Goal: Task Accomplishment & Management: Complete application form

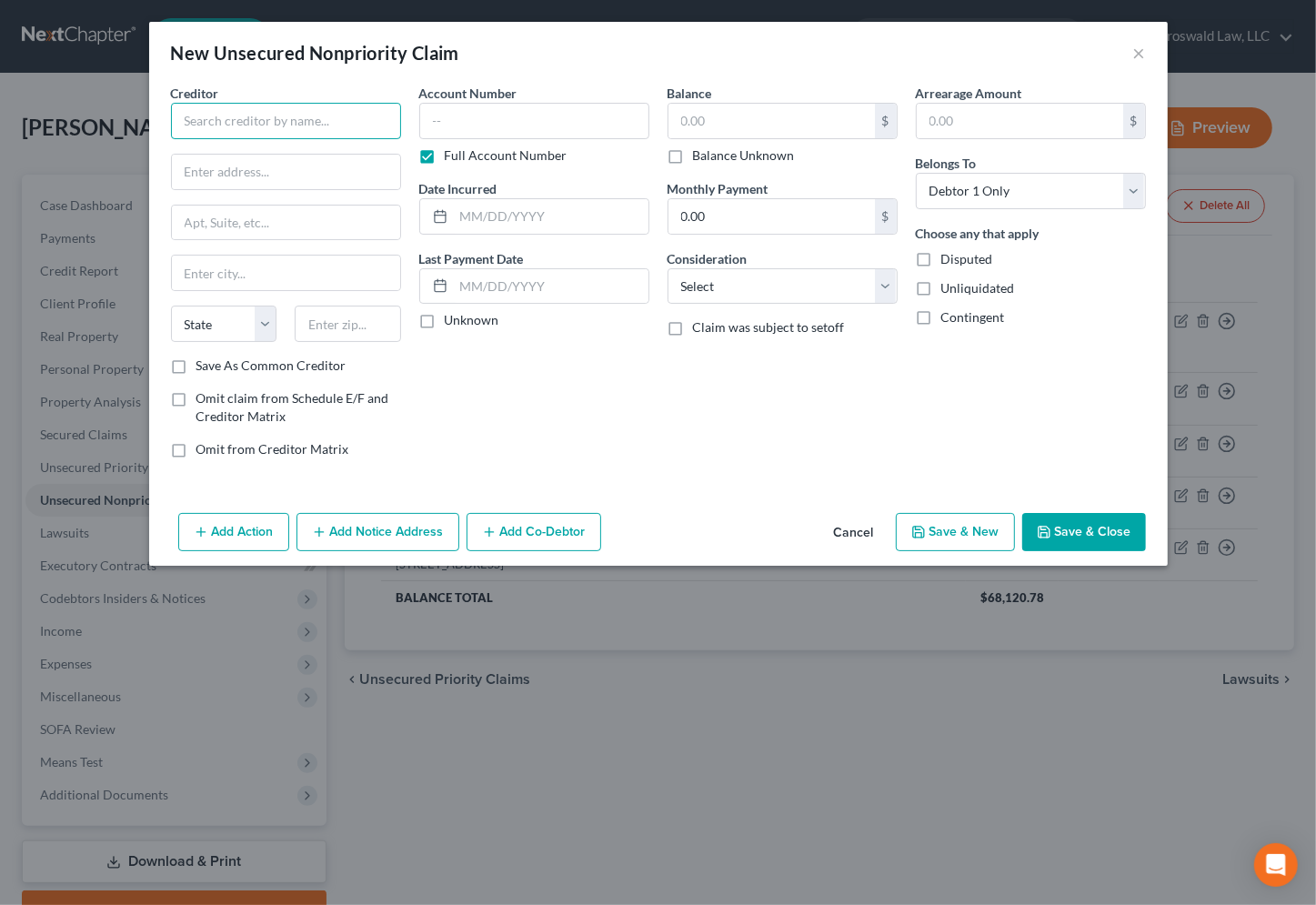
click at [189, 133] on input "text" at bounding box center [286, 121] width 231 height 37
click at [487, 441] on div "Account Number Full Account Number Date Incurred Last Payment Date Unknown" at bounding box center [534, 277] width 248 height 389
click at [322, 175] on input "text" at bounding box center [286, 171] width 229 height 35
paste input "[STREET_ADDRESS]"
click at [365, 539] on button "Add Notice Address" at bounding box center [378, 531] width 163 height 38
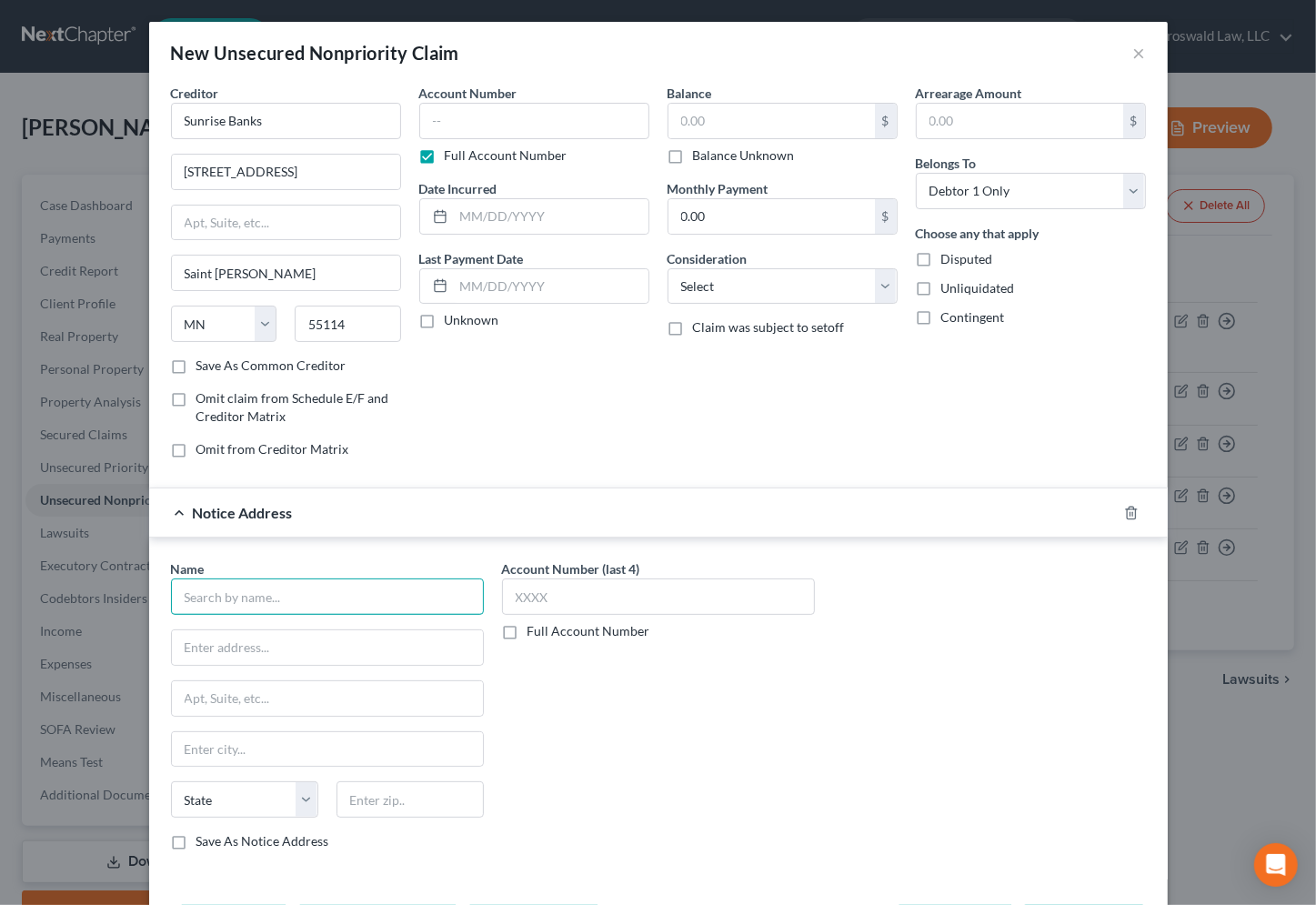
click at [249, 593] on input "text" at bounding box center [327, 596] width 313 height 37
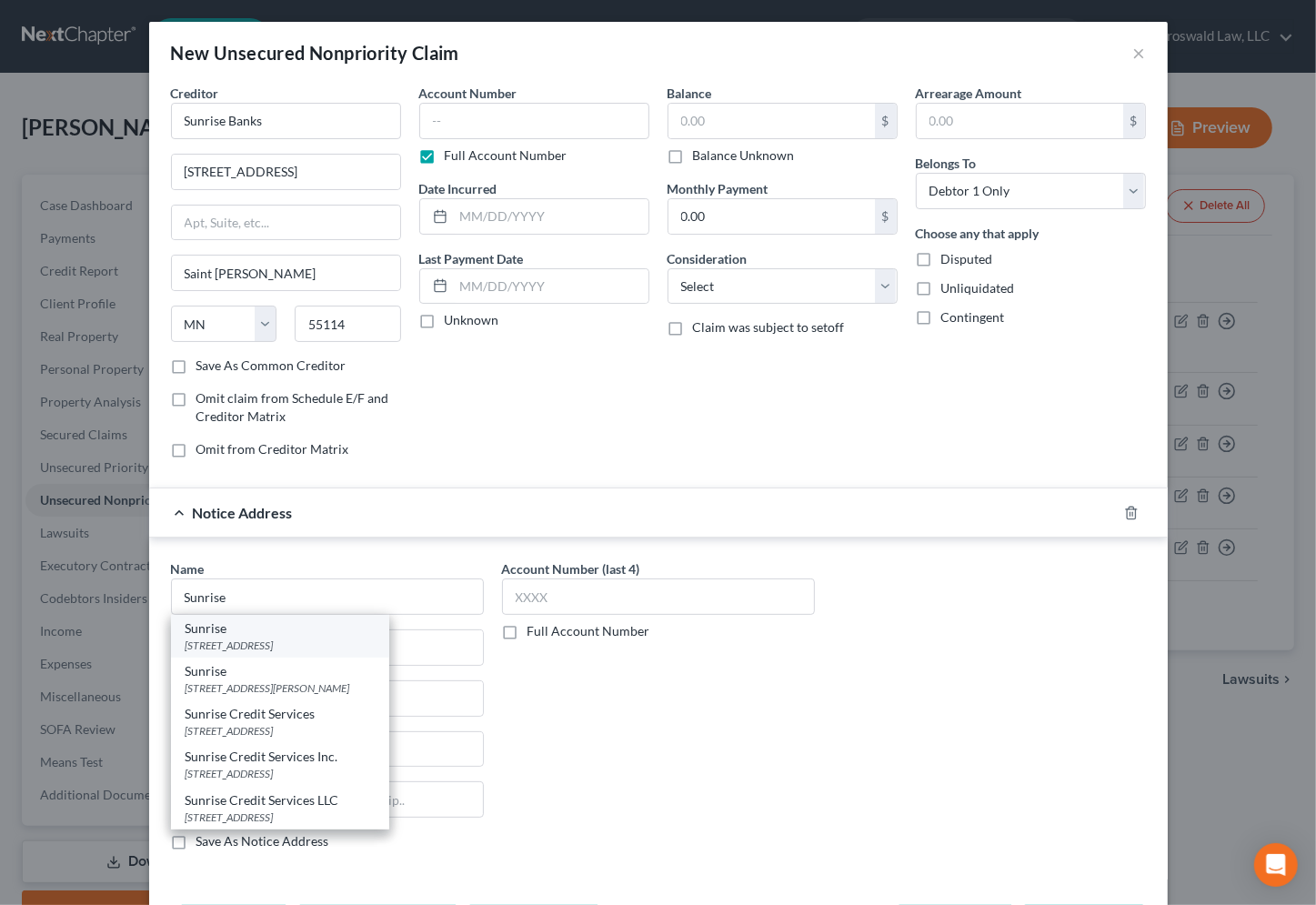
click at [262, 645] on div "[STREET_ADDRESS]" at bounding box center [280, 645] width 189 height 15
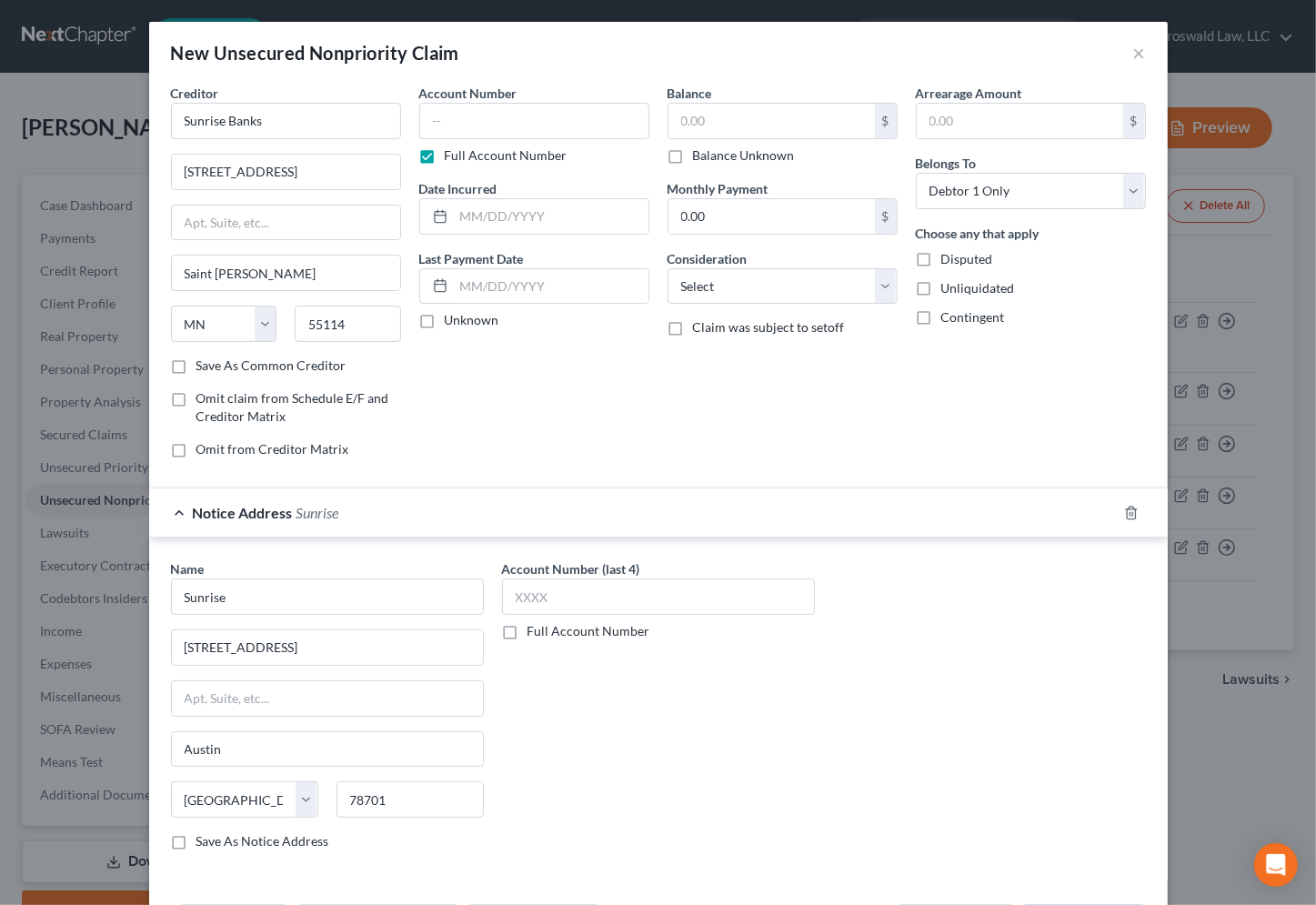
click at [685, 729] on div "Account Number (last 4) Full Account Number" at bounding box center [658, 712] width 331 height 305
click at [501, 116] on input "text" at bounding box center [534, 121] width 231 height 37
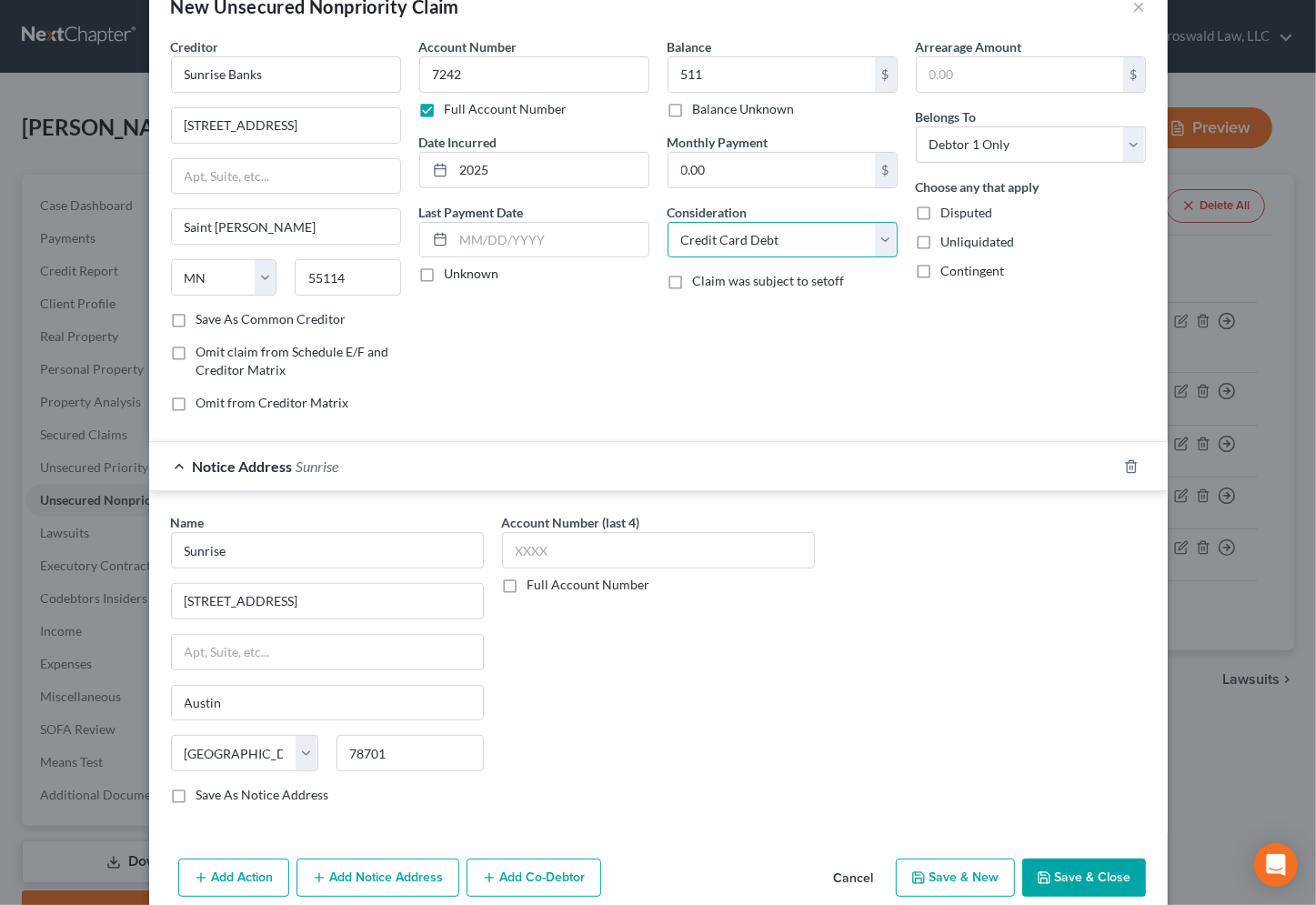
scroll to position [72, 0]
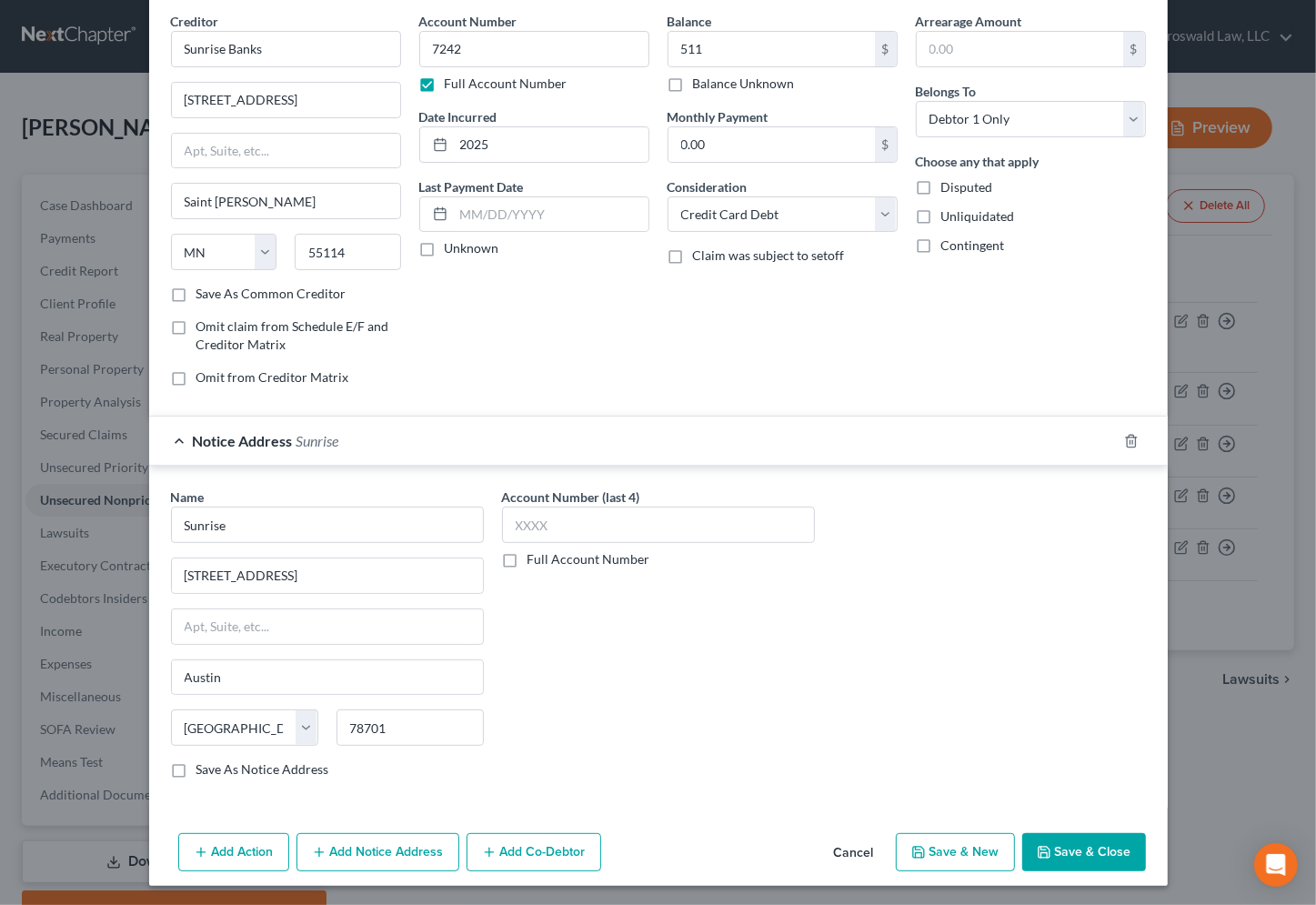
click at [1092, 836] on button "Save & Close" at bounding box center [1084, 852] width 124 height 38
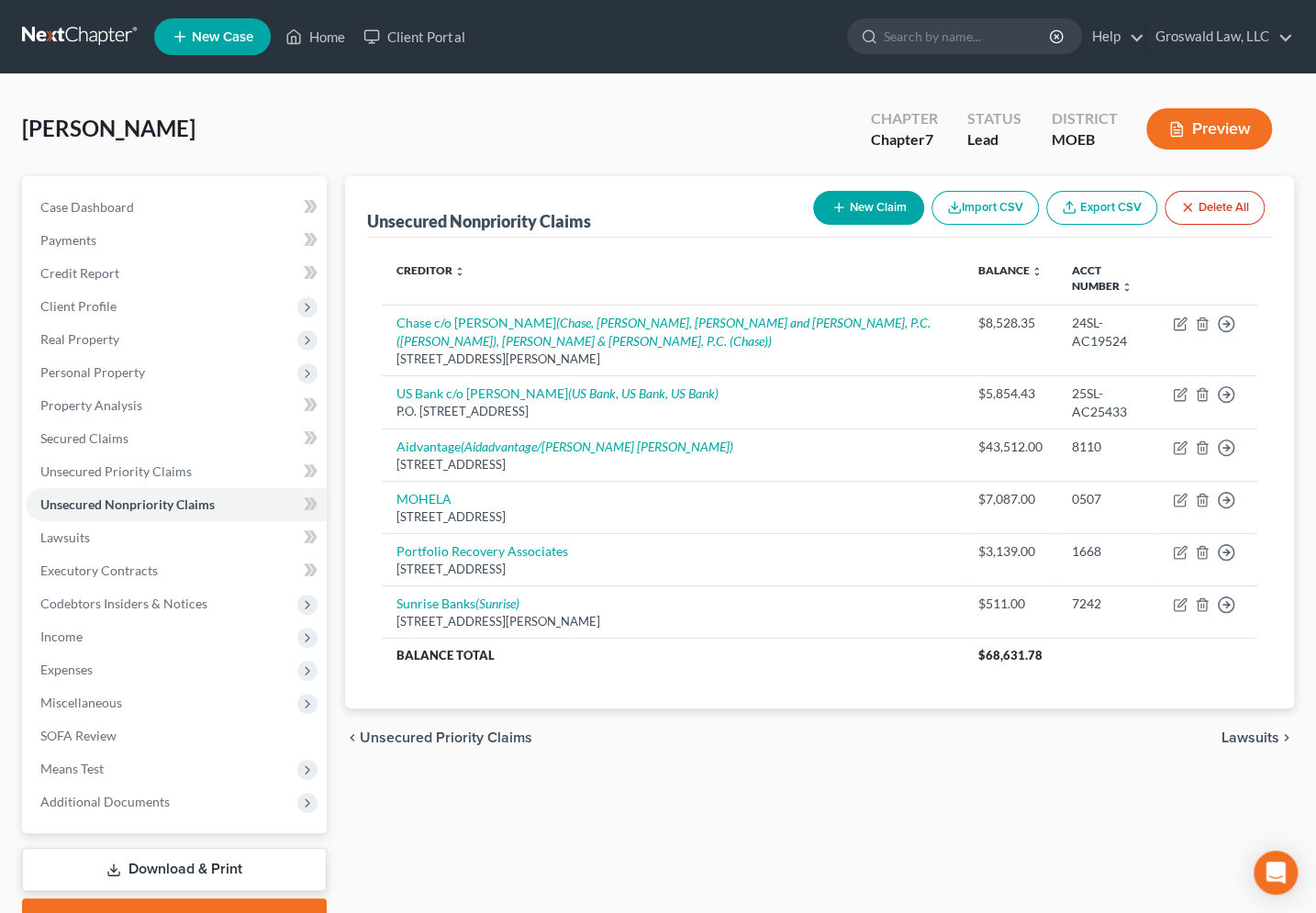
click at [841, 207] on icon "button" at bounding box center [839, 208] width 15 height 15
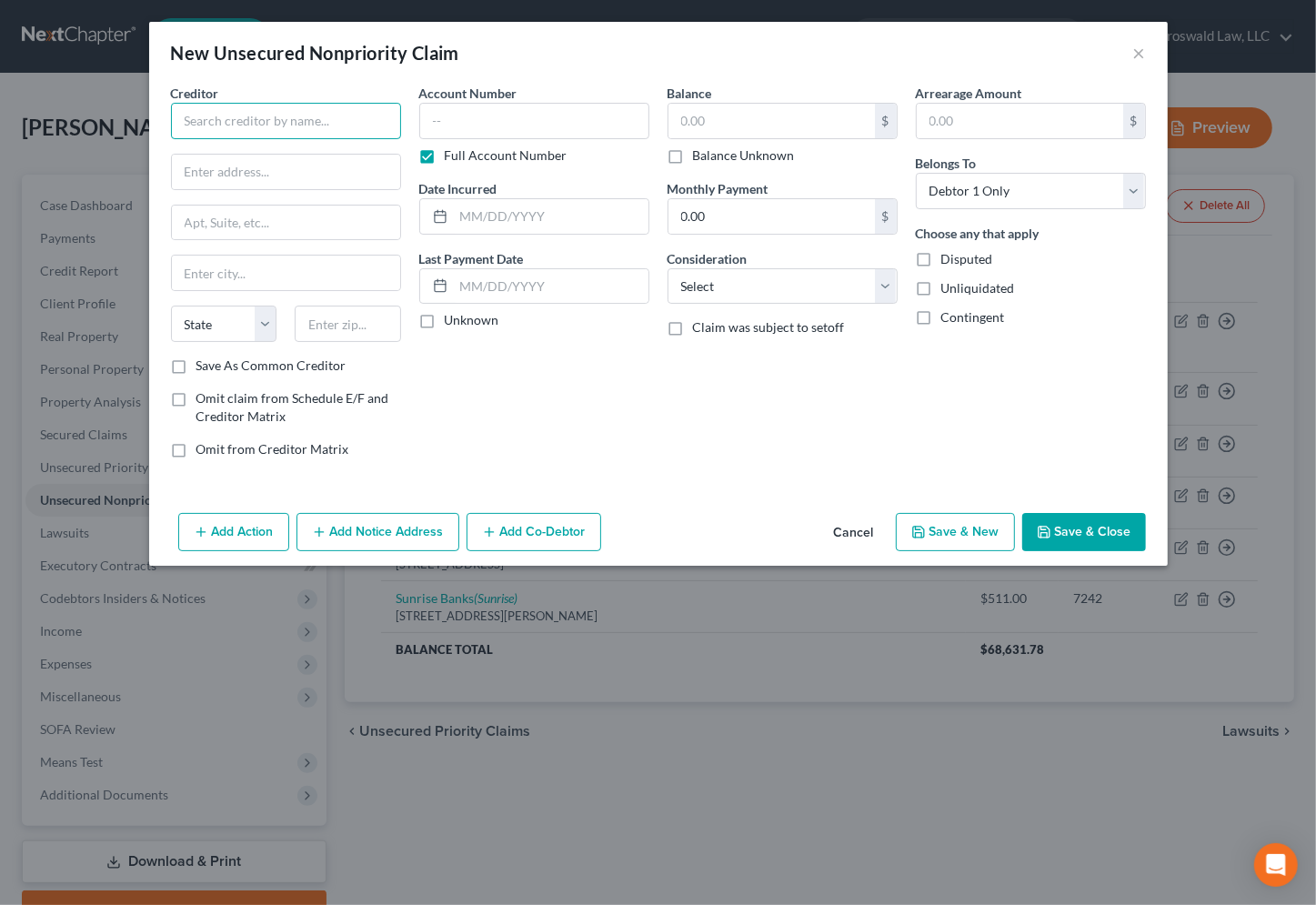
click at [337, 126] on input "text" at bounding box center [286, 121] width 231 height 37
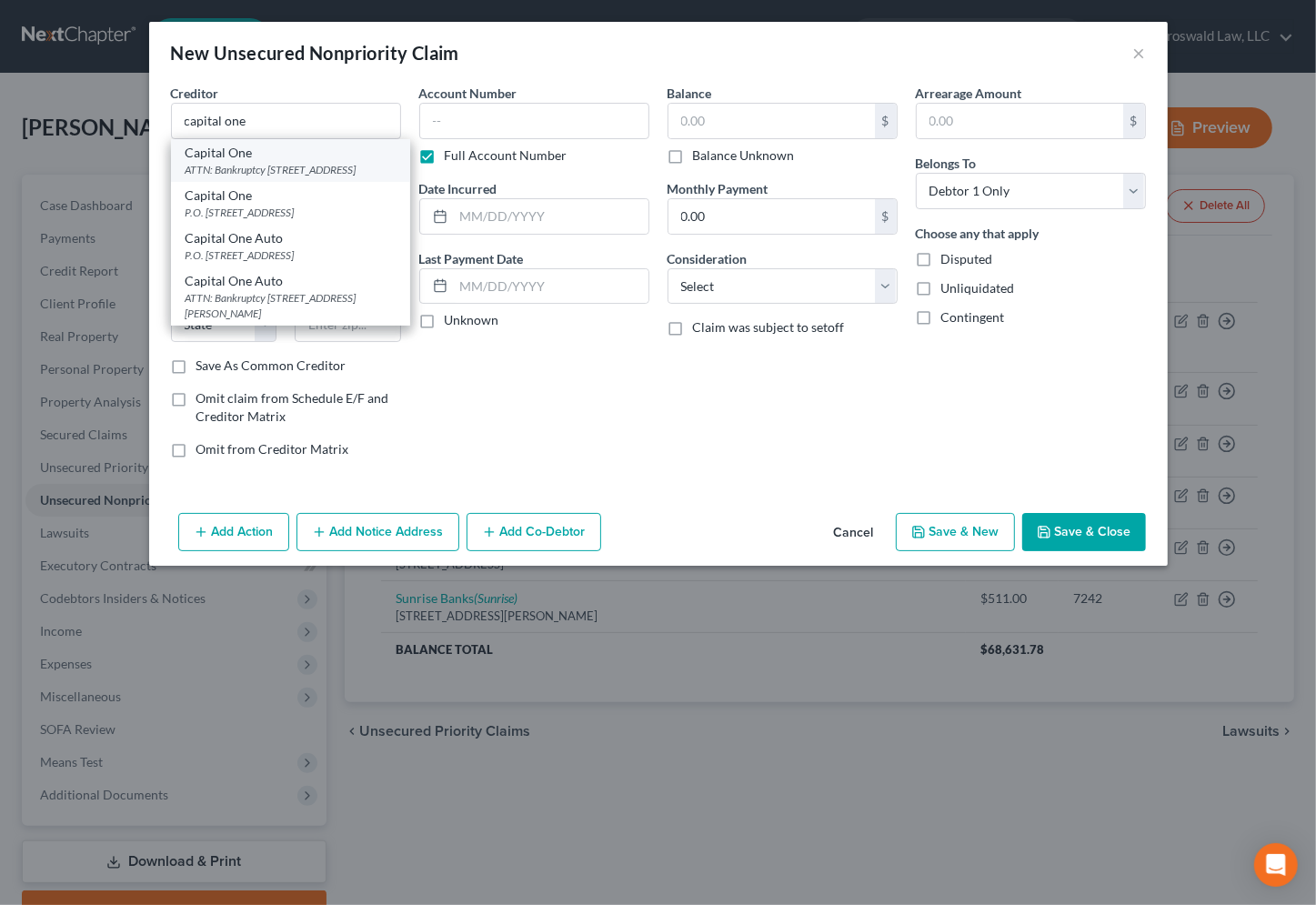
click at [262, 177] on div "ATTN: Bankruptcy [STREET_ADDRESS]" at bounding box center [291, 170] width 210 height 15
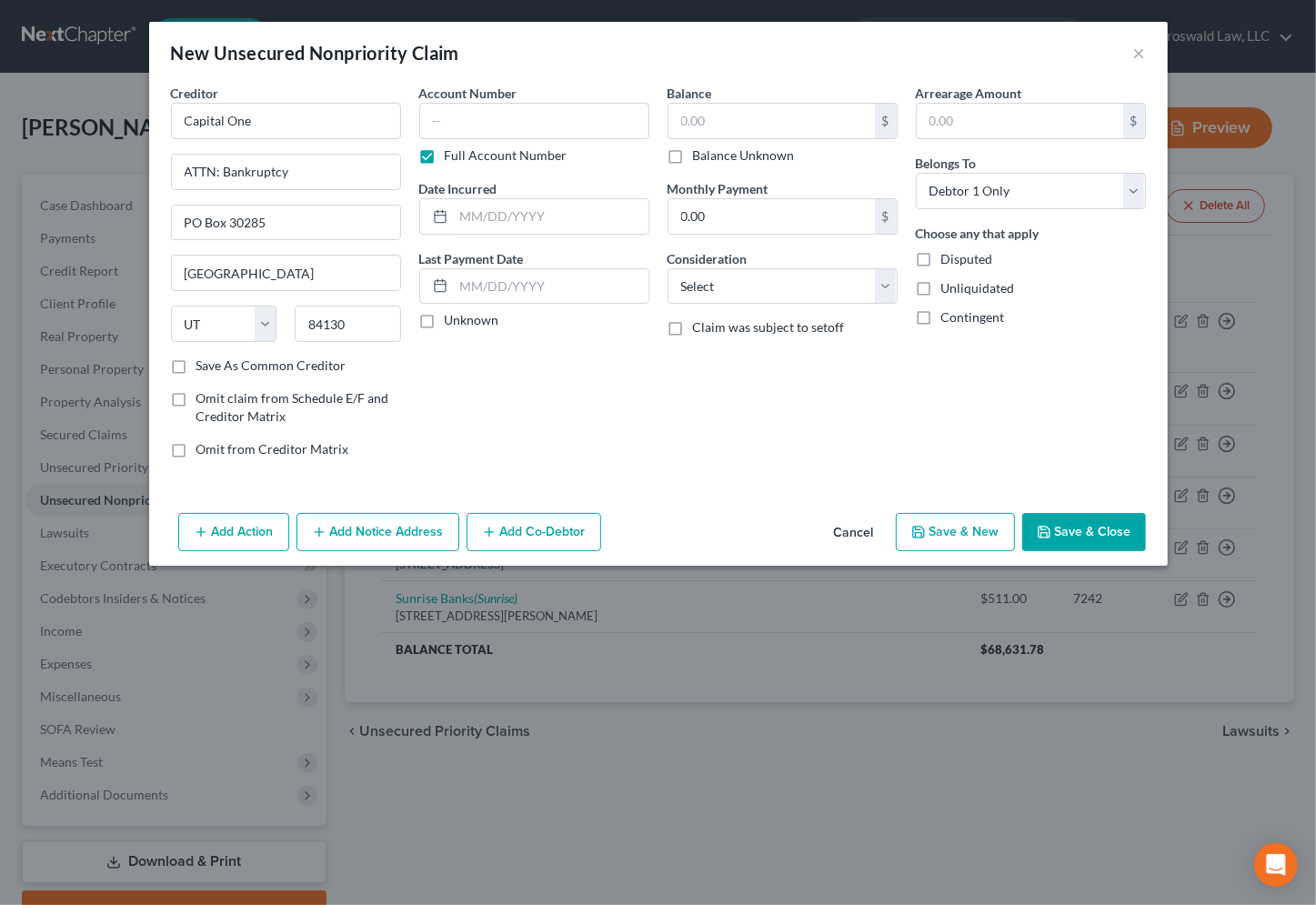
click at [396, 538] on button "Add Notice Address" at bounding box center [378, 531] width 163 height 38
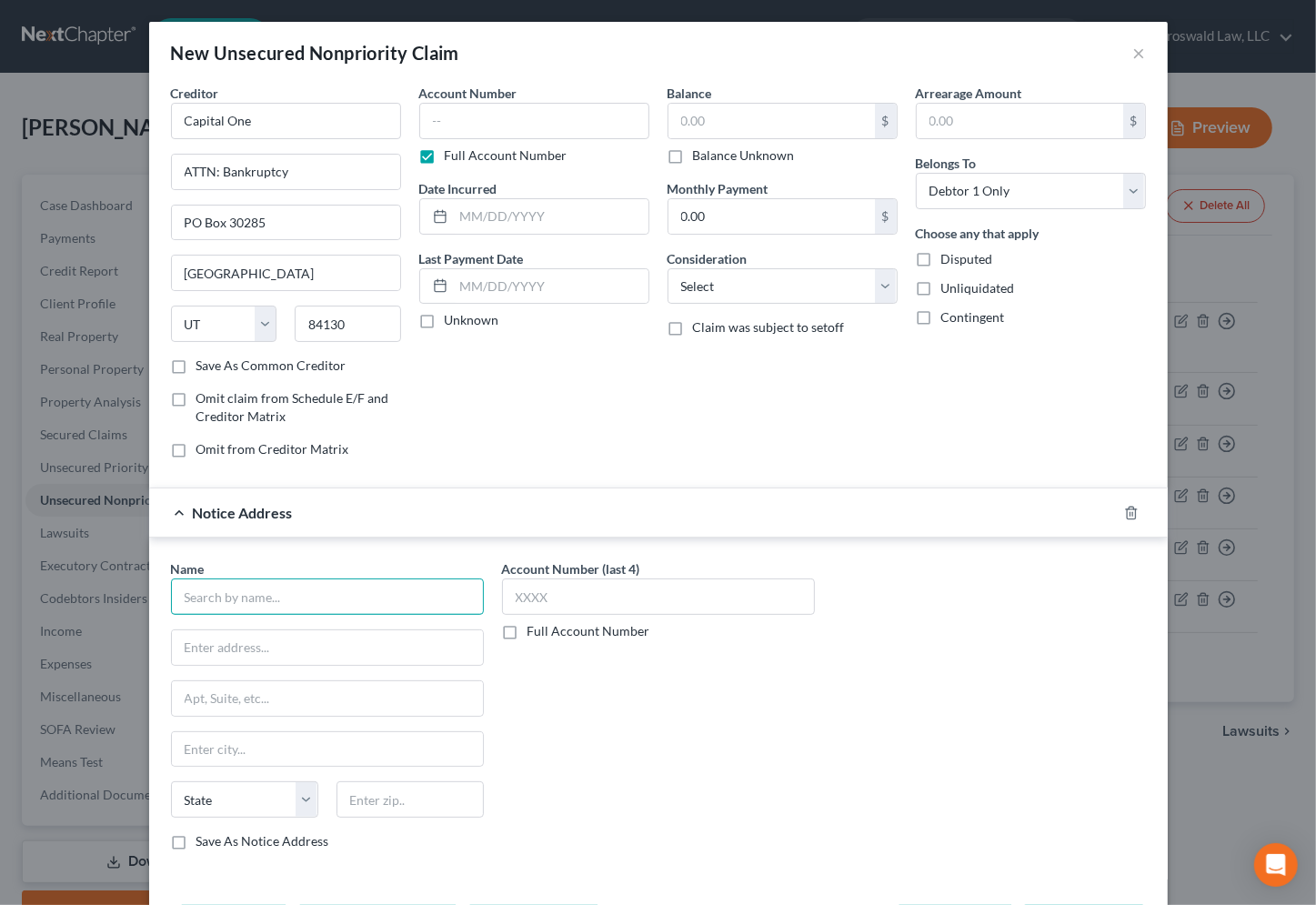
click at [294, 602] on input "text" at bounding box center [327, 596] width 313 height 37
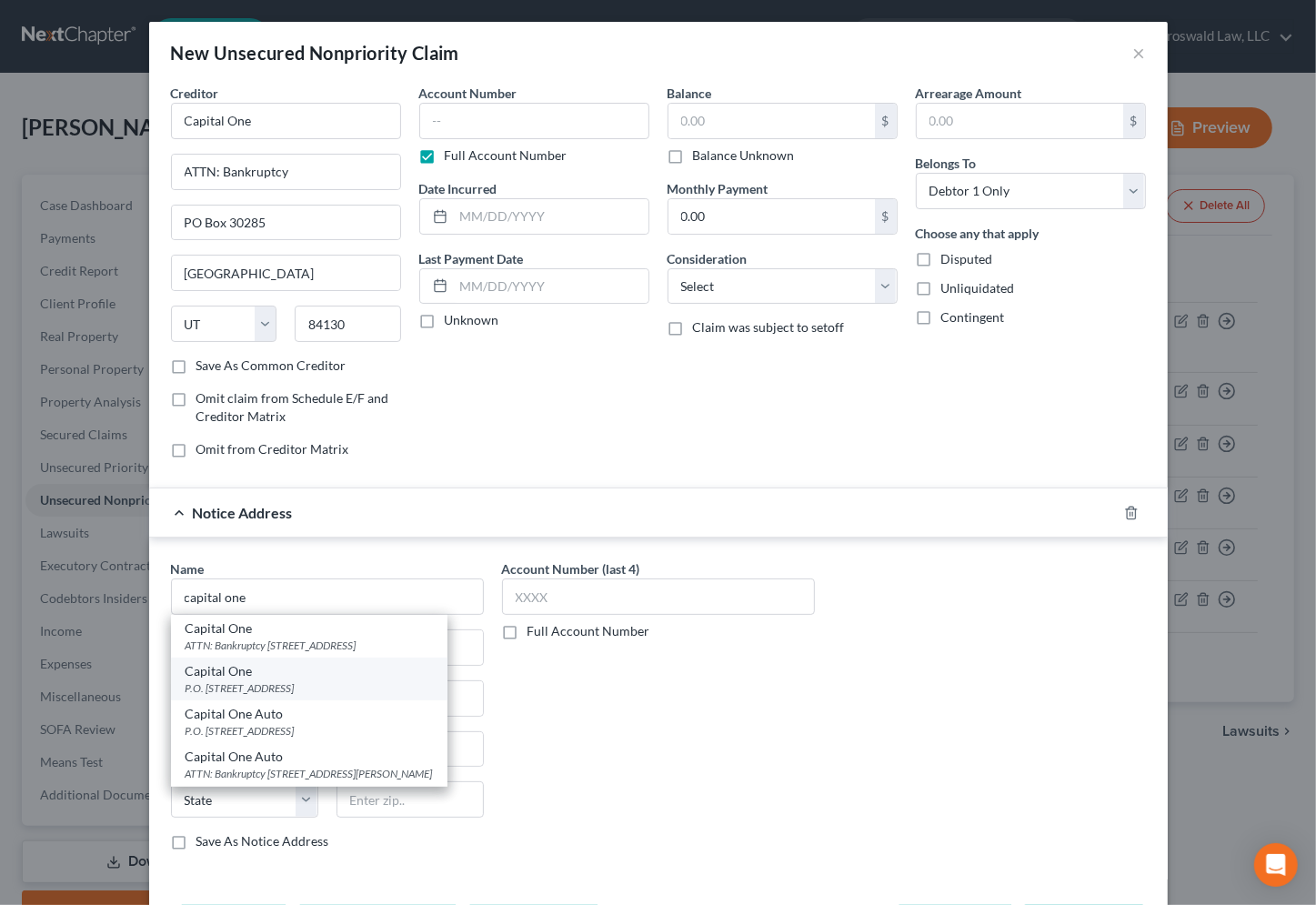
click at [296, 680] on div "P.O. [STREET_ADDRESS]" at bounding box center [309, 688] width 247 height 15
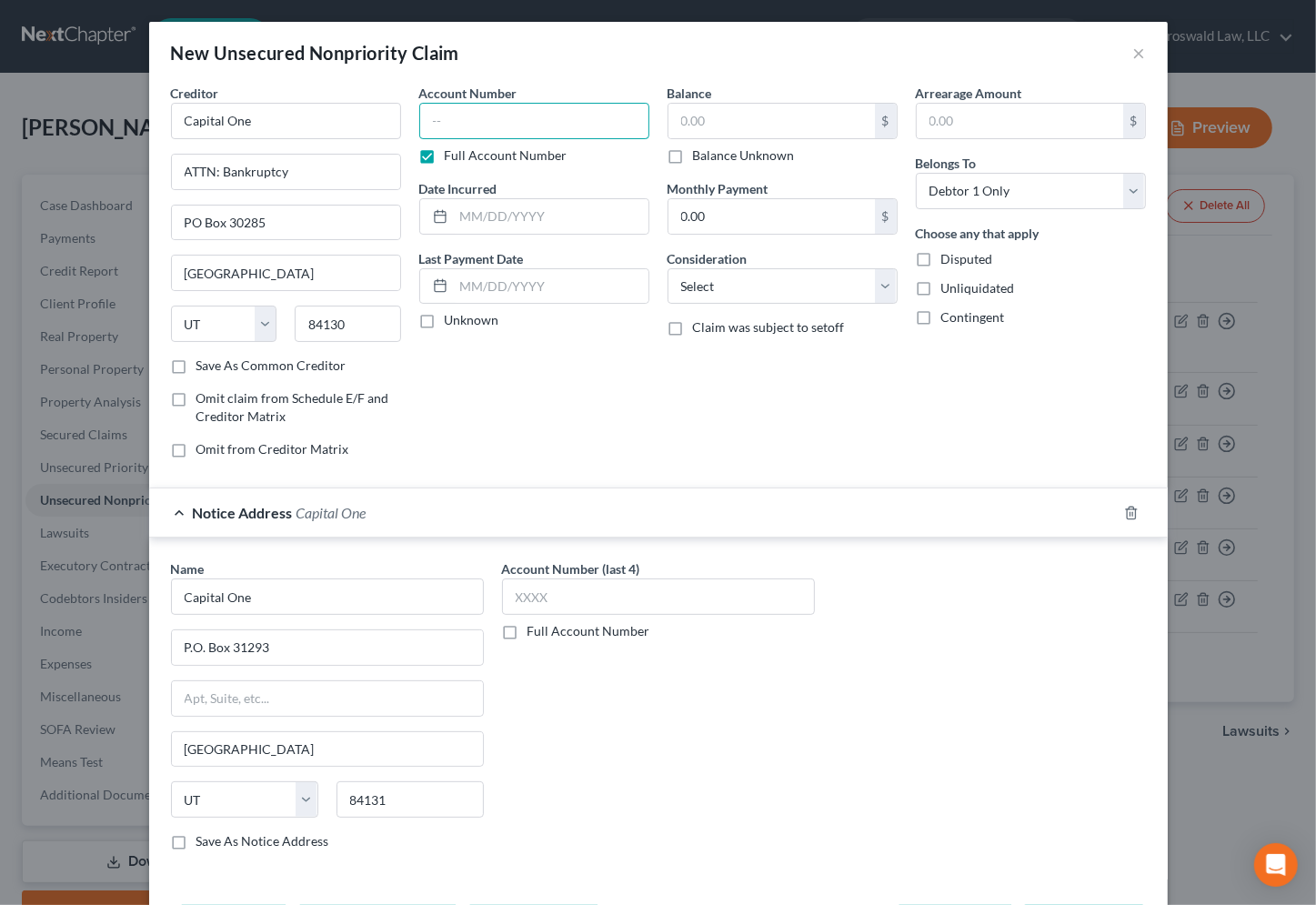
click at [480, 118] on input "text" at bounding box center [534, 121] width 231 height 37
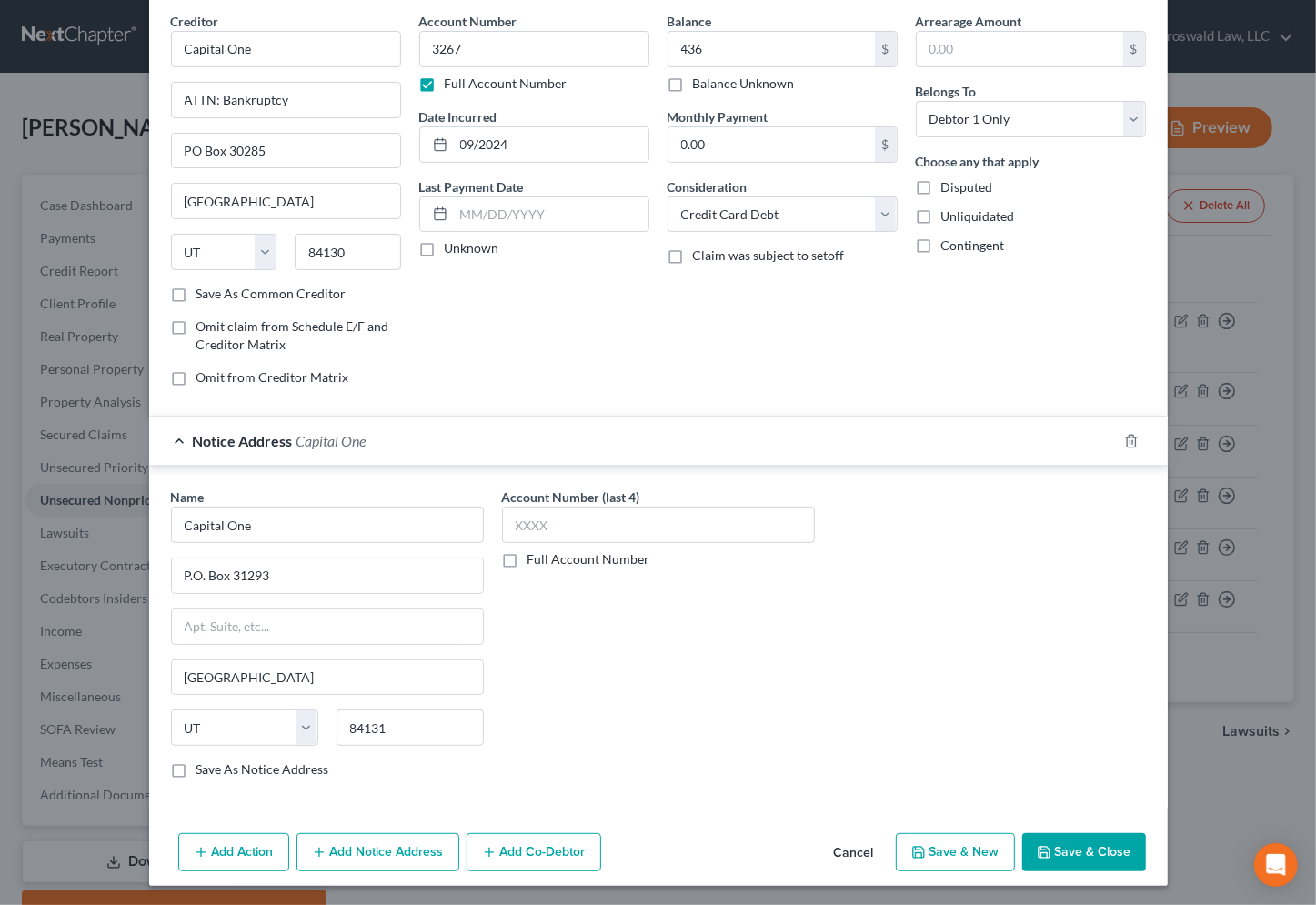
click at [950, 849] on button "Save & New" at bounding box center [955, 852] width 119 height 38
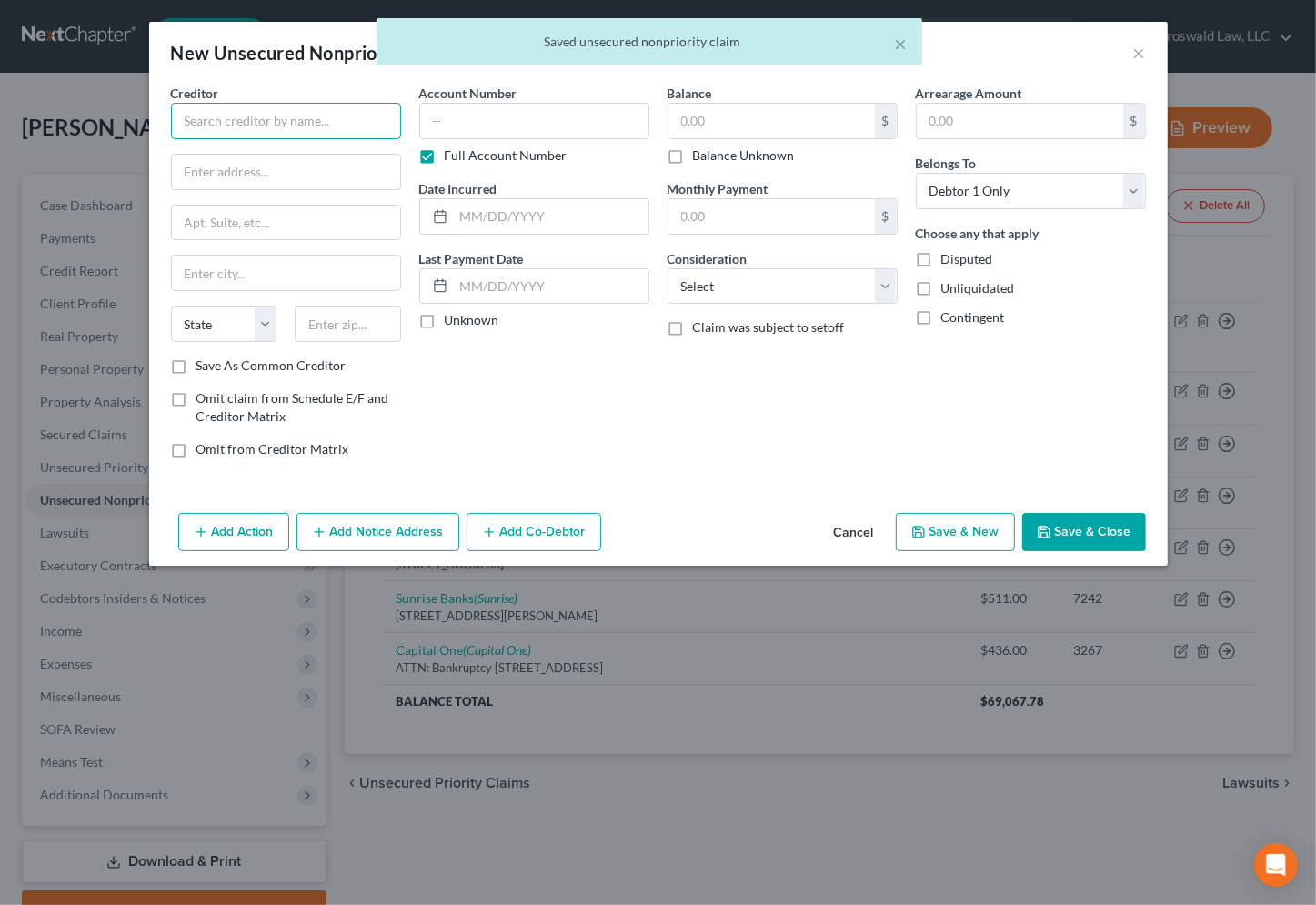
click at [283, 129] on input "text" at bounding box center [286, 121] width 231 height 37
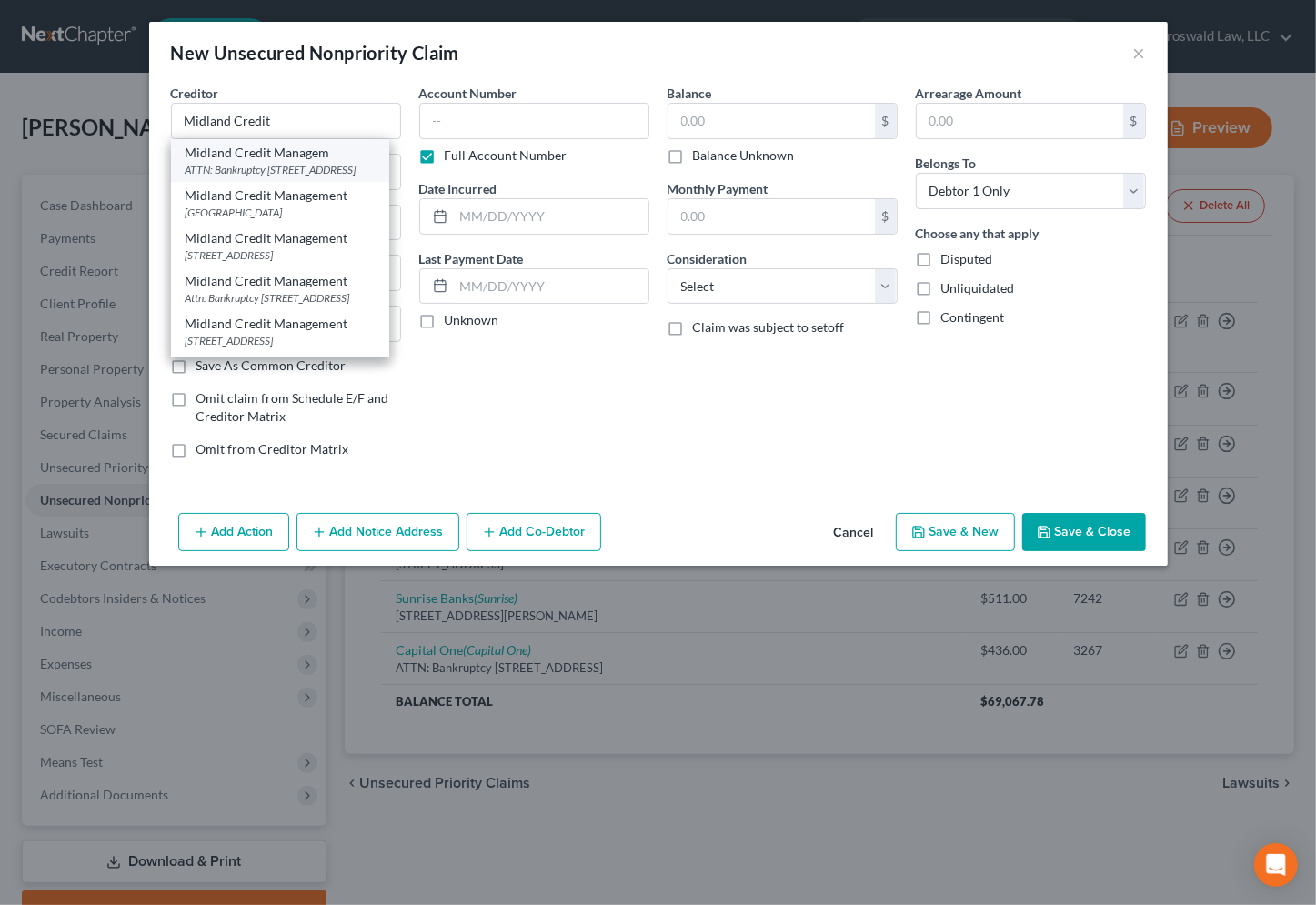
click at [299, 172] on div "ATTN: Bankruptcy [STREET_ADDRESS]" at bounding box center [280, 170] width 189 height 15
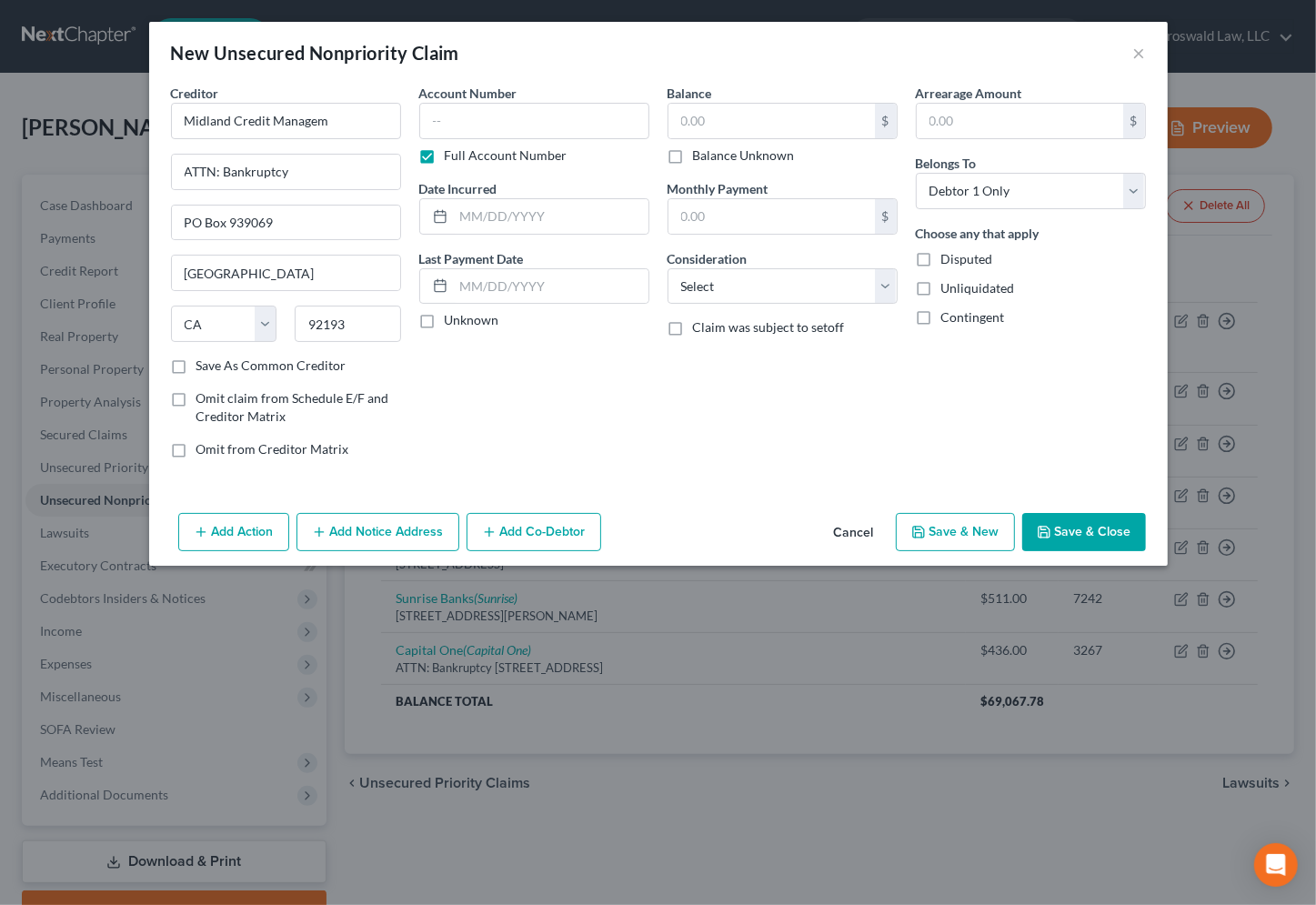
click at [331, 525] on button "Add Notice Address" at bounding box center [378, 531] width 163 height 38
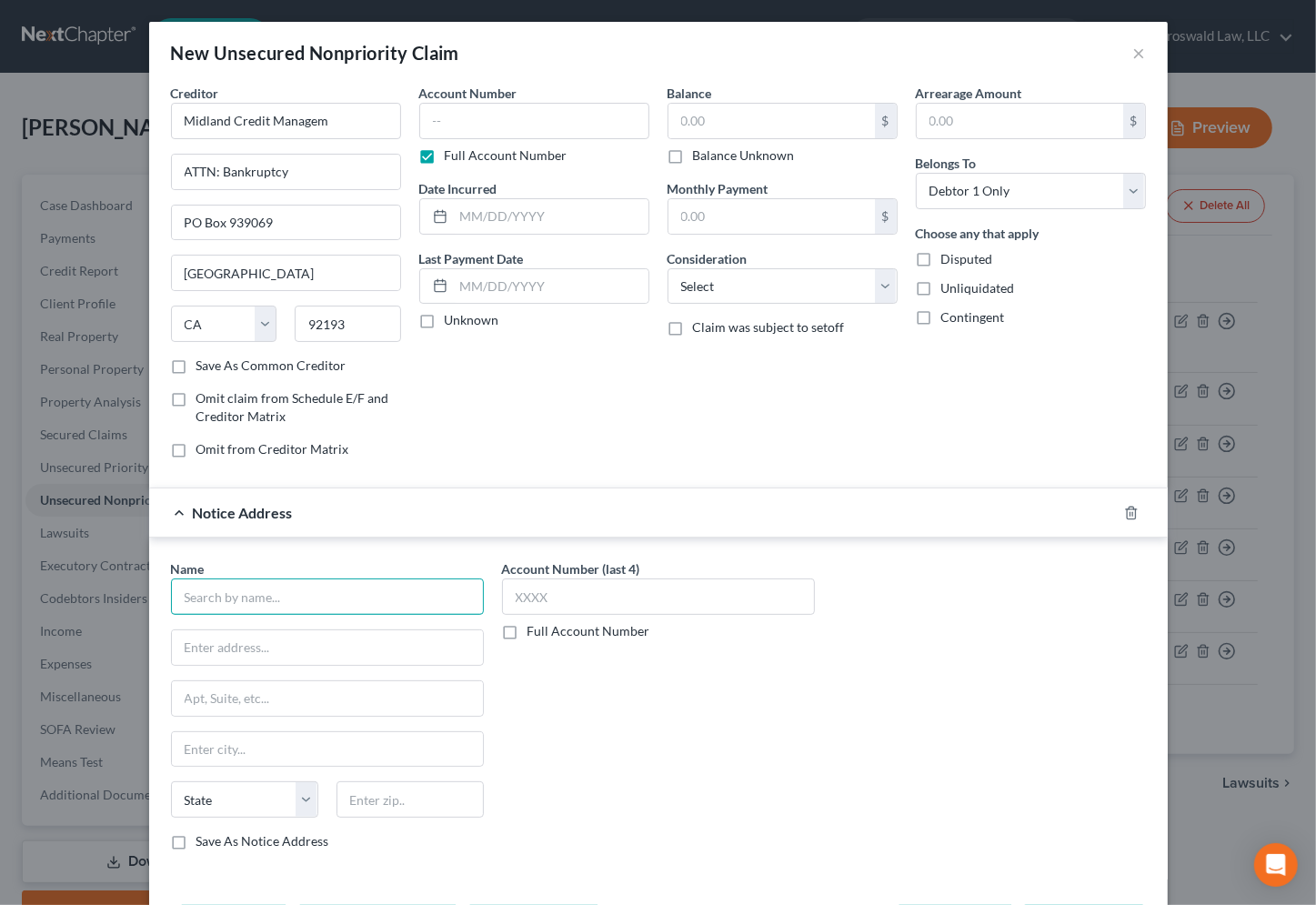
click at [262, 593] on input "text" at bounding box center [327, 596] width 313 height 37
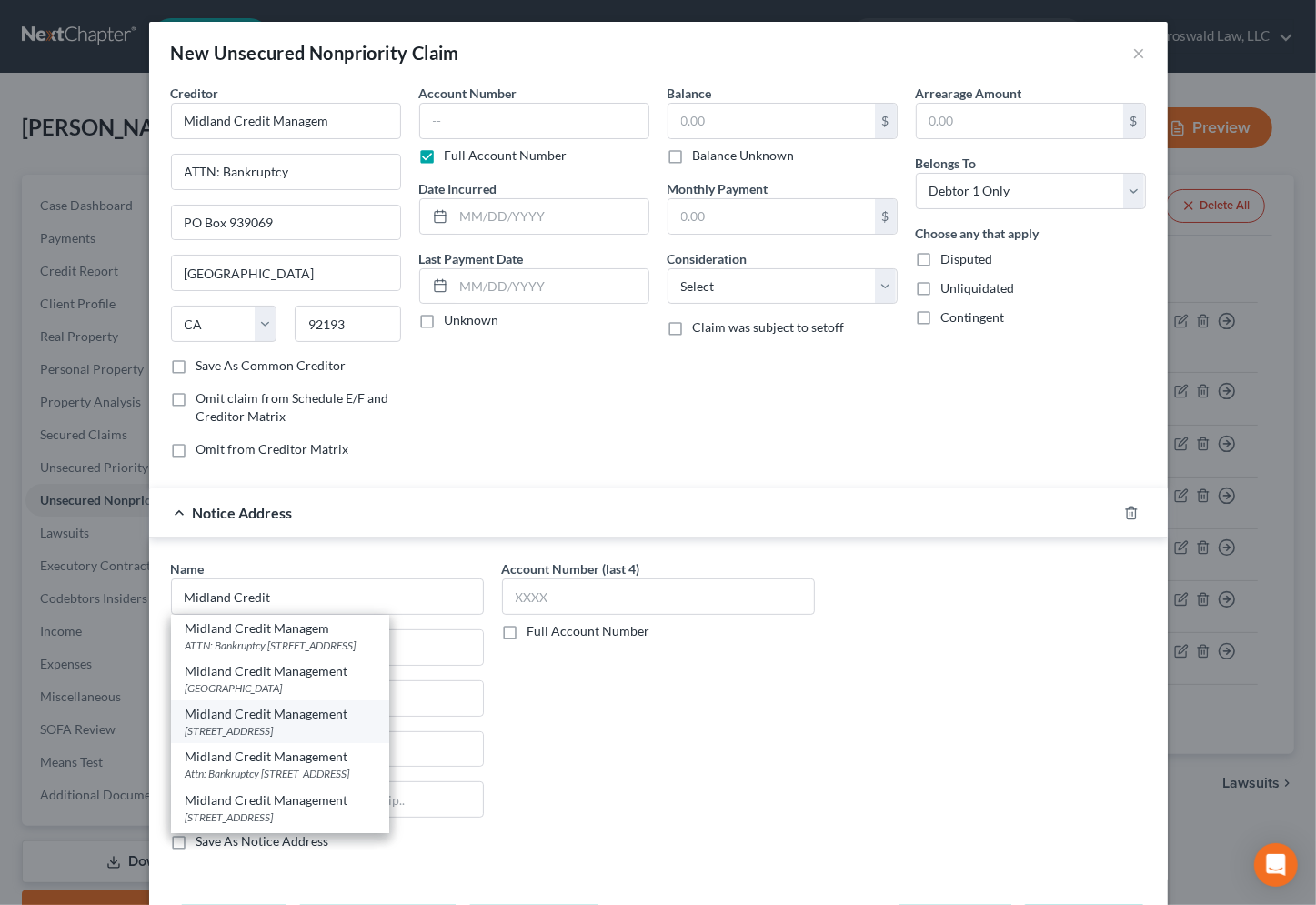
click at [288, 729] on div "[STREET_ADDRESS]" at bounding box center [280, 730] width 189 height 15
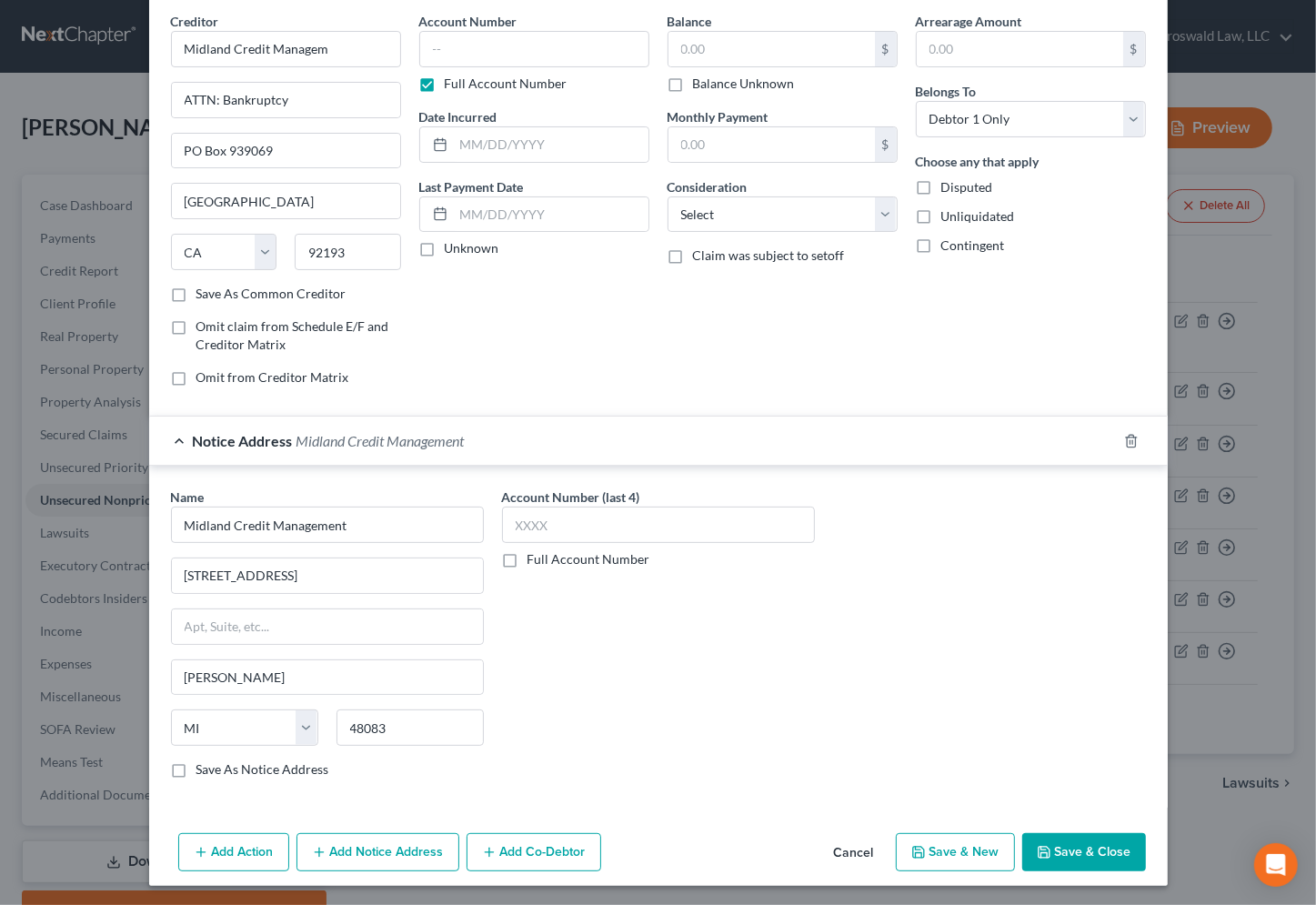
click at [319, 845] on icon "button" at bounding box center [320, 853] width 15 height 15
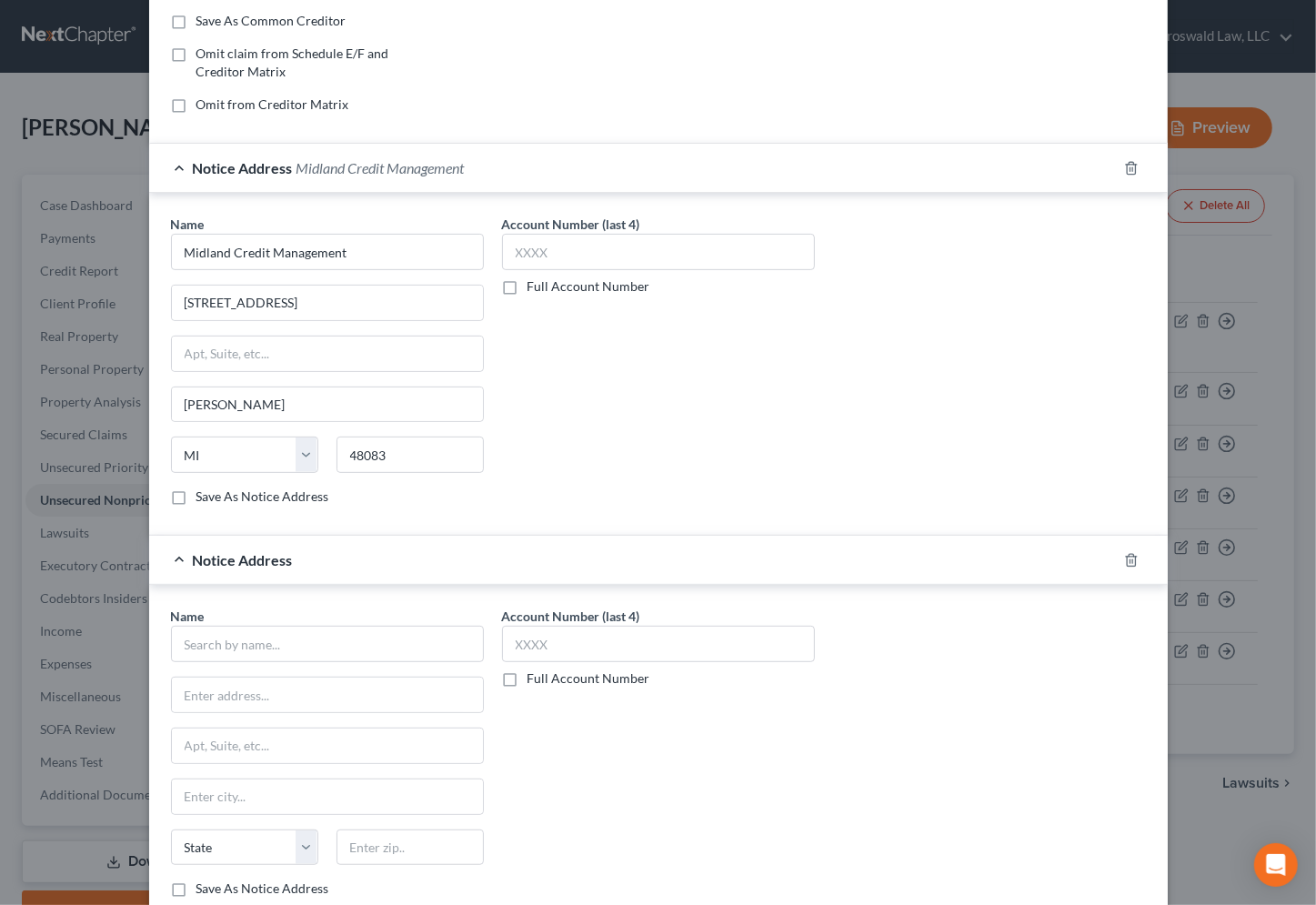
scroll to position [402, 0]
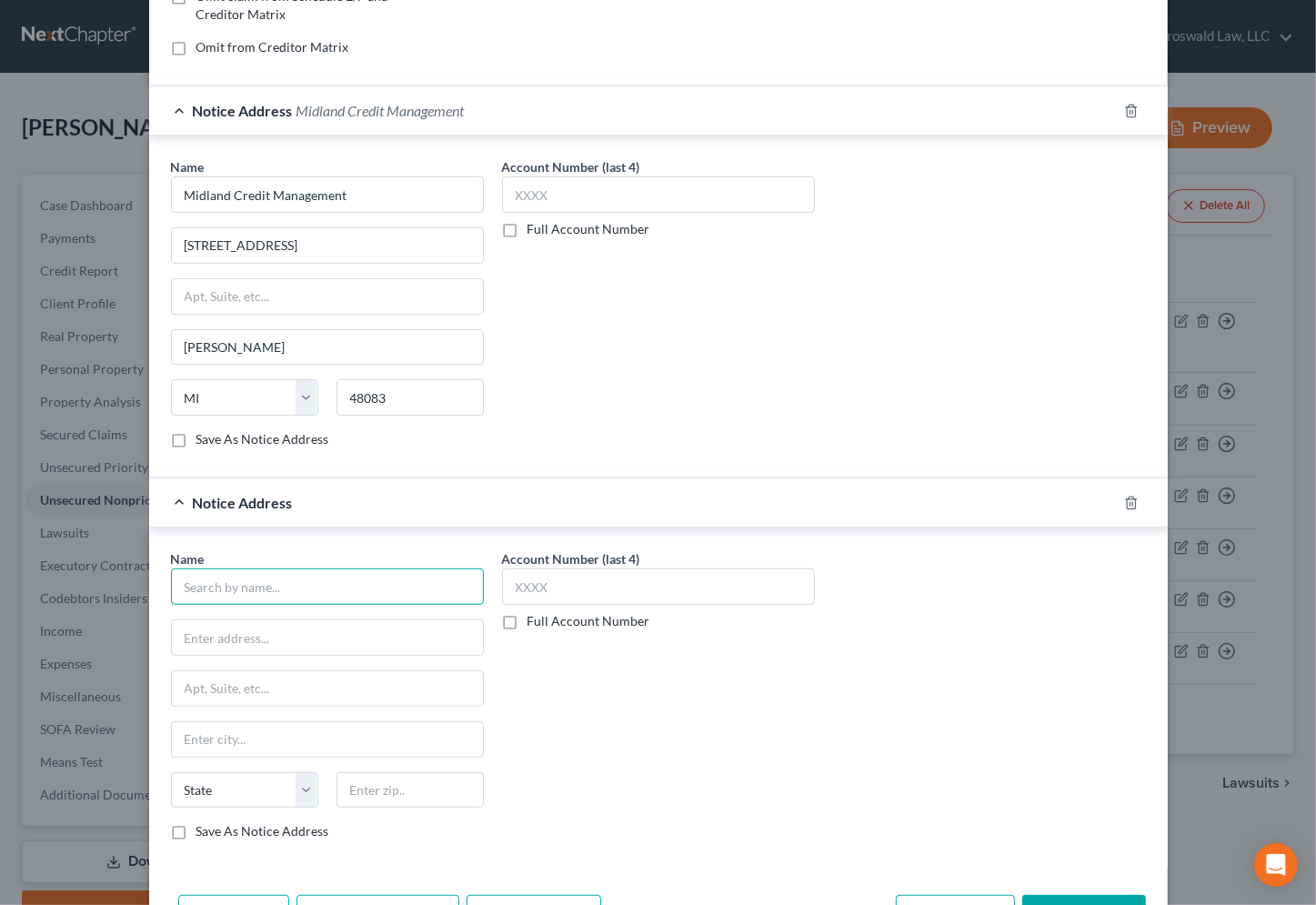
click at [225, 569] on input "text" at bounding box center [327, 586] width 313 height 37
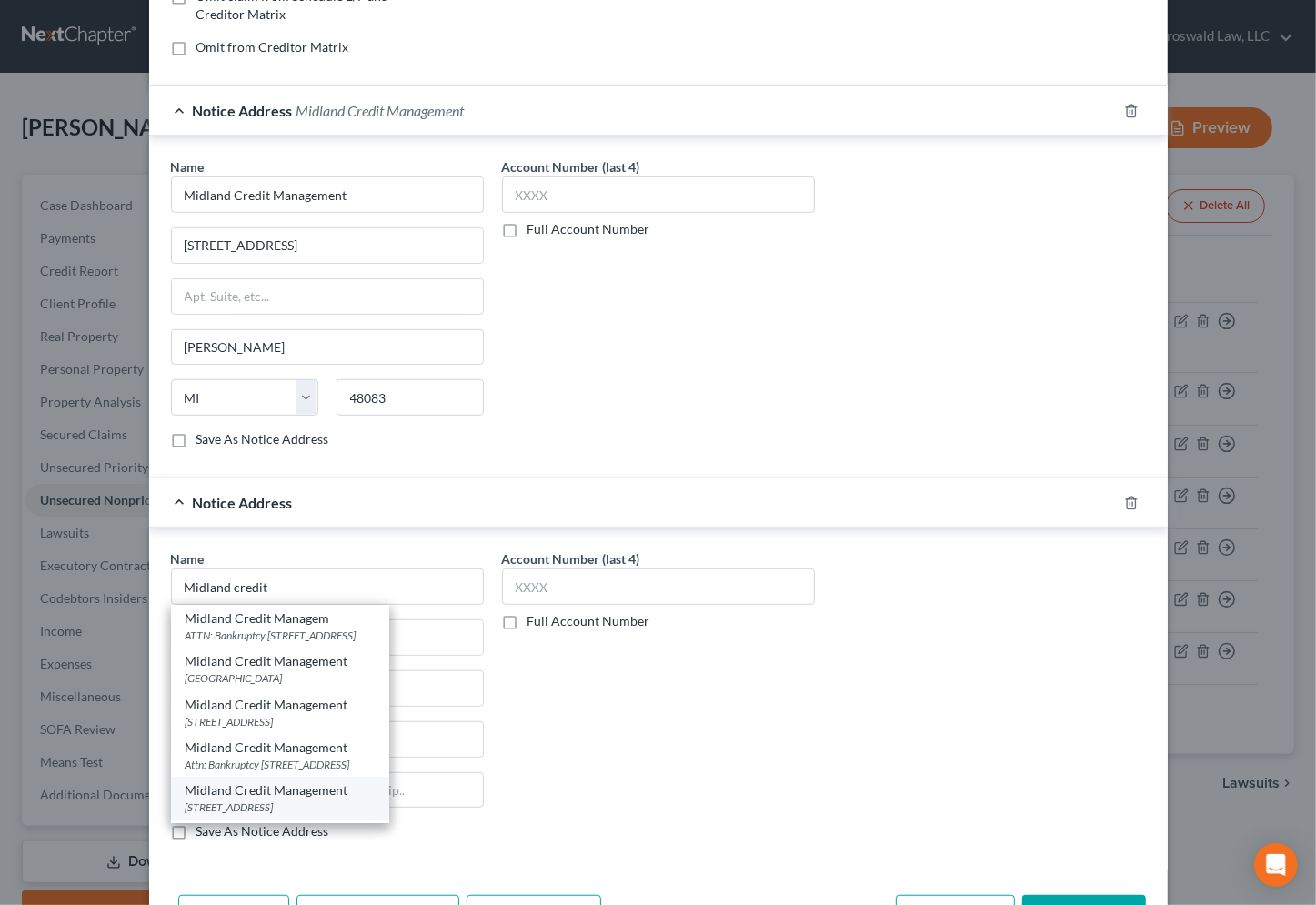
click at [366, 793] on div "Midland Credit Management" at bounding box center [280, 790] width 189 height 18
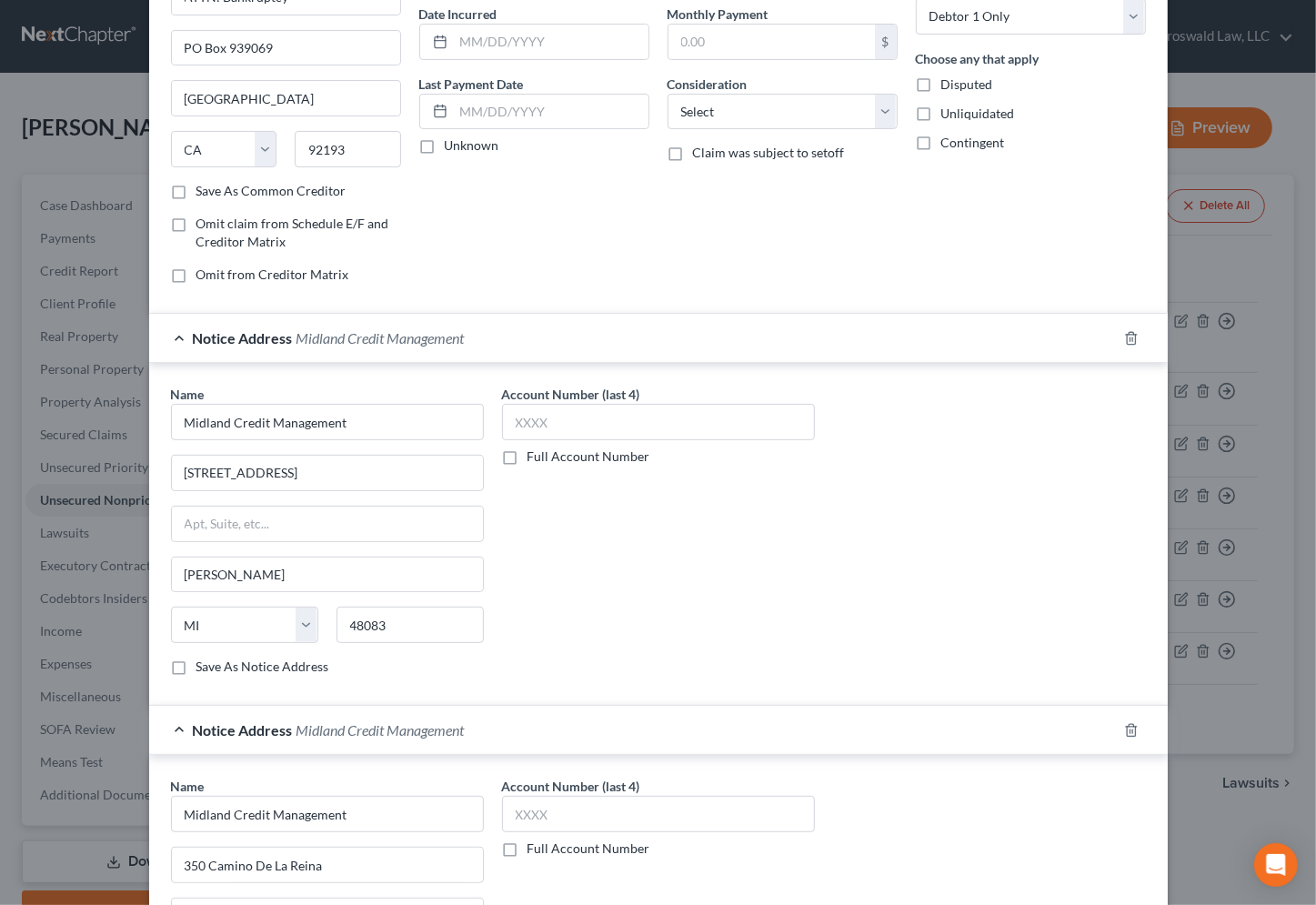
scroll to position [0, 0]
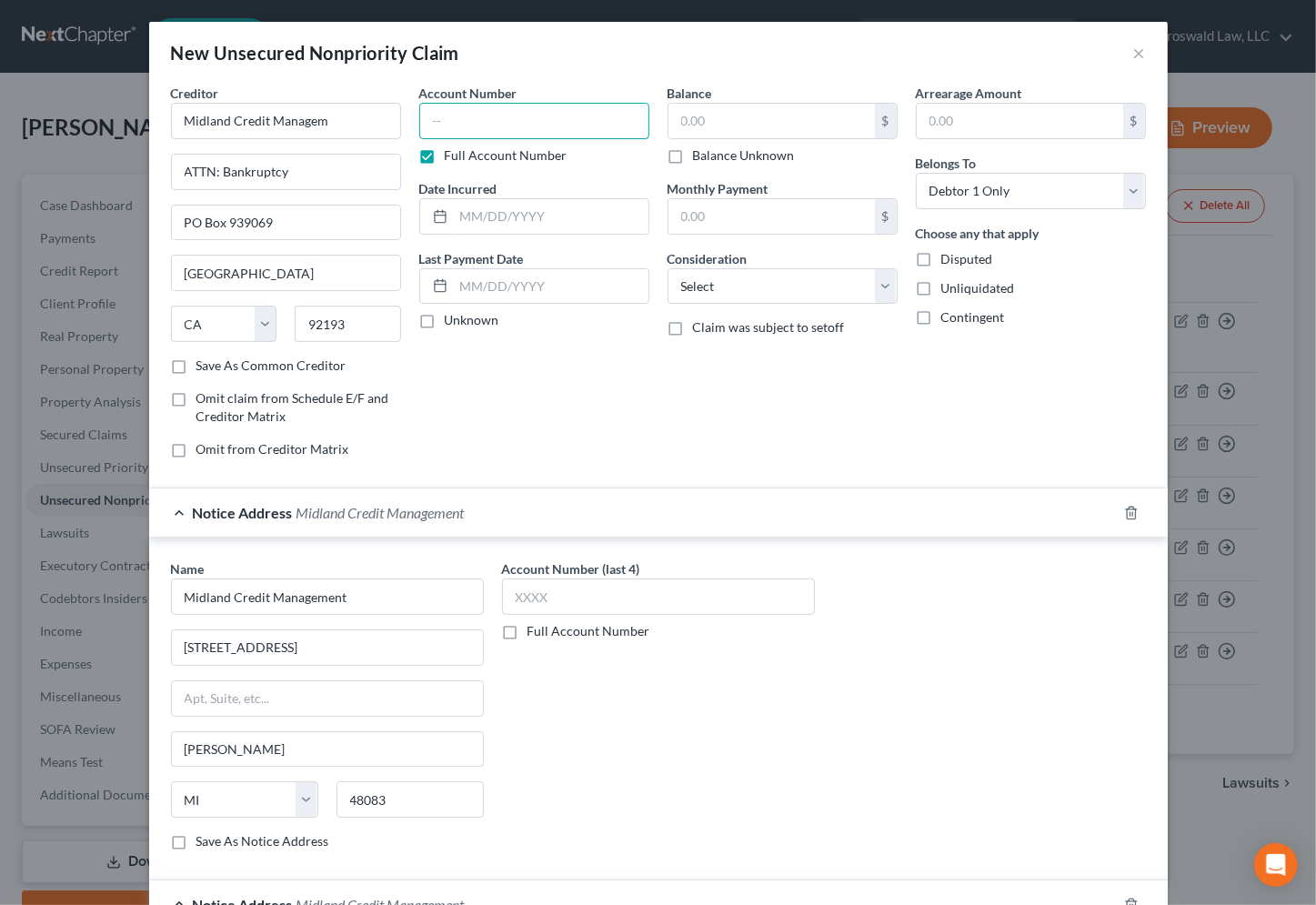
click at [499, 128] on input "text" at bounding box center [534, 121] width 231 height 37
drag, startPoint x: 521, startPoint y: 120, endPoint x: 282, endPoint y: 98, distance: 240.0
click at [282, 98] on div "Creditor * Midland Credit Managem ATTN: Bankruptcy [GEOGRAPHIC_DATA] [GEOGRAPHI…" at bounding box center [659, 277] width 994 height 389
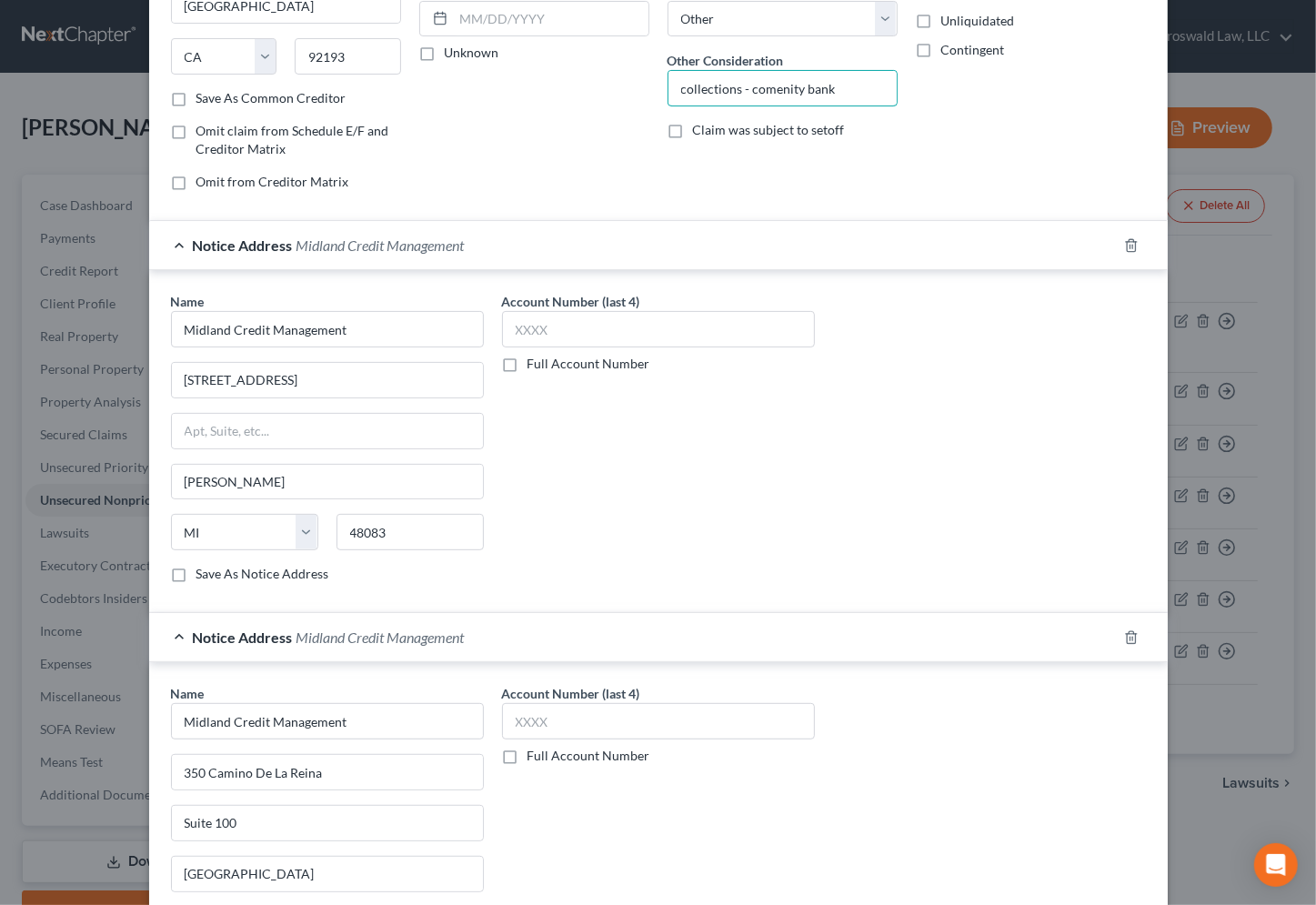
scroll to position [463, 0]
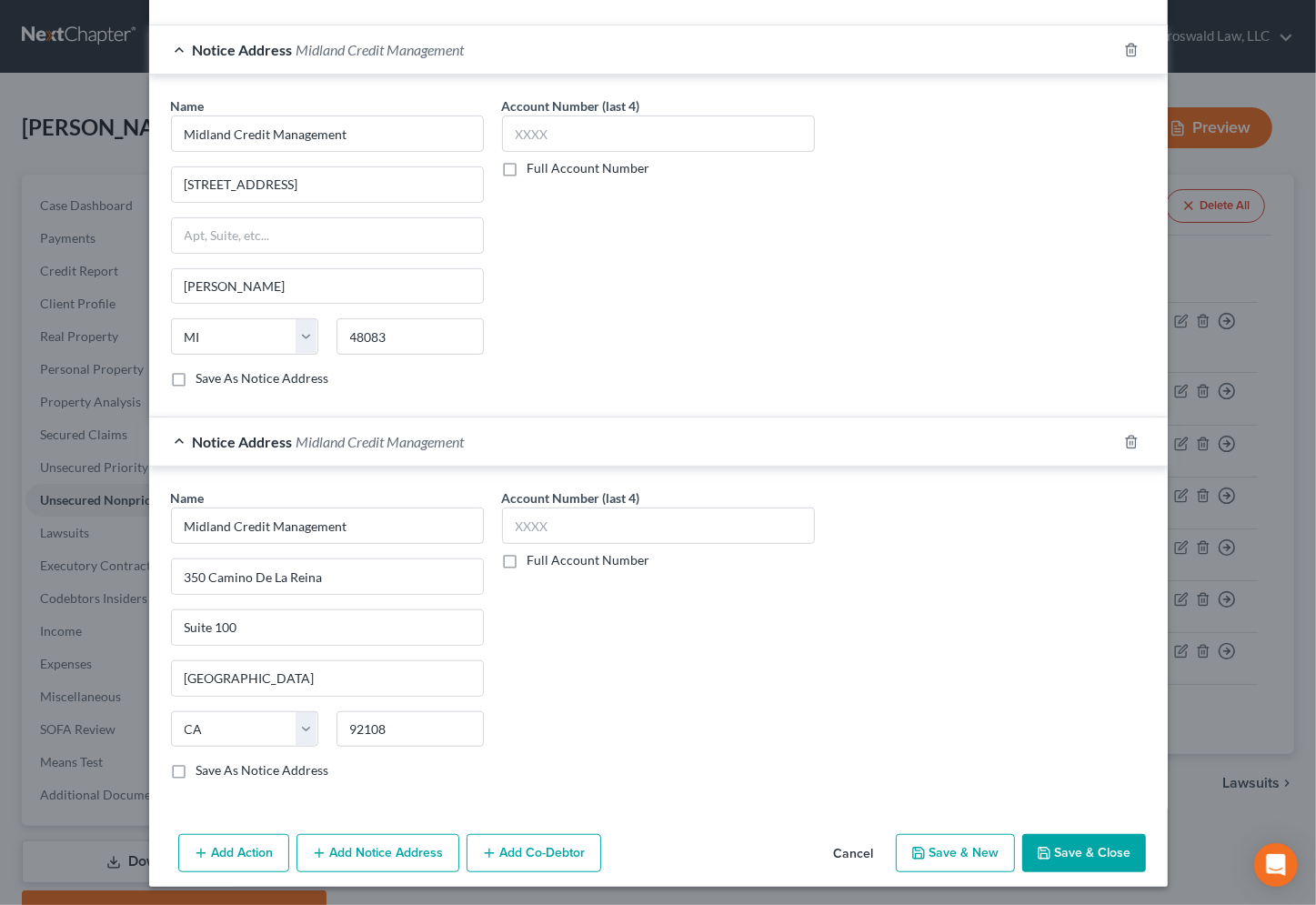
click at [1090, 856] on button "Save & Close" at bounding box center [1084, 853] width 124 height 38
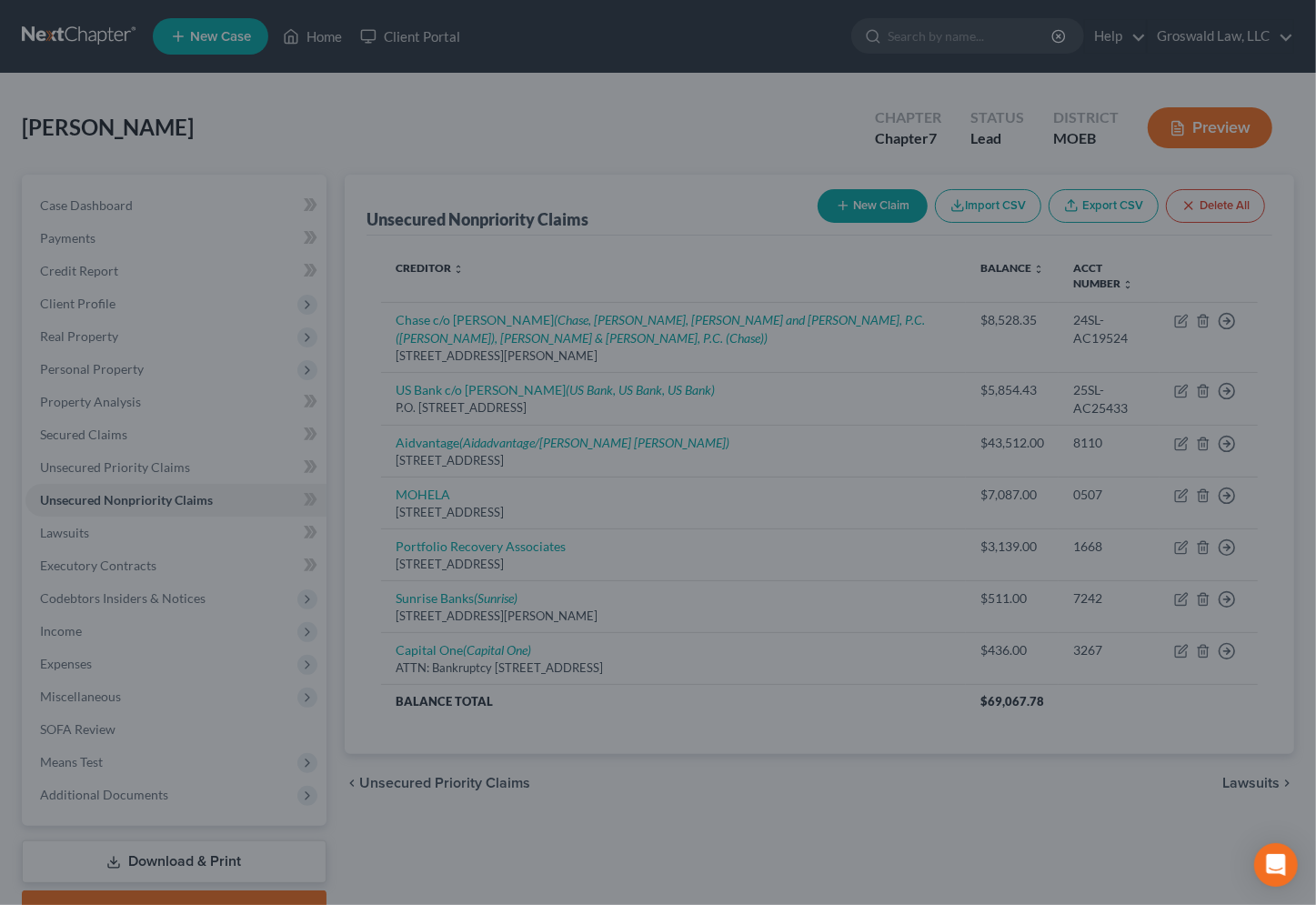
scroll to position [0, 0]
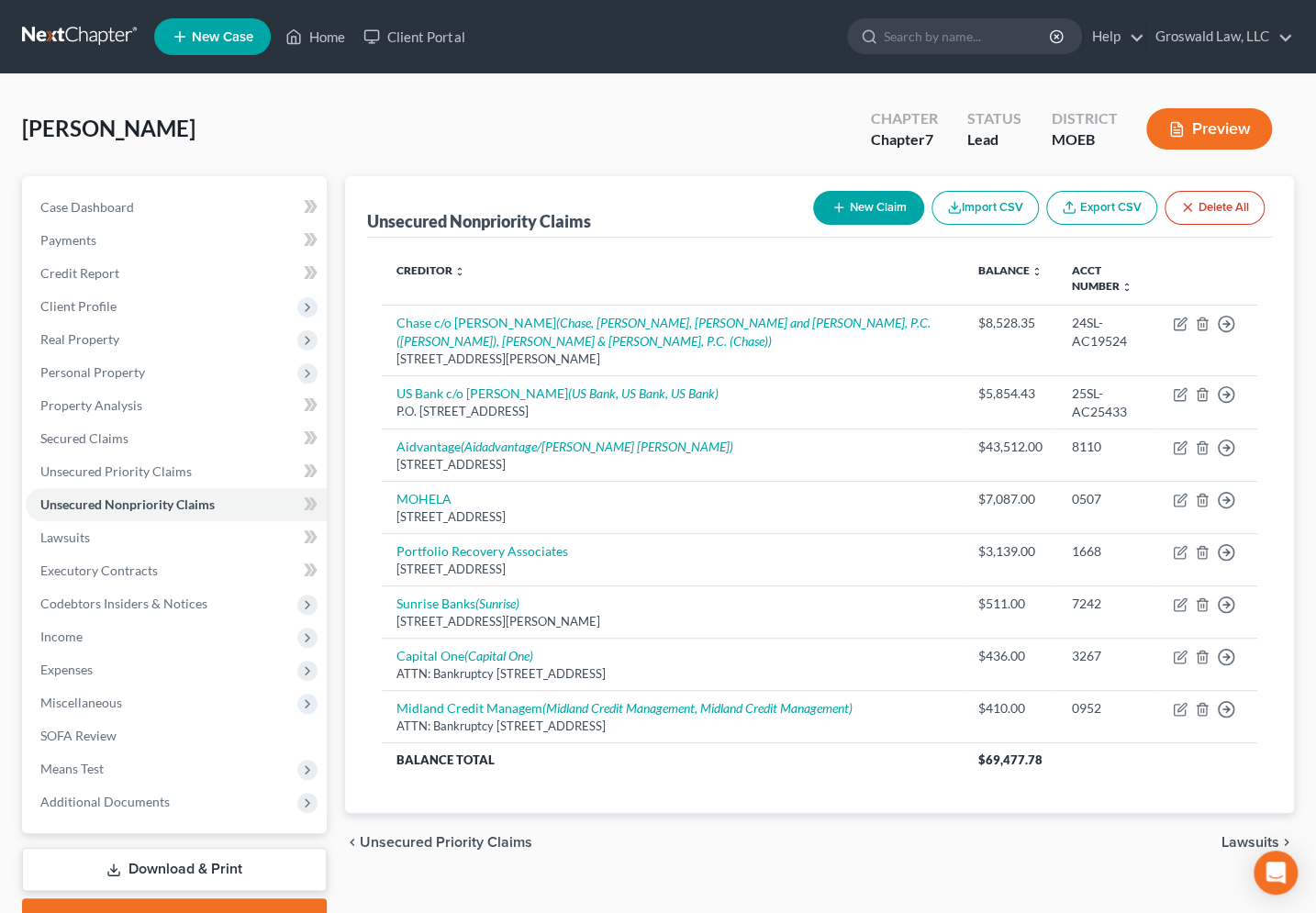
click at [460, 147] on div "[PERSON_NAME] Upgraded Chapter Chapter 7 Status Lead District MOEB Preview" at bounding box center [657, 136] width 1272 height 79
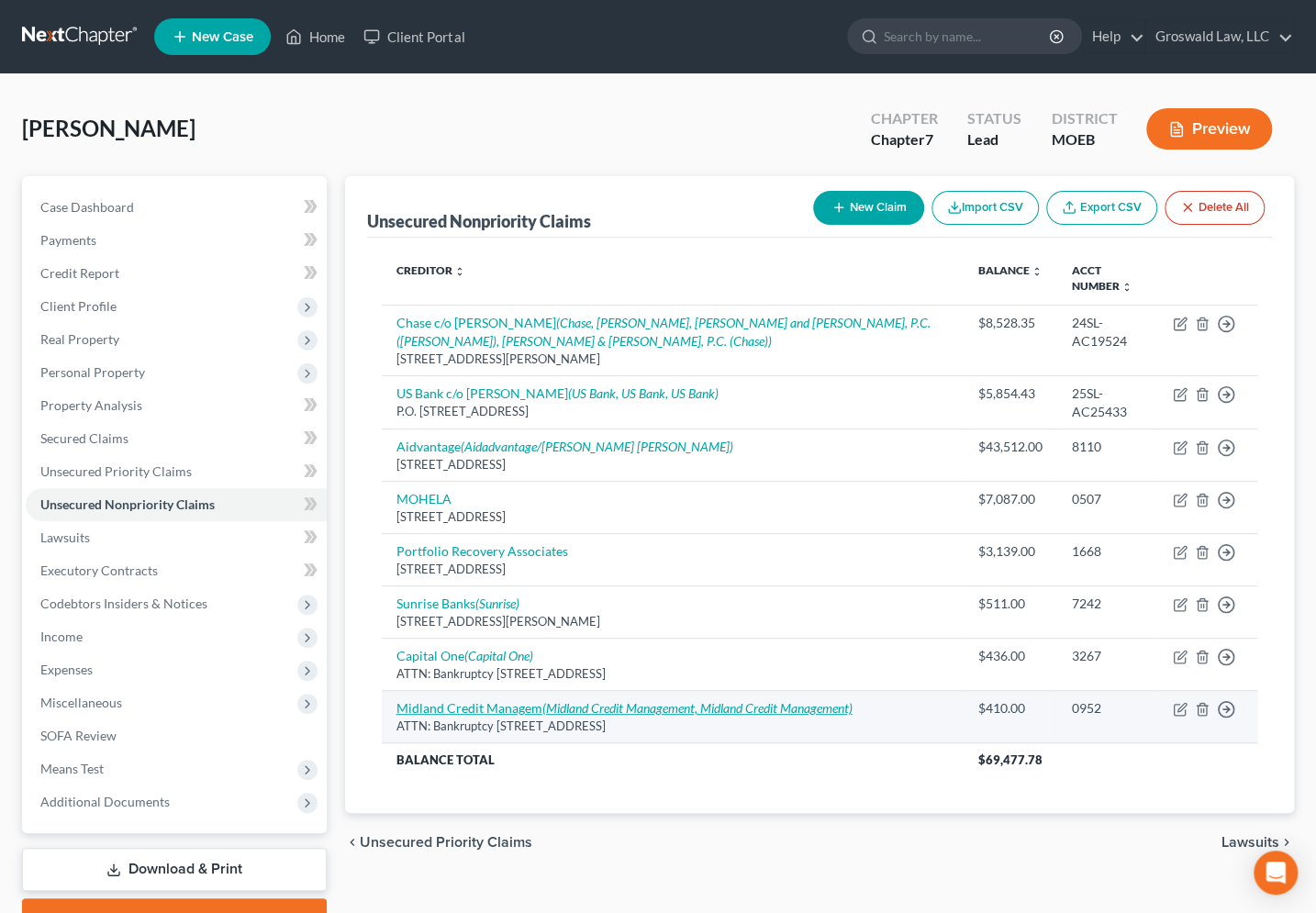
click at [484, 699] on link "Midland Credit Managem (Midland Credit Management, Midland Credit Management)" at bounding box center [624, 707] width 456 height 15
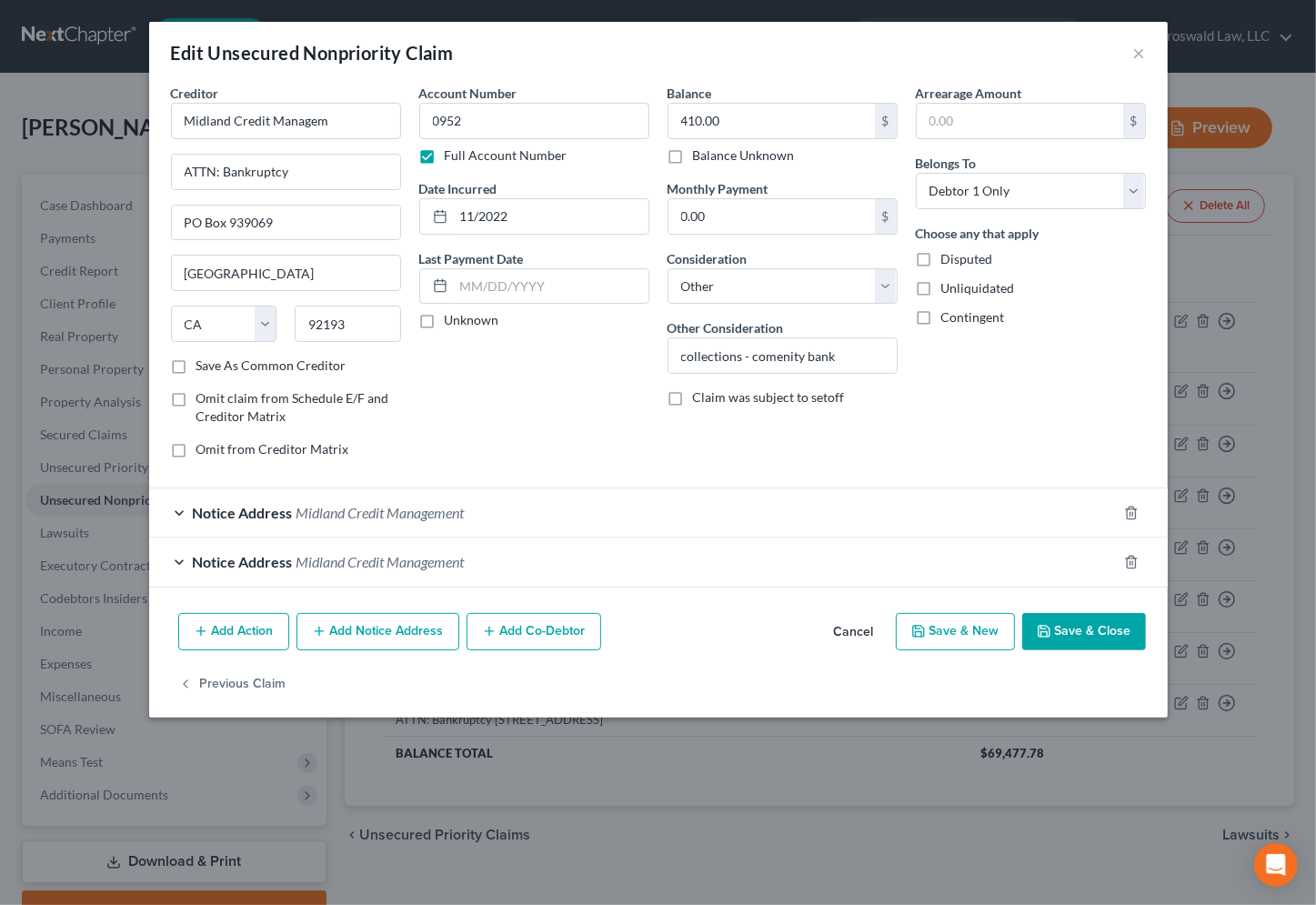
click at [322, 519] on div "Notice Address Midland Credit Management" at bounding box center [633, 512] width 968 height 48
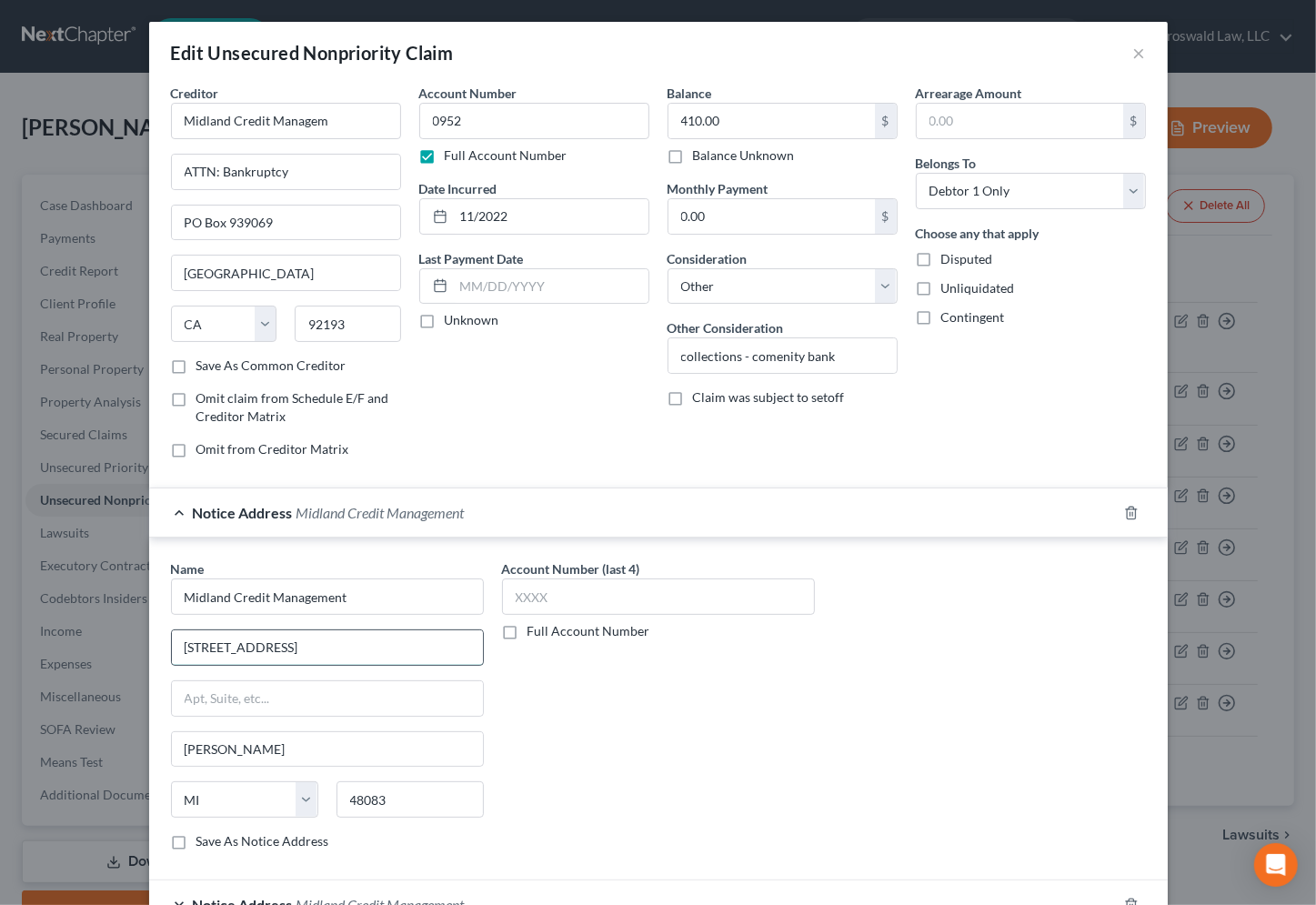
click at [319, 647] on input "[STREET_ADDRESS]" at bounding box center [327, 646] width 311 height 35
click at [292, 700] on input "text" at bounding box center [327, 698] width 311 height 35
click at [676, 790] on div "Account Number (last 4) Full Account Number" at bounding box center [658, 712] width 331 height 305
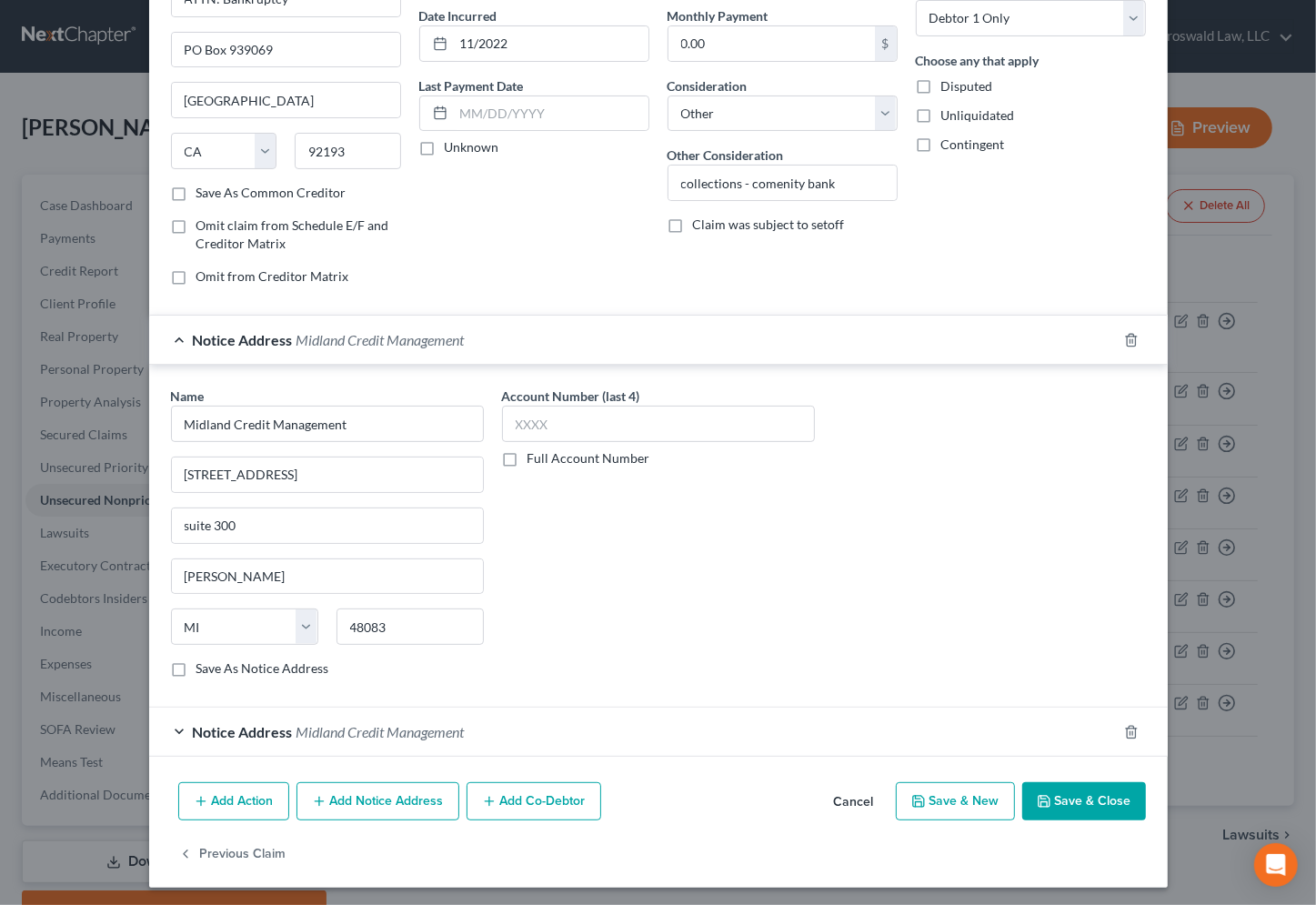
scroll to position [173, 0]
click at [1040, 794] on polyline "button" at bounding box center [1042, 795] width 5 height 3
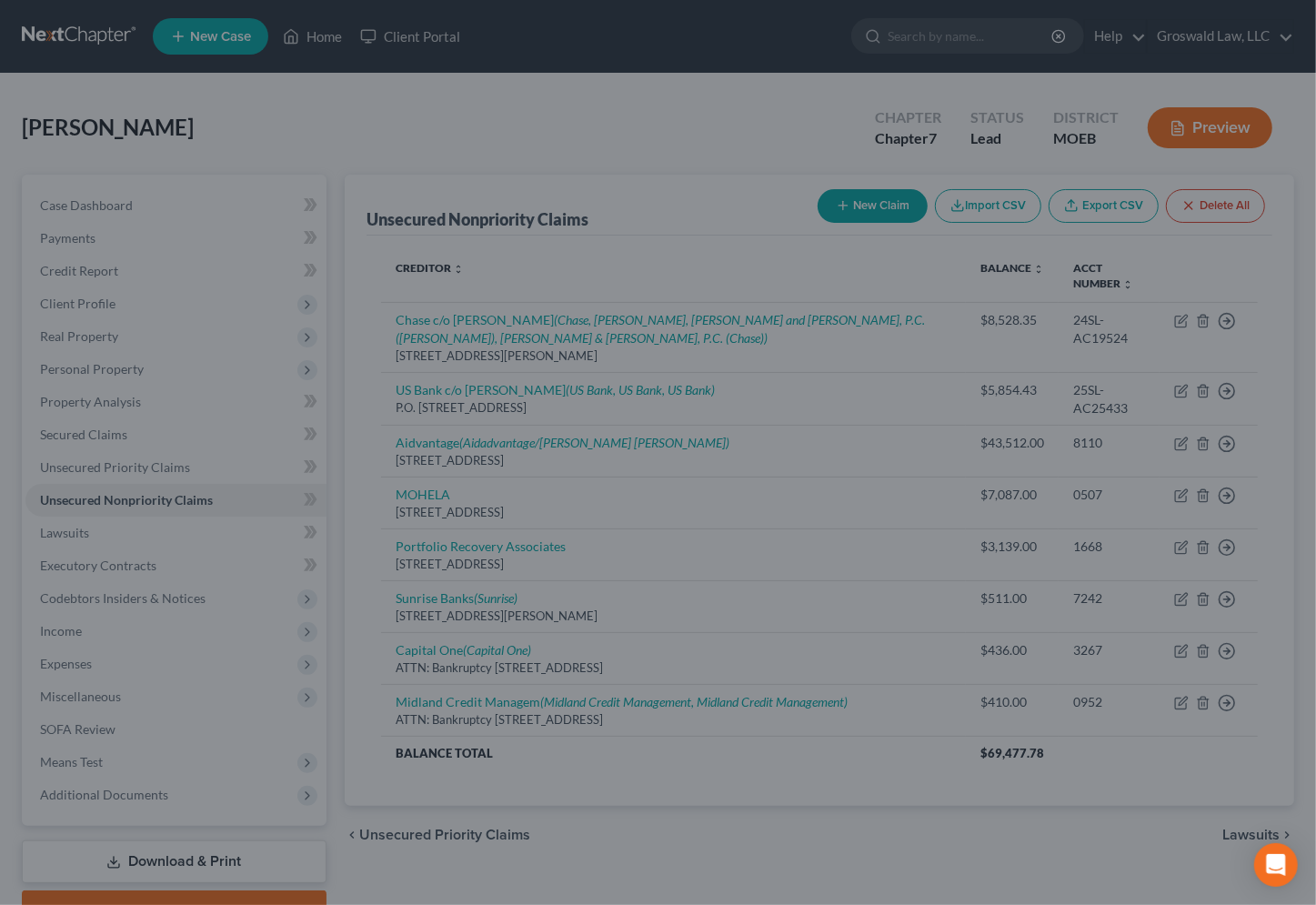
scroll to position [0, 0]
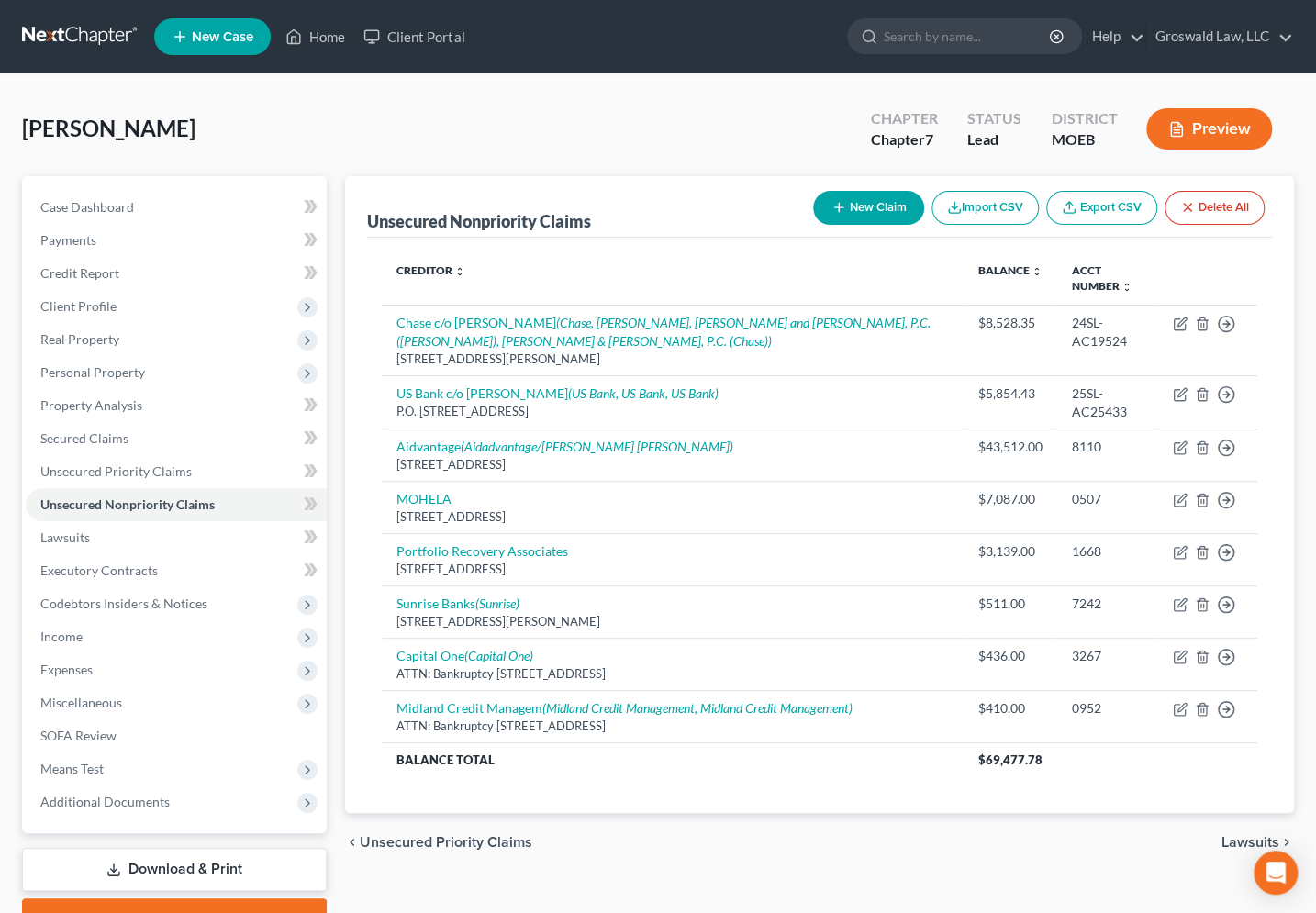
click at [424, 100] on div "[PERSON_NAME] Upgraded Chapter Chapter 7 Status Lead District MOEB Preview" at bounding box center [657, 136] width 1272 height 79
click at [155, 802] on span "Additional Documents" at bounding box center [105, 801] width 130 height 15
click at [172, 855] on link "Client Document Storage" at bounding box center [194, 868] width 264 height 33
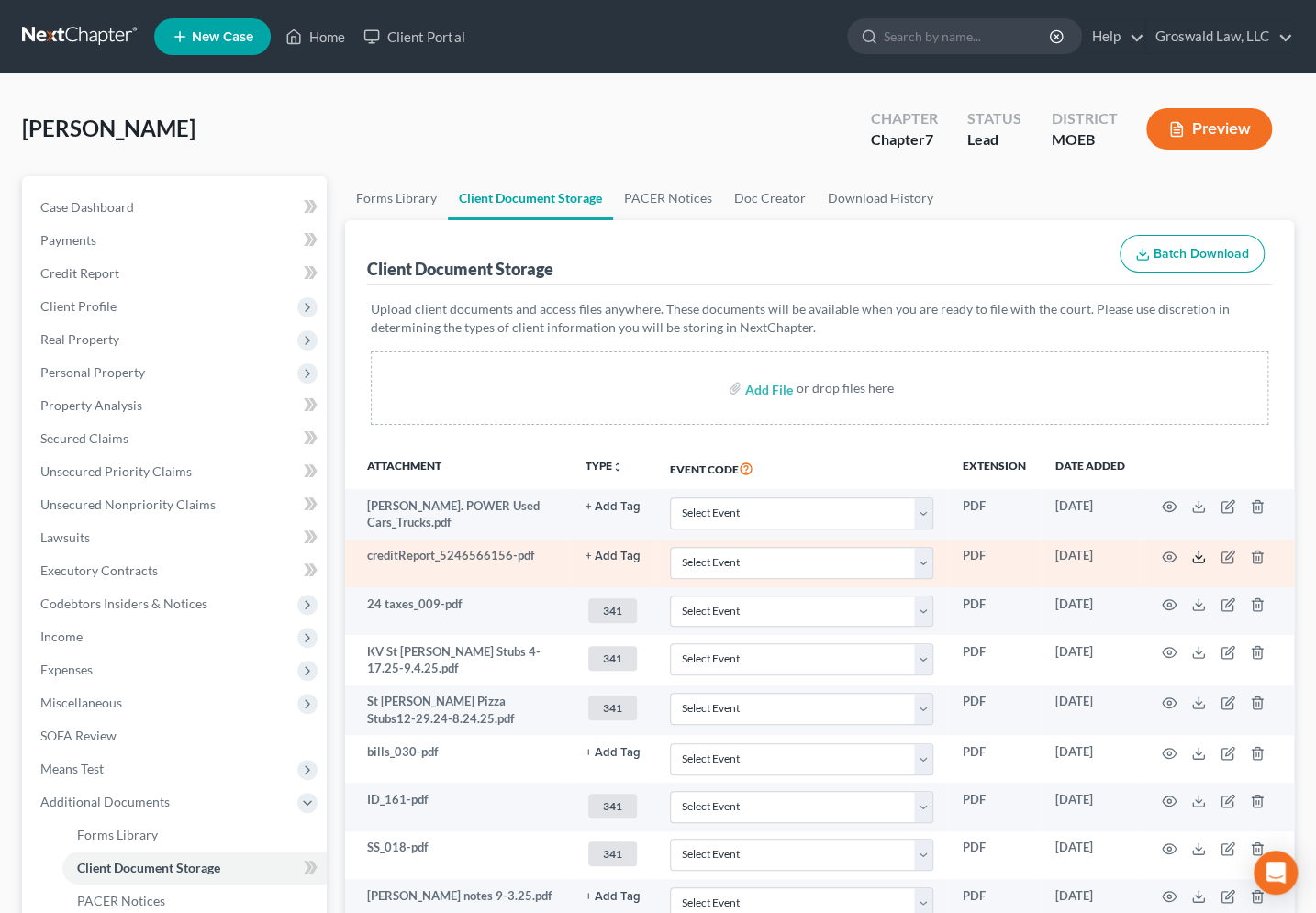
click at [1202, 550] on icon at bounding box center [1199, 557] width 15 height 15
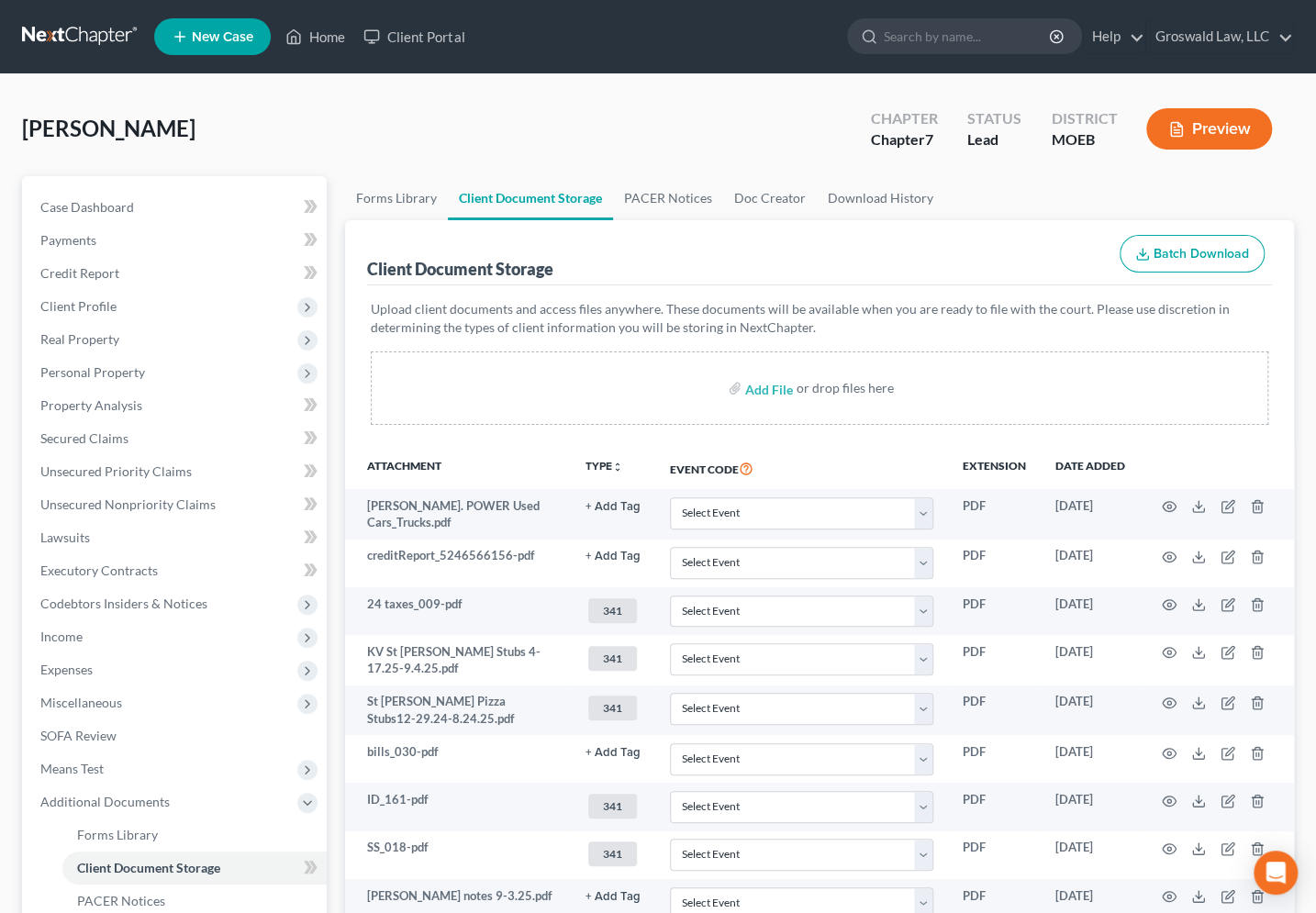
drag, startPoint x: 606, startPoint y: 289, endPoint x: 486, endPoint y: 308, distance: 121.5
click at [605, 290] on div "Upload client documents and access files anywhere. These documents will be avai…" at bounding box center [820, 366] width 906 height 162
click at [172, 499] on span "Unsecured Nonpriority Claims" at bounding box center [128, 504] width 175 height 15
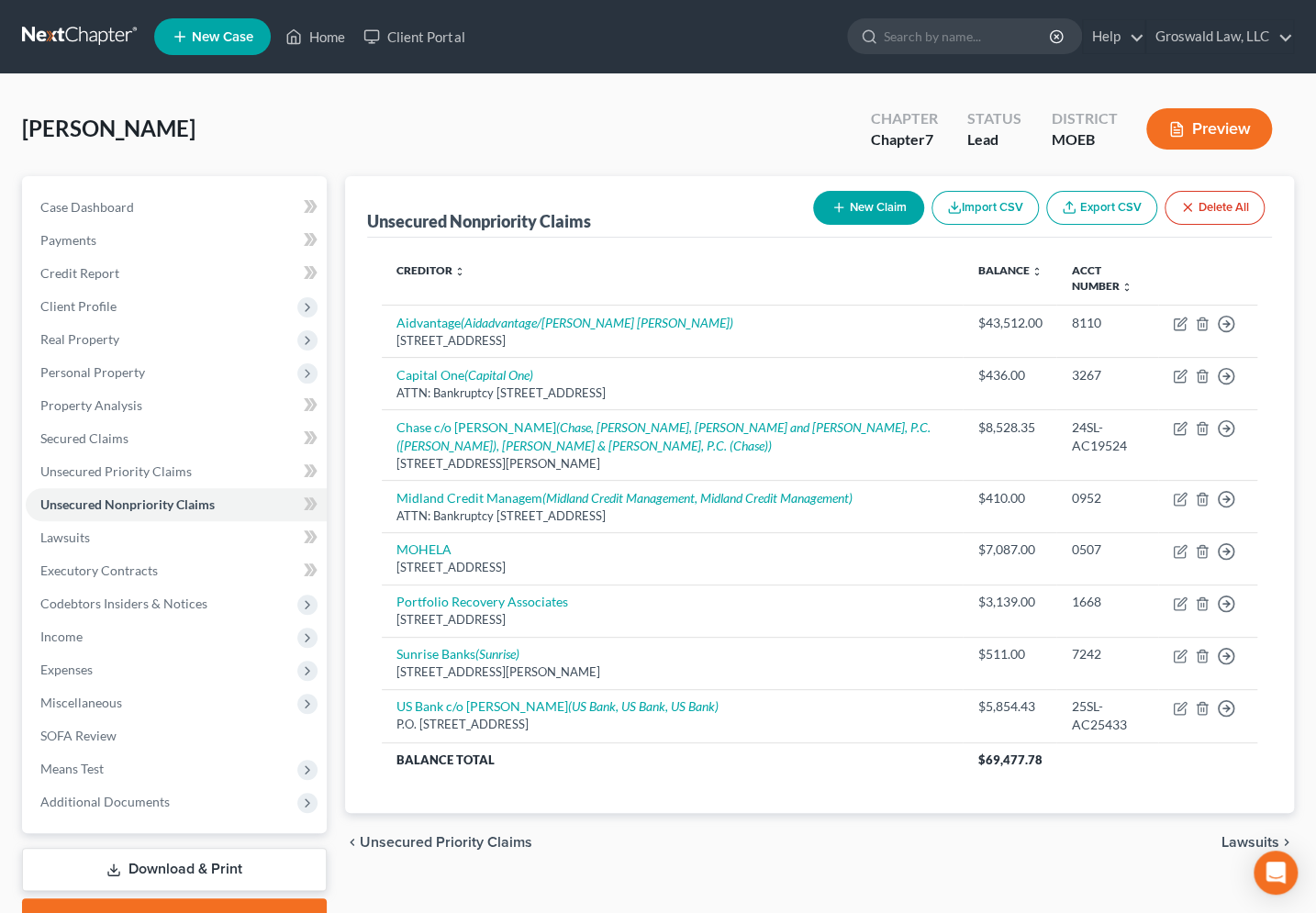
click at [856, 214] on button "New Claim" at bounding box center [868, 208] width 111 height 34
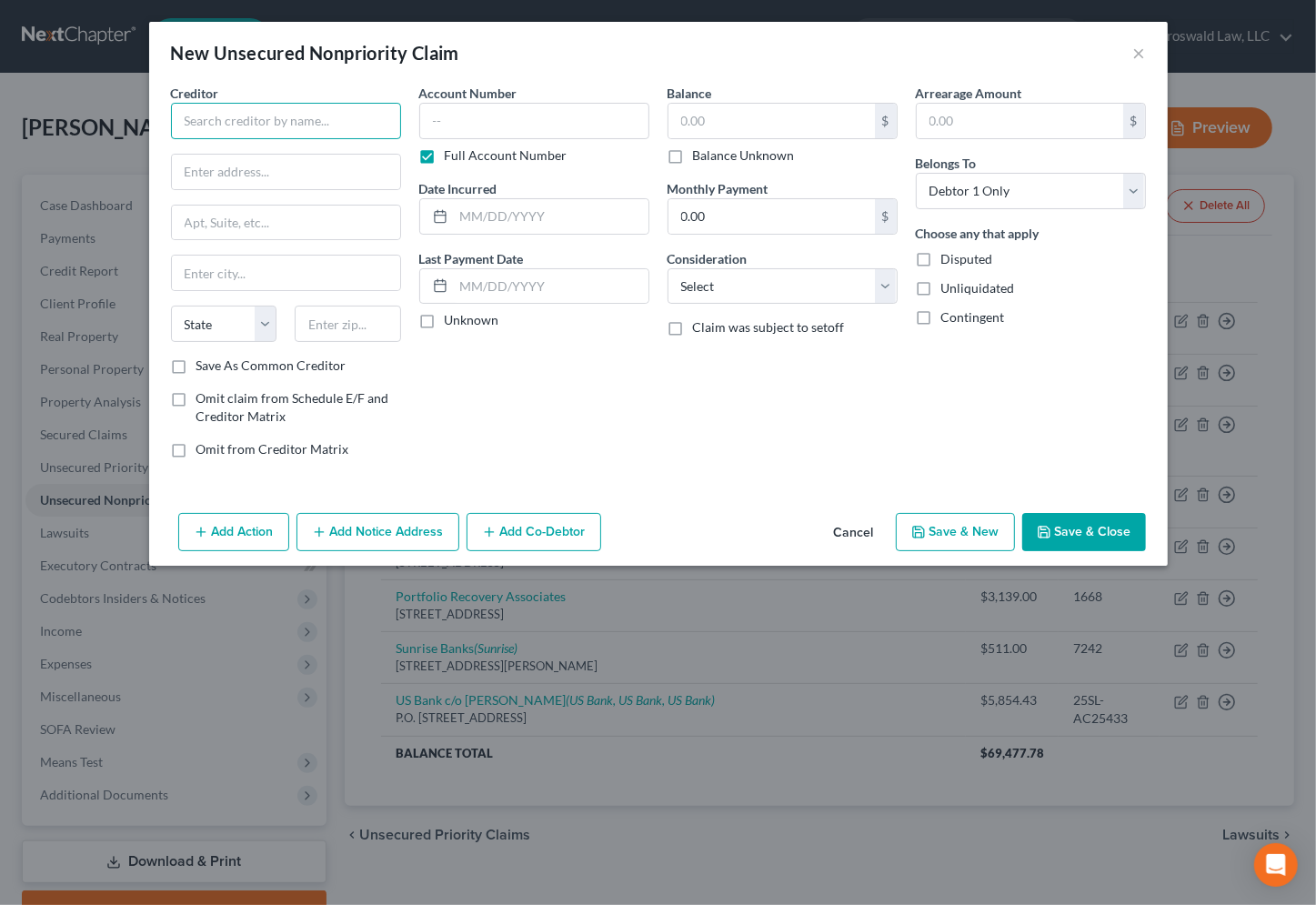
click at [324, 112] on input "text" at bounding box center [286, 121] width 231 height 37
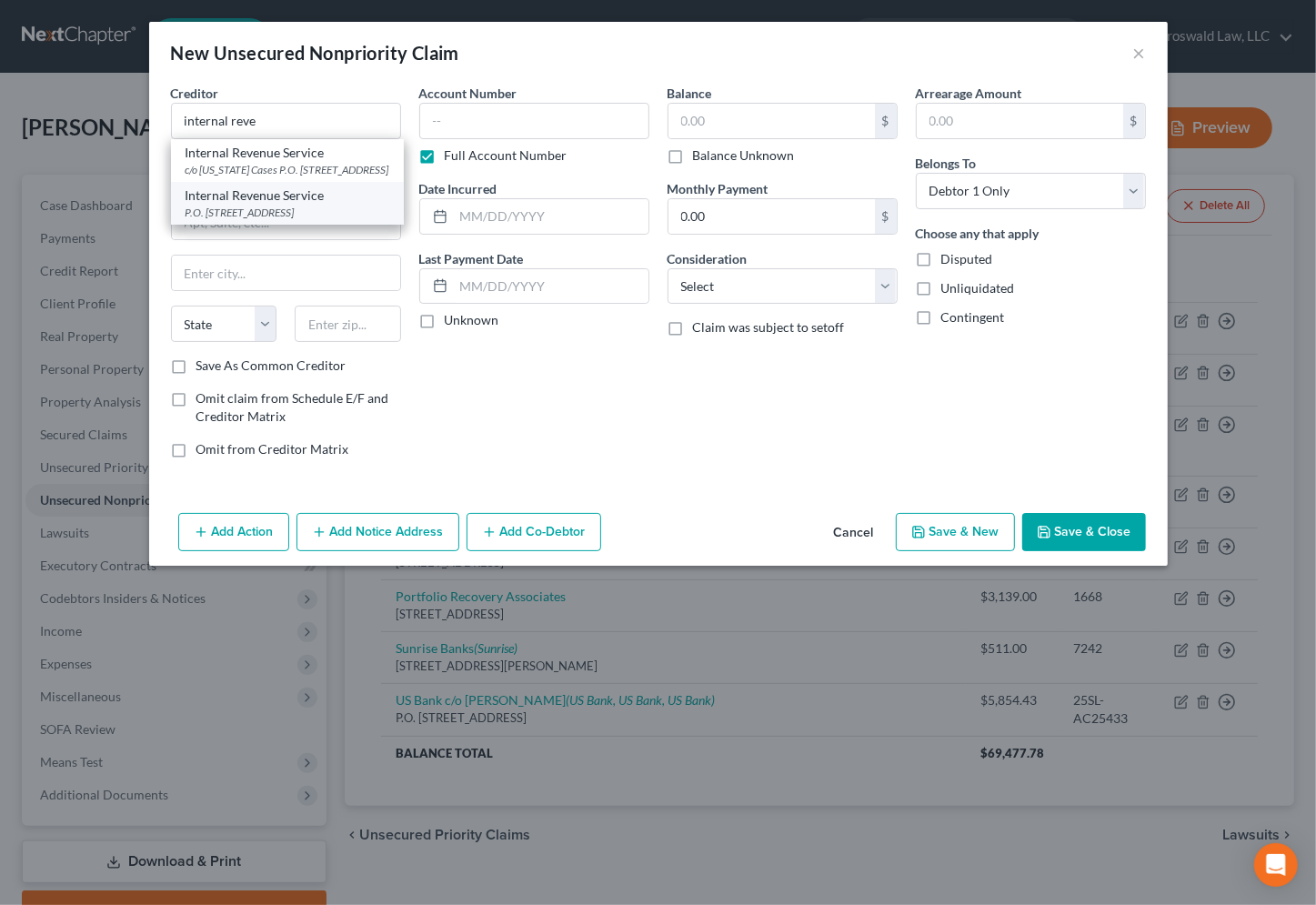
click at [282, 204] on div "Internal Revenue Service" at bounding box center [287, 195] width 203 height 18
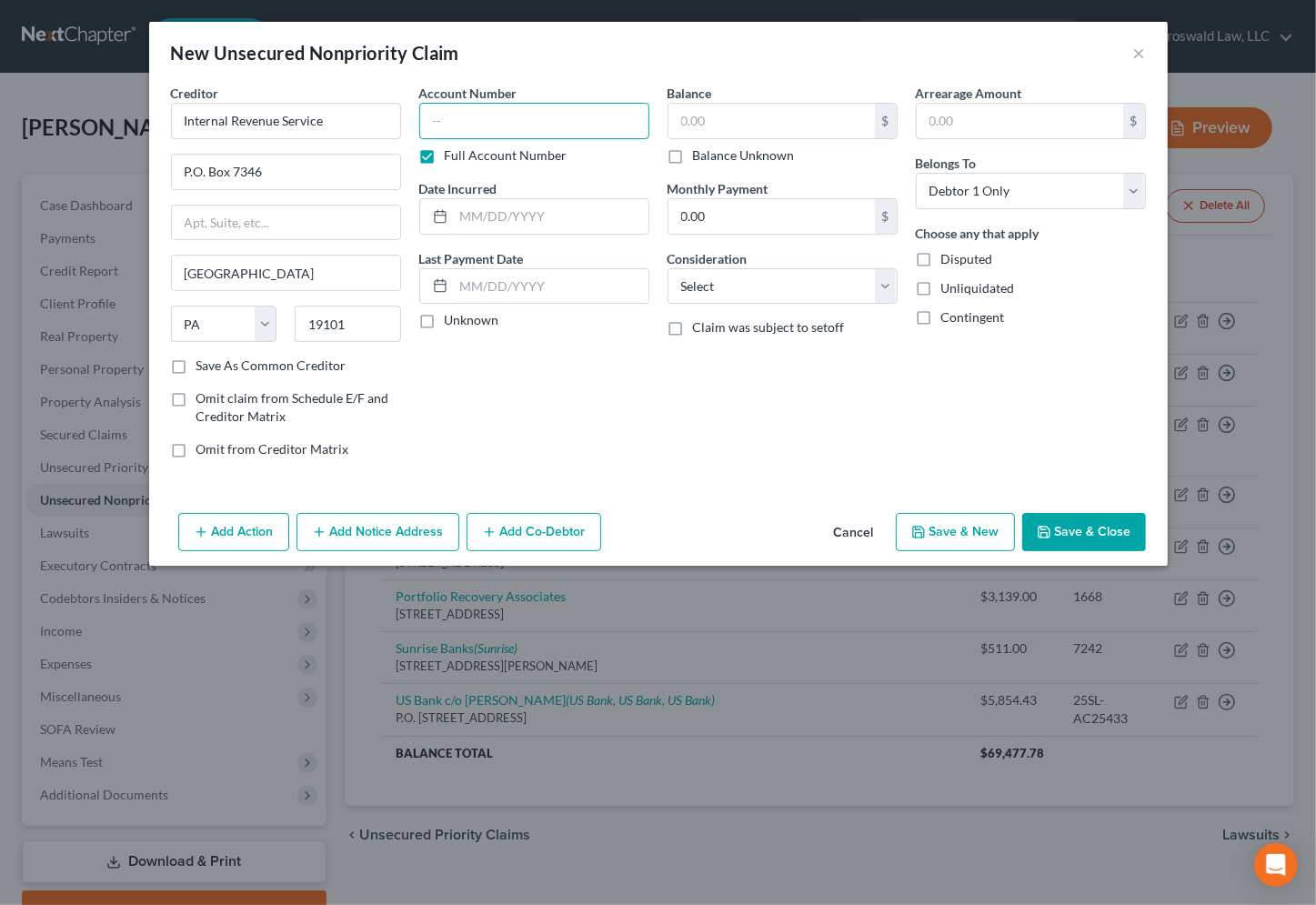
click at [520, 123] on input "text" at bounding box center [534, 121] width 231 height 37
click at [968, 527] on button "Save & New" at bounding box center [955, 531] width 119 height 38
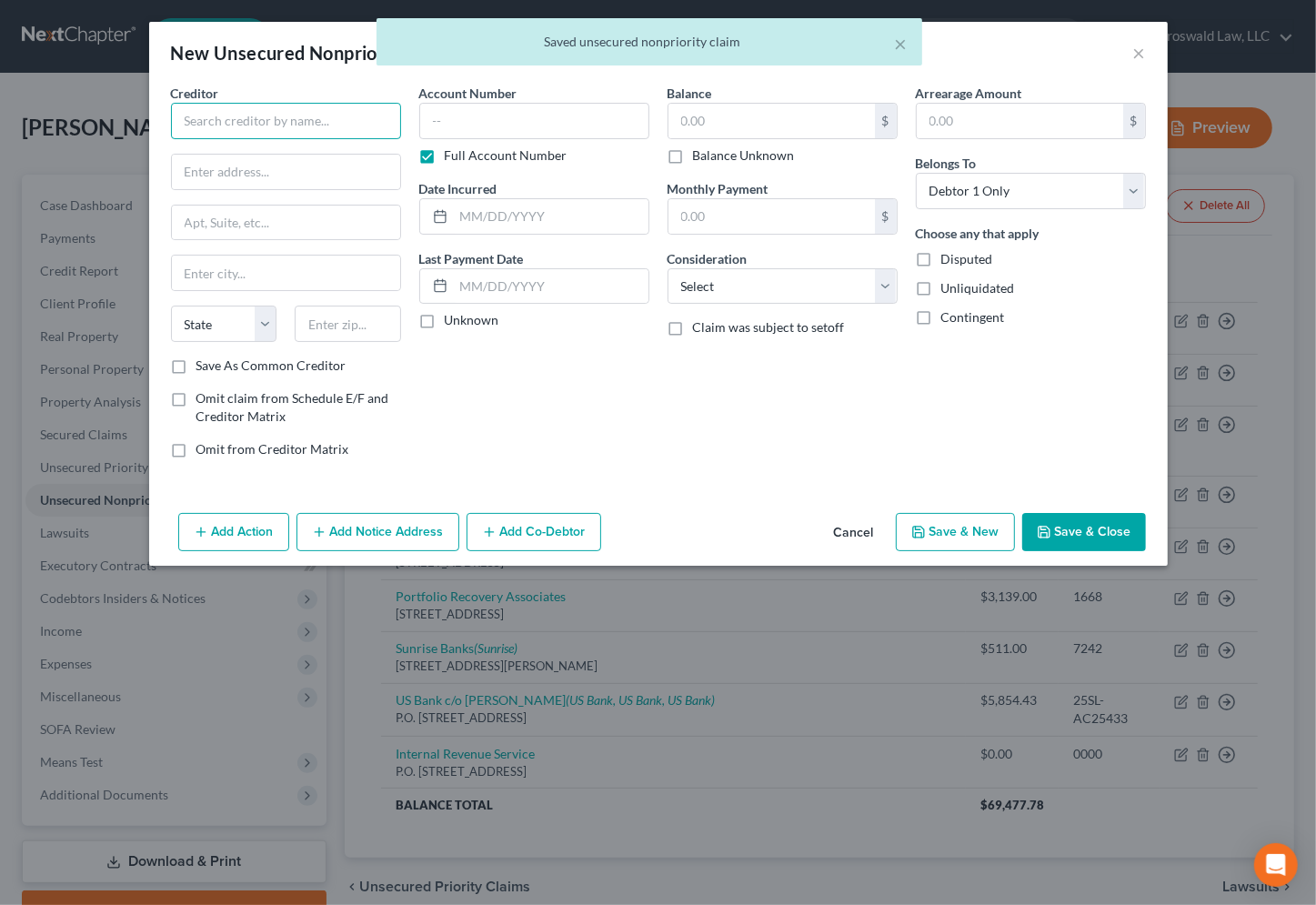
click at [319, 118] on input "text" at bounding box center [286, 121] width 231 height 37
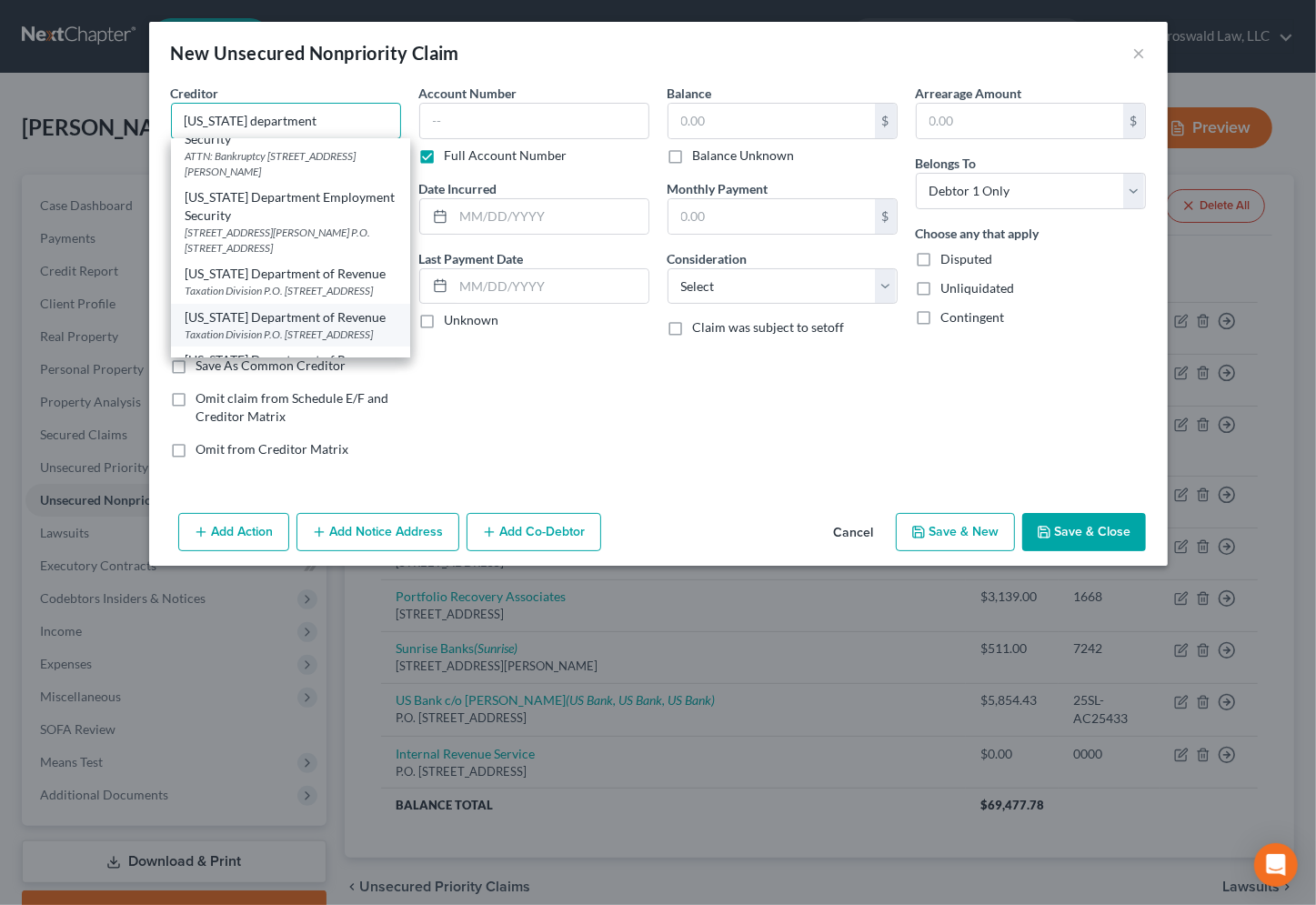
scroll to position [186, 0]
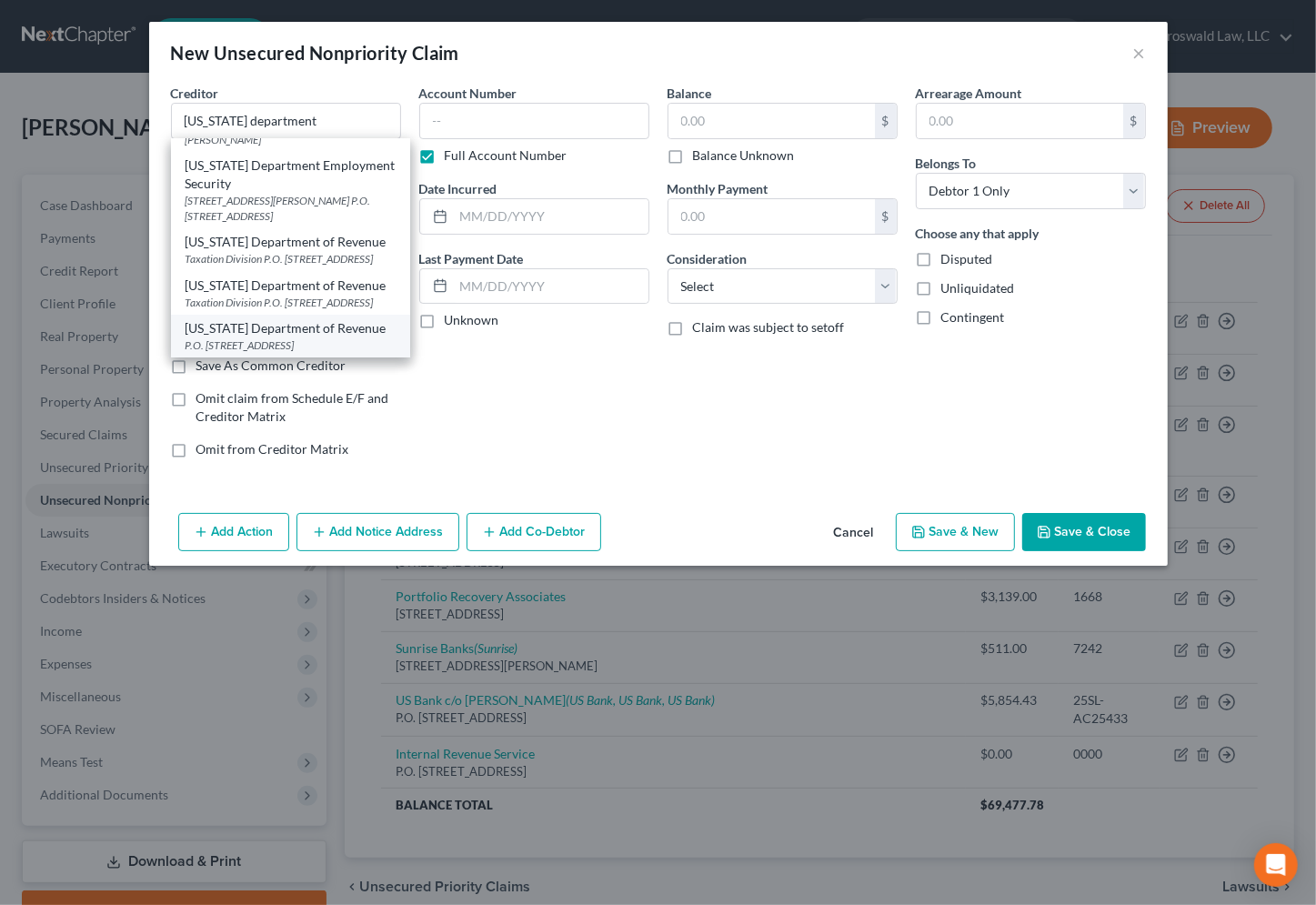
click at [310, 337] on div "P.O. [STREET_ADDRESS]" at bounding box center [291, 345] width 210 height 15
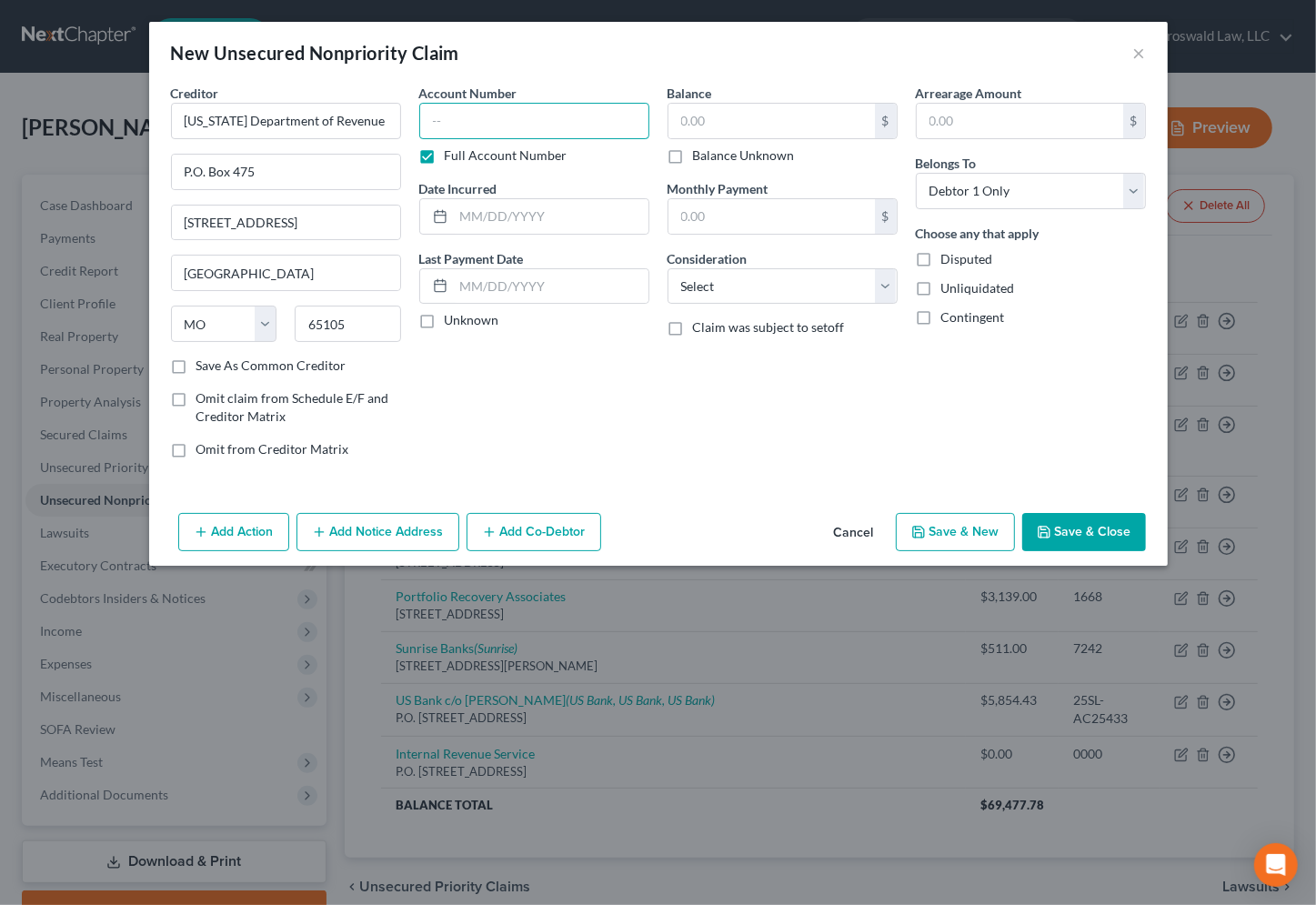
click at [557, 126] on input "text" at bounding box center [534, 121] width 231 height 37
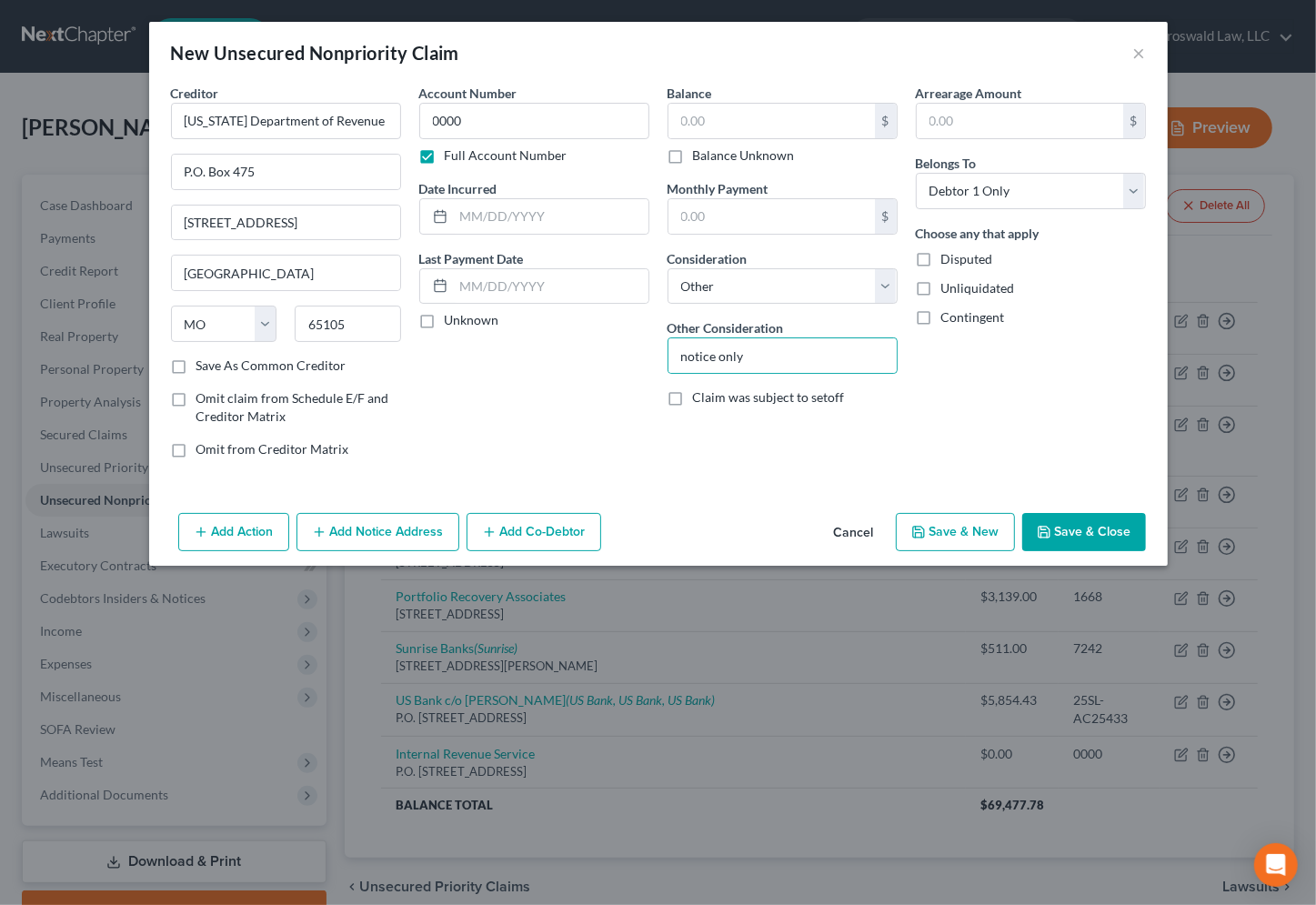
click at [341, 530] on button "Add Notice Address" at bounding box center [378, 531] width 163 height 38
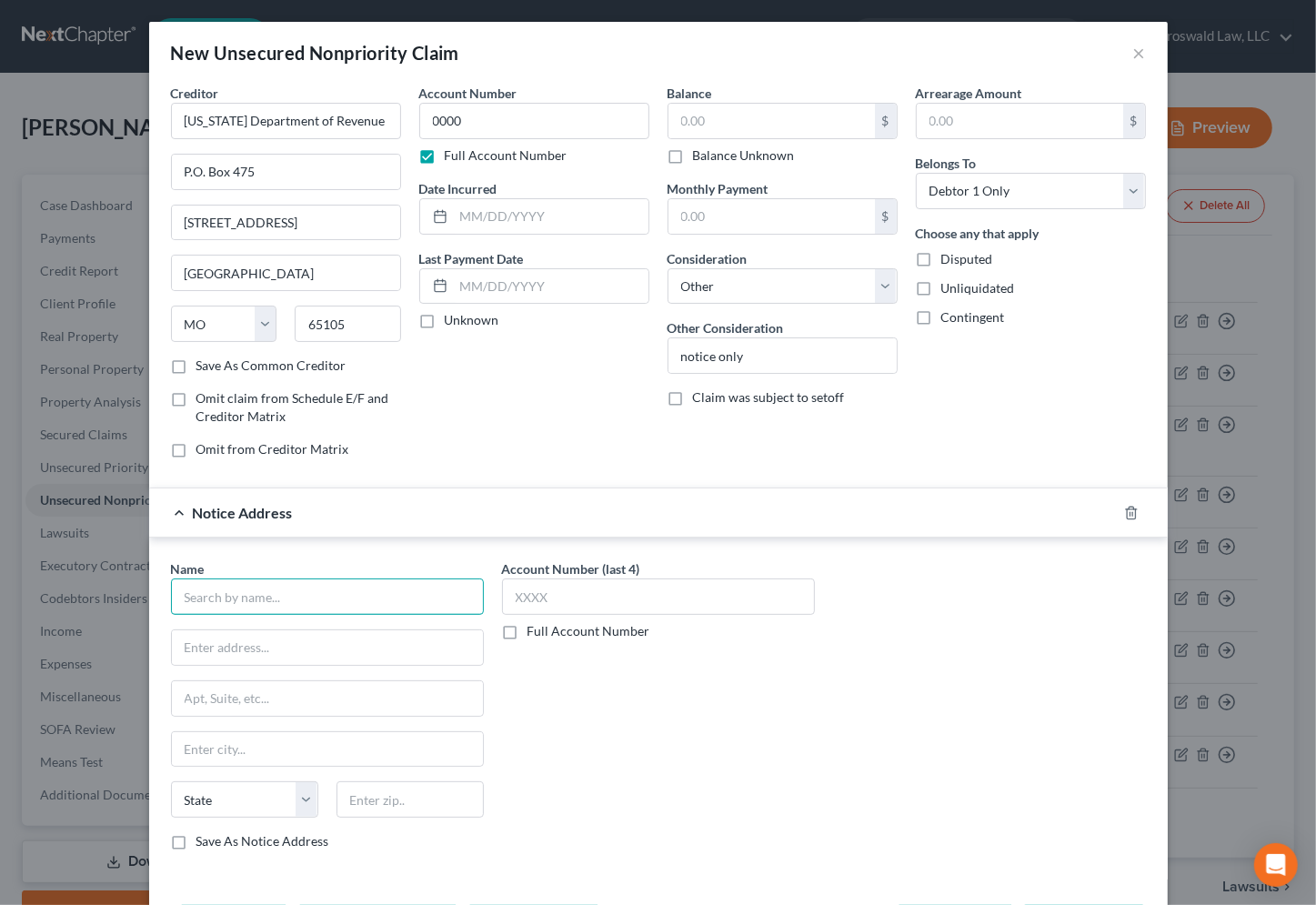
click at [292, 598] on input "text" at bounding box center [327, 596] width 313 height 37
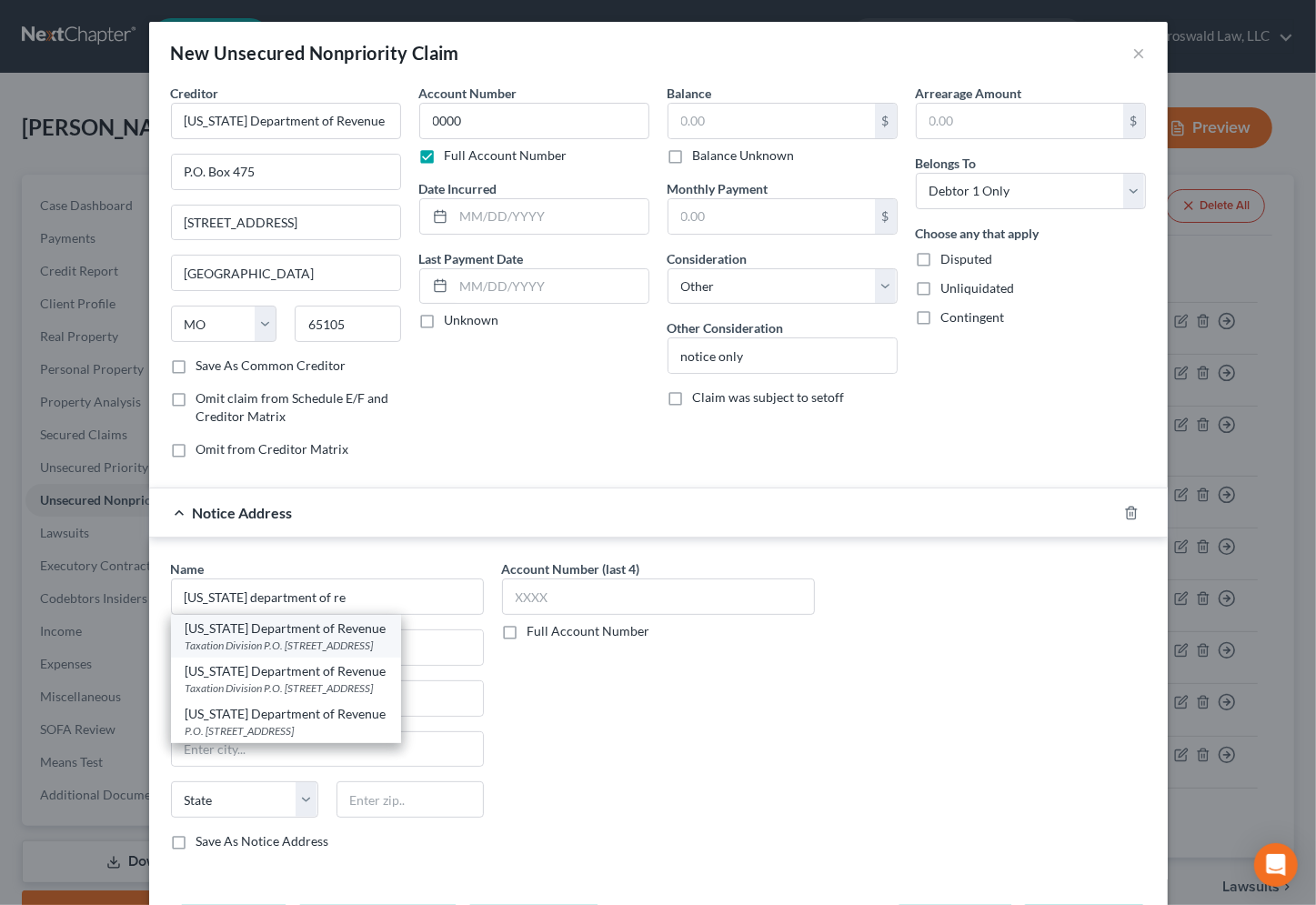
click at [386, 648] on div "Taxation Division P.O. [STREET_ADDRESS]" at bounding box center [286, 645] width 201 height 15
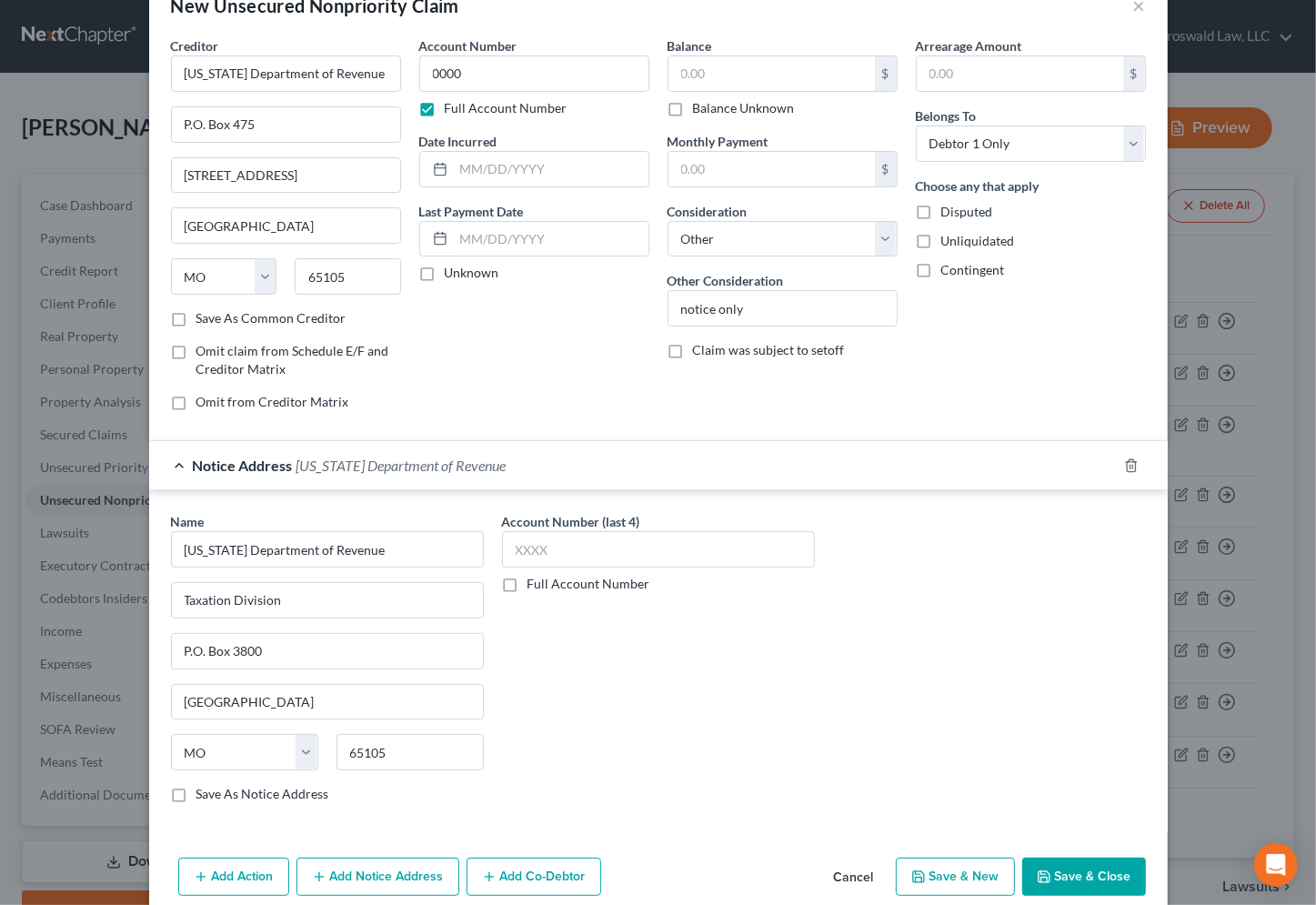
scroll to position [72, 0]
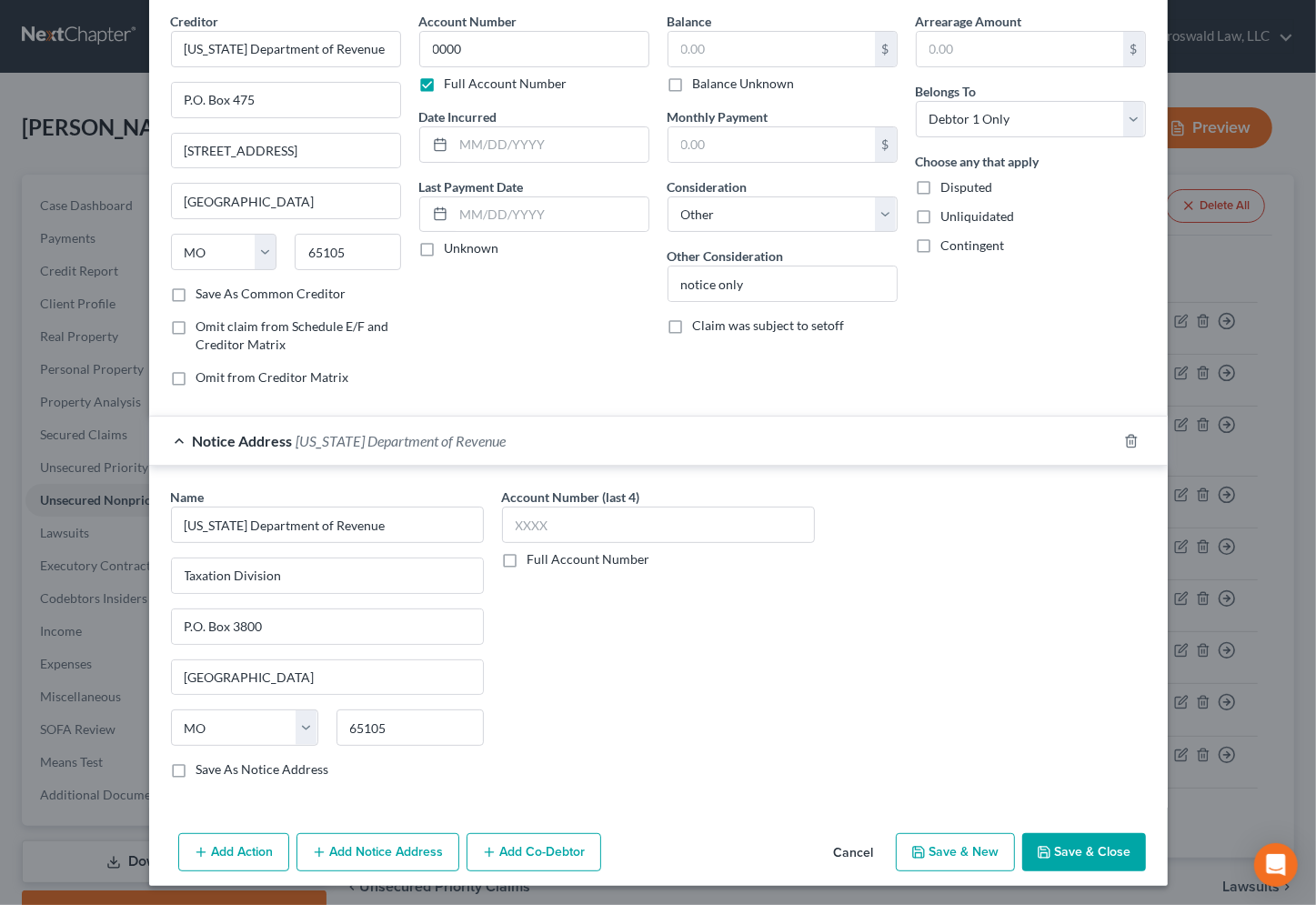
click at [1077, 852] on button "Save & Close" at bounding box center [1084, 852] width 124 height 38
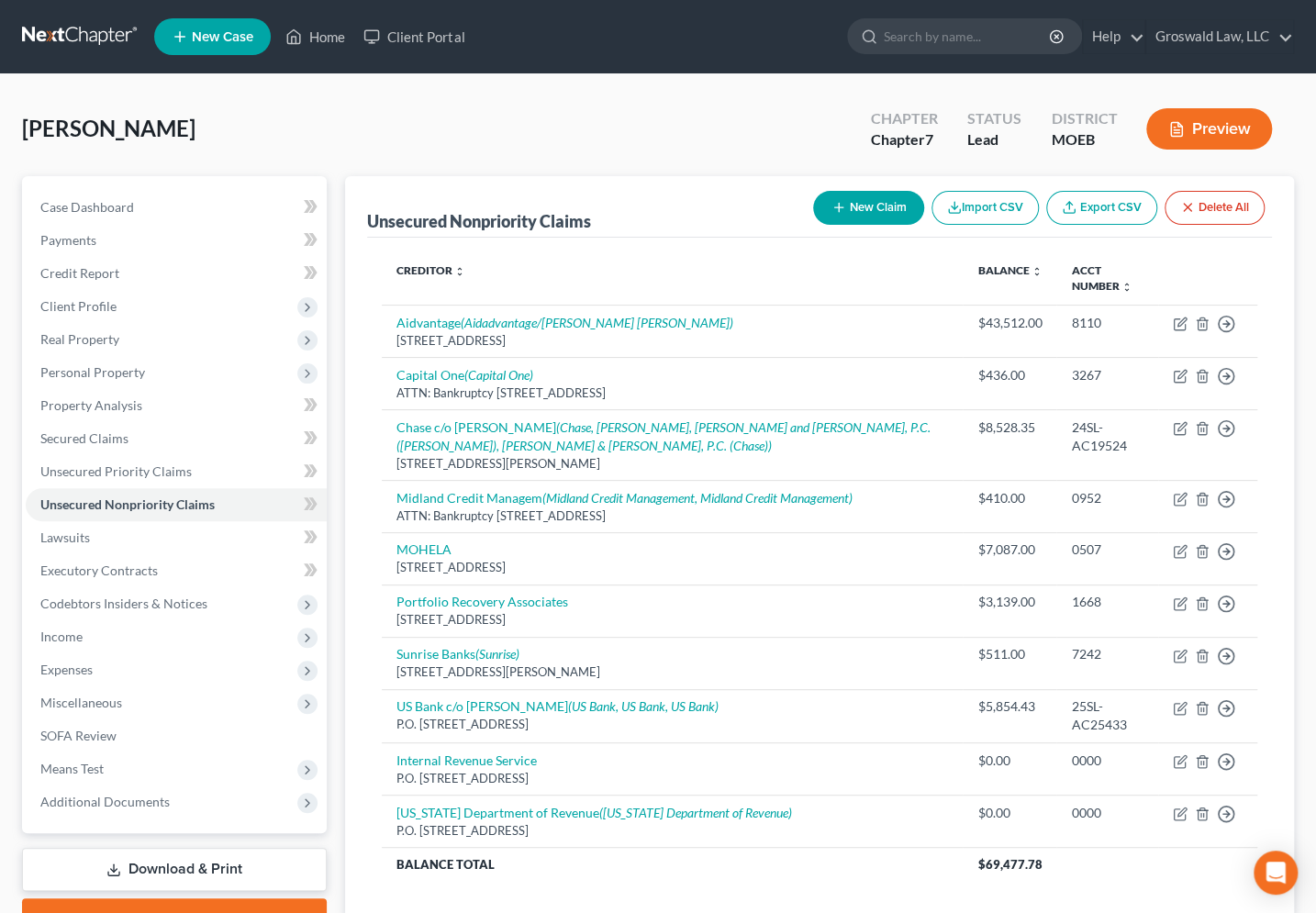
click at [676, 272] on th "Creditor expand_more expand_less unfold_more" at bounding box center [672, 279] width 581 height 53
click at [485, 264] on th "Creditor expand_more expand_less unfold_more" at bounding box center [672, 279] width 581 height 53
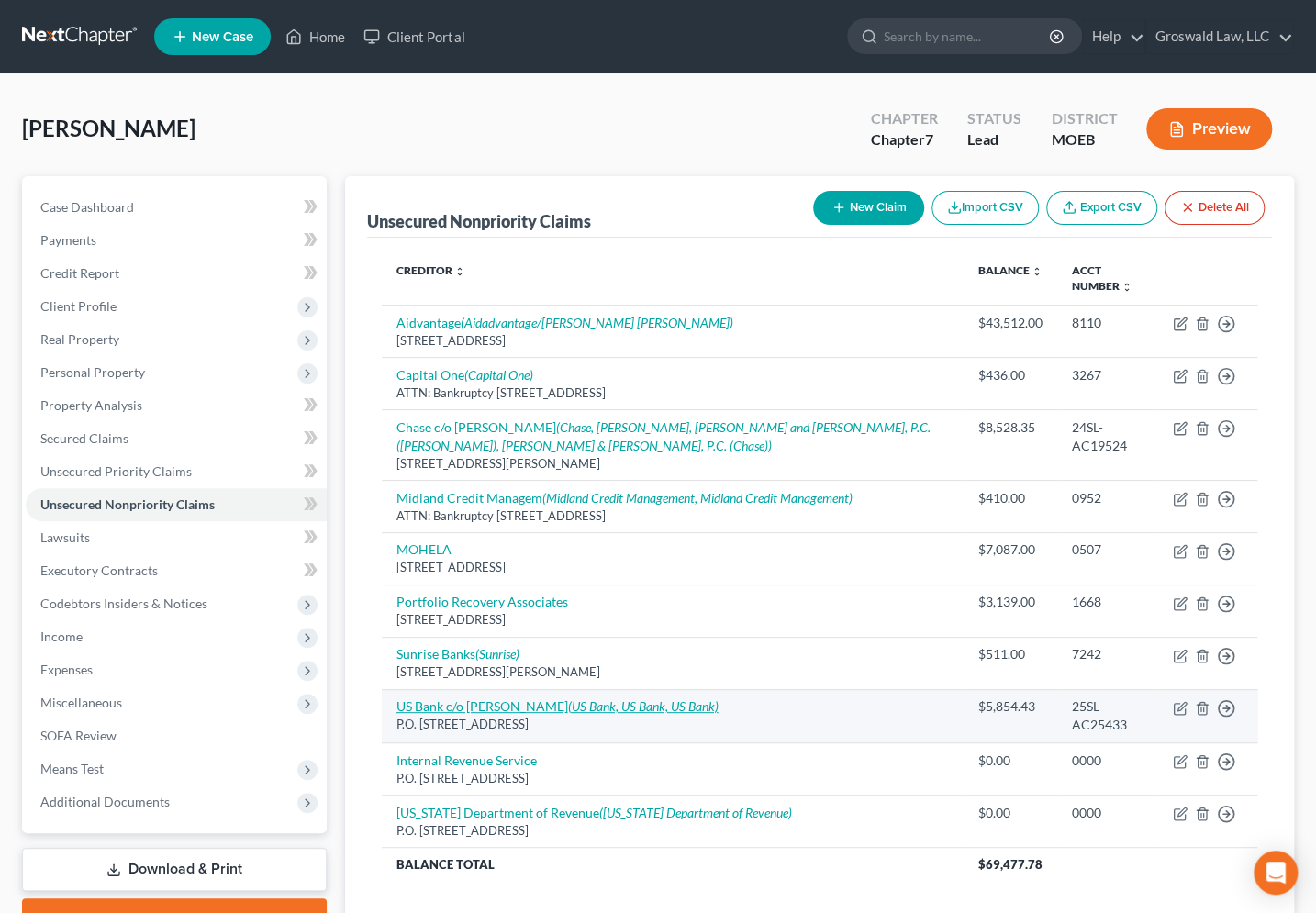
click at [449, 707] on link "US Bank c/o [PERSON_NAME] (US Bank, US Bank, US Bank)" at bounding box center [557, 705] width 322 height 15
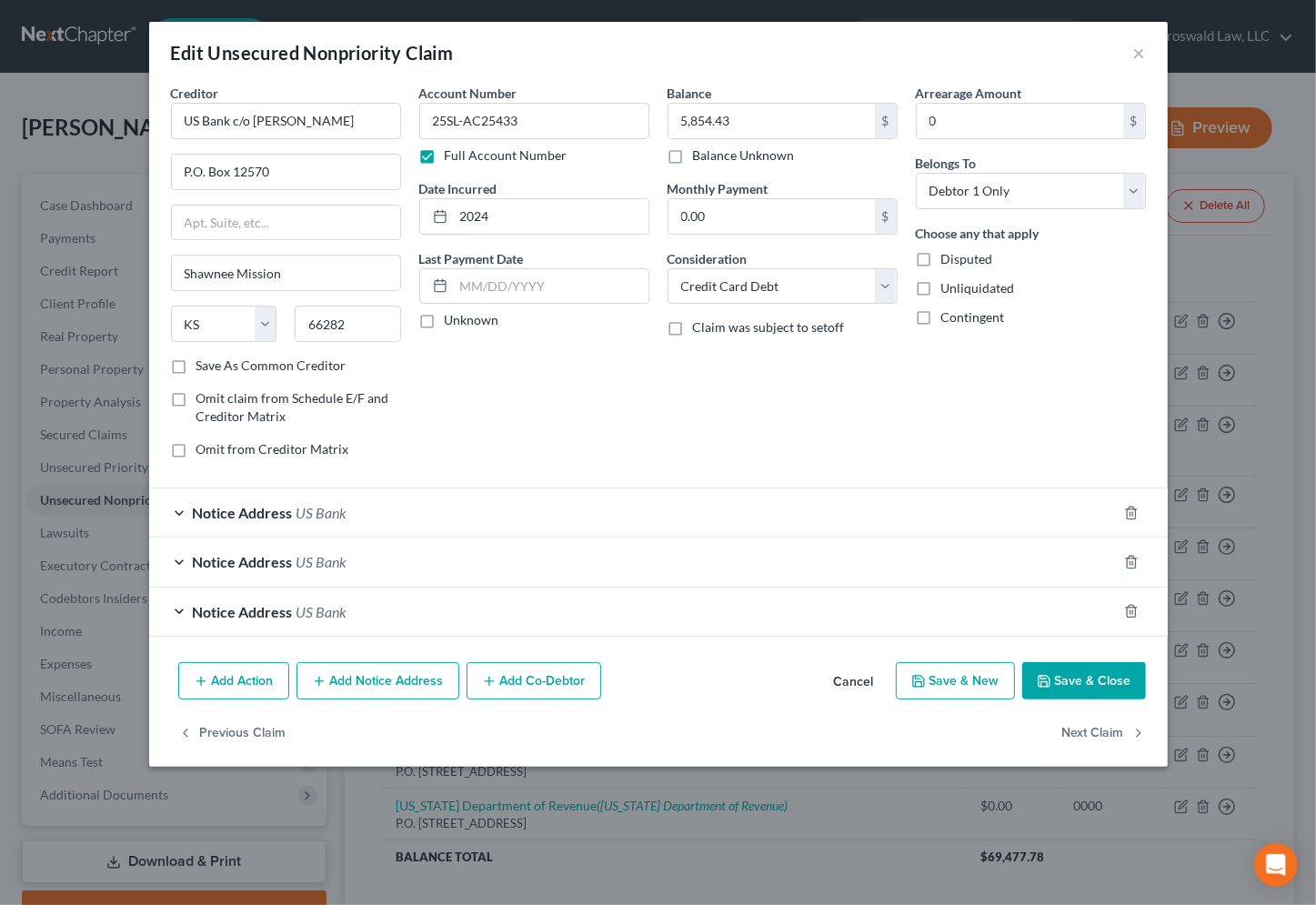
click at [355, 680] on button "Add Notice Address" at bounding box center [378, 680] width 163 height 38
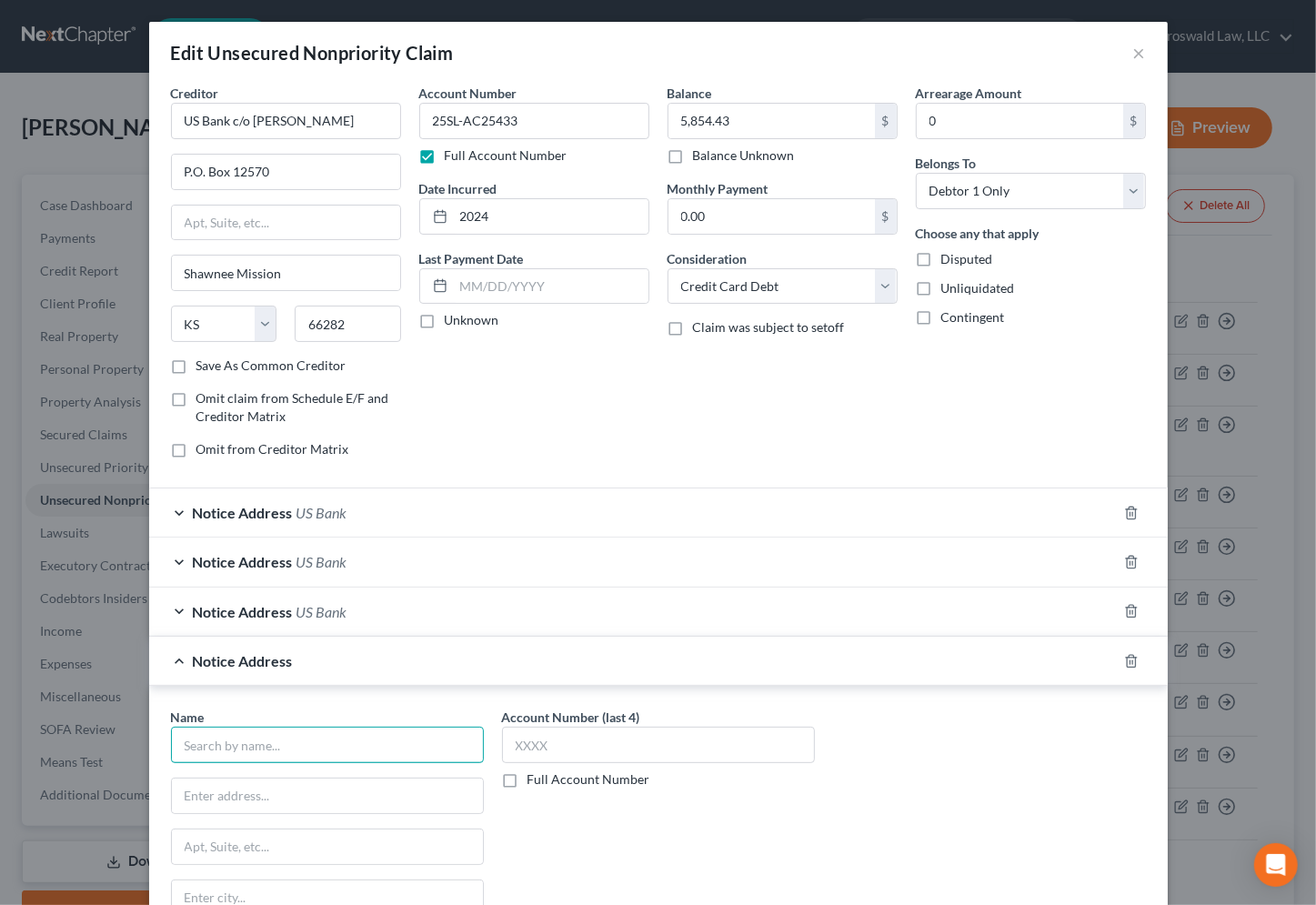
click at [240, 751] on input "text" at bounding box center [327, 744] width 313 height 37
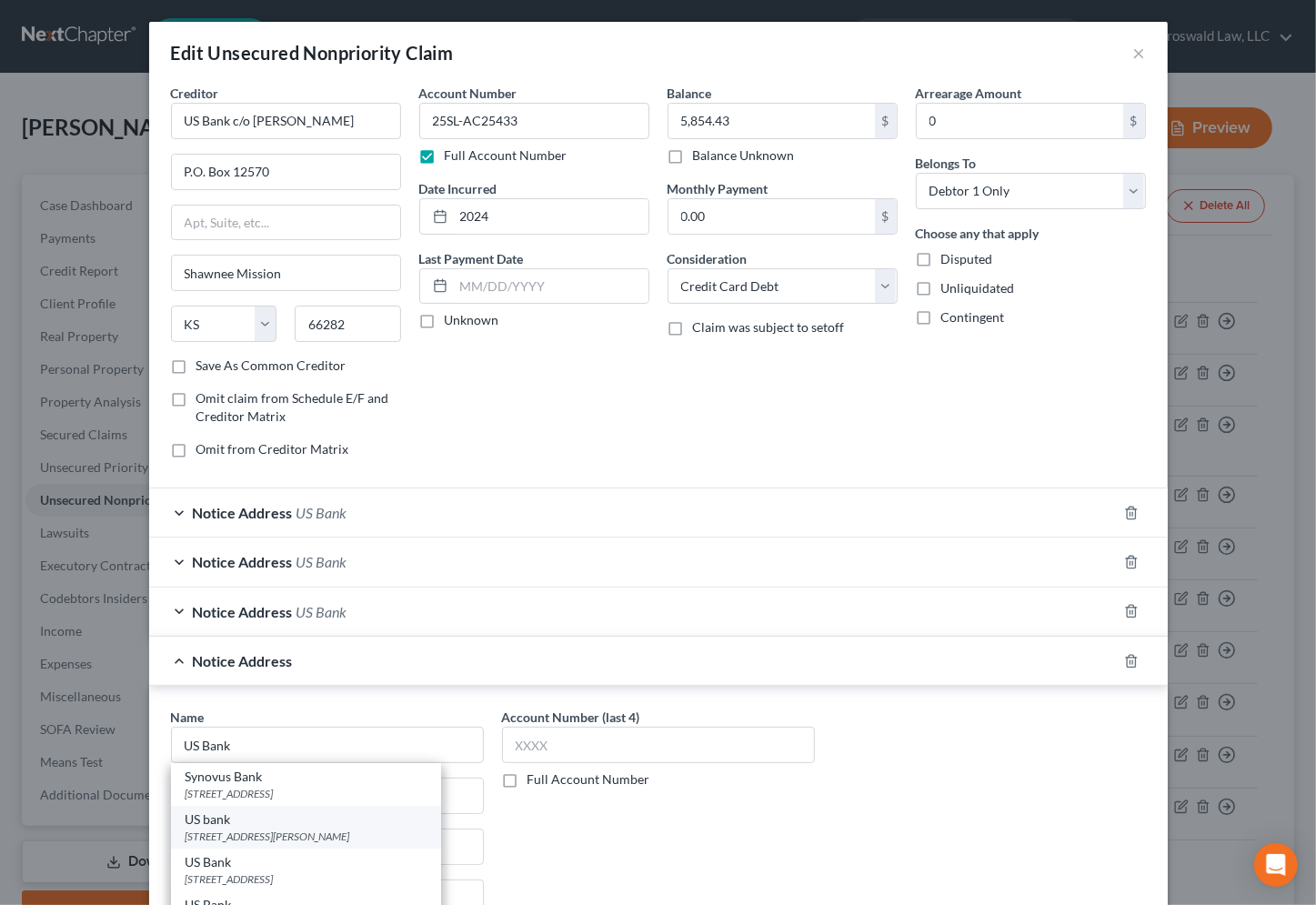
click at [311, 820] on div "US bank" at bounding box center [306, 819] width 241 height 18
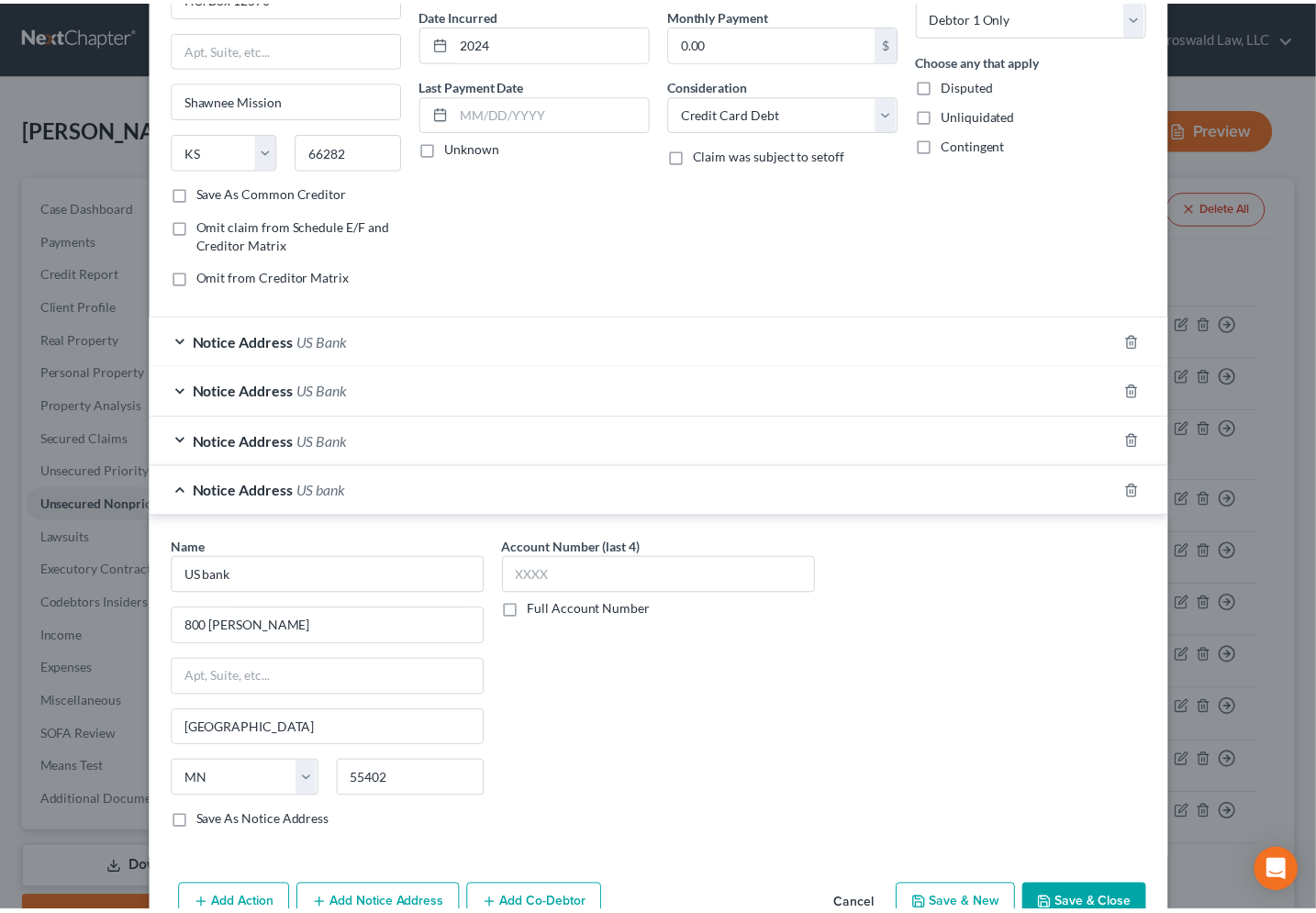
scroll to position [274, 0]
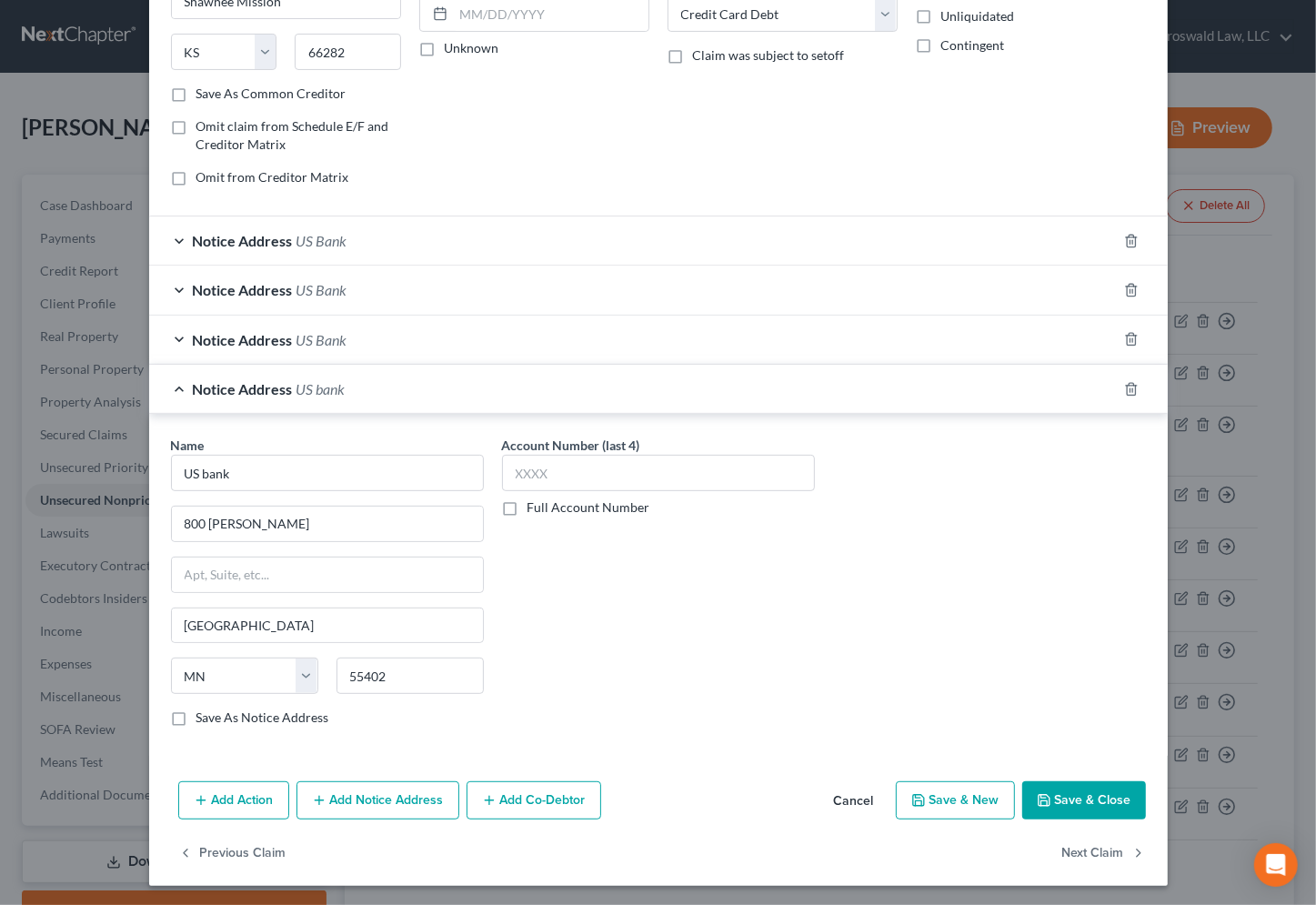
click at [1043, 799] on icon "button" at bounding box center [1044, 800] width 15 height 15
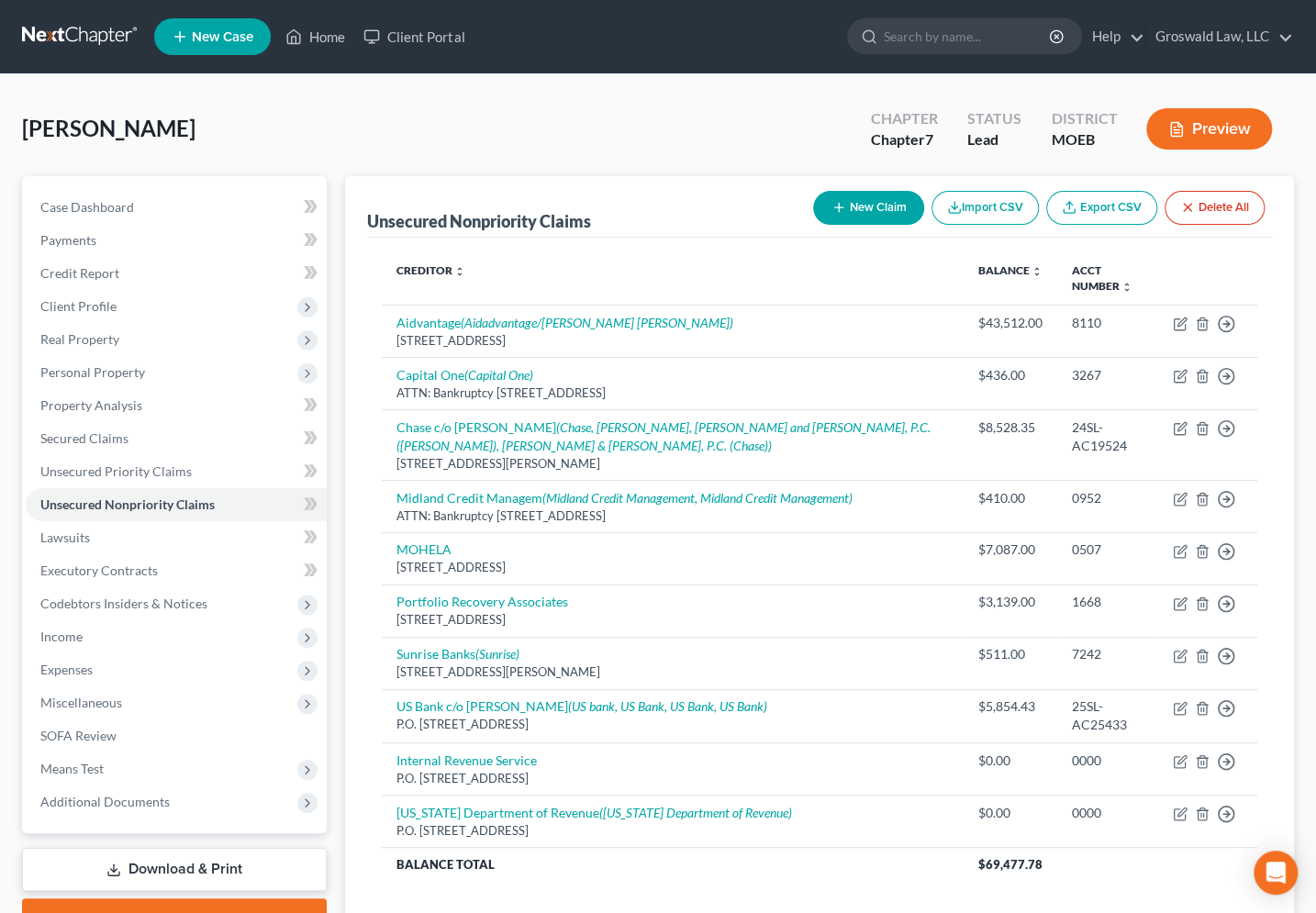
drag, startPoint x: 604, startPoint y: 263, endPoint x: 584, endPoint y: 265, distance: 20.1
click at [604, 264] on th "Creditor expand_more expand_less unfold_more" at bounding box center [672, 279] width 581 height 53
click at [138, 204] on link "Case Dashboard" at bounding box center [176, 207] width 301 height 33
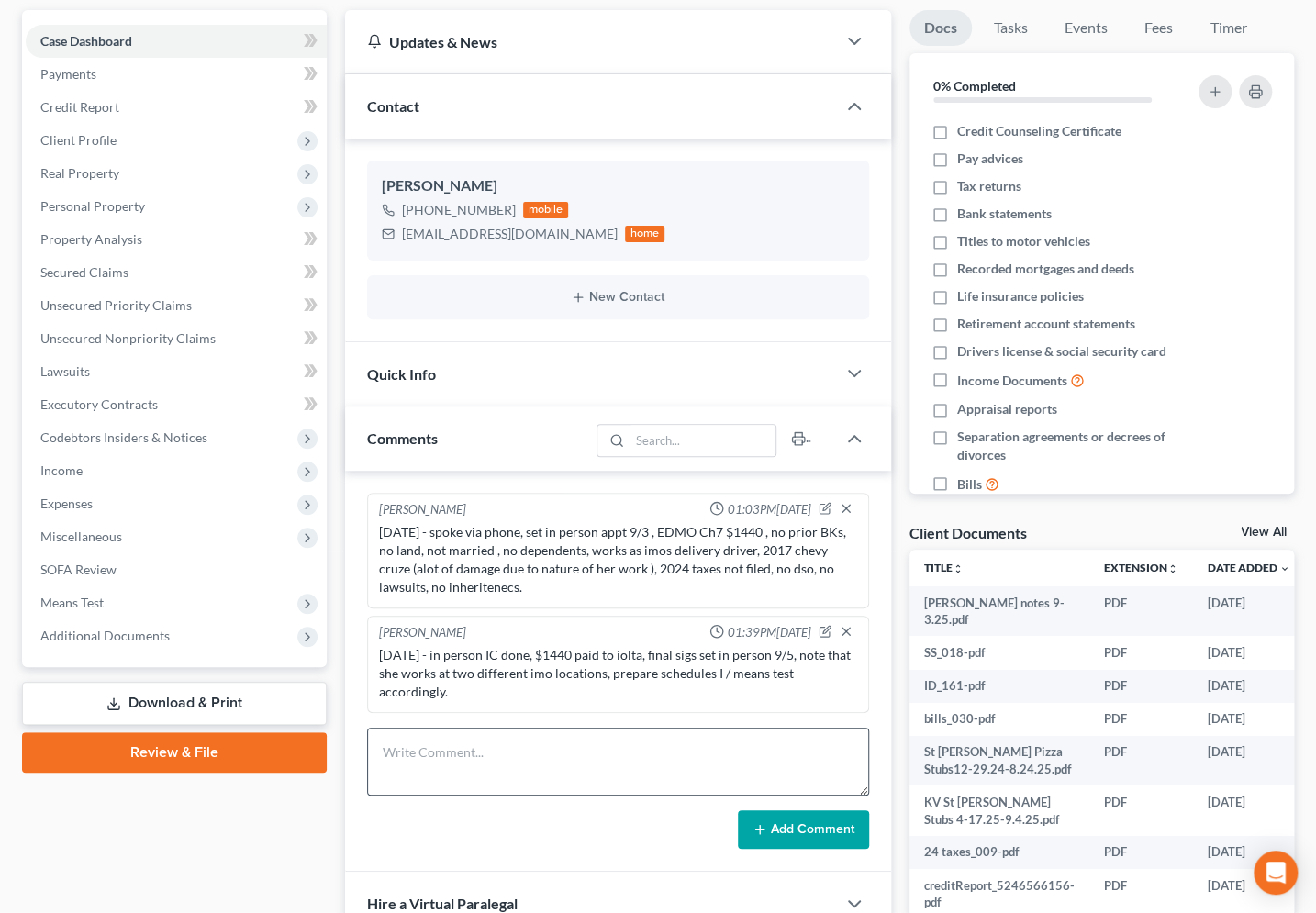
scroll to position [366, 0]
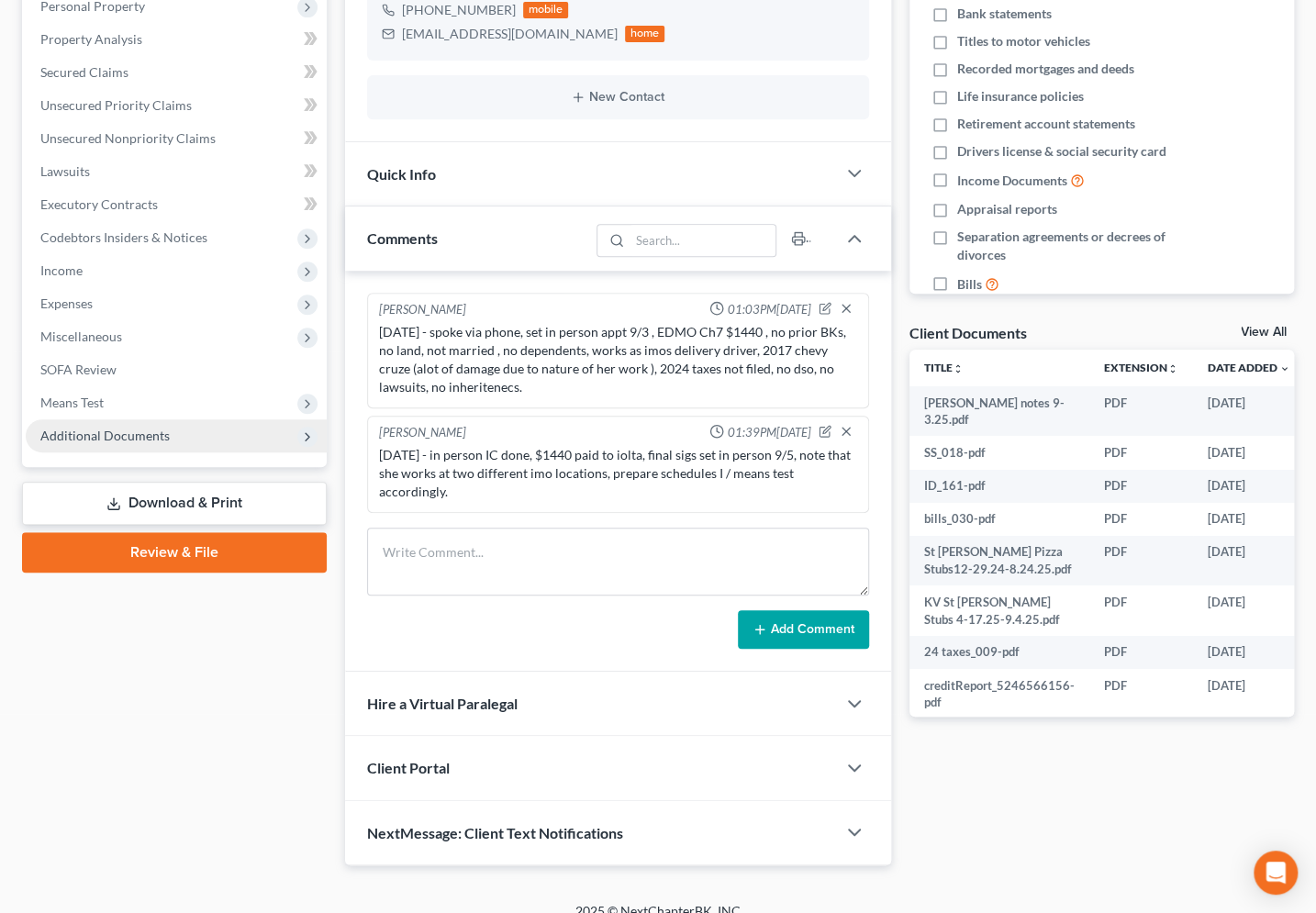
click at [209, 431] on span "Additional Documents" at bounding box center [176, 435] width 301 height 33
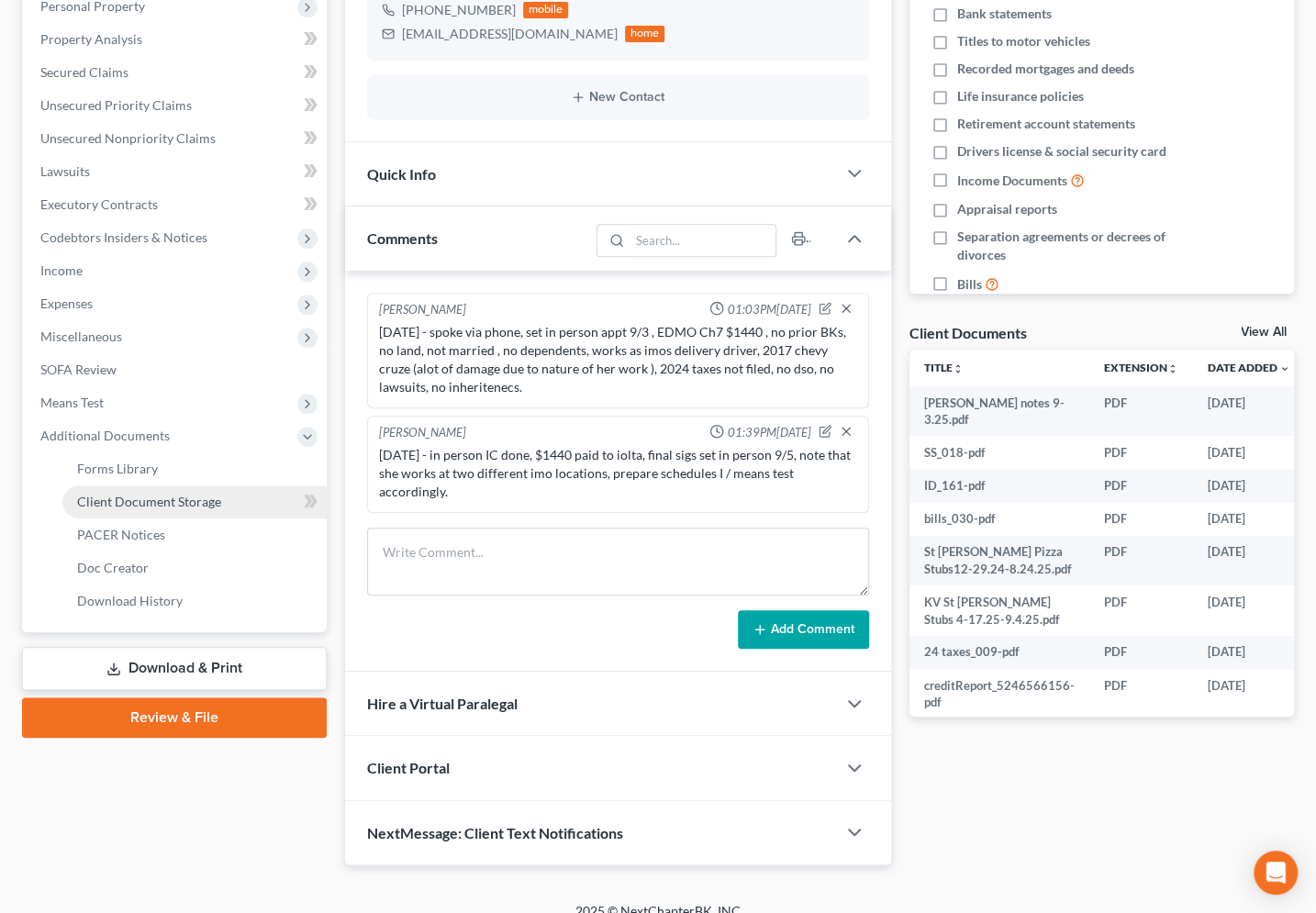
click at [257, 509] on link "Client Document Storage" at bounding box center [194, 501] width 264 height 33
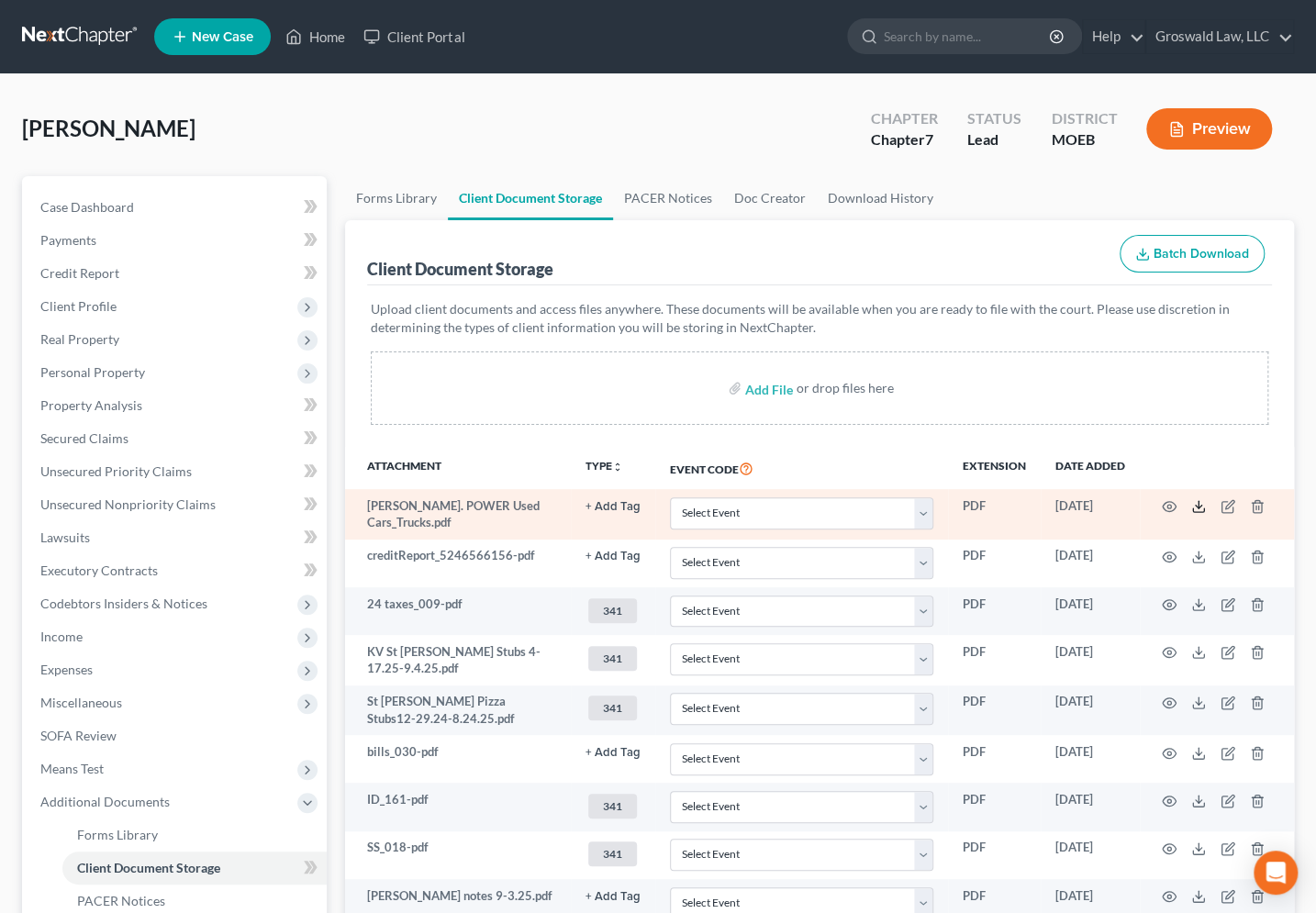
click at [1198, 506] on polyline at bounding box center [1198, 507] width 7 height 3
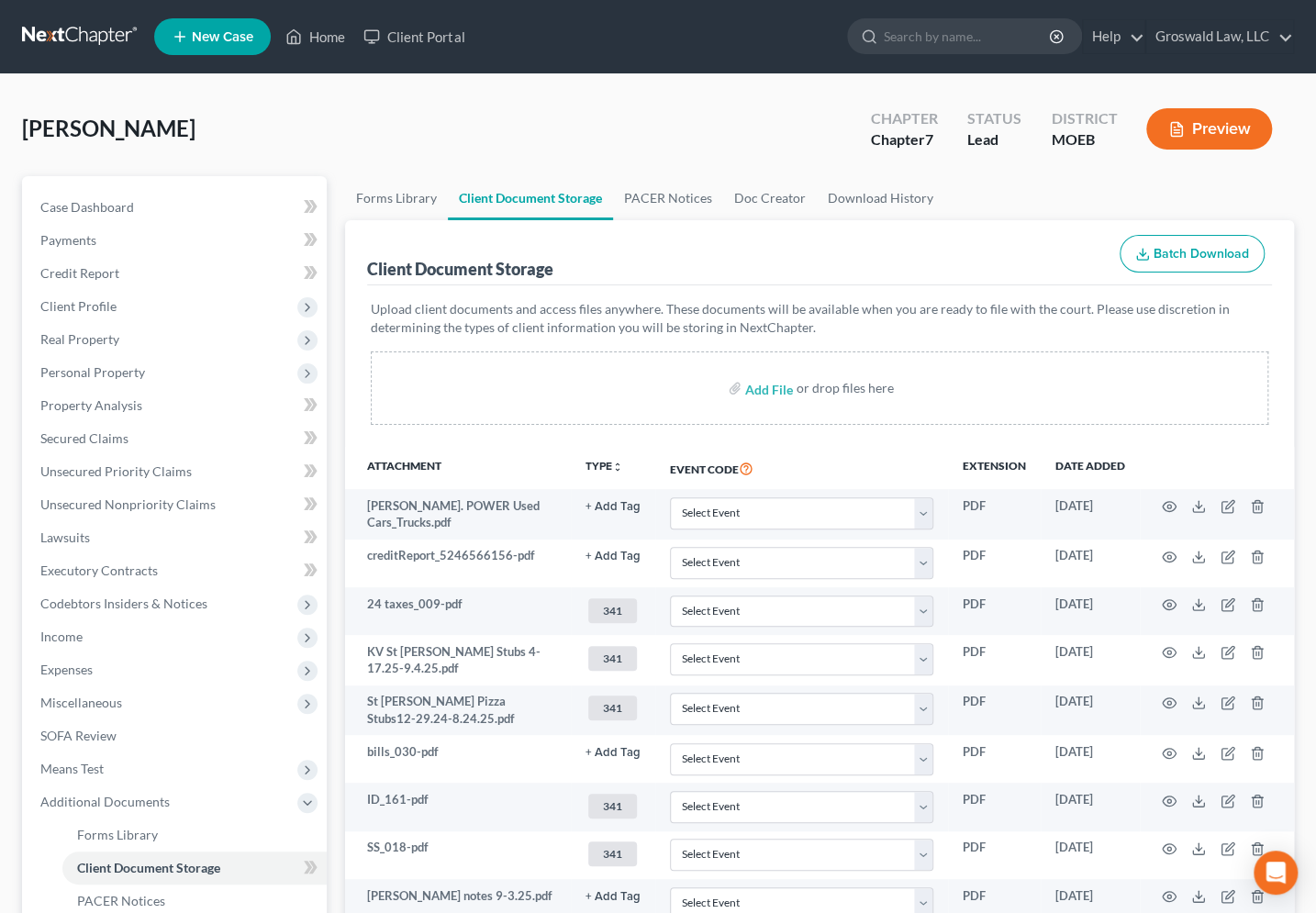
click at [631, 255] on div "Client Document Storage Batch Download" at bounding box center [820, 253] width 906 height 66
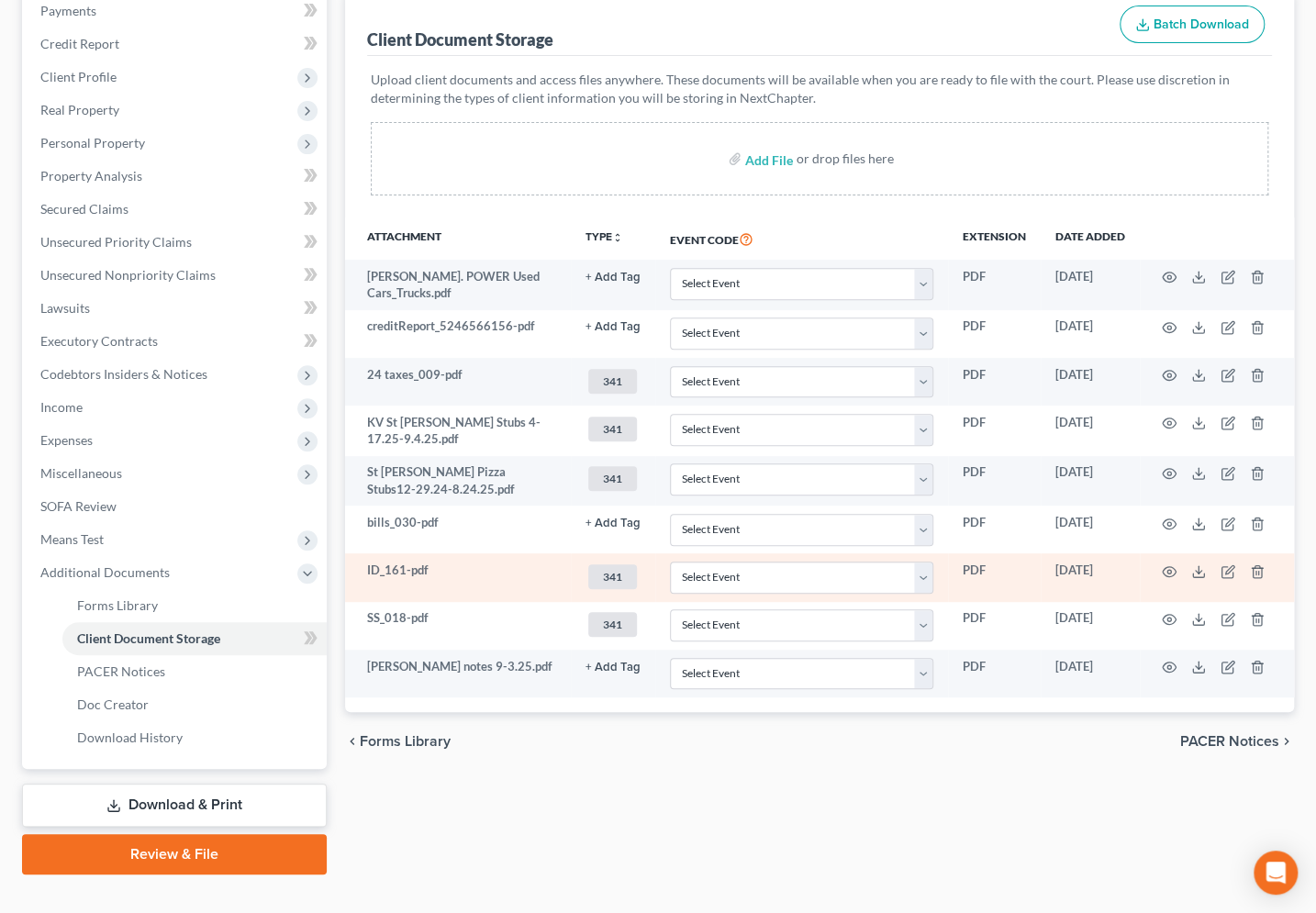
scroll to position [257, 0]
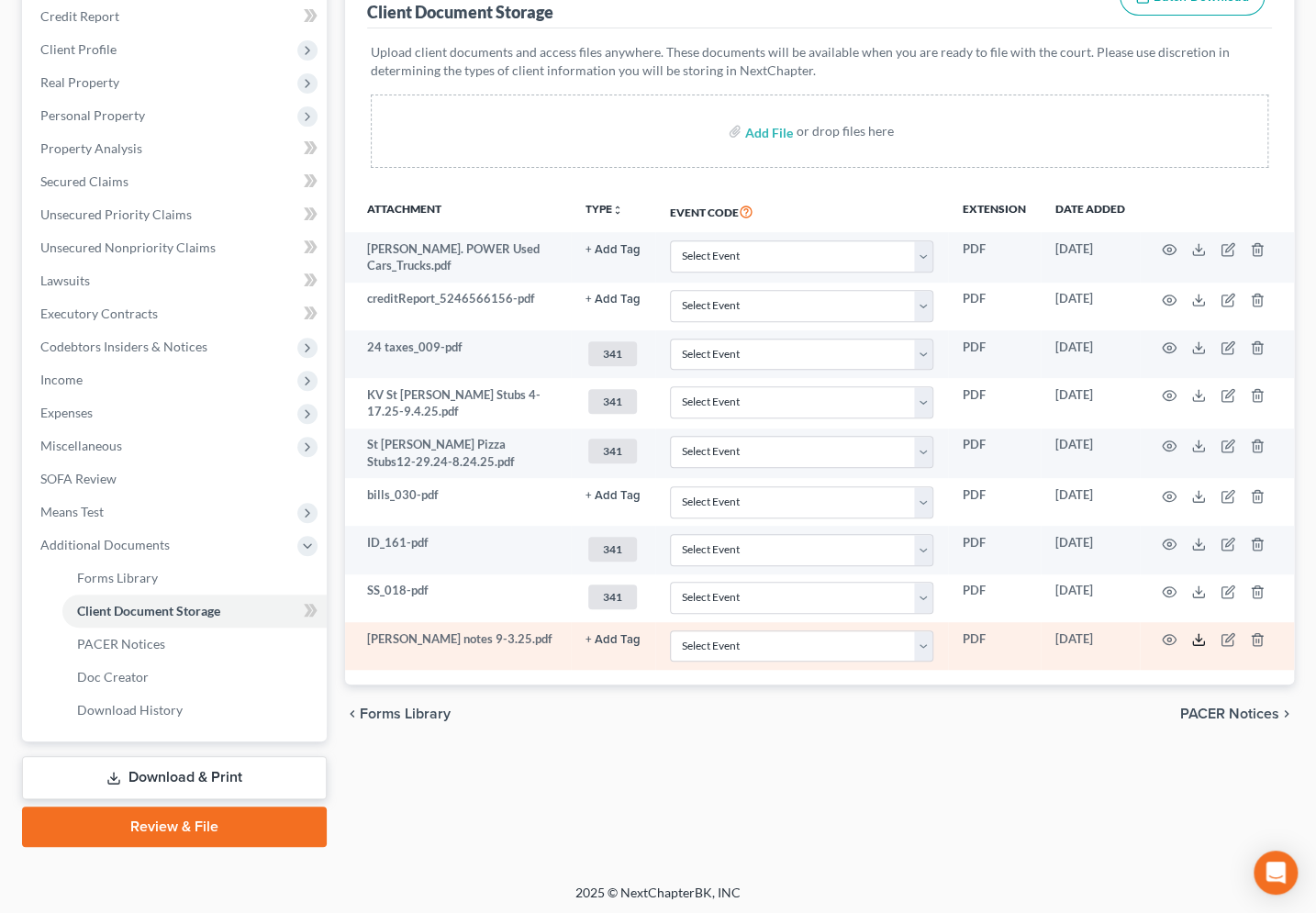
click at [1198, 632] on icon at bounding box center [1199, 640] width 15 height 15
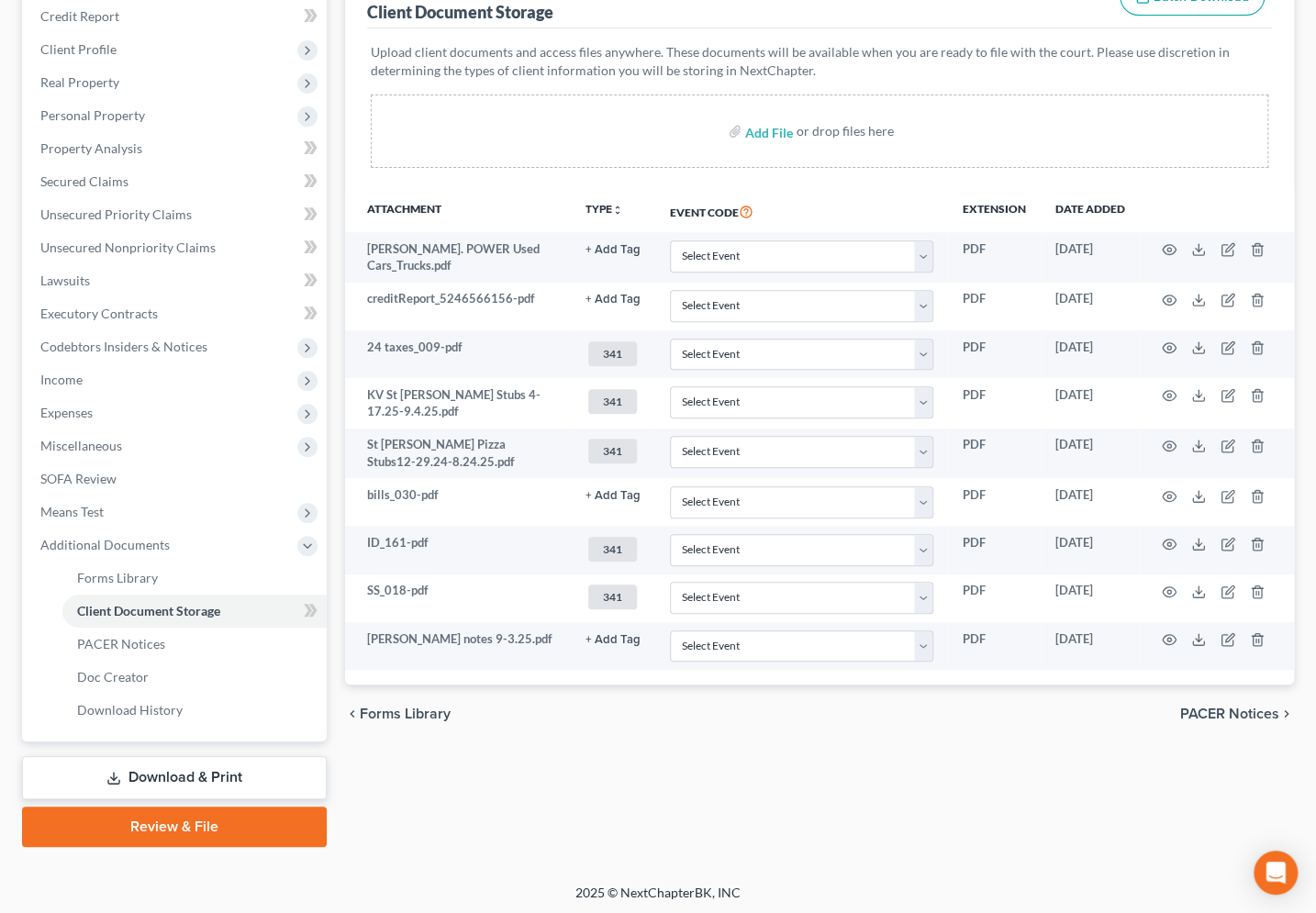
click at [822, 835] on div "Forms Library Client Document Storage PACER Notices Doc Creator Download Histor…" at bounding box center [820, 383] width 968 height 927
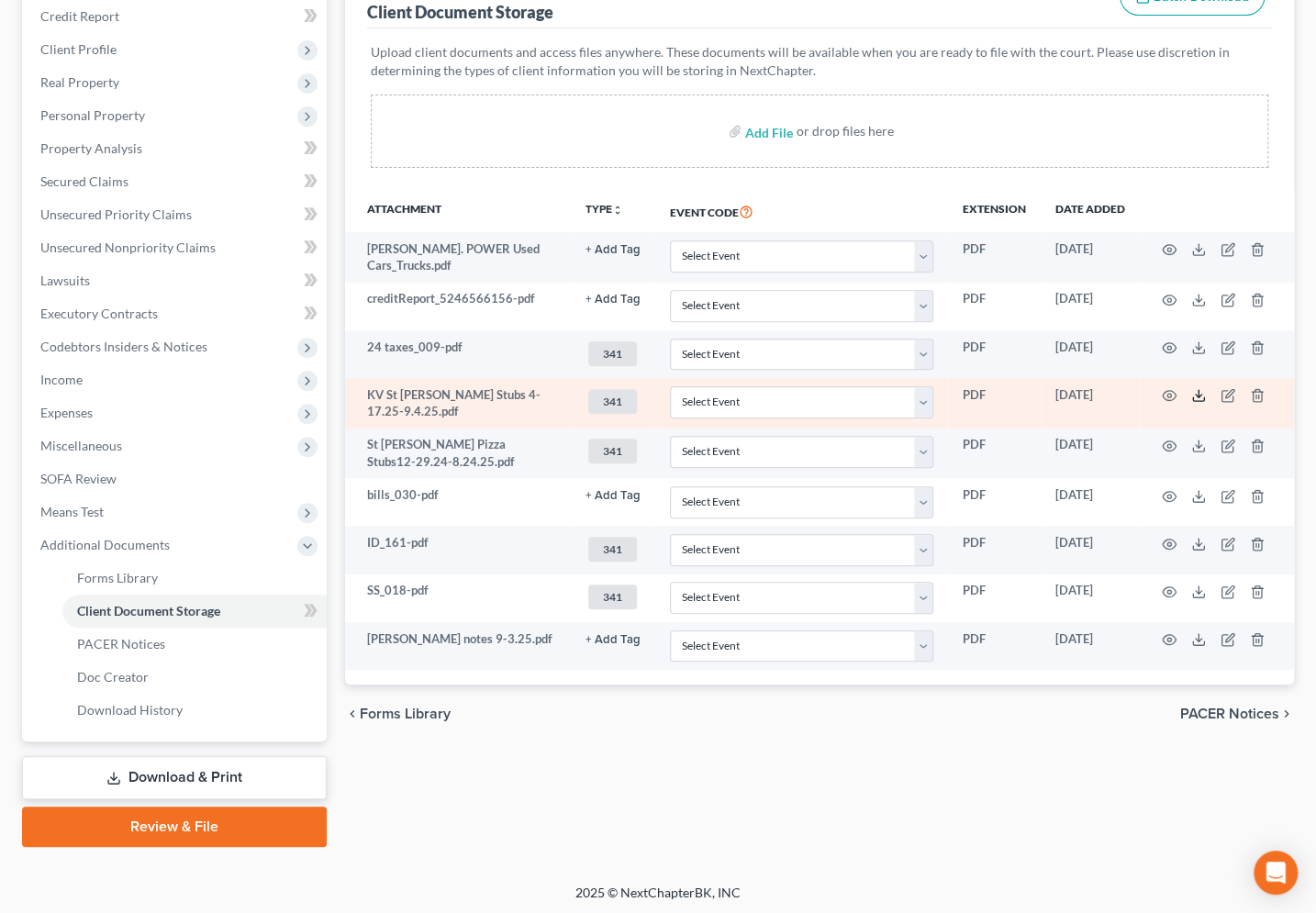
click at [1198, 393] on icon at bounding box center [1199, 395] width 15 height 15
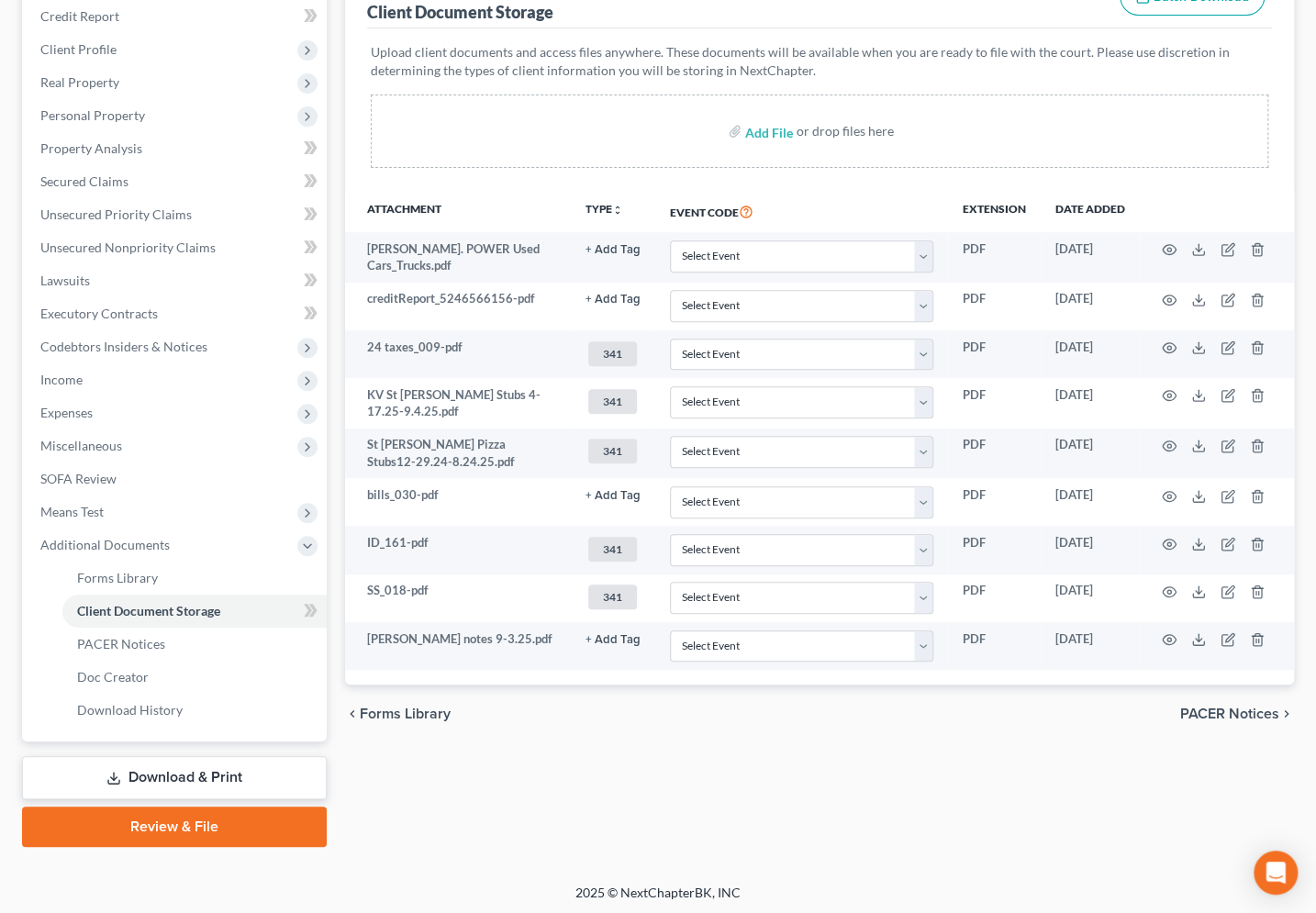
click at [635, 771] on div "Forms Library Client Document Storage PACER Notices Doc Creator Download Histor…" at bounding box center [820, 383] width 968 height 927
click at [101, 376] on span "Income" at bounding box center [176, 379] width 301 height 33
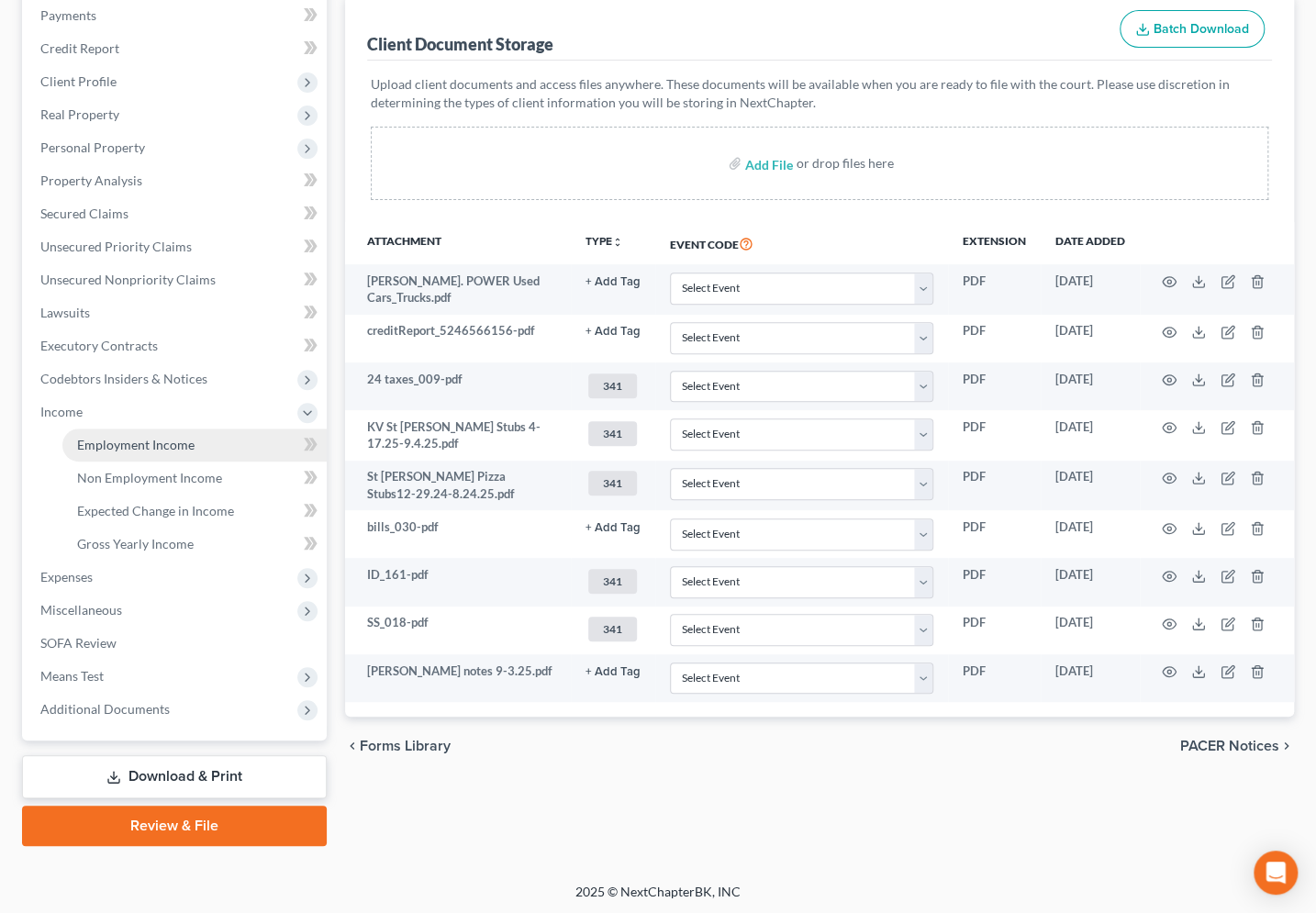
click at [222, 435] on link "Employment Income" at bounding box center [194, 444] width 264 height 33
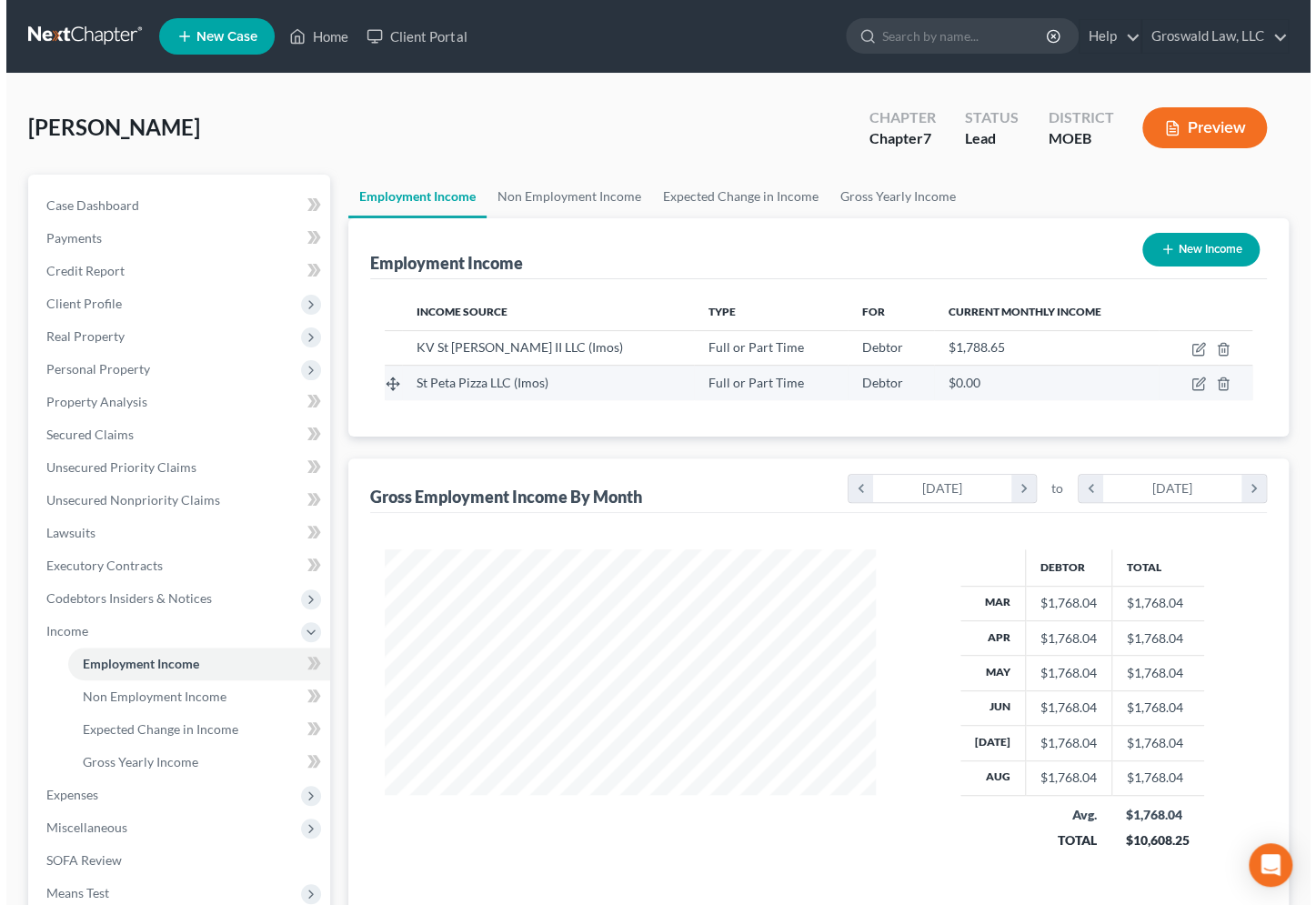
scroll to position [325, 528]
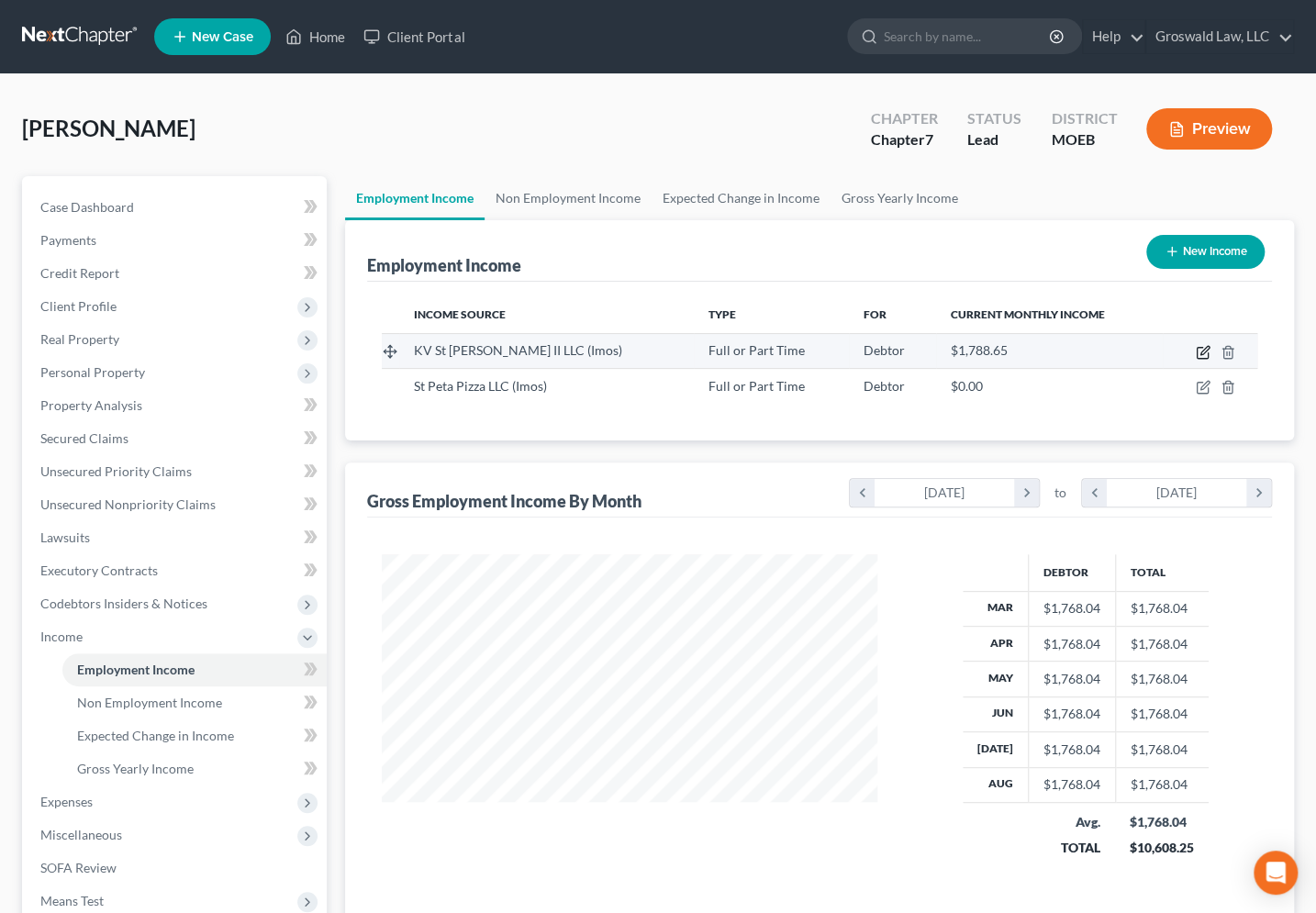
click at [1206, 350] on icon "button" at bounding box center [1203, 353] width 15 height 15
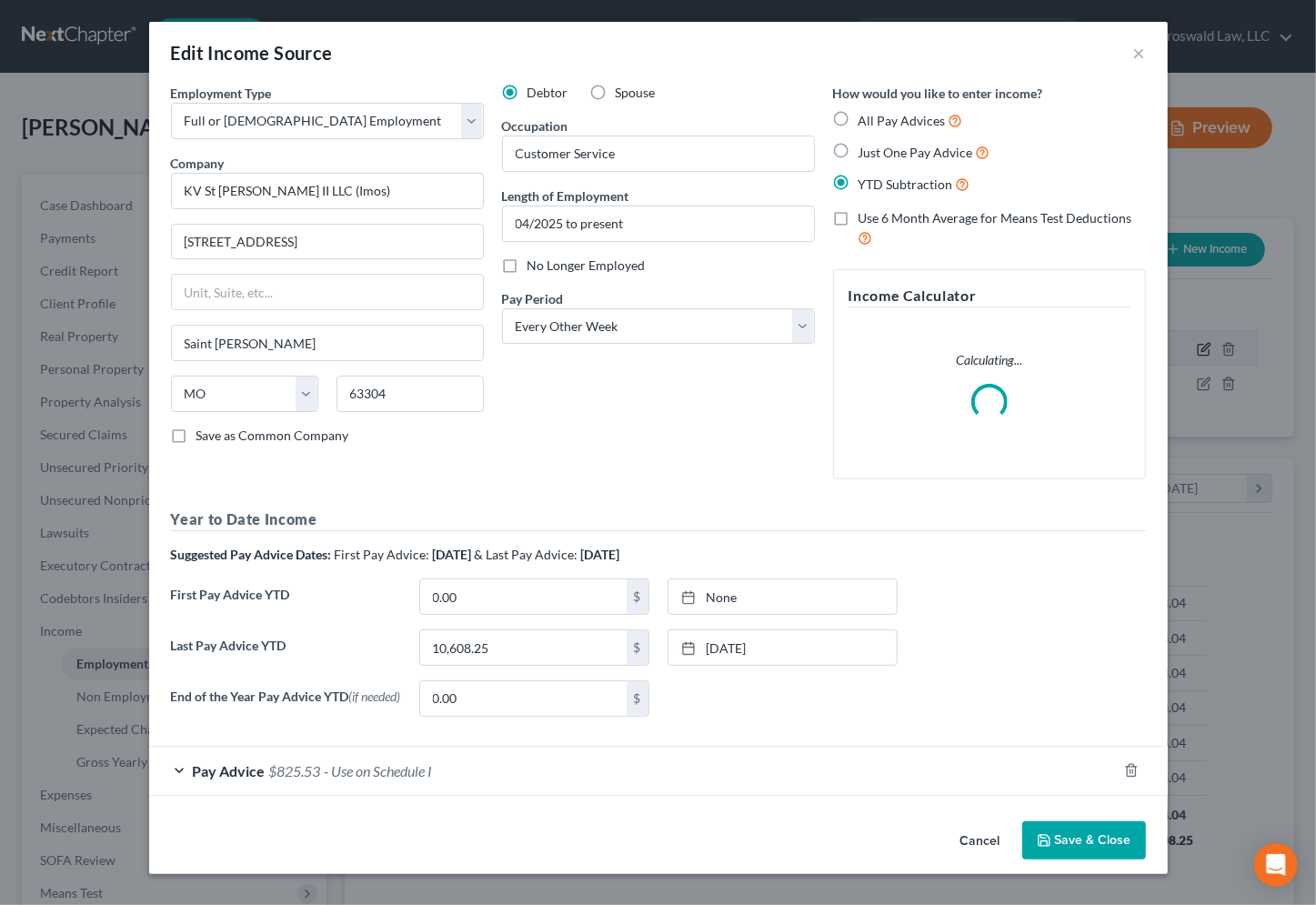
scroll to position [325, 532]
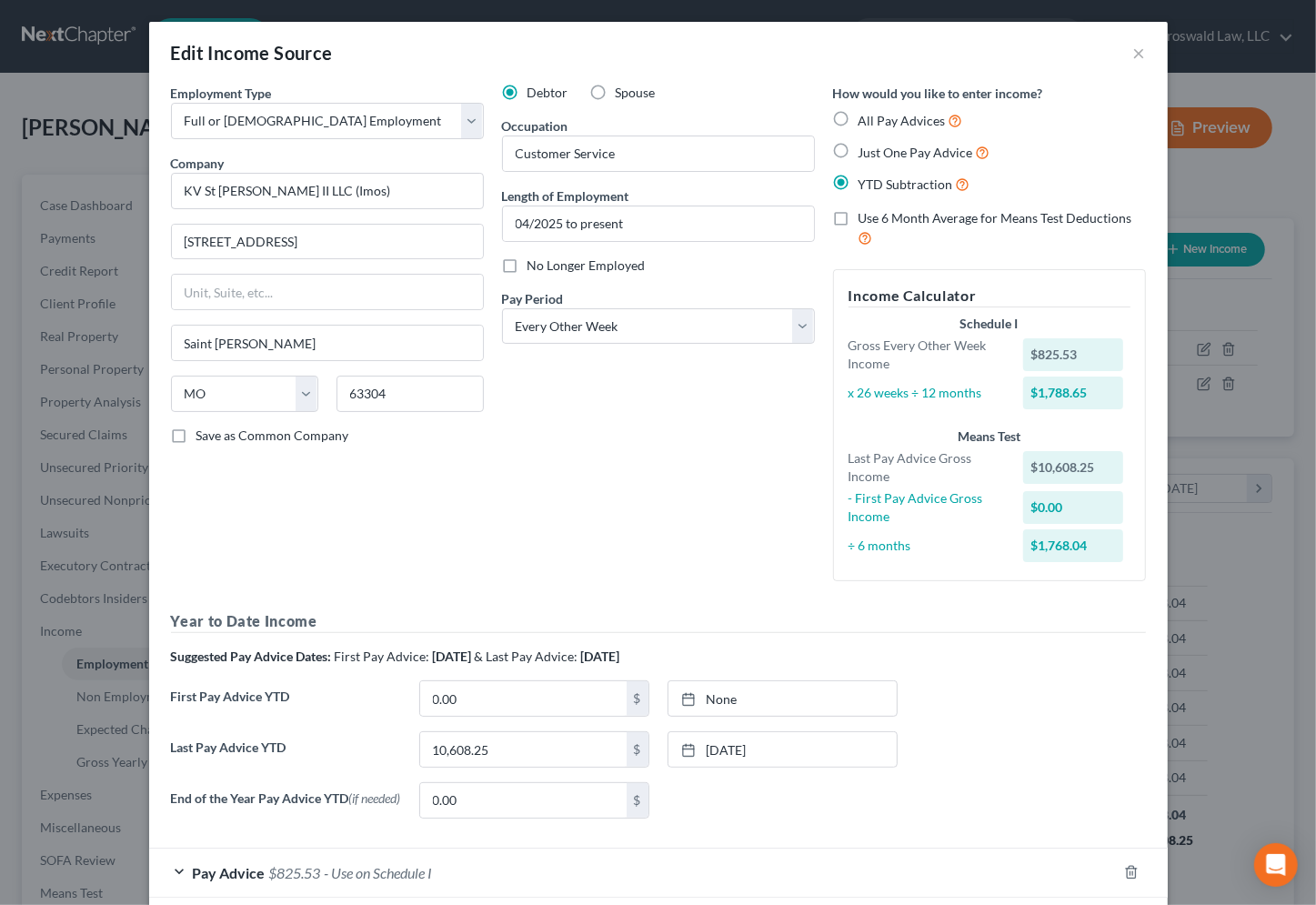
click at [518, 772] on div "Last Pay Advice YTD 10,608.25 $ [DATE] close Date [DATE] Time 12:00 AM chevron_…" at bounding box center [659, 756] width 994 height 51
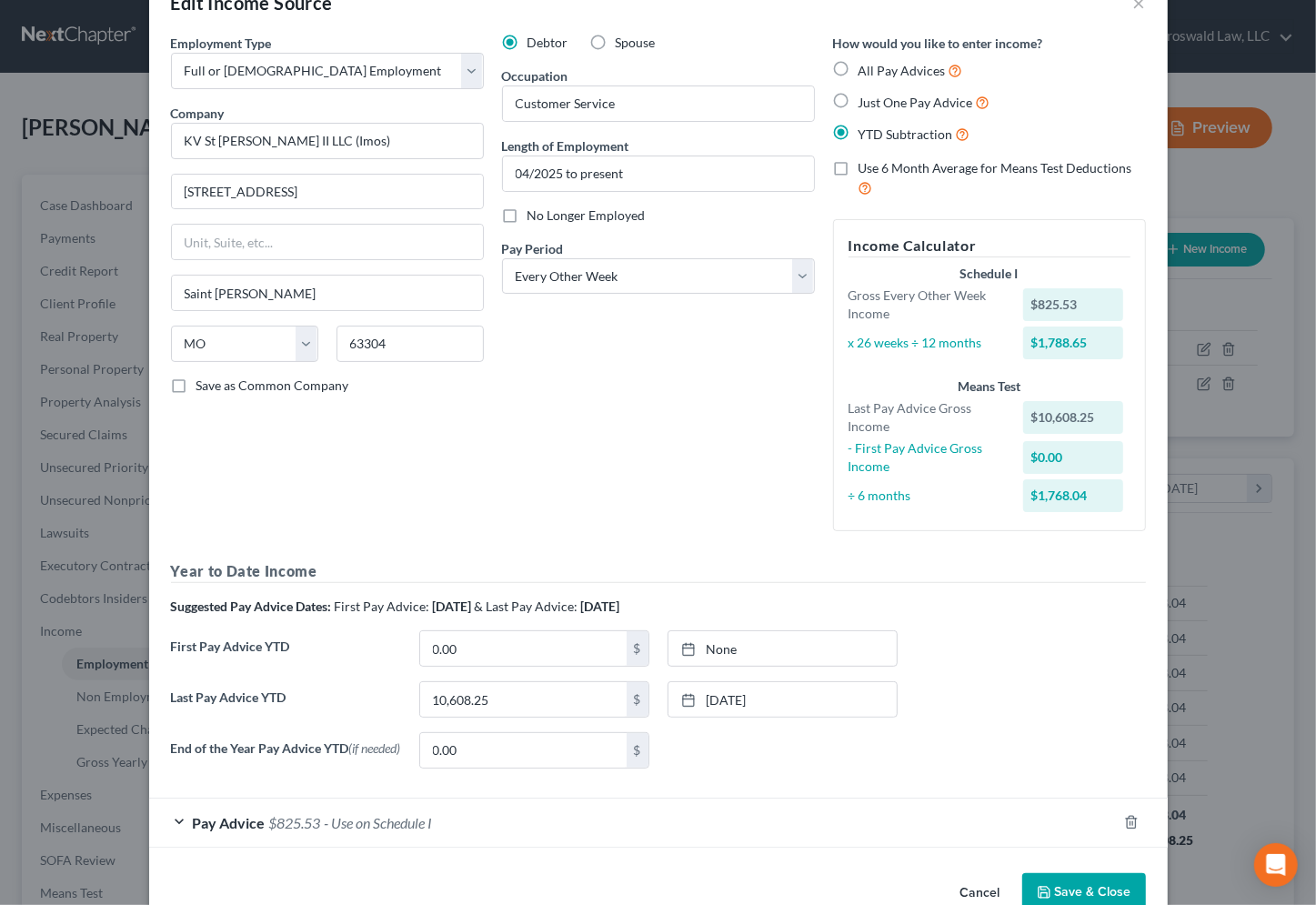
scroll to position [95, 0]
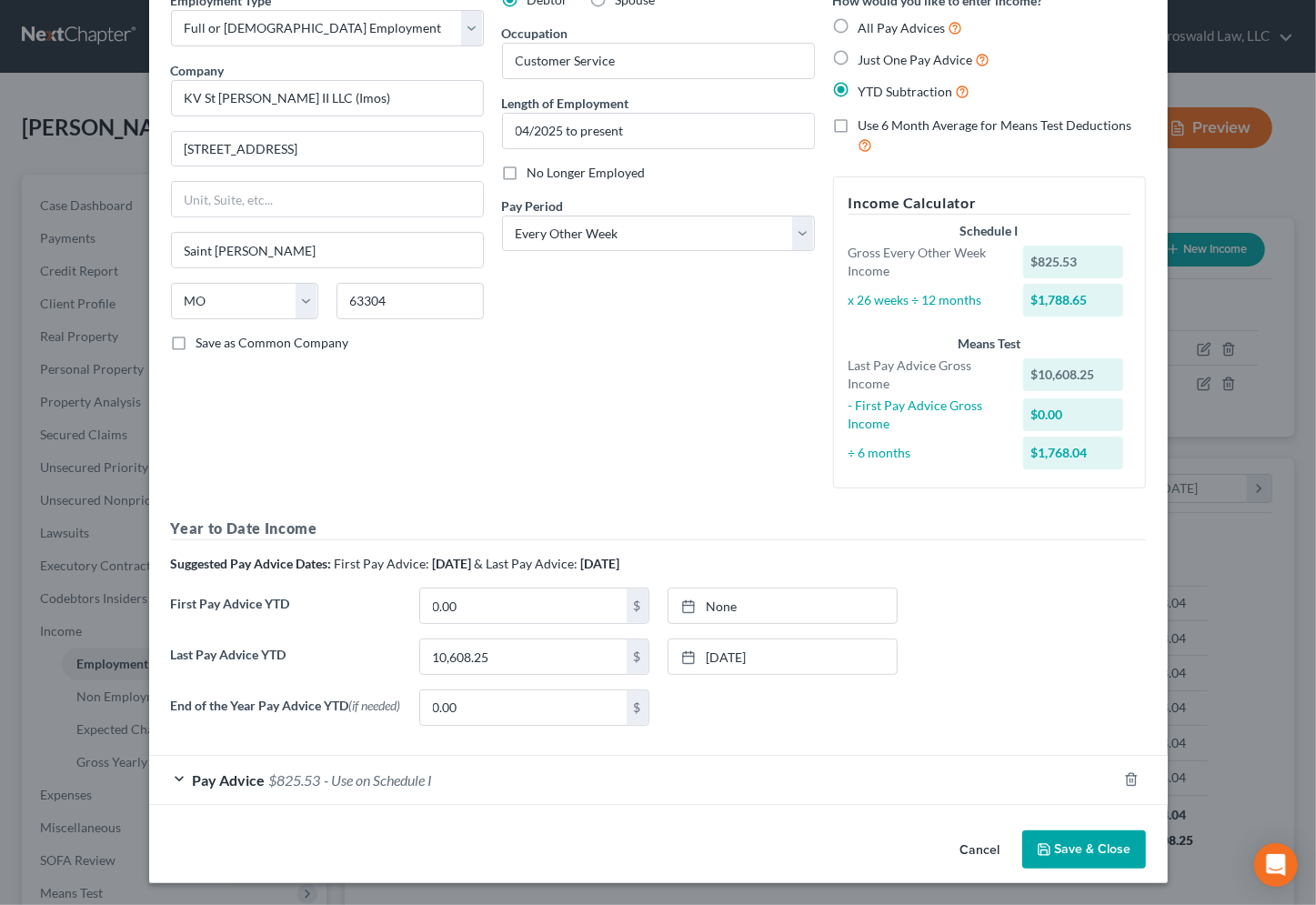
click at [366, 787] on span "- Use on Schedule I" at bounding box center [378, 779] width 108 height 17
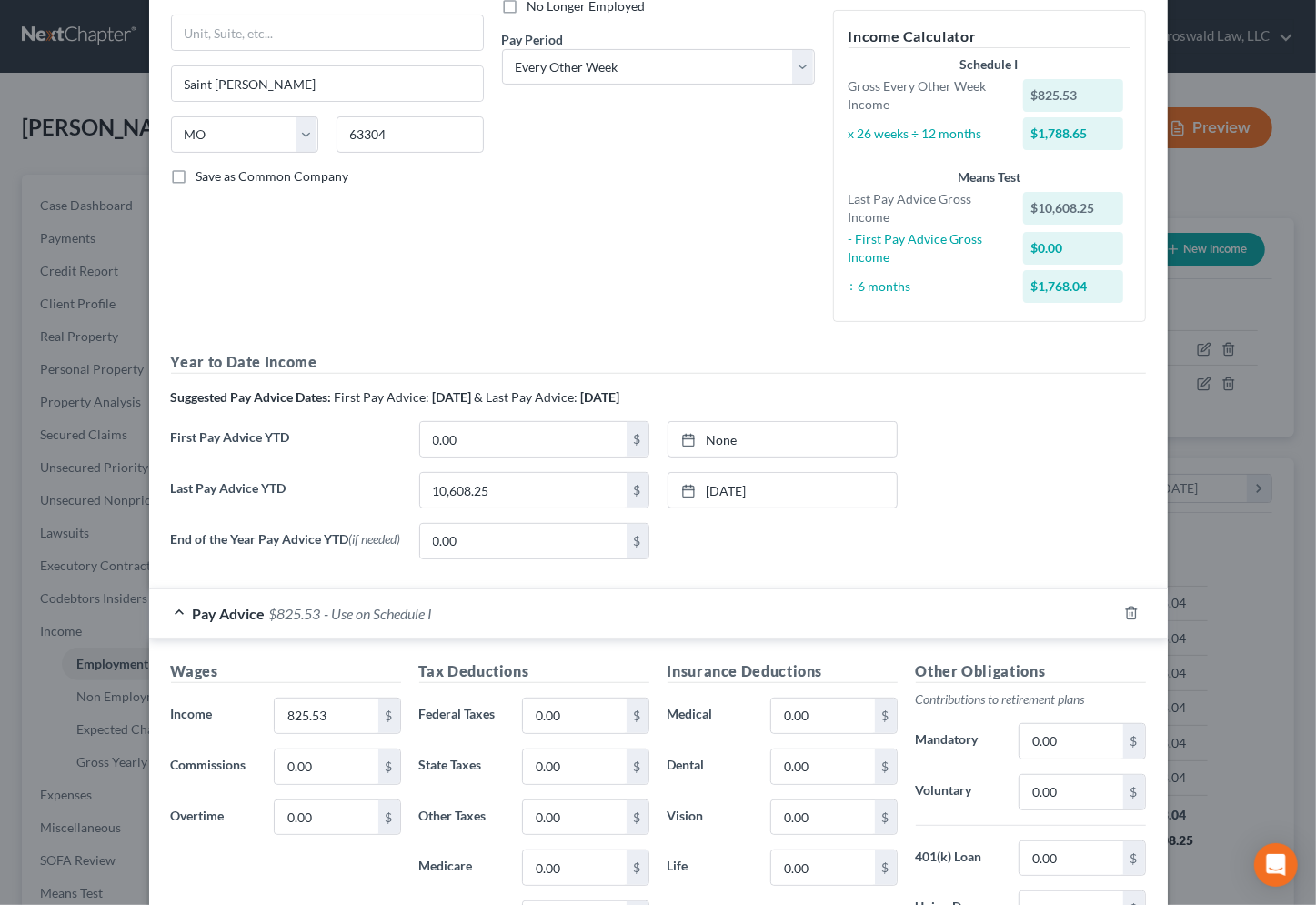
scroll to position [260, 0]
click at [992, 491] on div "Last Pay Advice YTD 10,608.25 $ [DATE] close Date [DATE] Time 12:00 AM chevron_…" at bounding box center [659, 497] width 994 height 51
click at [957, 553] on div "End of the Year Pay Advice YTD (if needed) 0.00 $ None close Date Time chevron_…" at bounding box center [659, 547] width 994 height 51
drag, startPoint x: 784, startPoint y: 558, endPoint x: 698, endPoint y: 604, distance: 97.5
click at [784, 558] on div "None close Date Time chevron_left [DATE] chevron_right Su M Tu W Th F Sa 31 1 2…" at bounding box center [783, 540] width 248 height 37
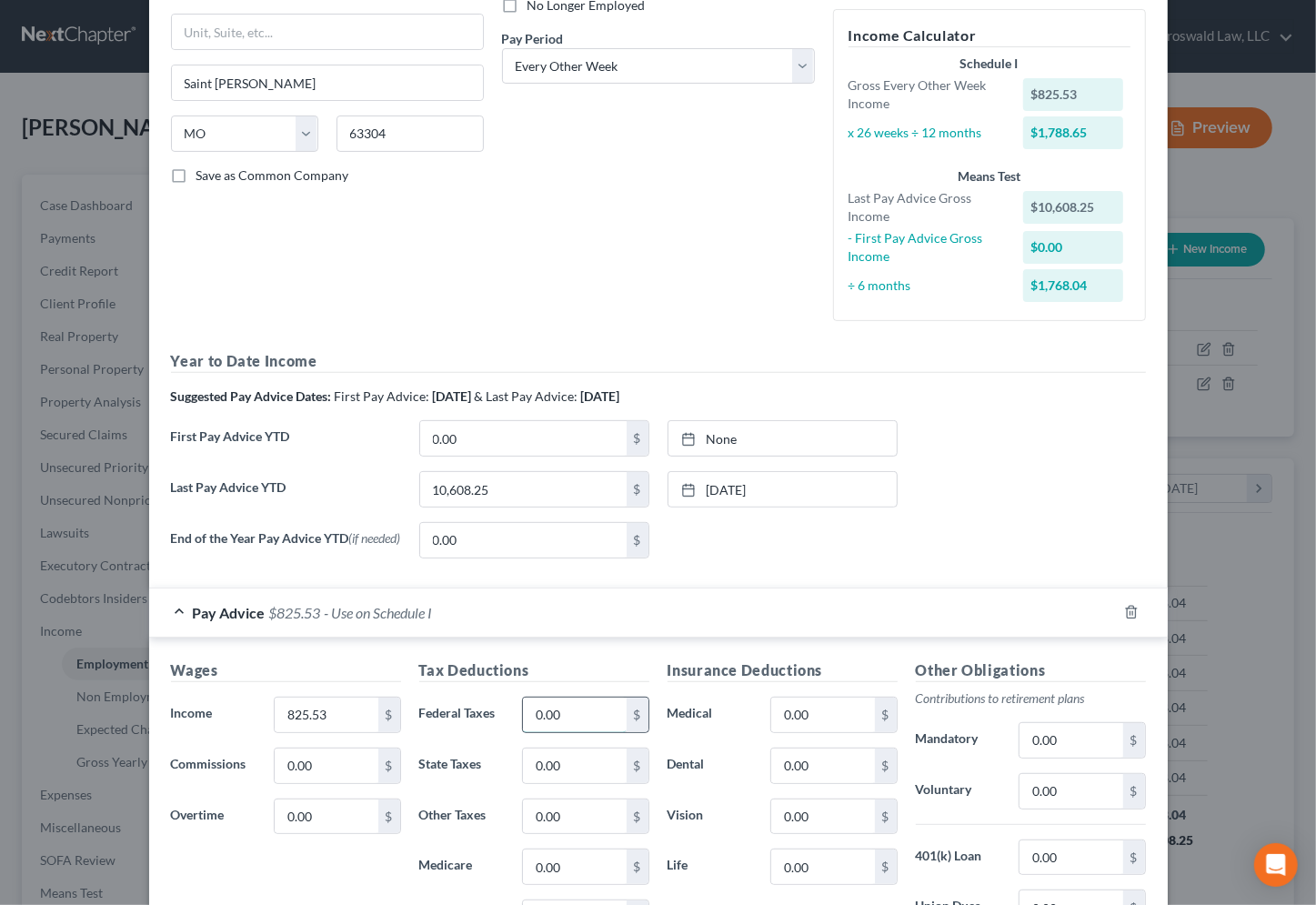
click at [560, 719] on input "0.00" at bounding box center [575, 714] width 103 height 35
click at [1100, 476] on div "Last Pay Advice YTD 10,608.25 $ [DATE] close Date [DATE] Time 12:00 AM chevron_…" at bounding box center [659, 497] width 994 height 51
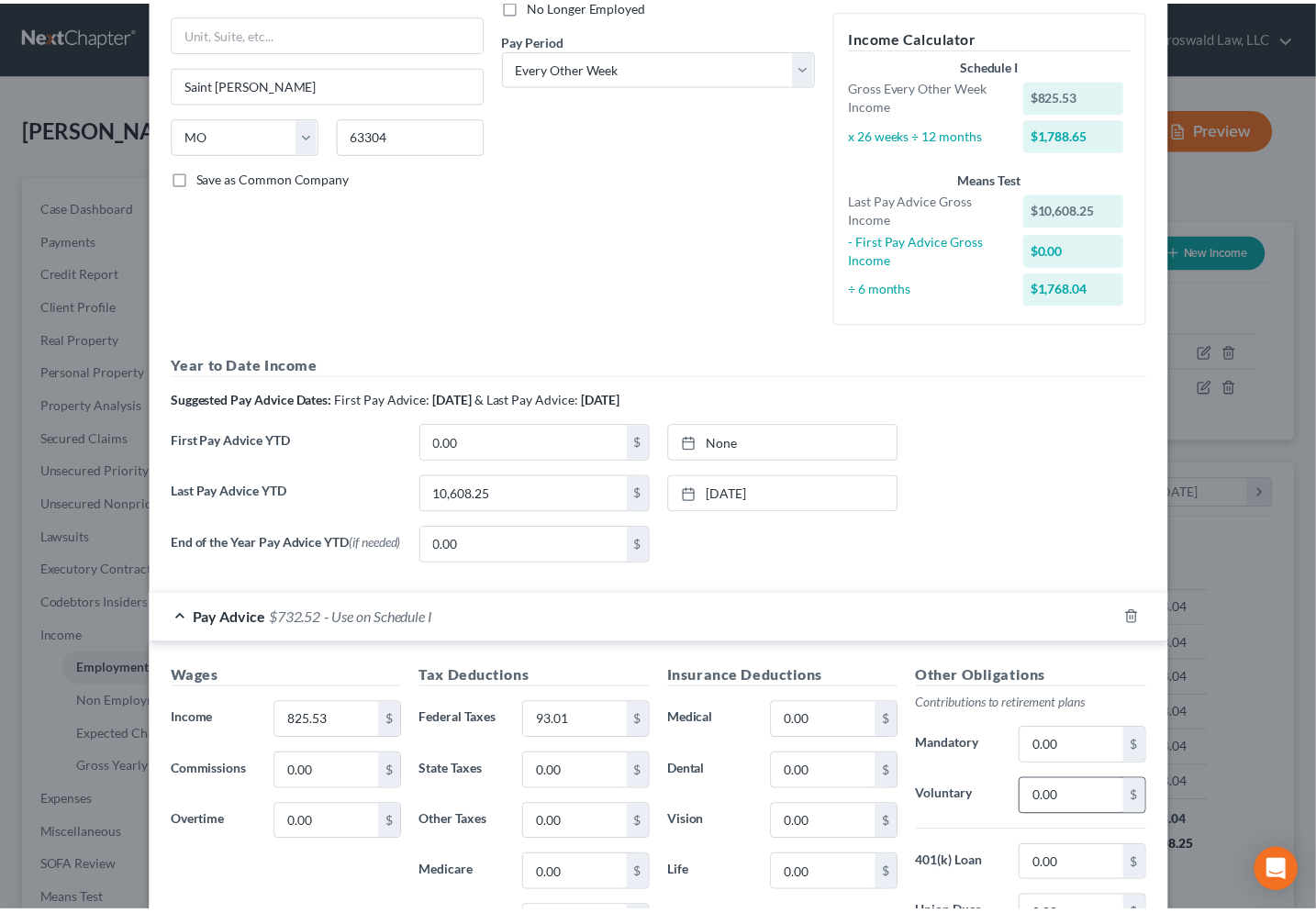
scroll to position [543, 0]
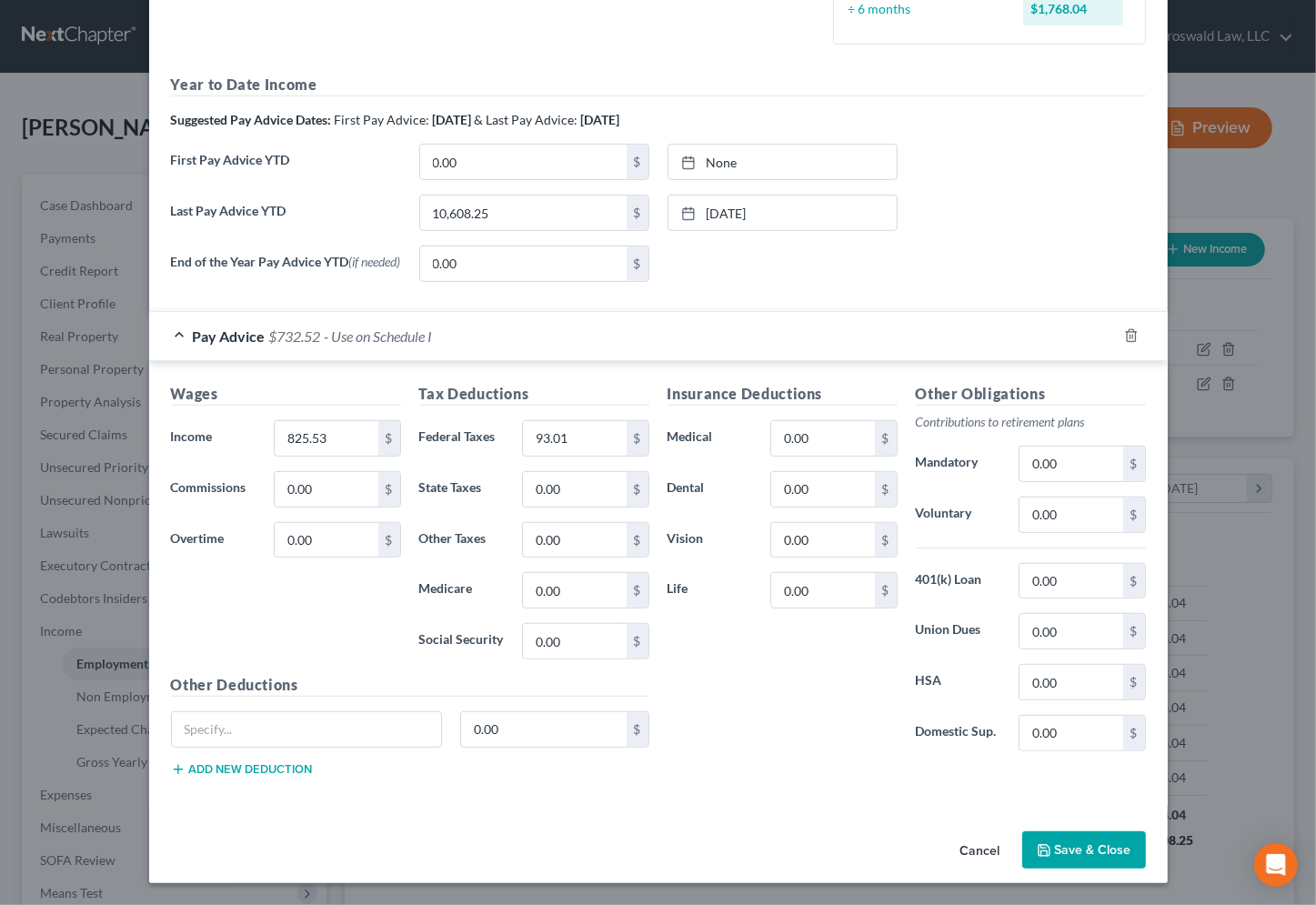
click at [1073, 850] on button "Save & Close" at bounding box center [1084, 850] width 124 height 38
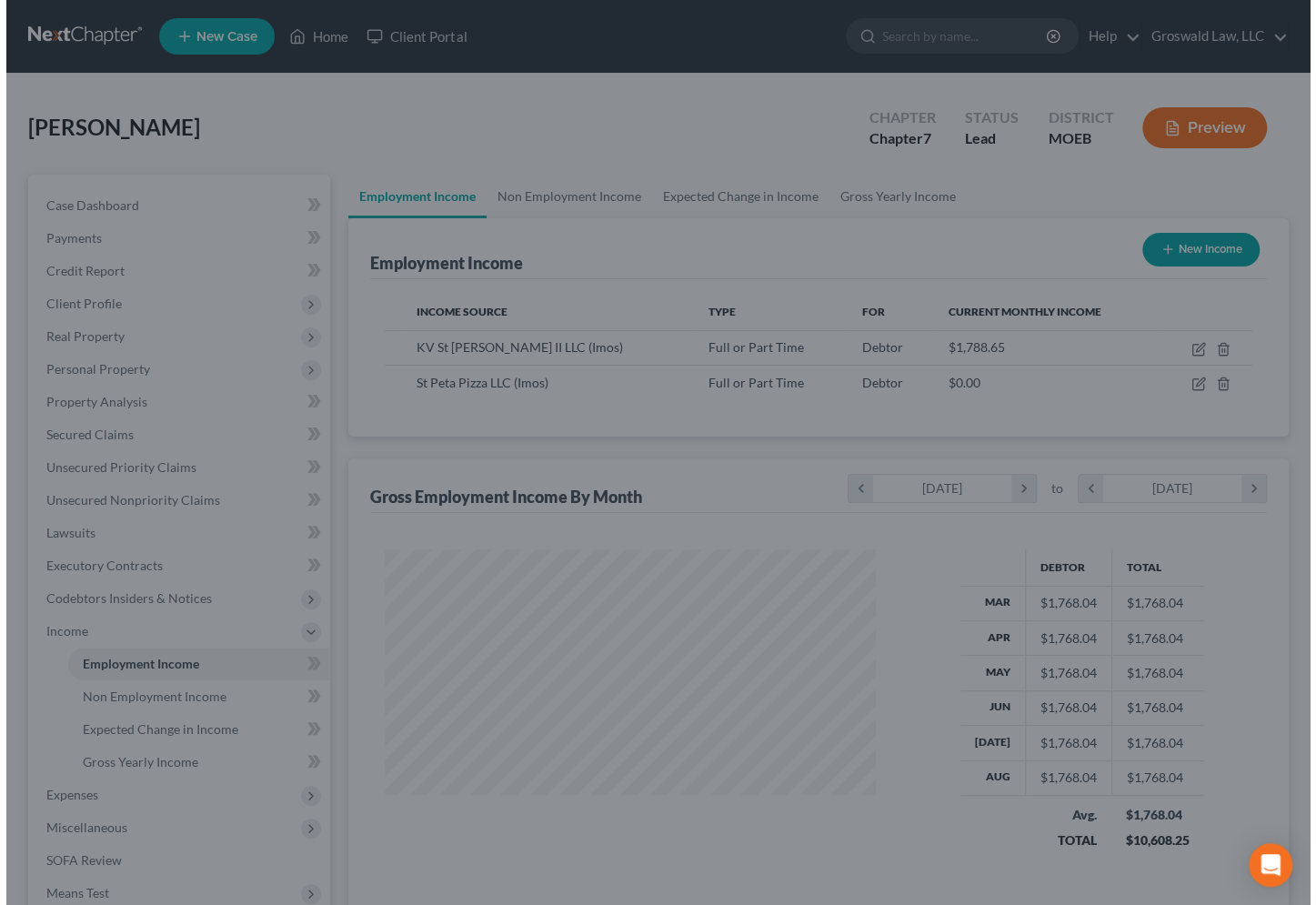
scroll to position [908807, 909061]
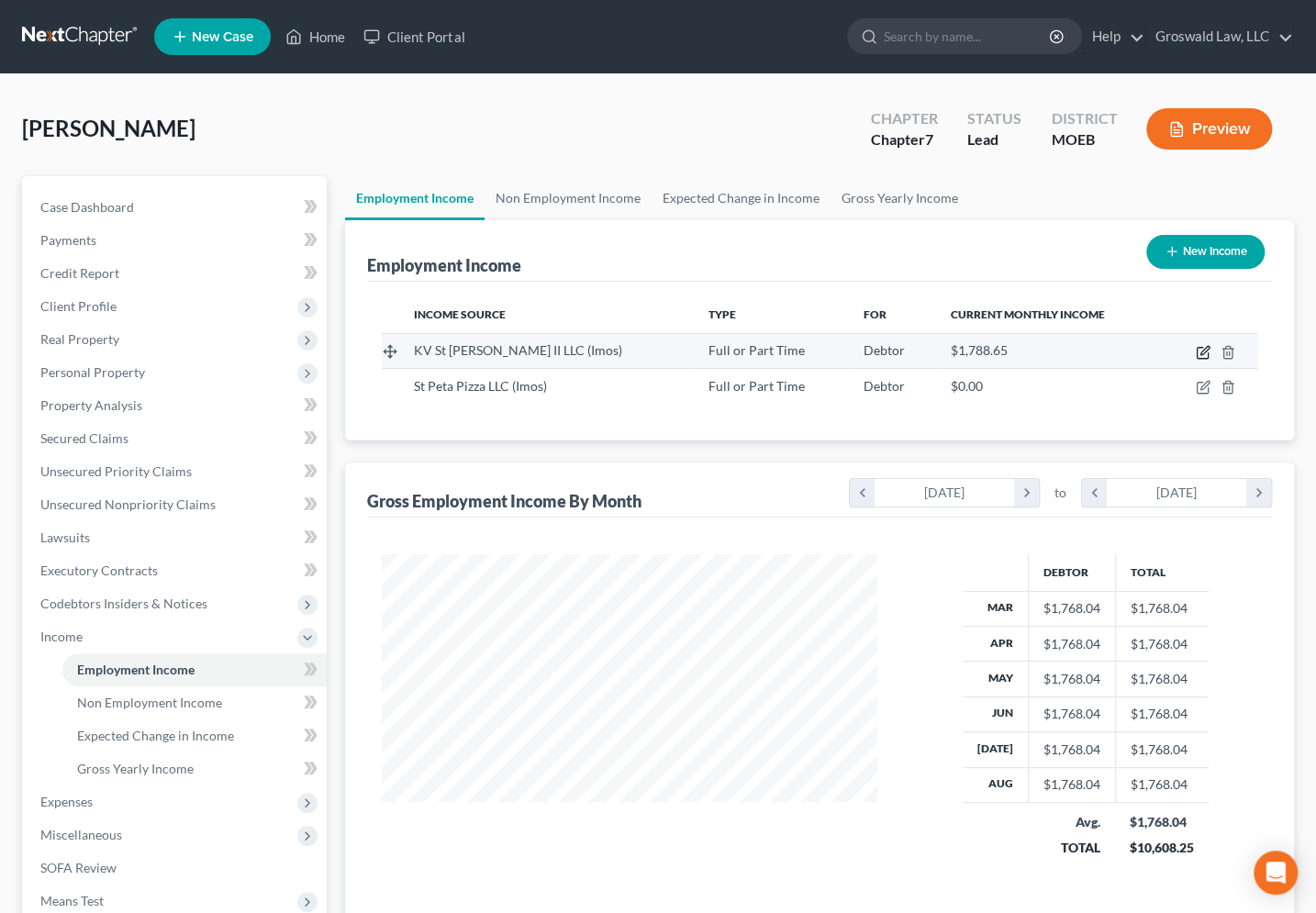
click at [1201, 345] on icon "button" at bounding box center [1203, 353] width 15 height 15
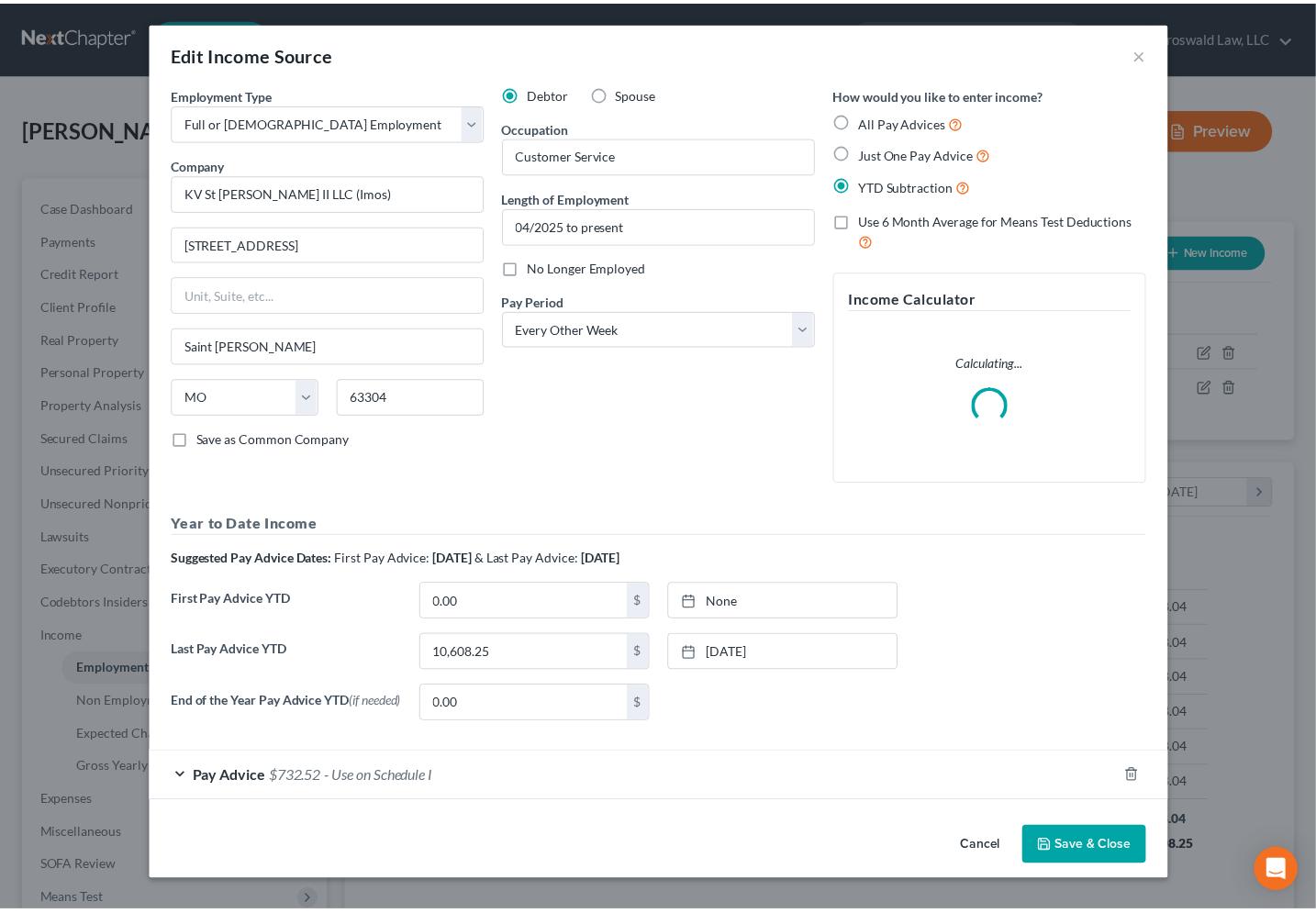
scroll to position [328, 537]
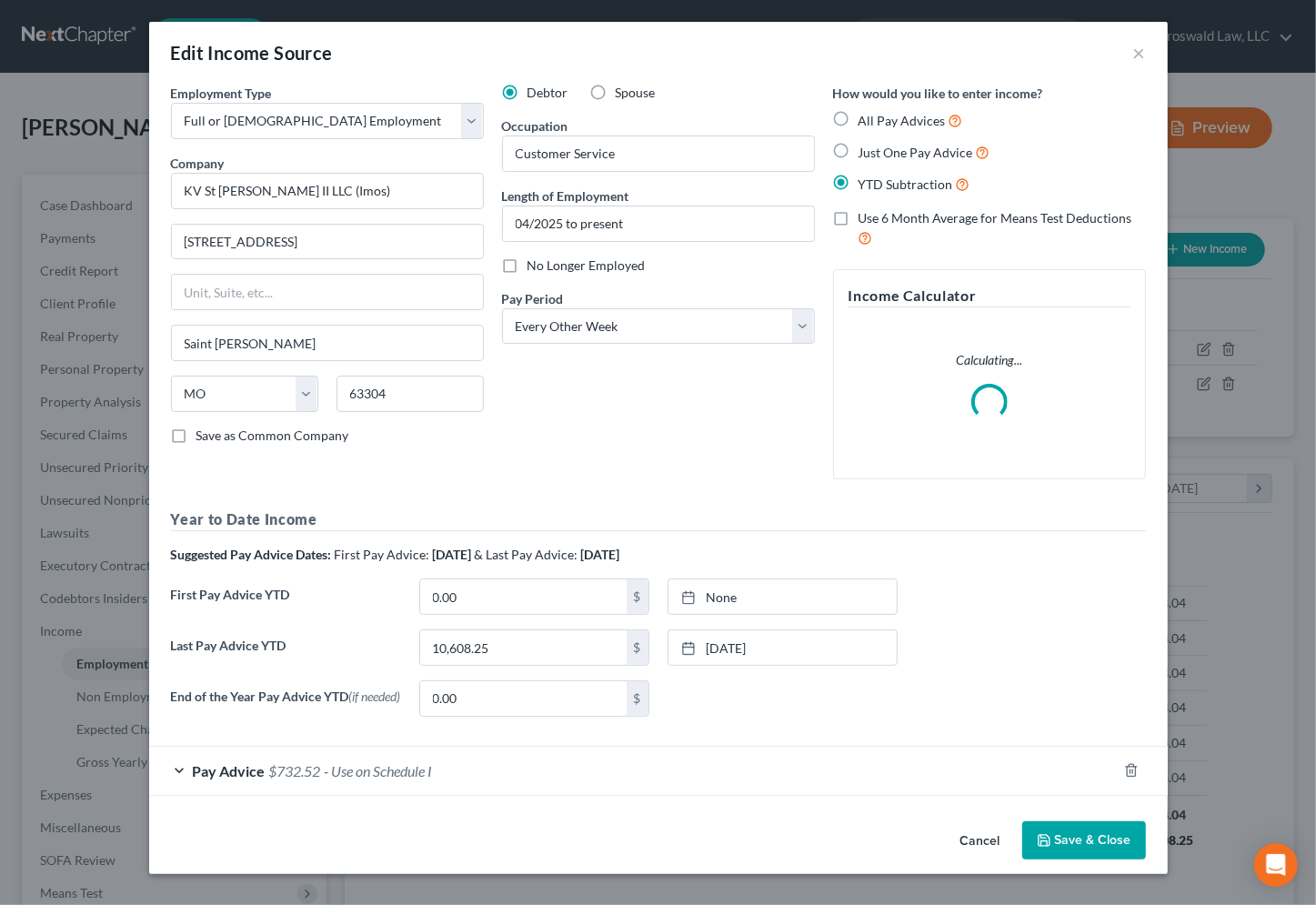
click at [965, 840] on button "Cancel" at bounding box center [980, 840] width 69 height 37
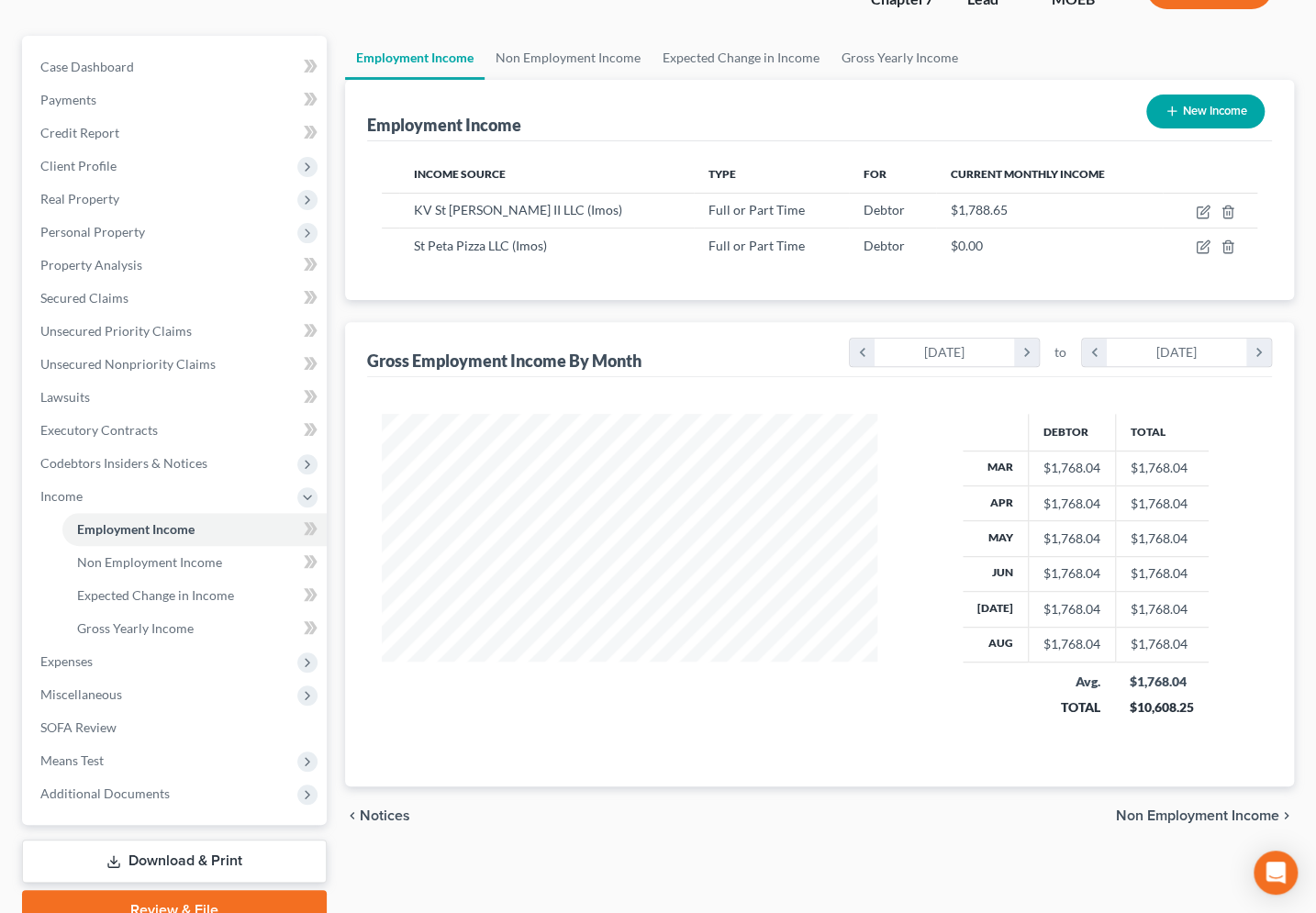
scroll to position [225, 0]
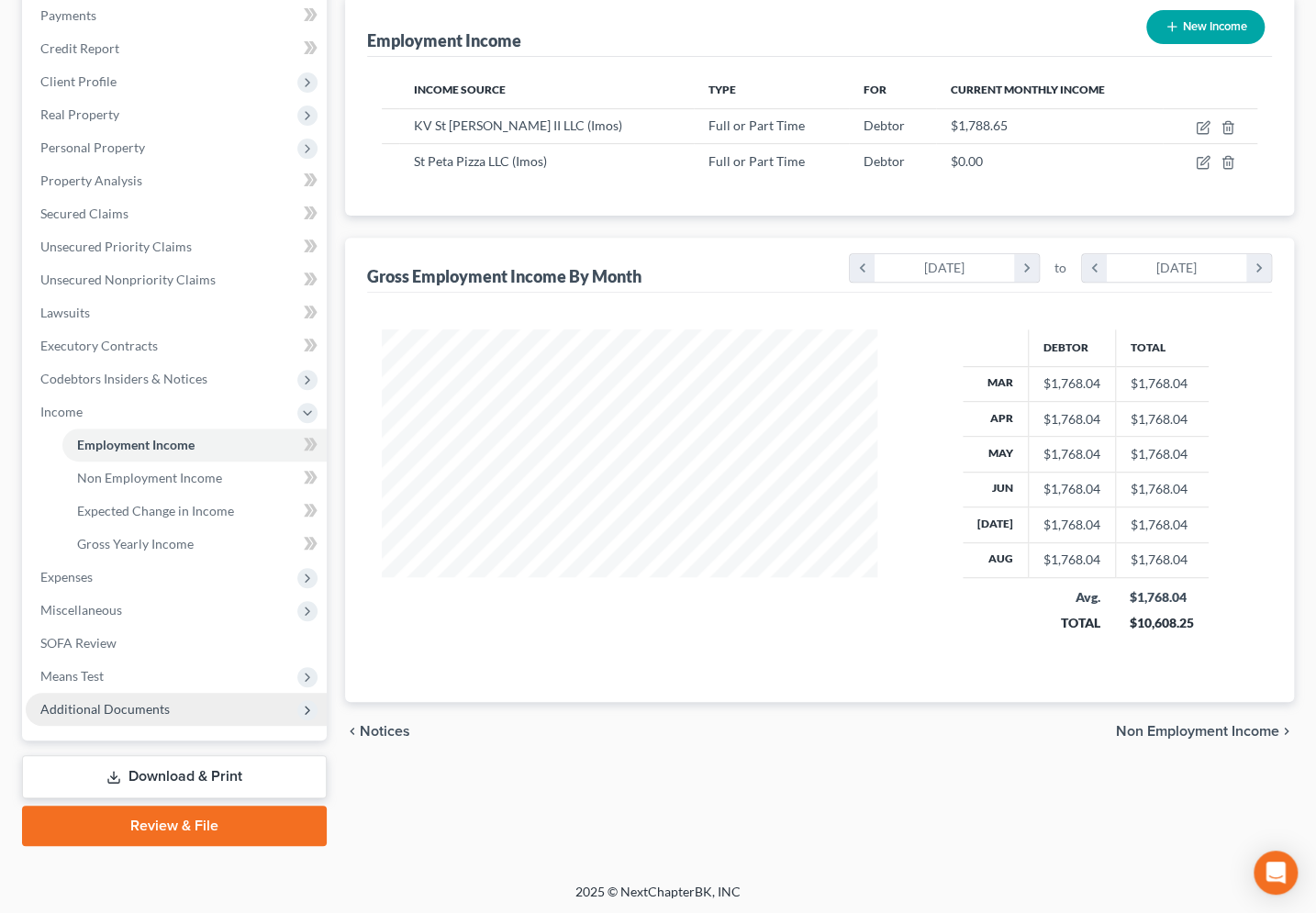
click at [173, 715] on span "Additional Documents" at bounding box center [176, 709] width 301 height 33
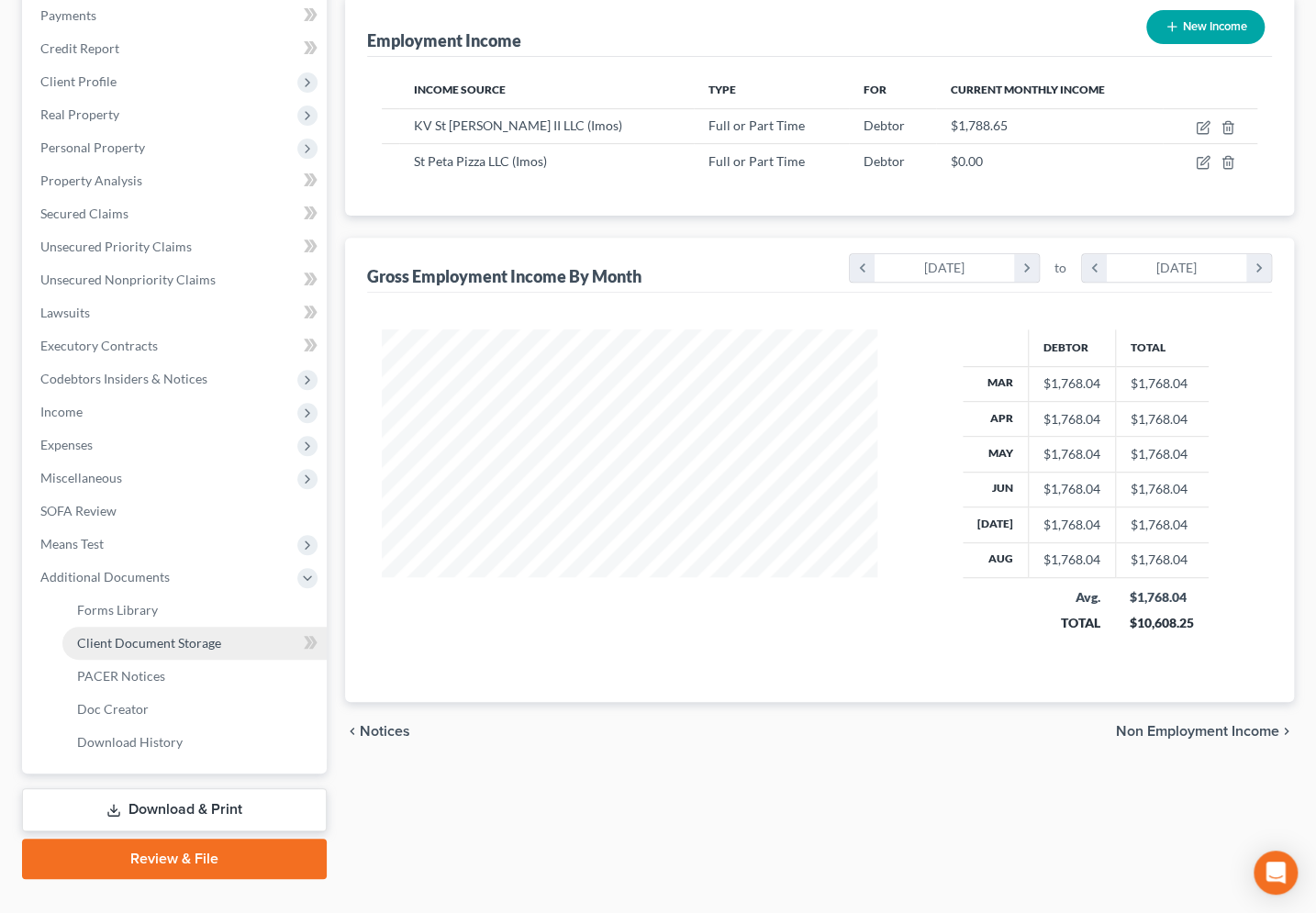
click at [227, 645] on link "Client Document Storage" at bounding box center [194, 643] width 264 height 33
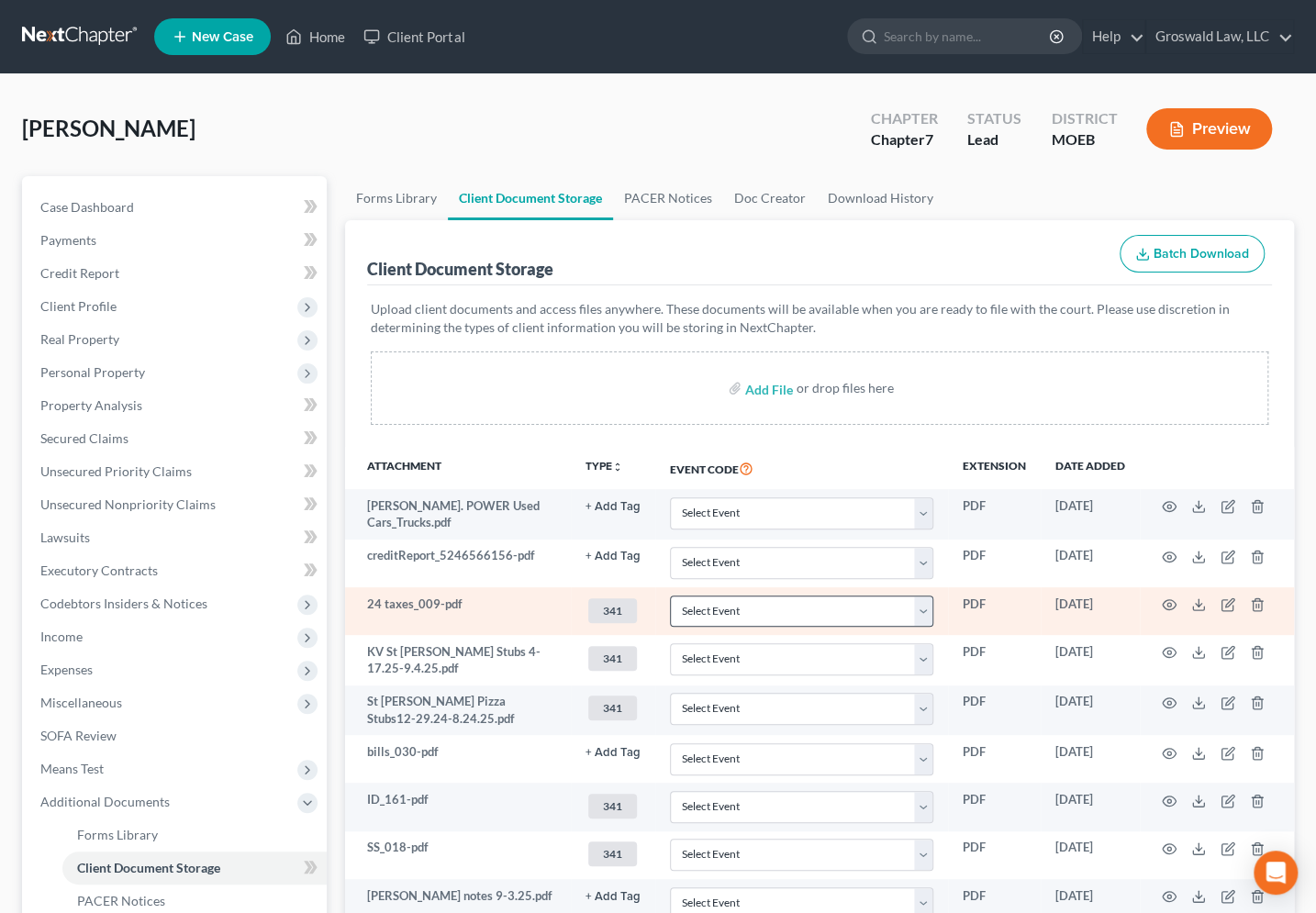
scroll to position [166, 0]
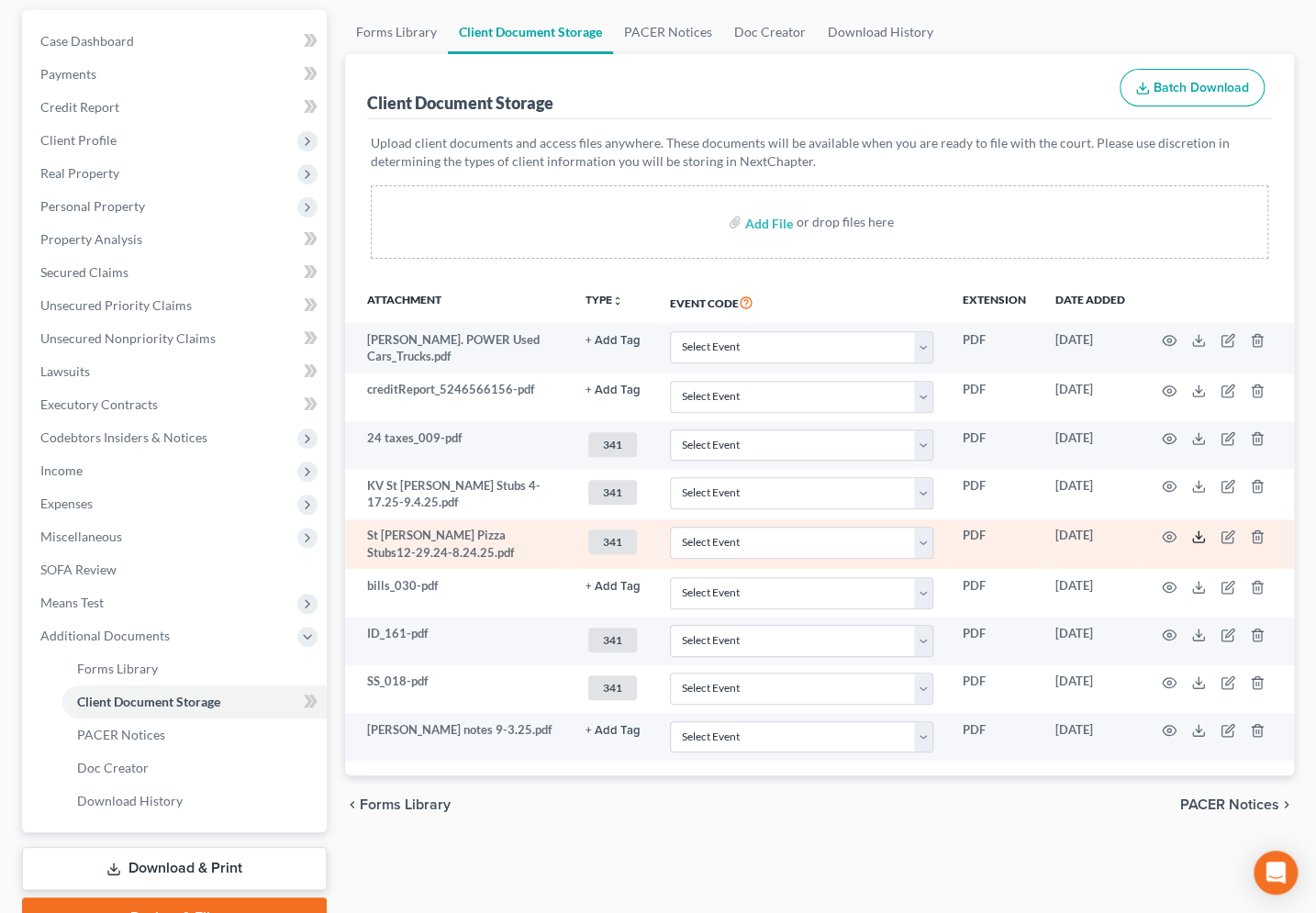
click at [1200, 529] on icon at bounding box center [1199, 537] width 15 height 15
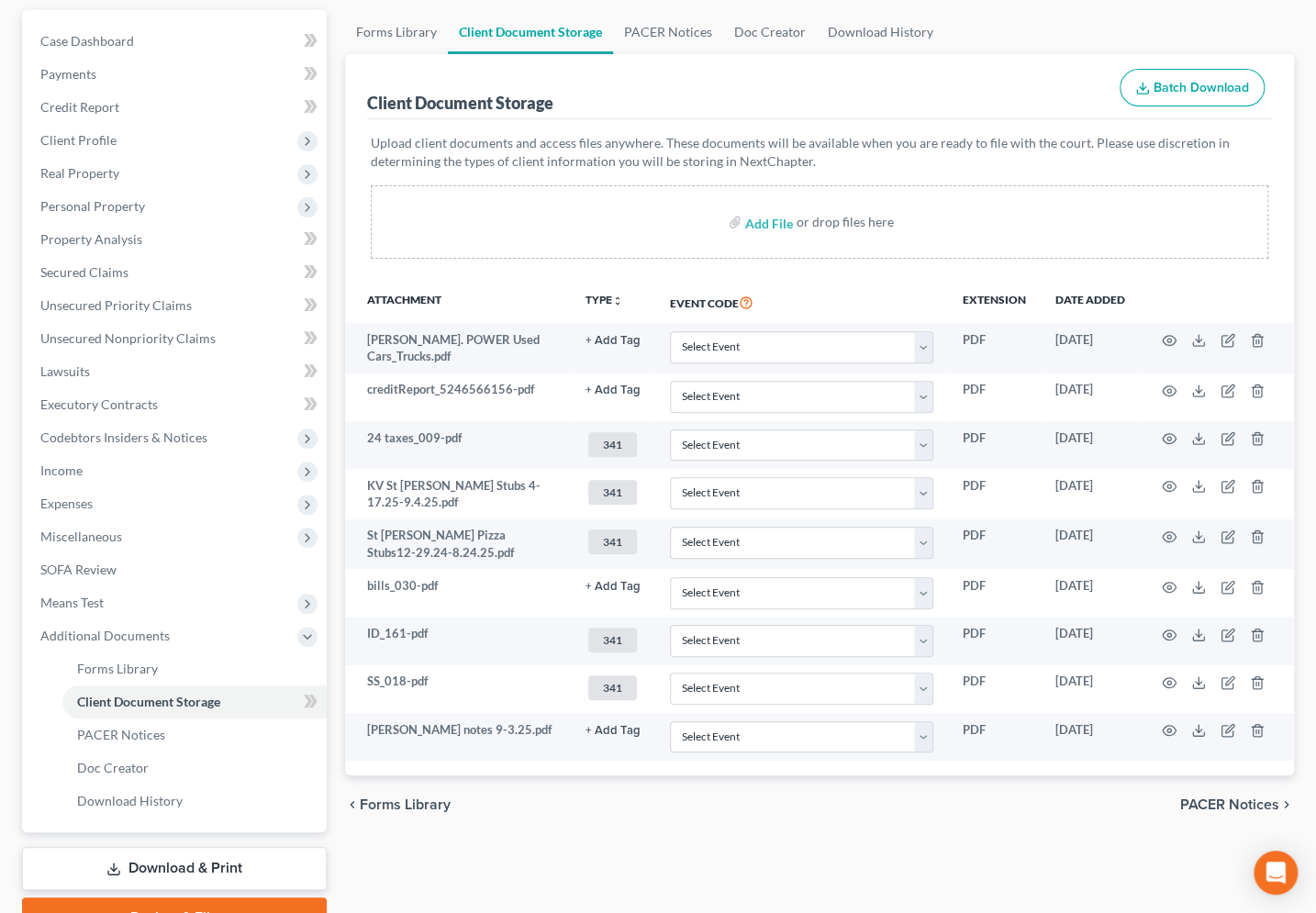
click at [743, 162] on p "Upload client documents and access files anywhere. These documents will be avai…" at bounding box center [820, 152] width 898 height 37
click at [92, 470] on span "Income" at bounding box center [176, 470] width 301 height 33
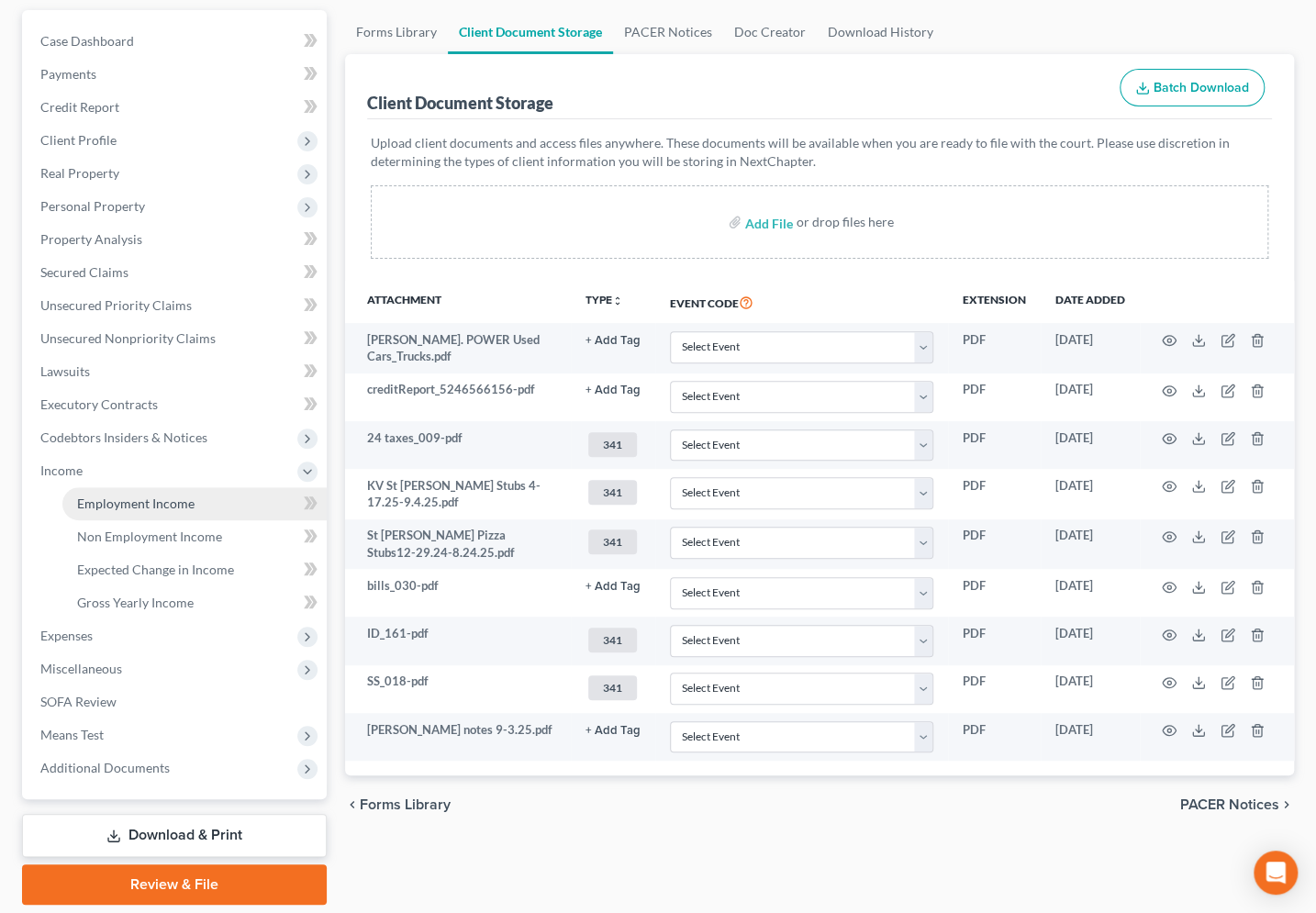
click at [165, 502] on span "Employment Income" at bounding box center [136, 503] width 117 height 15
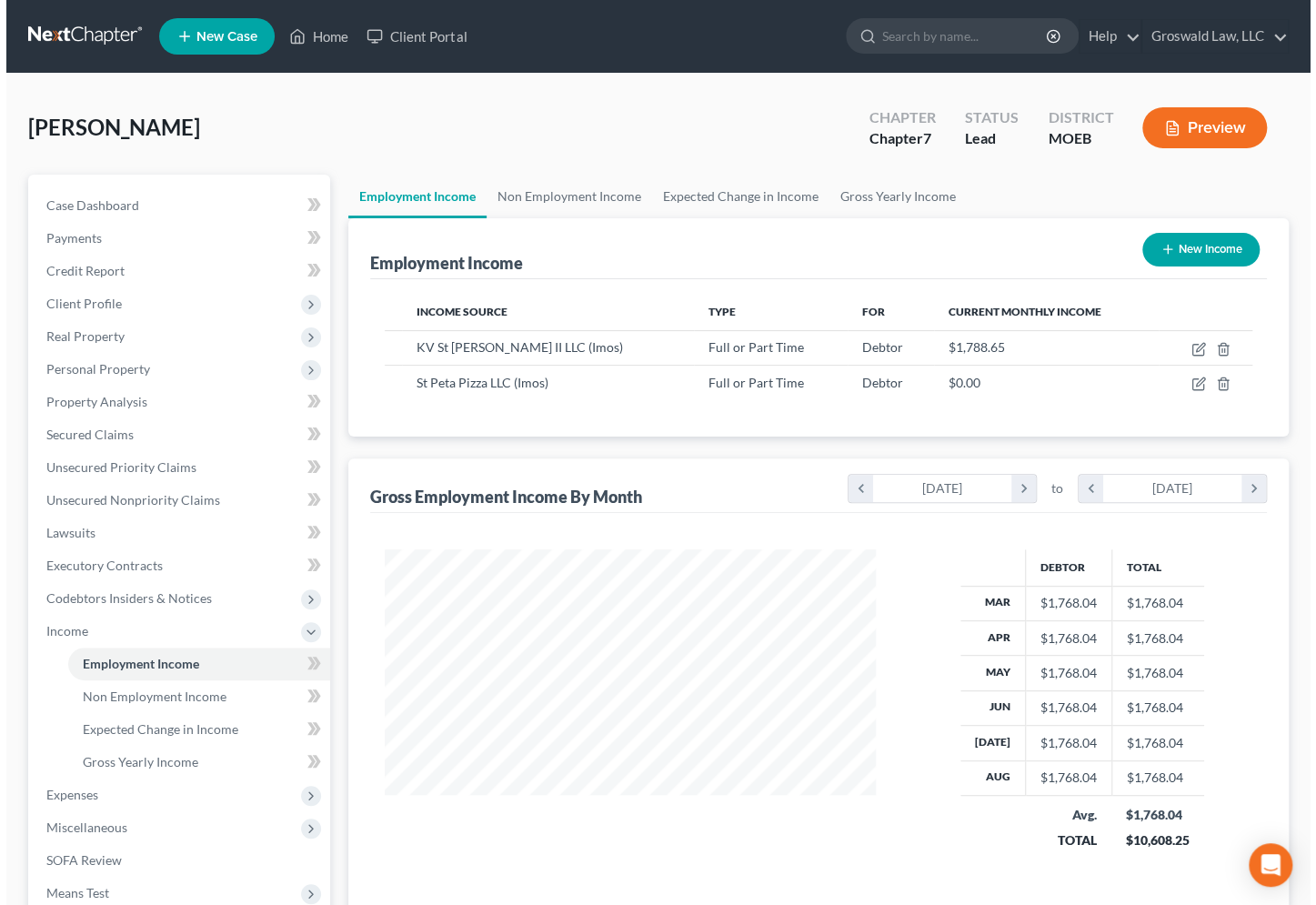
scroll to position [325, 528]
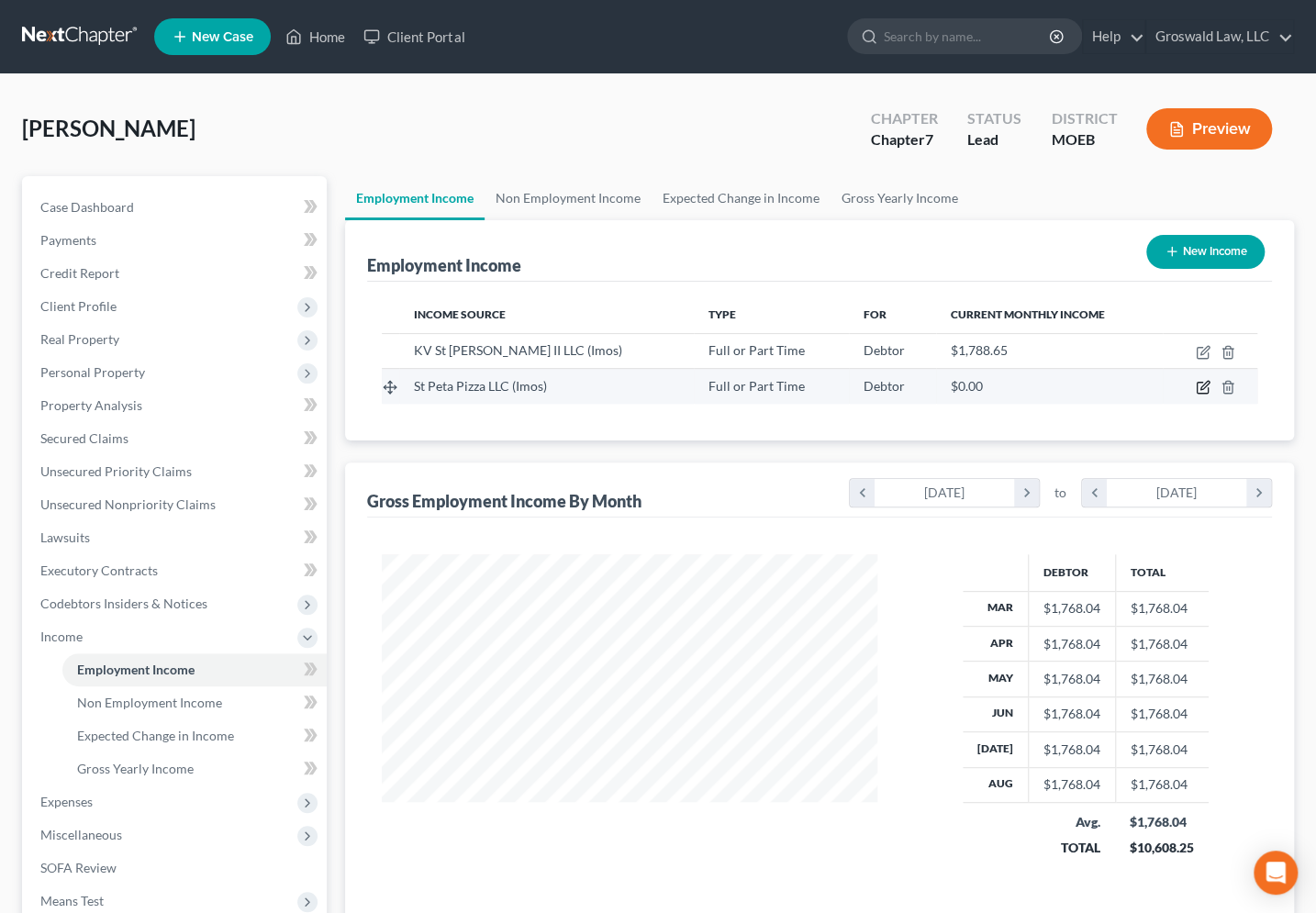
click at [1203, 382] on icon "button" at bounding box center [1203, 388] width 15 height 15
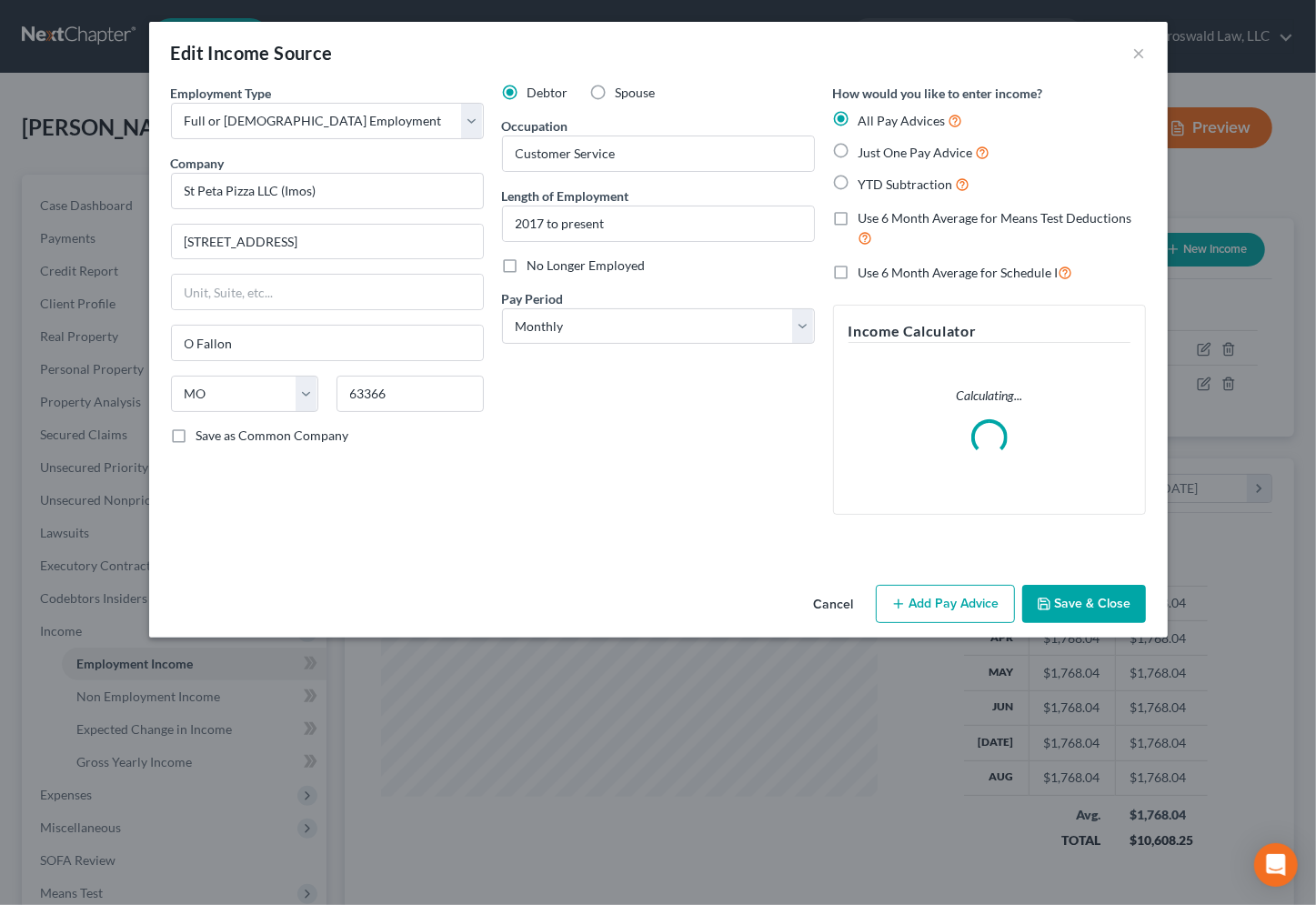
scroll to position [325, 532]
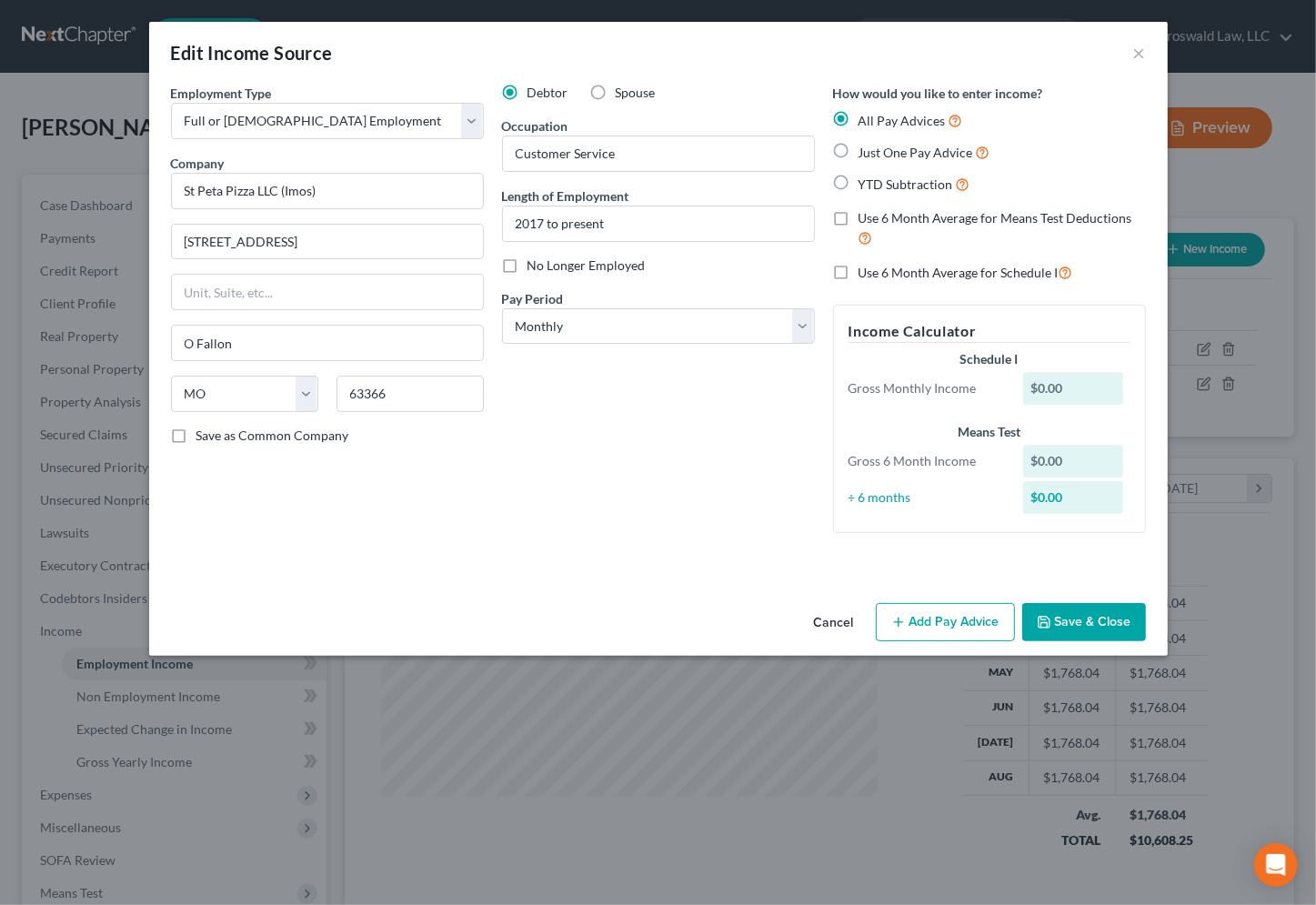
click at [655, 395] on div "Debtor Spouse Occupation Customer Service Length of Employment 2017 to present …" at bounding box center [658, 315] width 331 height 464
click at [878, 182] on span "YTD Subtraction" at bounding box center [905, 184] width 95 height 15
click at [877, 182] on input "YTD Subtraction" at bounding box center [872, 179] width 12 height 12
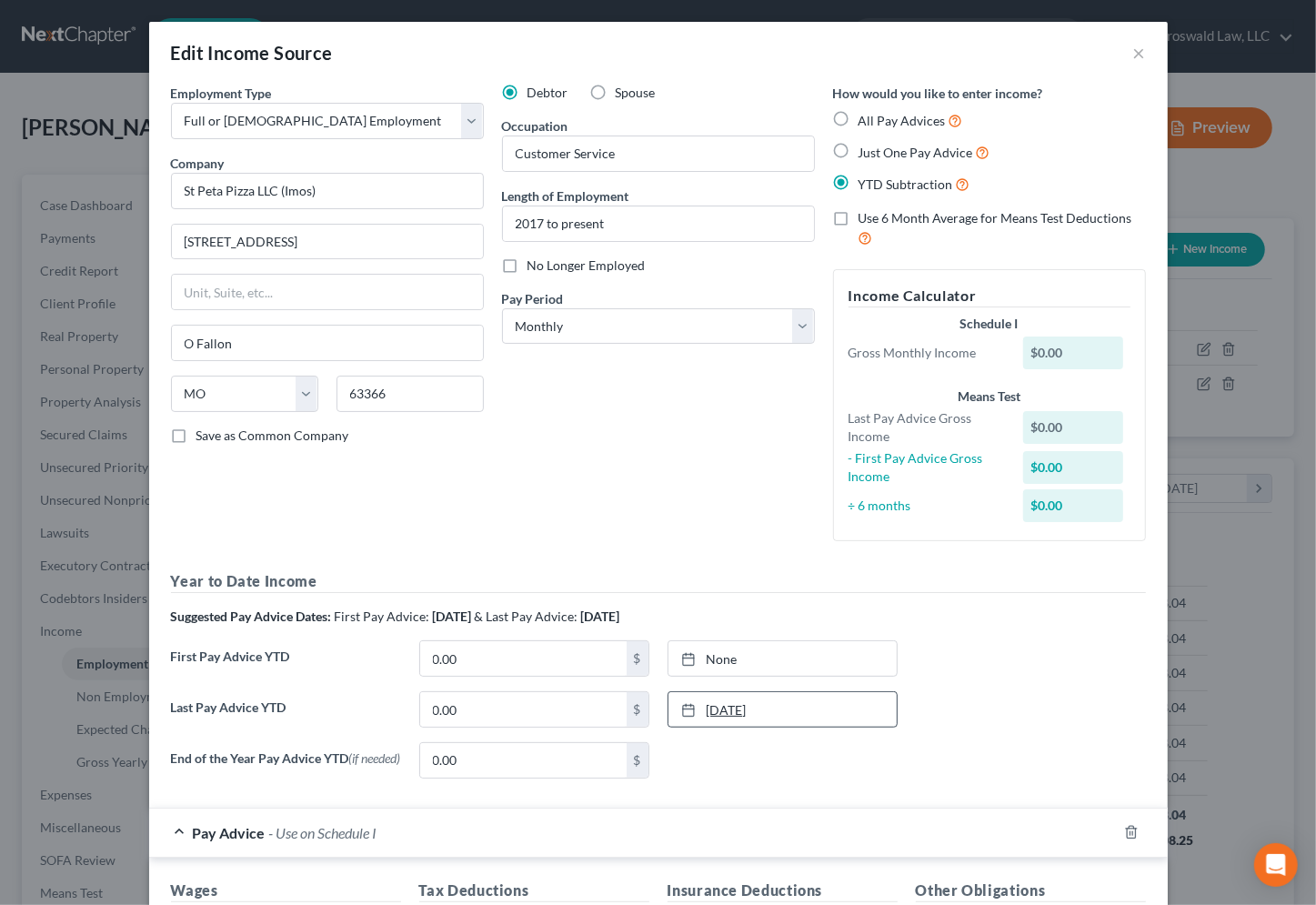
click at [700, 707] on link "[DATE]" at bounding box center [783, 708] width 229 height 35
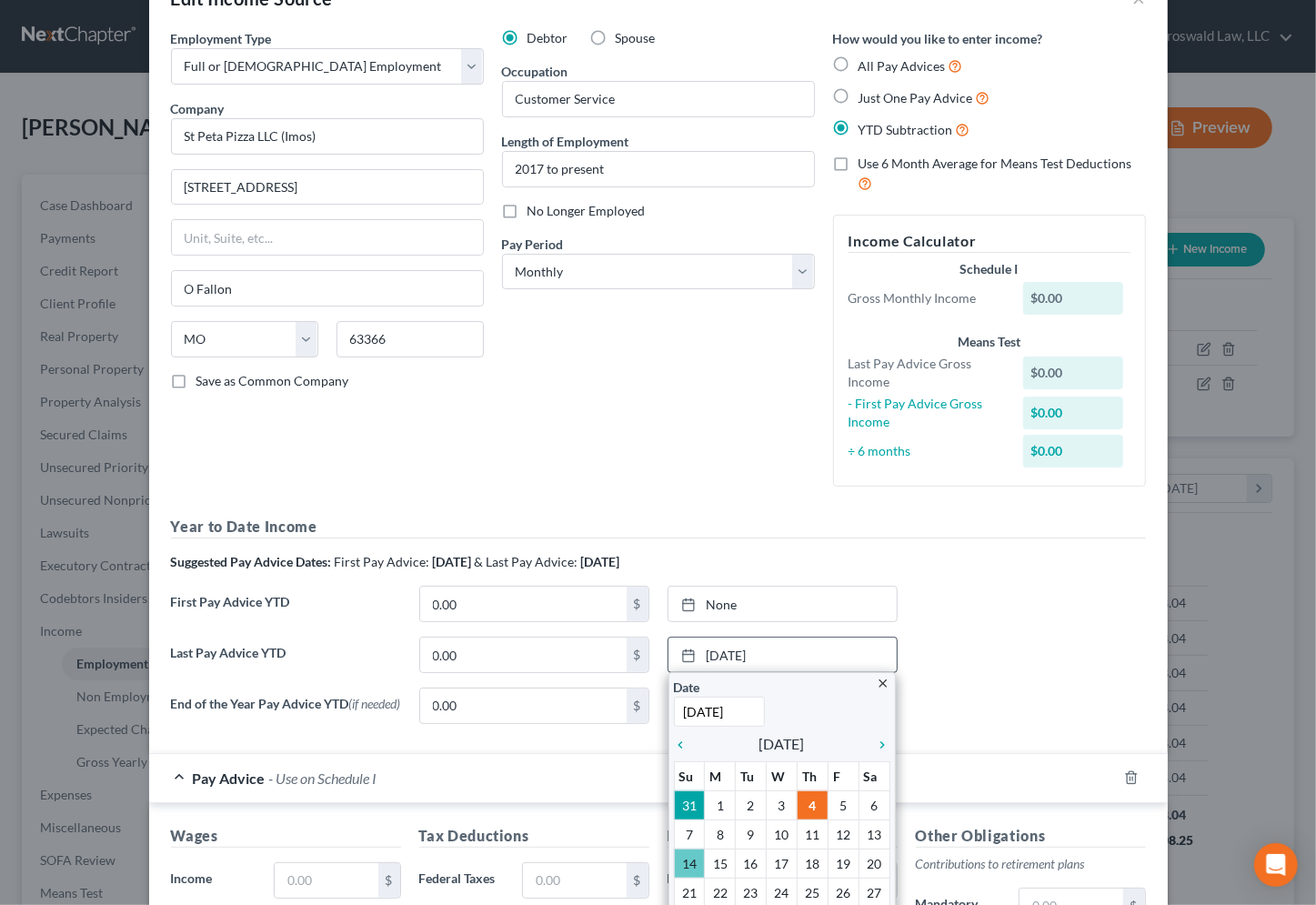
scroll to position [165, 0]
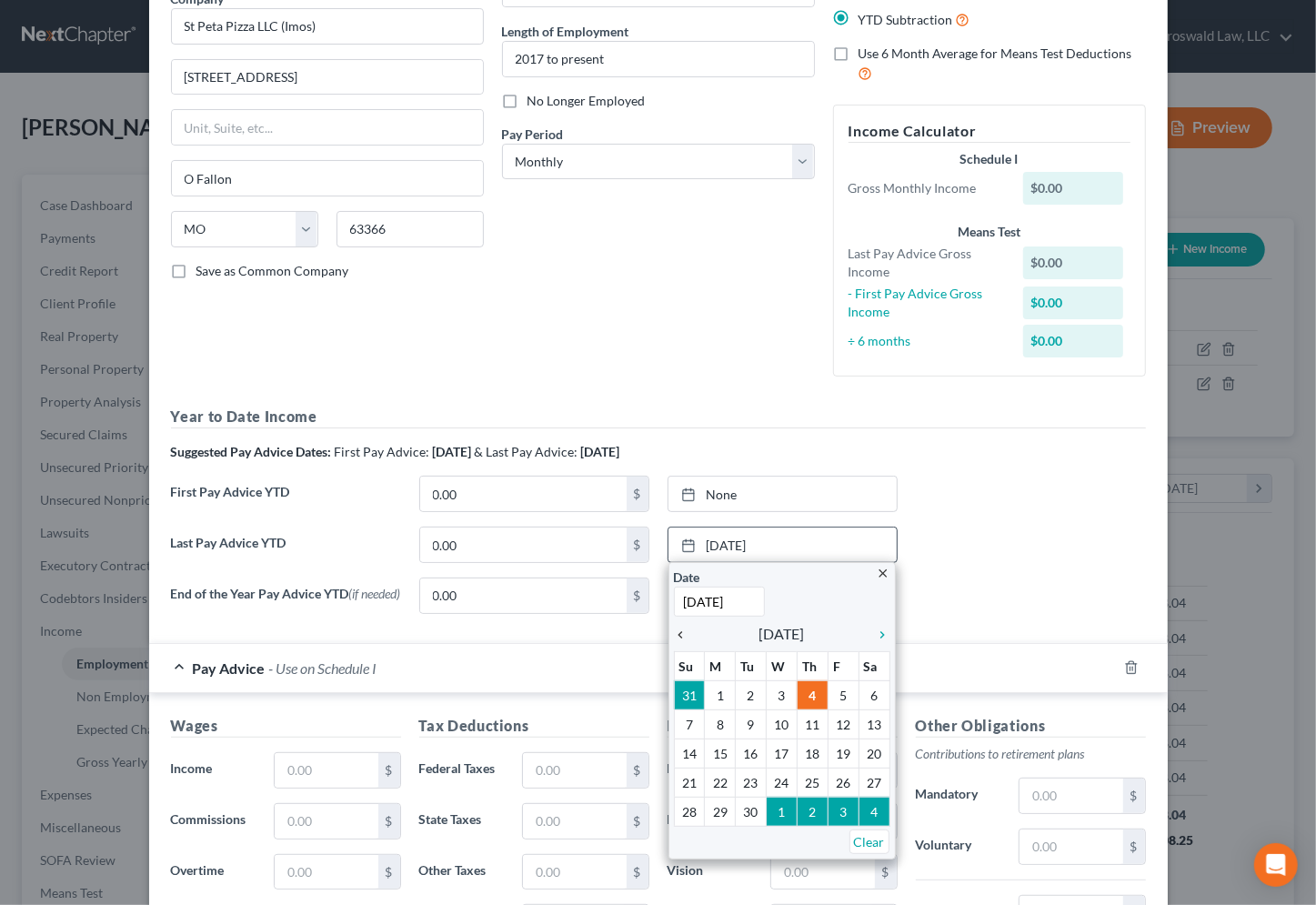
click at [674, 625] on div "chevron_left" at bounding box center [685, 633] width 23 height 17
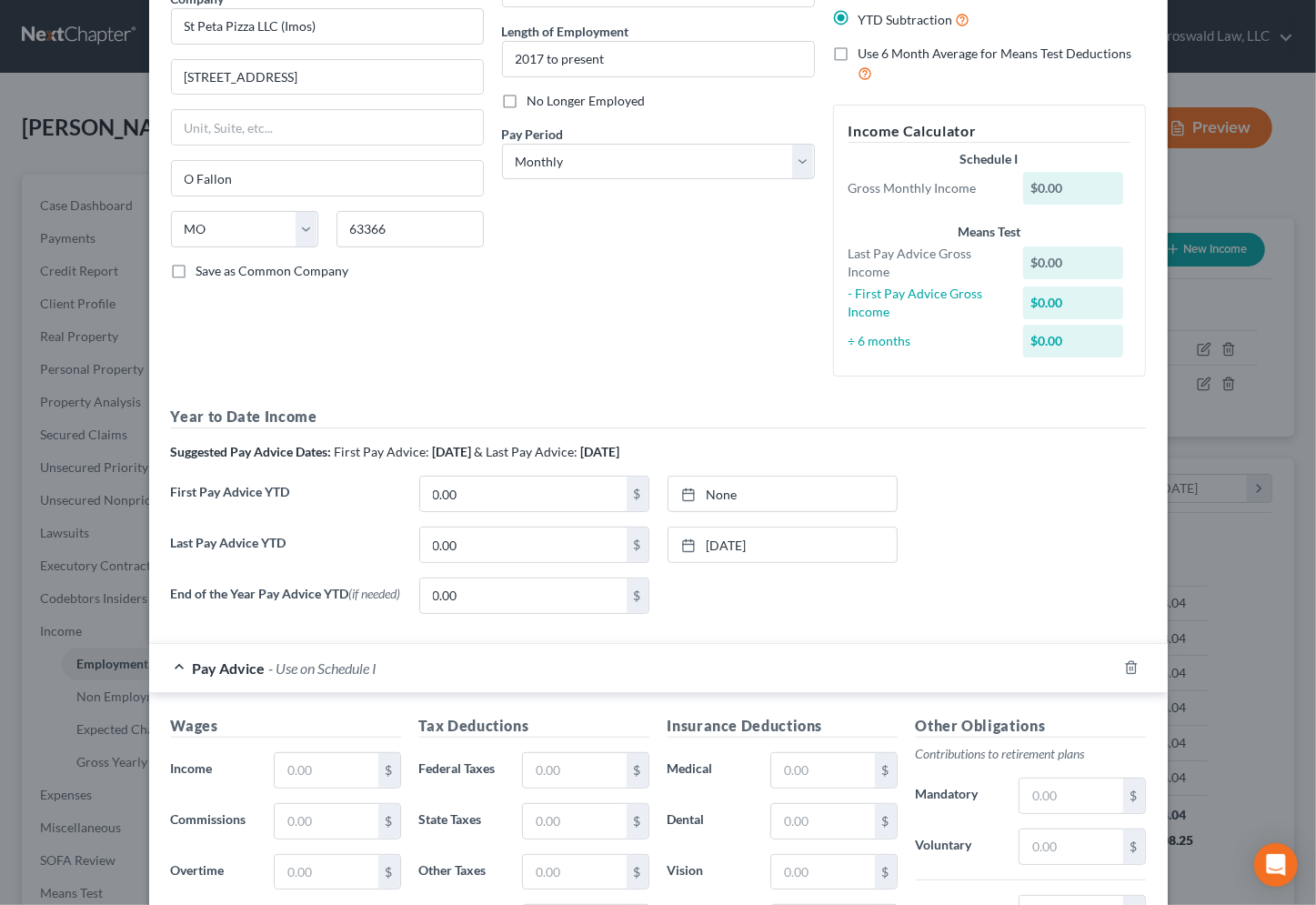
drag, startPoint x: 783, startPoint y: 598, endPoint x: 723, endPoint y: 602, distance: 60.1
click at [783, 599] on div "None close Date Time chevron_left [DATE] chevron_right Su M Tu W Th F Sa 31 1 2…" at bounding box center [783, 595] width 248 height 37
drag, startPoint x: 679, startPoint y: 540, endPoint x: 688, endPoint y: 580, distance: 41.0
click at [681, 540] on icon at bounding box center [689, 545] width 15 height 15
click at [499, 555] on input "0.00" at bounding box center [523, 544] width 206 height 35
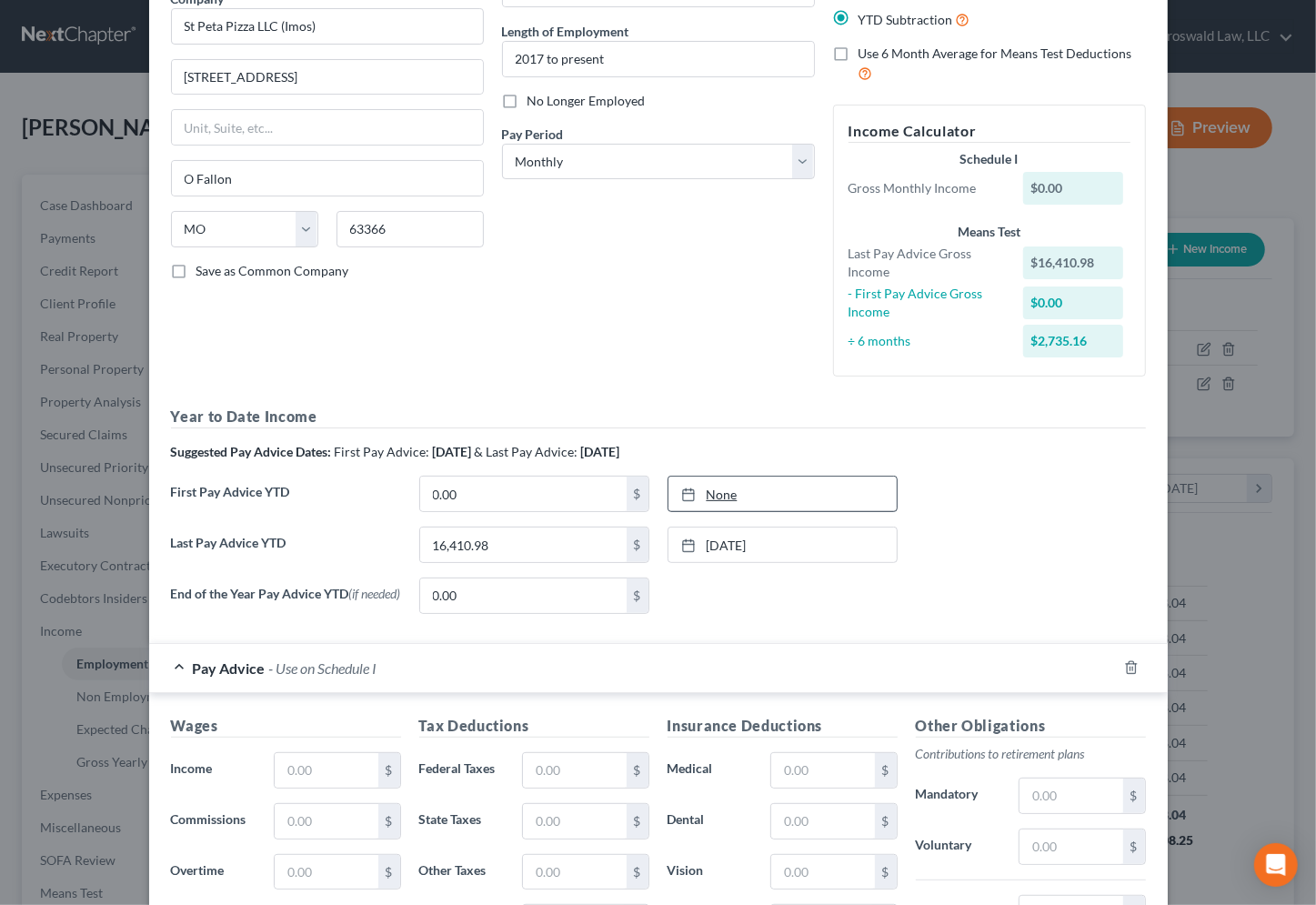
click at [714, 483] on link "None" at bounding box center [783, 493] width 229 height 35
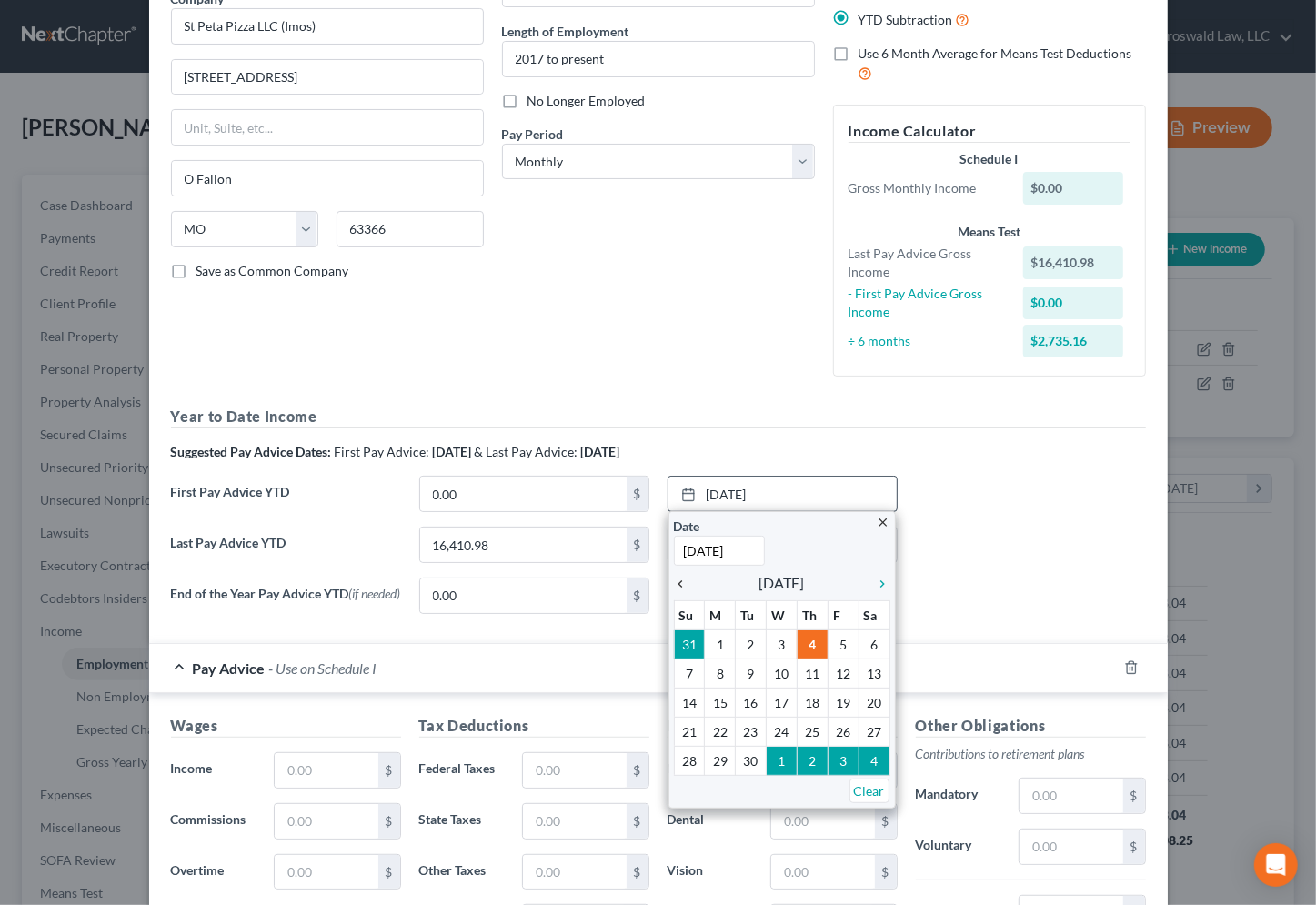
drag, startPoint x: 672, startPoint y: 568, endPoint x: 673, endPoint y: 578, distance: 10.0
click at [674, 571] on div "chevron_left [DATE] chevron_right" at bounding box center [782, 582] width 217 height 25
click at [674, 579] on icon "chevron_left" at bounding box center [685, 584] width 23 height 15
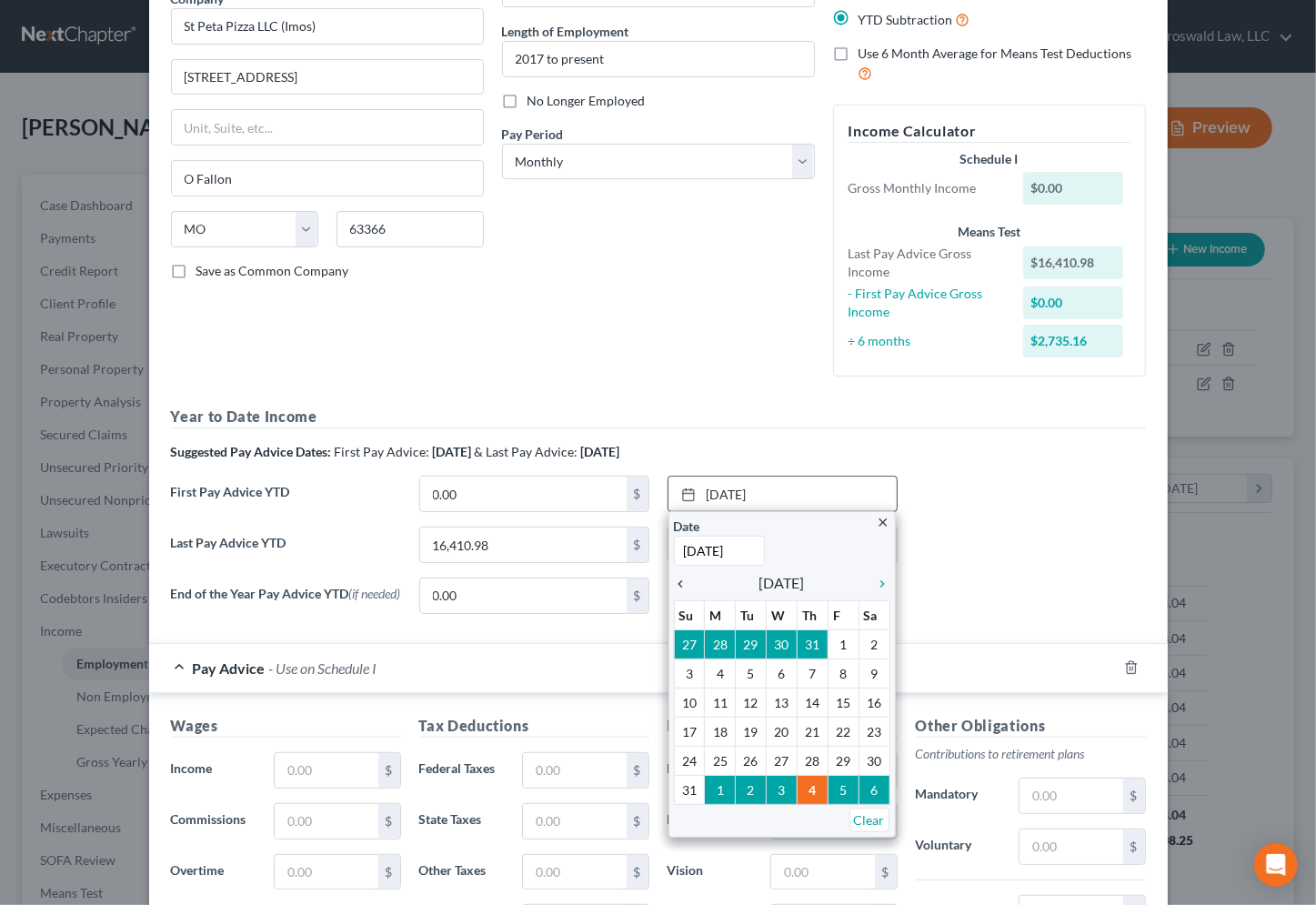
click at [674, 579] on icon "chevron_left" at bounding box center [685, 584] width 23 height 15
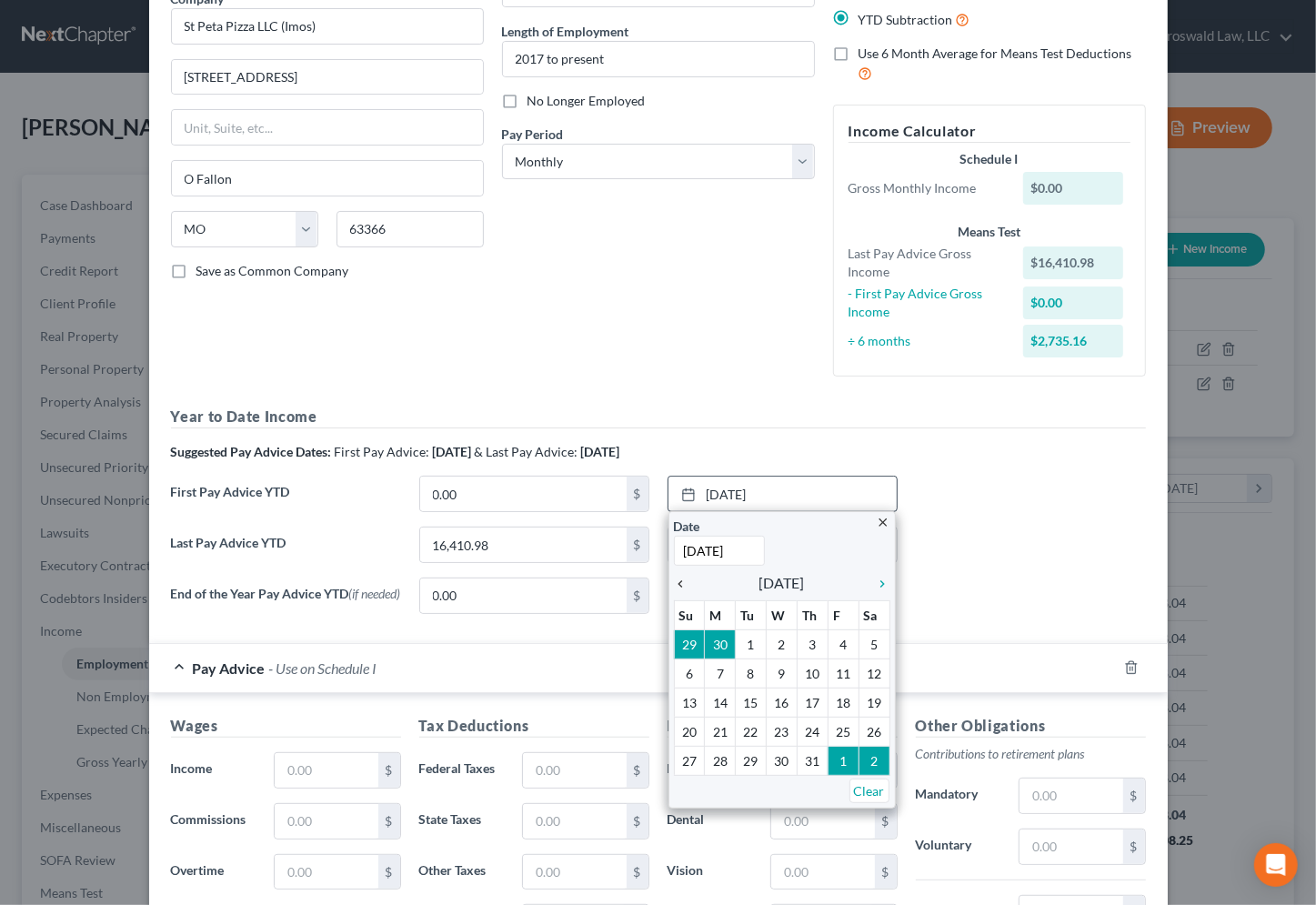
click at [674, 579] on icon "chevron_left" at bounding box center [685, 584] width 23 height 15
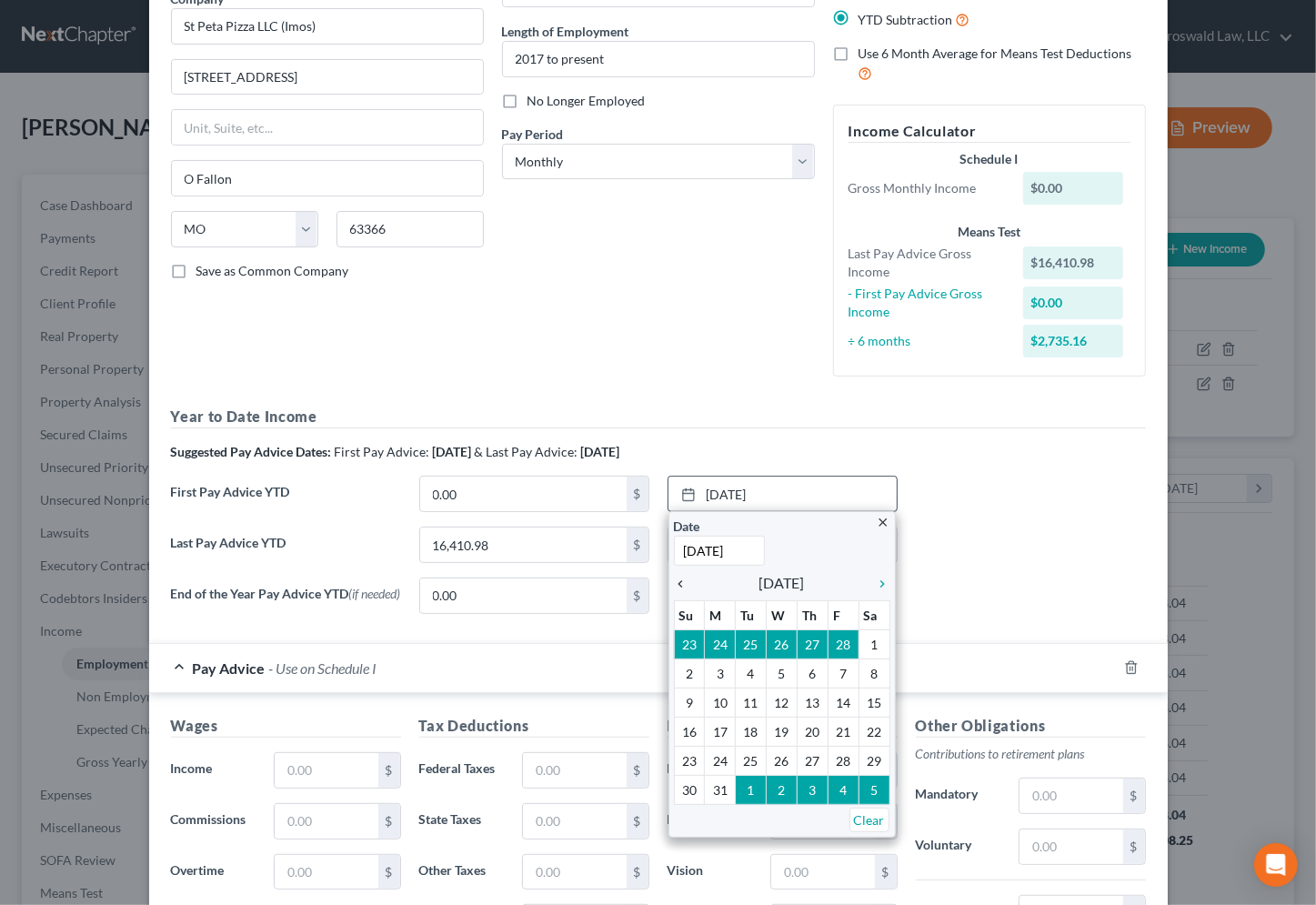
click at [674, 579] on icon "chevron_left" at bounding box center [685, 584] width 23 height 15
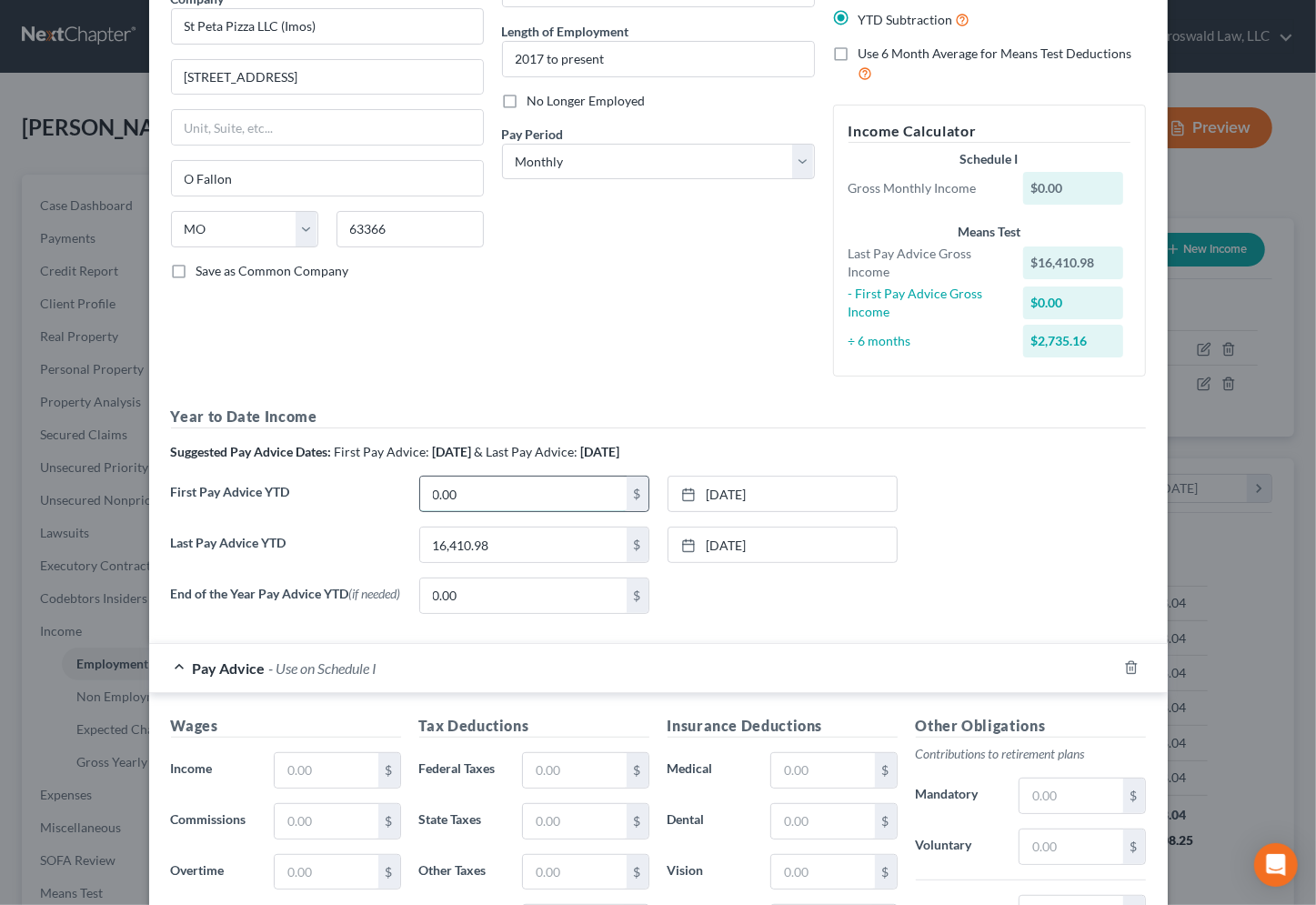
click at [564, 507] on input "0.00" at bounding box center [523, 493] width 206 height 35
click at [550, 493] on input "0.00" at bounding box center [523, 493] width 206 height 35
drag, startPoint x: 548, startPoint y: 492, endPoint x: 430, endPoint y: 400, distance: 149.6
click at [282, 481] on div "First Pay Advice YTD 0.00 $ [DATE] close Date [DATE] Time 12:00 AM chevron_left…" at bounding box center [659, 501] width 994 height 51
drag, startPoint x: 637, startPoint y: 301, endPoint x: 200, endPoint y: 44, distance: 507.0
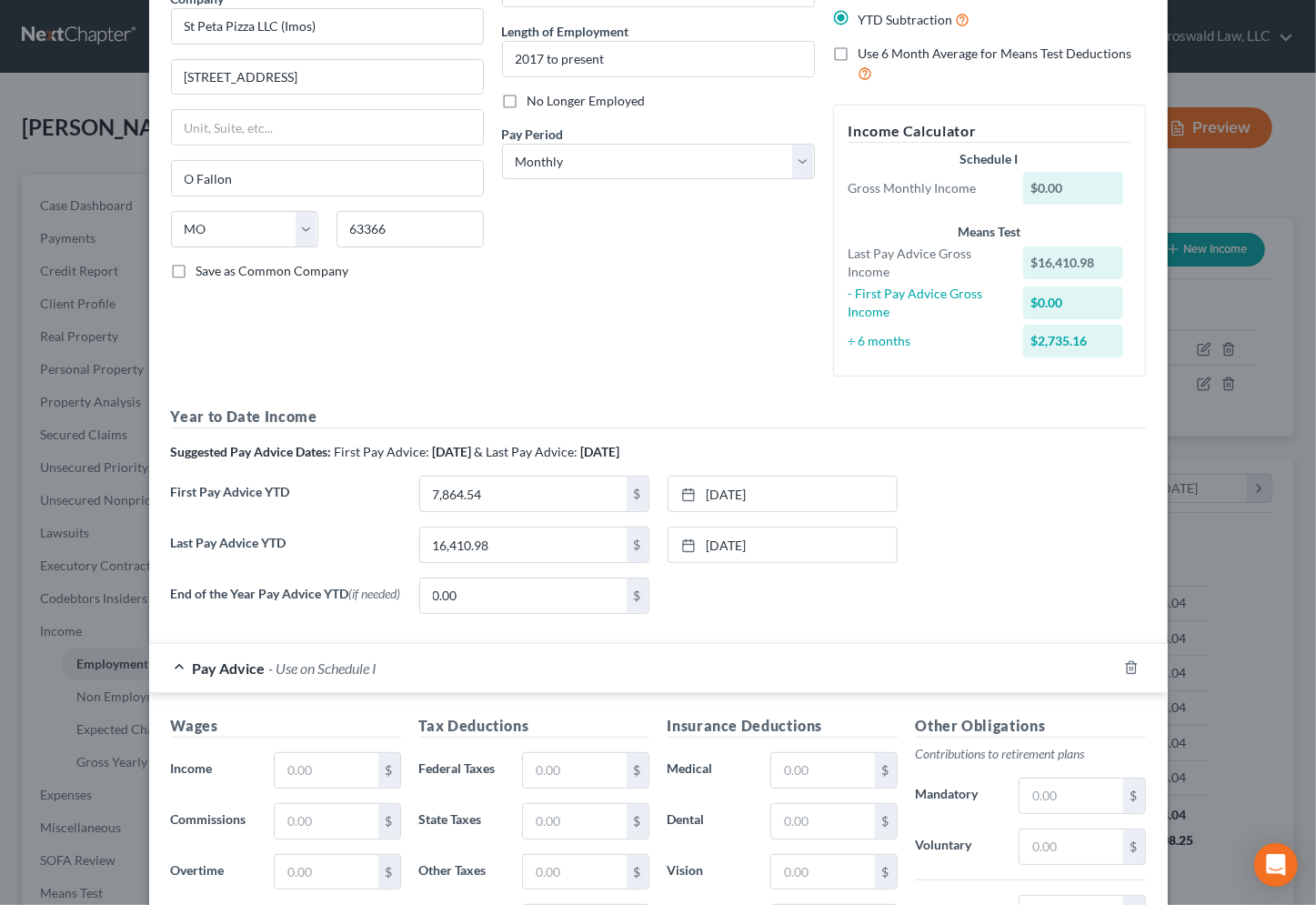
click at [634, 292] on div "Debtor Spouse Occupation Customer Service Length of Employment 2017 to present …" at bounding box center [658, 156] width 331 height 472
click at [559, 160] on select "Select Monthly Twice Monthly Every Other Week Weekly" at bounding box center [659, 161] width 313 height 37
click at [502, 143] on select "Select Monthly Twice Monthly Every Other Week Weekly" at bounding box center [659, 161] width 313 height 37
click at [347, 765] on input "text" at bounding box center [326, 770] width 103 height 35
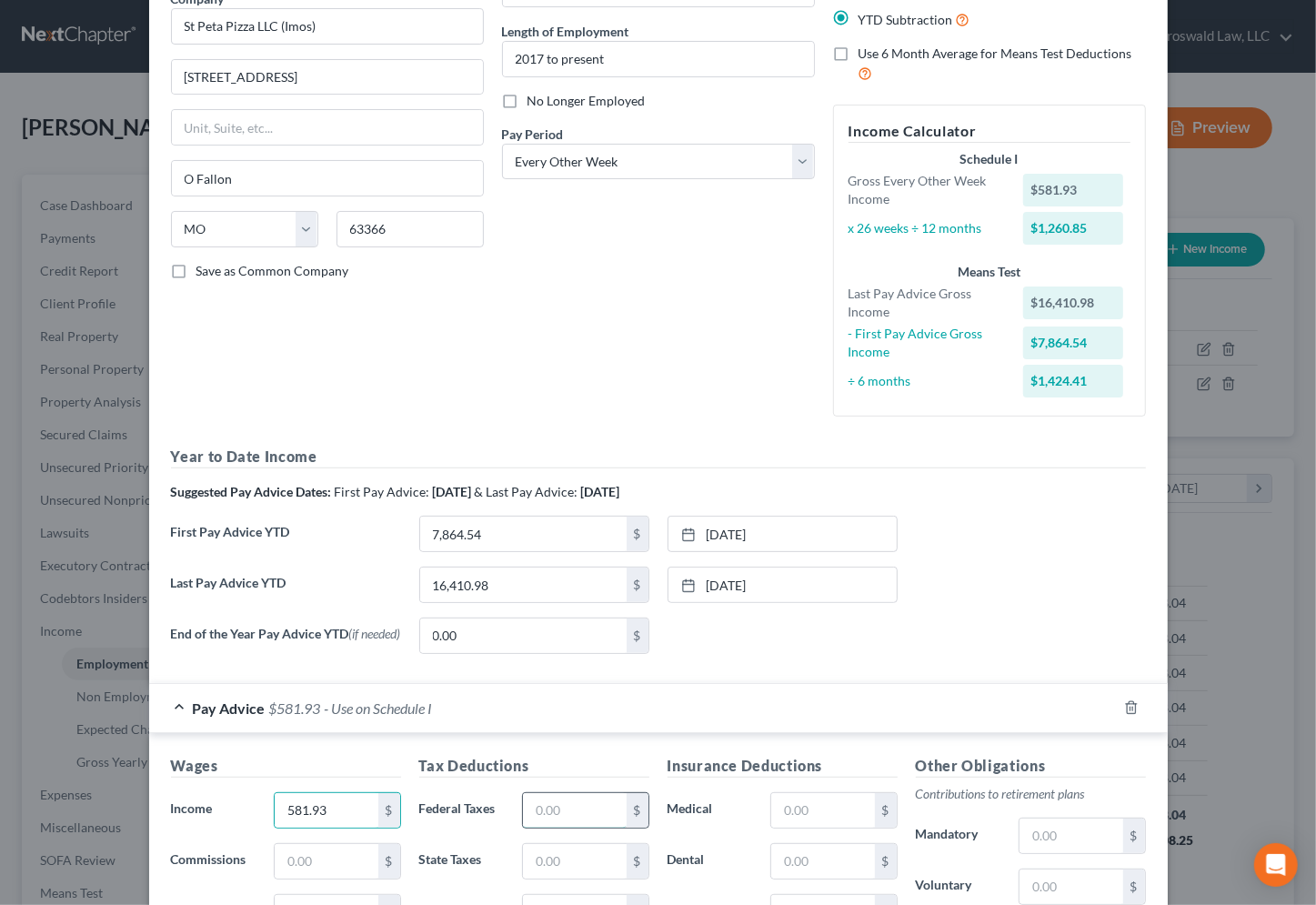
click at [600, 805] on input "text" at bounding box center [575, 809] width 103 height 35
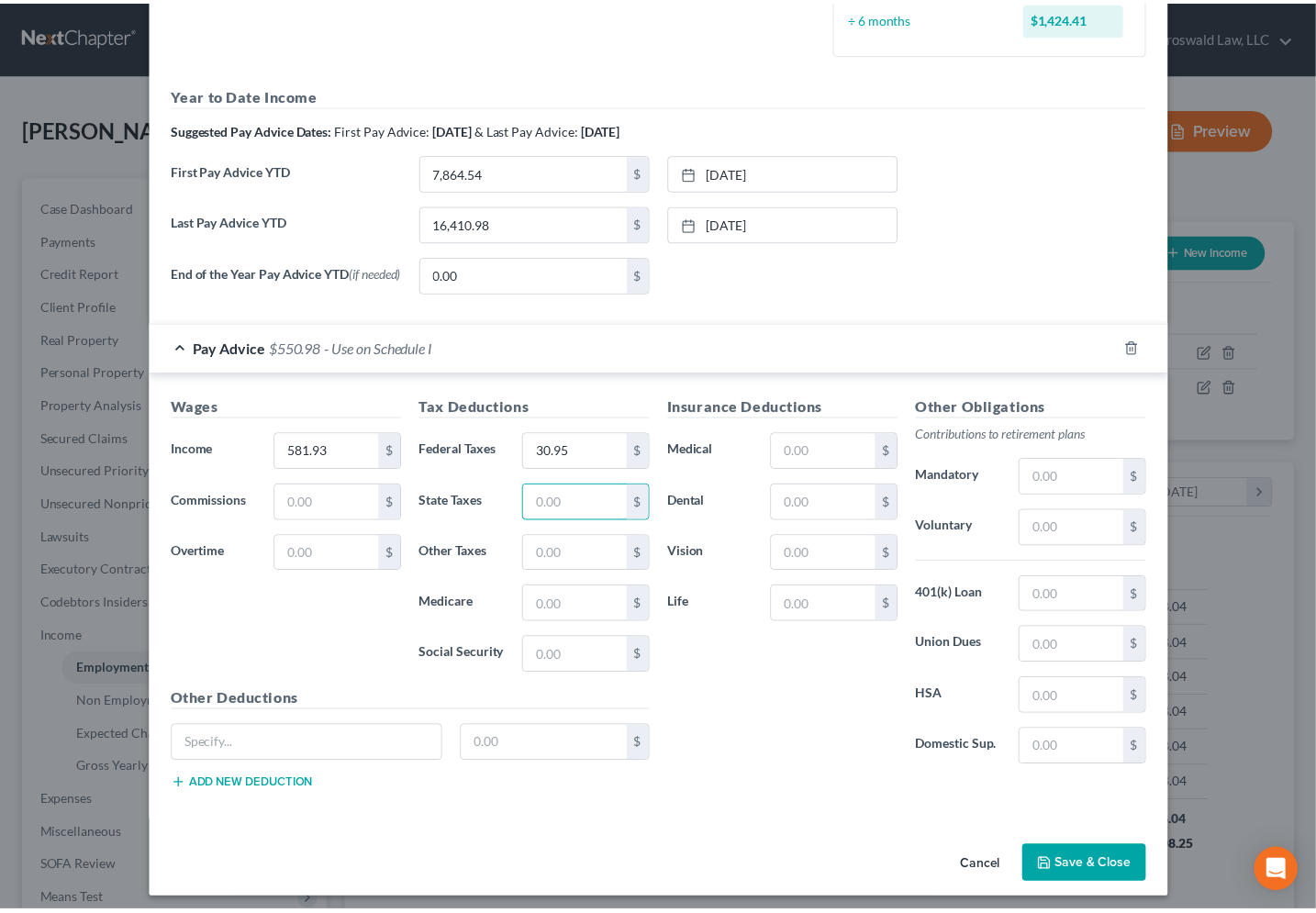
scroll to position [543, 0]
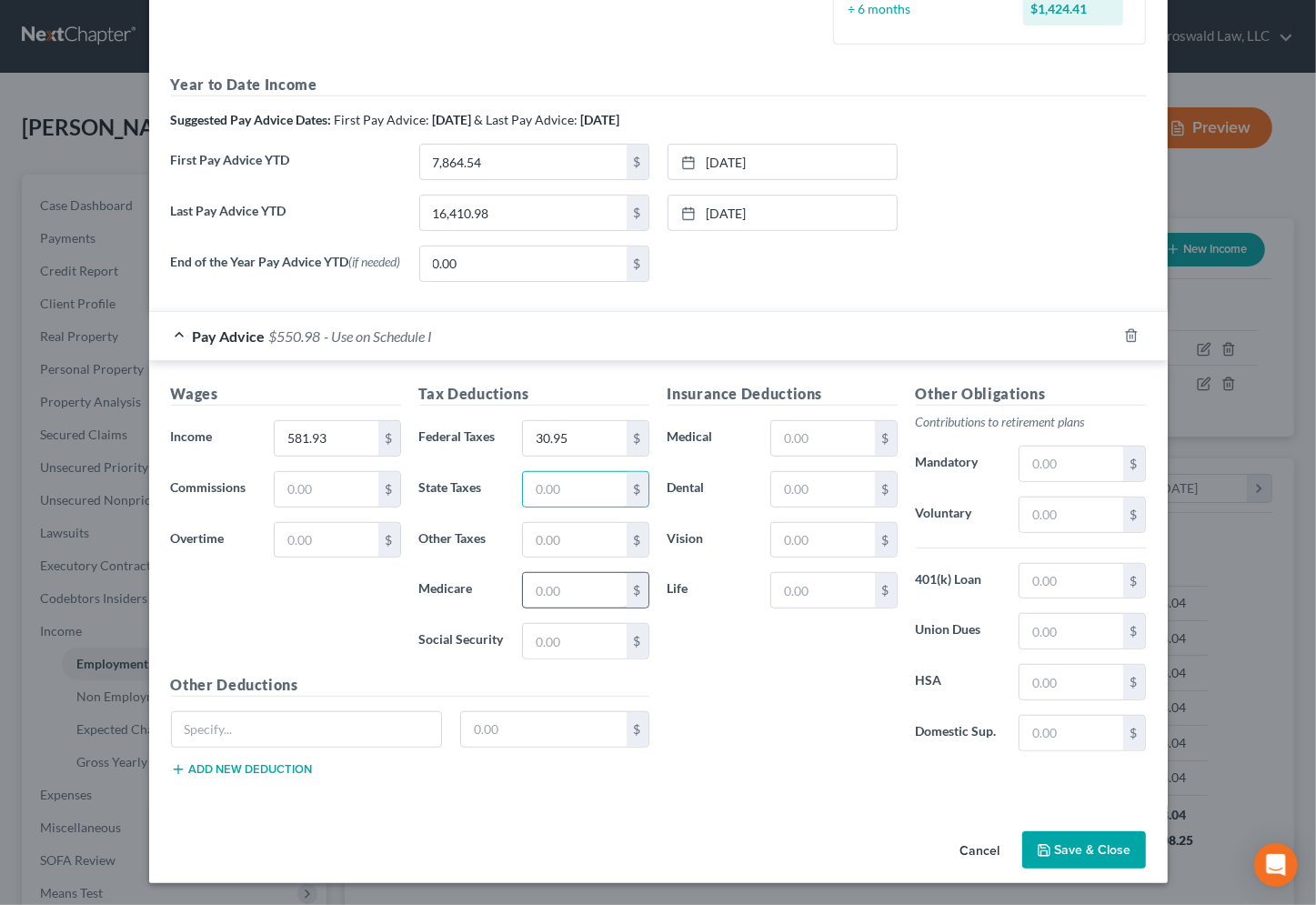
drag, startPoint x: 593, startPoint y: 588, endPoint x: 583, endPoint y: 583, distance: 11.2
click at [593, 588] on input "text" at bounding box center [575, 589] width 103 height 35
click at [563, 635] on input "text" at bounding box center [575, 641] width 103 height 35
drag, startPoint x: 821, startPoint y: 773, endPoint x: 898, endPoint y: 811, distance: 85.9
click at [825, 773] on div "Insurance Deductions Medical $ Dental $ Vision $ Life $ Other Obligations Contr…" at bounding box center [907, 587] width 497 height 408
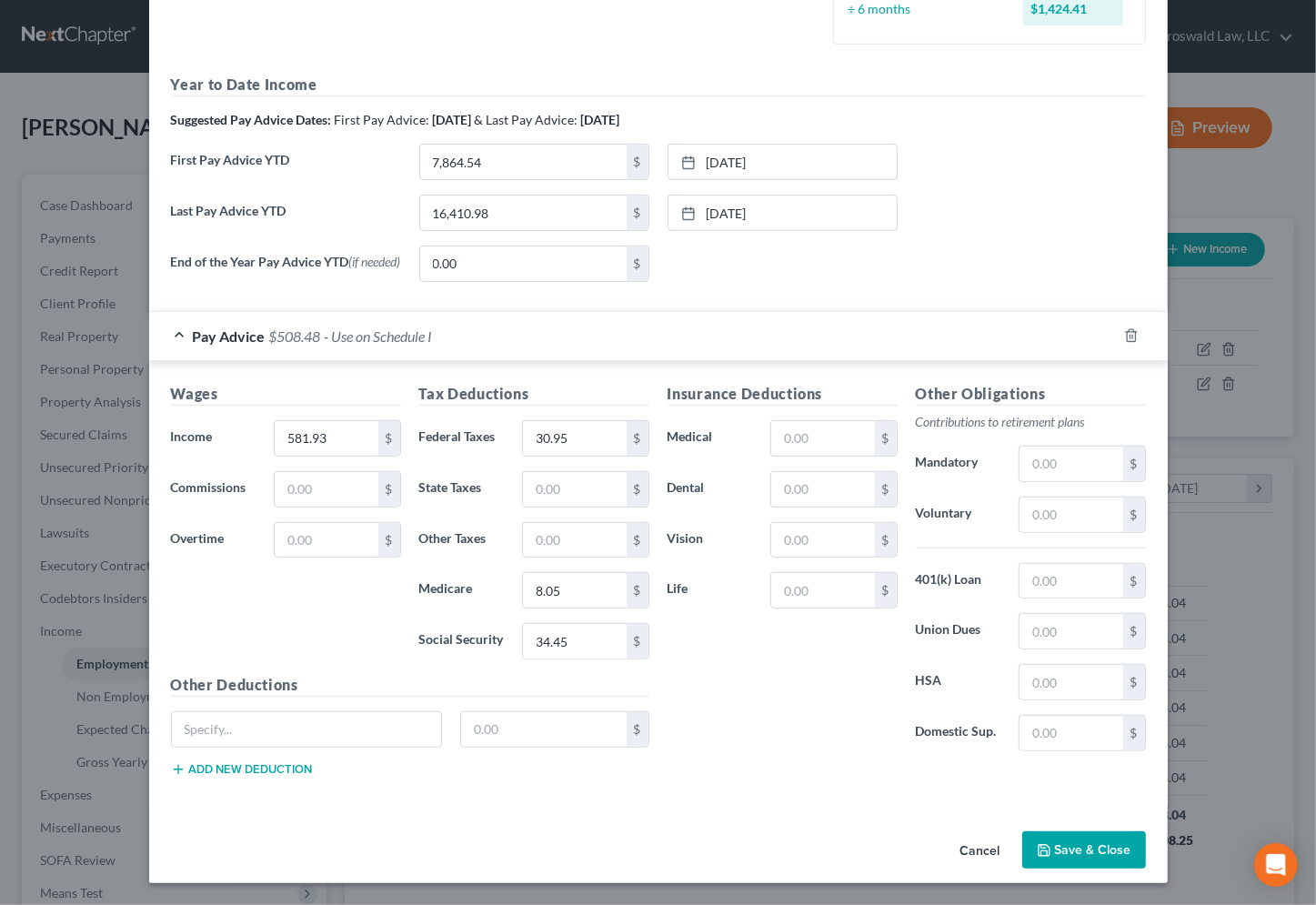
click at [1073, 845] on button "Save & Close" at bounding box center [1084, 850] width 124 height 38
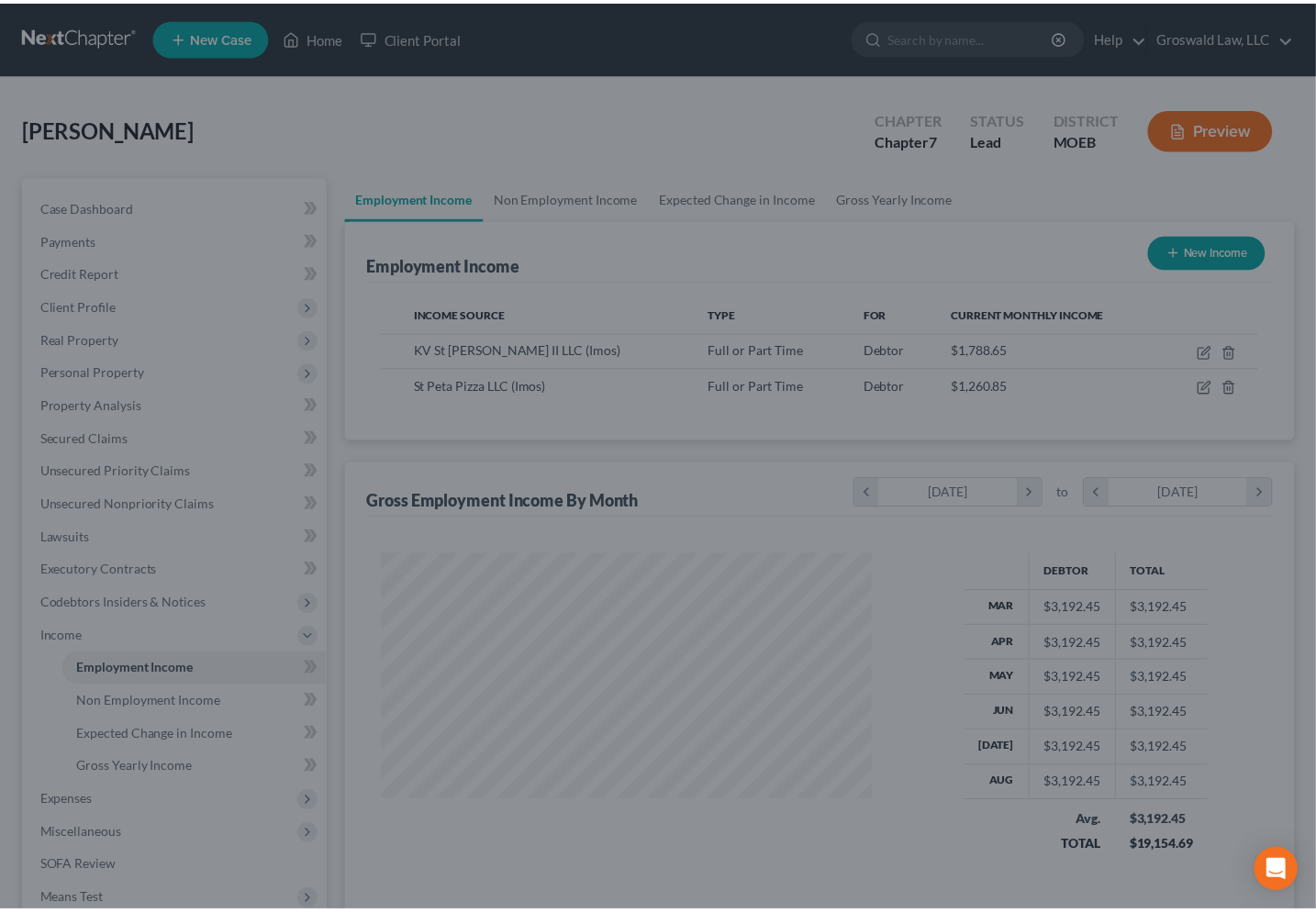
scroll to position [916841, 916897]
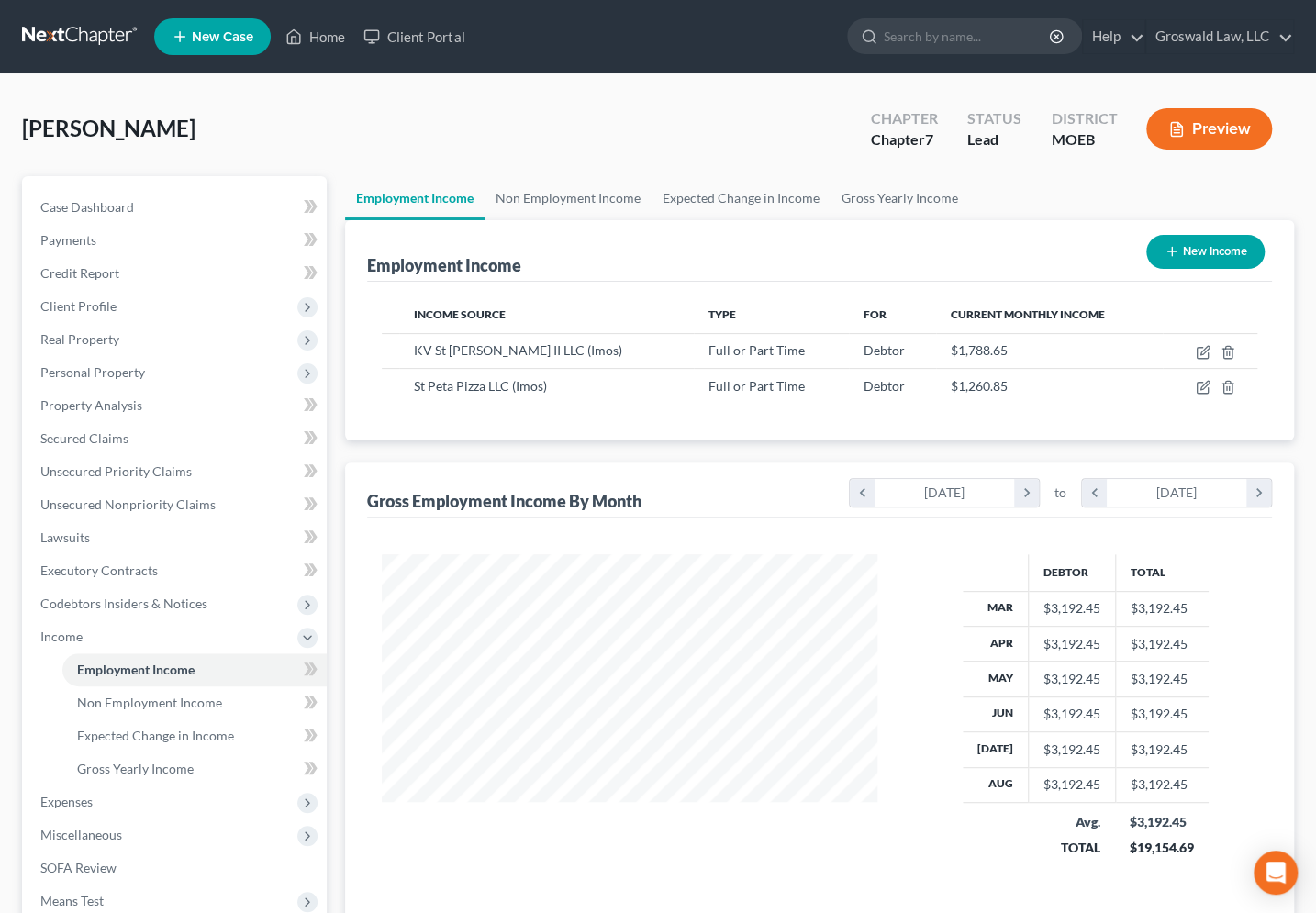
click at [545, 114] on div "[PERSON_NAME] Upgraded Chapter Chapter 7 Status Lead District MOEB Preview" at bounding box center [657, 136] width 1272 height 79
click at [151, 766] on span "Gross Yearly Income" at bounding box center [135, 767] width 116 height 15
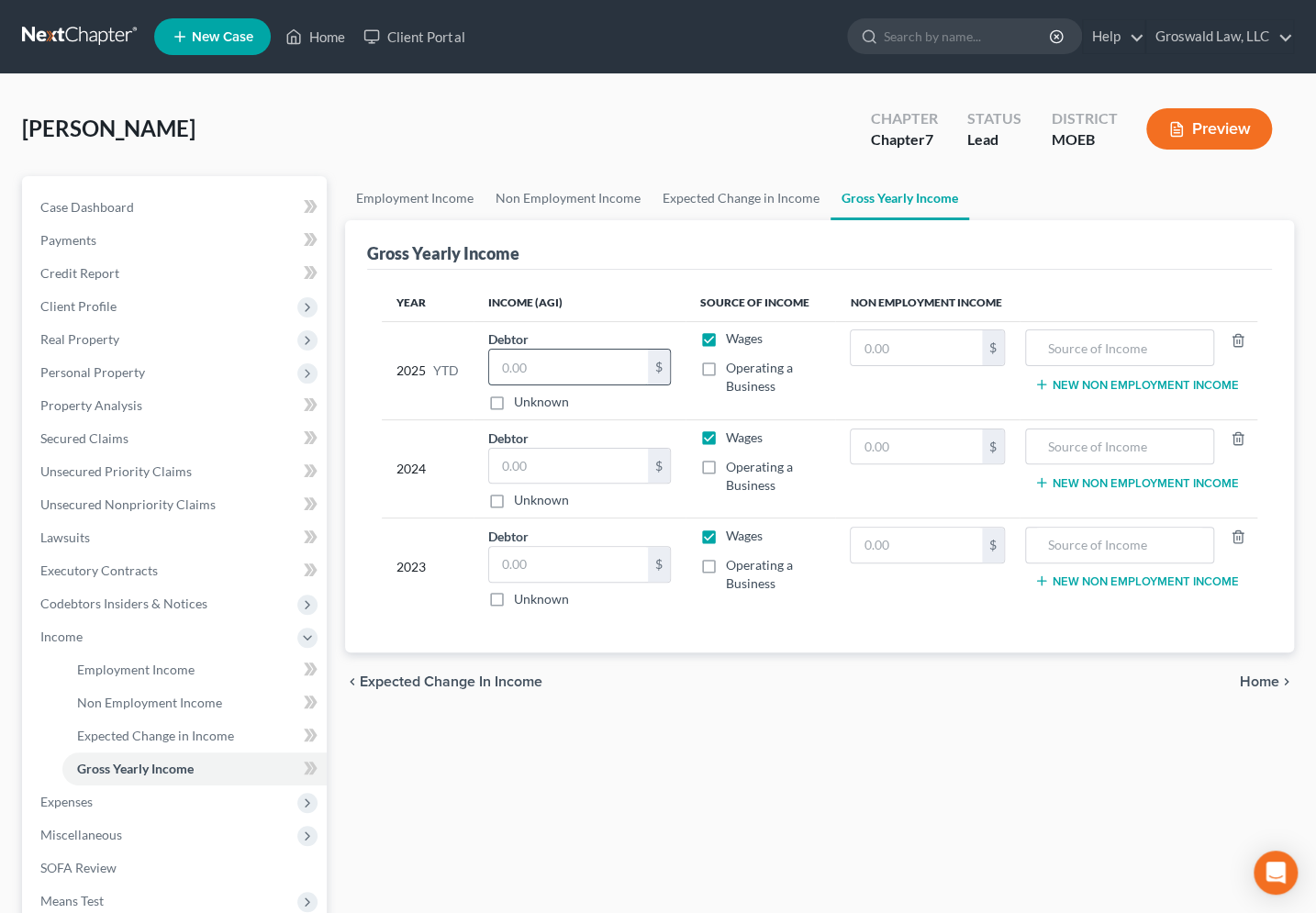
click at [542, 360] on input "text" at bounding box center [568, 367] width 160 height 35
drag, startPoint x: 815, startPoint y: 775, endPoint x: 629, endPoint y: 540, distance: 299.7
click at [813, 772] on div "Employment Income Non Employment Income Expected Change in Income Gross Yearly …" at bounding box center [820, 623] width 968 height 894
click at [127, 200] on span "Case Dashboard" at bounding box center [87, 207] width 94 height 15
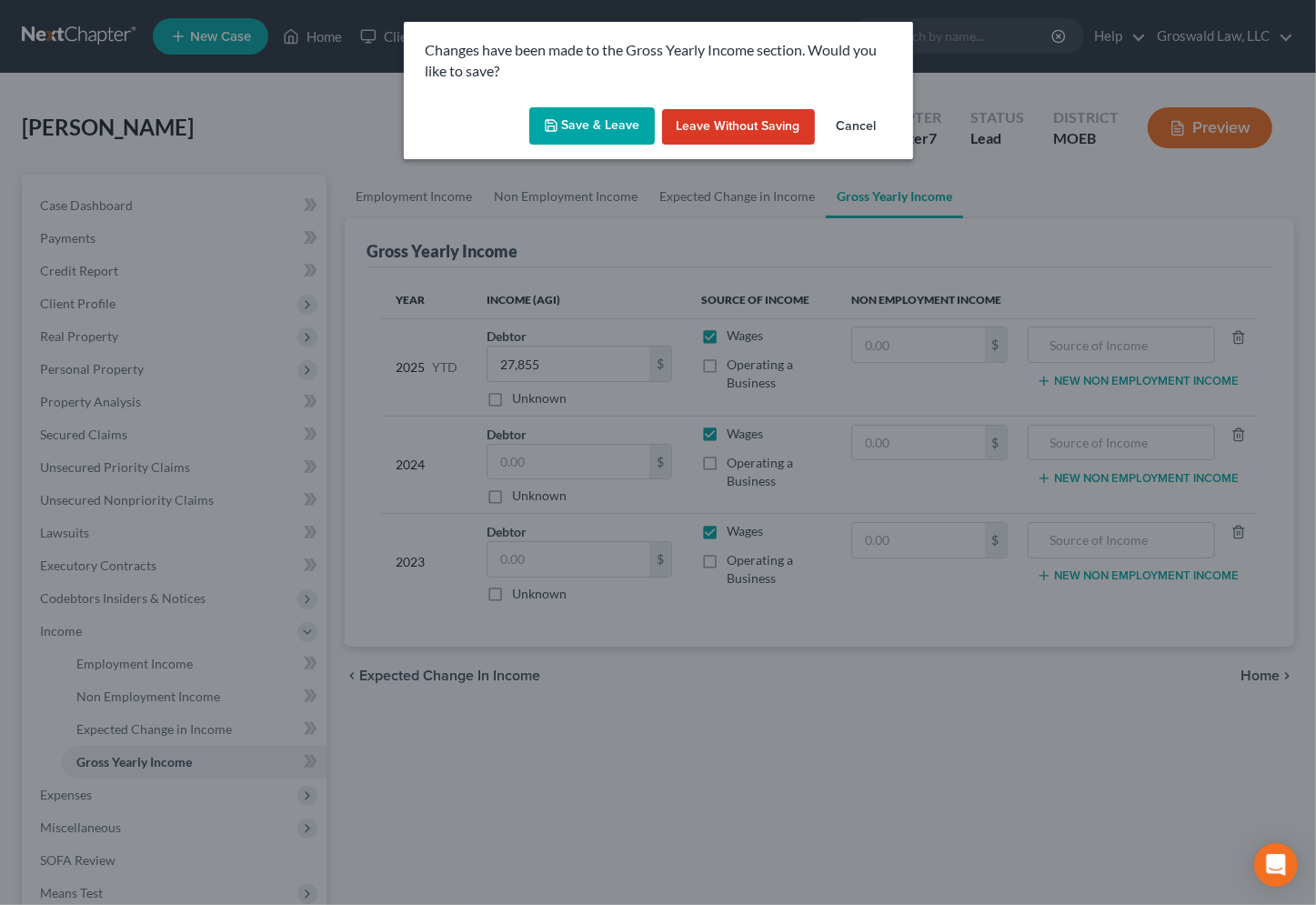
click at [576, 129] on button "Save & Leave" at bounding box center [592, 126] width 126 height 38
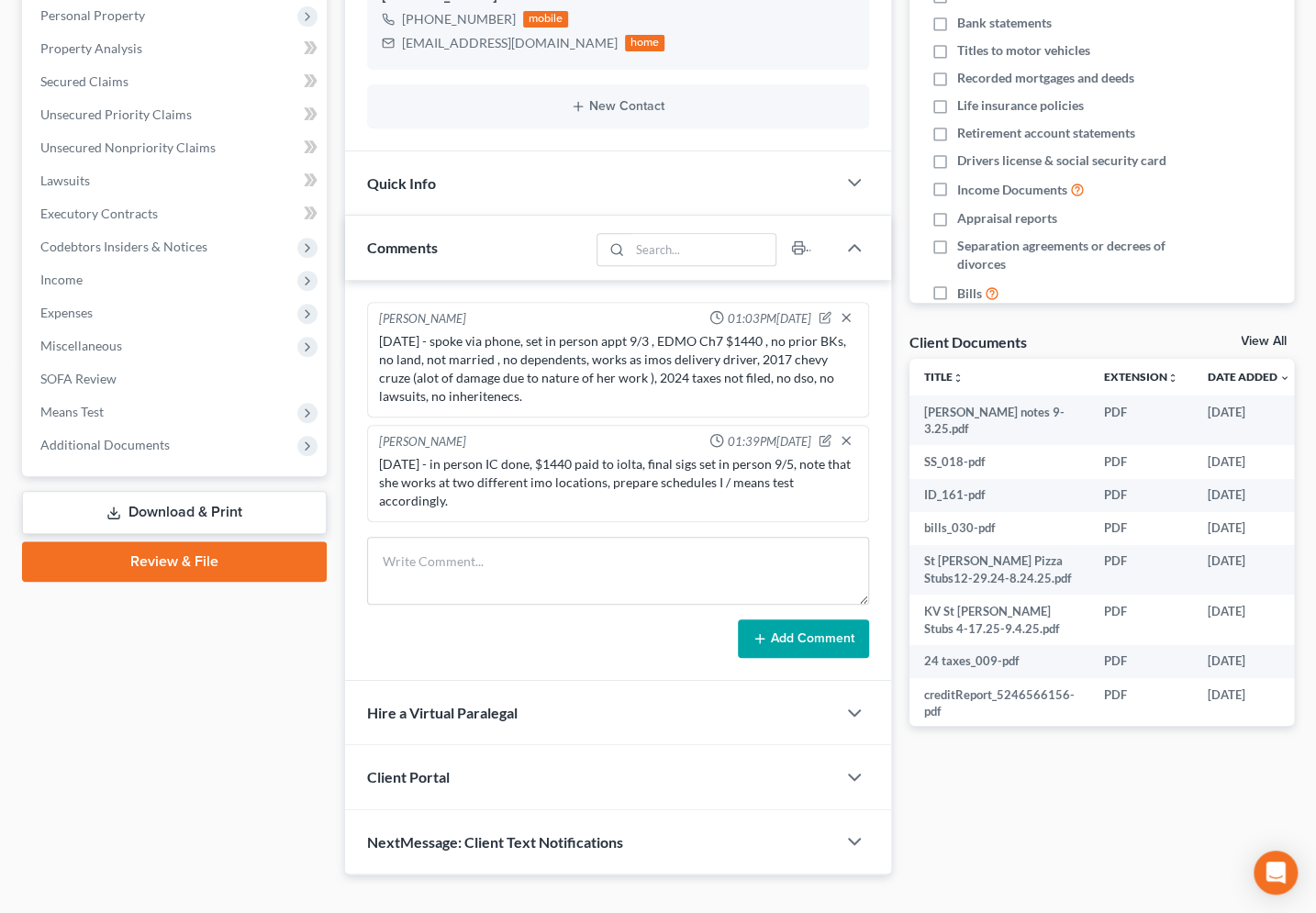
scroll to position [366, 0]
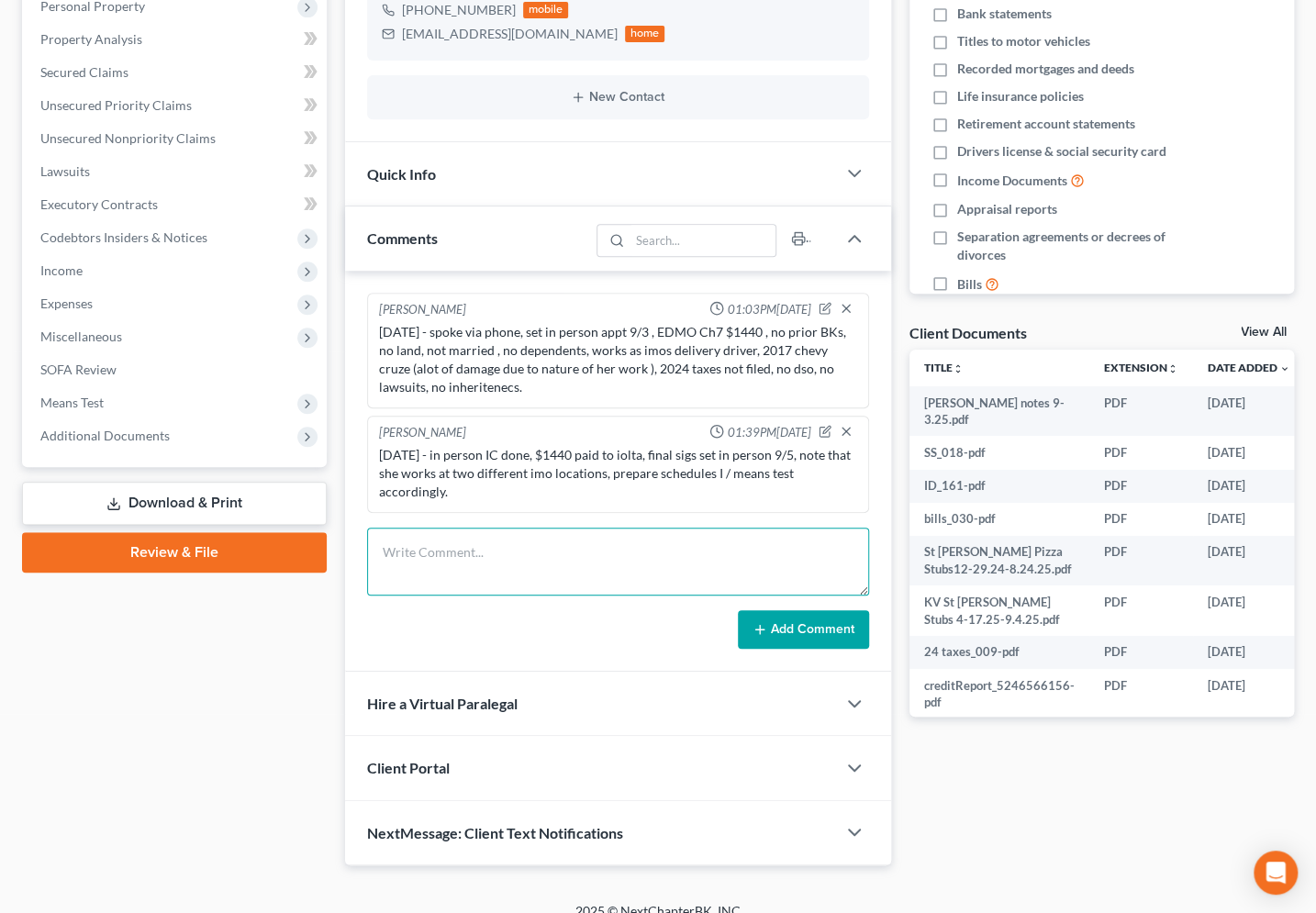
click at [544, 546] on textarea at bounding box center [617, 561] width 502 height 68
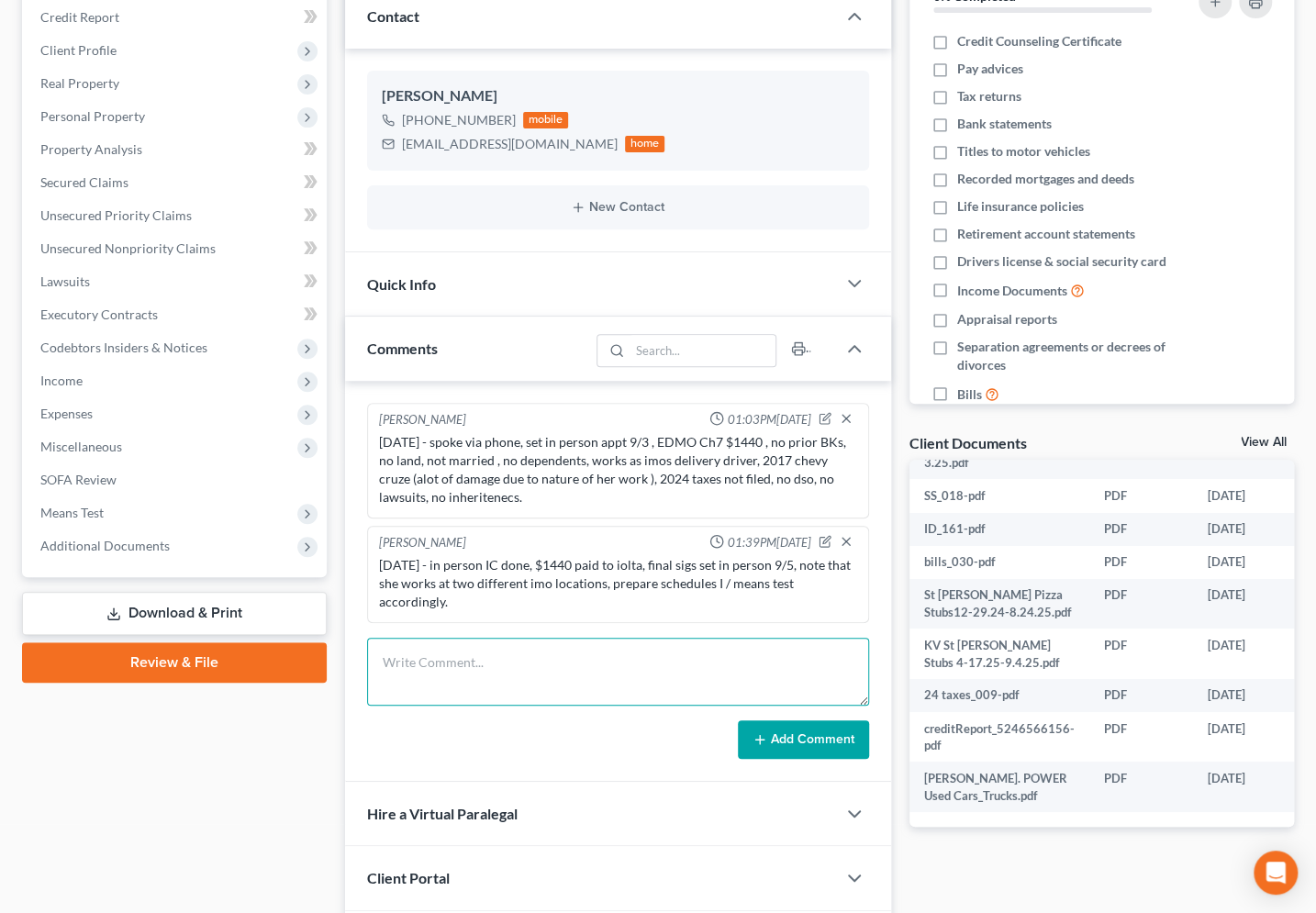
scroll to position [199, 0]
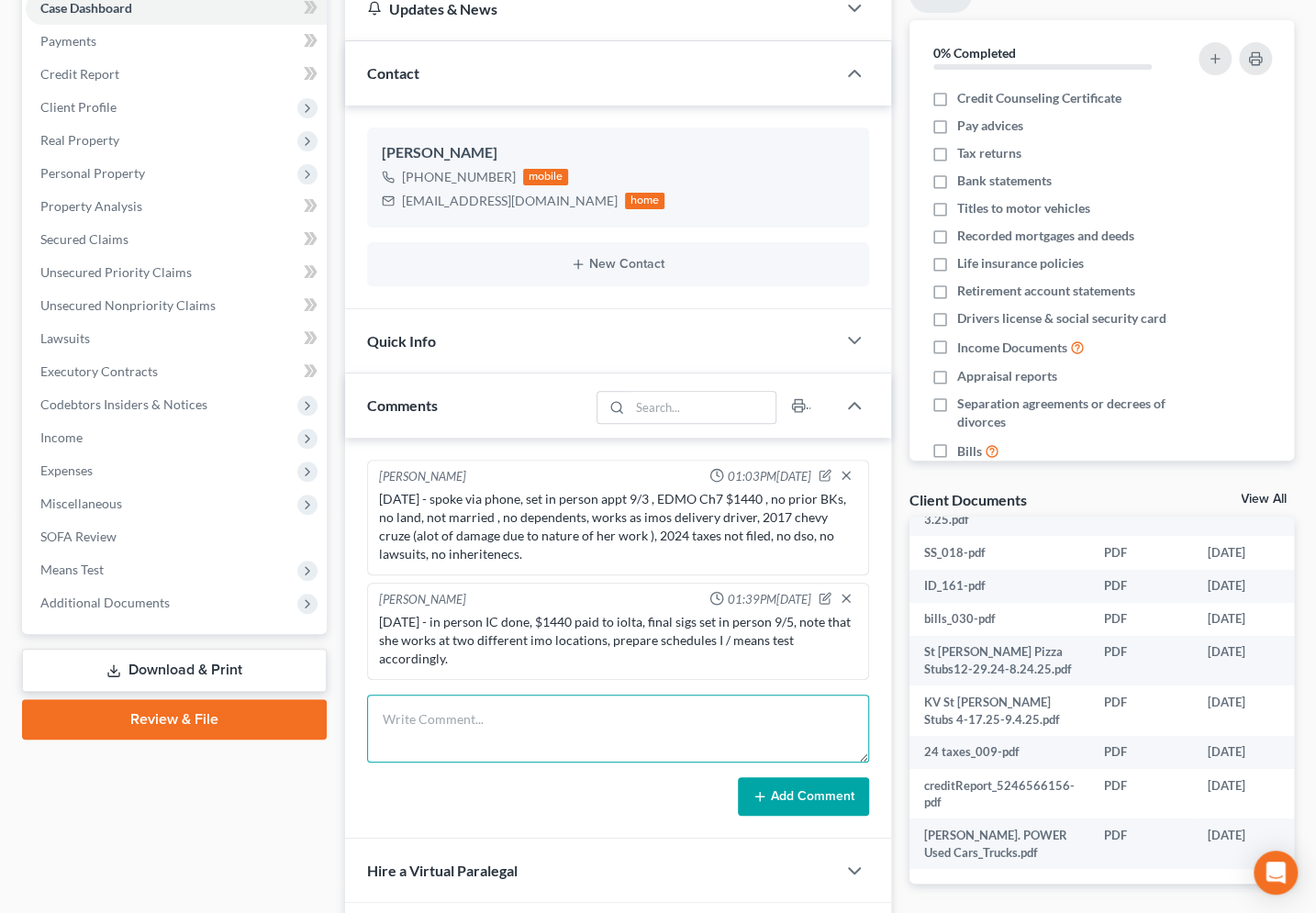
drag, startPoint x: 542, startPoint y: 680, endPoint x: 535, endPoint y: 688, distance: 10.6
click at [540, 695] on textarea at bounding box center [617, 729] width 502 height 68
click at [528, 715] on textarea at bounding box center [617, 729] width 502 height 68
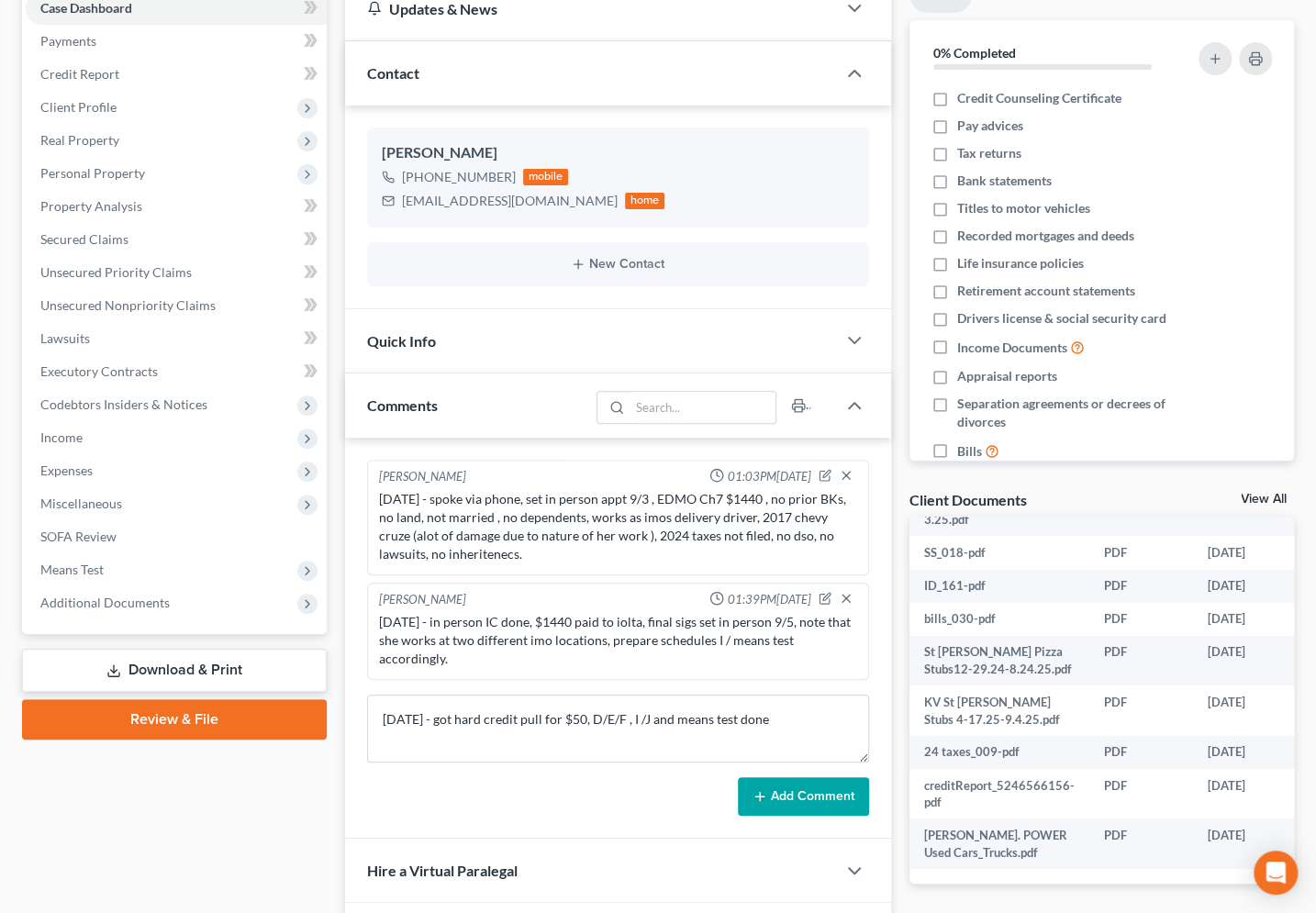
click at [789, 777] on button "Add Comment" at bounding box center [803, 796] width 131 height 39
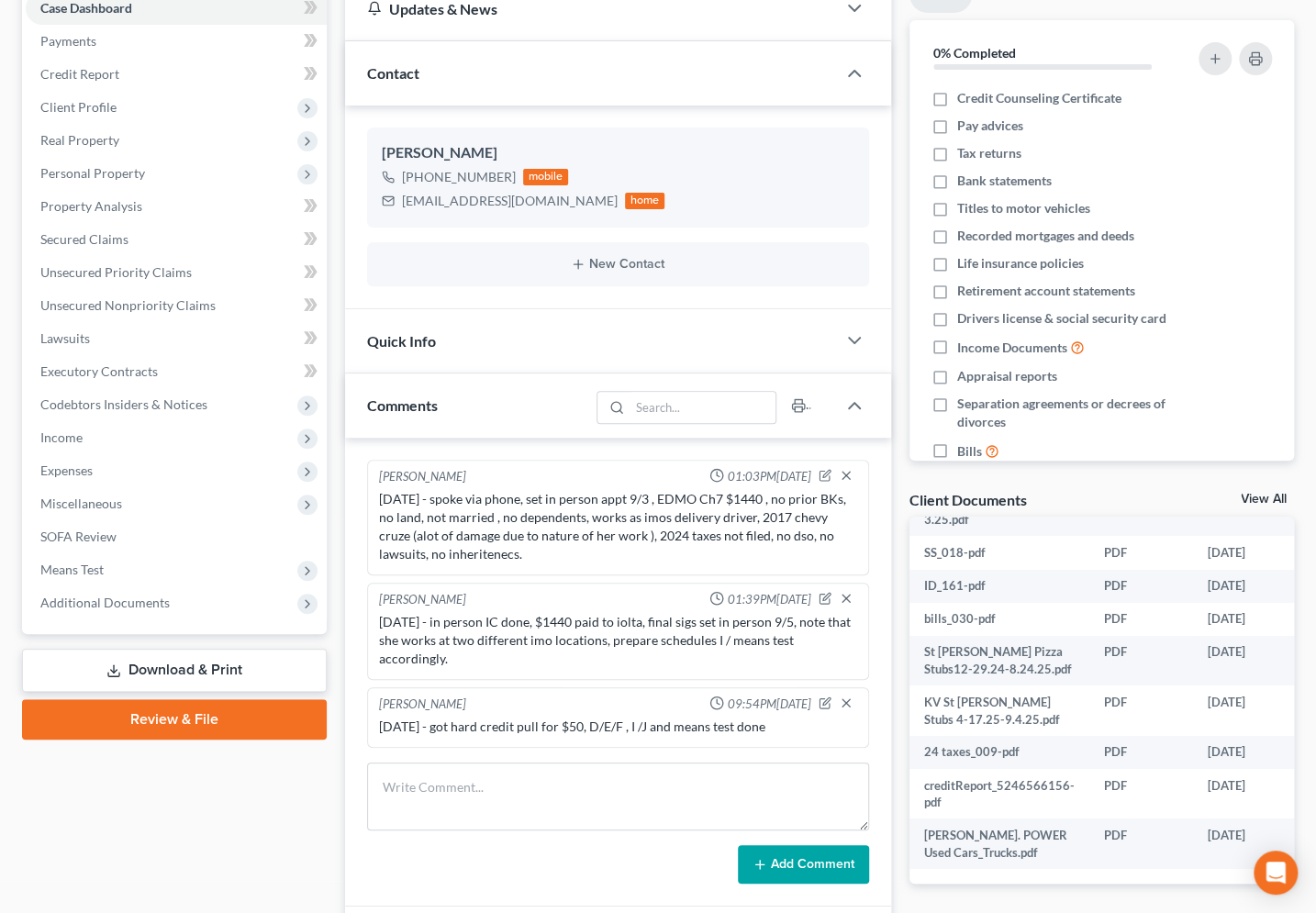
click at [892, 328] on div "Updates & News × [US_STATE] [GEOGRAPHIC_DATA] Notes: Take a look at NextChapter…" at bounding box center [617, 539] width 564 height 1123
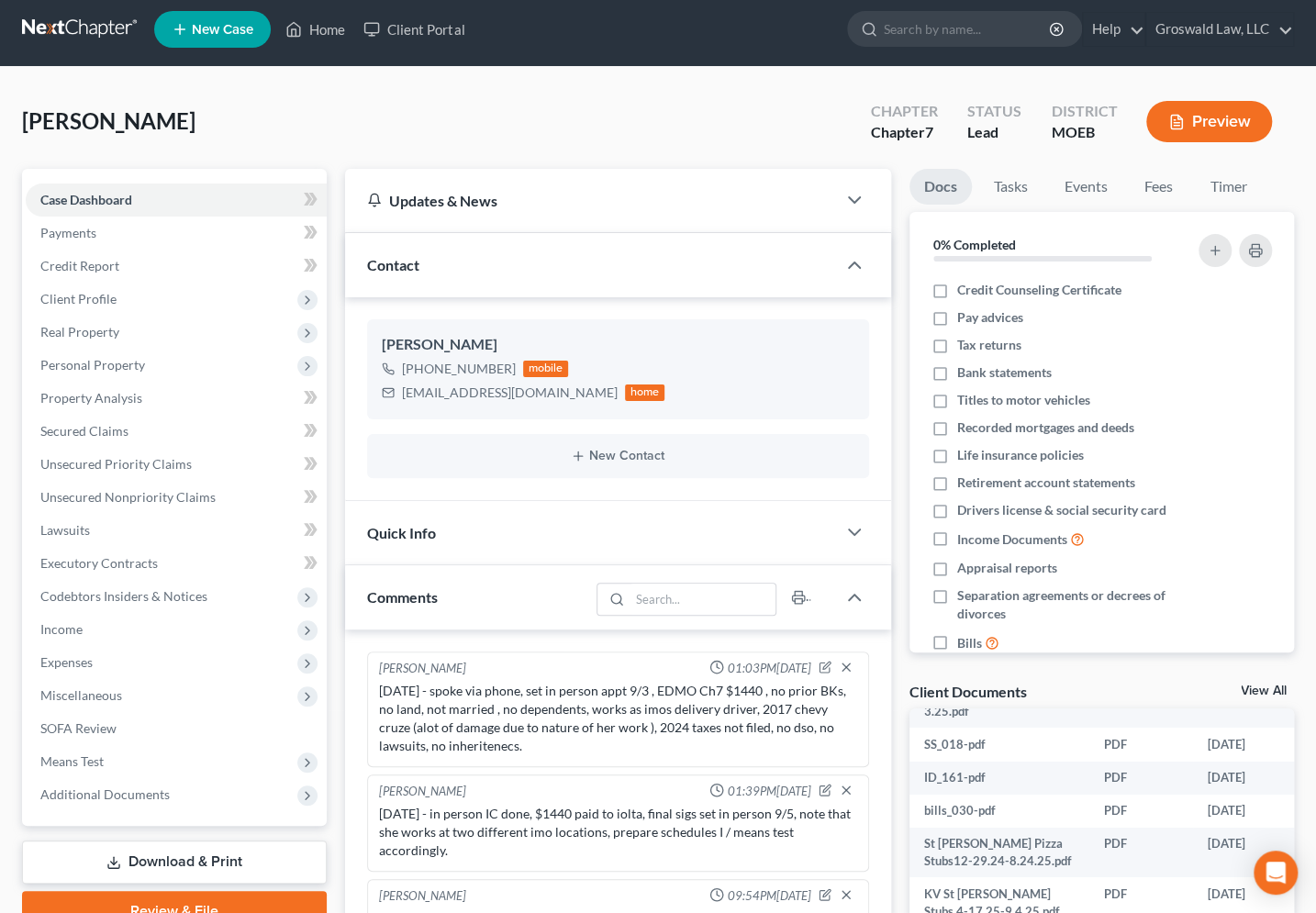
scroll to position [0, 0]
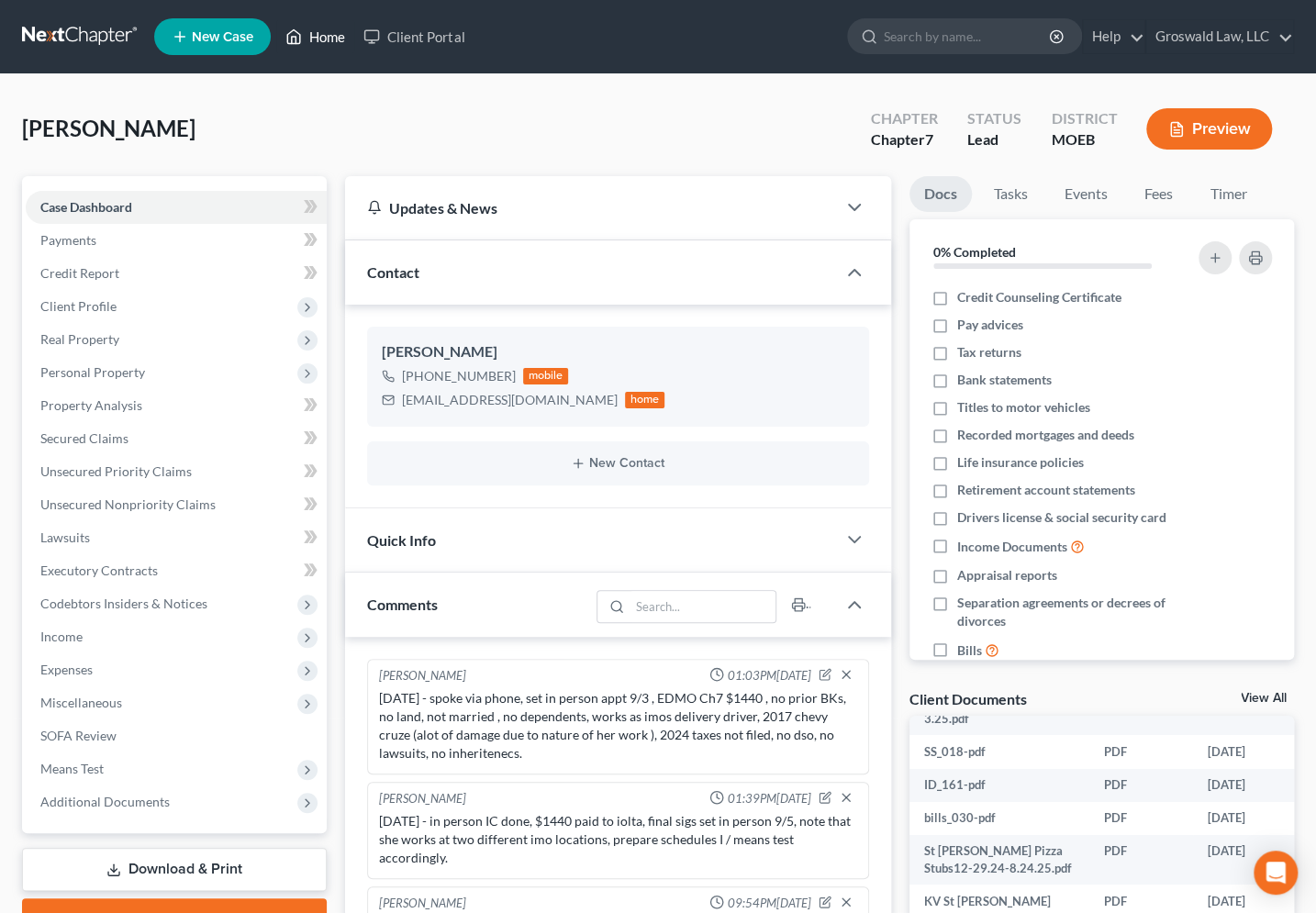
click at [341, 35] on link "Home" at bounding box center [315, 36] width 78 height 33
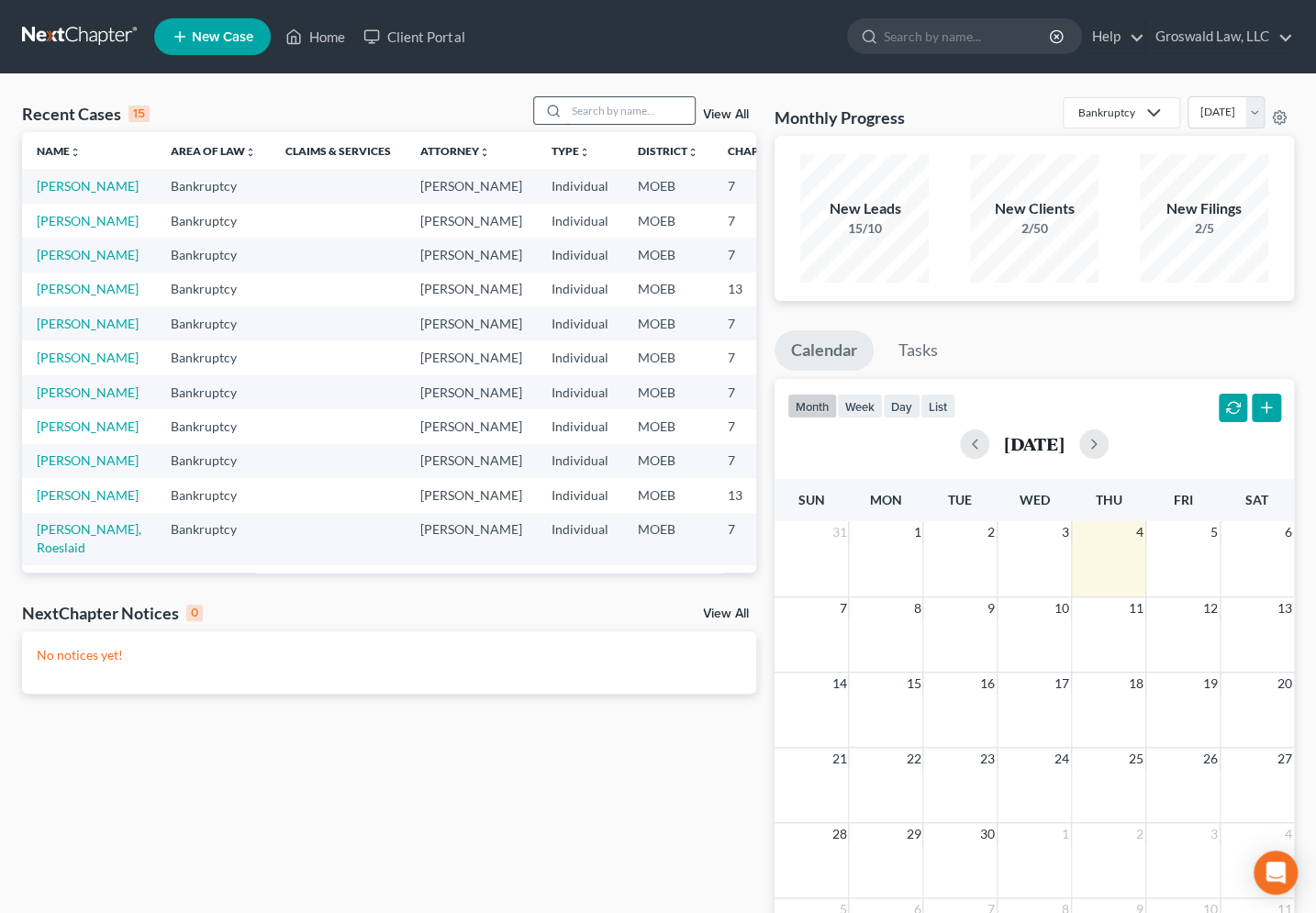
click at [583, 117] on input "search" at bounding box center [631, 111] width 129 height 26
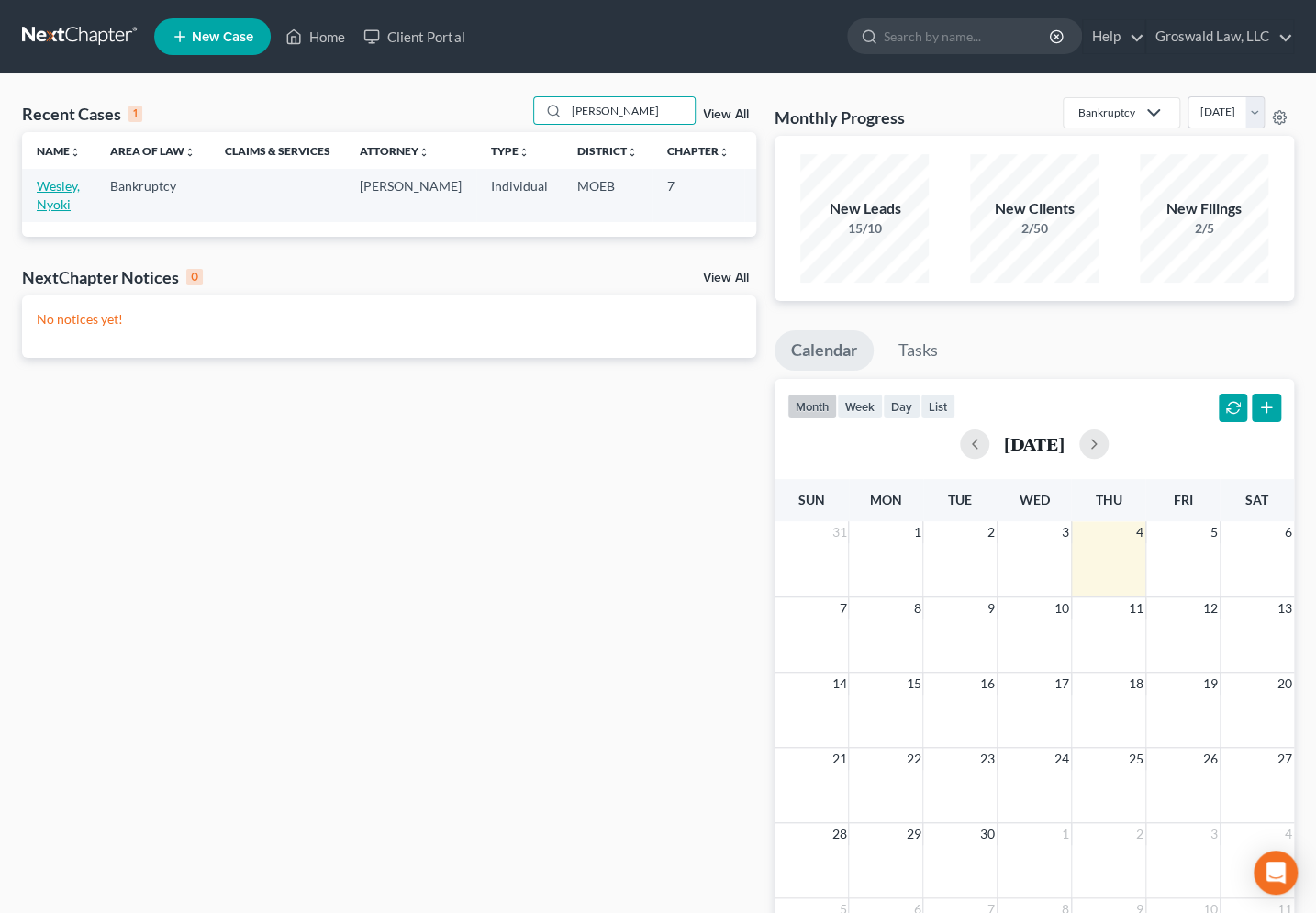
click at [47, 191] on link "Wesley, Nyoki" at bounding box center [59, 195] width 43 height 34
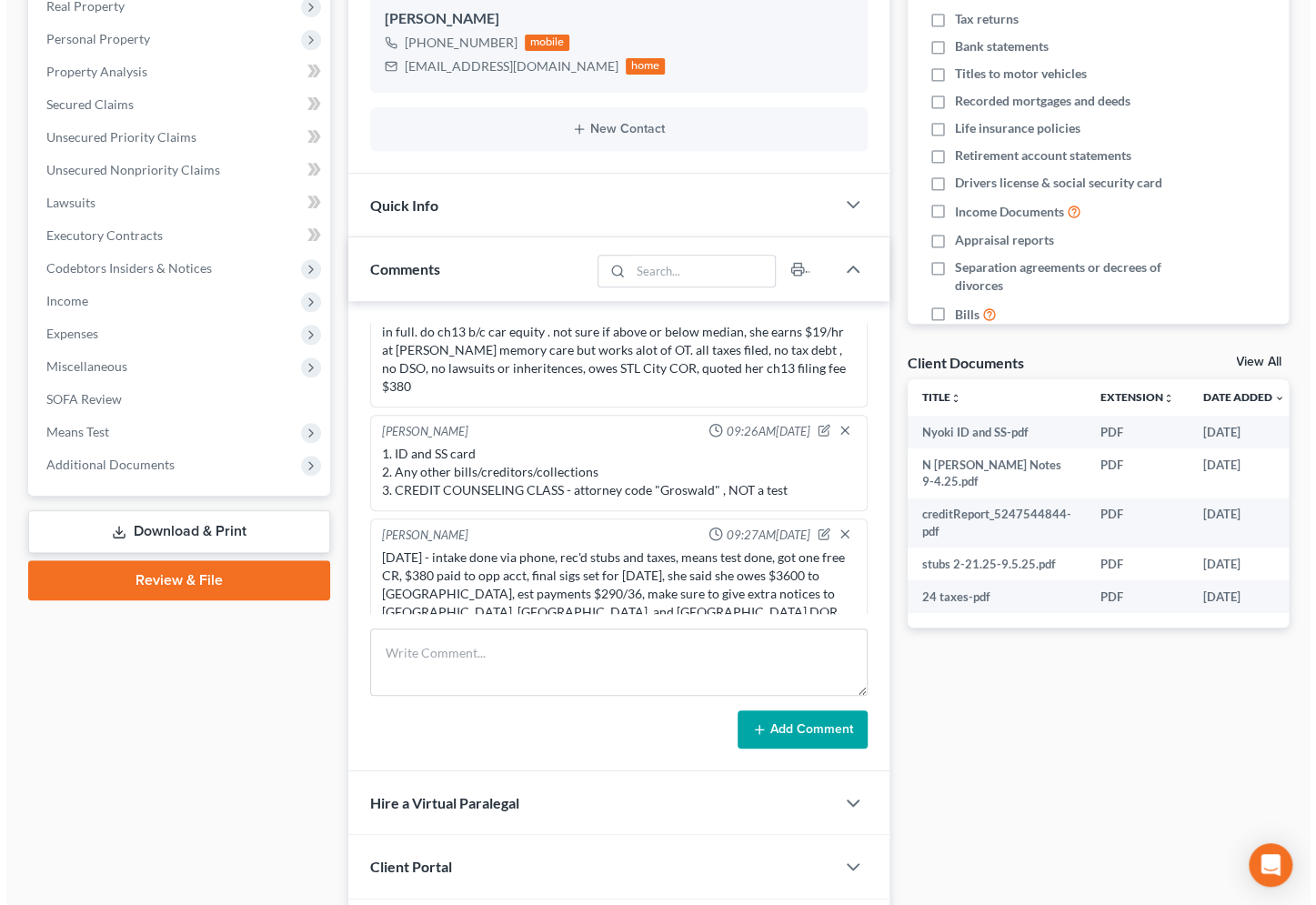
scroll to position [0, 50]
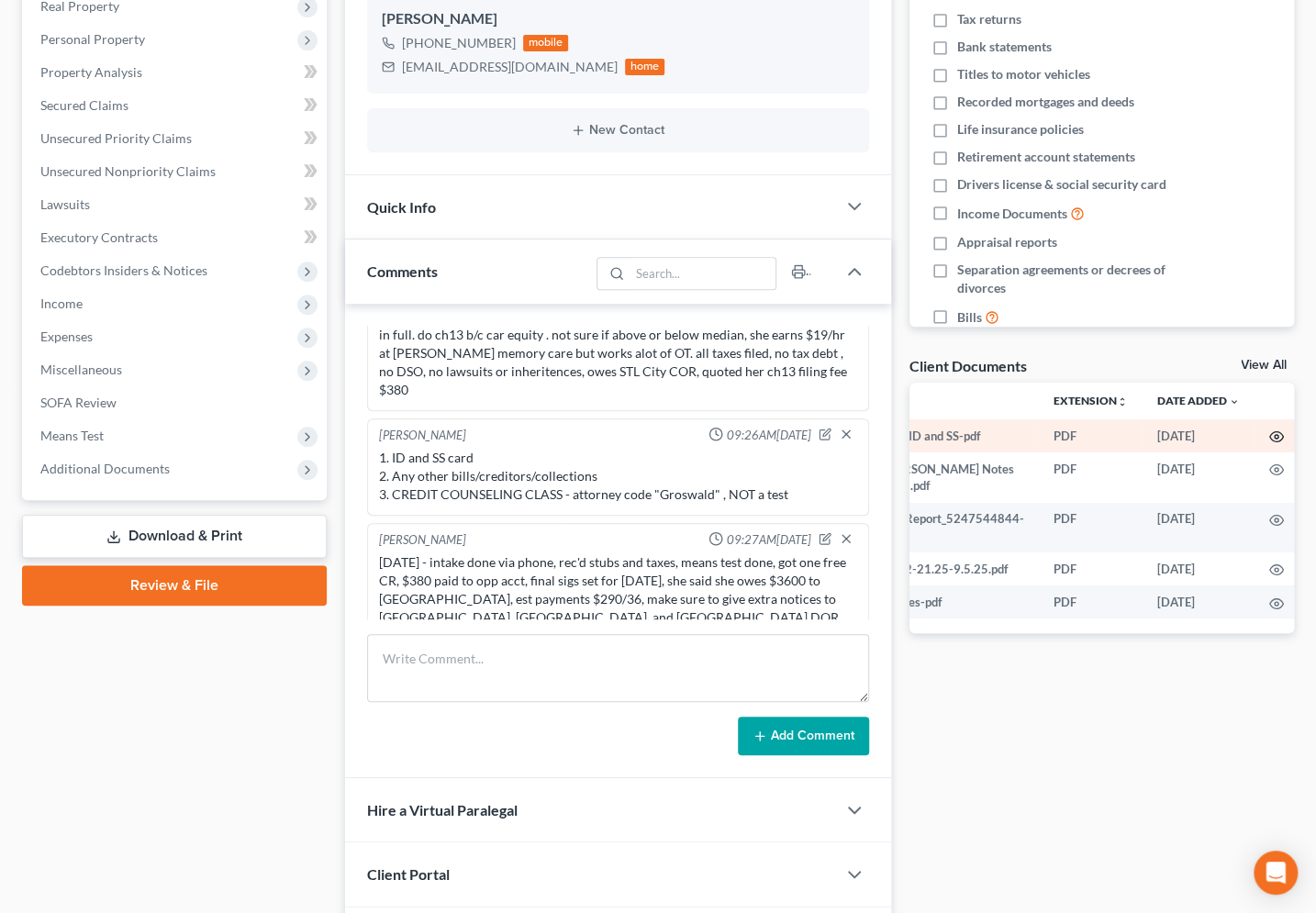
click at [1270, 432] on icon "button" at bounding box center [1275, 437] width 14 height 10
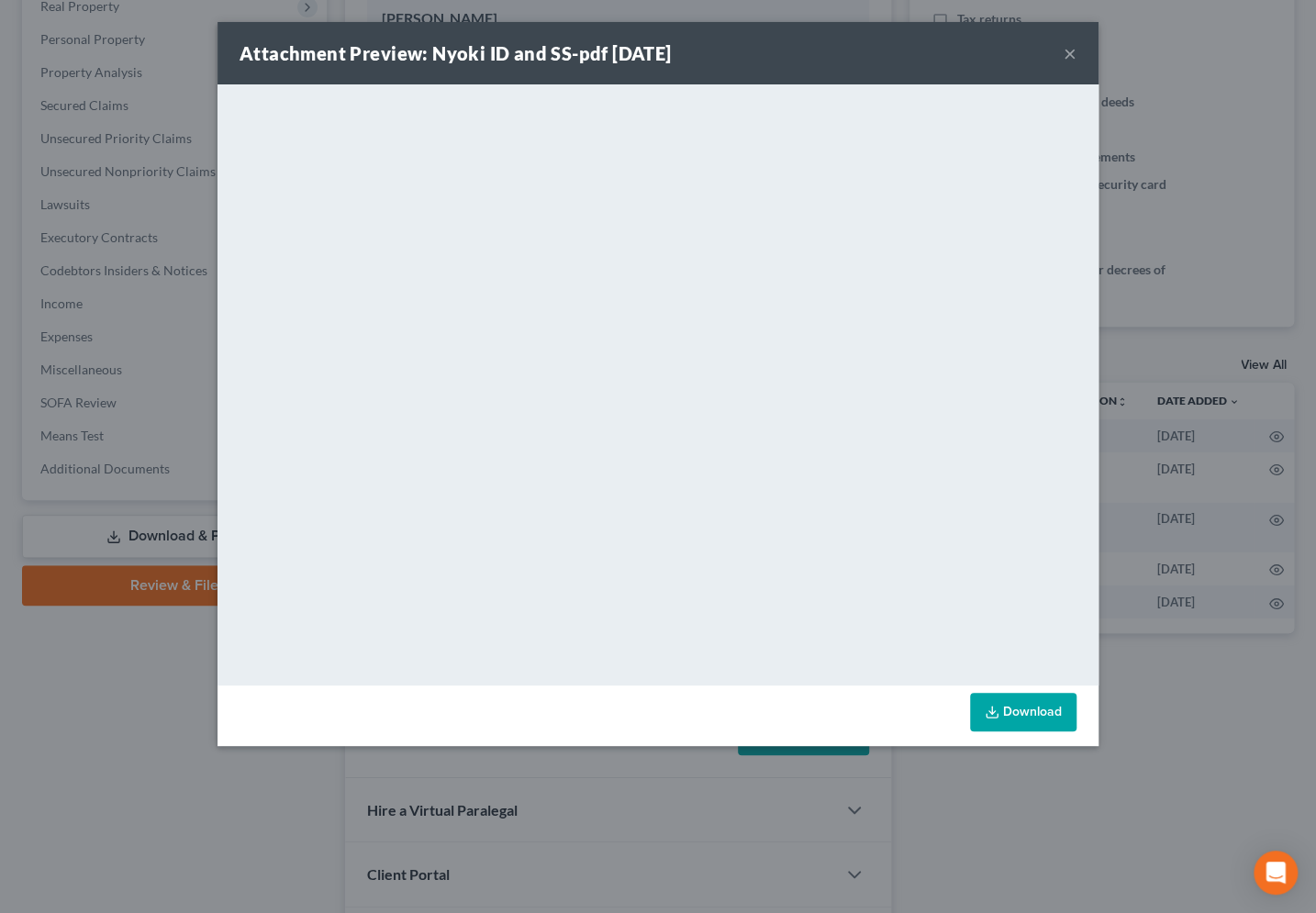
scroll to position [0, 46]
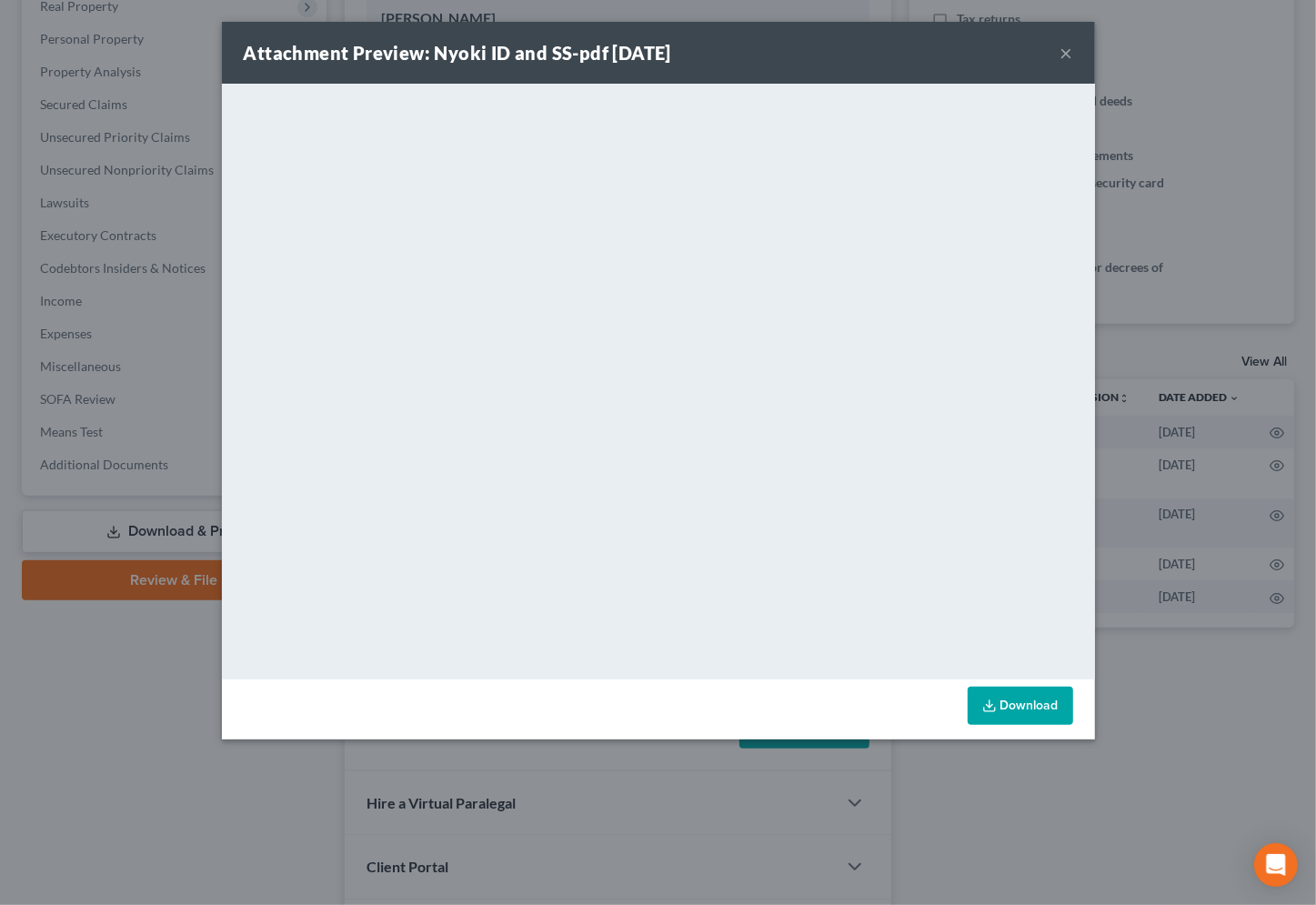
click at [1066, 50] on button "×" at bounding box center [1067, 52] width 13 height 22
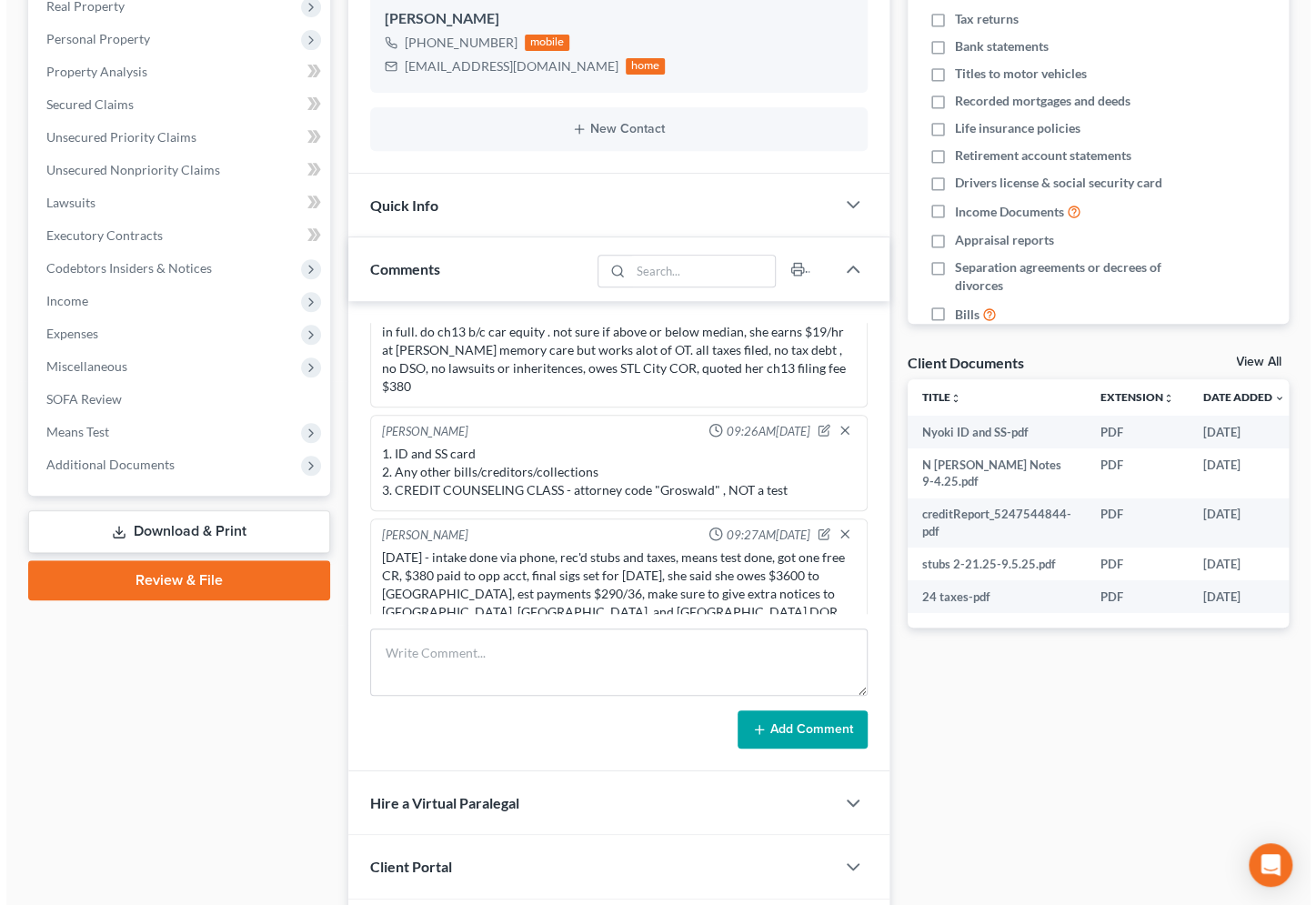
scroll to position [0, 50]
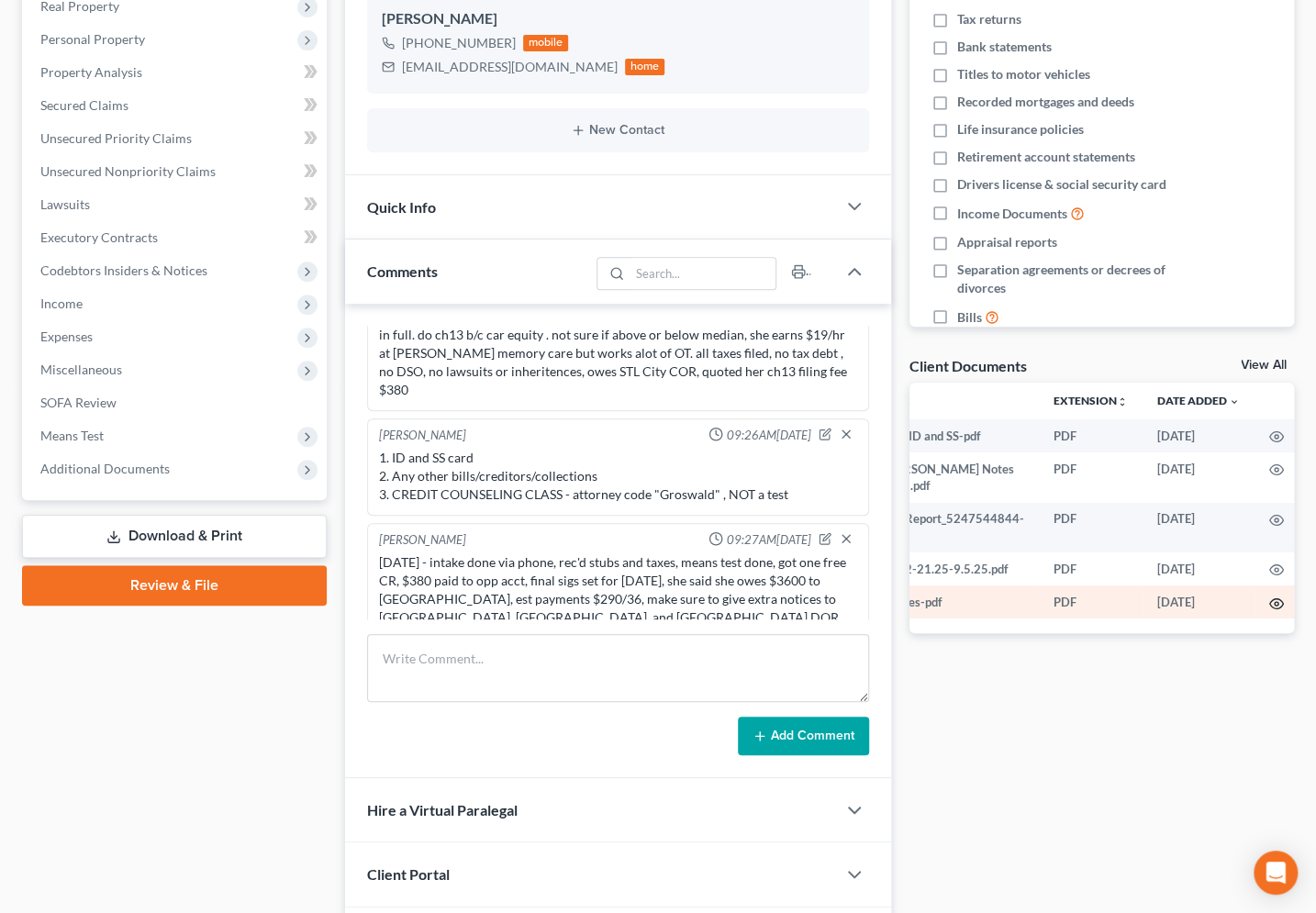
click at [1272, 596] on icon "button" at bounding box center [1276, 604] width 15 height 15
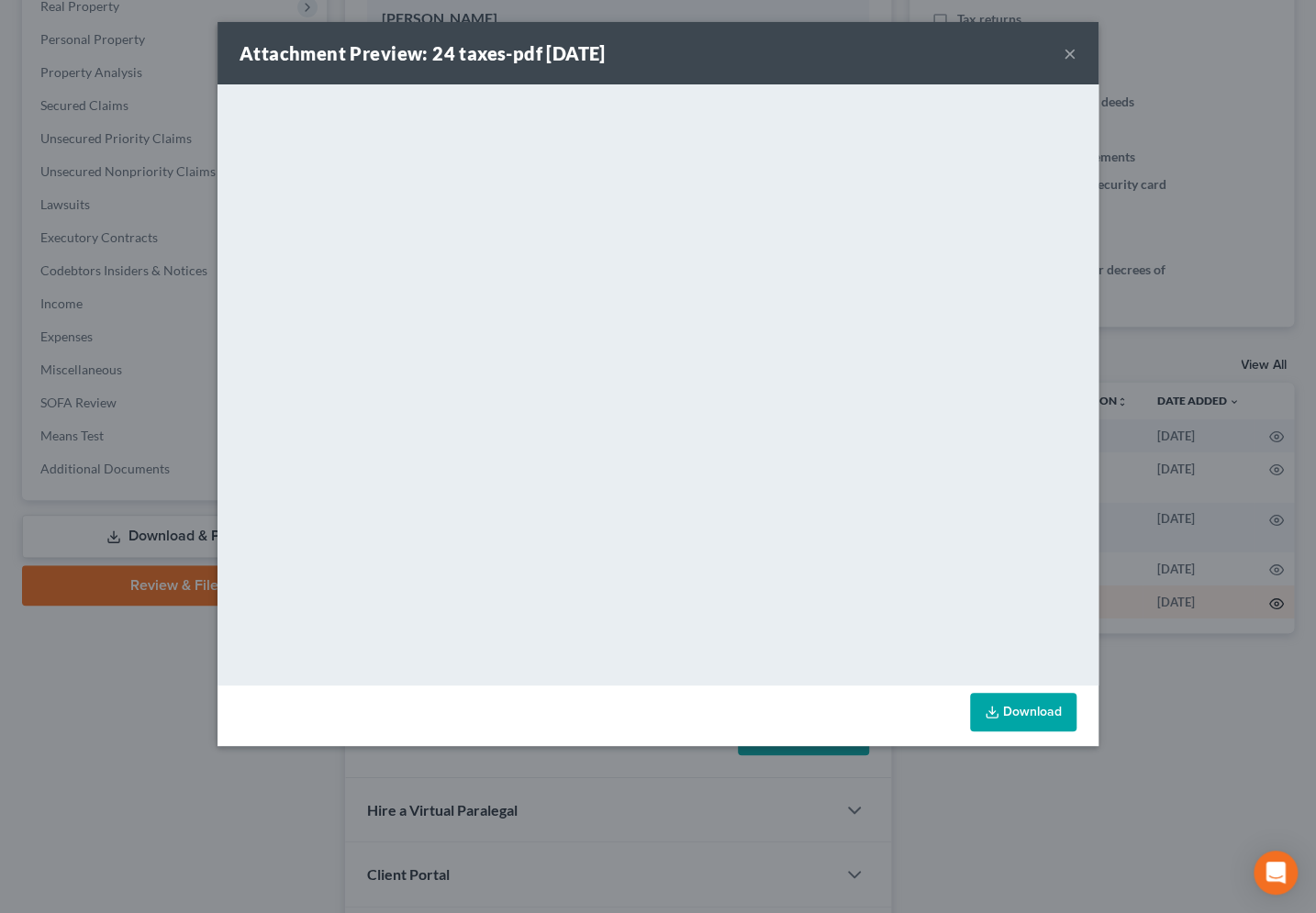
scroll to position [0, 46]
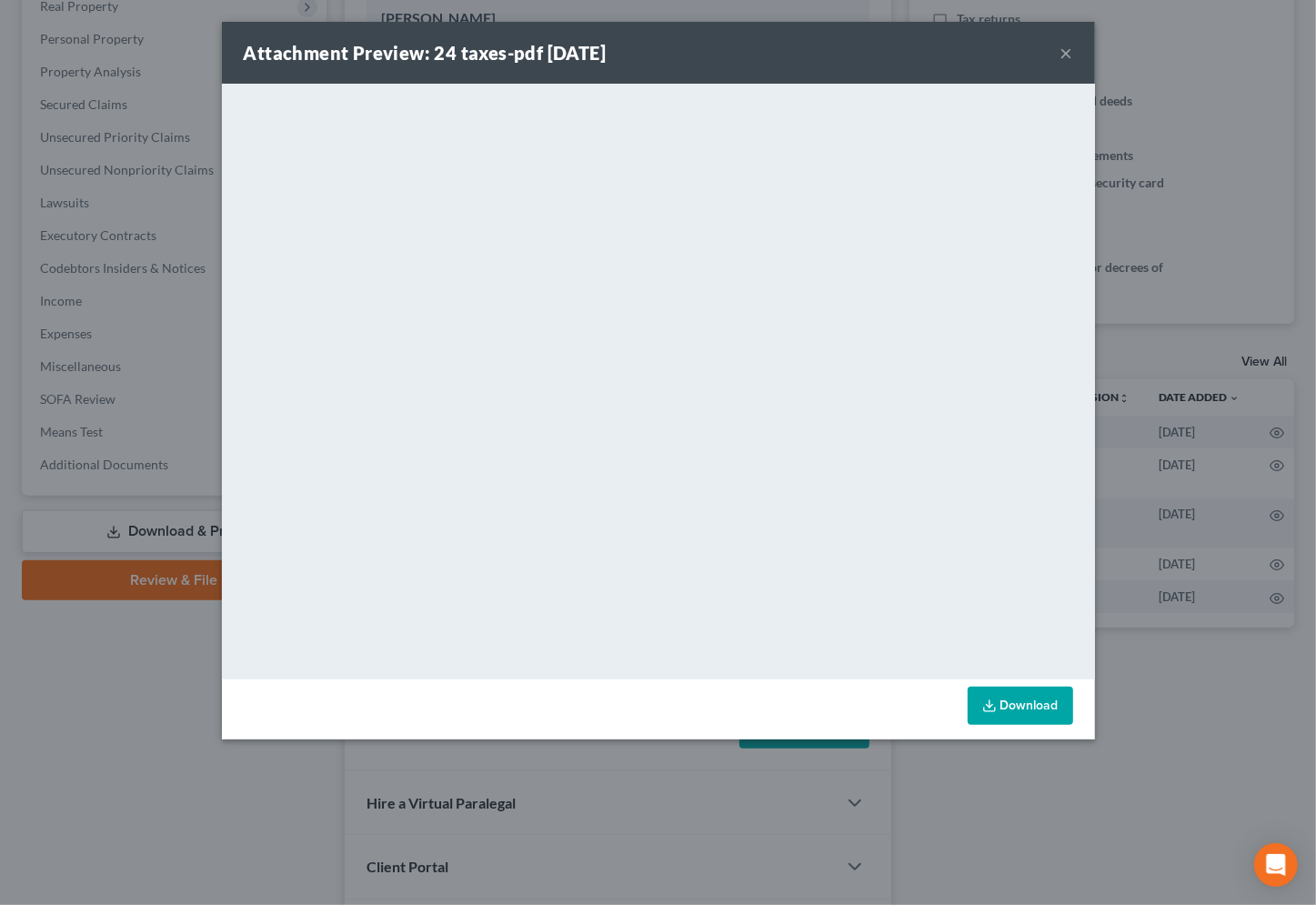
drag, startPoint x: 1060, startPoint y: 55, endPoint x: 1064, endPoint y: 82, distance: 27.3
click at [1060, 56] on button "×" at bounding box center [1067, 52] width 13 height 22
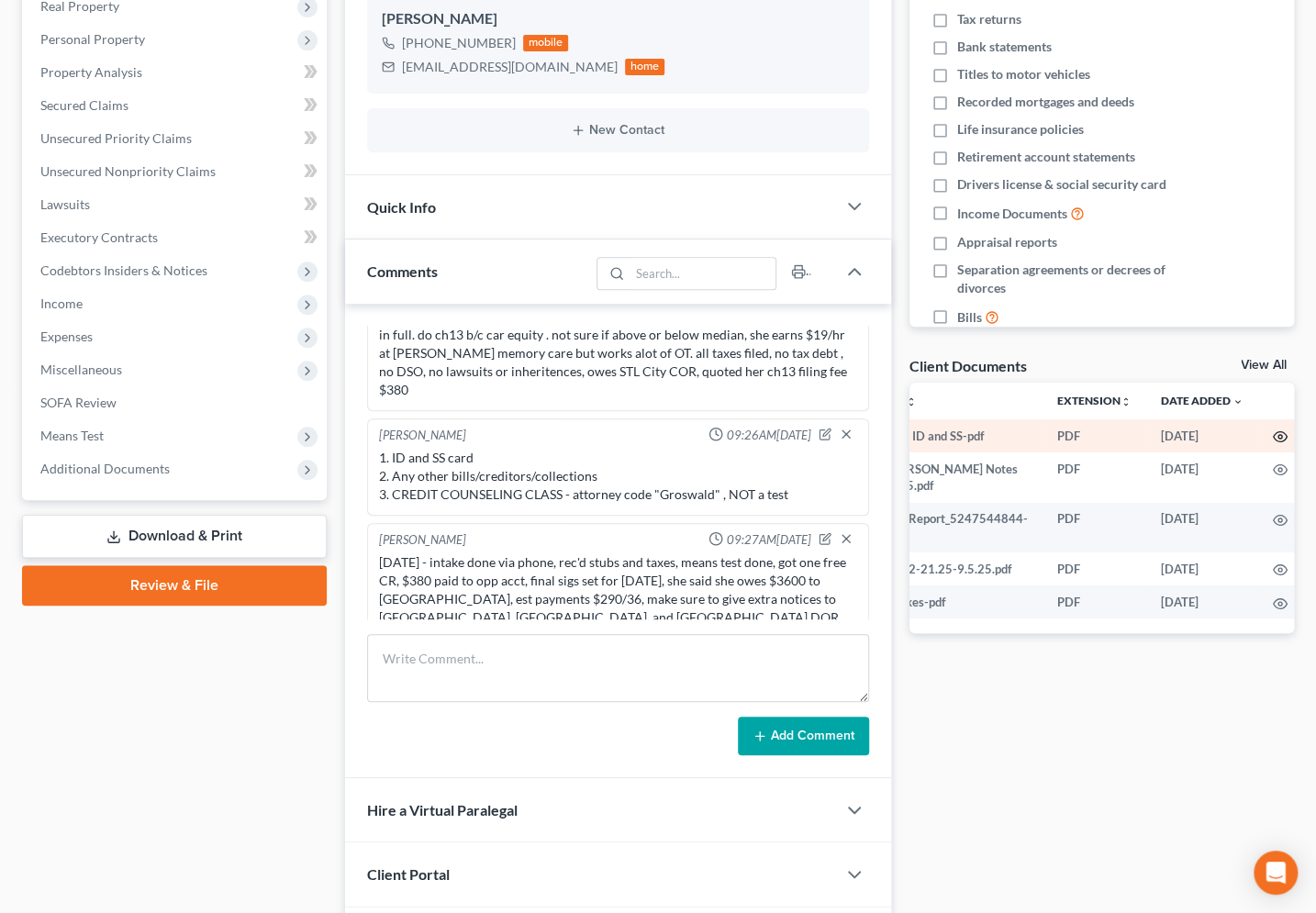
click at [1273, 436] on icon "button" at bounding box center [1280, 437] width 15 height 15
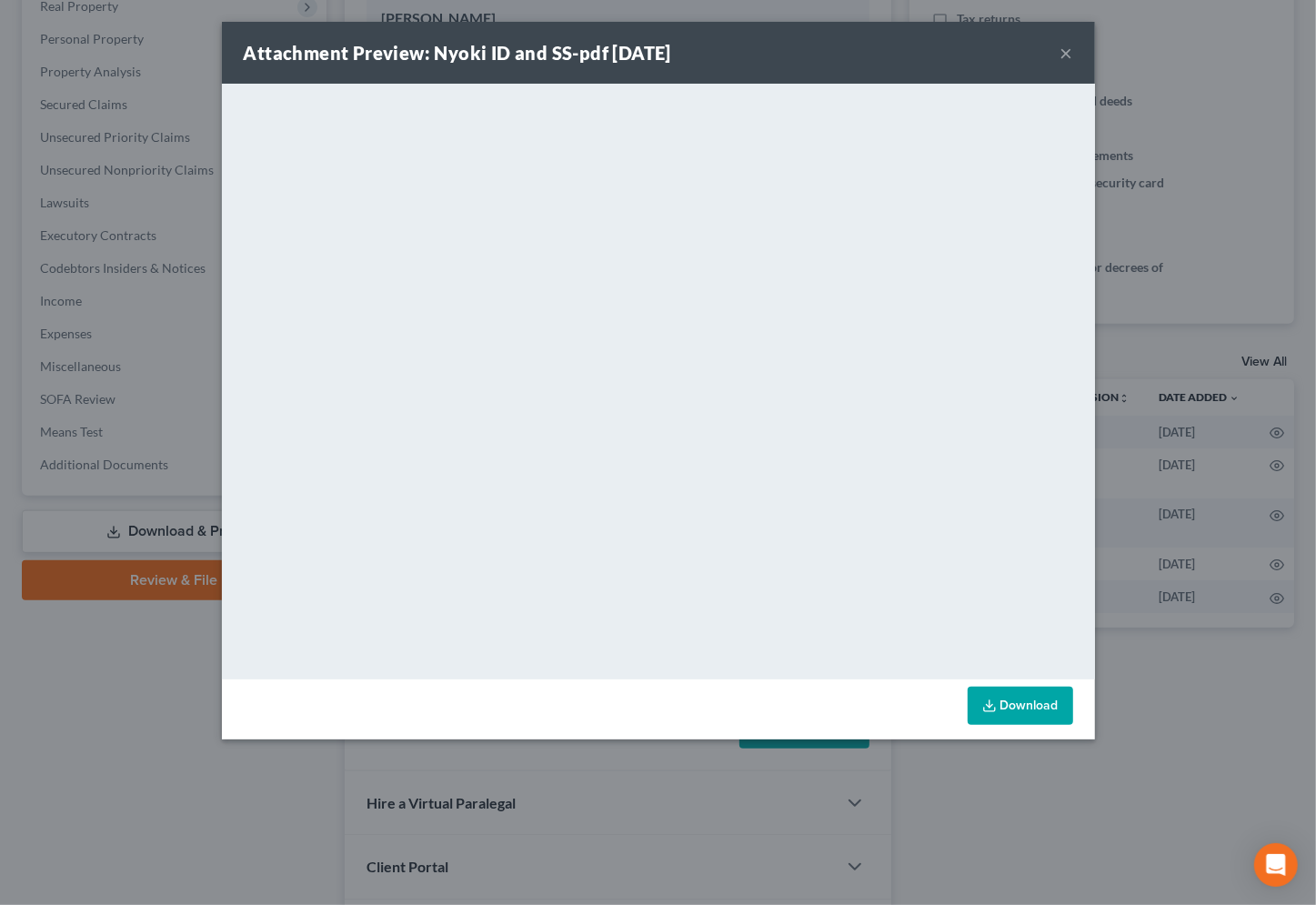
click at [1069, 53] on button "×" at bounding box center [1067, 52] width 13 height 22
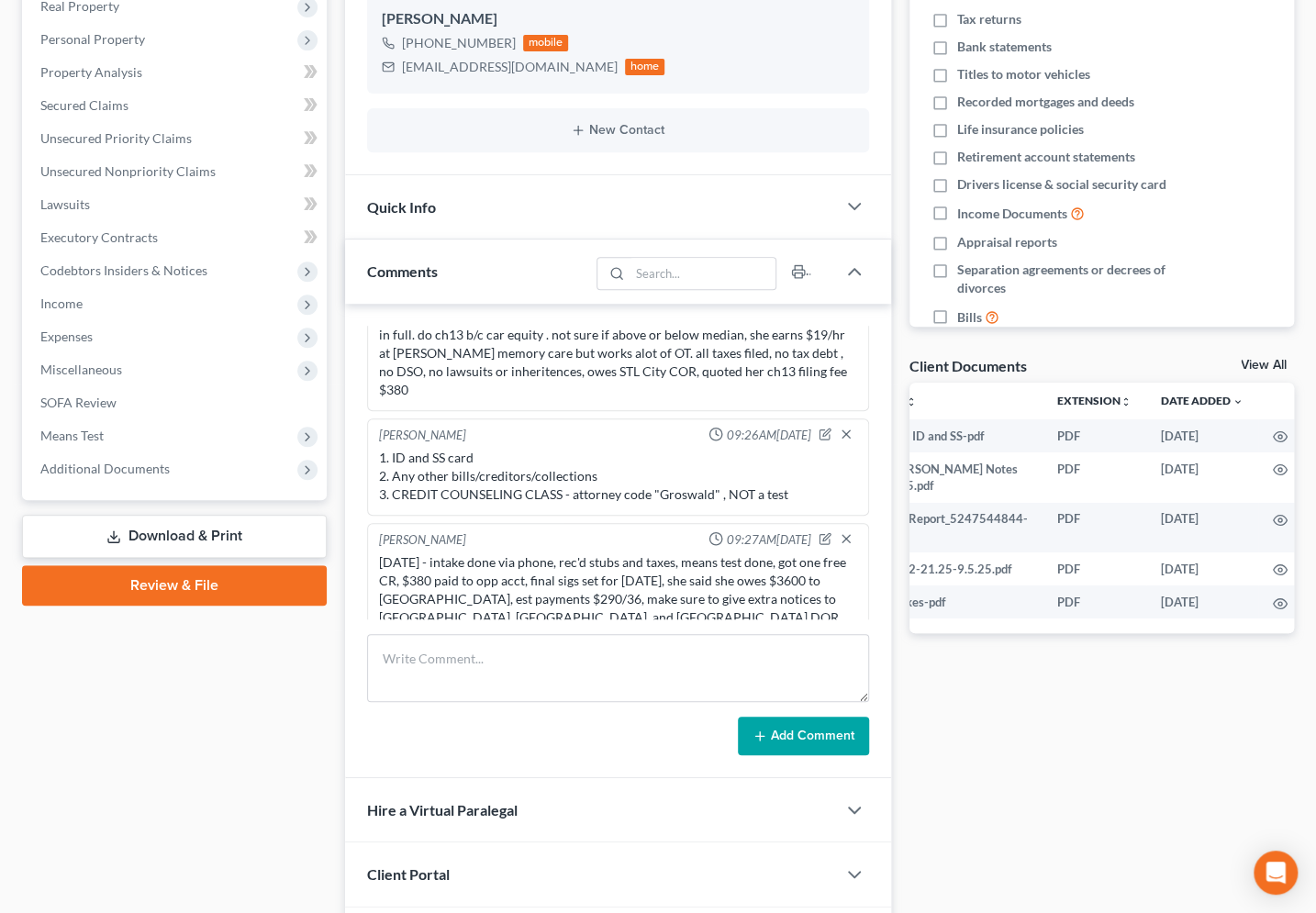
click at [1008, 718] on div "Docs Tasks Events Fees Timer 0% Completed Nothing here yet! Credit Counseling C…" at bounding box center [1101, 407] width 403 height 1128
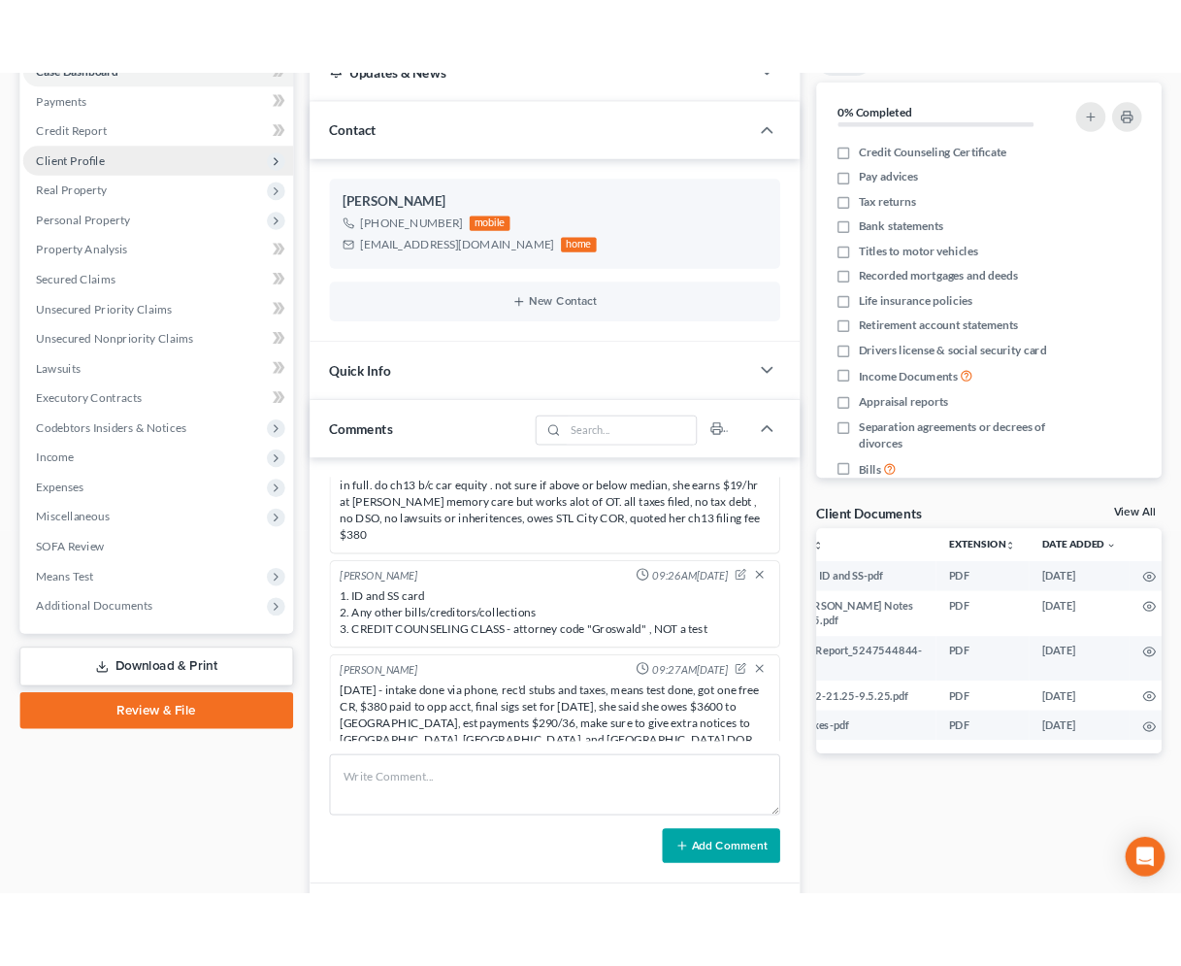
scroll to position [0, 0]
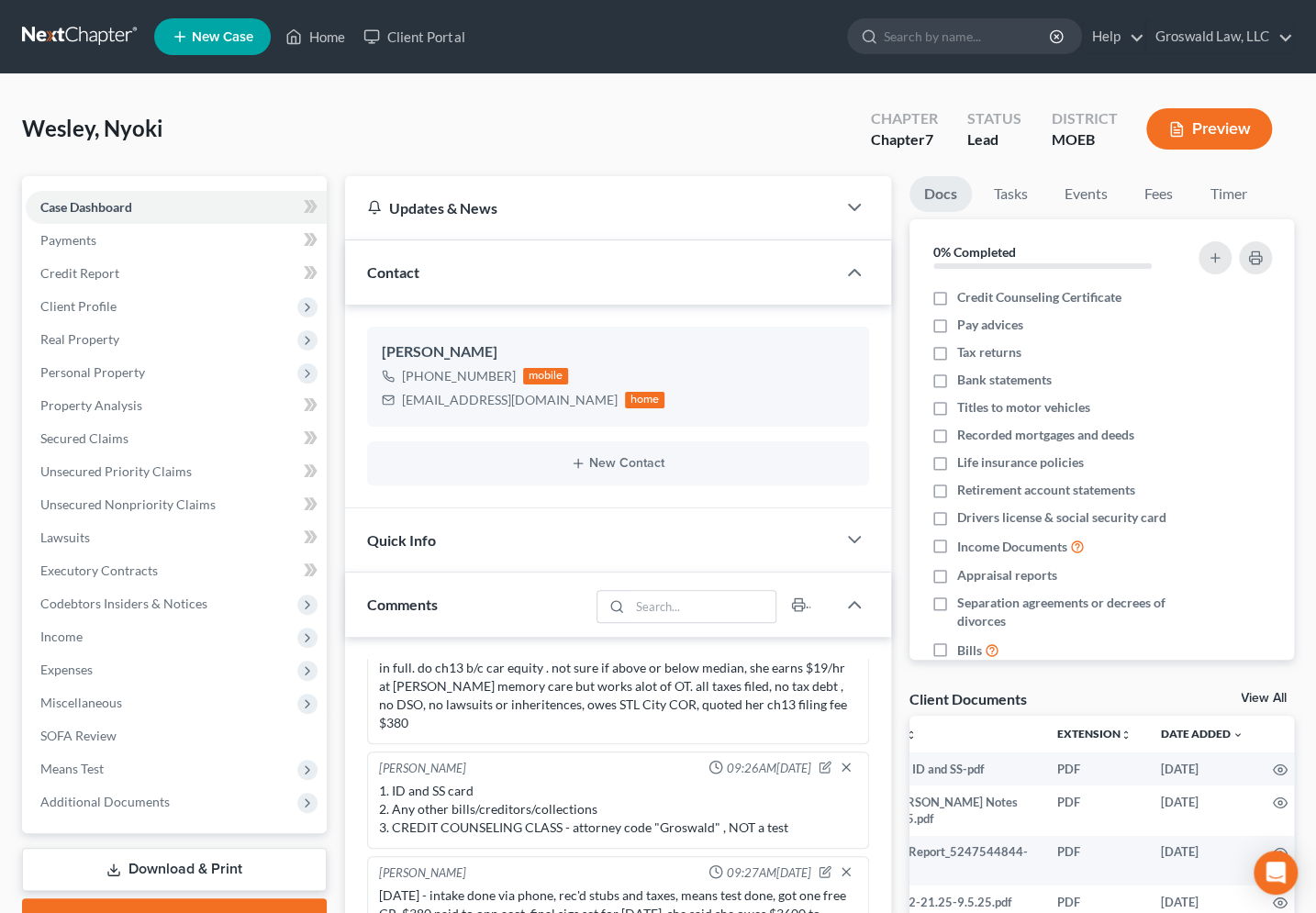
drag, startPoint x: 896, startPoint y: 363, endPoint x: 201, endPoint y: 379, distance: 695.2
click at [894, 363] on div "Updates & News × [US_STATE] [GEOGRAPHIC_DATA] Notes: Take a look at NextChapter…" at bounding box center [617, 740] width 564 height 1128
drag, startPoint x: 174, startPoint y: 505, endPoint x: 171, endPoint y: 455, distance: 50.1
click at [174, 505] on span "Unsecured Nonpriority Claims" at bounding box center [128, 504] width 175 height 15
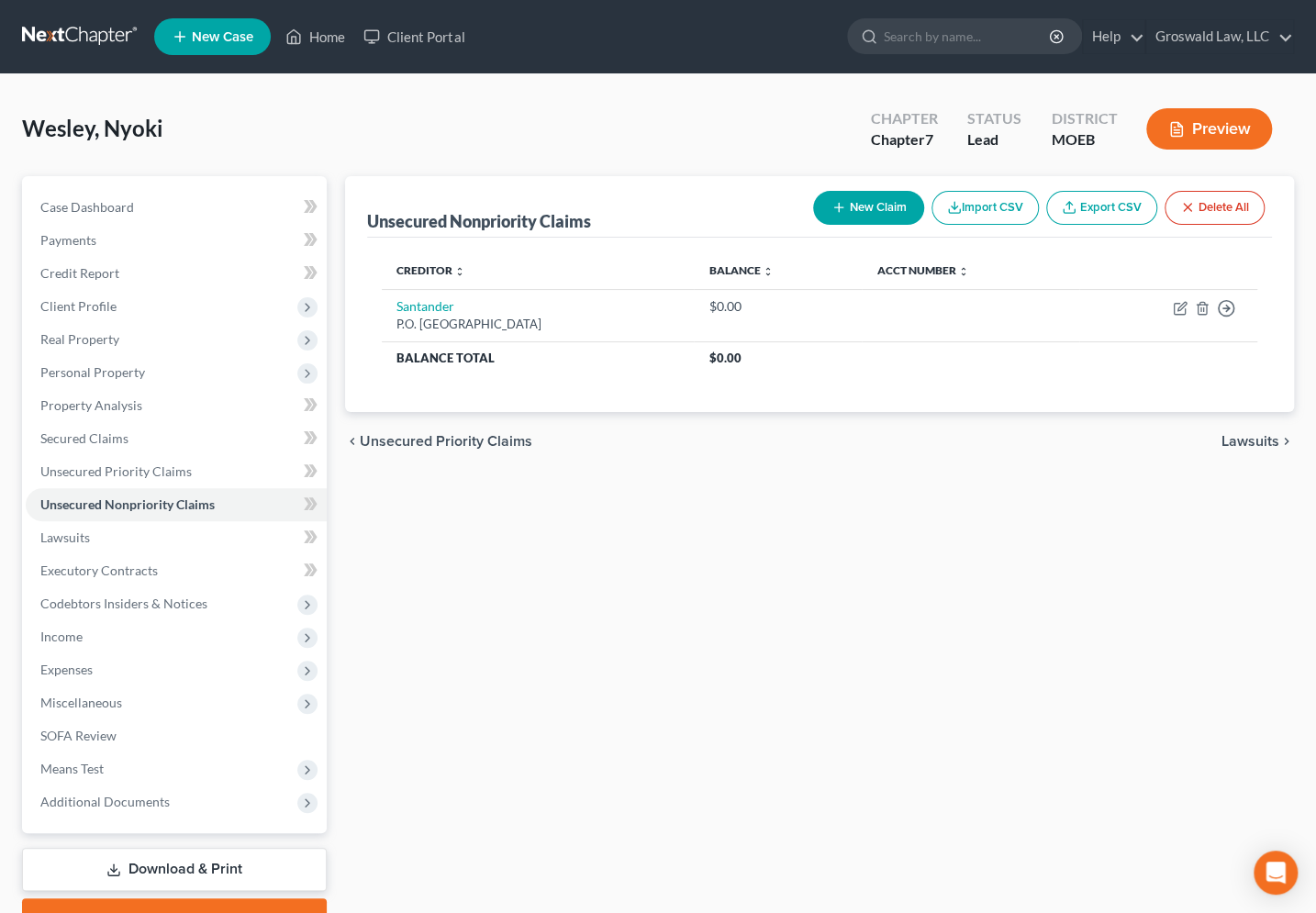
click at [843, 213] on button "New Claim" at bounding box center [868, 208] width 111 height 34
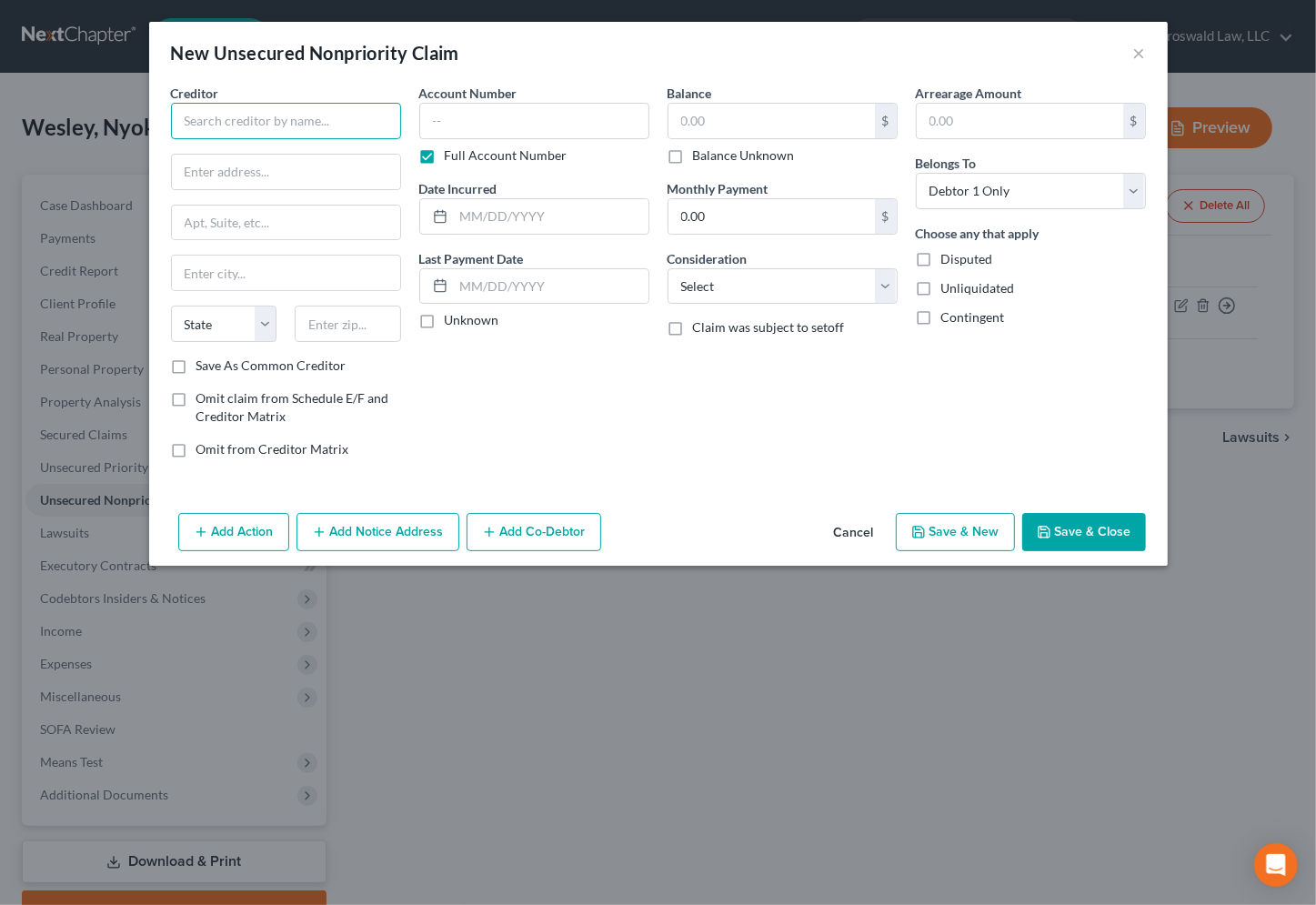
click at [198, 118] on input "text" at bounding box center [286, 121] width 231 height 37
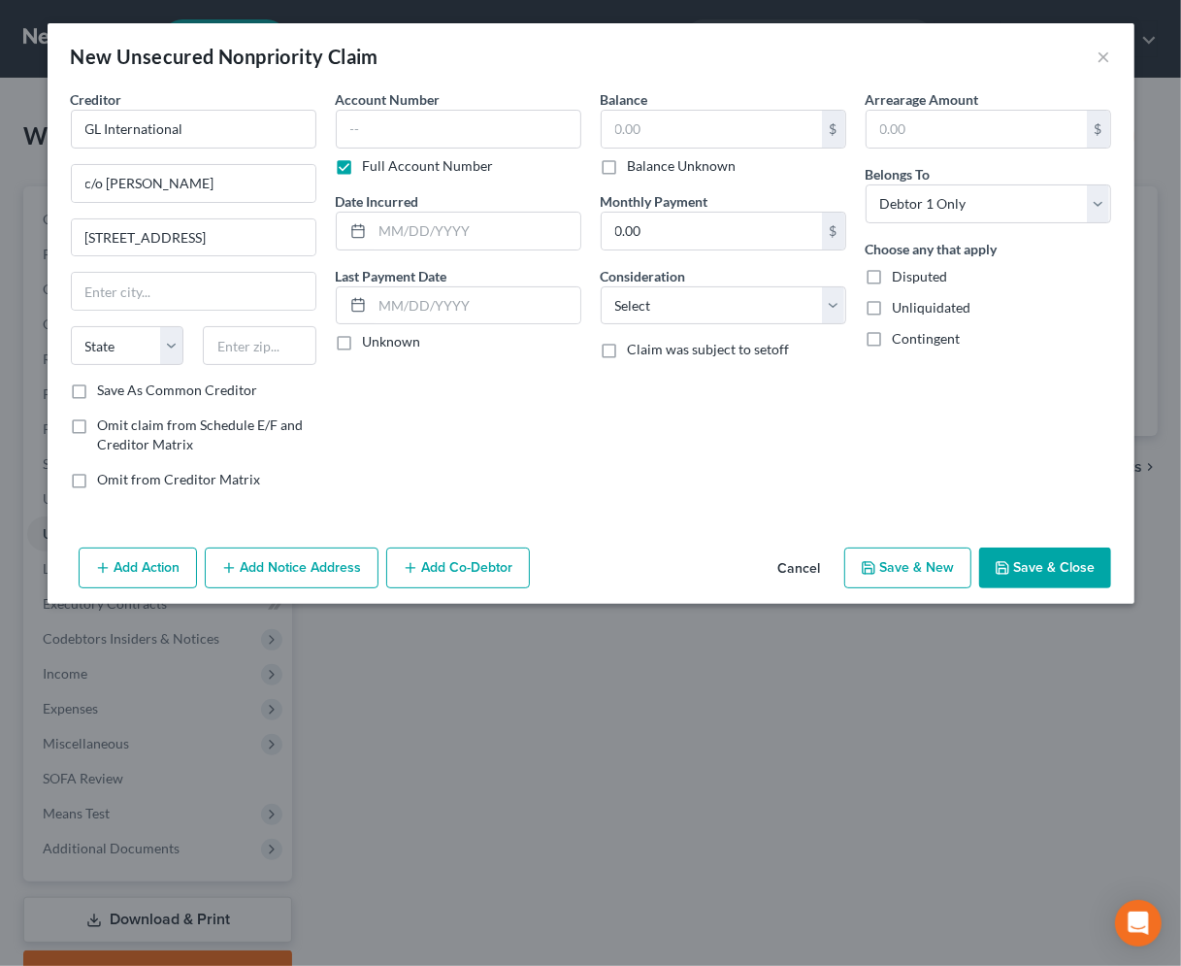
drag, startPoint x: 505, startPoint y: 443, endPoint x: 465, endPoint y: 340, distance: 111.2
click at [505, 443] on div "Account Number Full Account Number Date Incurred Last Payment Date Unknown" at bounding box center [458, 296] width 265 height 415
click at [295, 232] on input "[STREET_ADDRESS]" at bounding box center [194, 237] width 244 height 37
click at [733, 491] on div "Balance $ Balance Unknown Balance Undetermined $ Balance Unknown Monthly Paymen…" at bounding box center [723, 296] width 265 height 415
click at [284, 354] on input "text" at bounding box center [260, 345] width 114 height 39
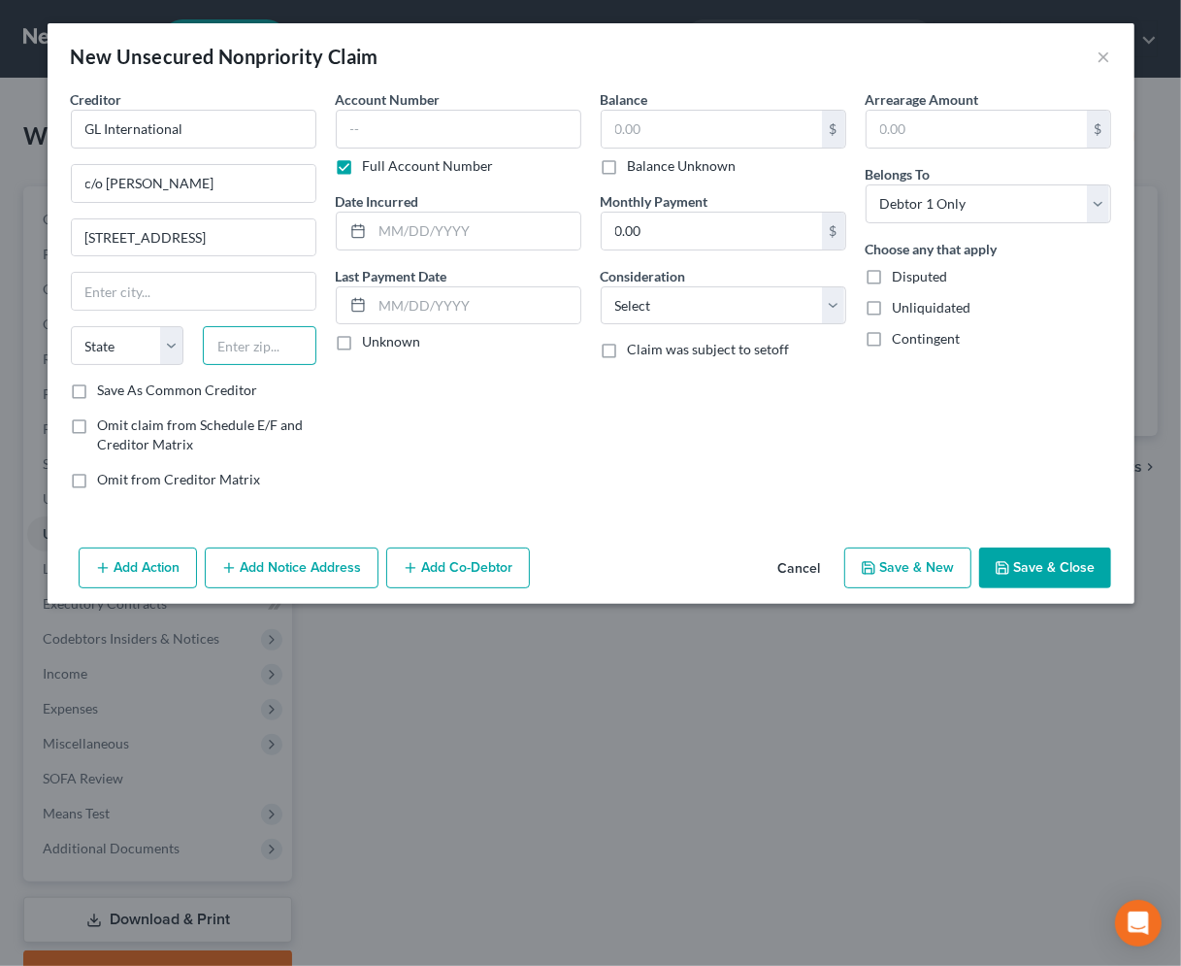
paste input "63128"
click at [465, 143] on input "text" at bounding box center [459, 129] width 246 height 39
click at [706, 137] on input "text" at bounding box center [712, 129] width 220 height 37
click at [434, 123] on input "text" at bounding box center [459, 129] width 246 height 39
paste input "08SL-AC33735"
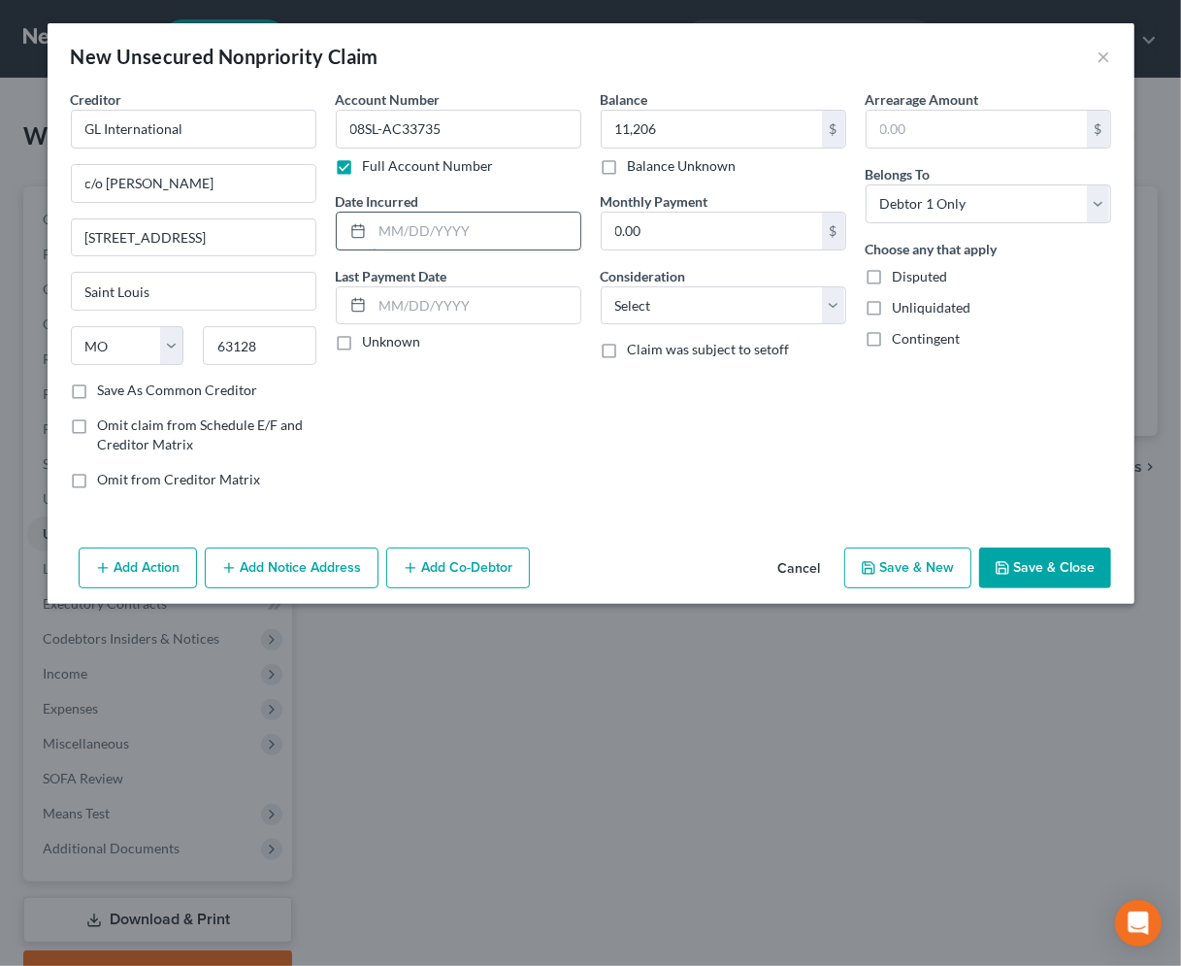
click at [438, 231] on input "text" at bounding box center [477, 231] width 208 height 37
click at [712, 307] on select "Select Cable / Satellite Services Collection Agency Credit Card Debt Debt Couns…" at bounding box center [724, 305] width 246 height 39
click at [601, 286] on select "Select Cable / Satellite Services Collection Agency Credit Card Debt Debt Couns…" at bounding box center [724, 305] width 246 height 39
click at [1073, 559] on button "Save & Close" at bounding box center [1045, 567] width 132 height 41
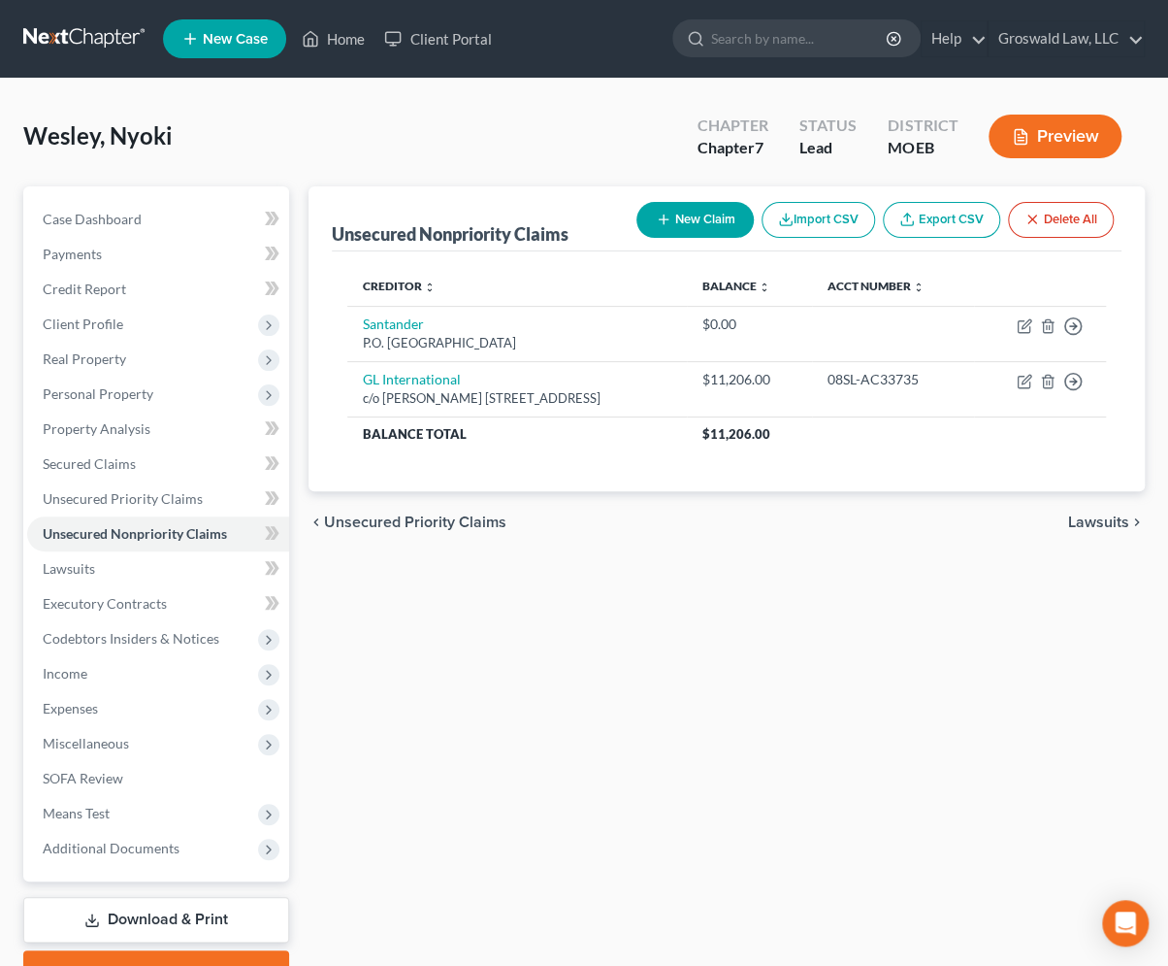
drag, startPoint x: 696, startPoint y: 792, endPoint x: 682, endPoint y: 777, distance: 19.9
click at [696, 792] on div "Unsecured Nonpriority Claims New Claim Import CSV Export CSV Delete All Credito…" at bounding box center [727, 589] width 856 height 806
click at [106, 505] on link "Unsecured Priority Claims" at bounding box center [158, 498] width 262 height 35
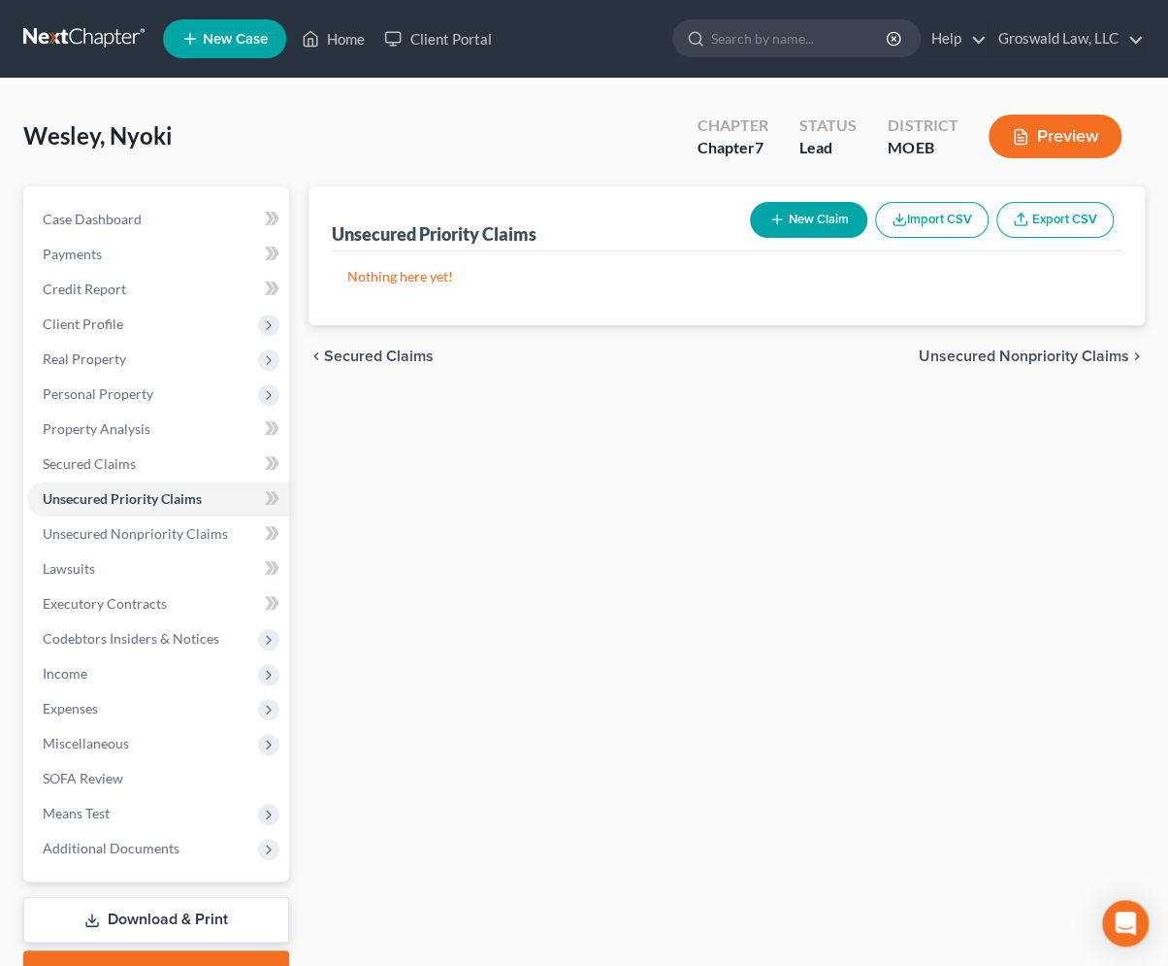
click at [803, 213] on button "New Claim" at bounding box center [808, 220] width 117 height 36
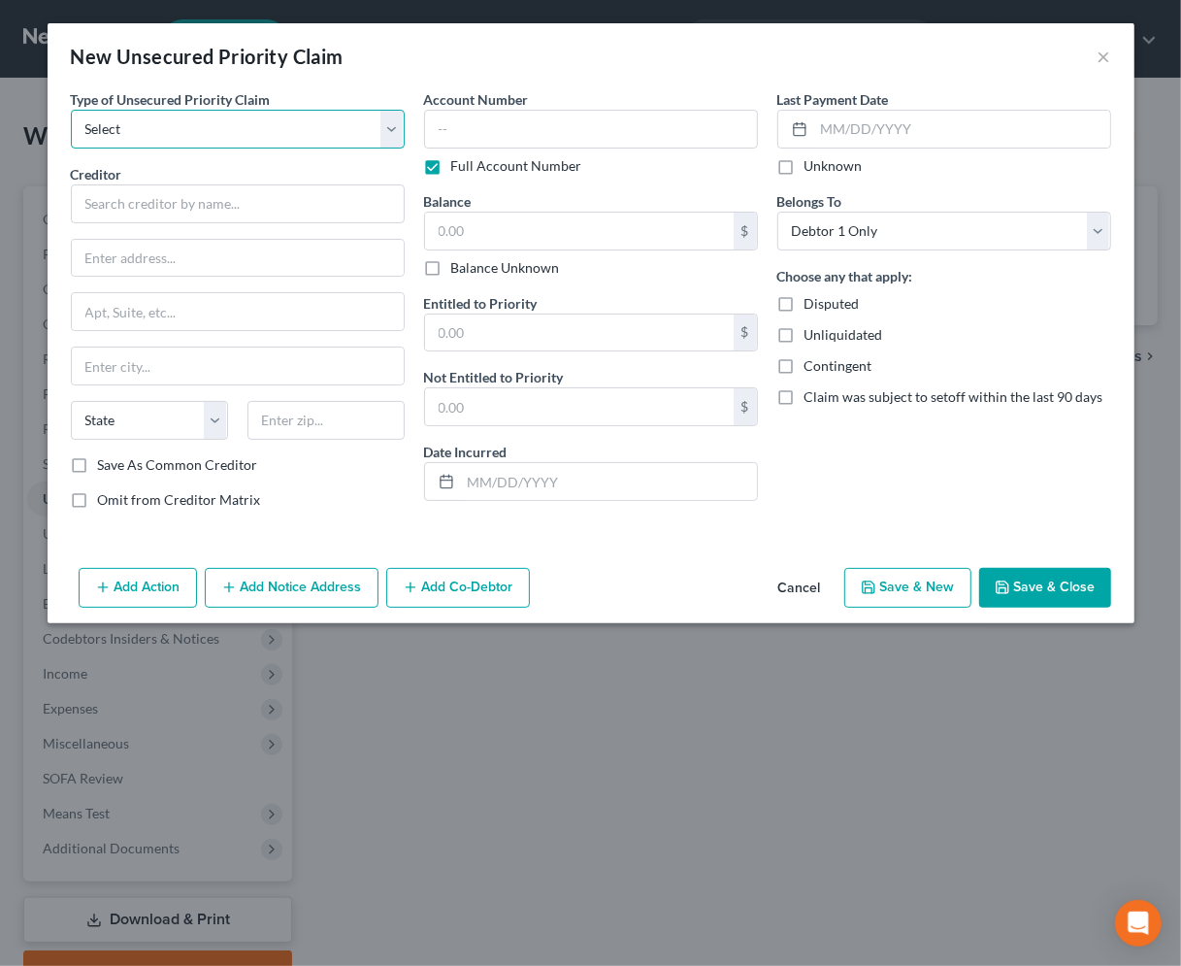
drag, startPoint x: 221, startPoint y: 110, endPoint x: 211, endPoint y: 126, distance: 19.6
click at [218, 111] on select "Select Taxes & Other Government Units Domestic Support Obligations Extensions o…" at bounding box center [238, 129] width 334 height 39
click at [71, 110] on select "Select Taxes & Other Government Units Domestic Support Obligations Extensions o…" at bounding box center [238, 129] width 334 height 39
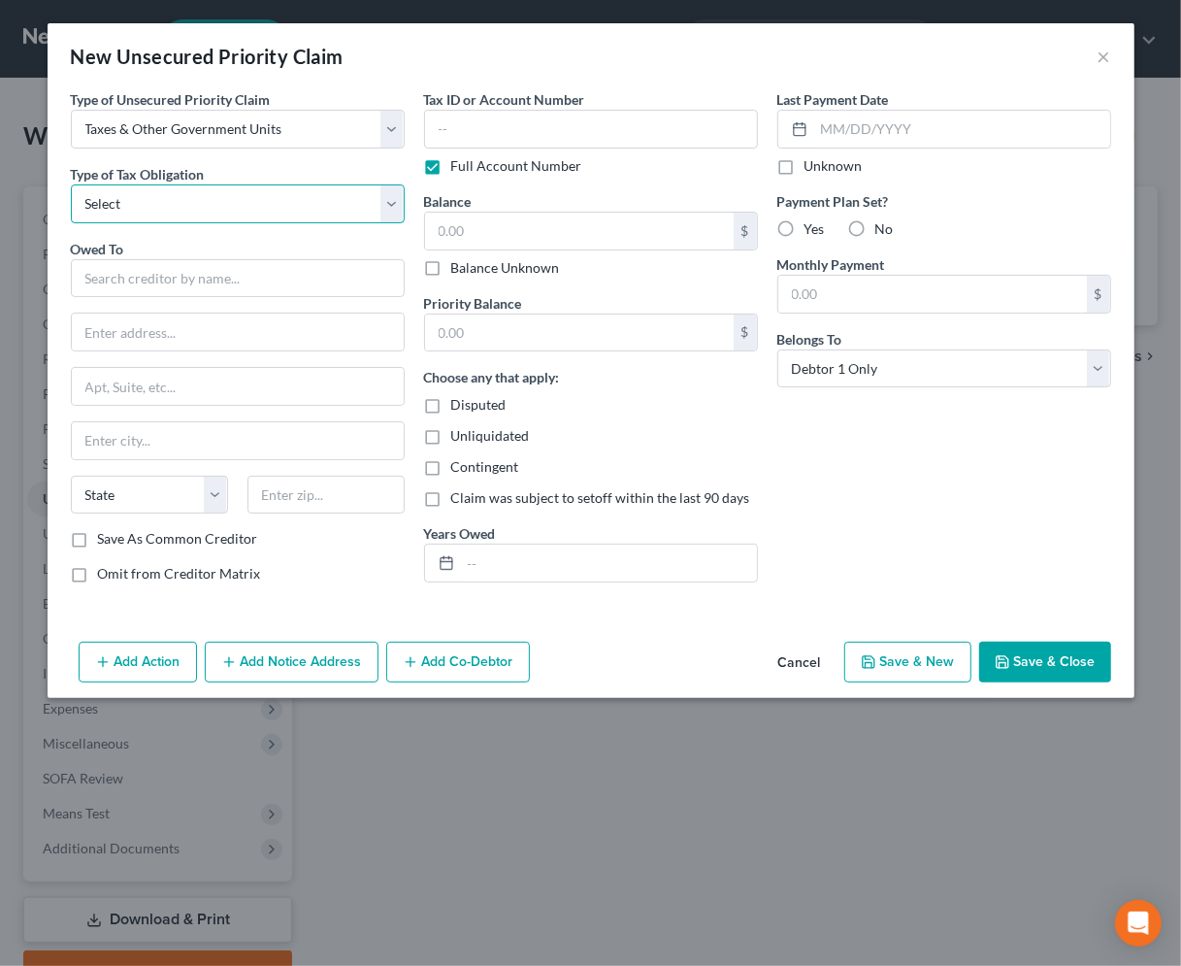
click at [159, 207] on select "Select Federal City State Franchise Tax Board Other" at bounding box center [238, 203] width 334 height 39
click at [71, 184] on select "Select Federal City State Franchise Tax Board Other" at bounding box center [238, 203] width 334 height 39
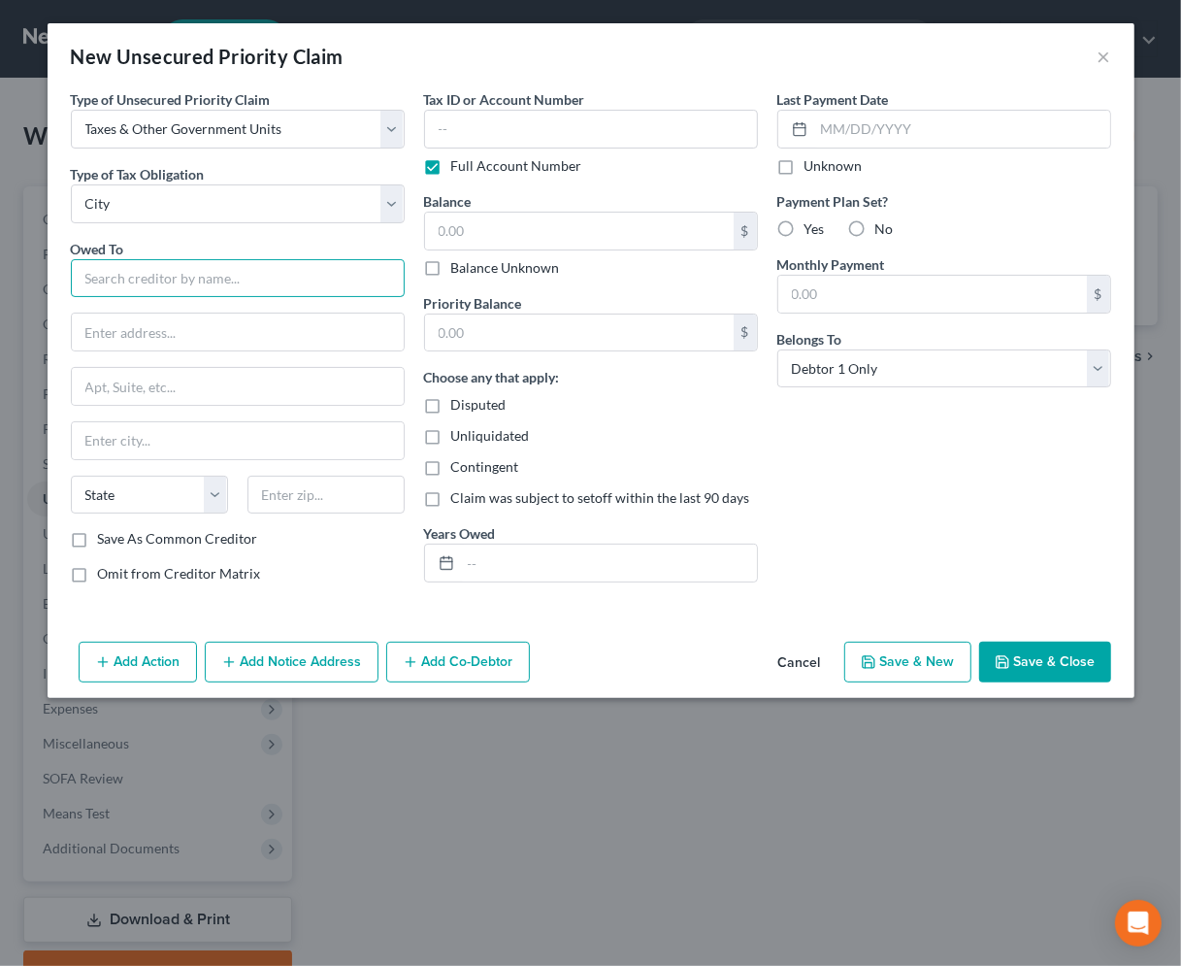
click at [143, 284] on input "text" at bounding box center [238, 278] width 334 height 39
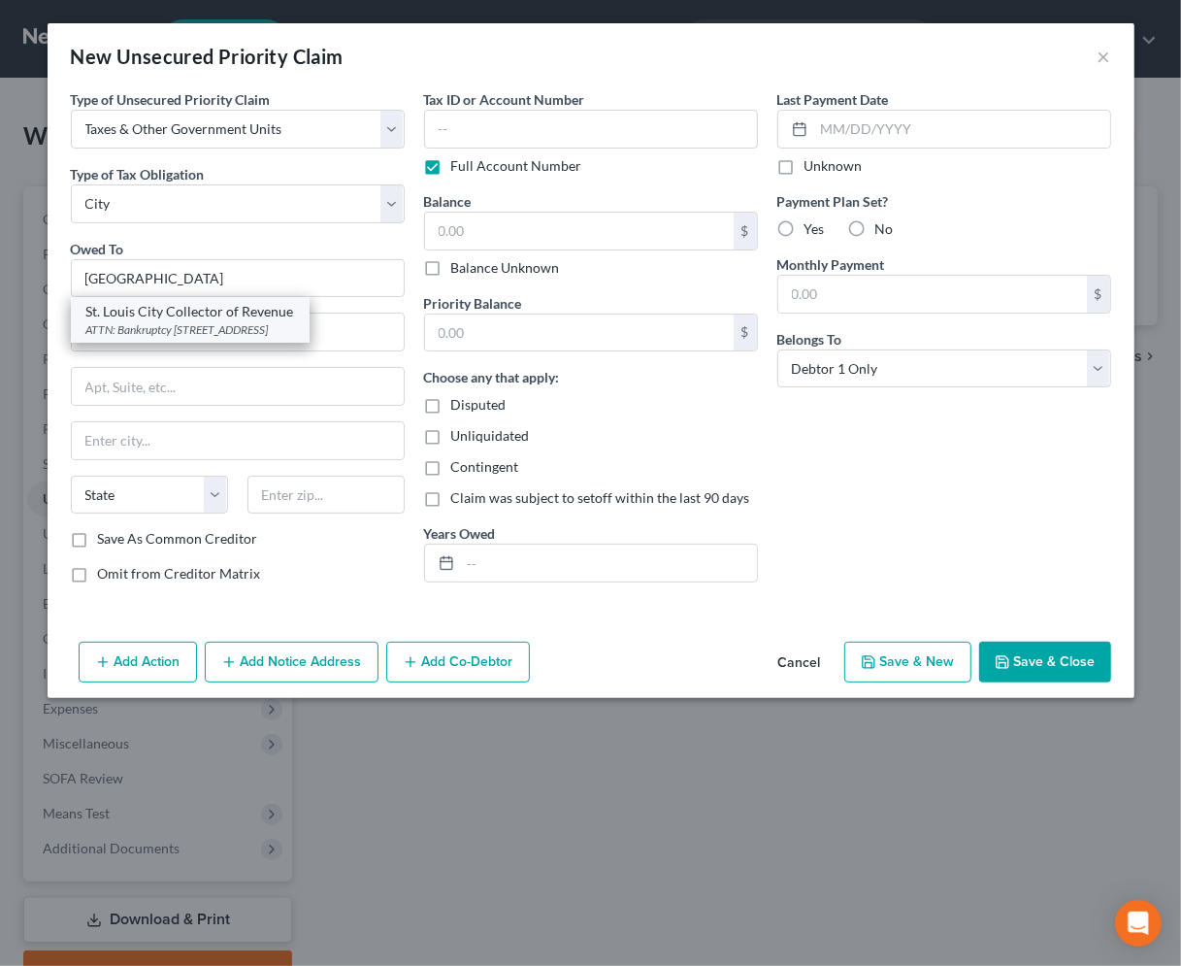
click at [216, 334] on div "ATTN: Bankruptcy [STREET_ADDRESS]" at bounding box center [190, 329] width 208 height 16
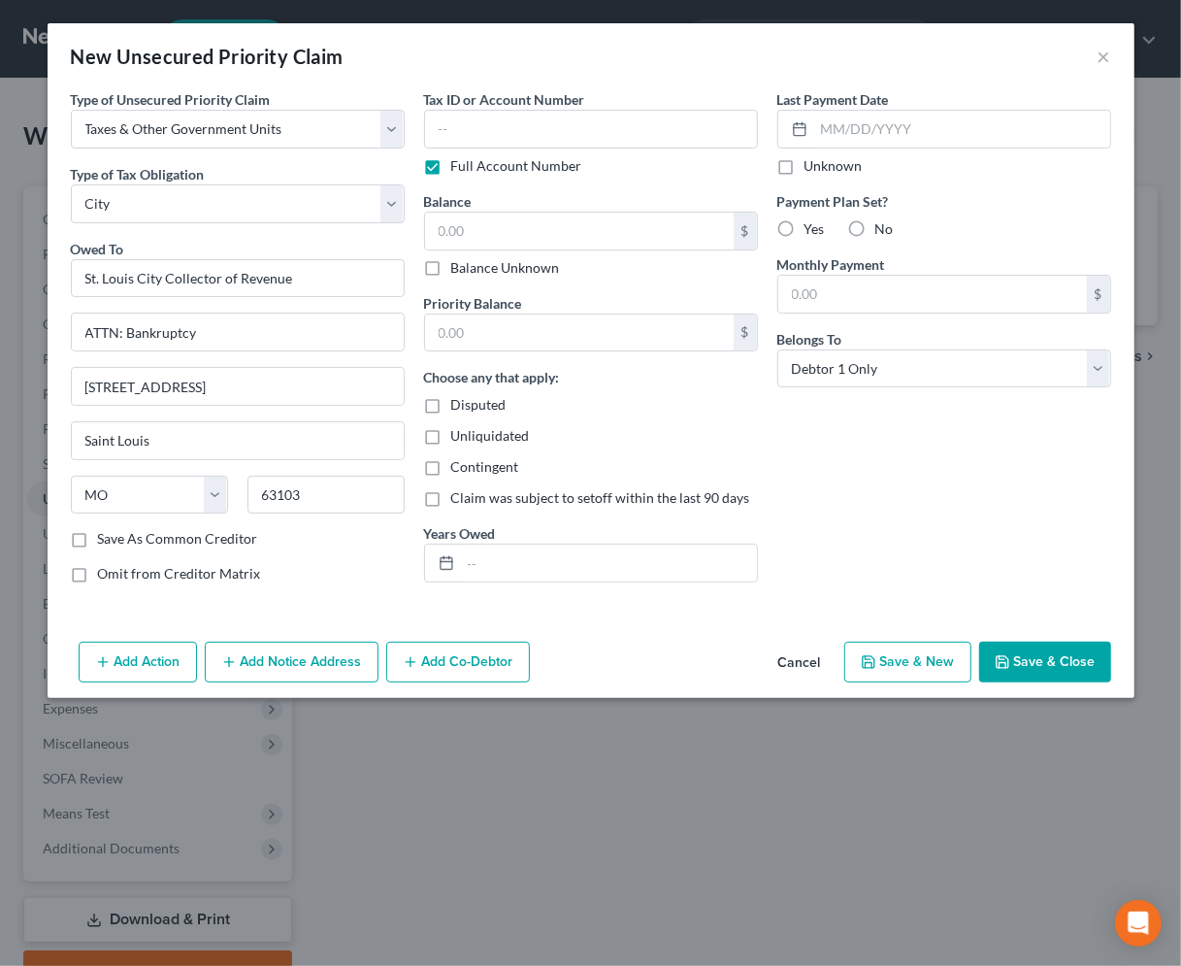
click at [815, 451] on div "Last Payment Date Unknown Payment Plan Set? Yes No Monthly Payment $ Belongs To…" at bounding box center [944, 343] width 353 height 509
drag, startPoint x: 244, startPoint y: 388, endPoint x: -94, endPoint y: 386, distance: 337.7
click at [0, 386] on html "Home New Case Client Portal Groswald Law, LLC [PERSON_NAME][EMAIL_ADDRESS][DOMA…" at bounding box center [590, 560] width 1181 height 1121
drag, startPoint x: 292, startPoint y: 332, endPoint x: -136, endPoint y: 332, distance: 428.0
click at [0, 332] on html "Home New Case Client Portal Groswald Law, LLC [PERSON_NAME][EMAIL_ADDRESS][DOMA…" at bounding box center [590, 560] width 1181 height 1121
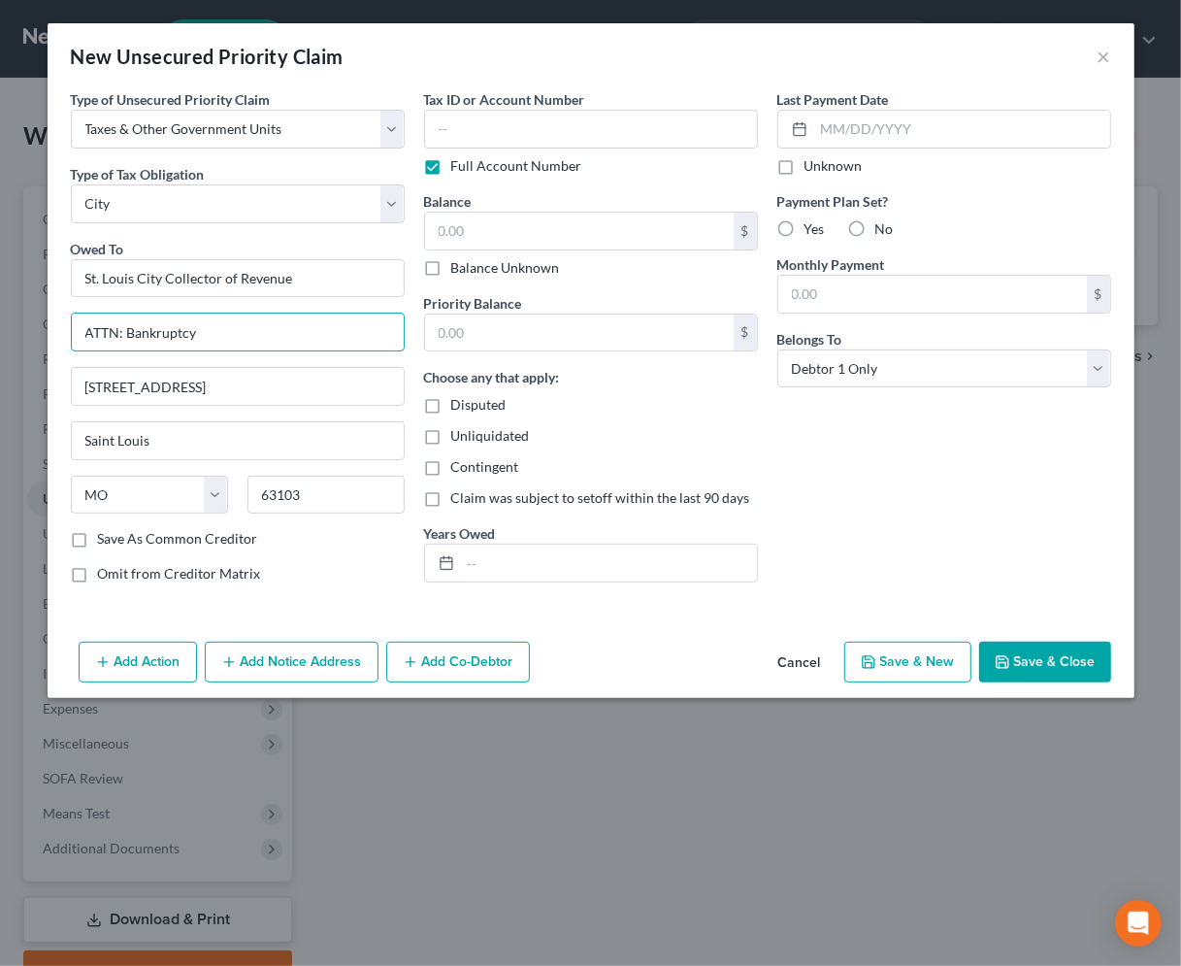
paste input "[STREET_ADDRESS]"
click at [946, 553] on div "Last Payment Date Unknown Payment Plan Set? Yes No Monthly Payment $ Belongs To…" at bounding box center [944, 343] width 353 height 509
click at [272, 658] on button "Add Notice Address" at bounding box center [292, 661] width 174 height 41
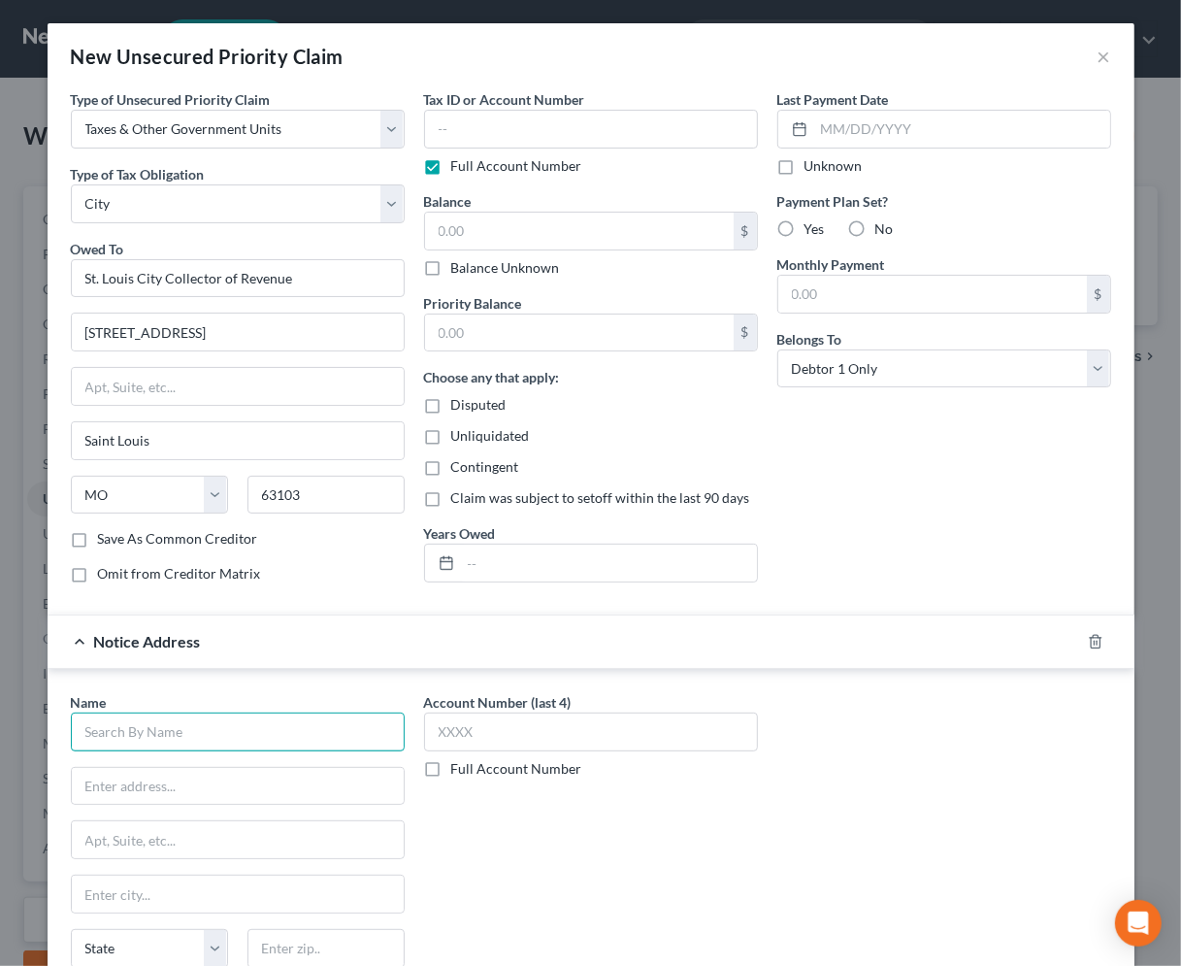
click at [216, 731] on input "text" at bounding box center [238, 731] width 334 height 39
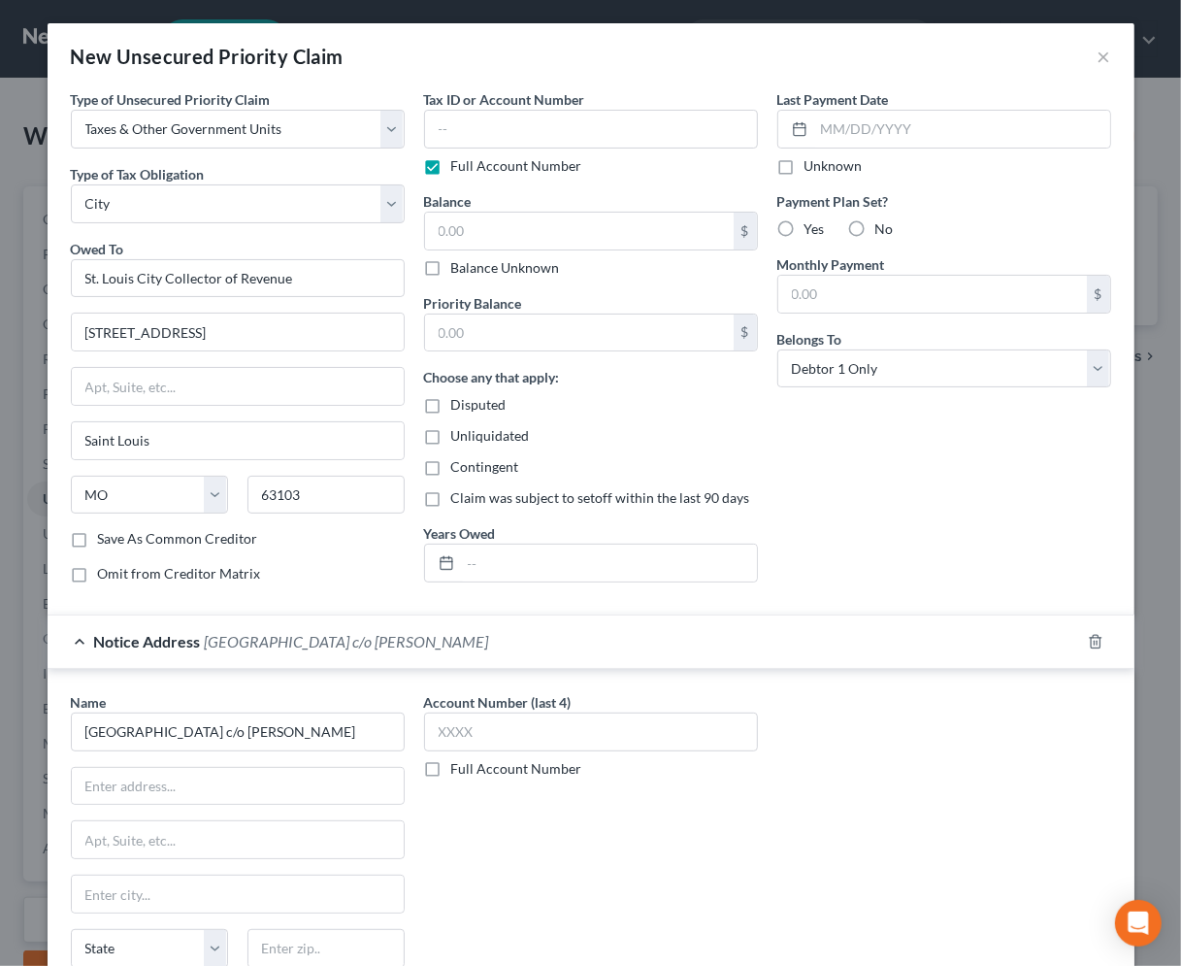
drag, startPoint x: 818, startPoint y: 869, endPoint x: 690, endPoint y: 843, distance: 130.6
click at [818, 869] on div "Name * [GEOGRAPHIC_DATA] c/o [PERSON_NAME][GEOGRAPHIC_DATA] [US_STATE] AK AR AZ…" at bounding box center [591, 855] width 1060 height 326
click at [275, 779] on input "text" at bounding box center [238, 786] width 332 height 37
paste input "21728"
click at [760, 846] on div "Account Number (last 4) Full Account Number" at bounding box center [590, 855] width 353 height 326
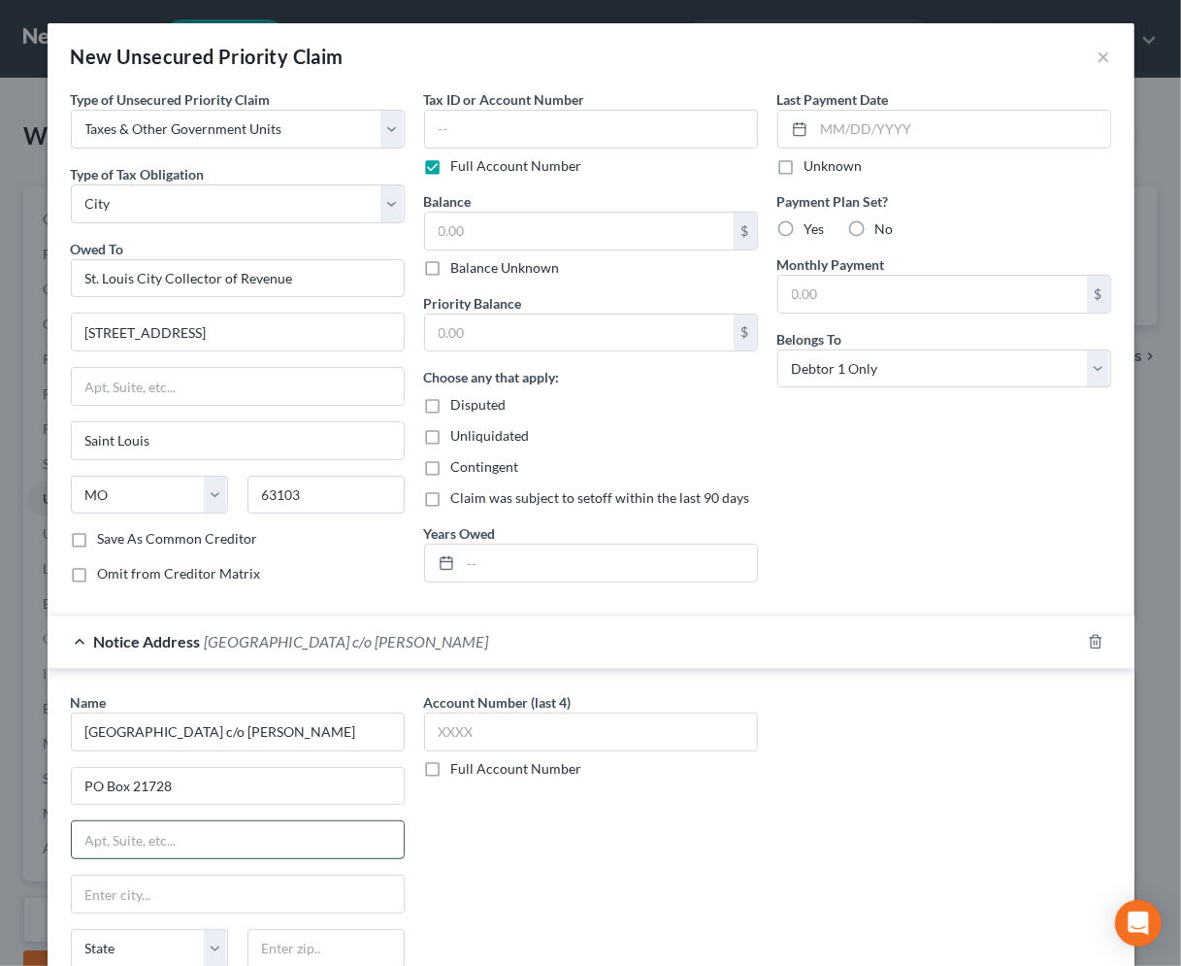
click at [190, 830] on input "text" at bounding box center [238, 839] width 332 height 37
paste input "63109"
drag, startPoint x: 845, startPoint y: 475, endPoint x: 701, endPoint y: 301, distance: 226.0
click at [845, 475] on div "Last Payment Date Unknown Payment Plan Set? Yes No Monthly Payment $ Belongs To…" at bounding box center [944, 343] width 353 height 509
click at [537, 136] on input "text" at bounding box center [591, 129] width 334 height 39
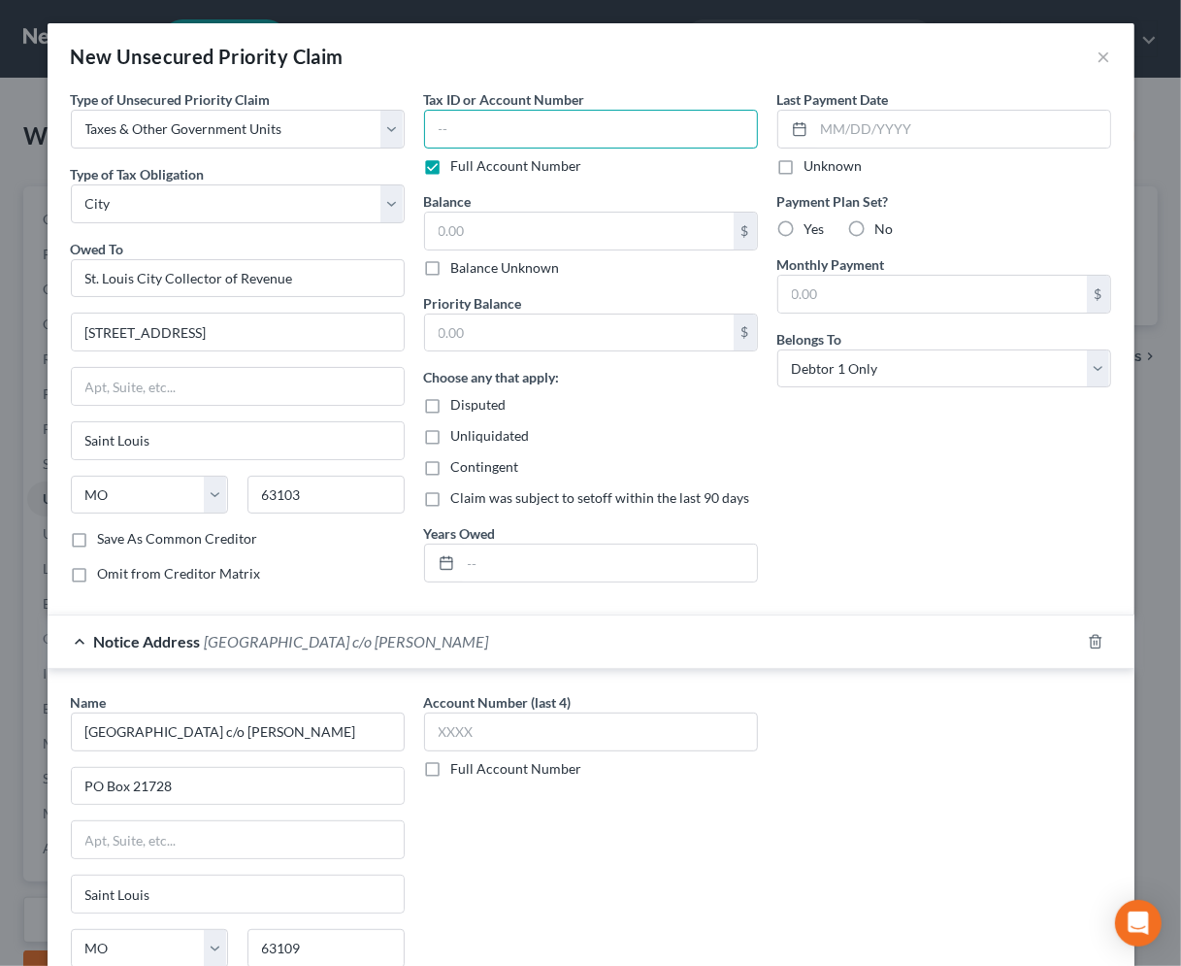
paste input "2522-CC05794"
click at [513, 225] on input "text" at bounding box center [579, 231] width 309 height 37
click at [516, 556] on input "text" at bounding box center [609, 562] width 296 height 37
click at [944, 459] on div "Last Payment Date Unknown Payment Plan Set? Yes No Monthly Payment $ Belongs To…" at bounding box center [944, 343] width 353 height 509
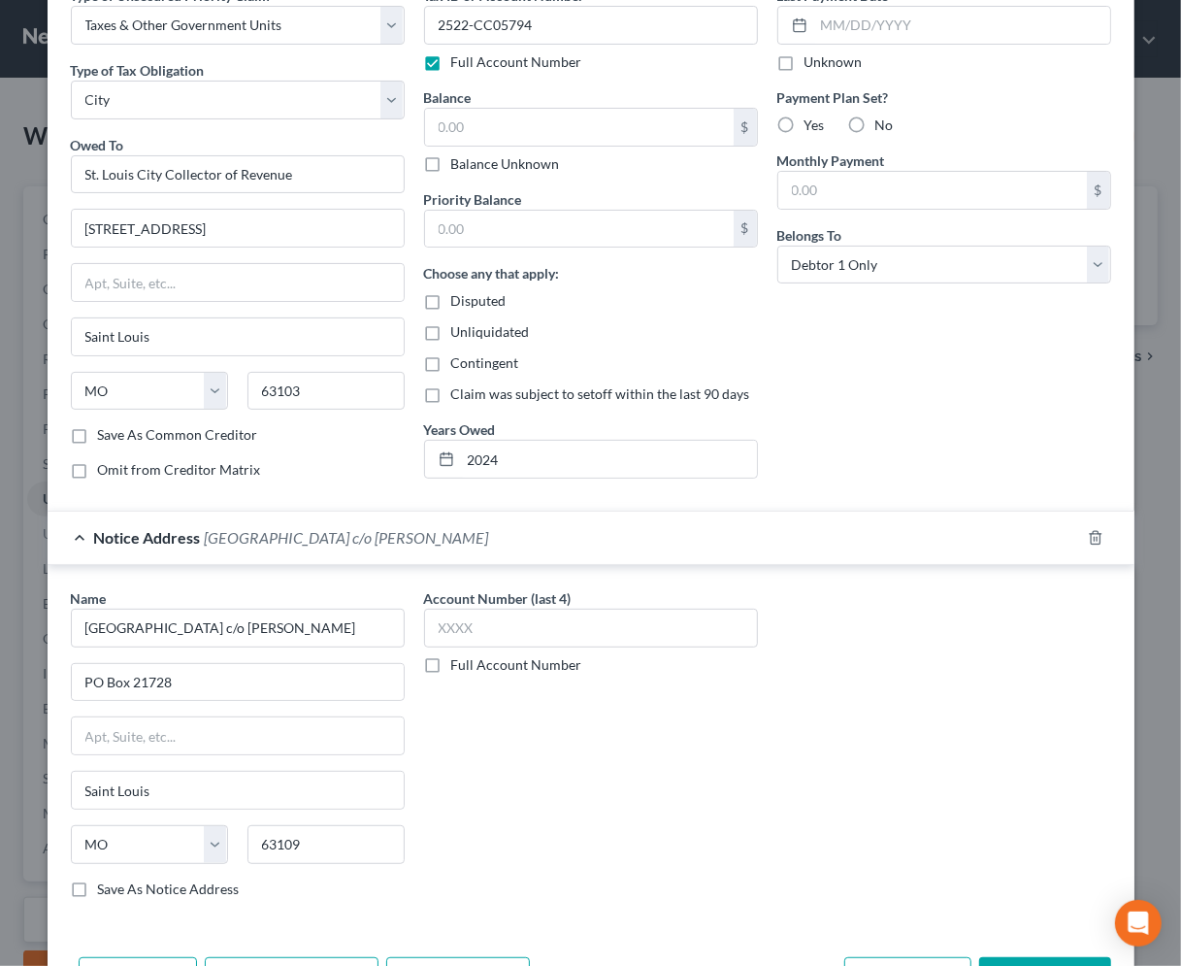
scroll to position [171, 0]
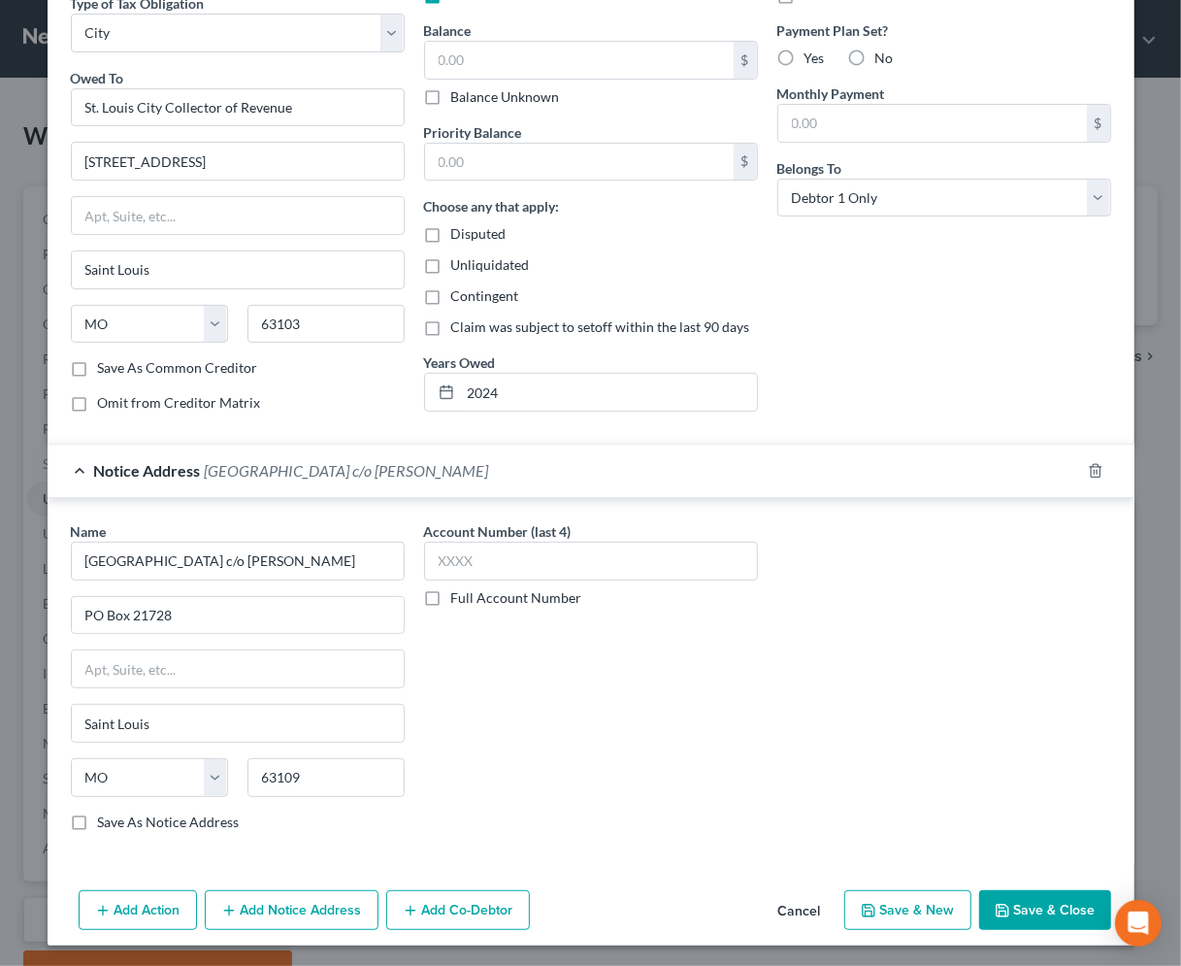
click at [298, 905] on button "Add Notice Address" at bounding box center [292, 910] width 174 height 41
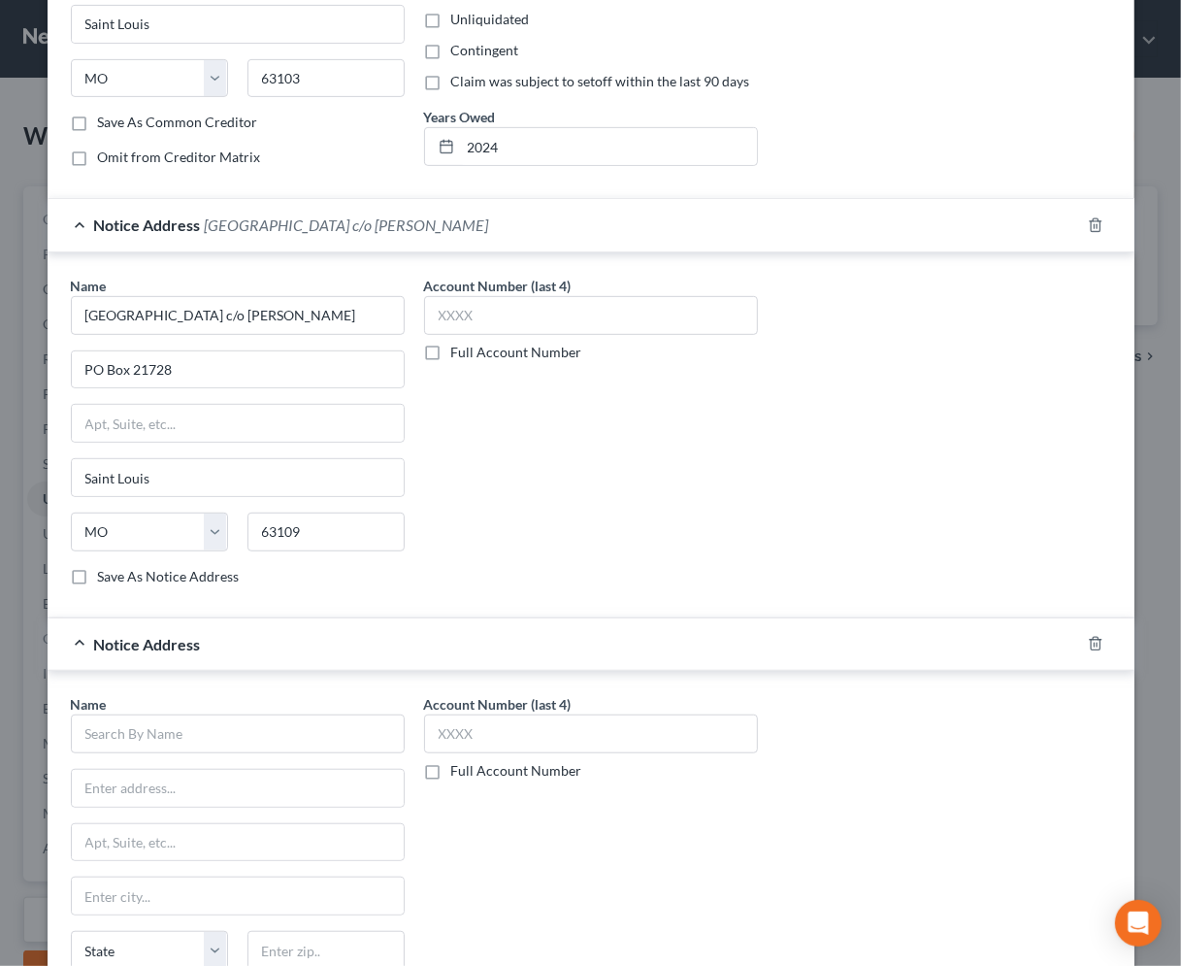
scroll to position [436, 0]
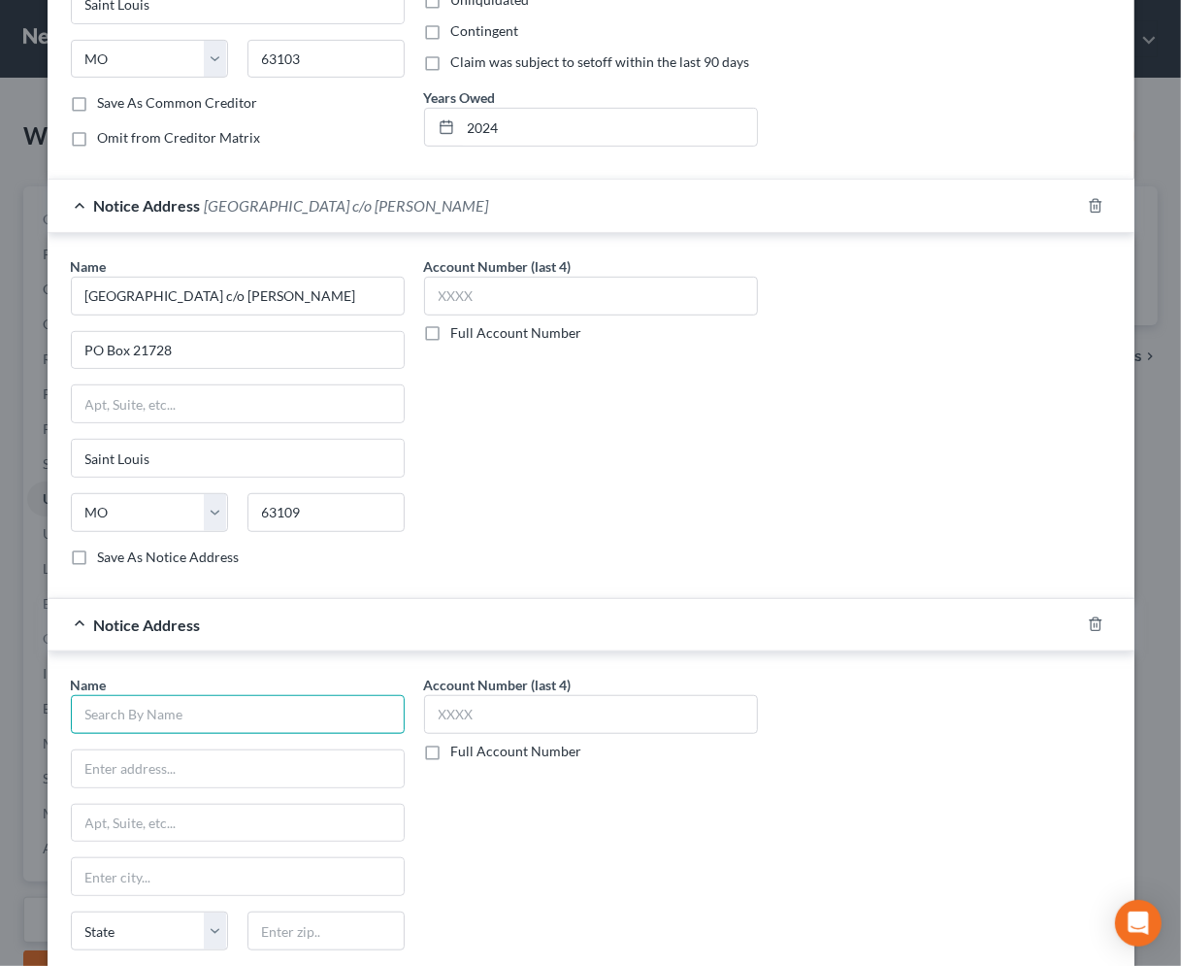
click at [200, 709] on input "text" at bounding box center [238, 714] width 334 height 39
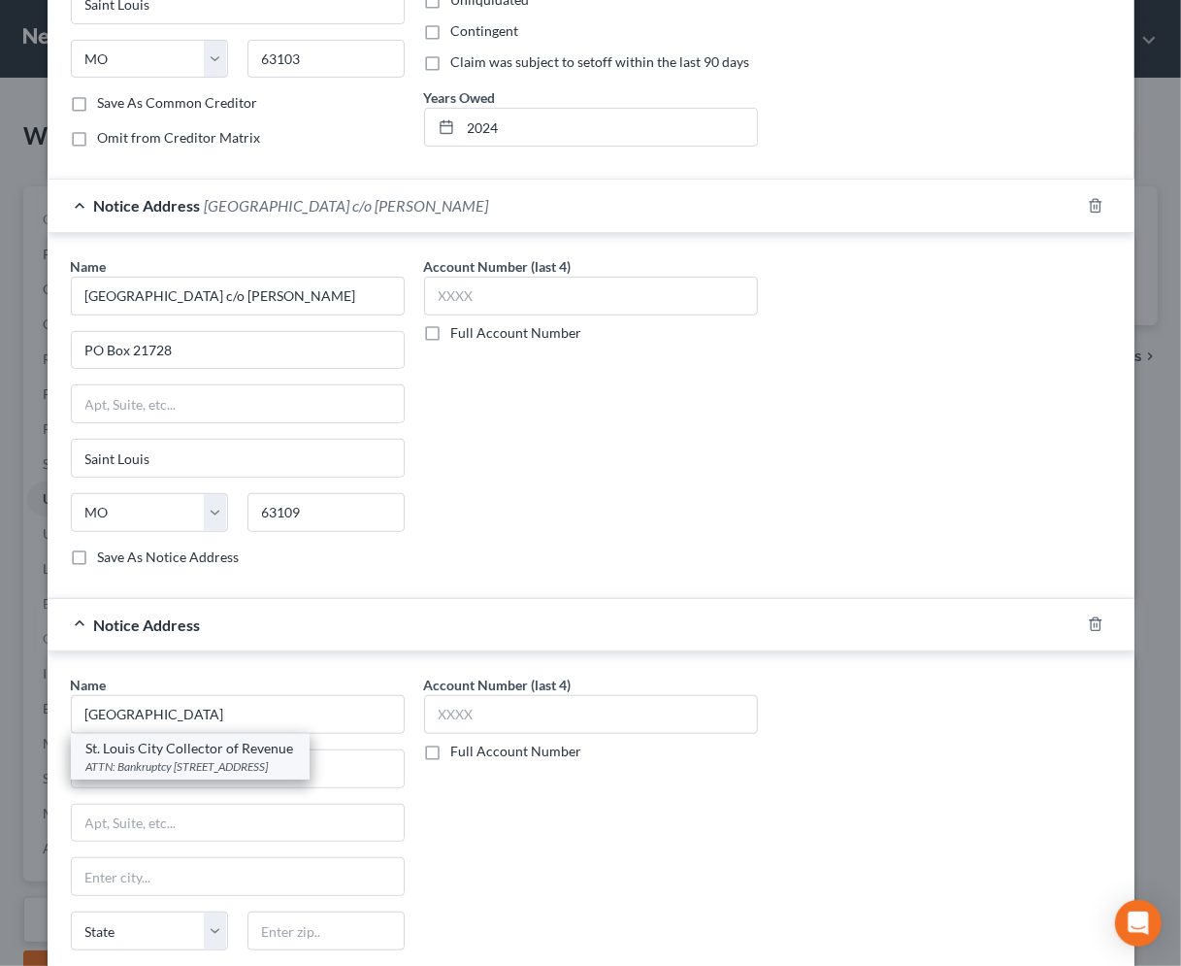
click at [220, 752] on div "St. Louis City Collector of Revenue" at bounding box center [190, 747] width 208 height 19
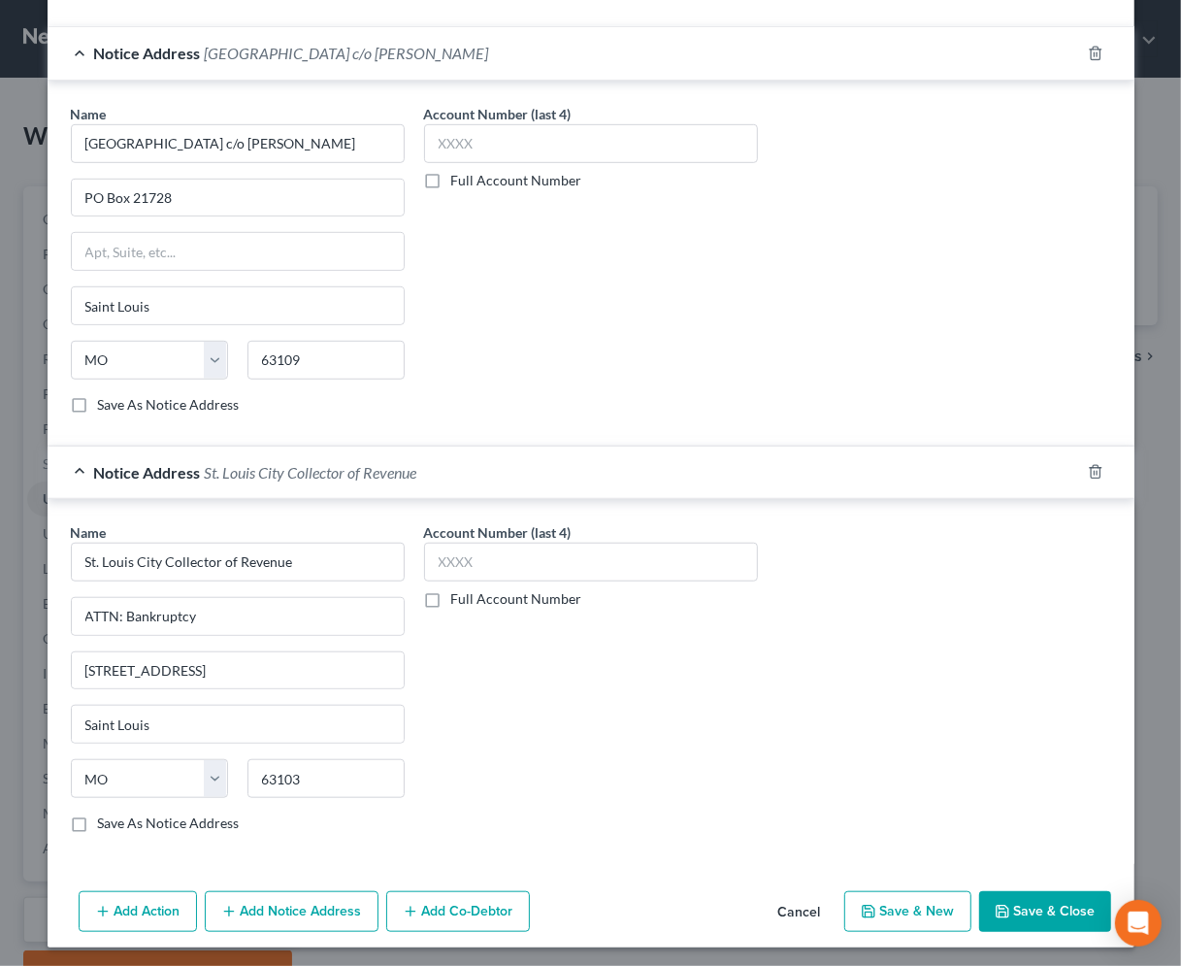
click at [233, 901] on button "Add Notice Address" at bounding box center [292, 911] width 174 height 41
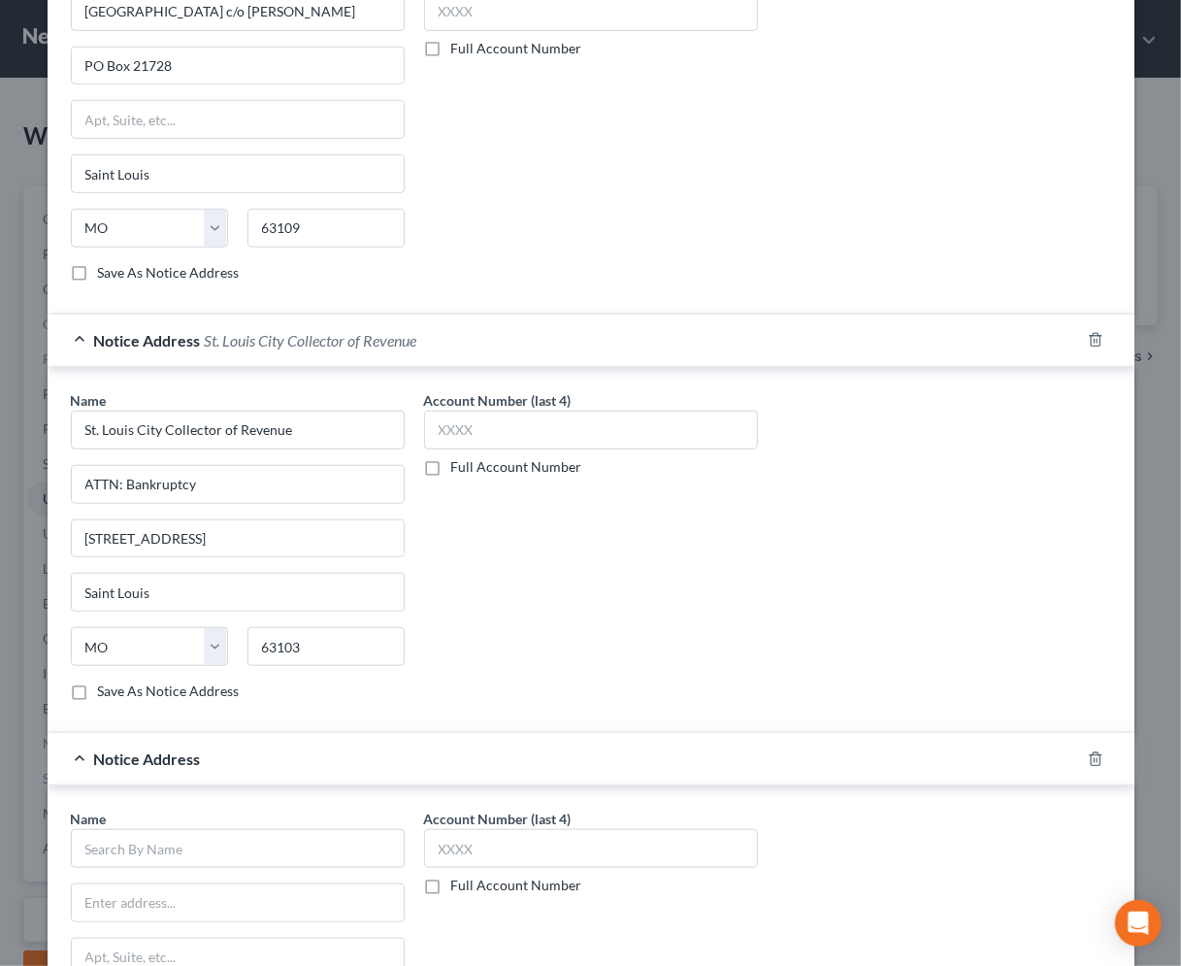
scroll to position [941, 0]
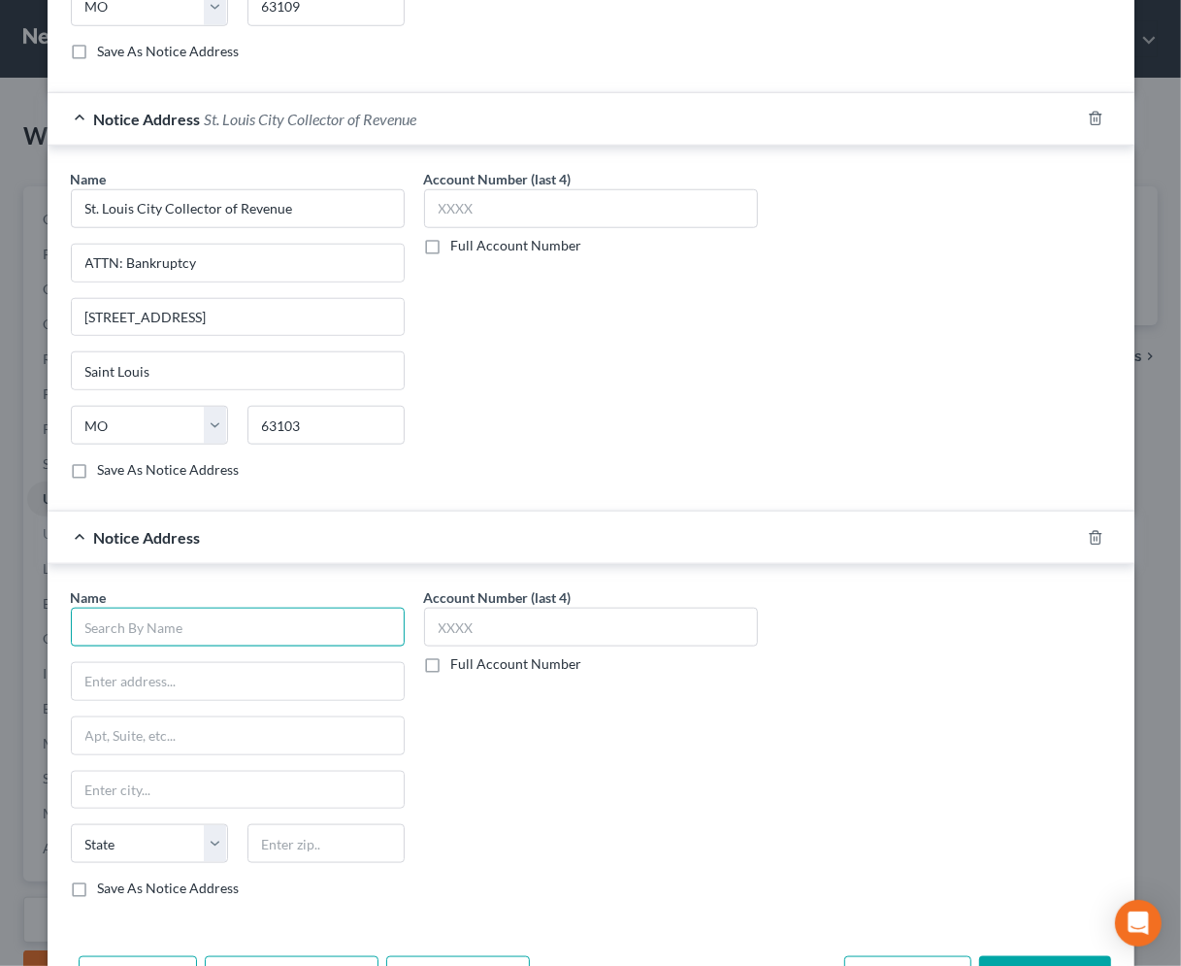
click at [138, 623] on input "text" at bounding box center [238, 626] width 334 height 39
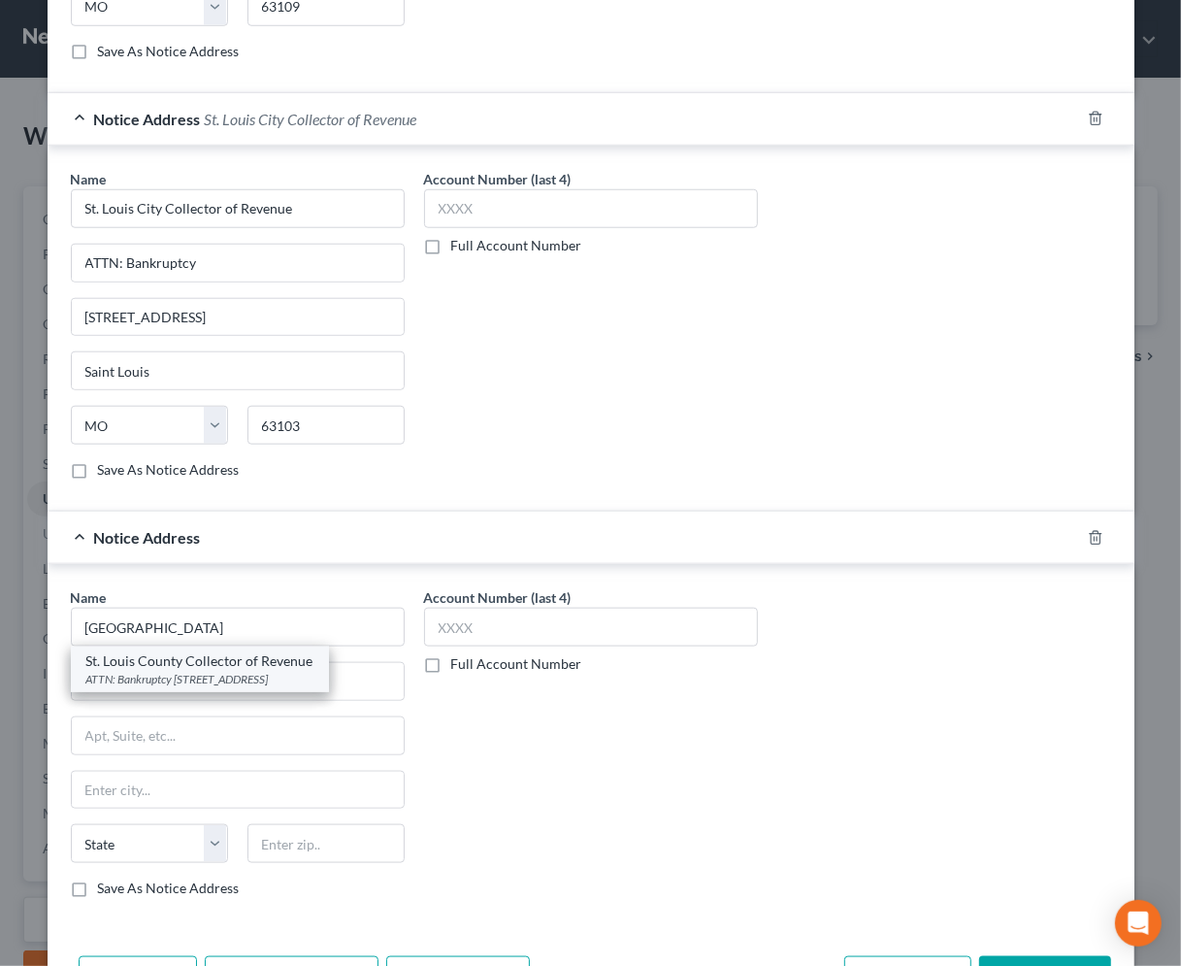
click at [233, 672] on div "ATTN: Bankruptcy [STREET_ADDRESS]" at bounding box center [199, 679] width 227 height 16
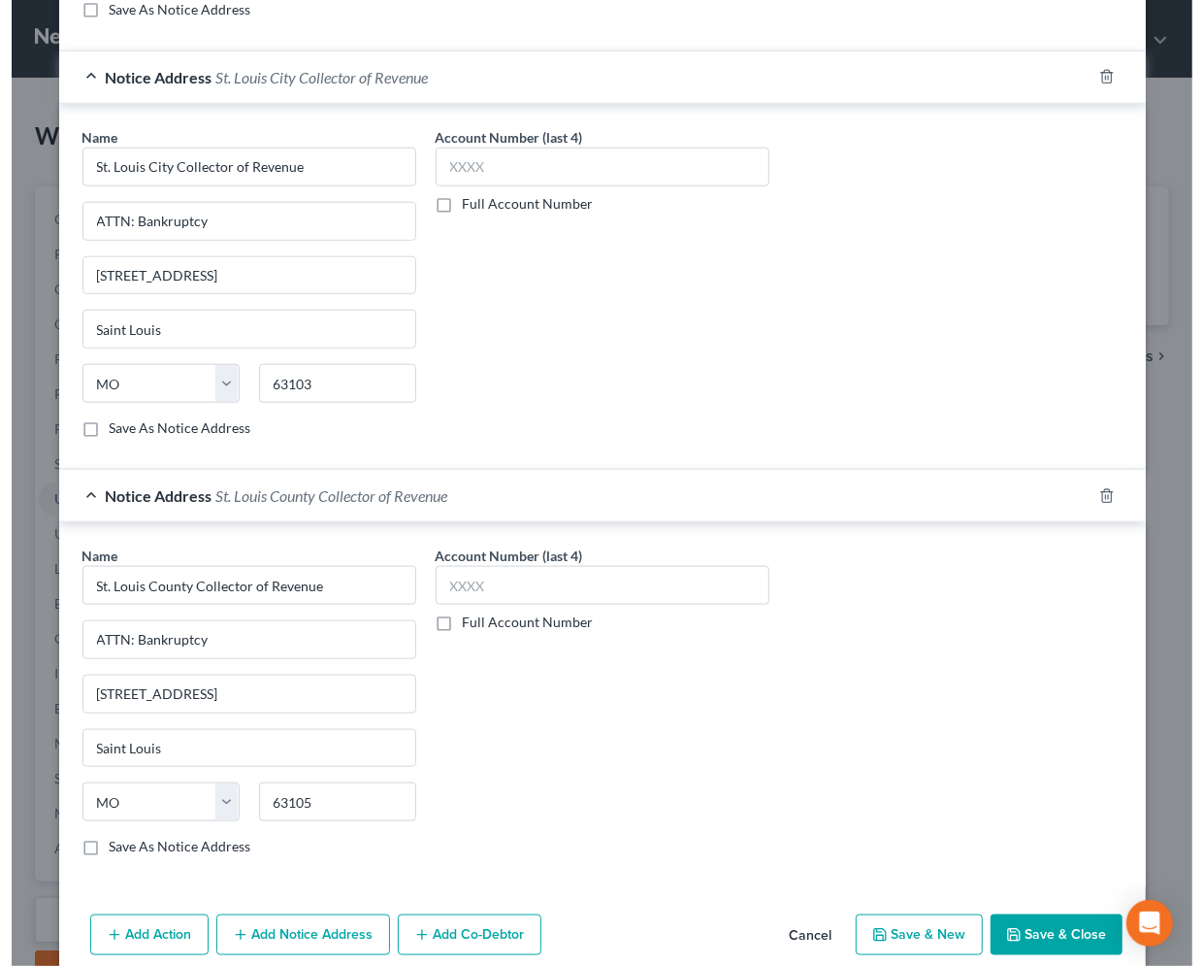
scroll to position [1005, 0]
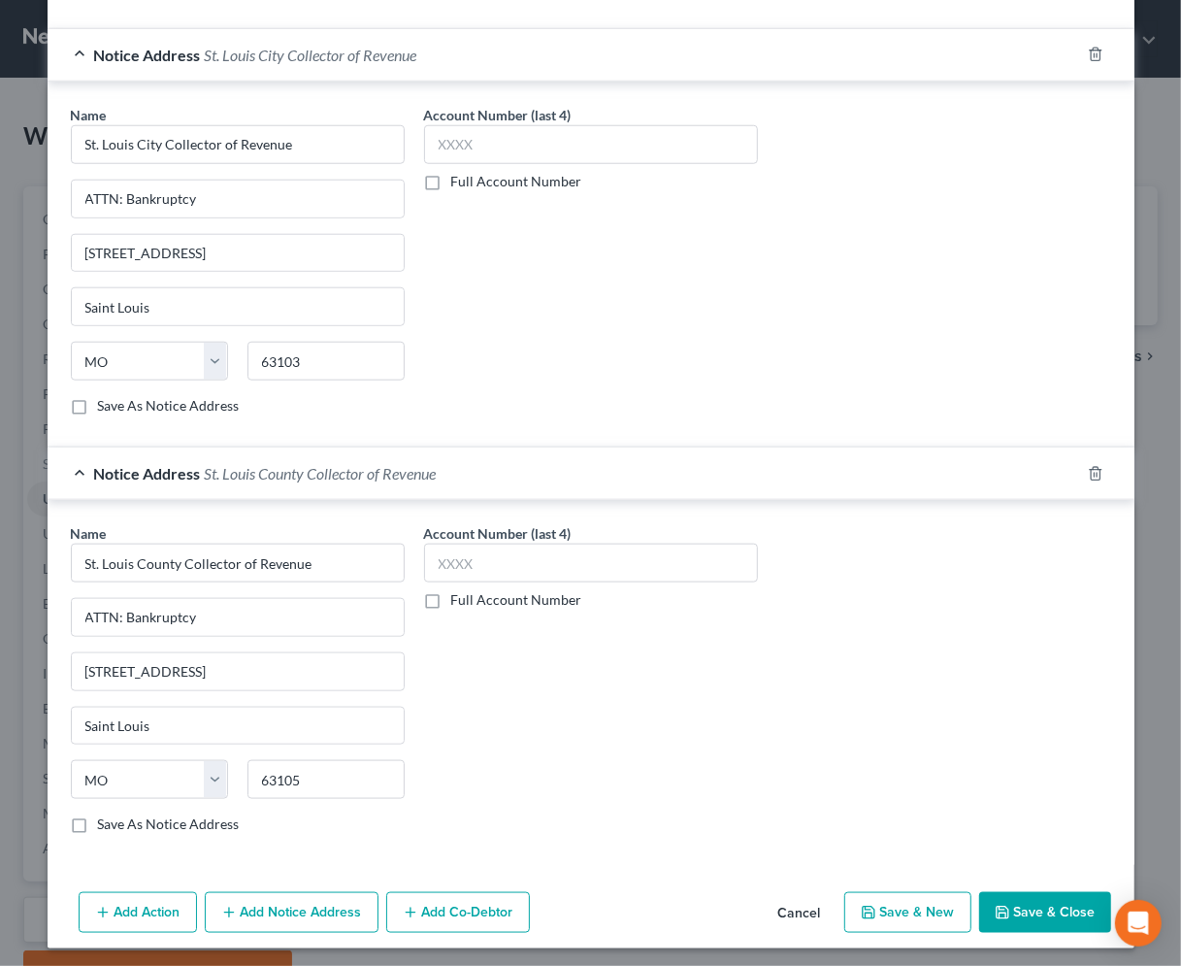
click at [1054, 898] on button "Save & Close" at bounding box center [1045, 912] width 132 height 41
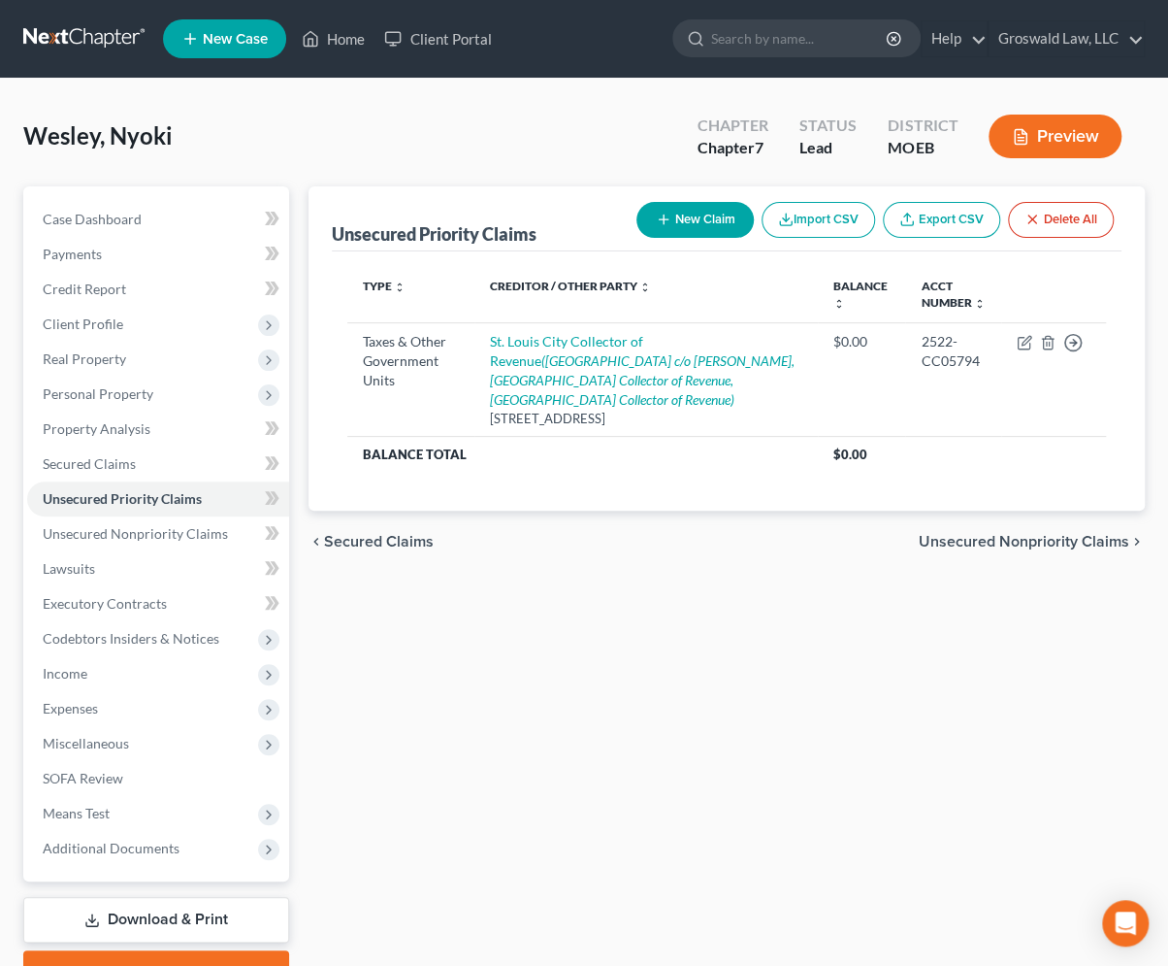
click at [736, 732] on div "Unsecured Priority Claims New Claim Import CSV Export CSV Delete All Type expan…" at bounding box center [727, 589] width 856 height 806
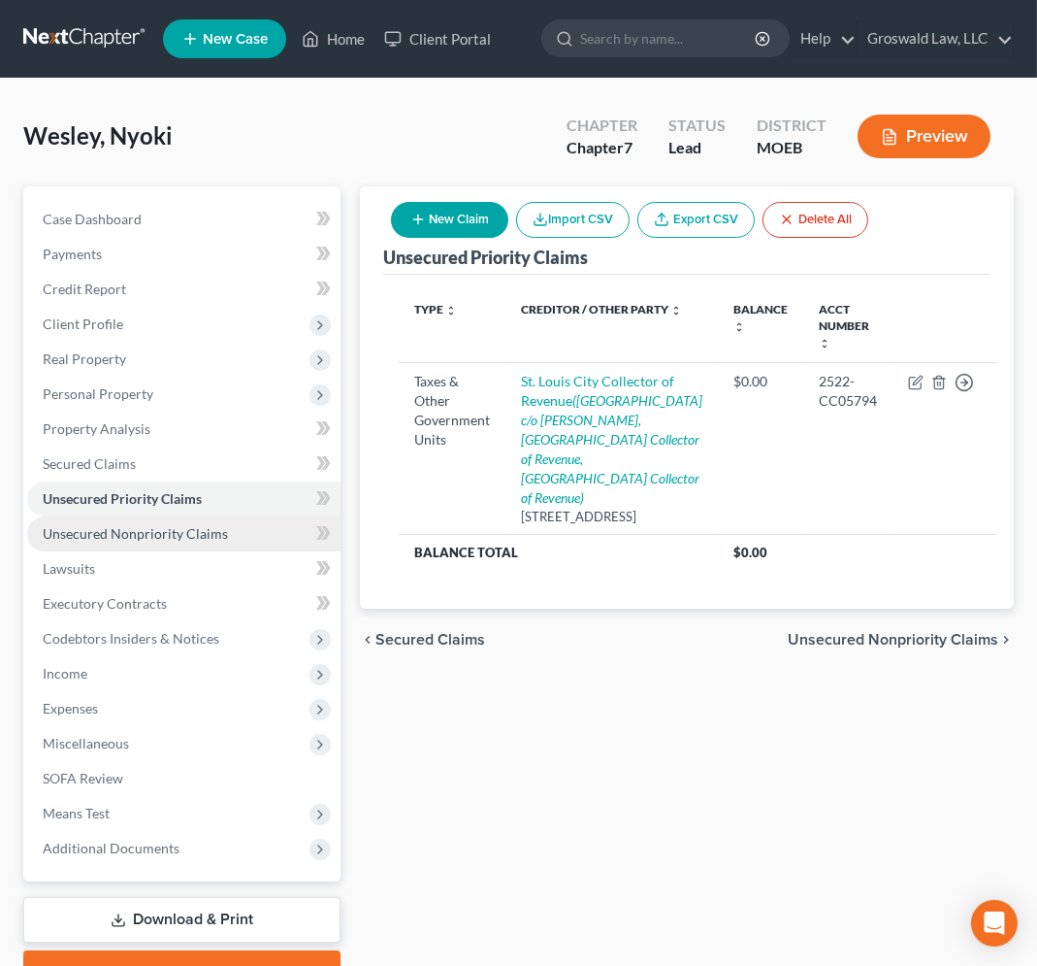
click at [180, 532] on span "Unsecured Nonpriority Claims" at bounding box center [135, 533] width 185 height 16
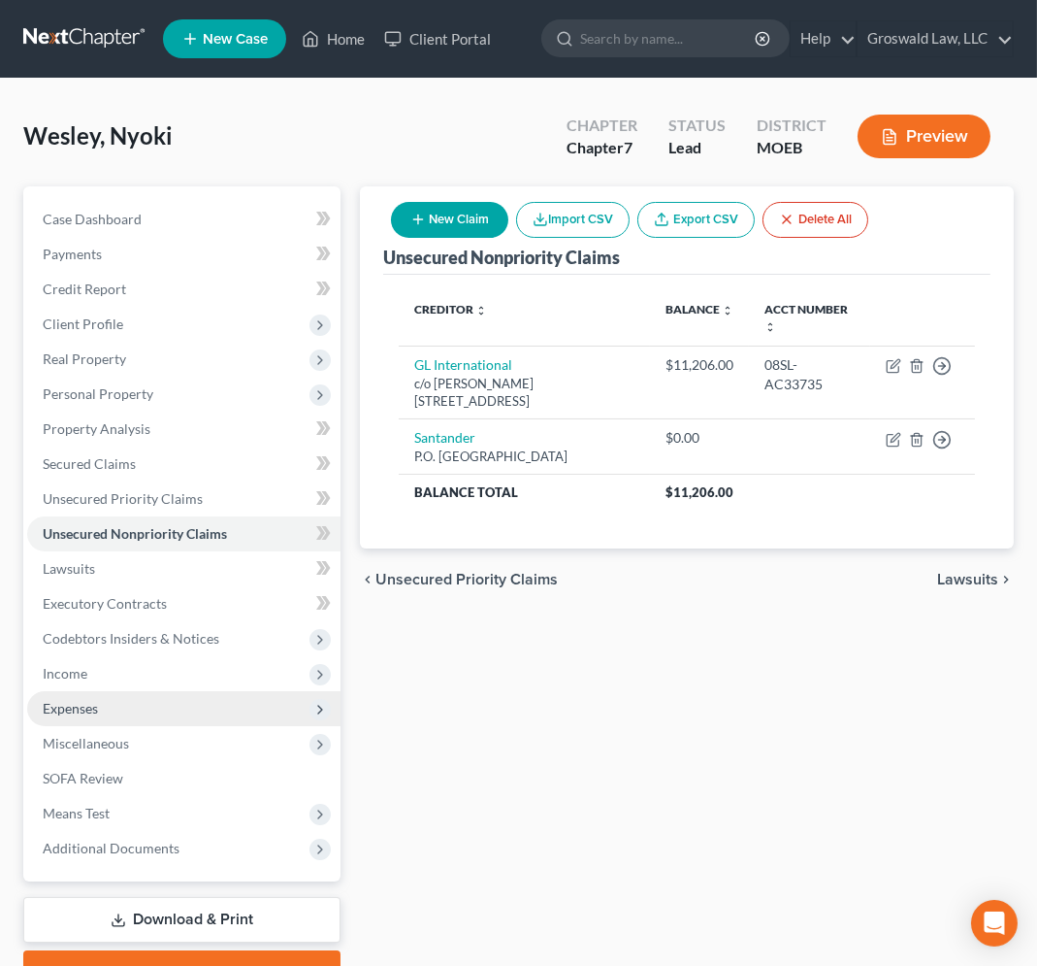
drag, startPoint x: 506, startPoint y: 734, endPoint x: 308, endPoint y: 694, distance: 201.9
click at [500, 733] on div "Unsecured Nonpriority Claims New Claim Import CSV Export CSV Delete All Credito…" at bounding box center [686, 589] width 673 height 806
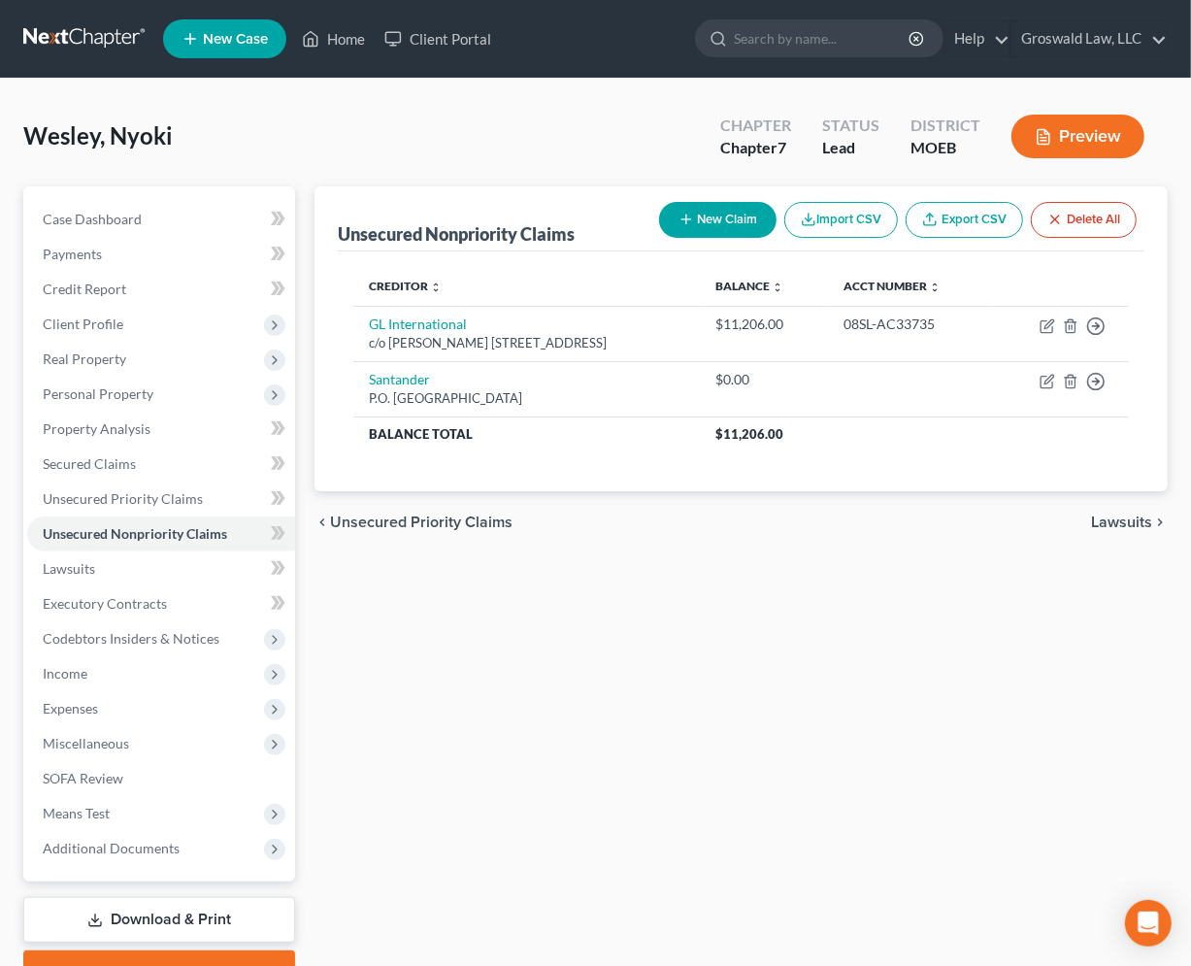
click at [693, 217] on button "New Claim" at bounding box center [717, 220] width 117 height 36
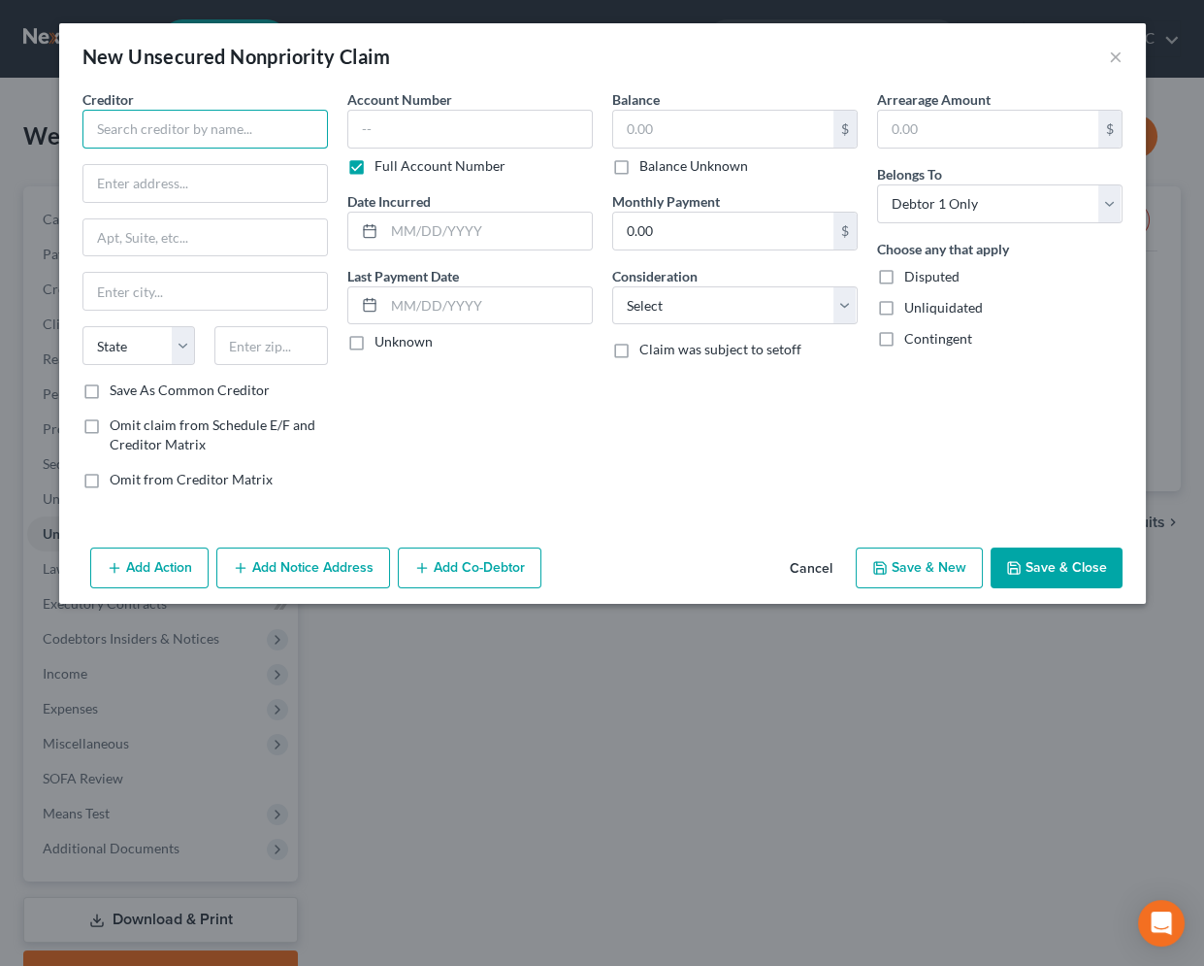
click at [260, 134] on input "text" at bounding box center [205, 129] width 246 height 39
drag, startPoint x: 745, startPoint y: 454, endPoint x: 272, endPoint y: 286, distance: 502.4
click at [728, 436] on div "Balance $ Balance Unknown Balance Undetermined $ Balance Unknown Monthly Paymen…" at bounding box center [735, 296] width 265 height 415
click at [120, 181] on input "text" at bounding box center [205, 183] width 244 height 37
paste input "[STREET_ADDRESS]"
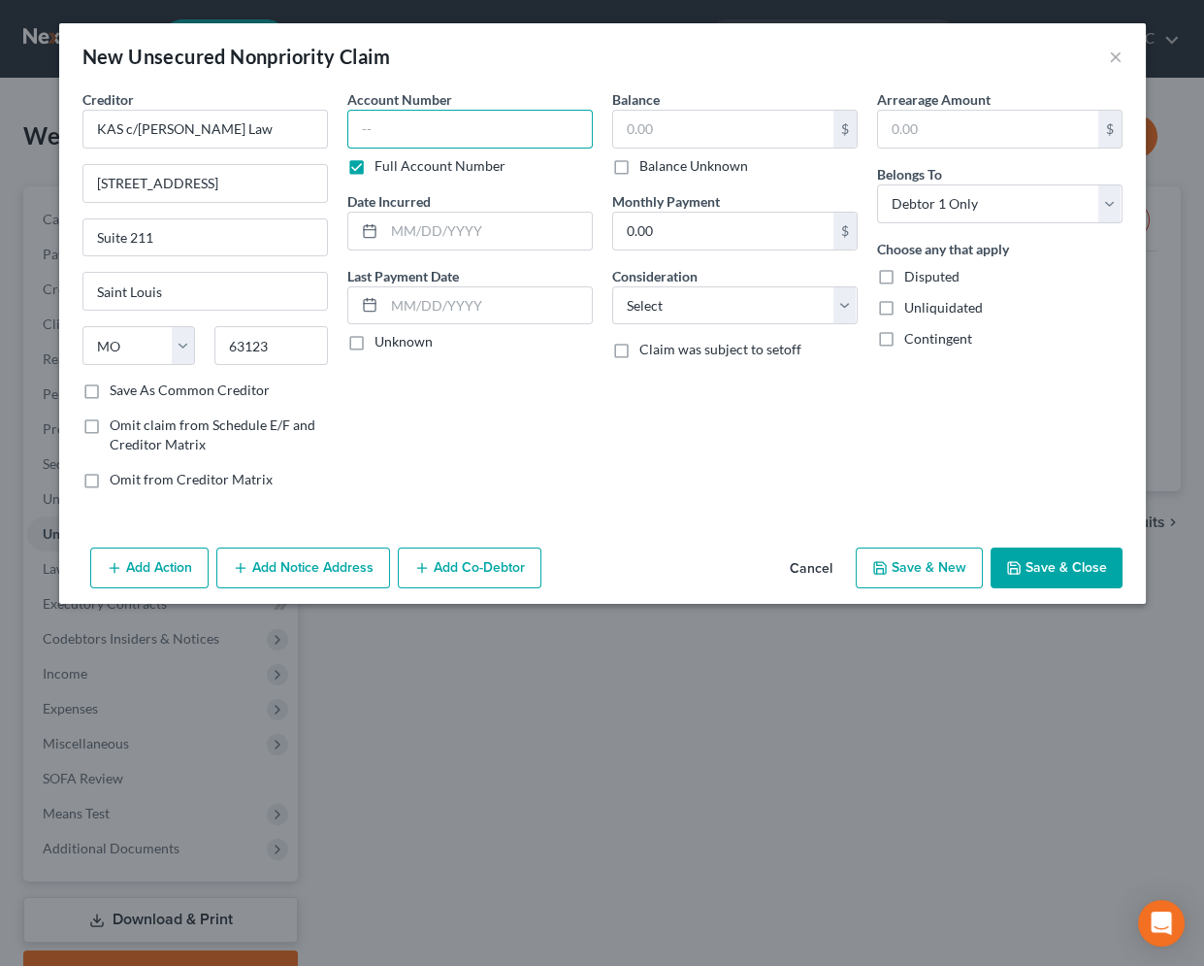
click at [442, 141] on input "text" at bounding box center [470, 129] width 246 height 39
paste input "2422-AC05071"
click at [467, 232] on input "text" at bounding box center [488, 231] width 208 height 37
drag, startPoint x: 726, startPoint y: 497, endPoint x: 788, endPoint y: 253, distance: 251.4
click at [726, 497] on div "Balance $ Balance Unknown Balance Undetermined $ Balance Unknown Monthly Paymen…" at bounding box center [735, 296] width 265 height 415
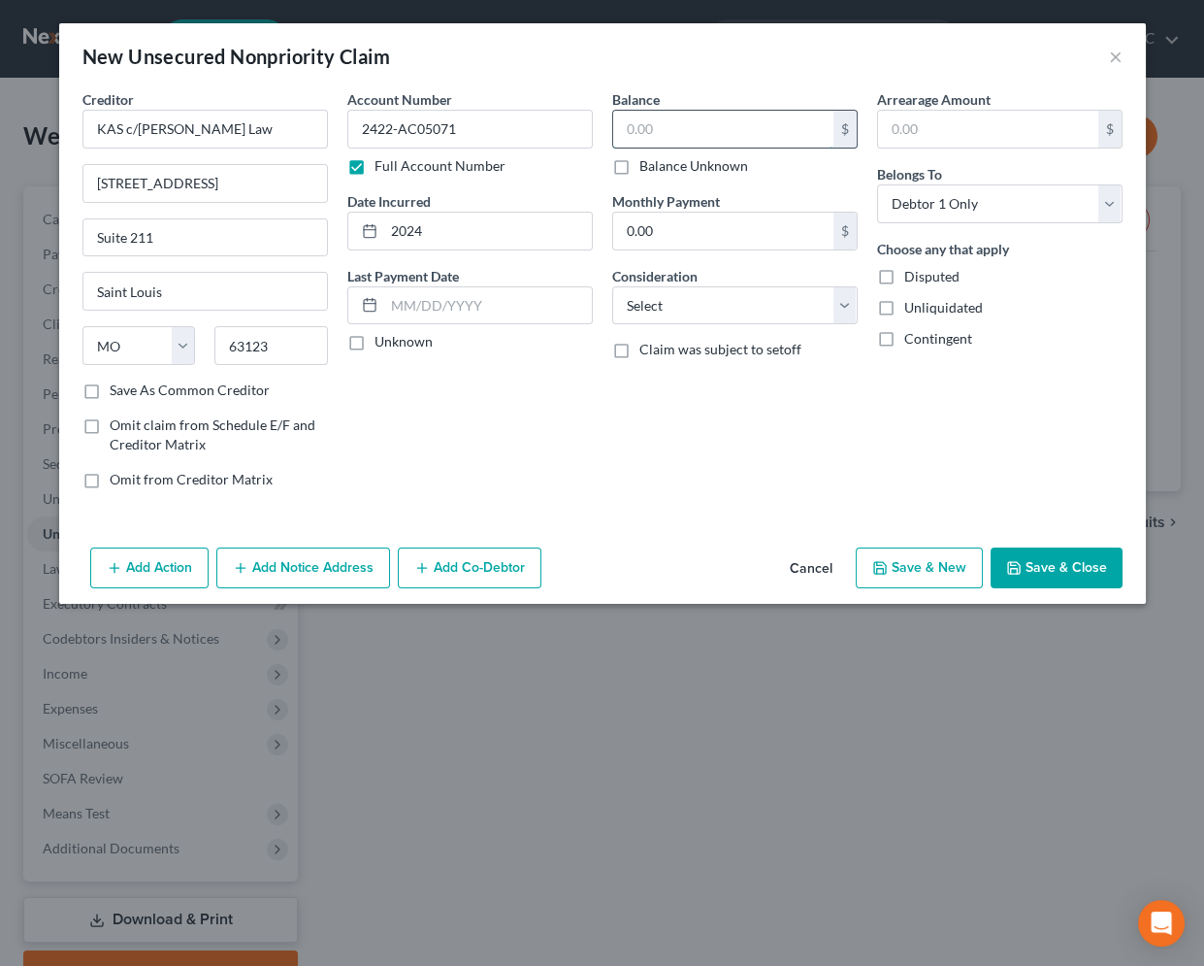
click at [705, 126] on input "text" at bounding box center [723, 129] width 220 height 37
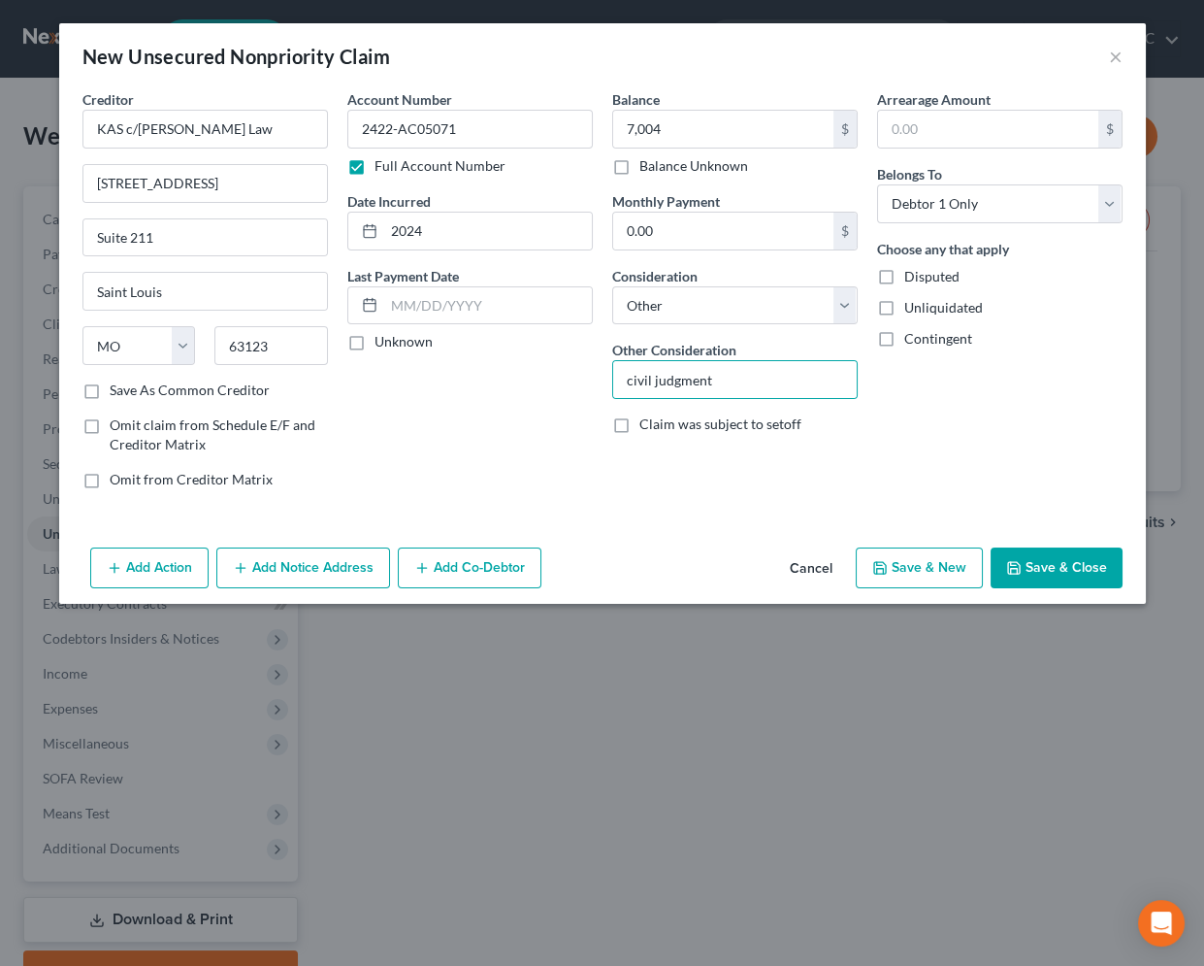
click at [1082, 568] on button "Save & Close" at bounding box center [1057, 567] width 132 height 41
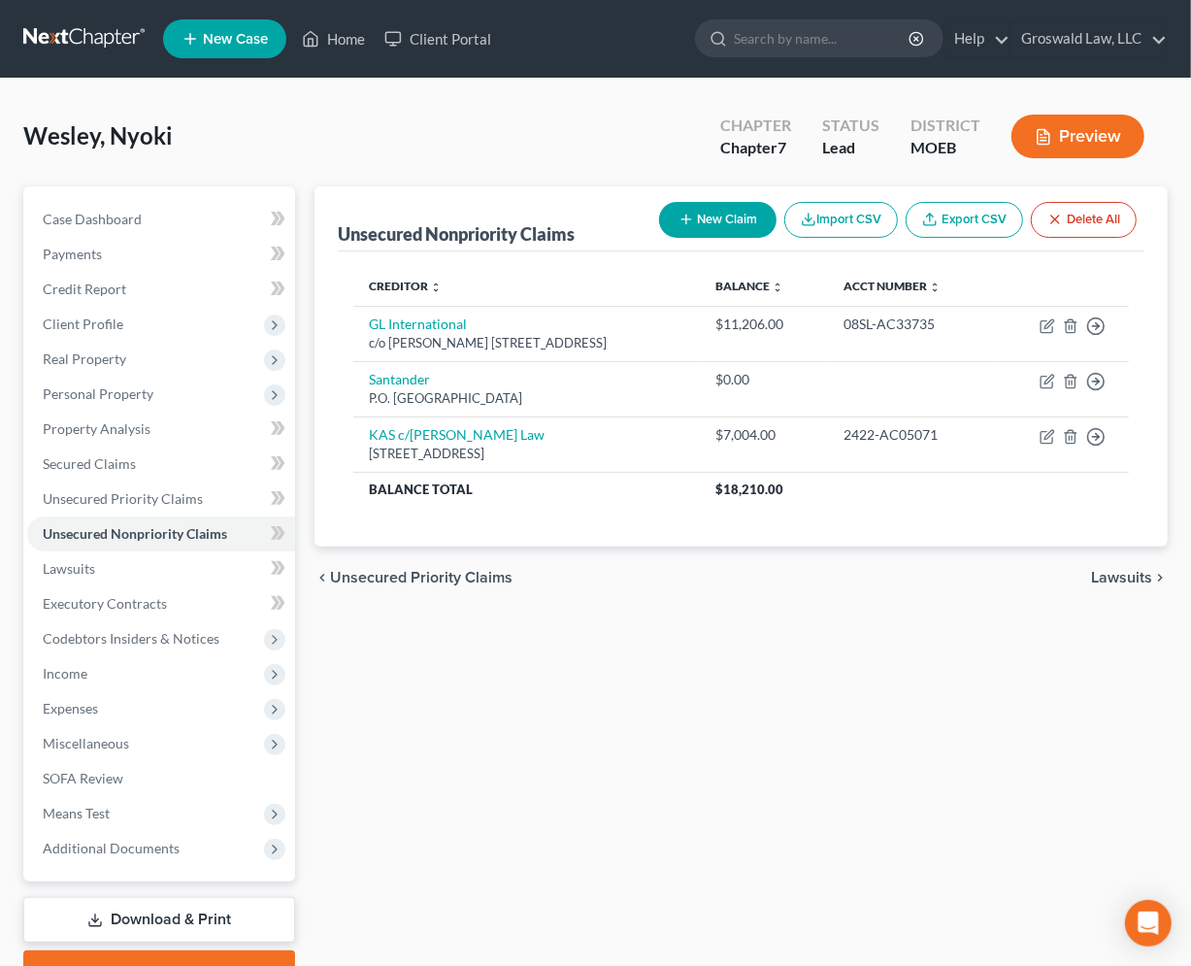
click at [825, 836] on div "Unsecured Nonpriority Claims New Claim Import CSV Export CSV Delete All Credito…" at bounding box center [741, 589] width 872 height 806
click at [113, 780] on span "SOFA Review" at bounding box center [83, 778] width 81 height 16
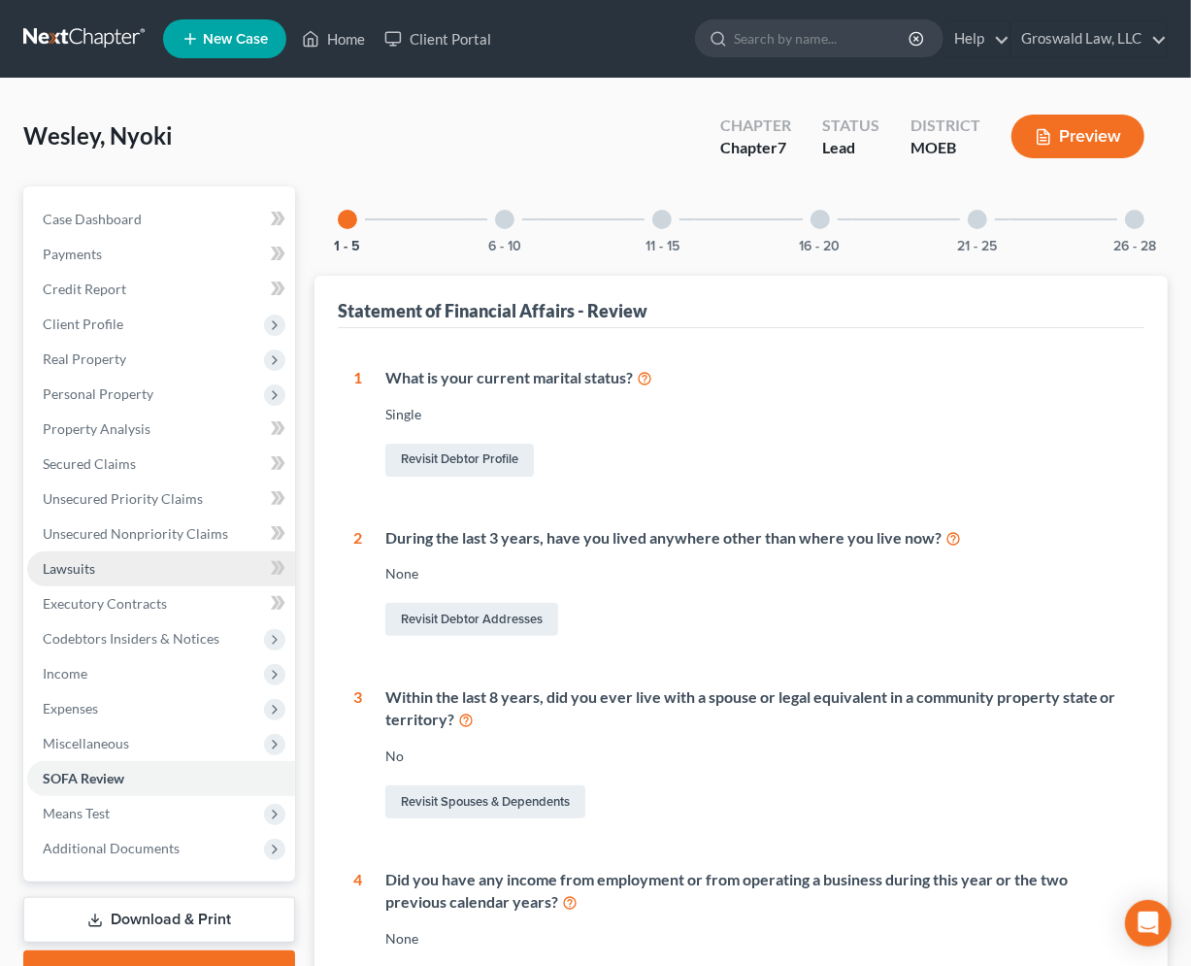
click at [106, 571] on link "Lawsuits" at bounding box center [161, 568] width 268 height 35
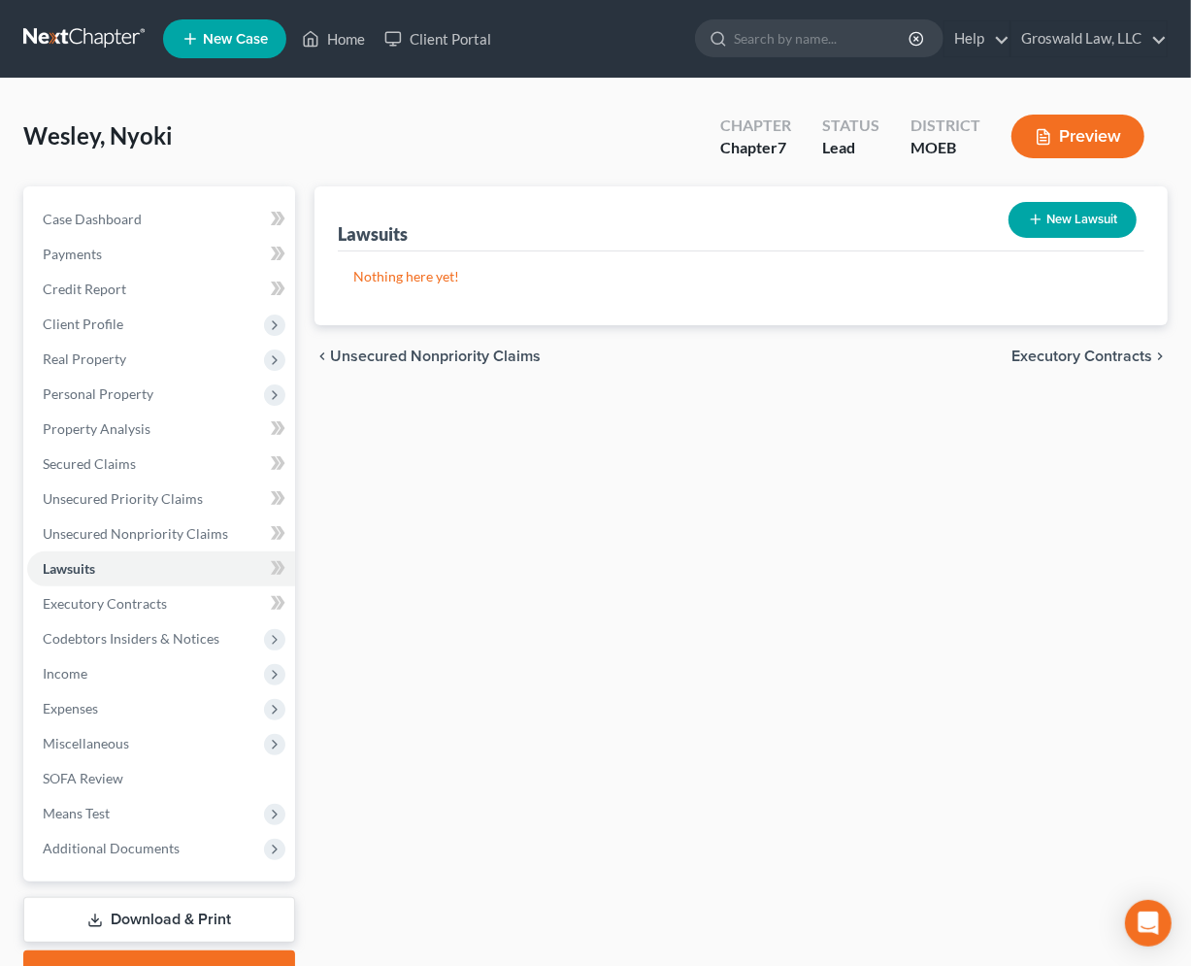
click at [1047, 214] on button "New Lawsuit" at bounding box center [1072, 220] width 128 height 36
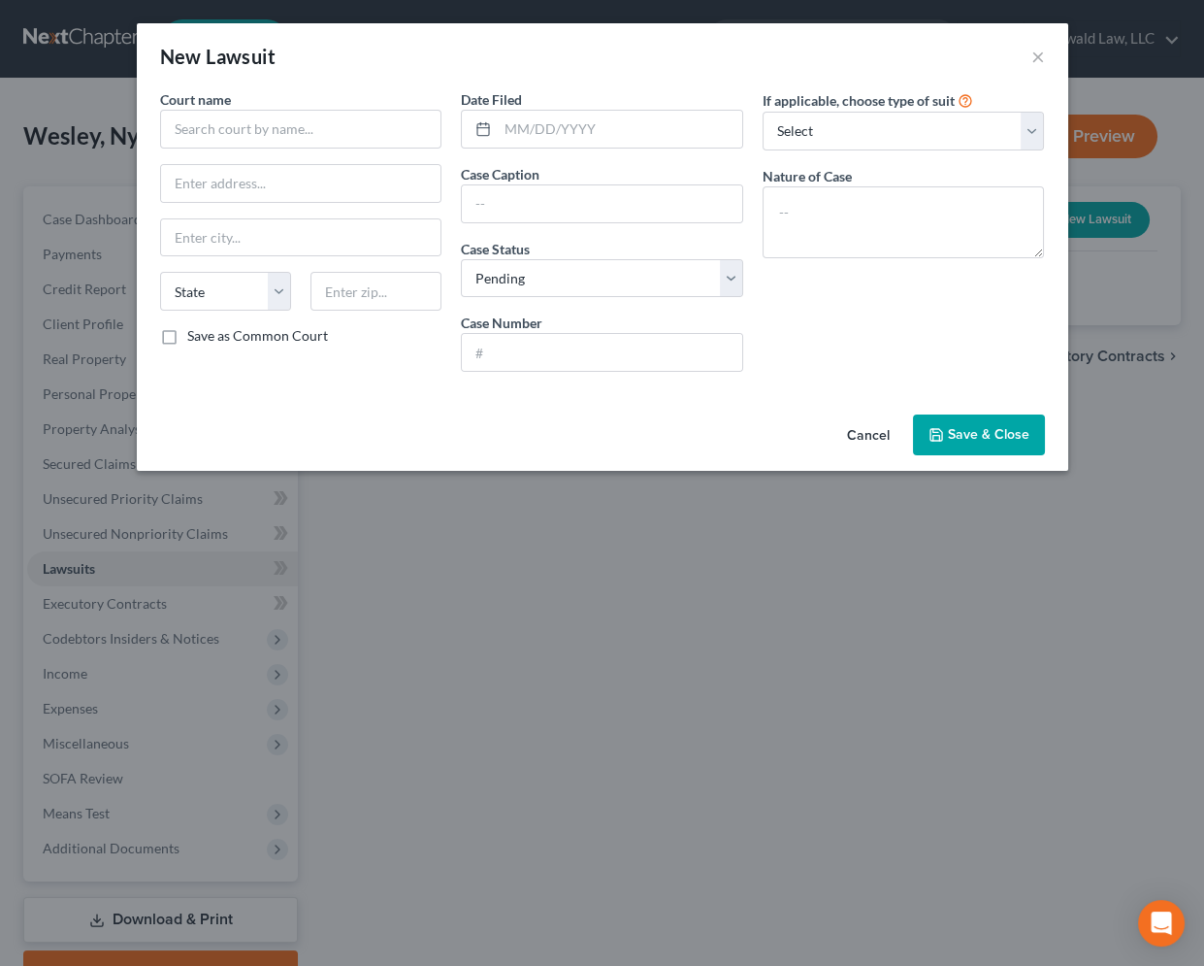
drag, startPoint x: 970, startPoint y: 431, endPoint x: 911, endPoint y: 361, distance: 91.6
click at [969, 414] on button "Save & Close" at bounding box center [979, 434] width 132 height 41
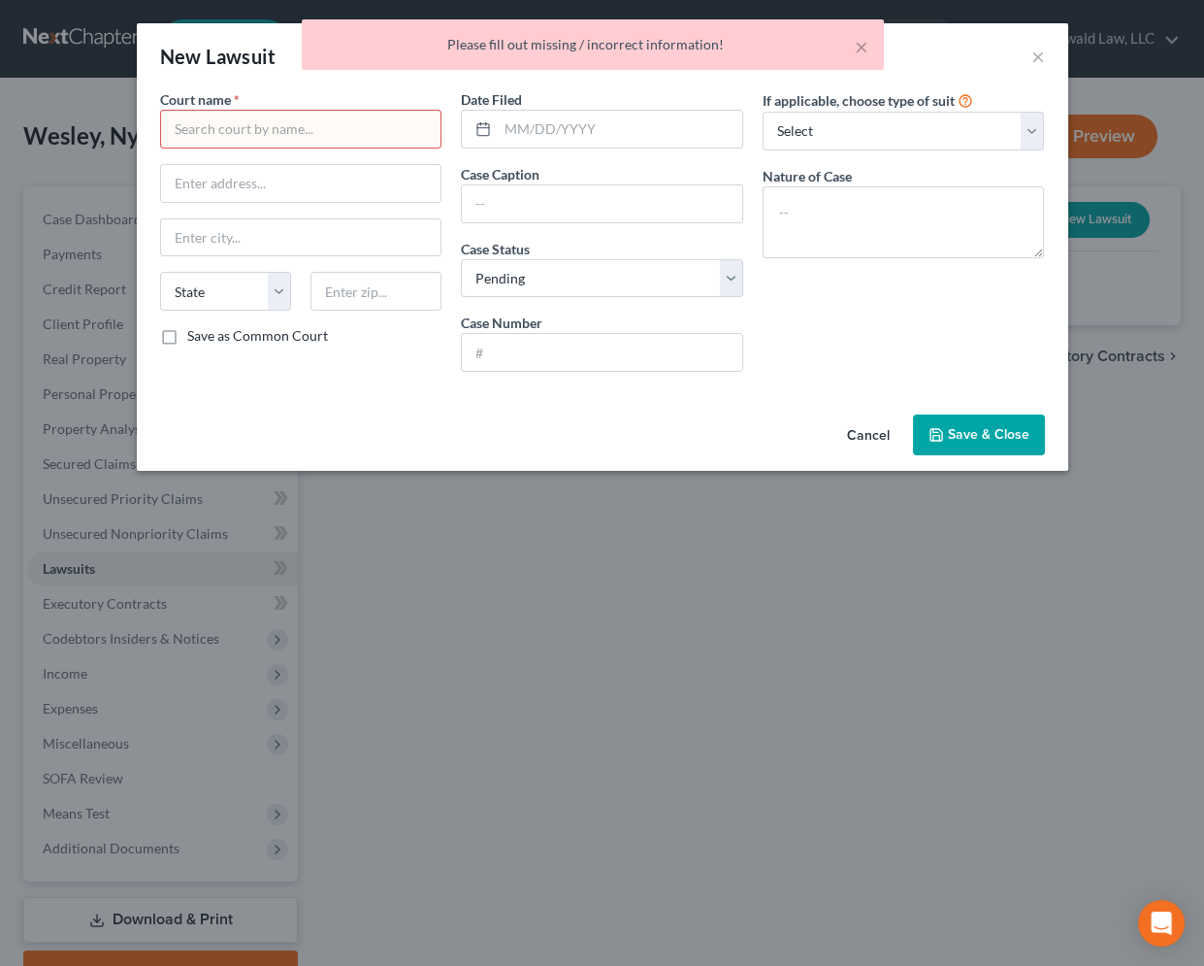
click at [299, 123] on input "text" at bounding box center [301, 129] width 282 height 39
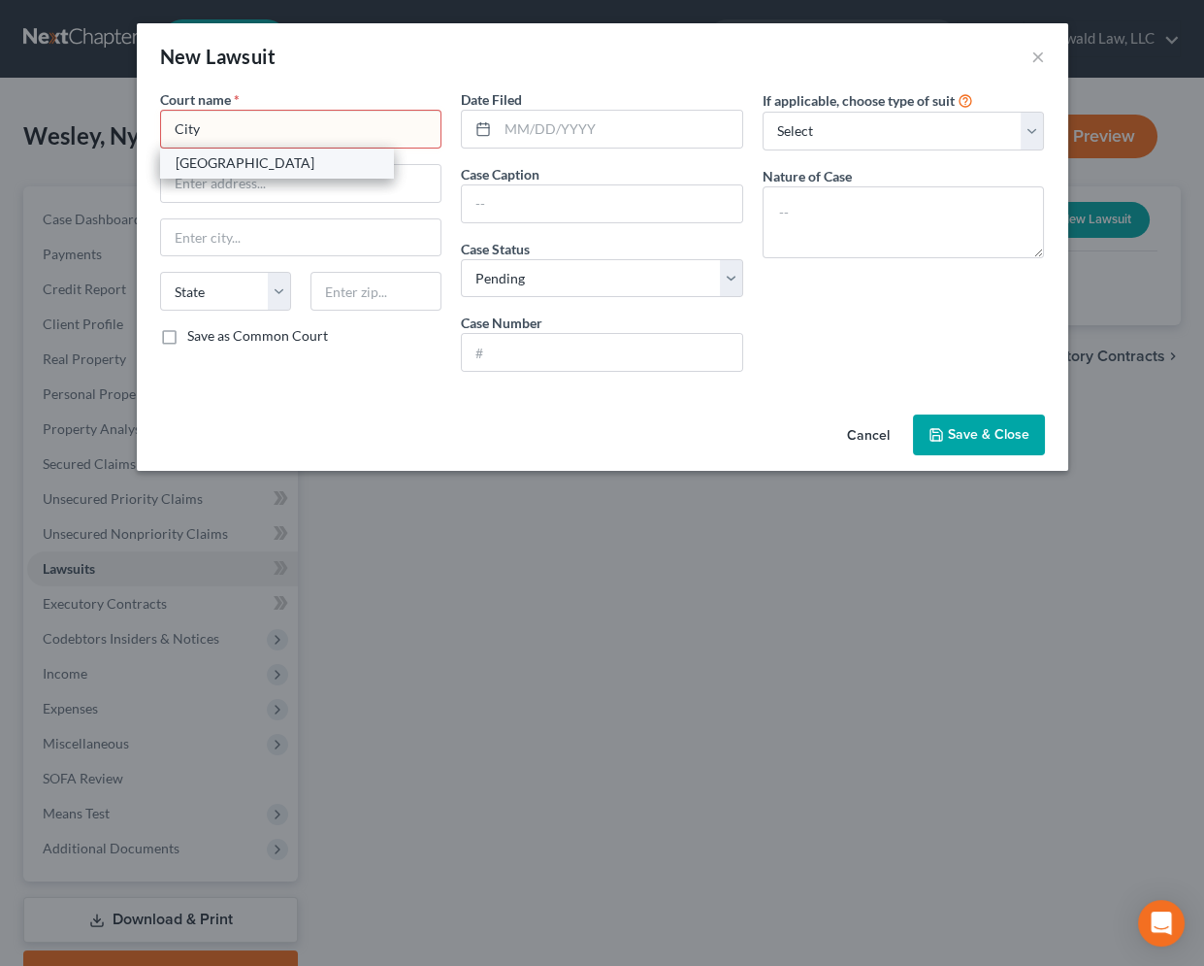
click at [258, 166] on div "[GEOGRAPHIC_DATA]" at bounding box center [277, 162] width 202 height 19
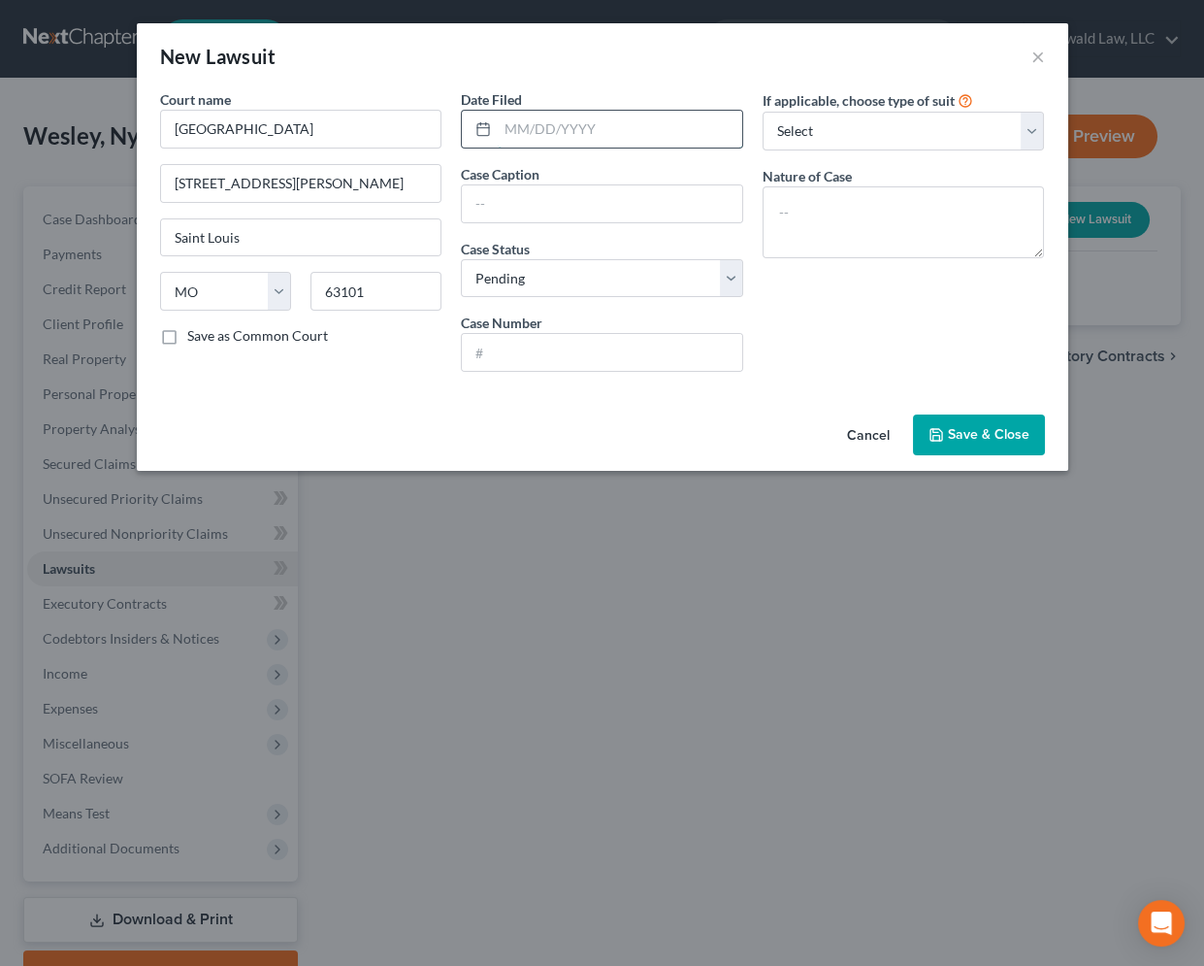
click at [511, 131] on input "text" at bounding box center [620, 129] width 245 height 37
click at [511, 359] on input "text" at bounding box center [602, 352] width 280 height 37
paste input "2522-CC05794"
drag, startPoint x: 473, startPoint y: 213, endPoint x: 499, endPoint y: 207, distance: 26.8
click at [493, 208] on input "text" at bounding box center [602, 203] width 280 height 37
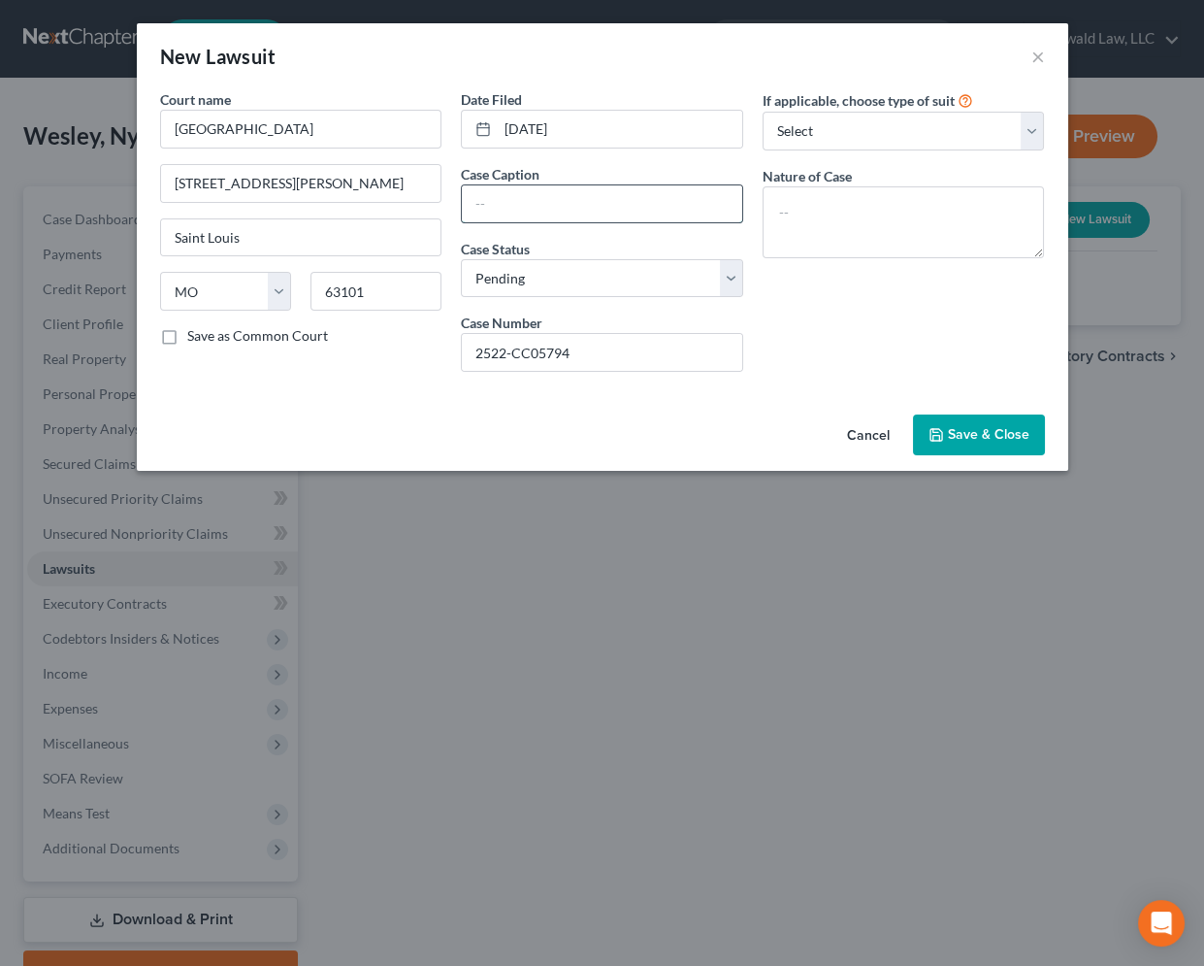
paste input "STL COR V NYOKI [PERSON_NAME]"
click at [865, 227] on textarea at bounding box center [904, 222] width 282 height 72
click at [961, 454] on div "Cancel Save & Close" at bounding box center [603, 439] width 932 height 64
click at [970, 429] on span "Save & Close" at bounding box center [989, 434] width 82 height 16
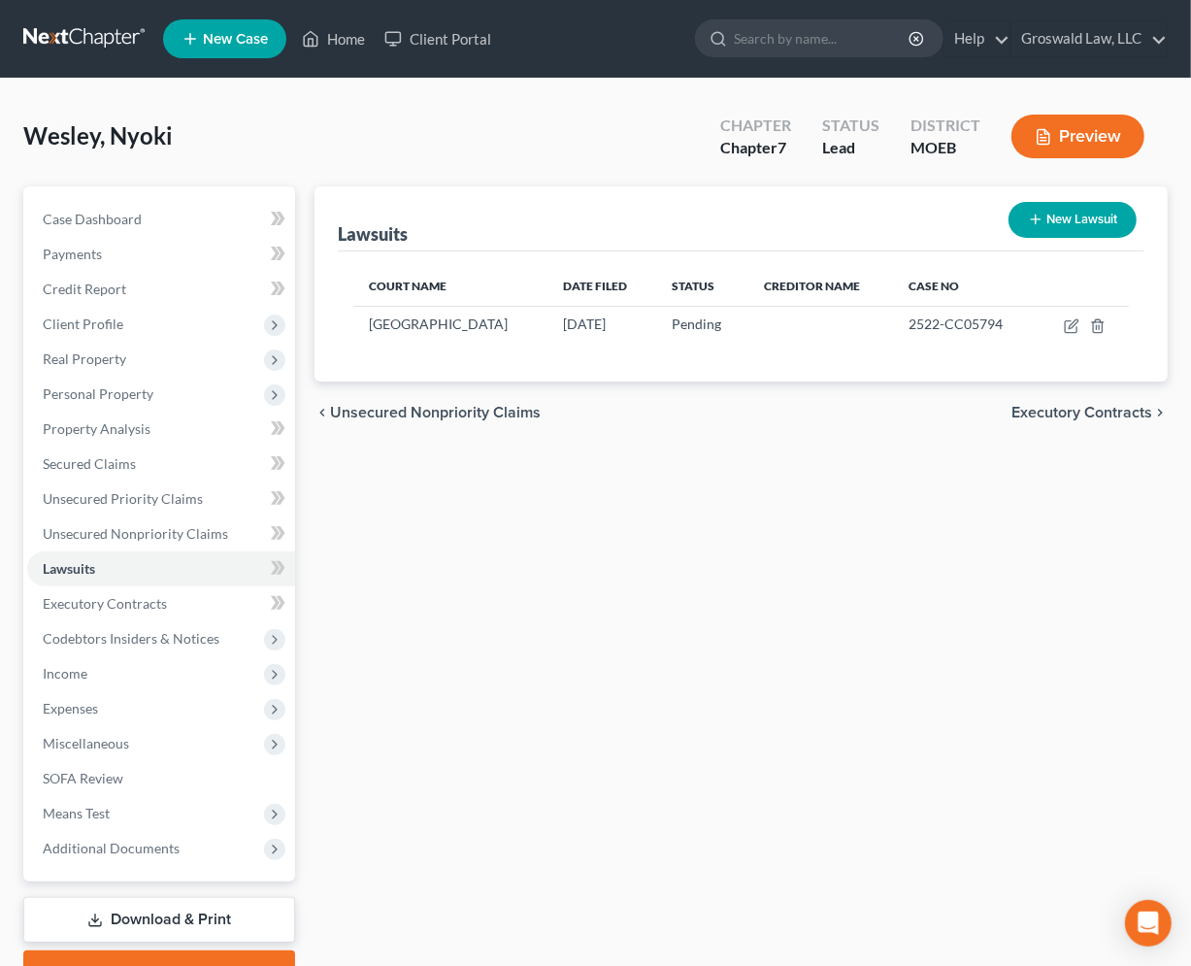
drag, startPoint x: 823, startPoint y: 534, endPoint x: 689, endPoint y: 404, distance: 186.7
click at [822, 533] on div "Lawsuits New Lawsuit Court Name Date Filed Status Creditor Name Case No [GEOGRA…" at bounding box center [741, 589] width 872 height 806
click at [149, 538] on span "Unsecured Nonpriority Claims" at bounding box center [135, 533] width 185 height 16
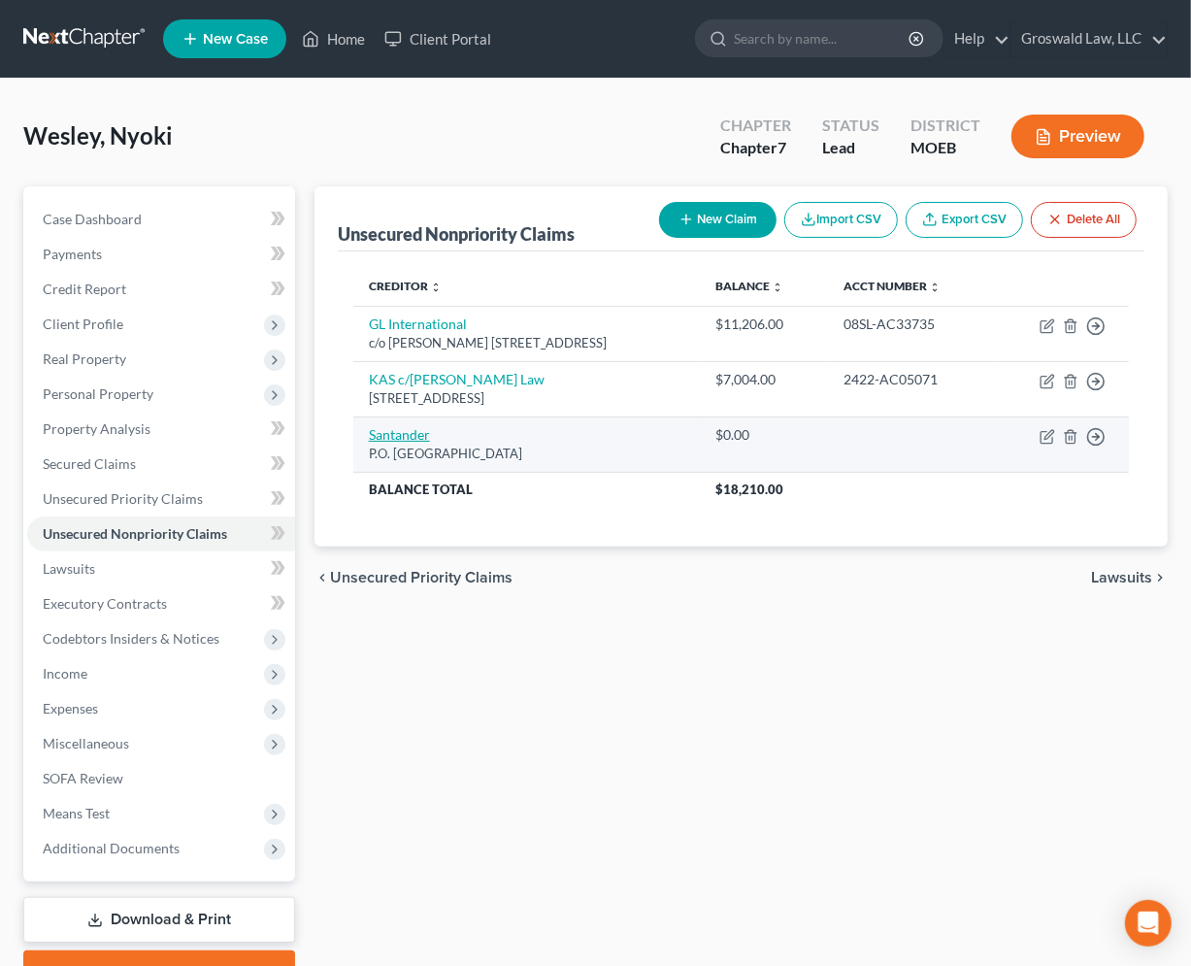
click at [413, 432] on link "Santander" at bounding box center [399, 434] width 61 height 16
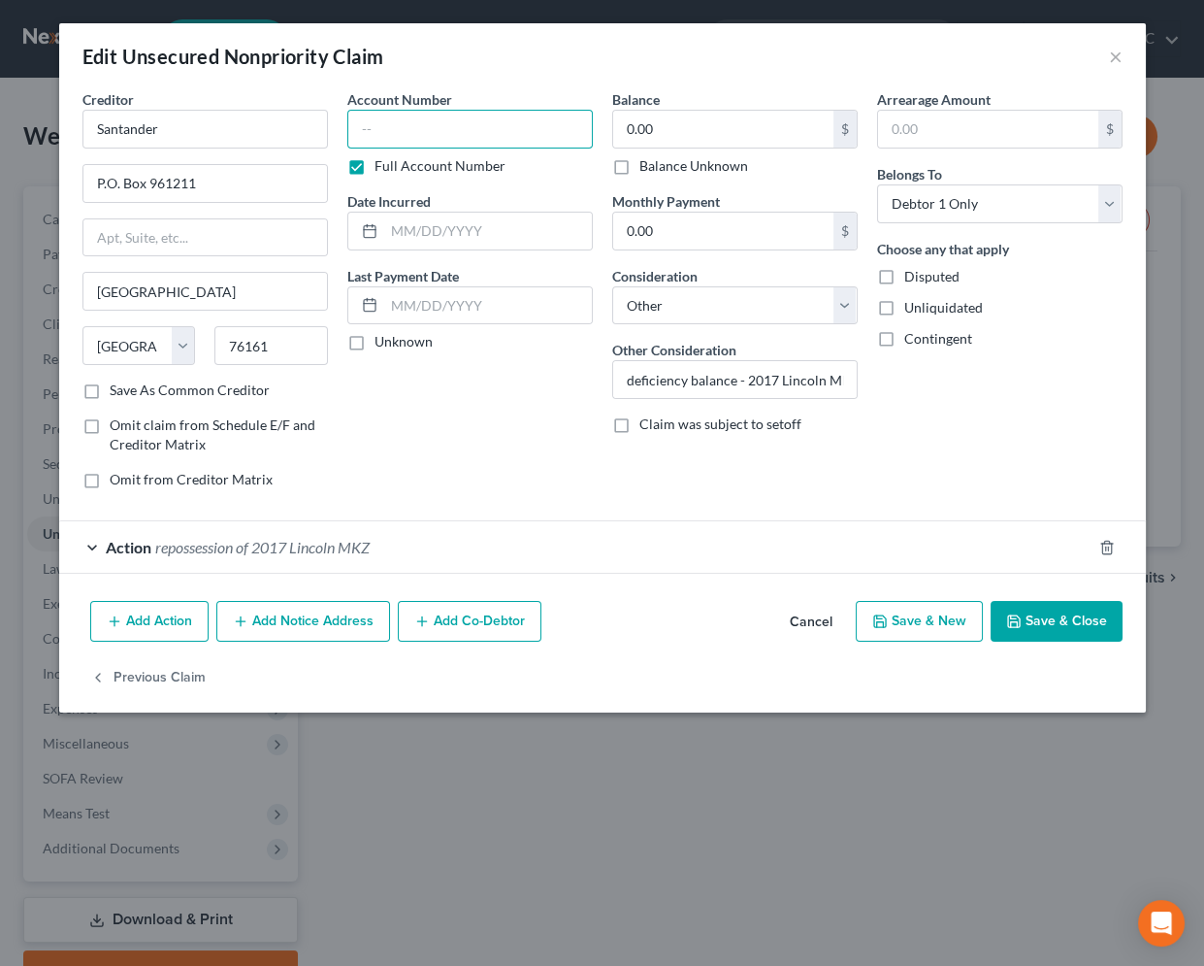
click at [402, 132] on input "text" at bounding box center [470, 129] width 246 height 39
drag, startPoint x: 442, startPoint y: 123, endPoint x: 115, endPoint y: 112, distance: 326.3
click at [111, 115] on div "Creditor * Santander P.O. [GEOGRAPHIC_DATA] [US_STATE][GEOGRAPHIC_DATA] AZ CA C…" at bounding box center [603, 296] width 1060 height 415
click at [416, 456] on div "Account Number 1000 Full Account Number Date Incurred 08/2021 Last Payment Date…" at bounding box center [470, 296] width 265 height 415
click at [747, 474] on div "Balance 21,122.00 $ Balance Unknown Balance Undetermined 21,122 $ Balance Unkno…" at bounding box center [735, 296] width 265 height 415
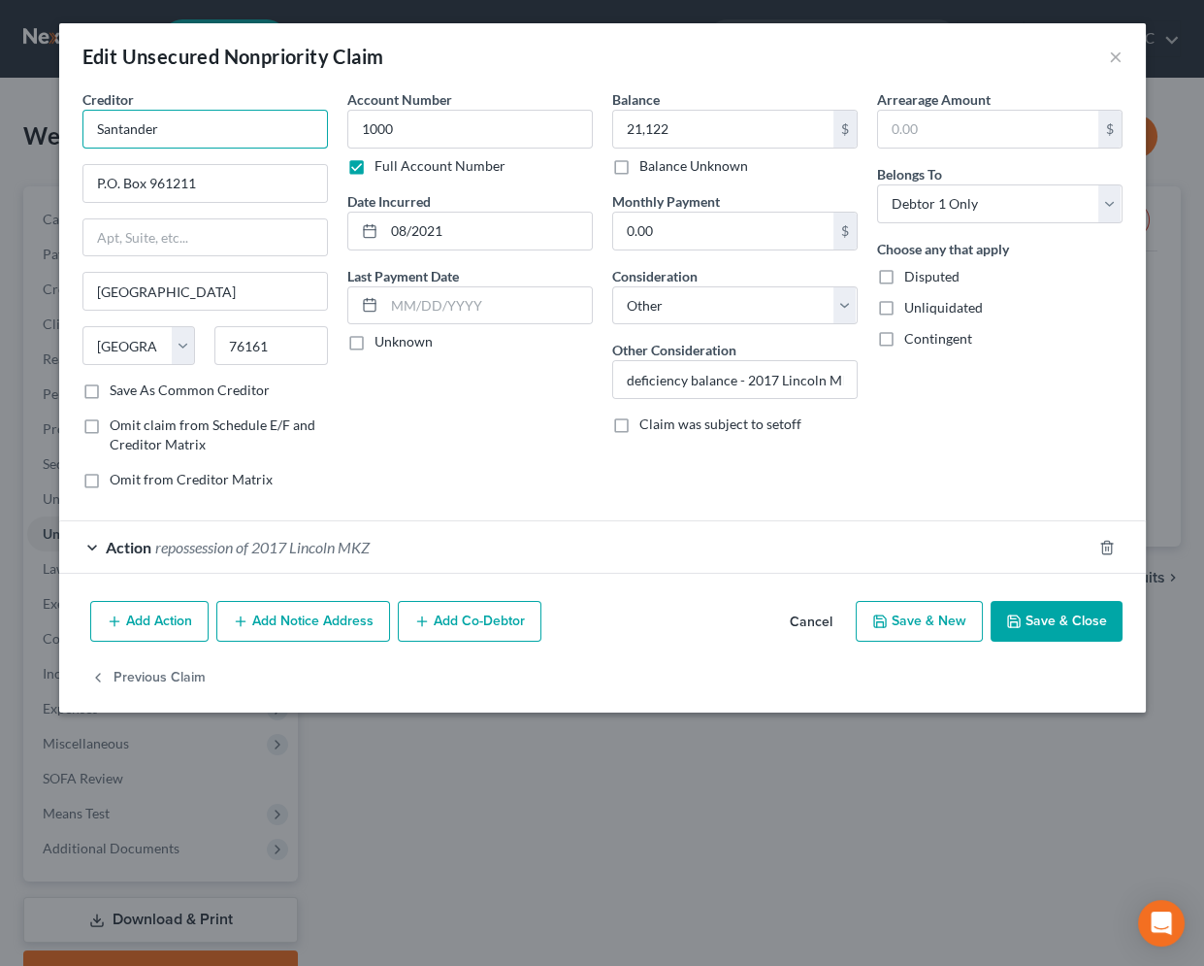
click at [189, 130] on input "Santander" at bounding box center [205, 129] width 246 height 39
click at [1031, 613] on button "Save & Close" at bounding box center [1057, 621] width 132 height 41
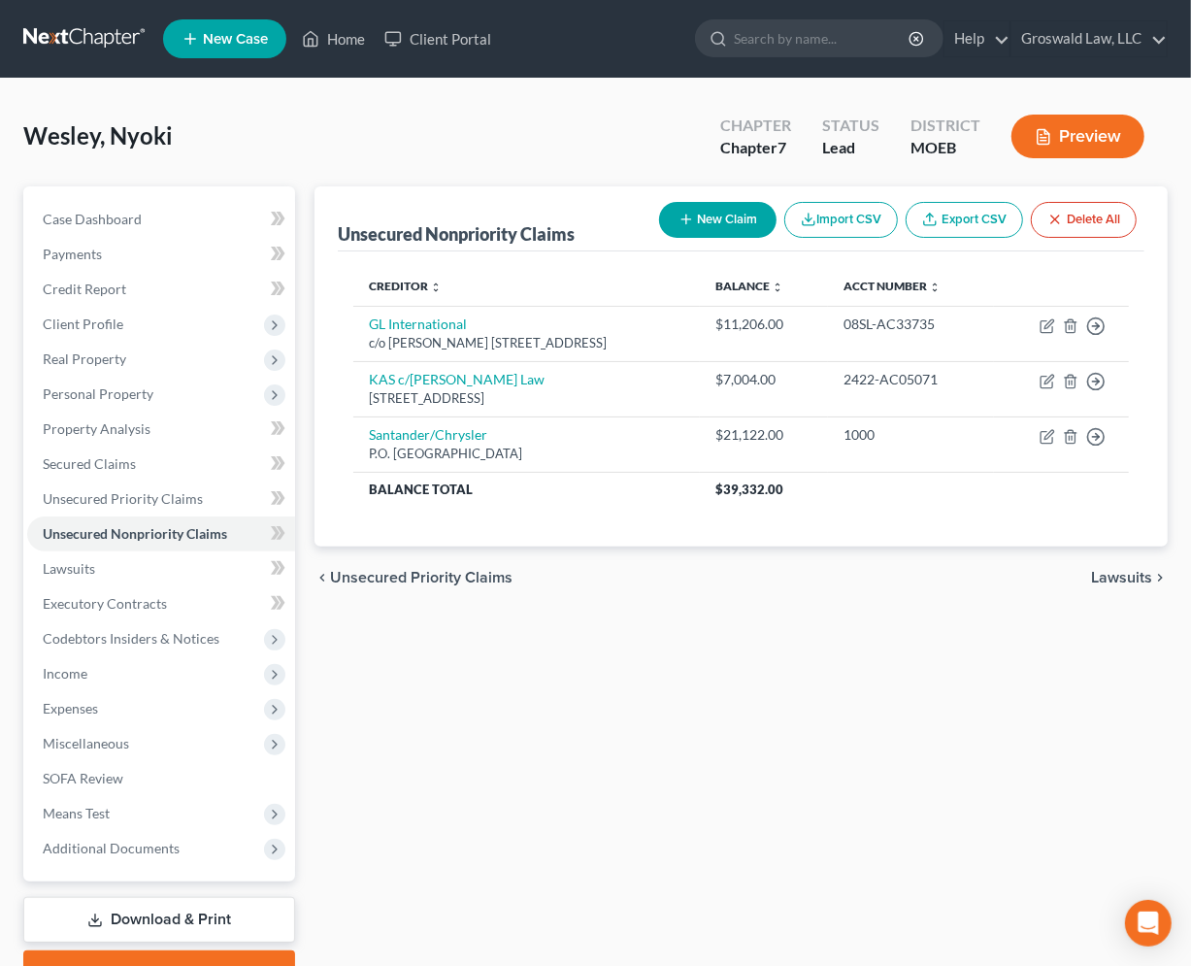
click at [696, 223] on button "New Claim" at bounding box center [717, 220] width 117 height 36
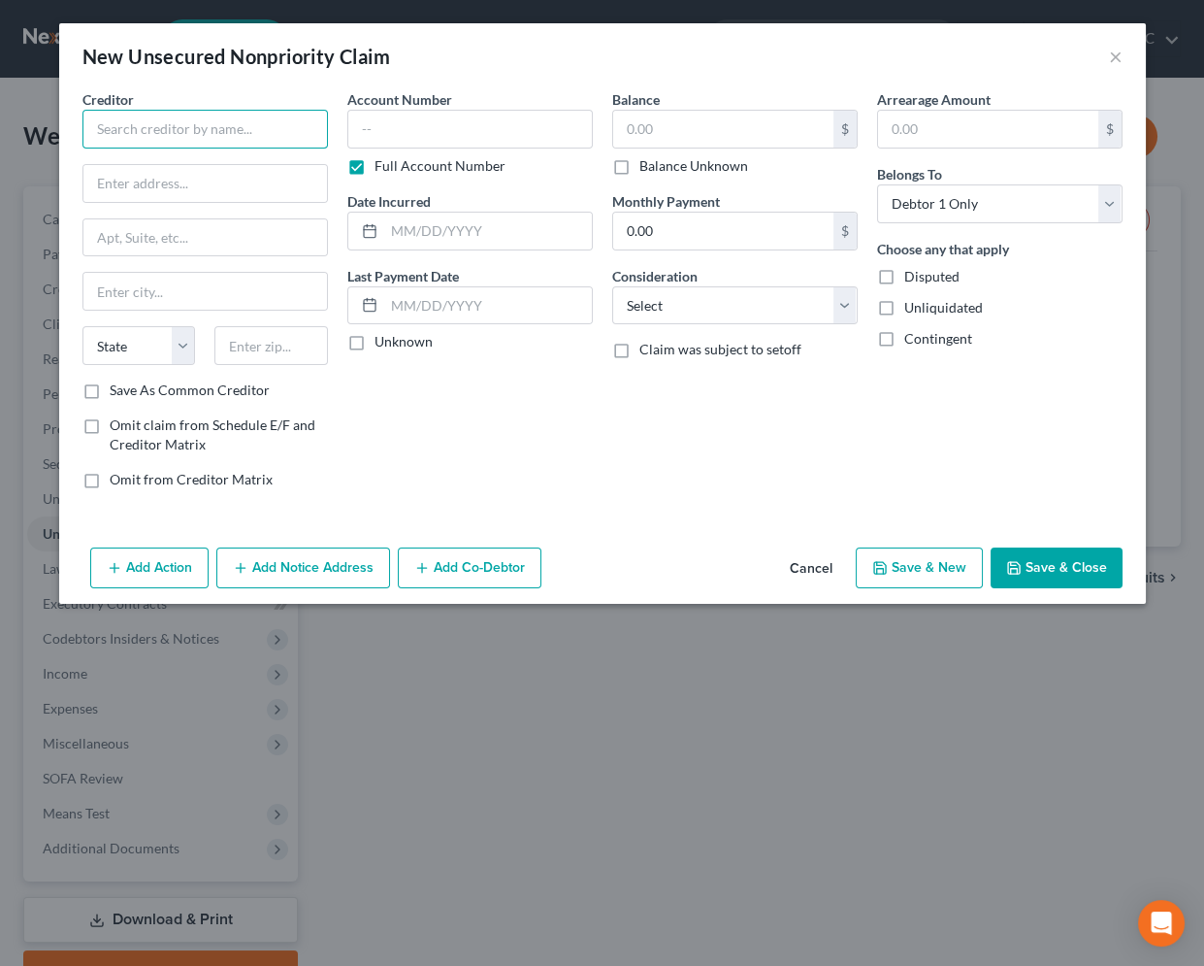
click at [147, 126] on input "text" at bounding box center [205, 129] width 246 height 39
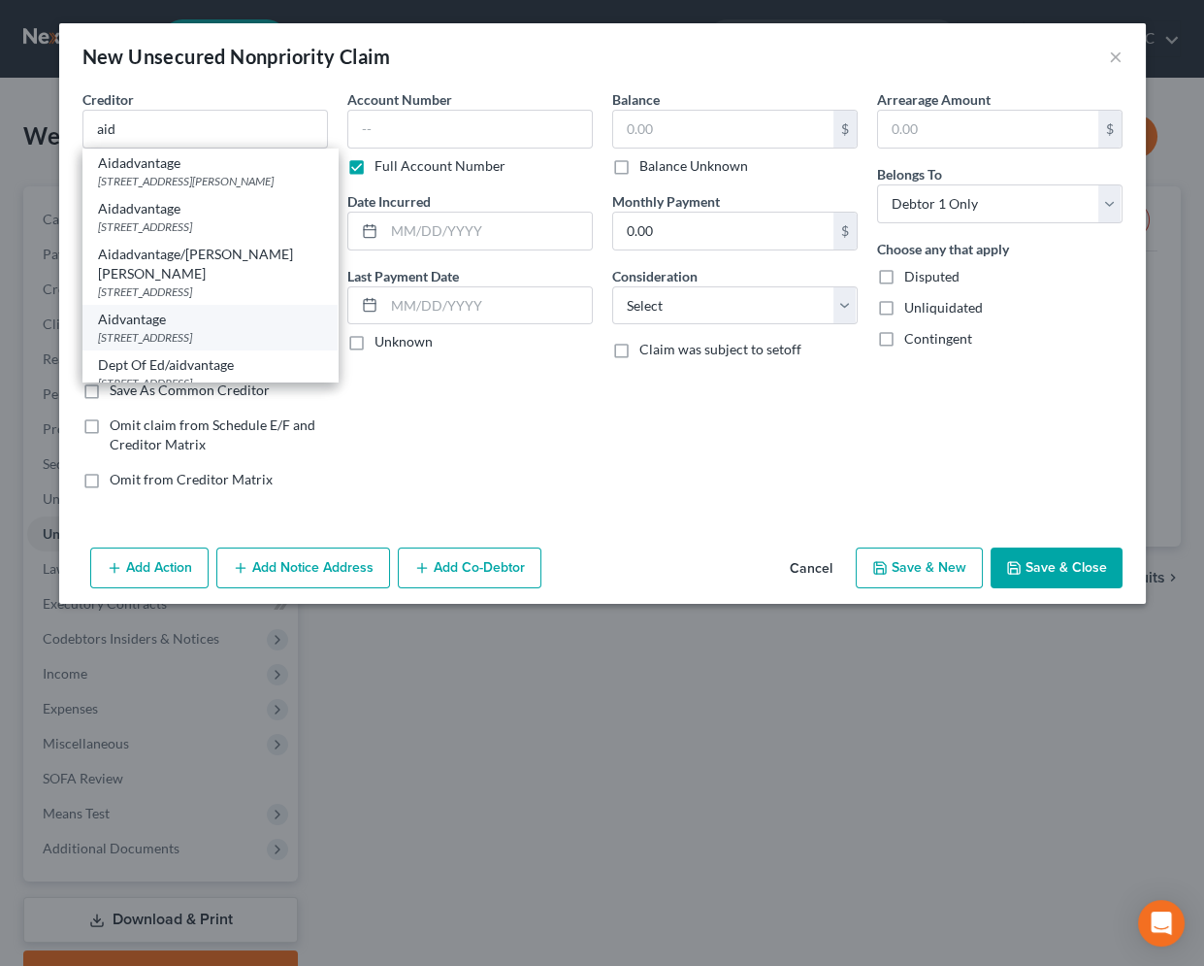
click at [194, 329] on div "[STREET_ADDRESS]" at bounding box center [210, 337] width 224 height 16
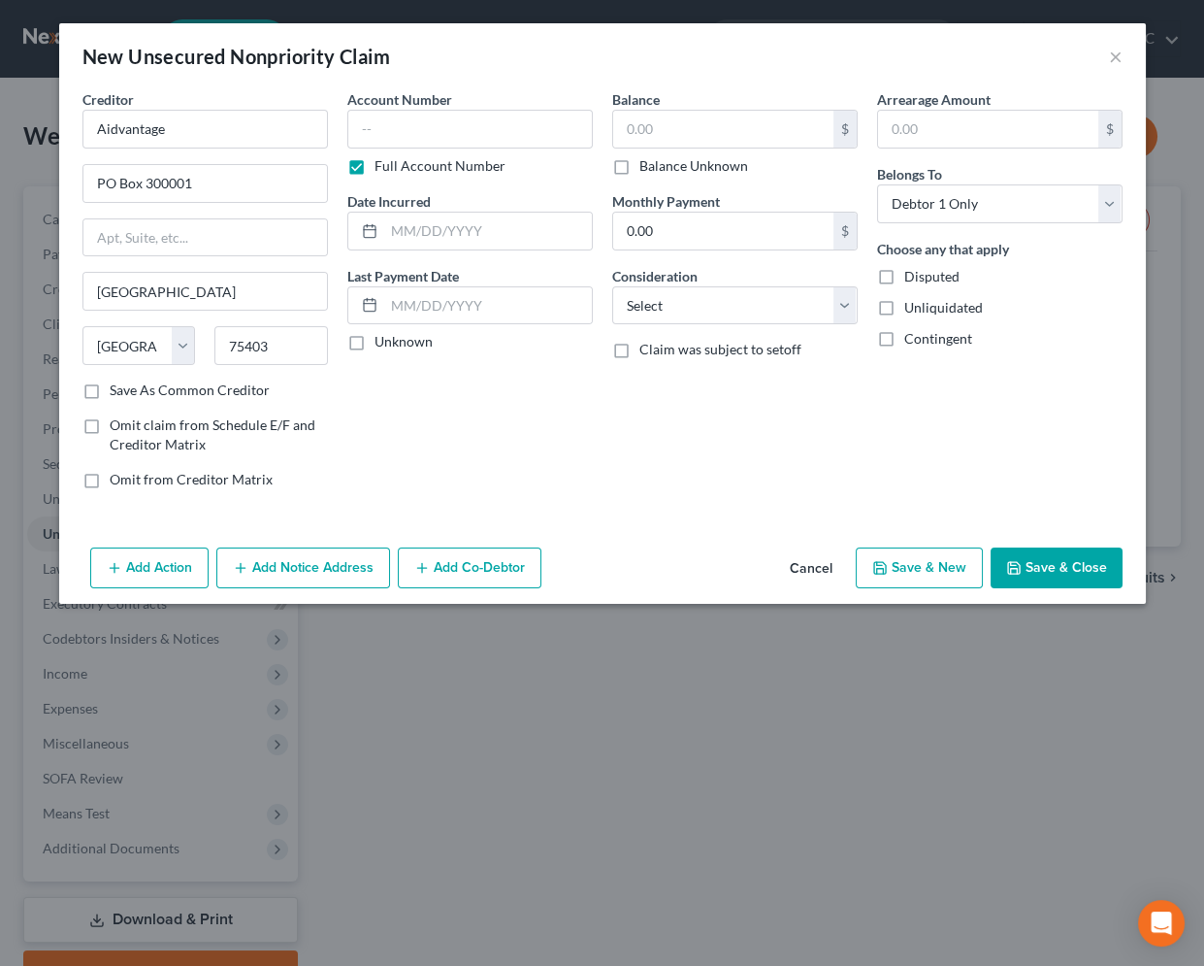
click at [289, 573] on button "Add Notice Address" at bounding box center [303, 567] width 174 height 41
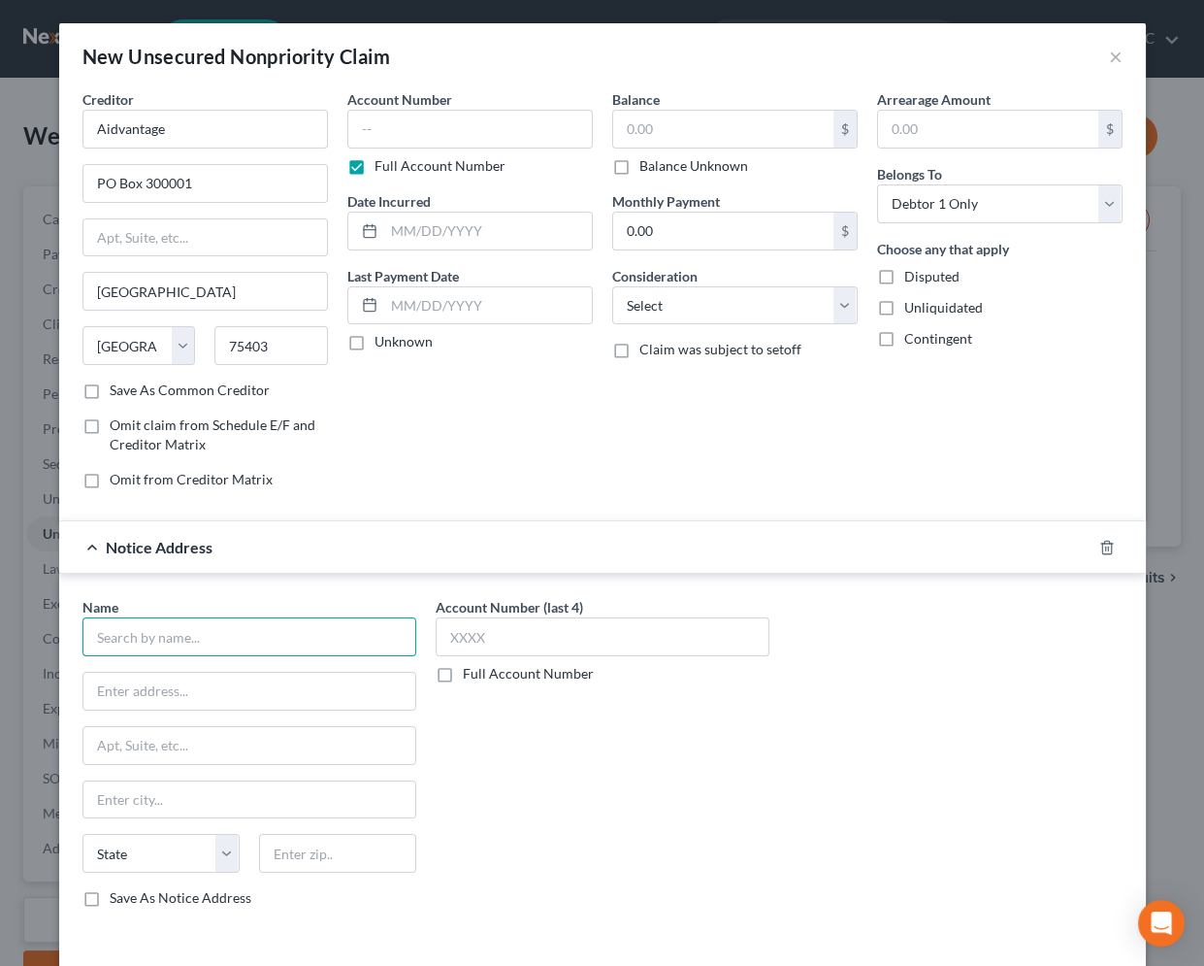
click at [227, 635] on input "text" at bounding box center [249, 636] width 334 height 39
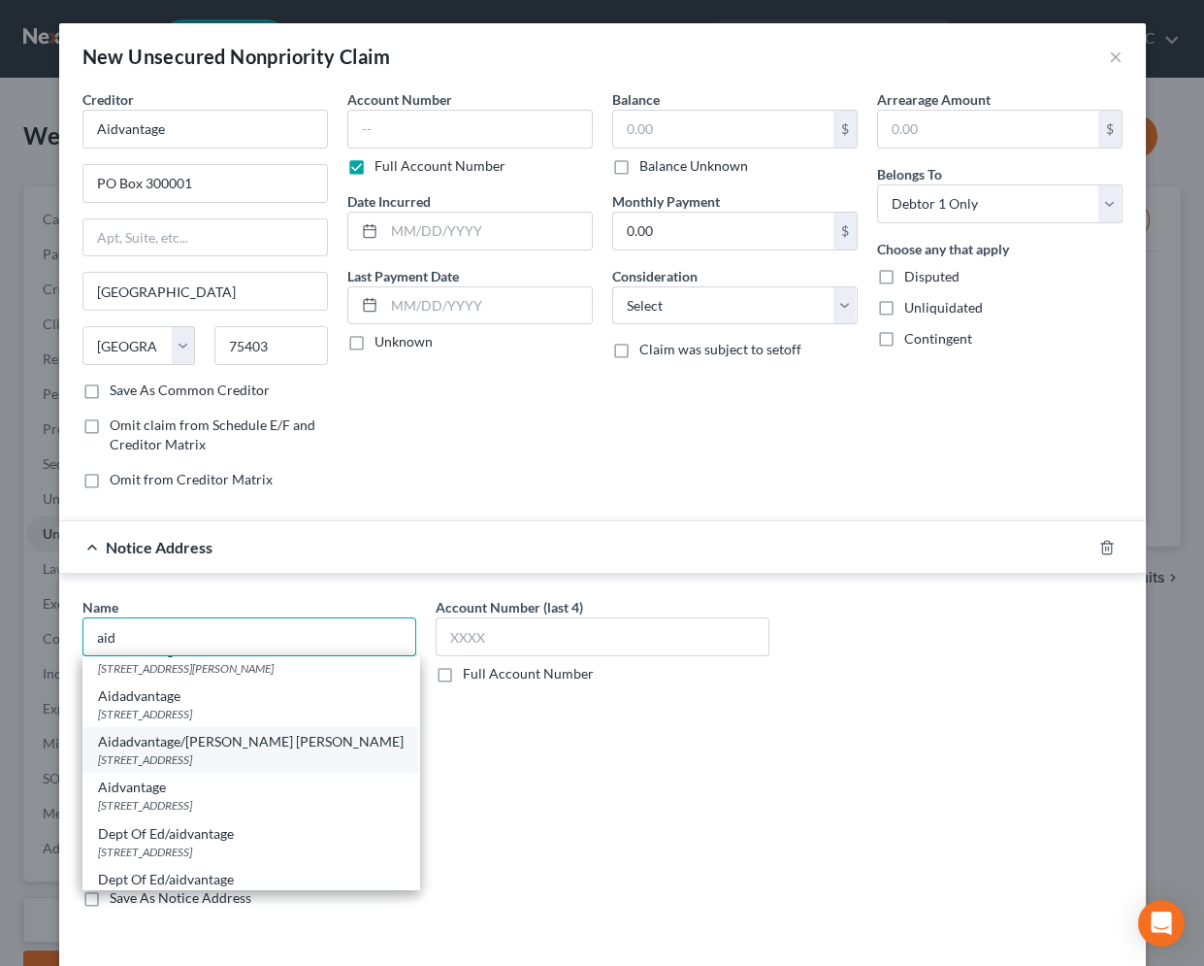
scroll to position [41, 0]
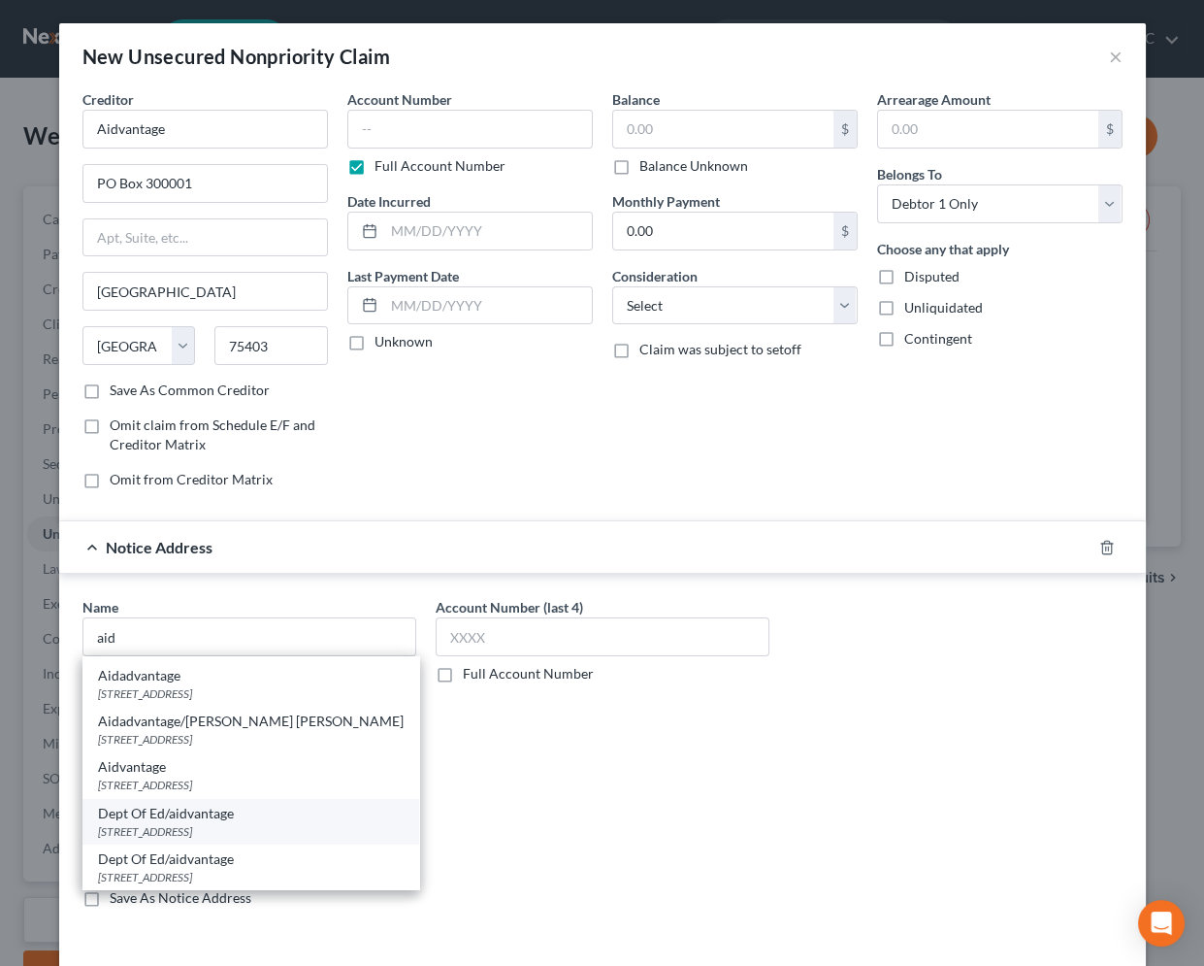
click at [177, 827] on div "[STREET_ADDRESS]" at bounding box center [251, 831] width 306 height 16
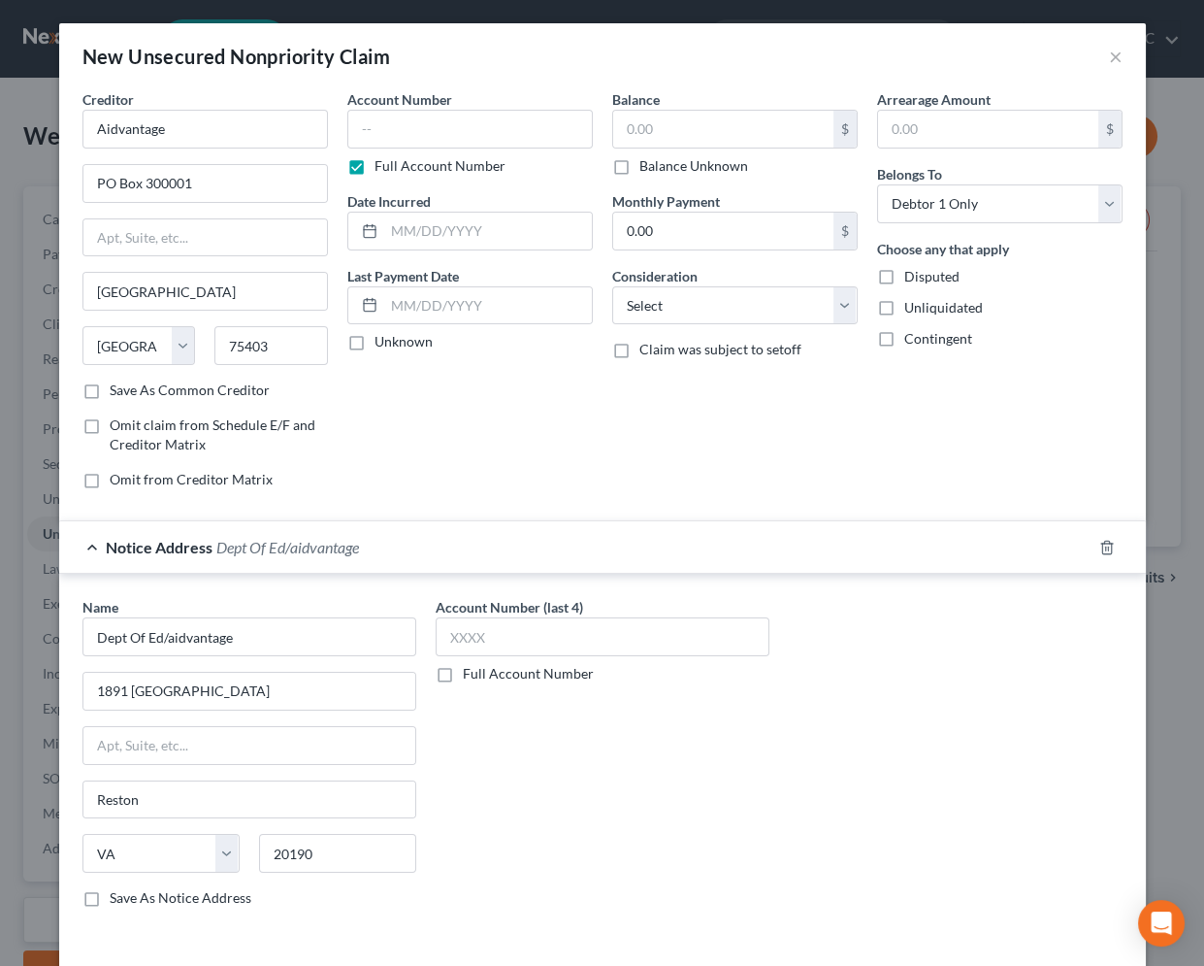
scroll to position [0, 0]
drag, startPoint x: 205, startPoint y: 127, endPoint x: -233, endPoint y: 127, distance: 437.7
click at [0, 127] on html "Home New Case Client Portal Groswald Law, LLC [PERSON_NAME][EMAIL_ADDRESS][DOMA…" at bounding box center [602, 560] width 1204 height 1121
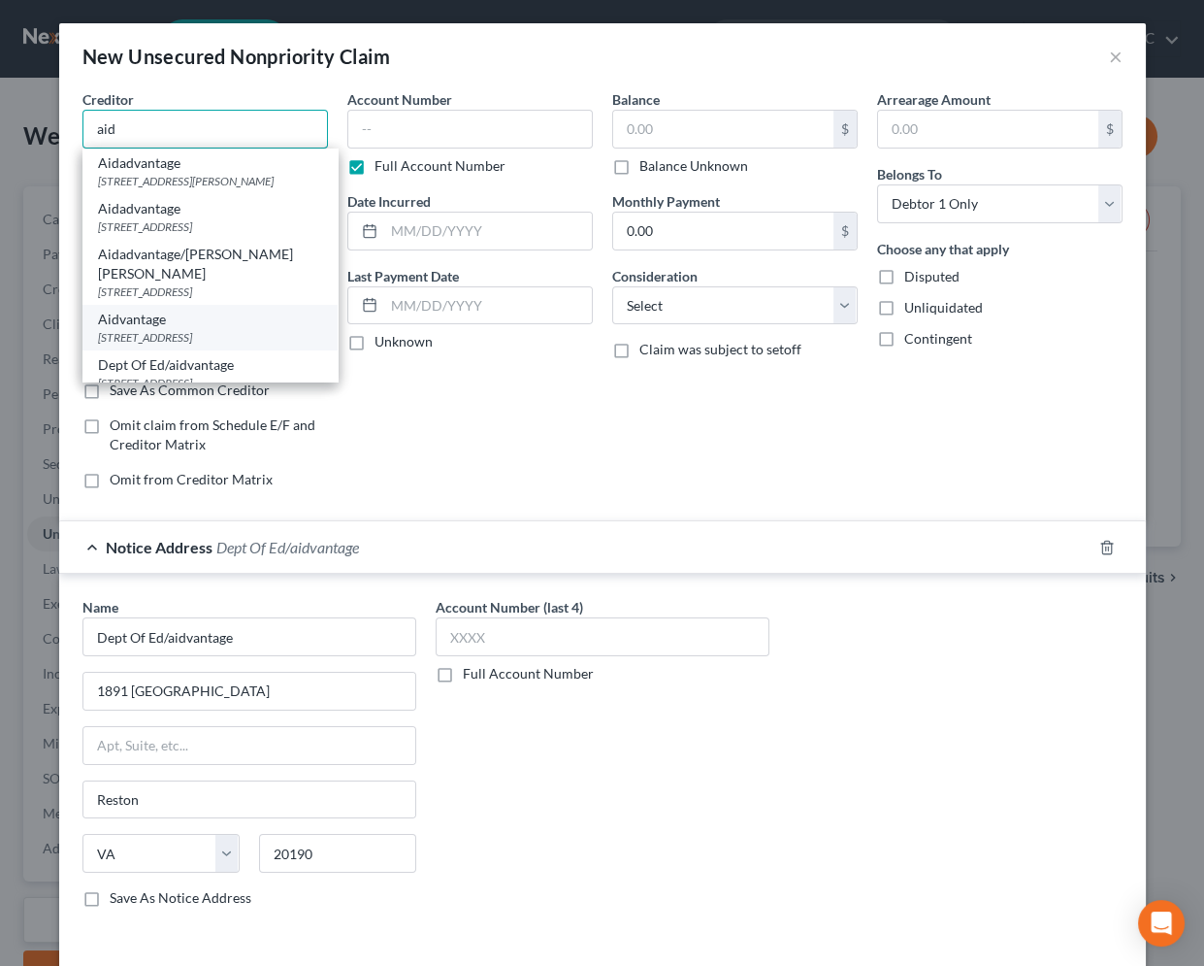
scroll to position [58, 0]
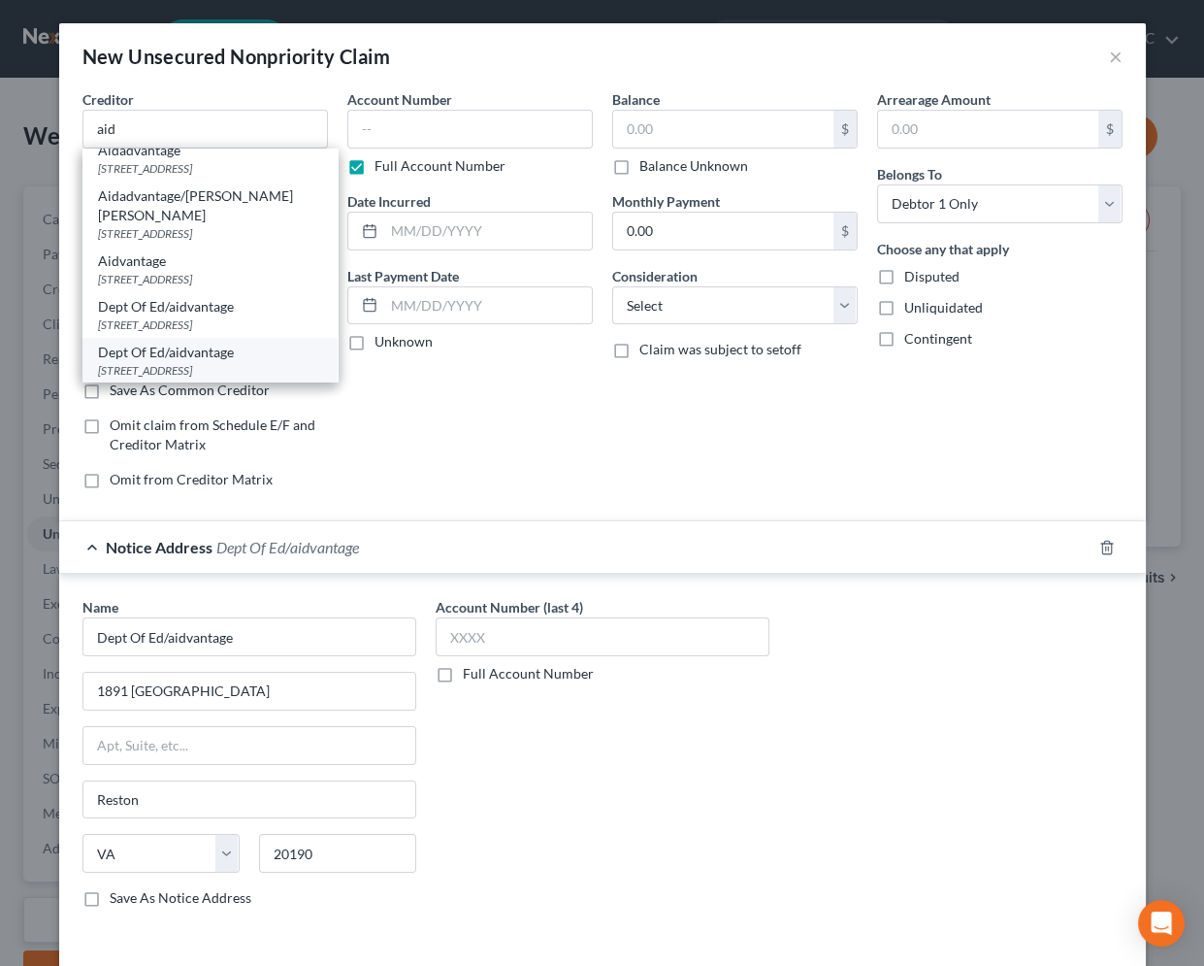
click at [169, 354] on div "Dept Of Ed/aidvantage" at bounding box center [210, 352] width 224 height 19
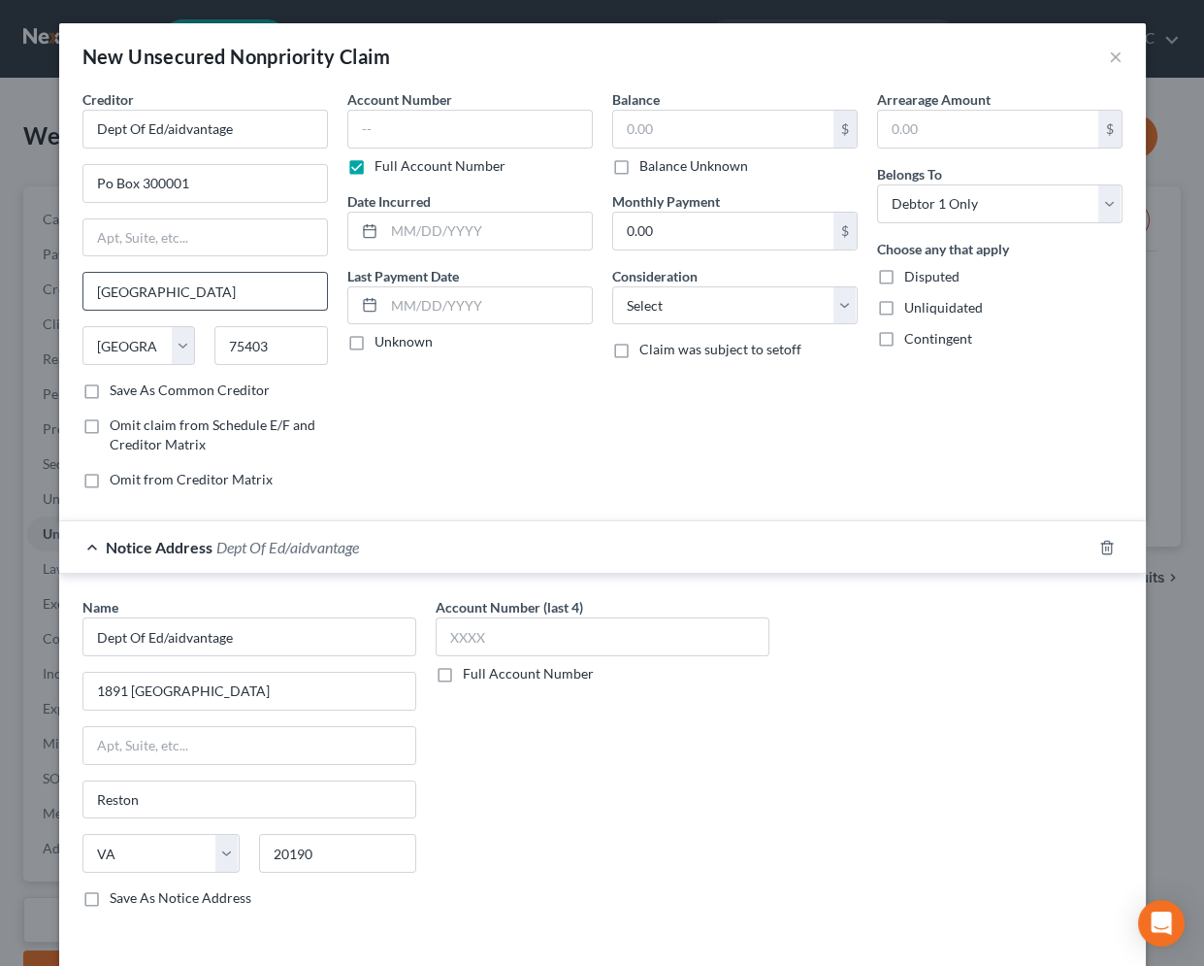
scroll to position [0, 0]
click at [396, 116] on input "text" at bounding box center [470, 129] width 246 height 39
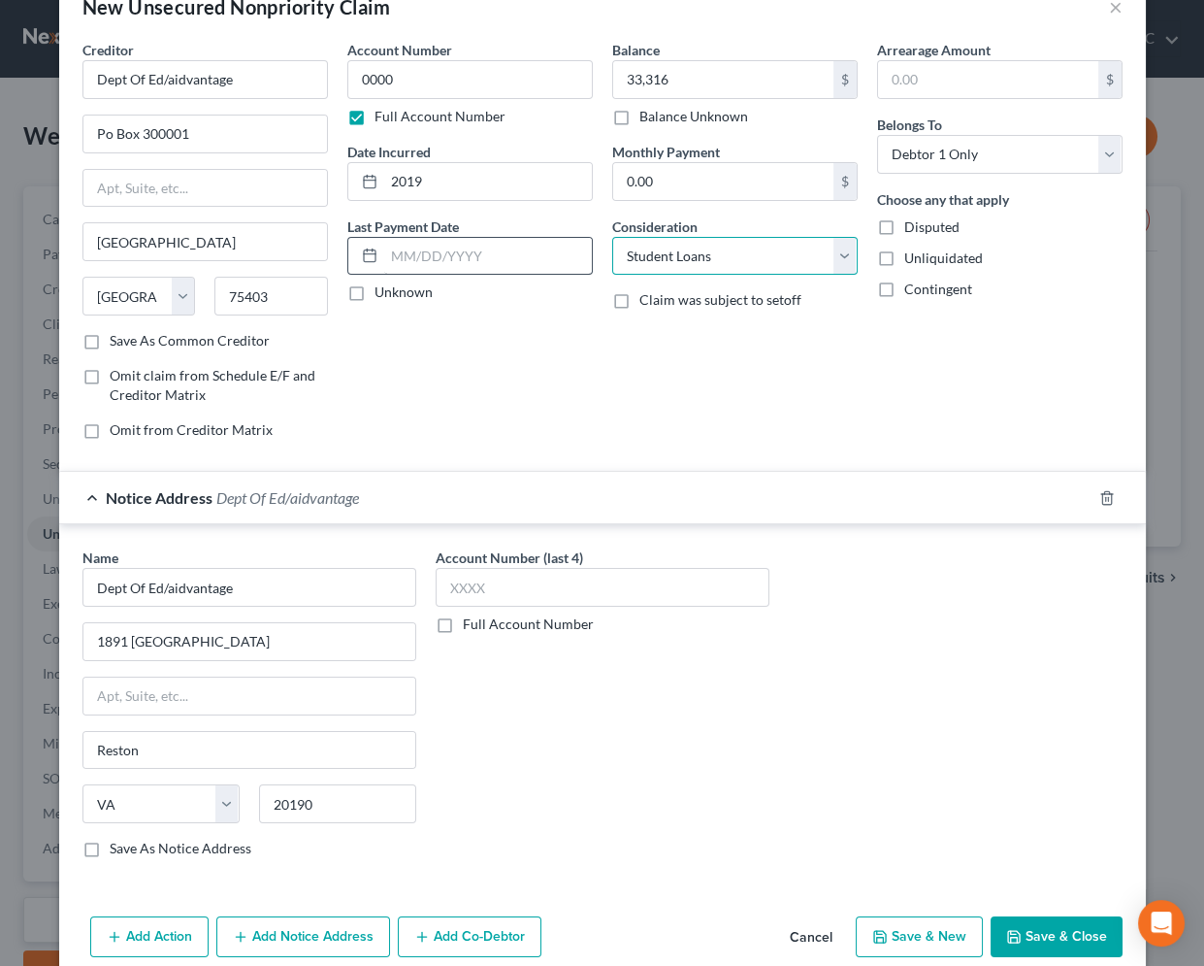
scroll to position [77, 0]
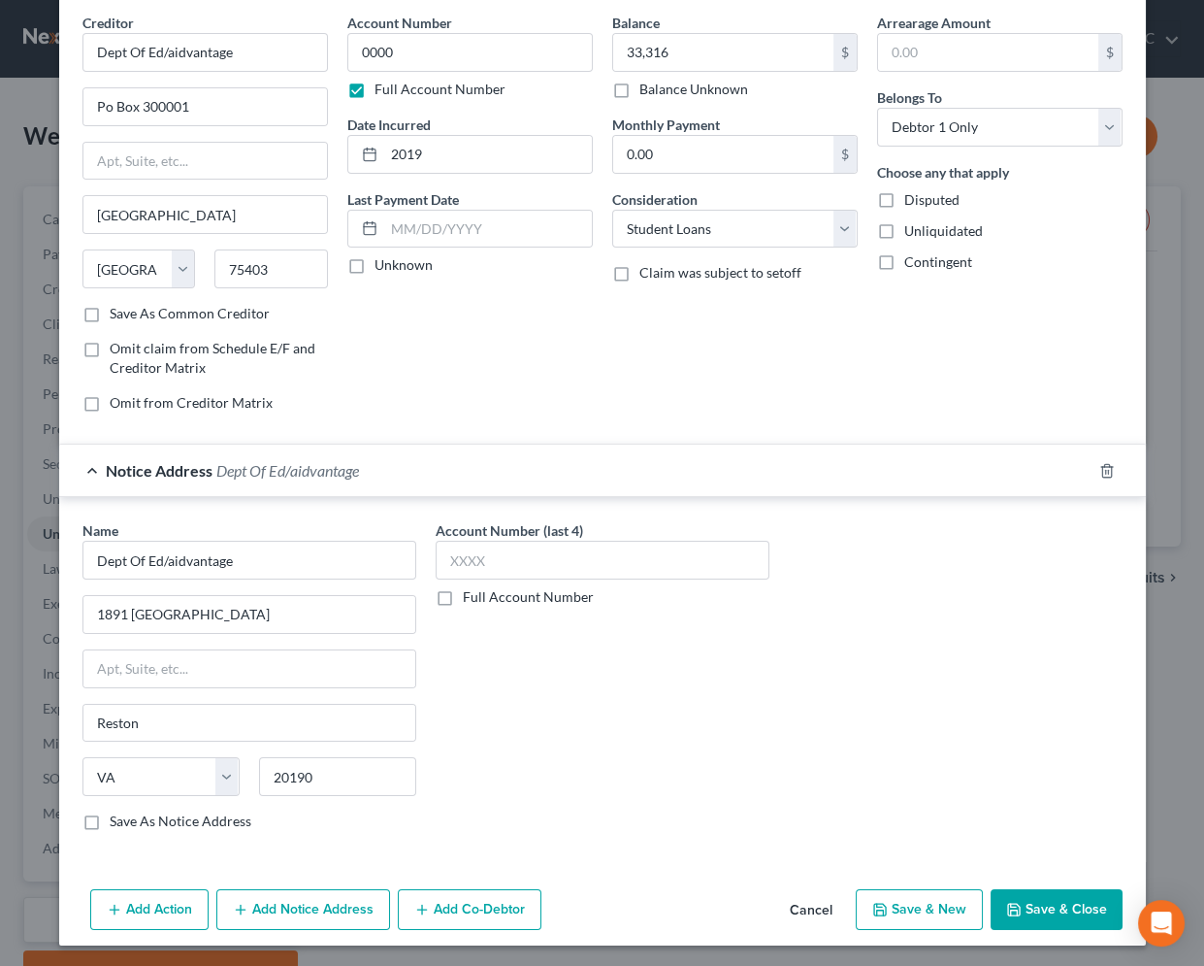
click at [1064, 912] on button "Save & Close" at bounding box center [1057, 909] width 132 height 41
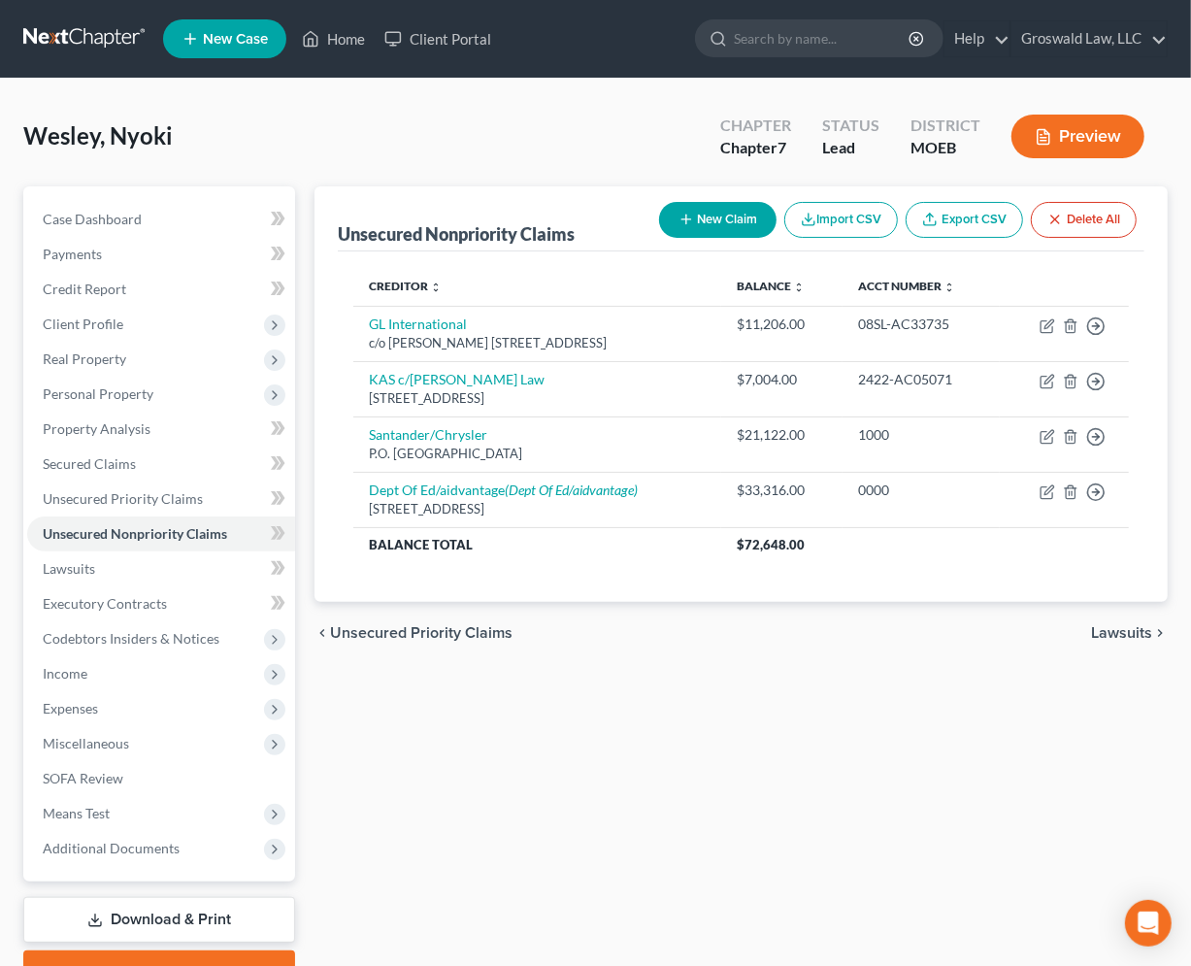
click at [736, 226] on button "New Claim" at bounding box center [717, 220] width 117 height 36
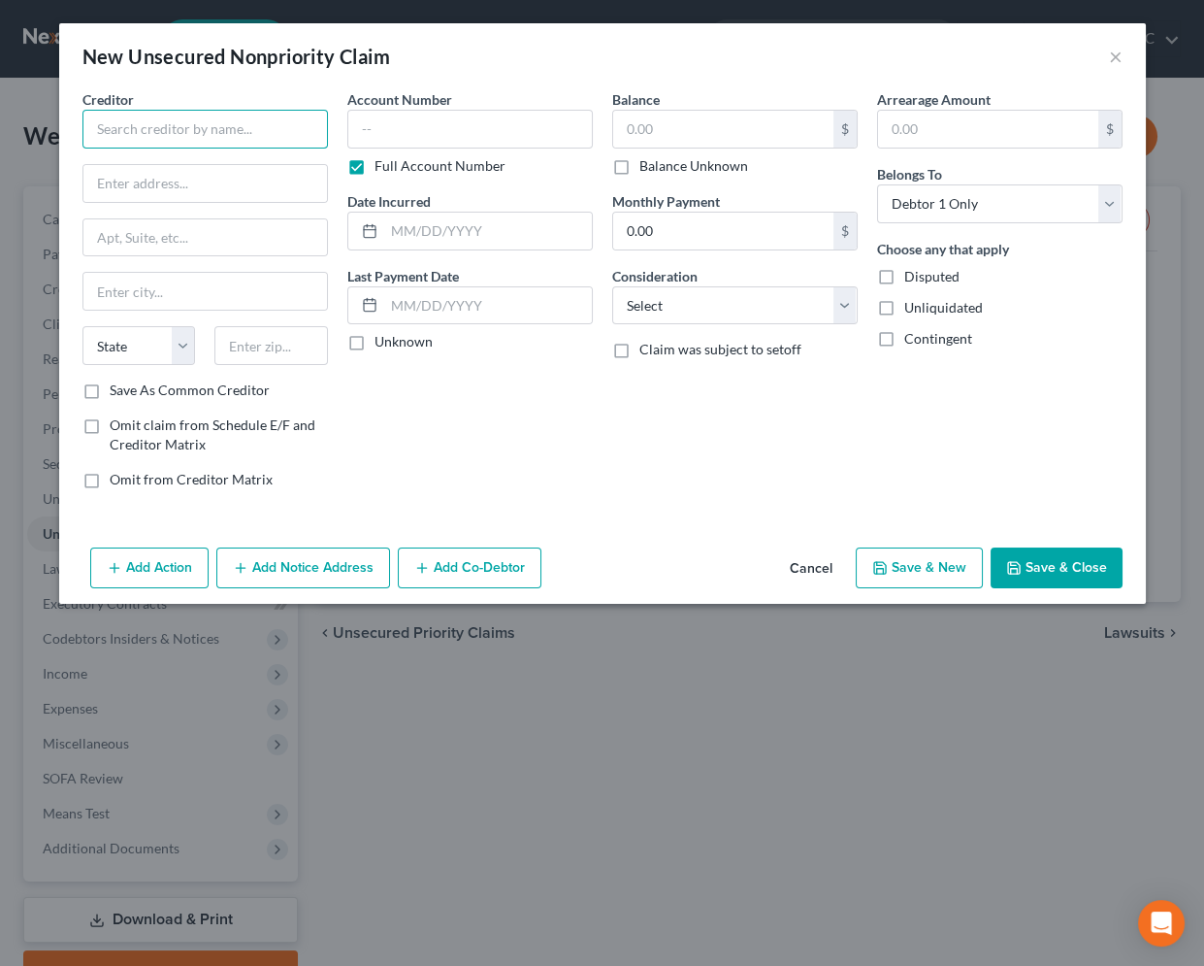
click at [223, 140] on input "text" at bounding box center [205, 129] width 246 height 39
click at [272, 184] on input "text" at bounding box center [205, 183] width 244 height 37
paste input "[STREET_ADDRESS]"
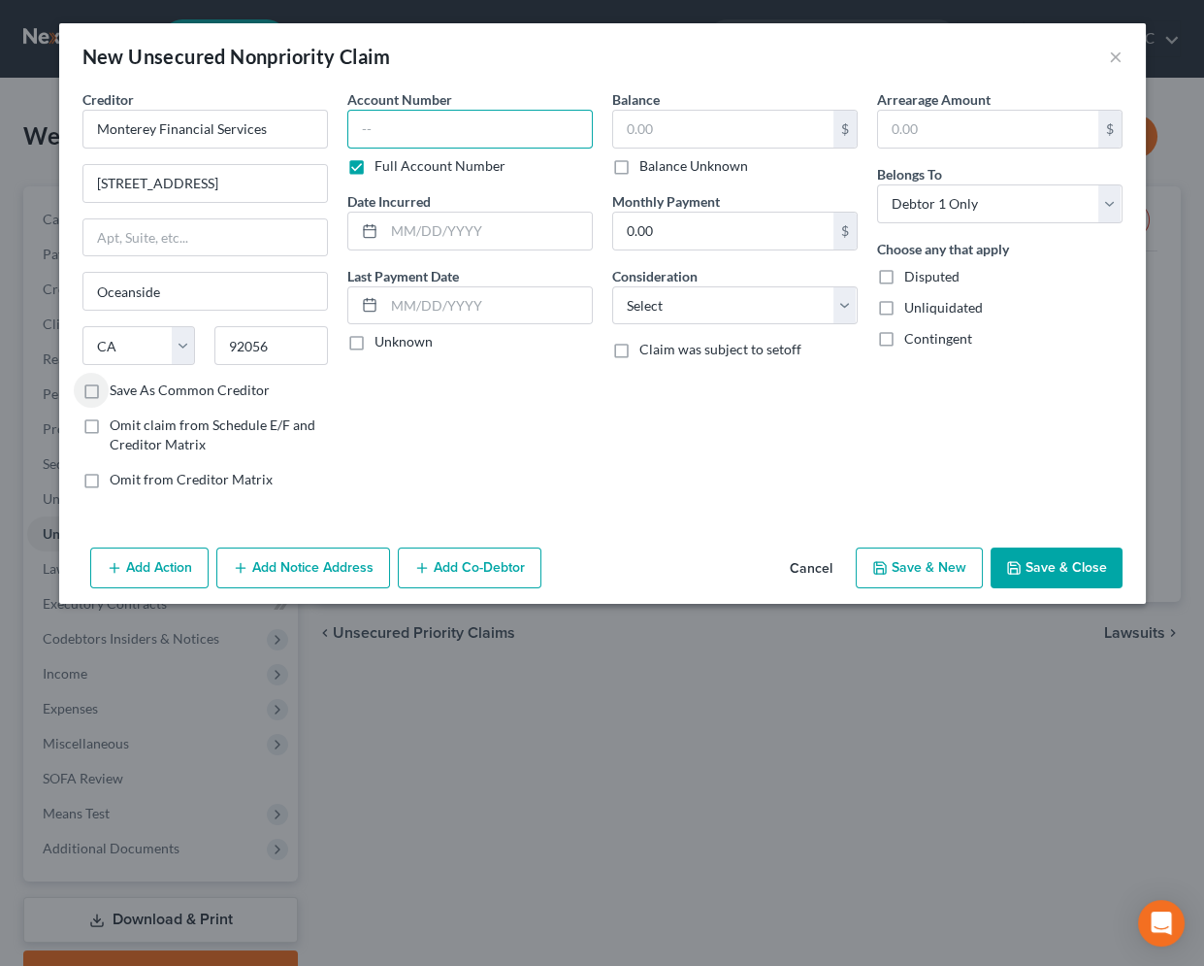
click at [374, 131] on input "text" at bounding box center [470, 129] width 246 height 39
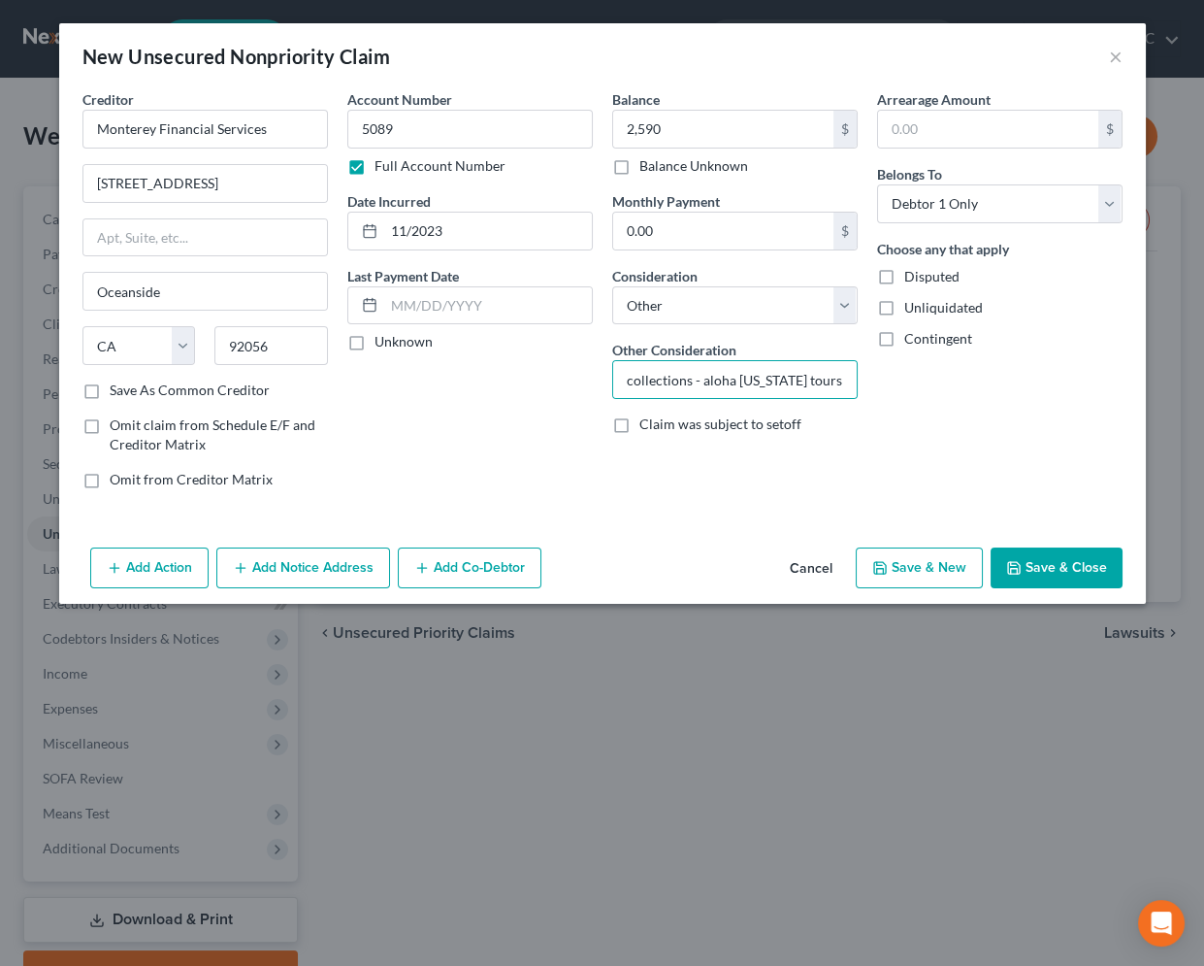
click at [1049, 574] on button "Save & Close" at bounding box center [1057, 567] width 132 height 41
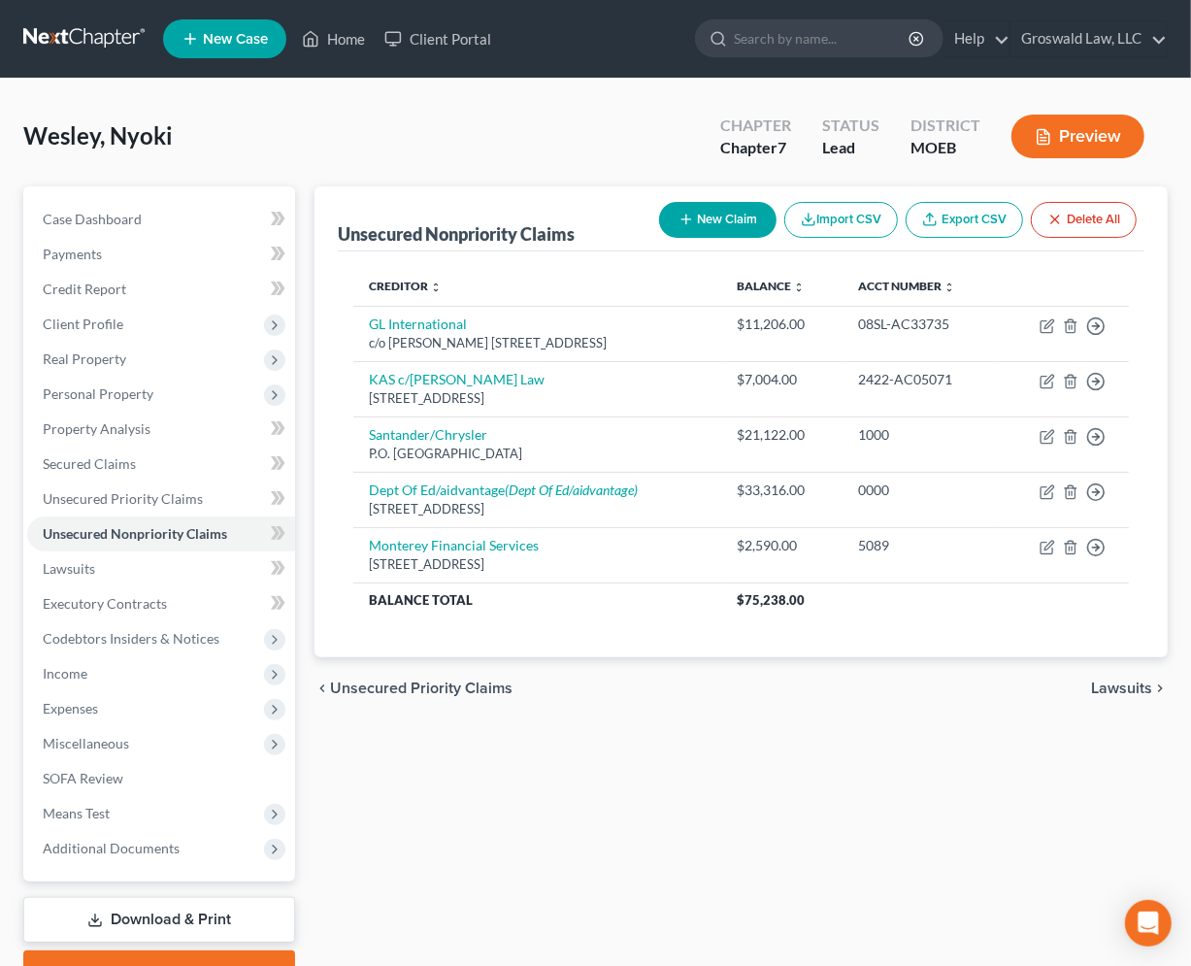
click at [720, 213] on button "New Claim" at bounding box center [717, 220] width 117 height 36
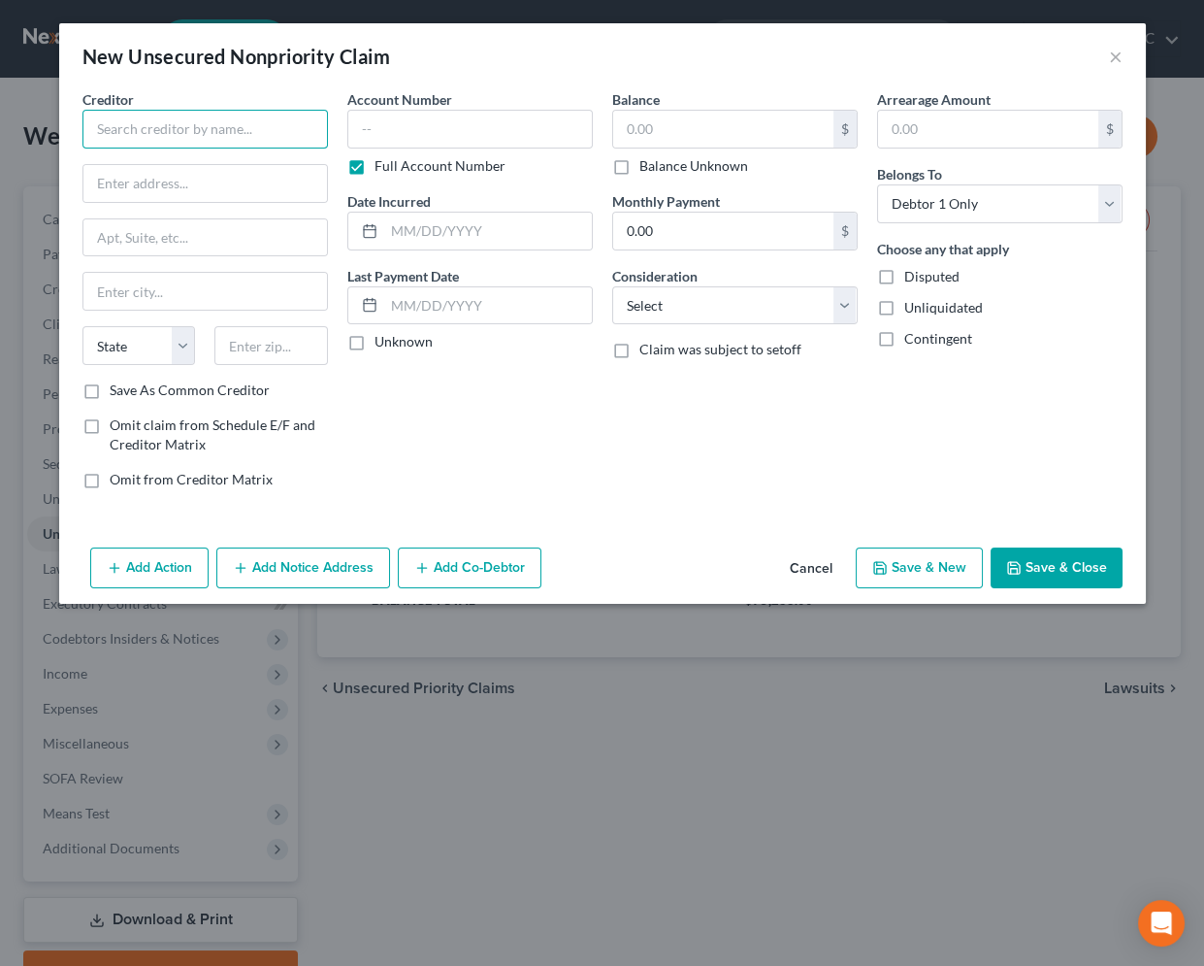
click at [290, 126] on input "text" at bounding box center [205, 129] width 246 height 39
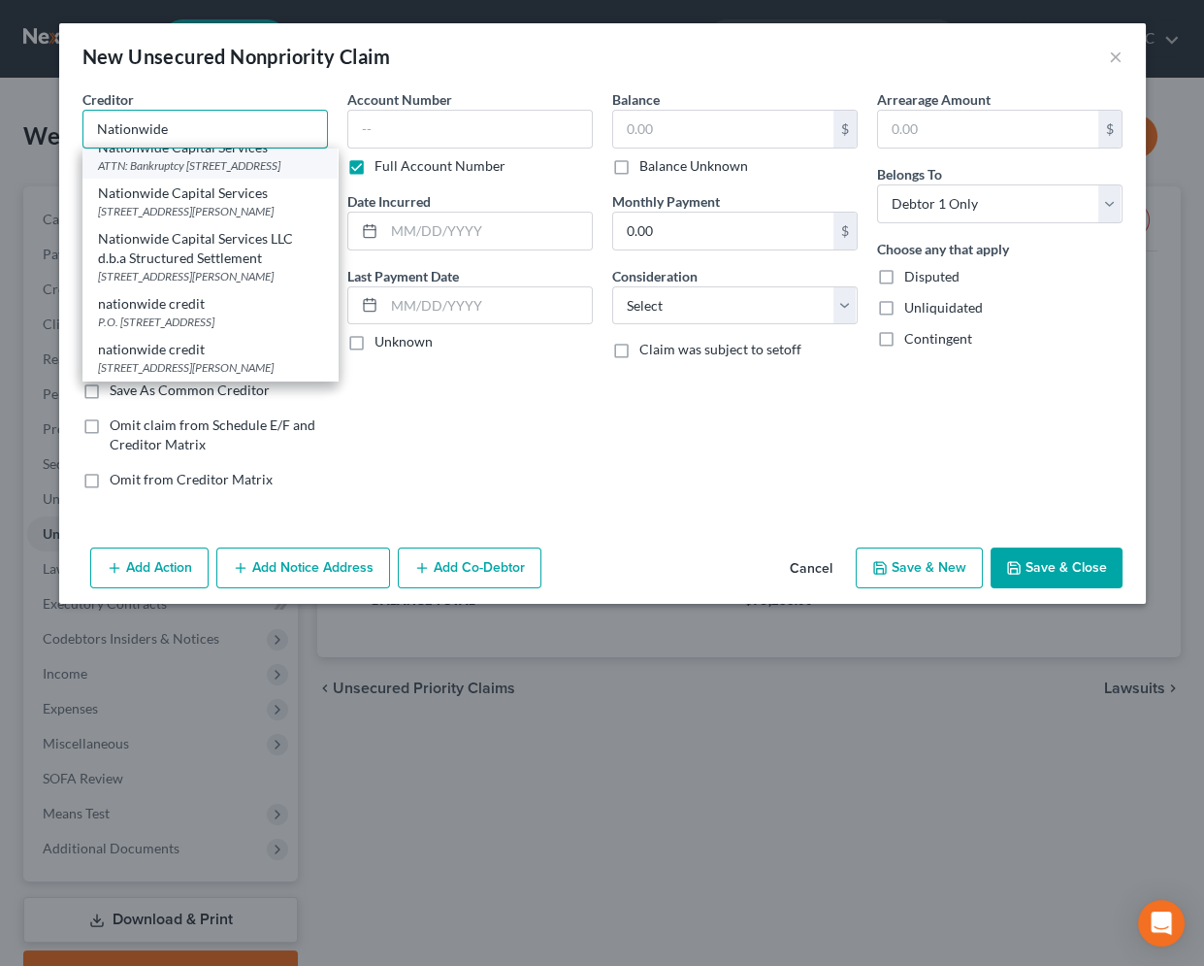
scroll to position [0, 0]
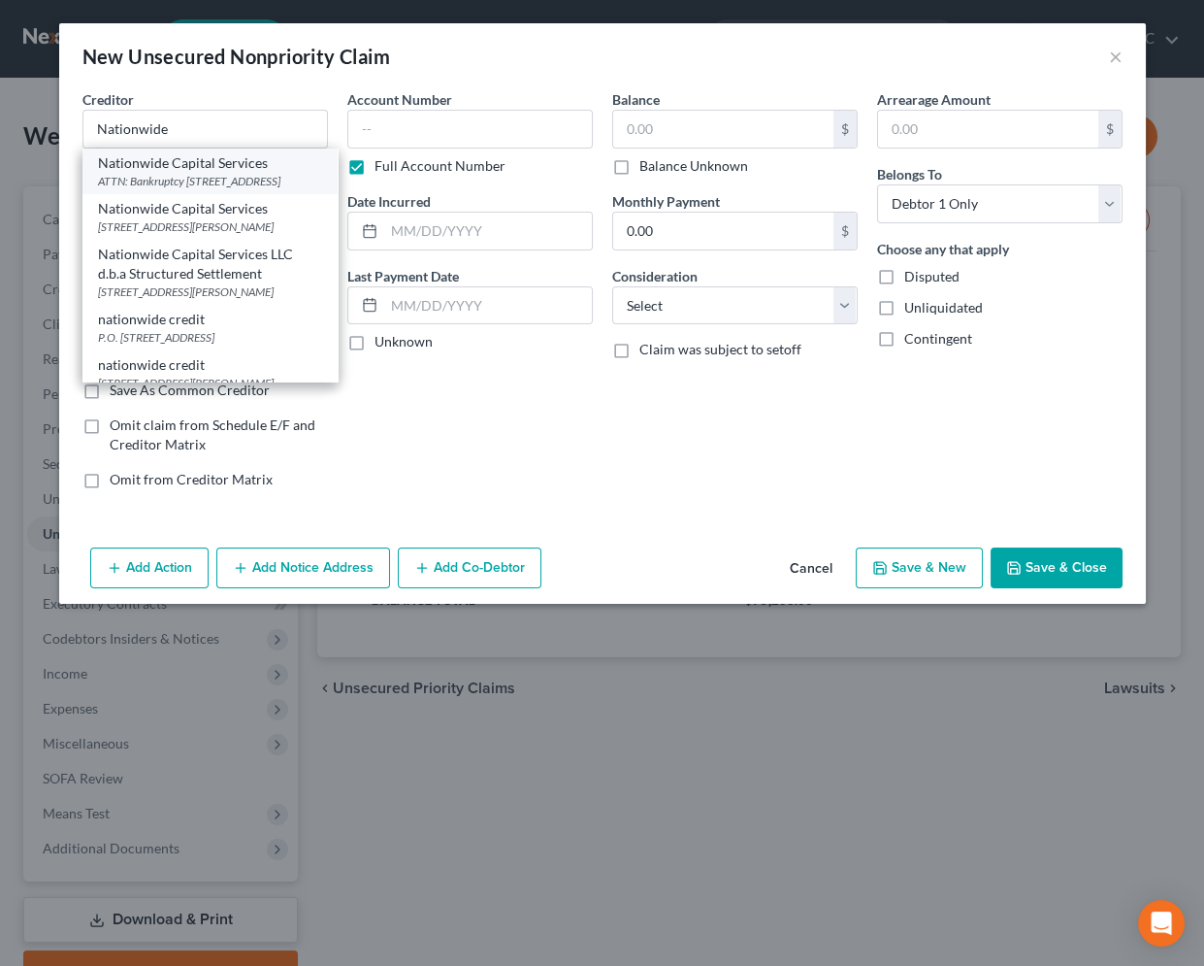
click at [248, 173] on div "ATTN: Bankruptcy [STREET_ADDRESS]" at bounding box center [210, 181] width 224 height 16
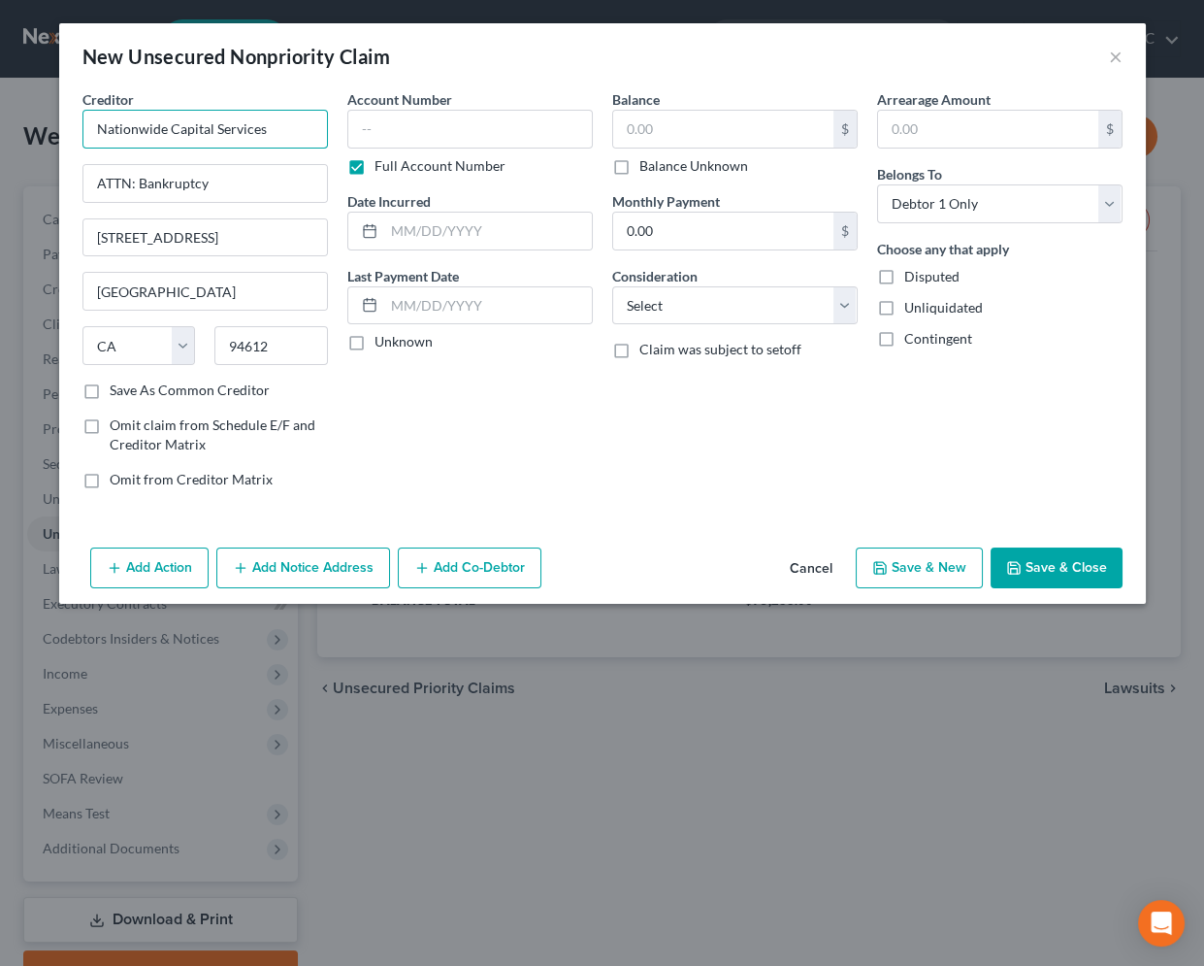
drag, startPoint x: 275, startPoint y: 129, endPoint x: -37, endPoint y: 128, distance: 311.5
click at [0, 128] on html "Home New Case Client Portal Groswald Law, LLC [PERSON_NAME][EMAIL_ADDRESS][DOMA…" at bounding box center [602, 560] width 1204 height 1121
click at [290, 565] on button "Add Notice Address" at bounding box center [303, 567] width 174 height 41
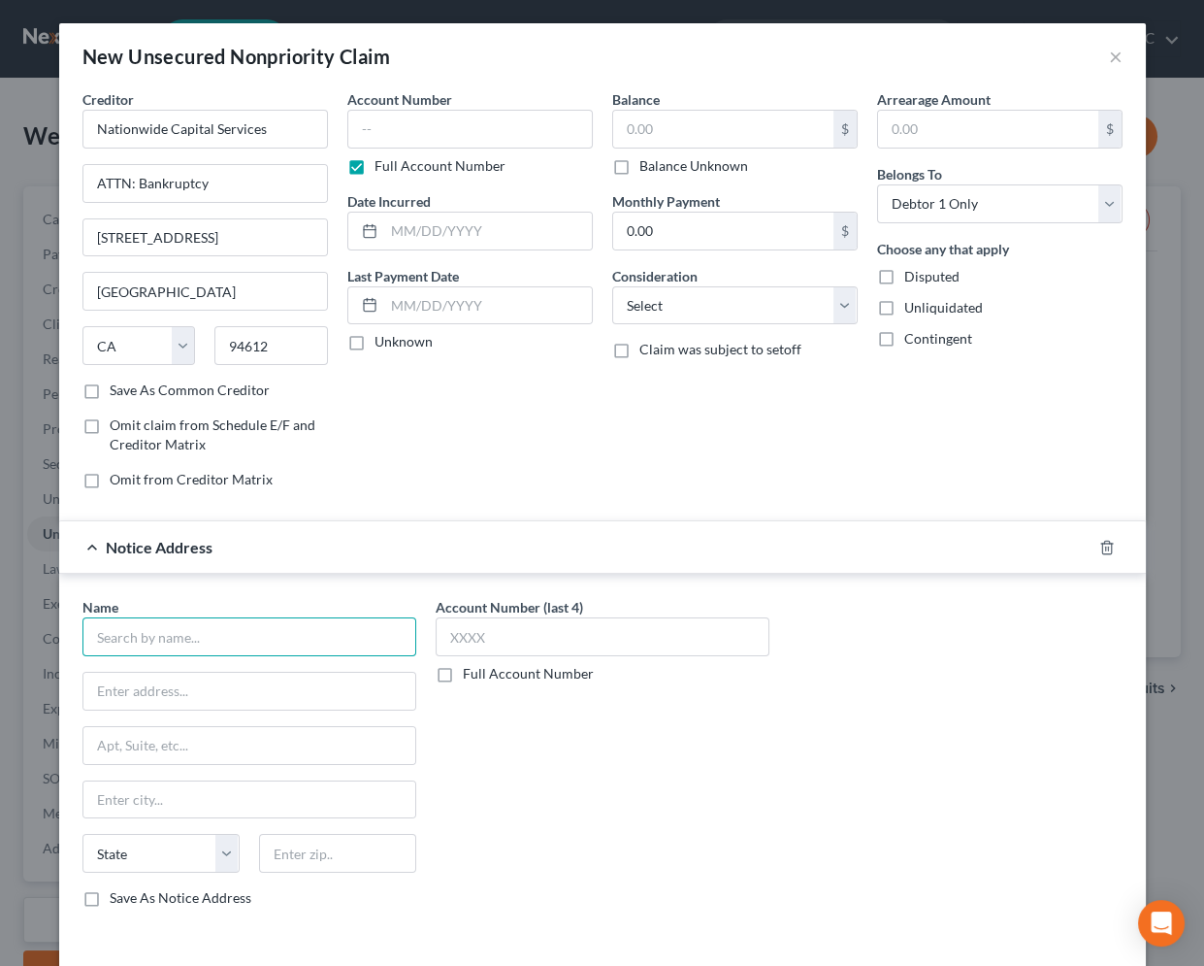
click at [251, 622] on input "text" at bounding box center [249, 636] width 334 height 39
paste input "Nationwide Capital Services"
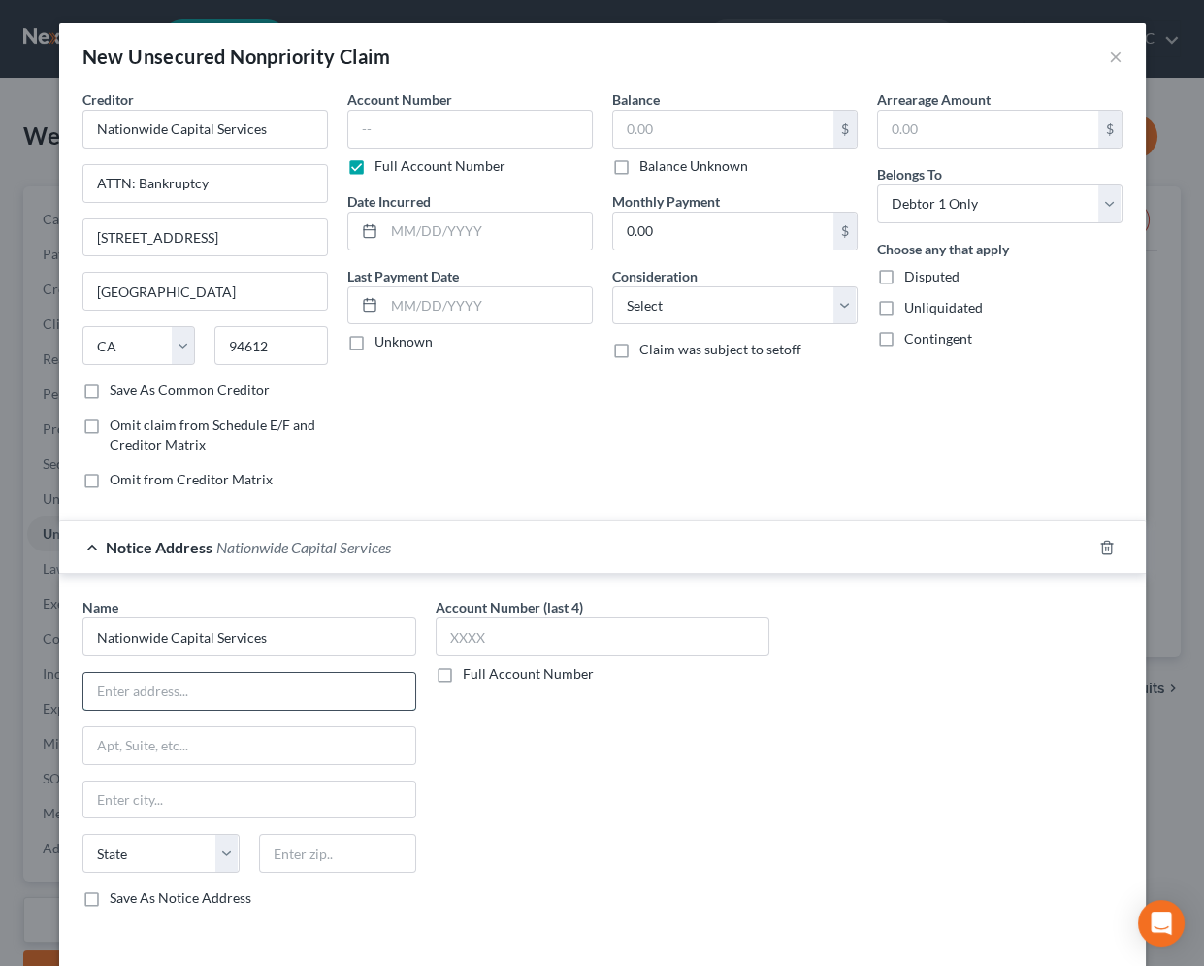
click at [335, 693] on input "text" at bounding box center [249, 690] width 332 height 37
paste input "[STREET_ADDRESS]"
drag, startPoint x: 962, startPoint y: 811, endPoint x: 378, endPoint y: 809, distance: 583.2
click at [959, 811] on div "Name * Nationwide Capital Services [STREET_ADDRESS][GEOGRAPHIC_DATA][US_STATE] …" at bounding box center [603, 760] width 1060 height 326
click at [314, 853] on input "text" at bounding box center [337, 853] width 157 height 39
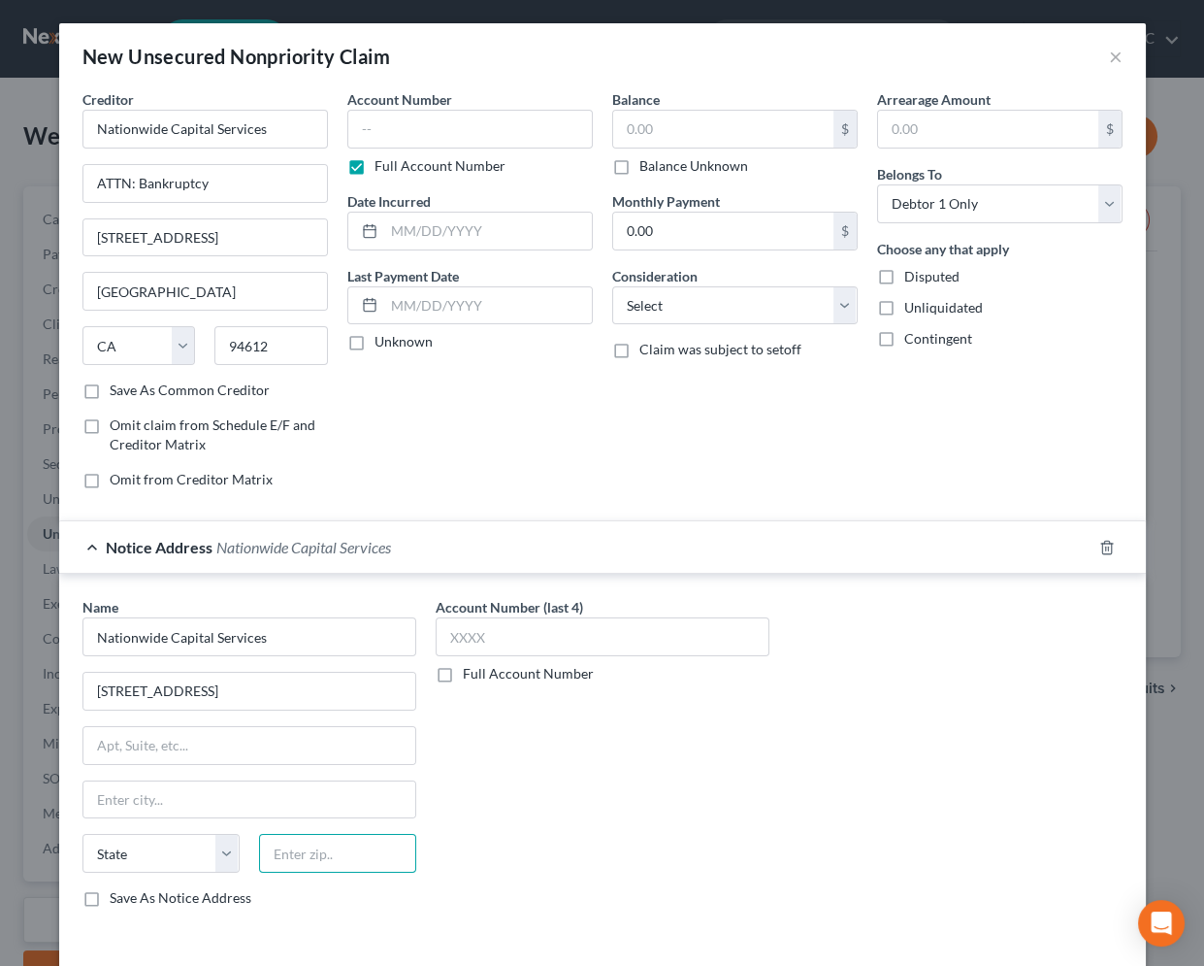
paste input "89014"
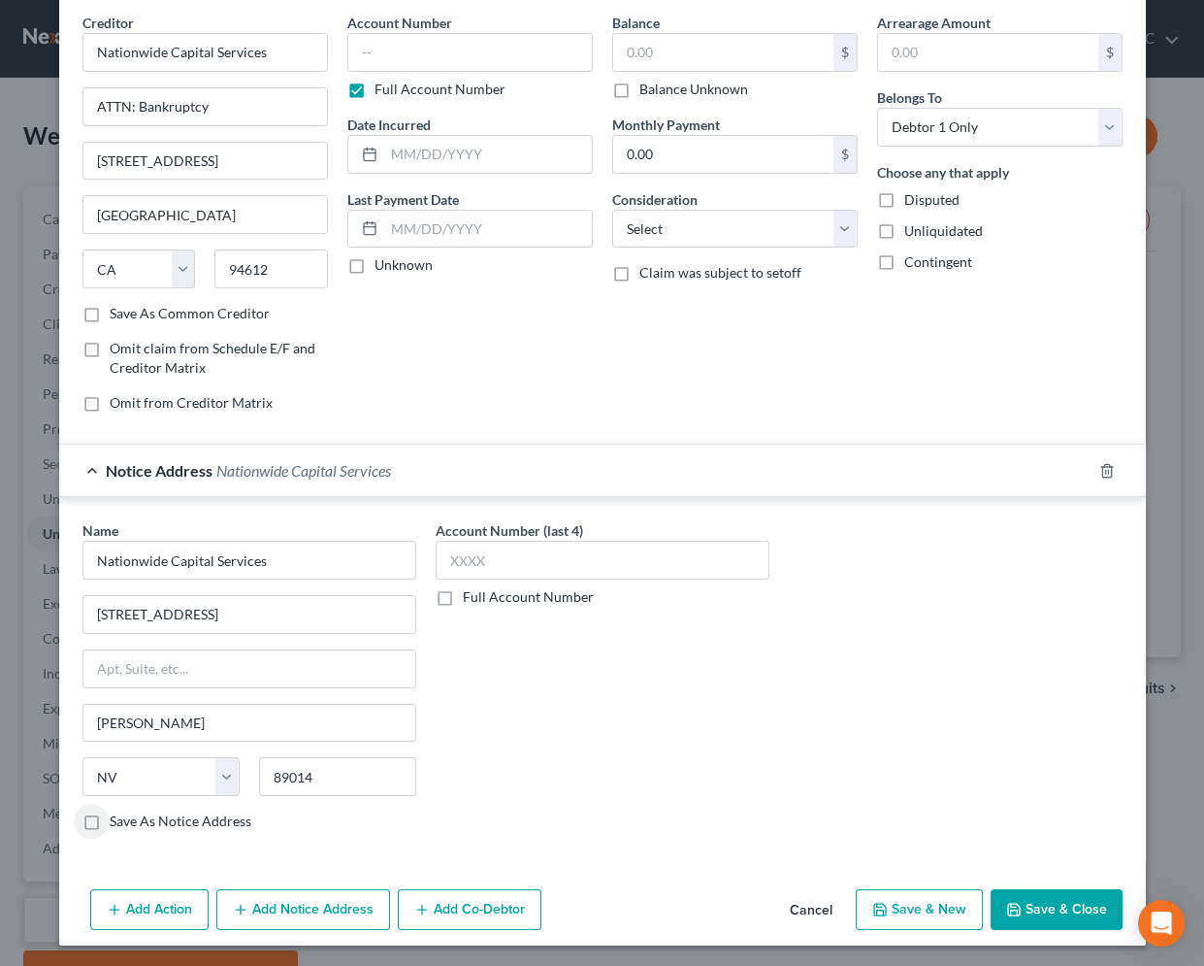
click at [288, 899] on button "Add Notice Address" at bounding box center [303, 909] width 174 height 41
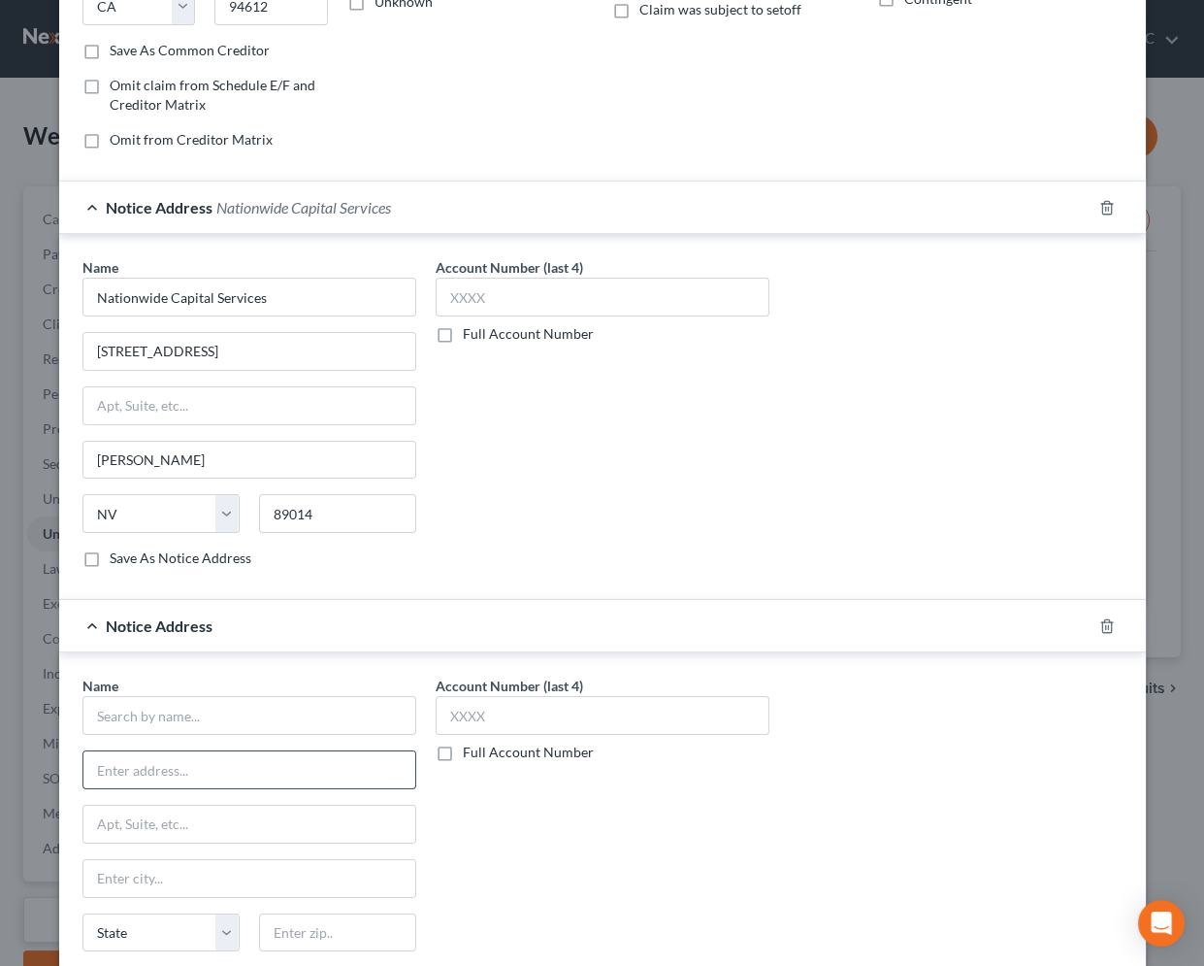
scroll to position [341, 0]
click at [203, 715] on input "text" at bounding box center [249, 714] width 334 height 39
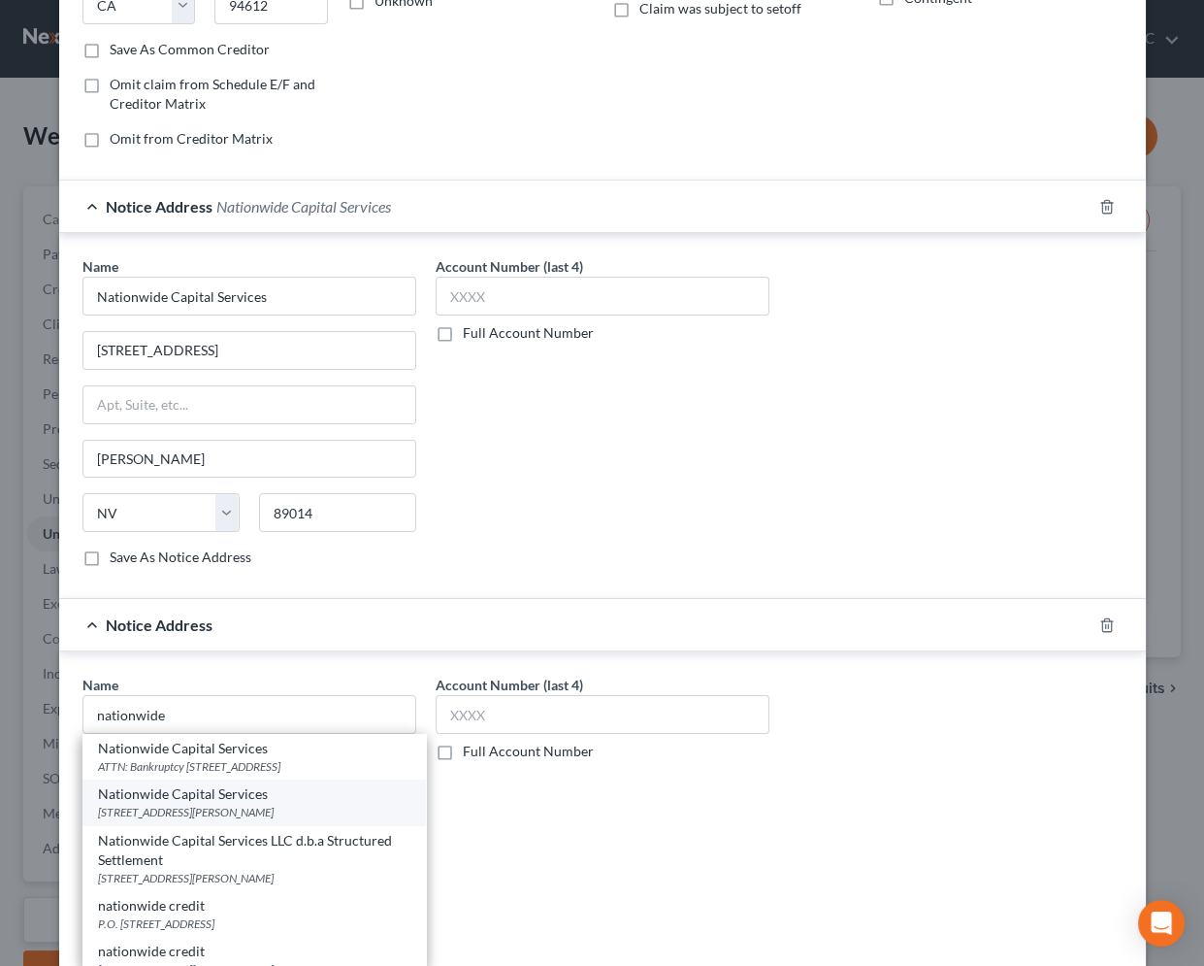
click at [197, 804] on div "Nationwide Capital Services" at bounding box center [254, 793] width 312 height 19
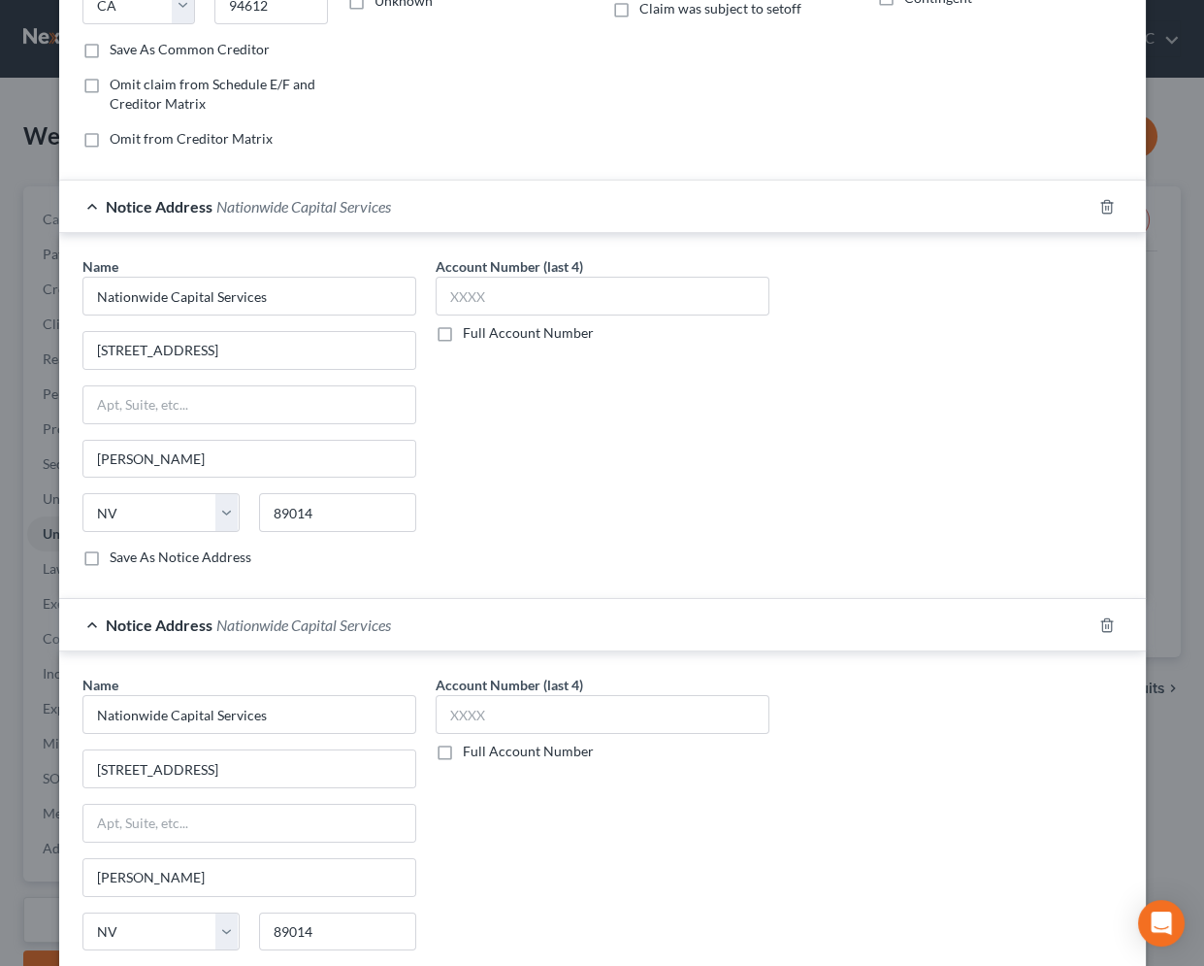
scroll to position [494, 0]
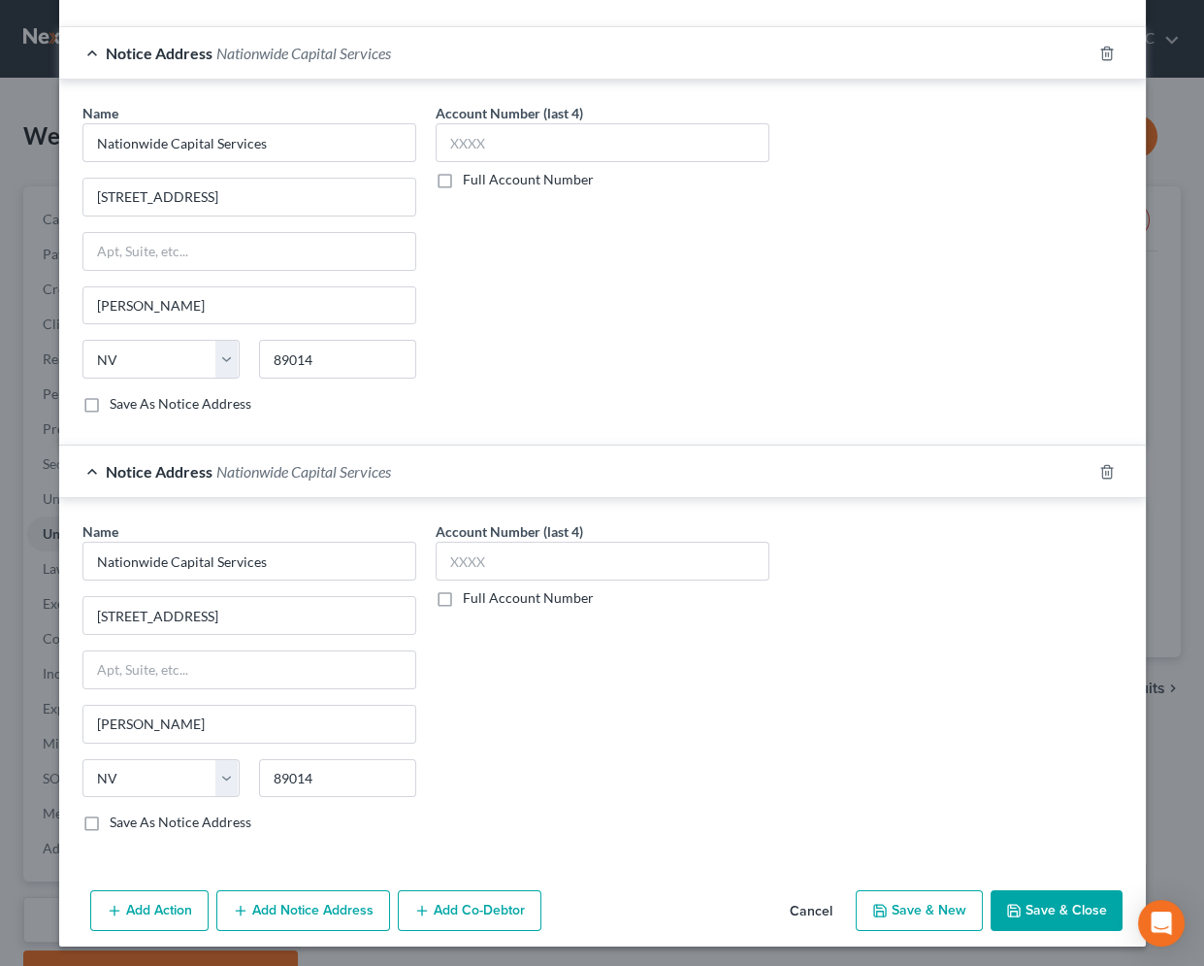
click at [233, 908] on icon "button" at bounding box center [241, 910] width 16 height 16
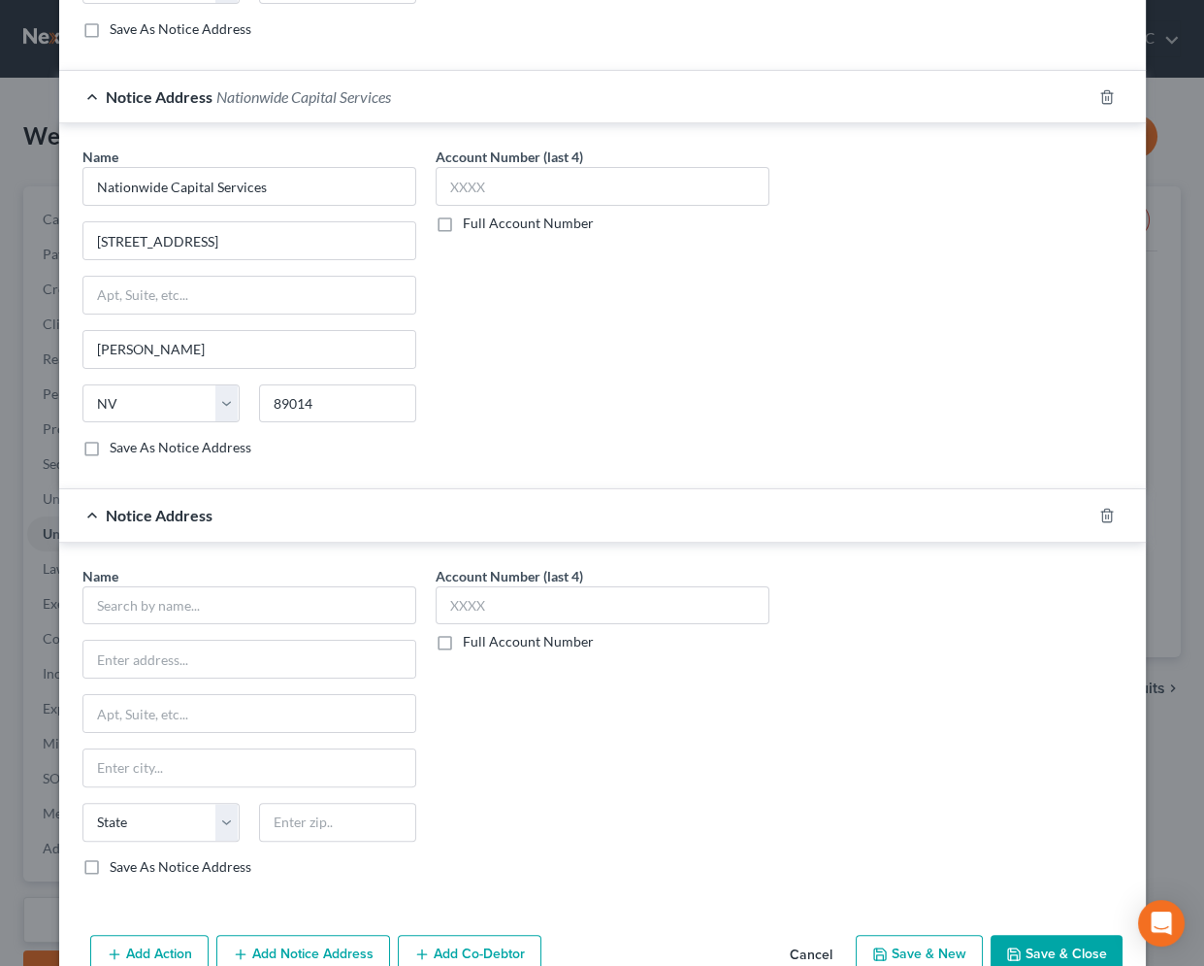
scroll to position [911, 0]
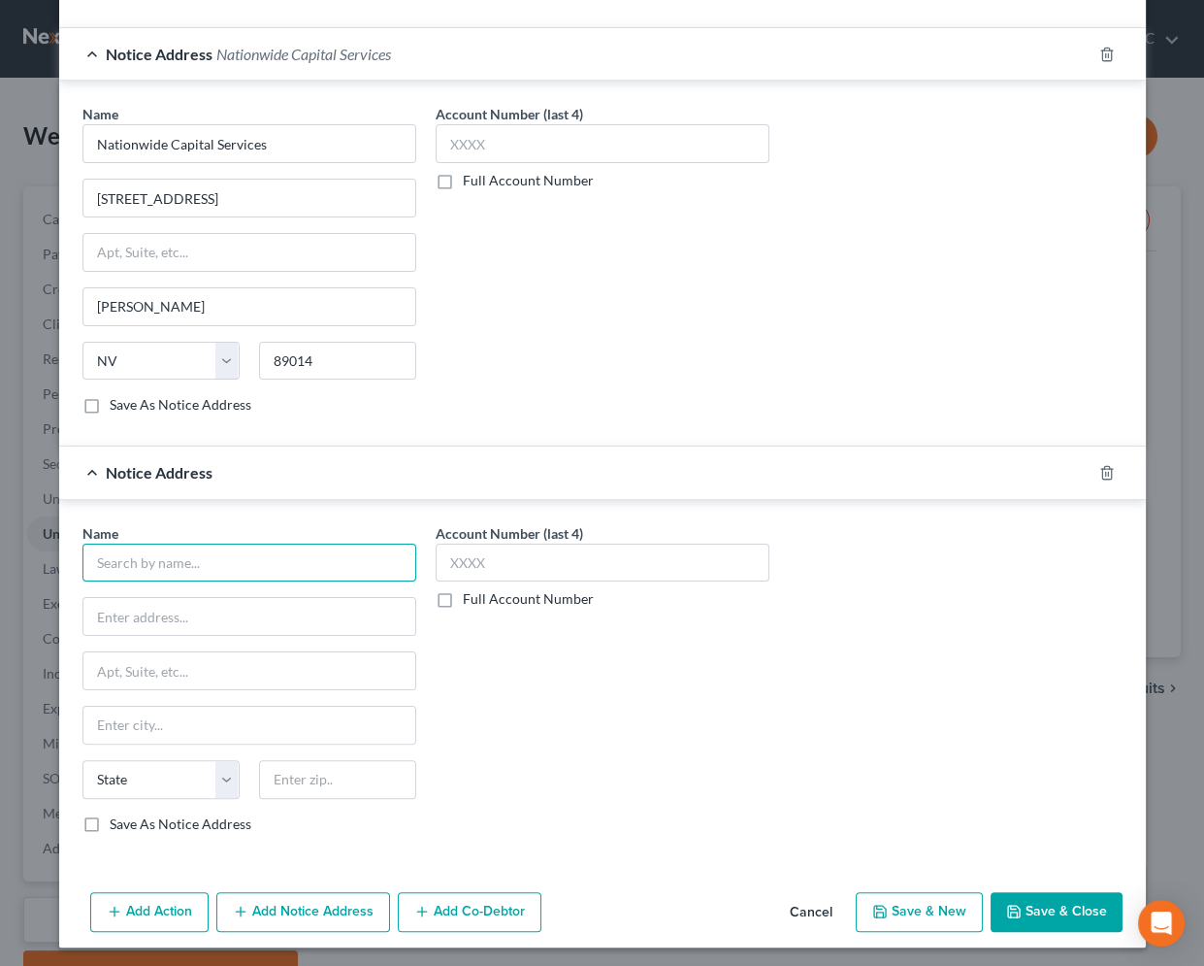
click at [140, 560] on input "text" at bounding box center [249, 562] width 334 height 39
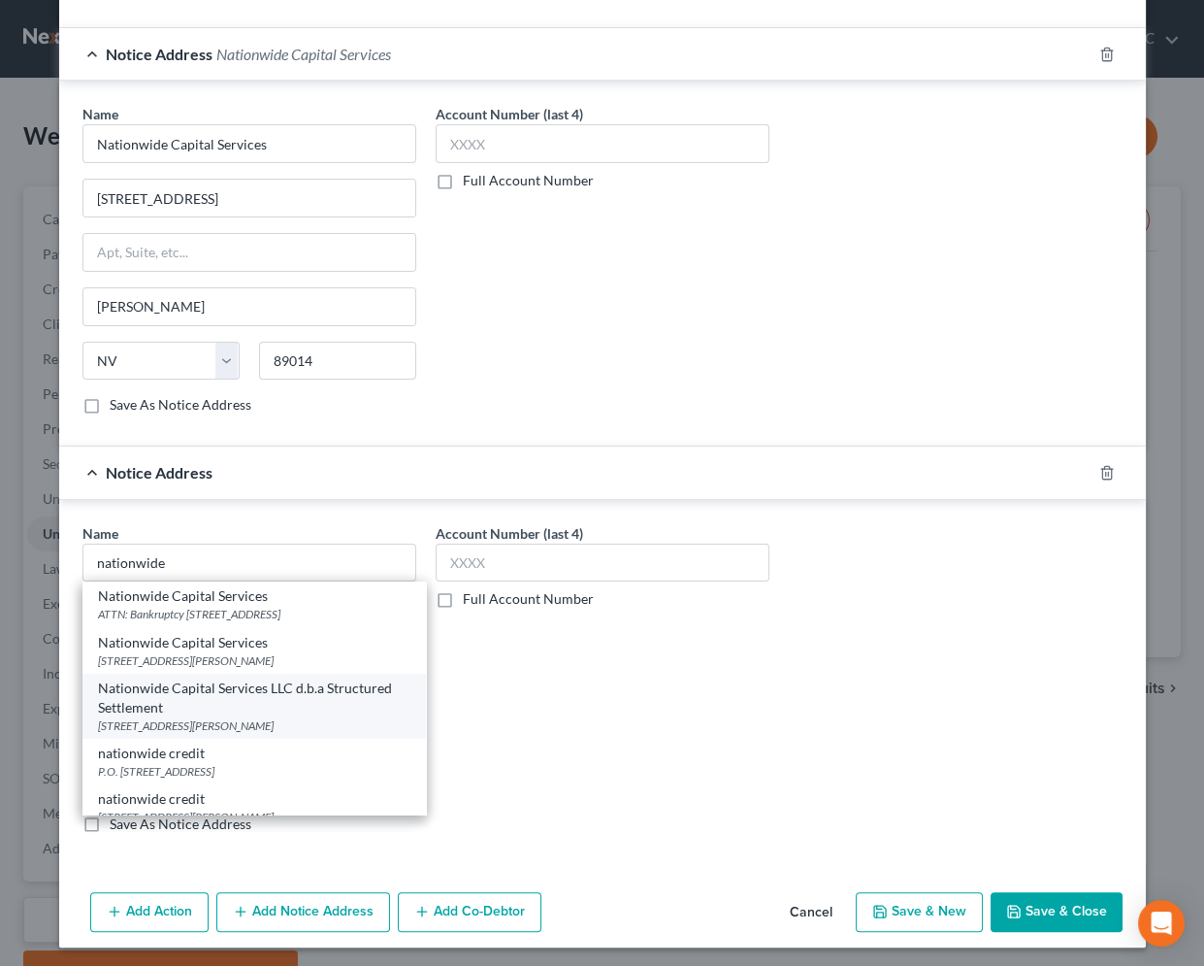
click at [289, 717] on div "Nationwide Capital Services LLC d.b.a Structured Settlement" at bounding box center [254, 697] width 312 height 39
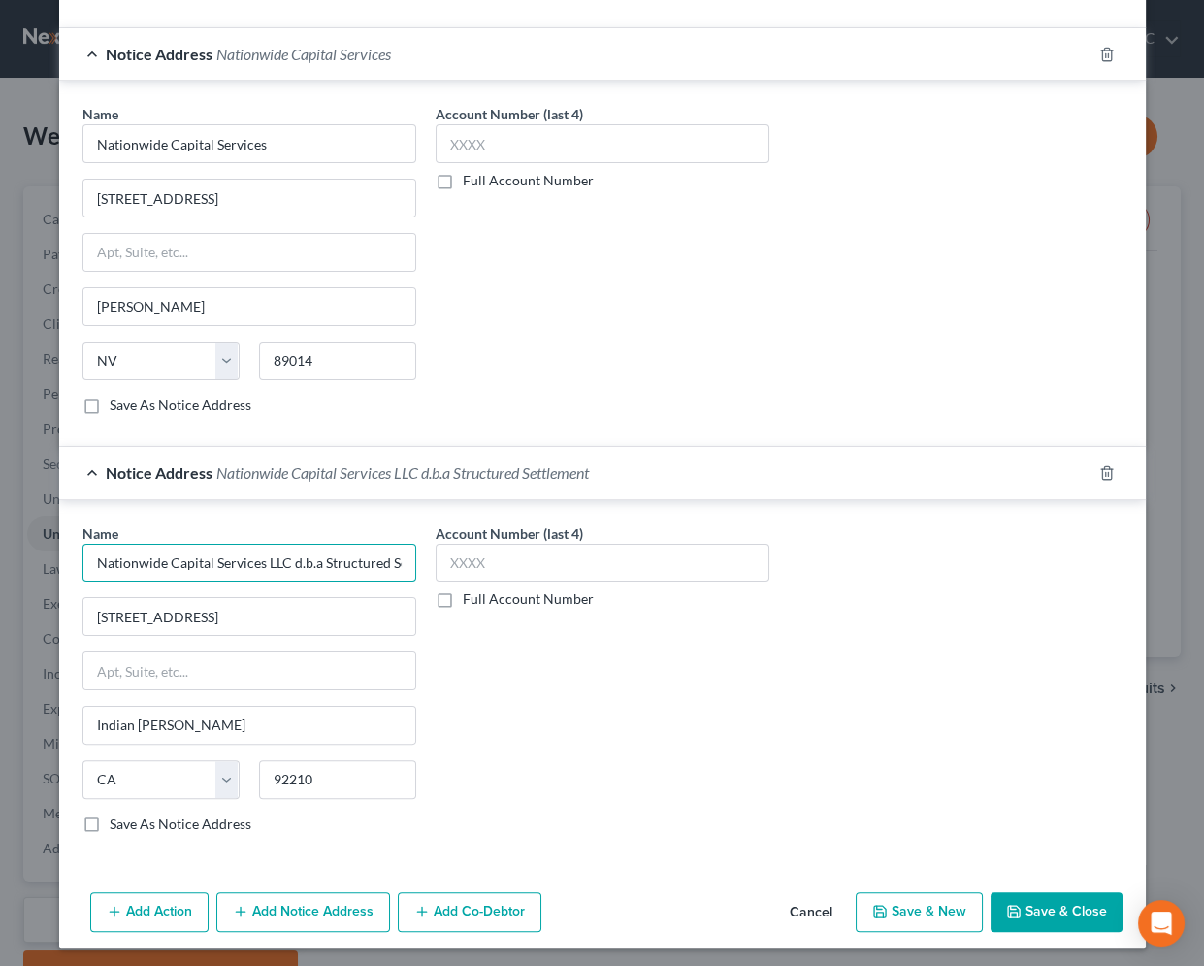
click at [288, 563] on input "Nationwide Capital Services LLC d.b.a Structured Settlement" at bounding box center [249, 562] width 334 height 39
drag, startPoint x: 286, startPoint y: 564, endPoint x: 304, endPoint y: 562, distance: 17.6
click at [304, 562] on input "Nationwide Capital Services LLC d.b.a Structured Settlement" at bounding box center [249, 562] width 334 height 39
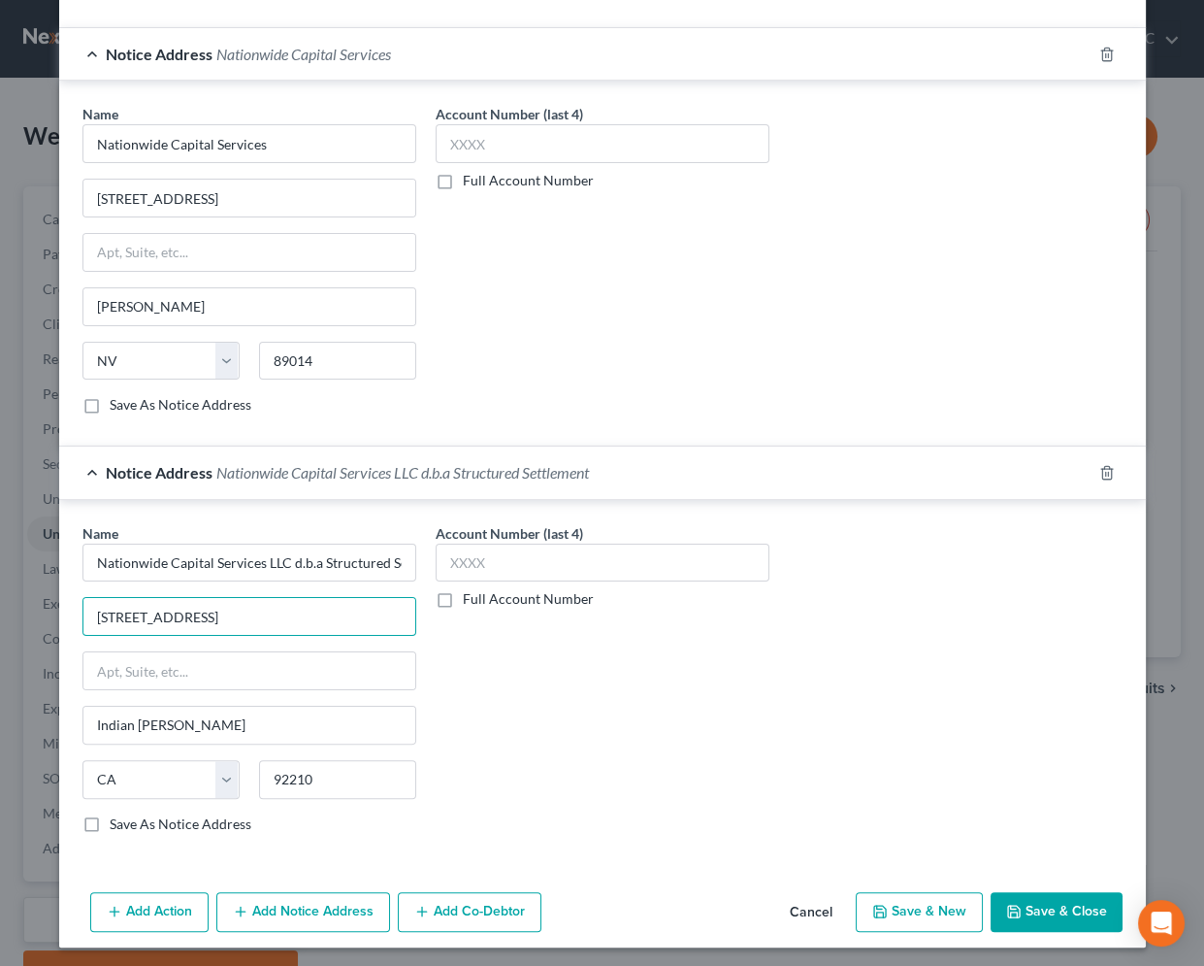
drag, startPoint x: 300, startPoint y: 617, endPoint x: -200, endPoint y: 651, distance: 500.9
click at [0, 651] on html "Home New Case Client Portal Groswald Law, LLC [PERSON_NAME][EMAIL_ADDRESS][DOMA…" at bounding box center [602, 560] width 1204 height 1121
drag, startPoint x: 244, startPoint y: 652, endPoint x: 251, endPoint y: 627, distance: 26.4
click at [244, 652] on input "text" at bounding box center [249, 670] width 332 height 37
paste input "[STREET_ADDRESS]"
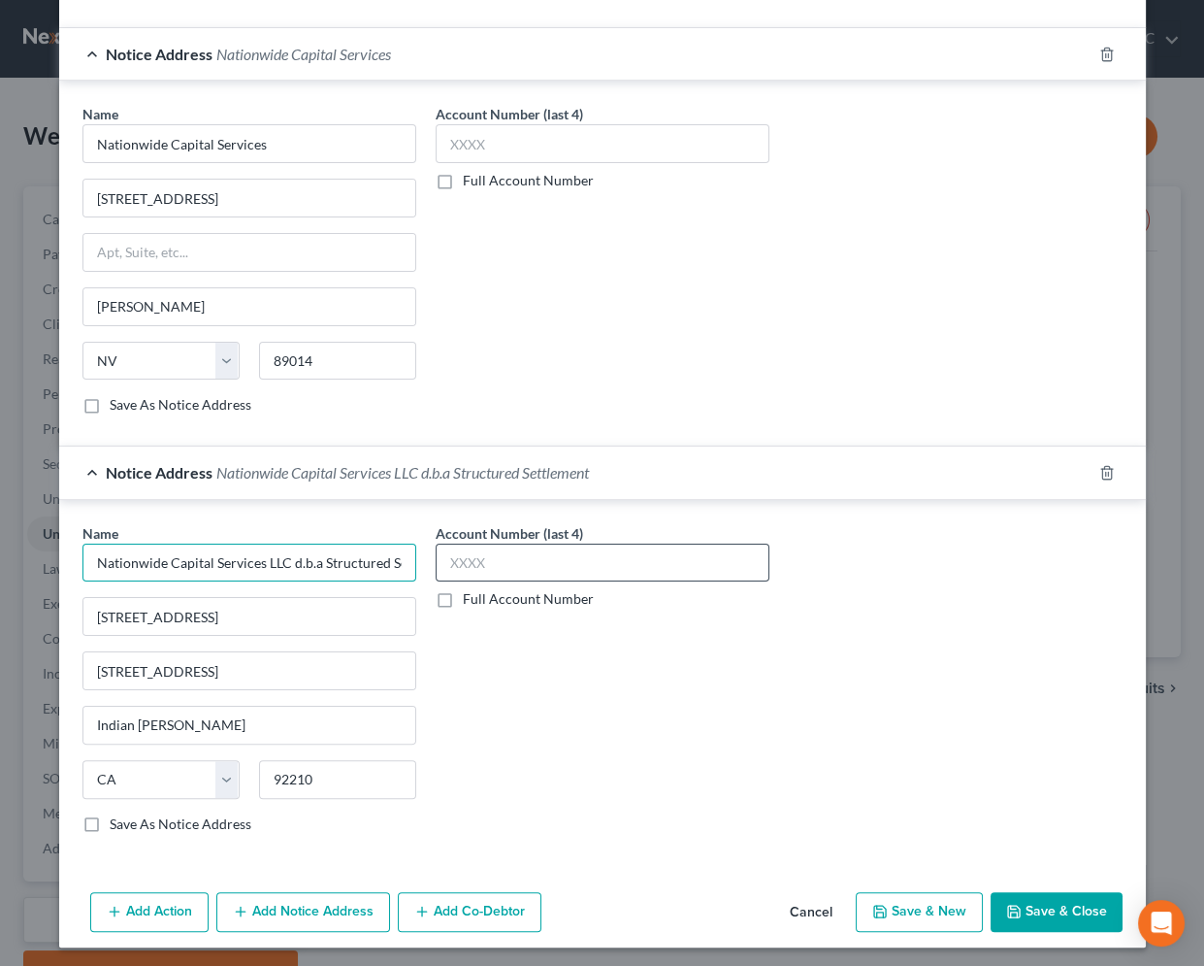
scroll to position [0, 52]
drag, startPoint x: 285, startPoint y: 563, endPoint x: 561, endPoint y: 564, distance: 275.6
click at [561, 564] on div "Name * Nationwide Capital Services LLC d.b.a Structured Settlement [GEOGRAPHIC_…" at bounding box center [603, 686] width 1060 height 326
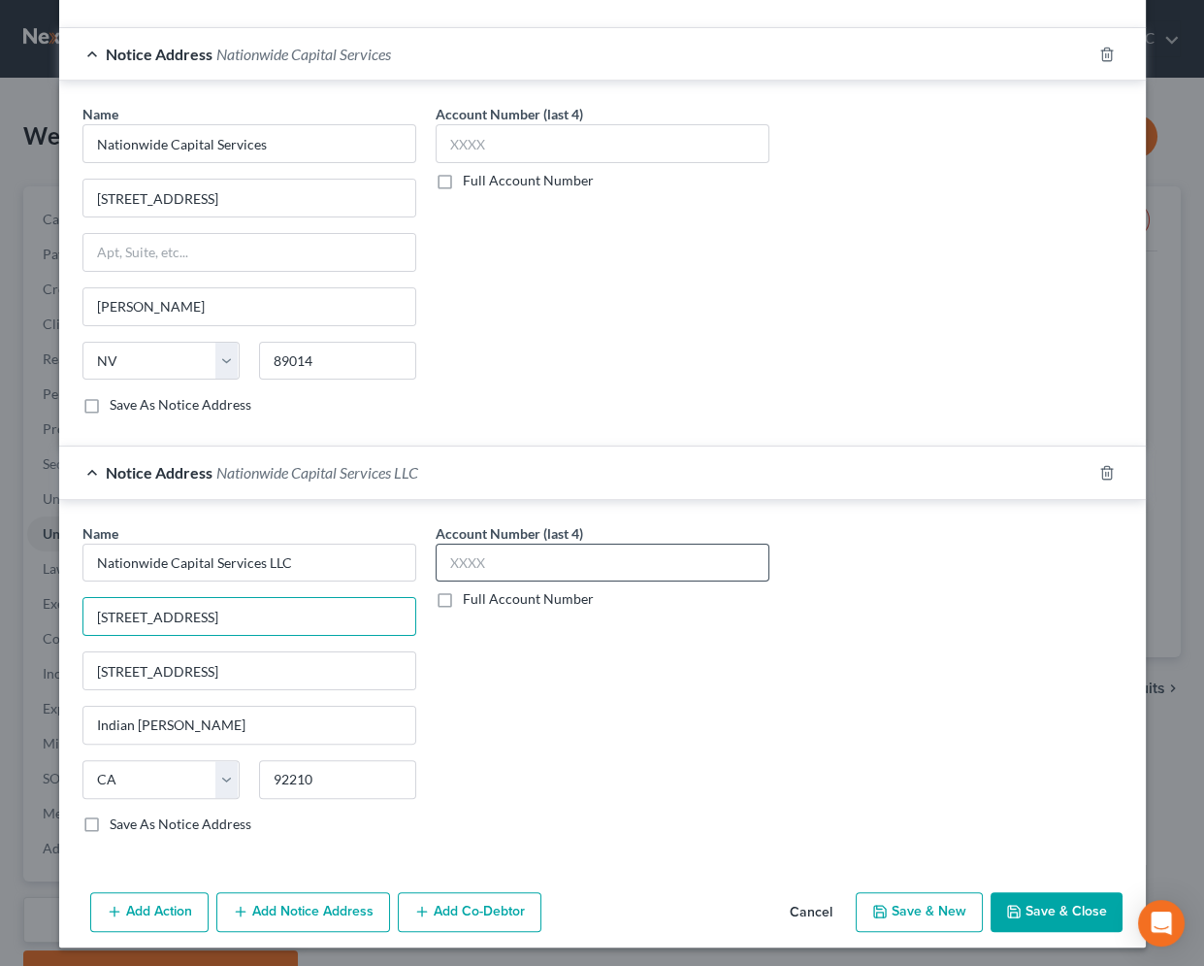
paste input "d.b.a Structured Settlement"
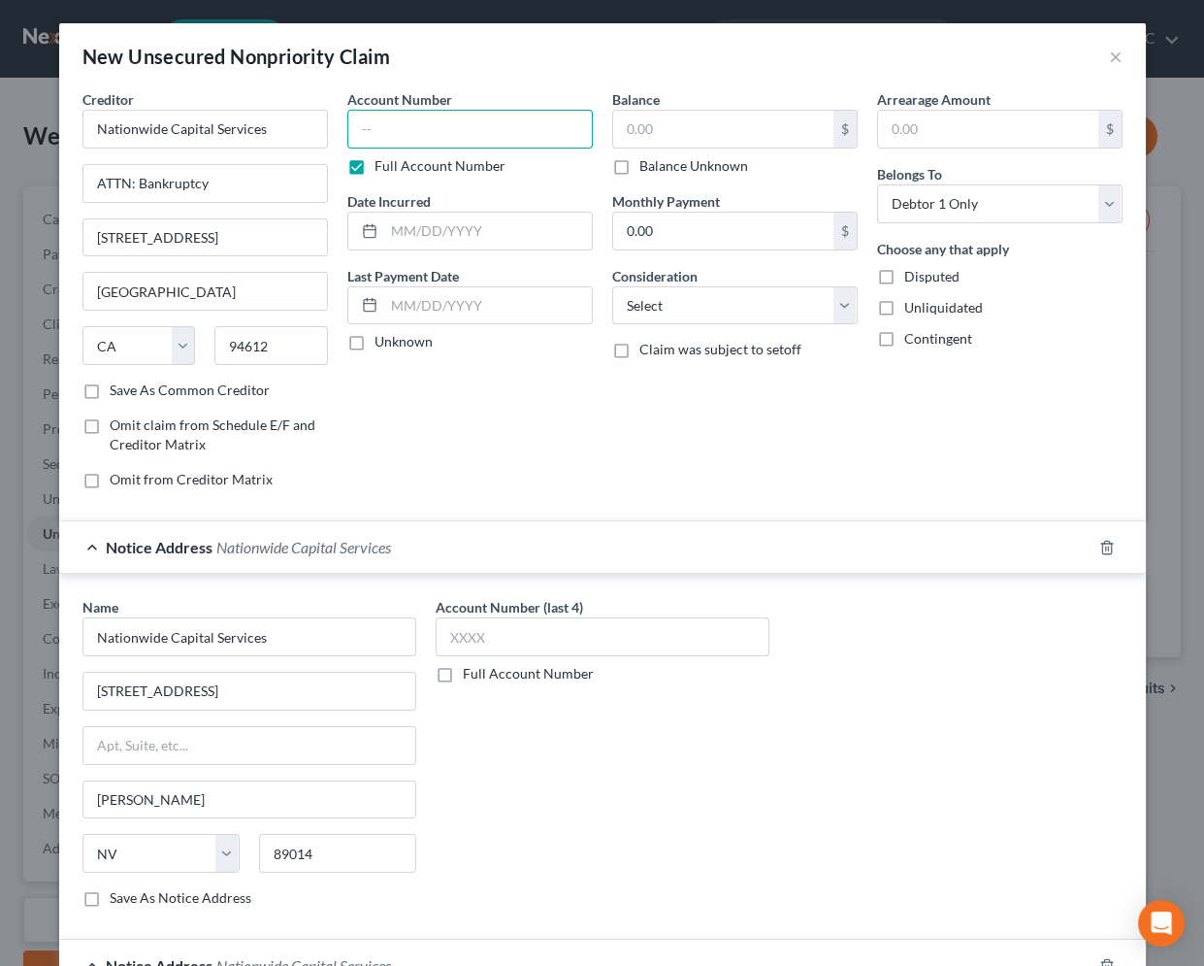
click at [402, 133] on input "text" at bounding box center [470, 129] width 246 height 39
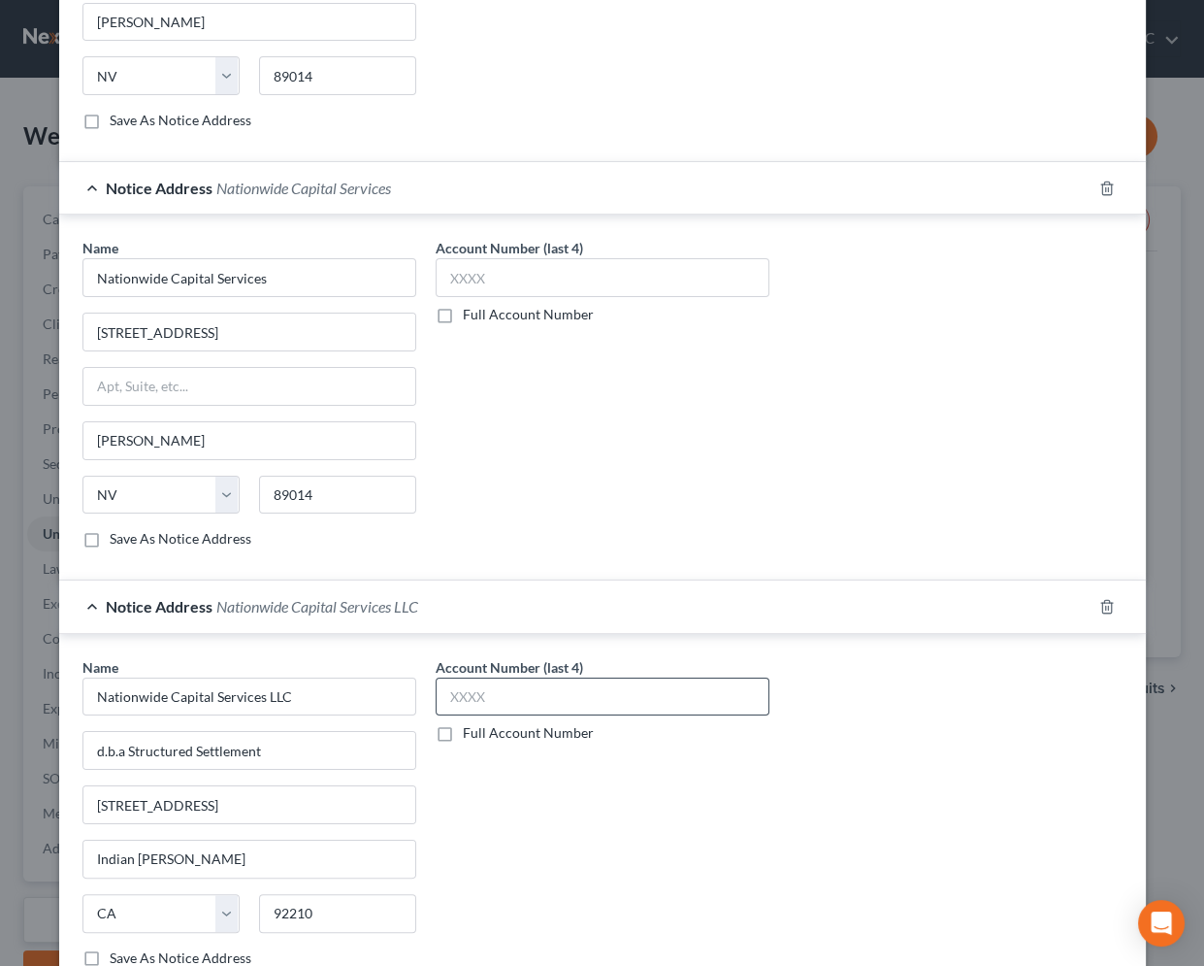
scroll to position [911, 0]
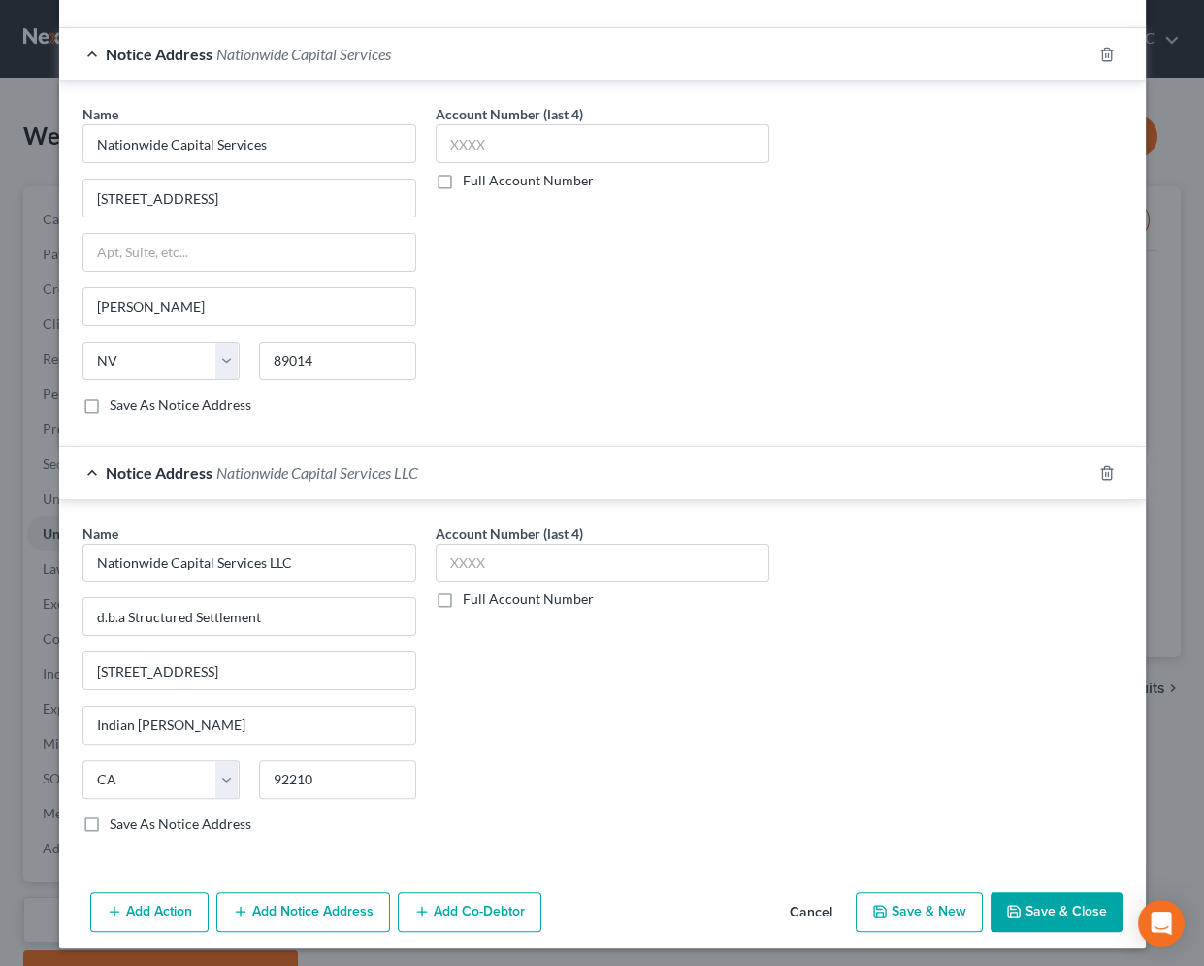
click at [916, 909] on button "Save & New" at bounding box center [919, 912] width 127 height 41
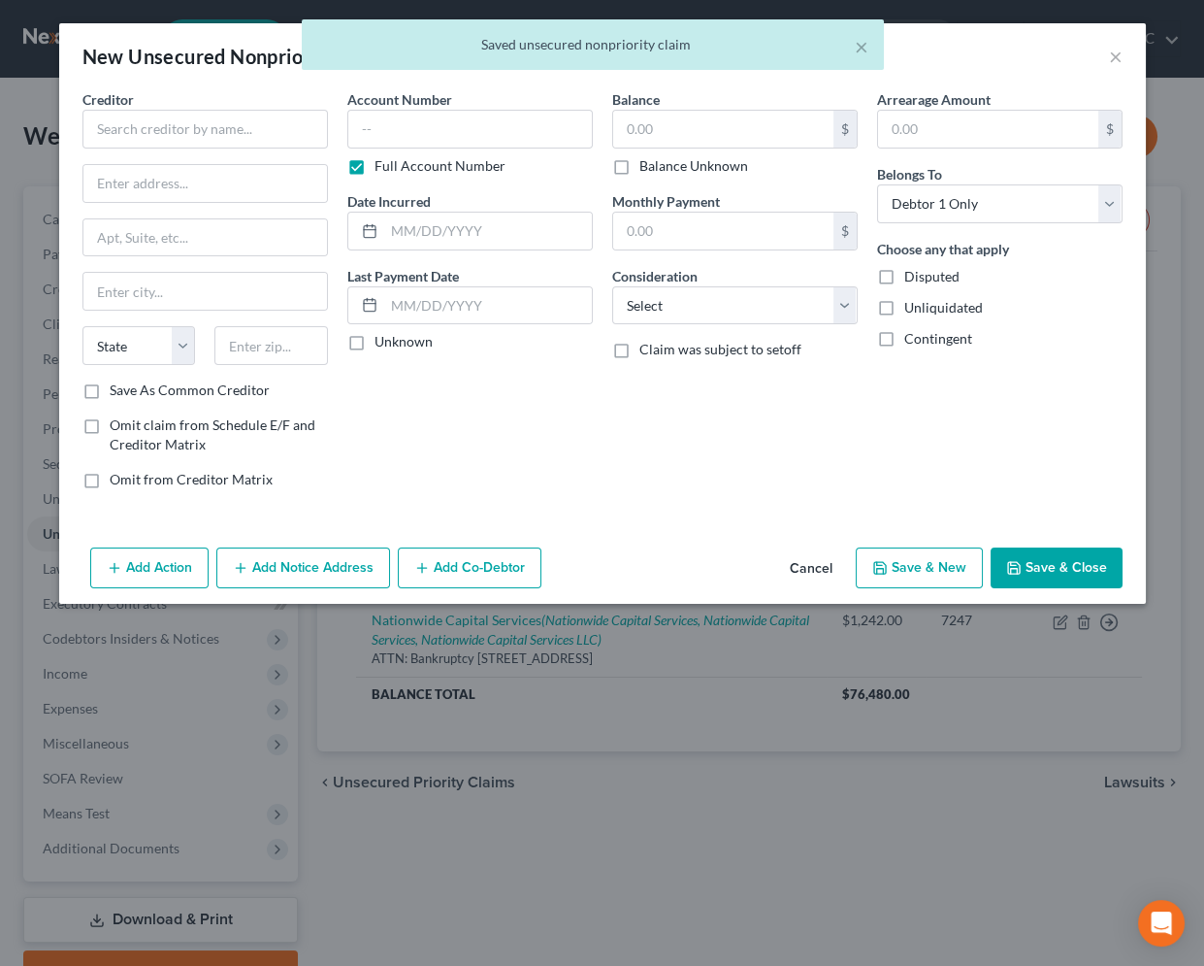
scroll to position [0, 0]
click at [171, 136] on input "text" at bounding box center [205, 129] width 246 height 39
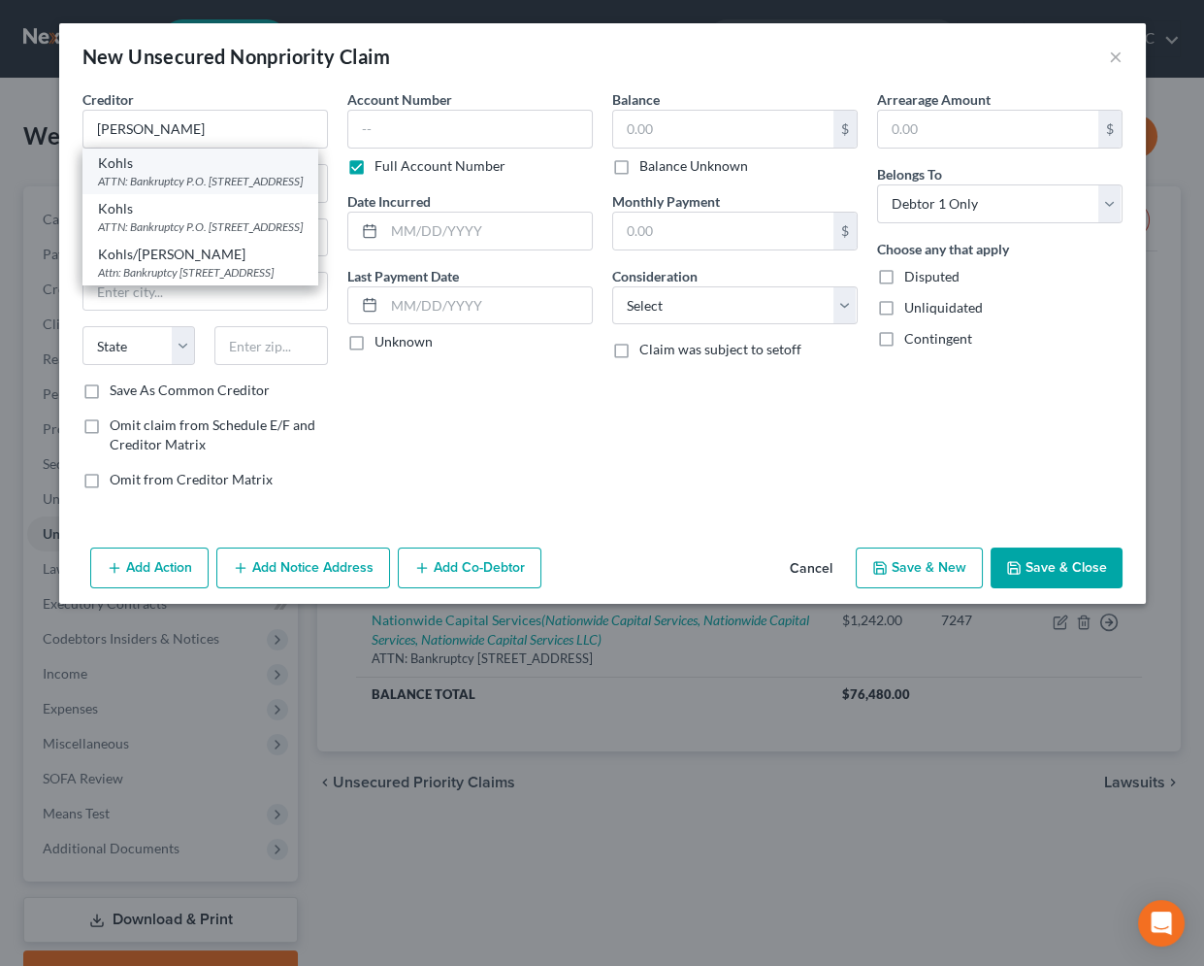
click at [224, 178] on div "ATTN: Bankruptcy P.O. [STREET_ADDRESS]" at bounding box center [200, 181] width 205 height 16
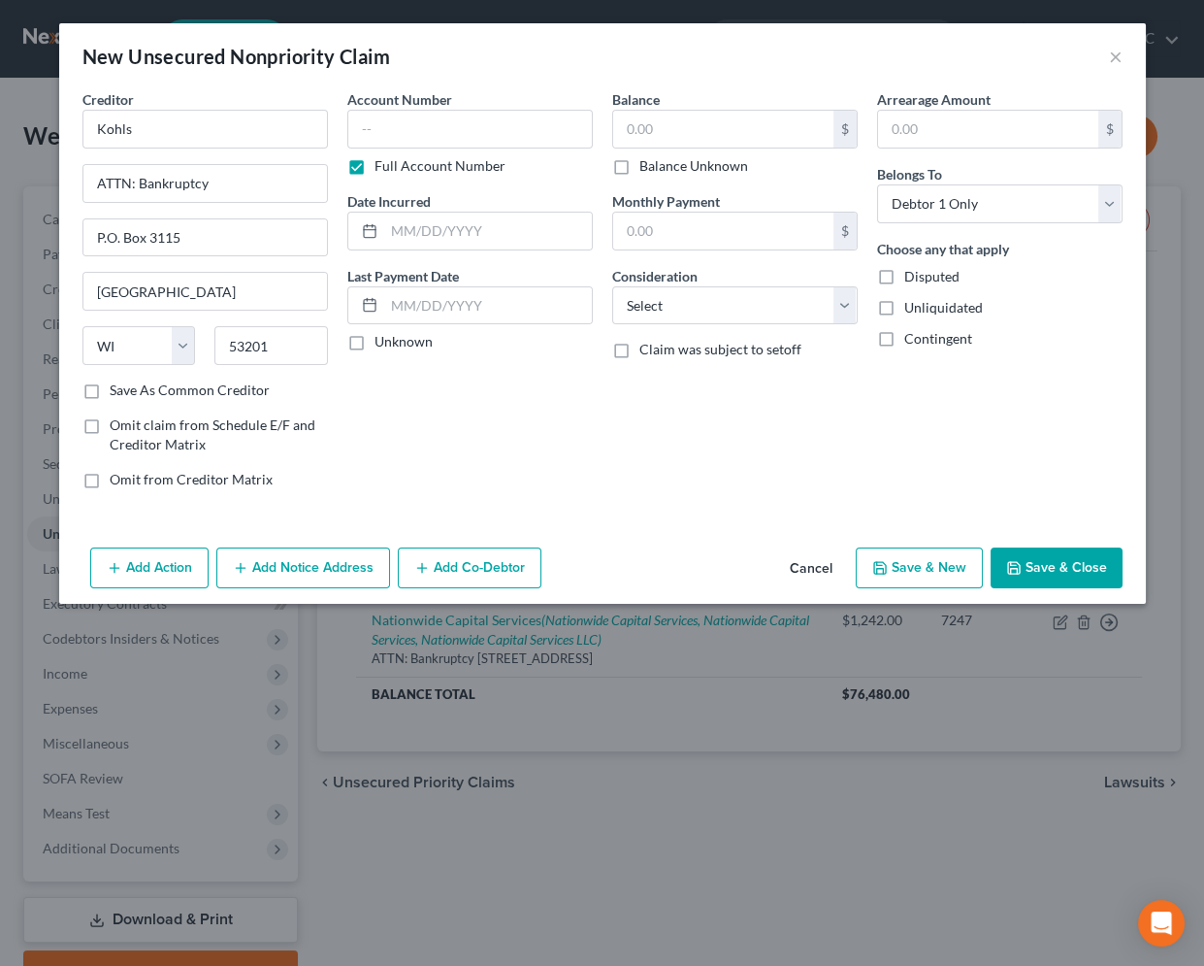
click at [278, 570] on button "Add Notice Address" at bounding box center [303, 567] width 174 height 41
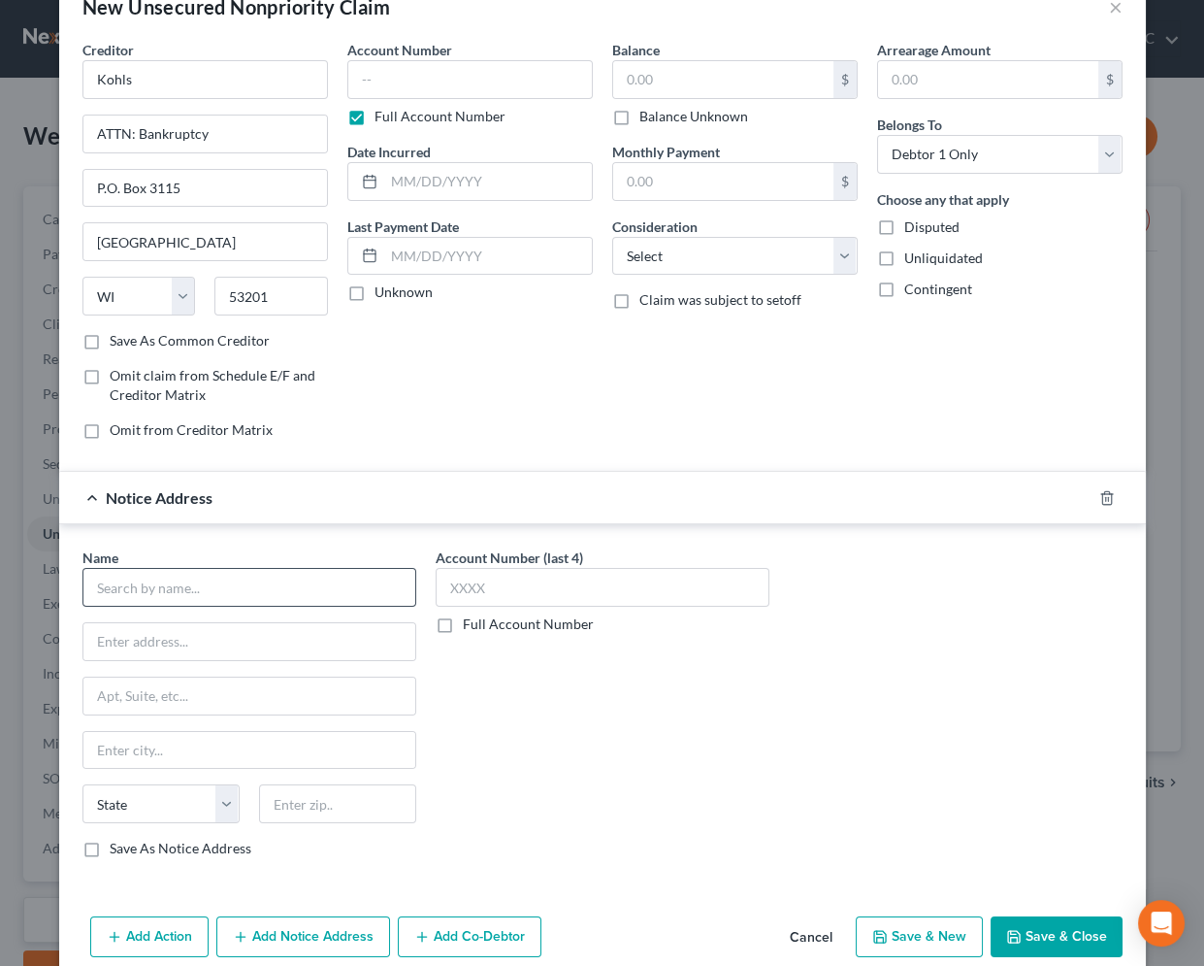
scroll to position [77, 0]
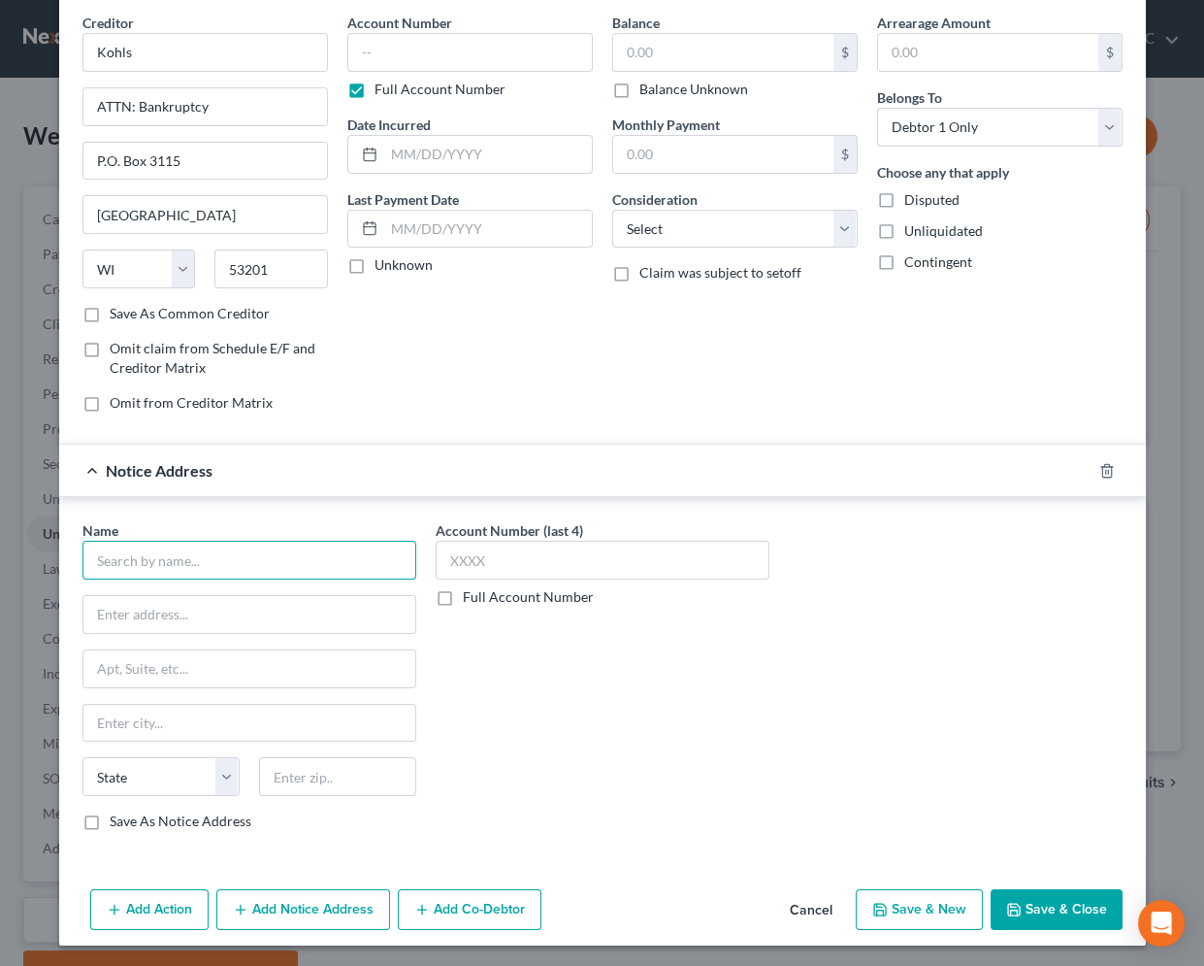
click at [205, 558] on input "text" at bounding box center [249, 560] width 334 height 39
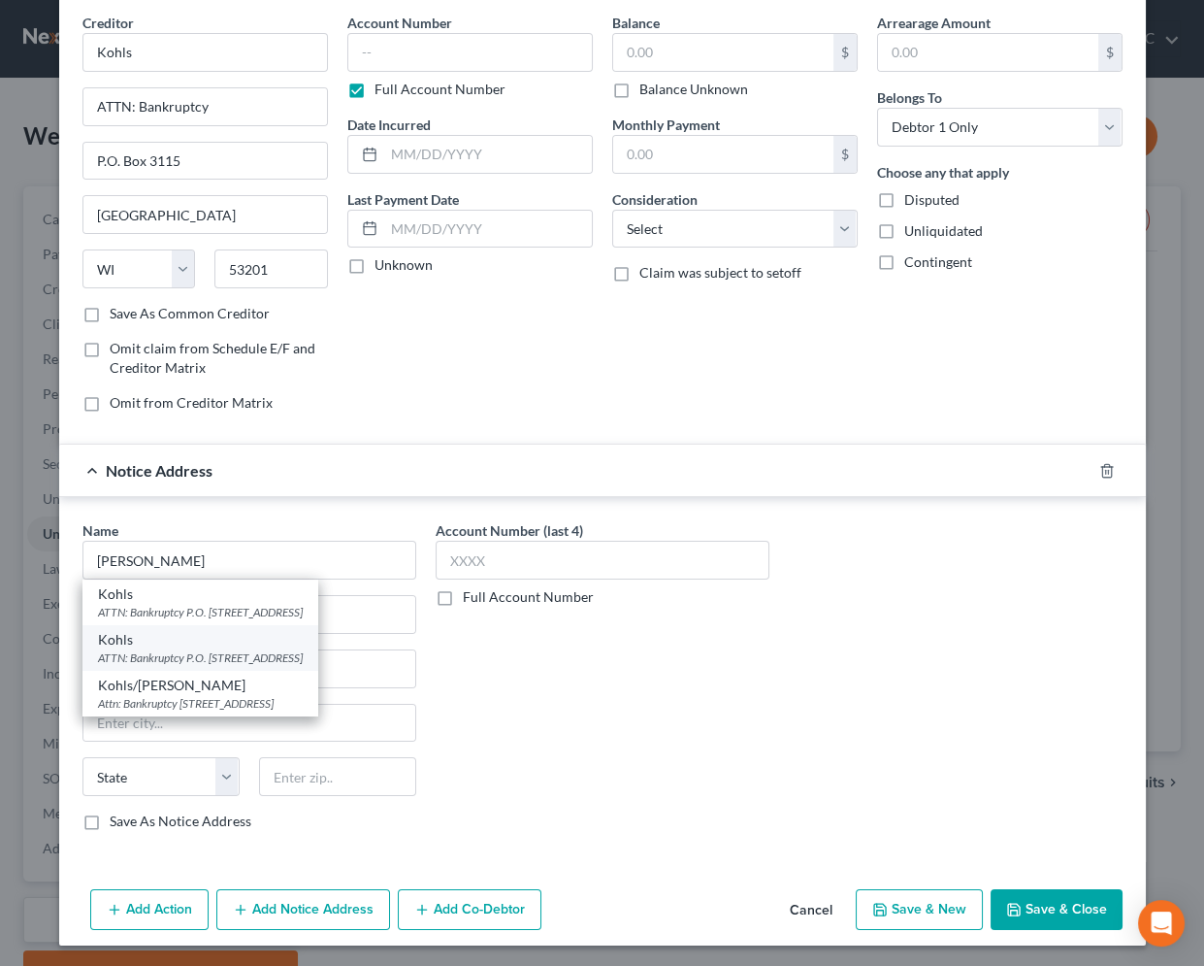
click at [290, 653] on div "ATTN: Bankruptcy P.O. [STREET_ADDRESS]" at bounding box center [200, 657] width 205 height 16
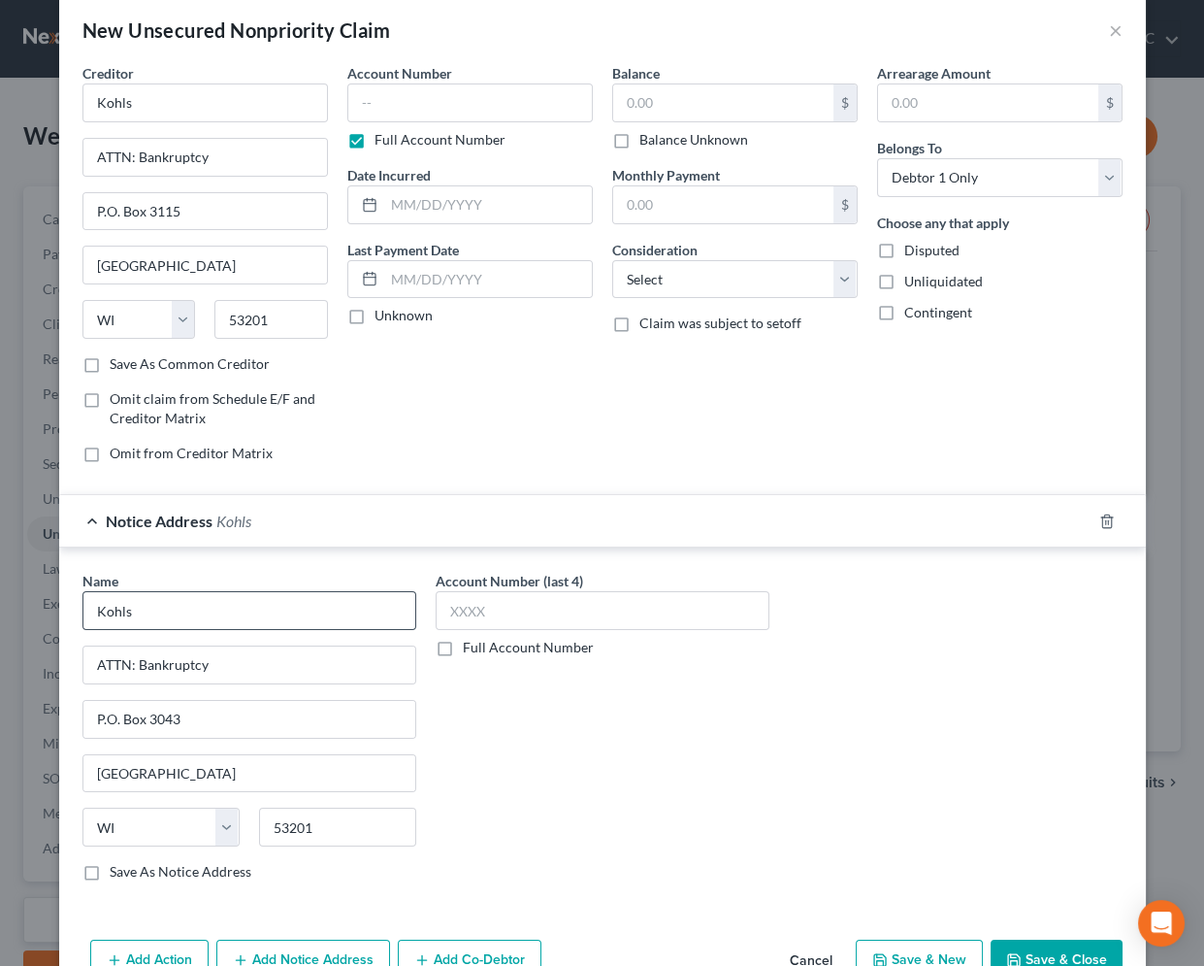
scroll to position [0, 0]
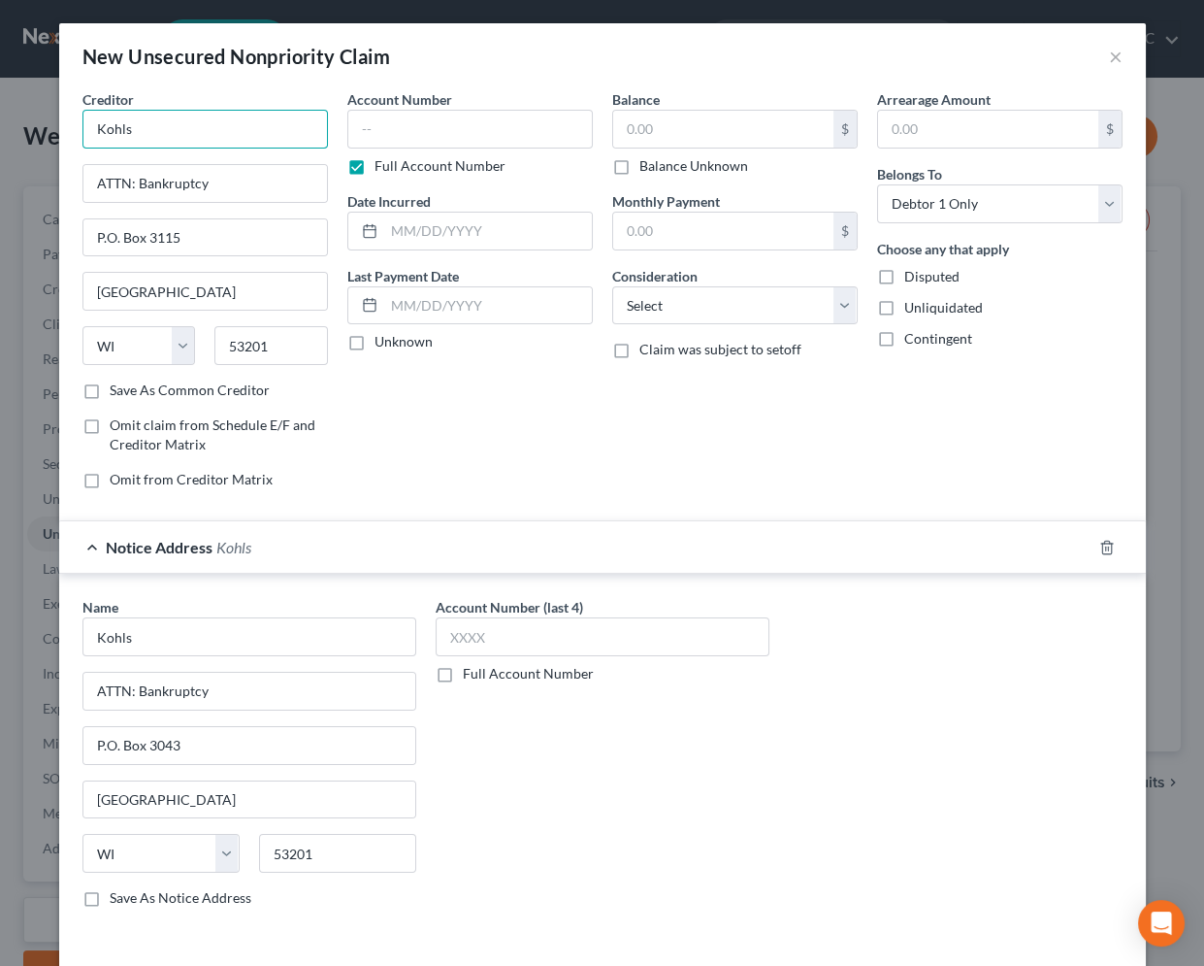
click at [229, 126] on input "Kohls" at bounding box center [205, 129] width 246 height 39
click at [486, 120] on input "text" at bounding box center [470, 129] width 246 height 39
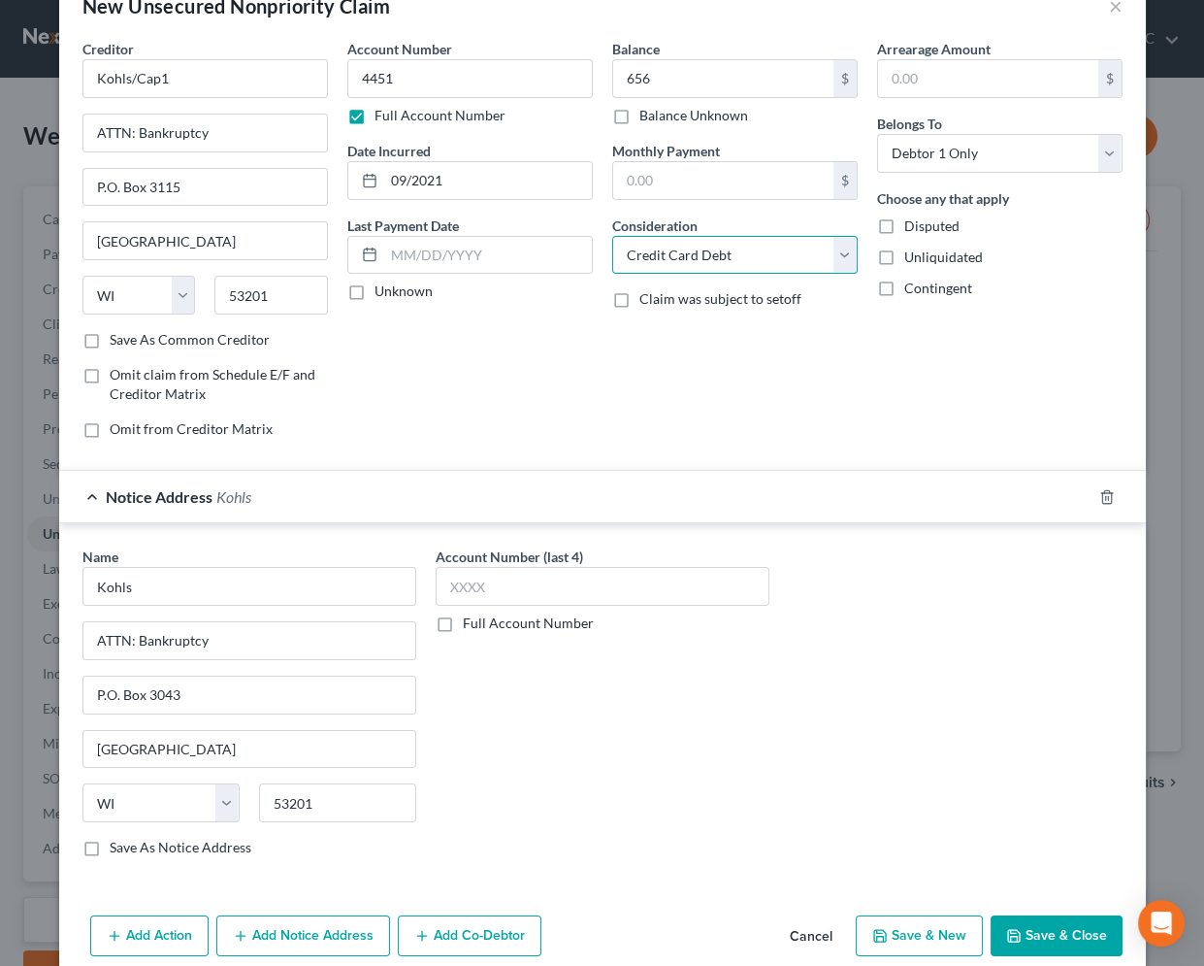
scroll to position [77, 0]
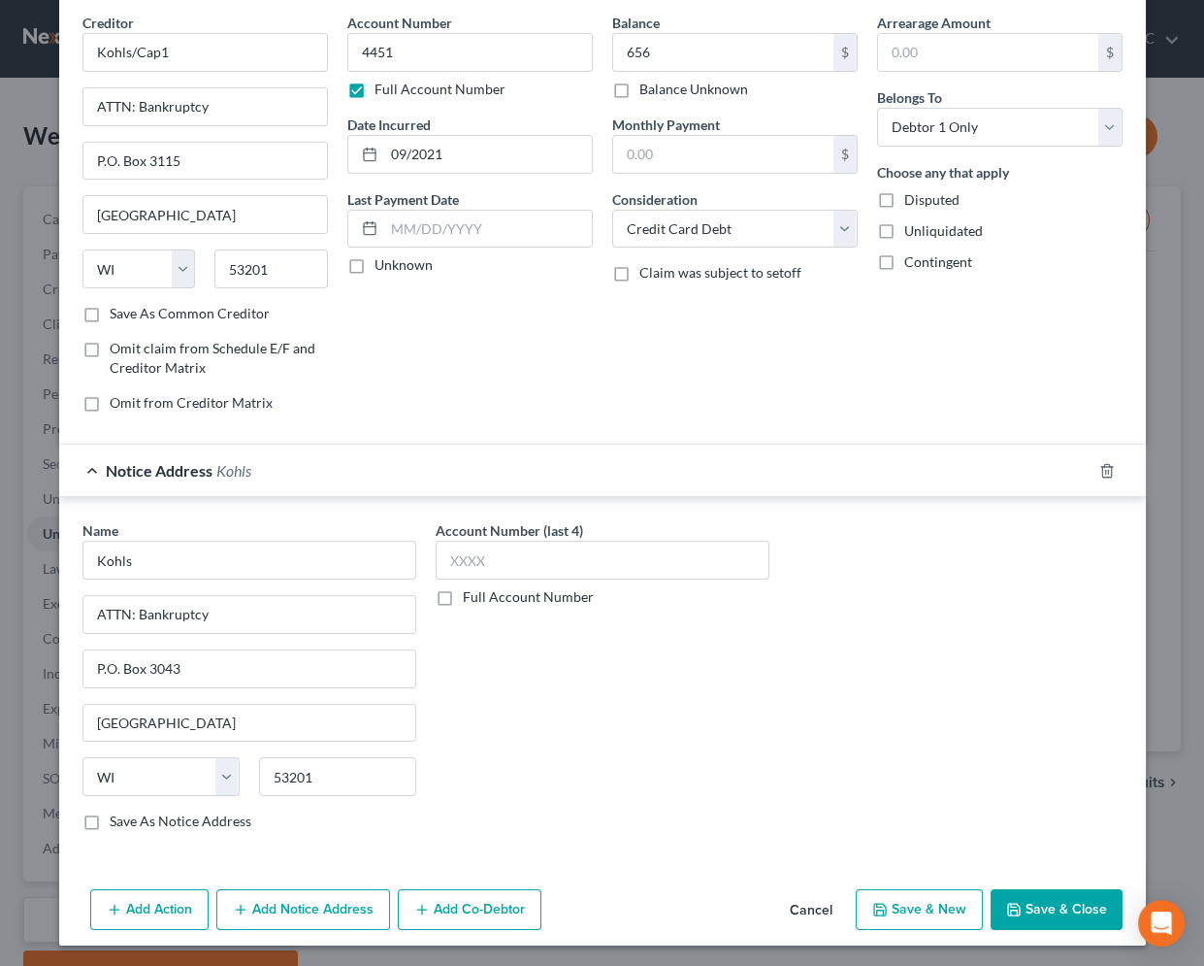
click at [958, 915] on button "Save & New" at bounding box center [919, 909] width 127 height 41
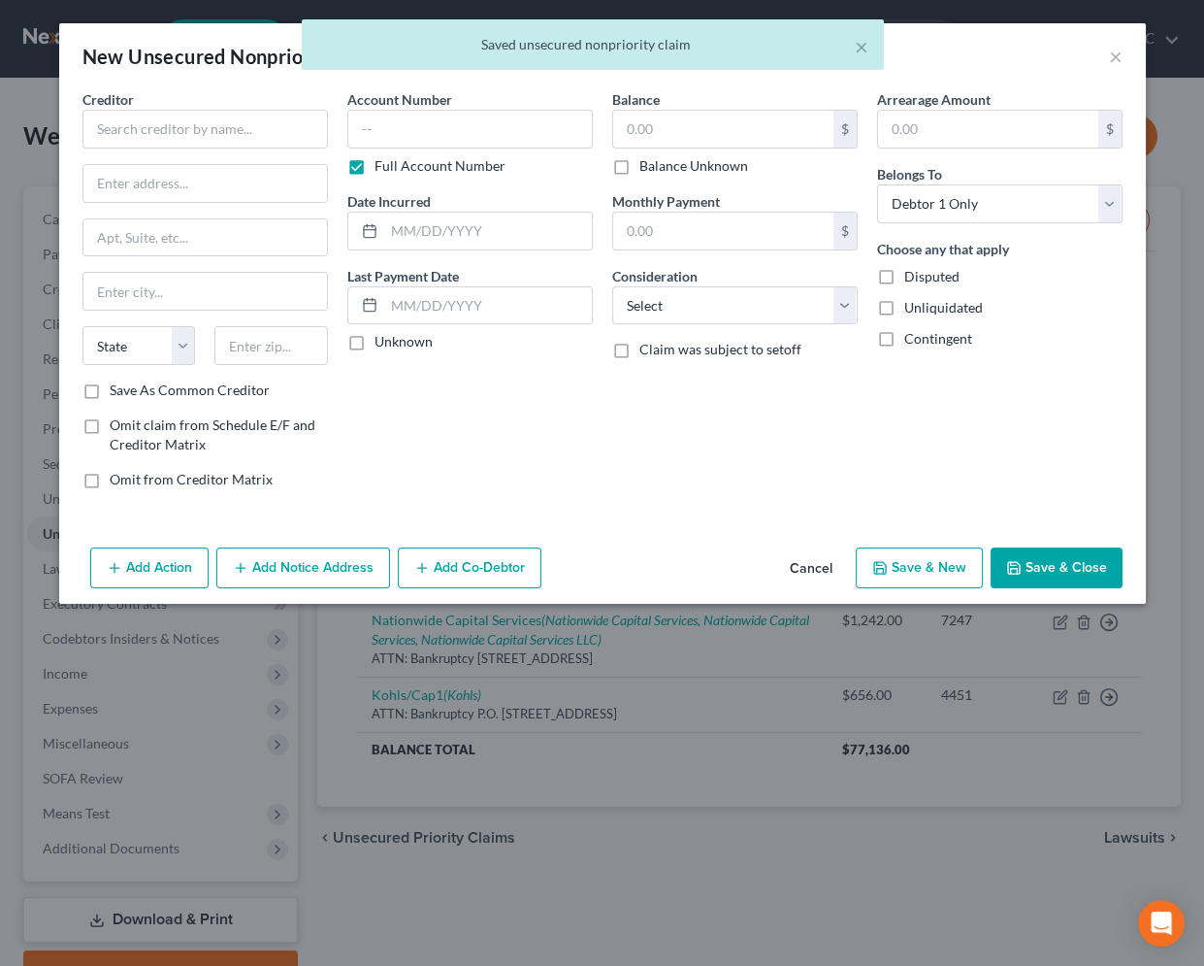
scroll to position [0, 0]
drag, startPoint x: 226, startPoint y: 141, endPoint x: 226, endPoint y: 124, distance: 16.5
click at [226, 132] on input "text" at bounding box center [205, 129] width 246 height 39
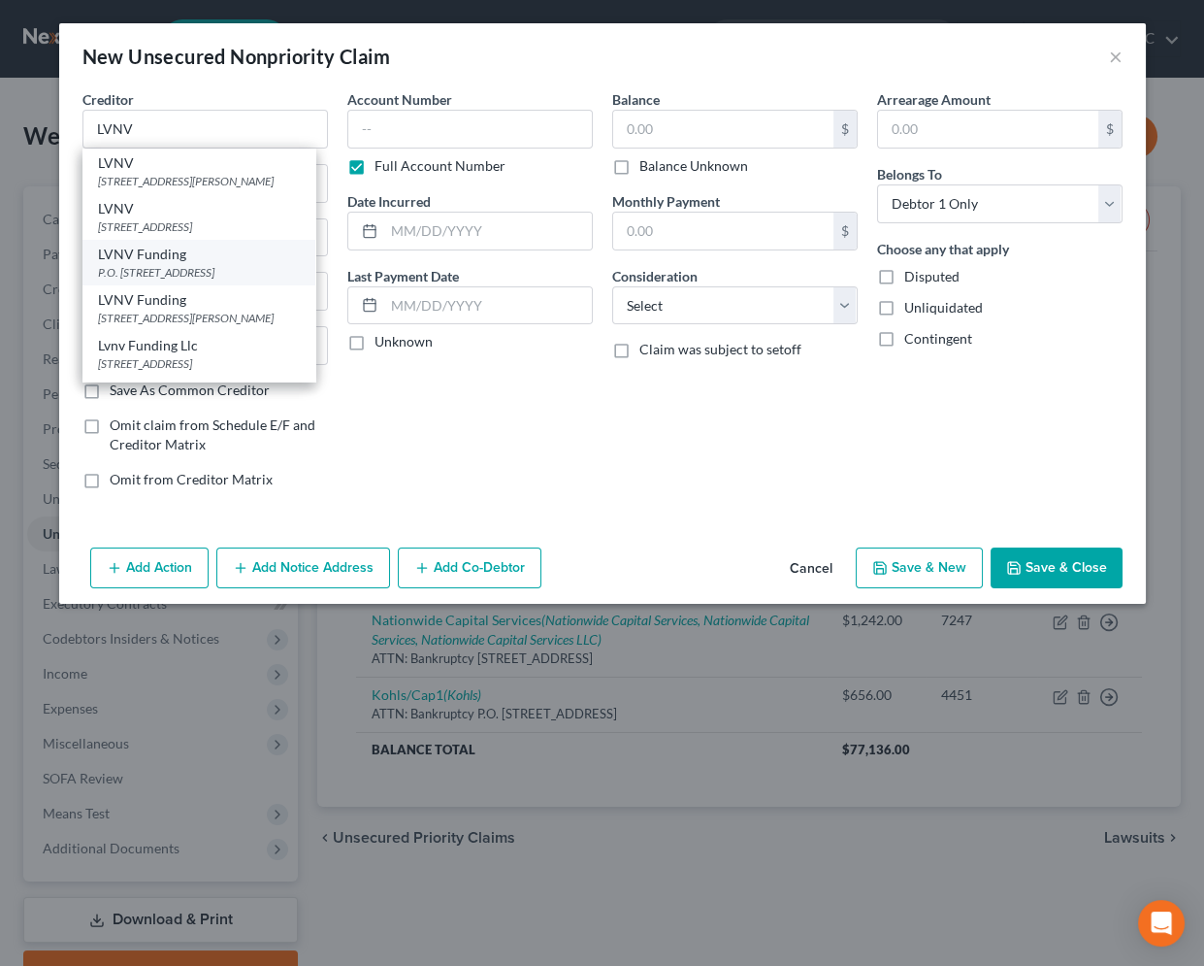
click at [213, 280] on div "P.O. [STREET_ADDRESS]" at bounding box center [199, 272] width 202 height 16
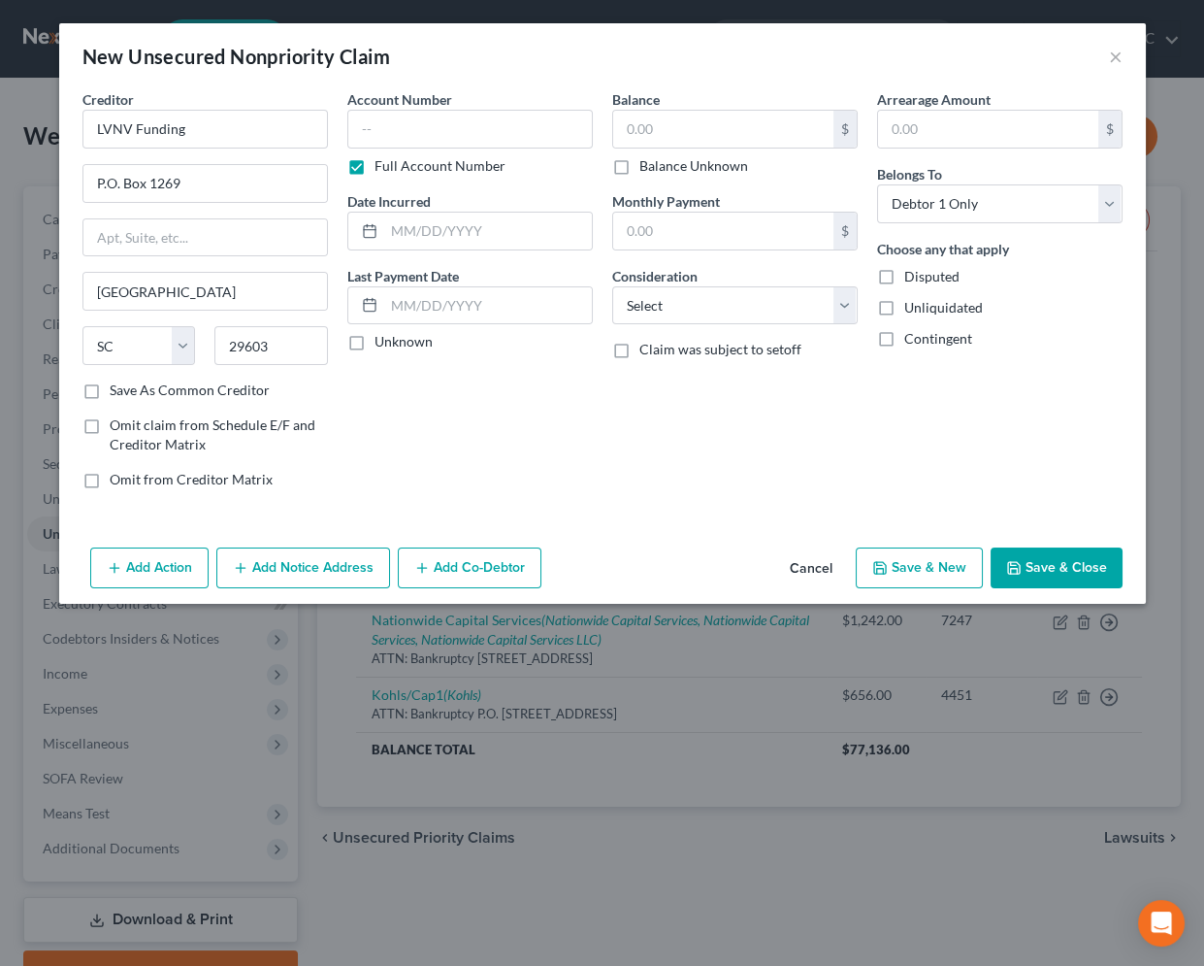
click at [283, 565] on button "Add Notice Address" at bounding box center [303, 567] width 174 height 41
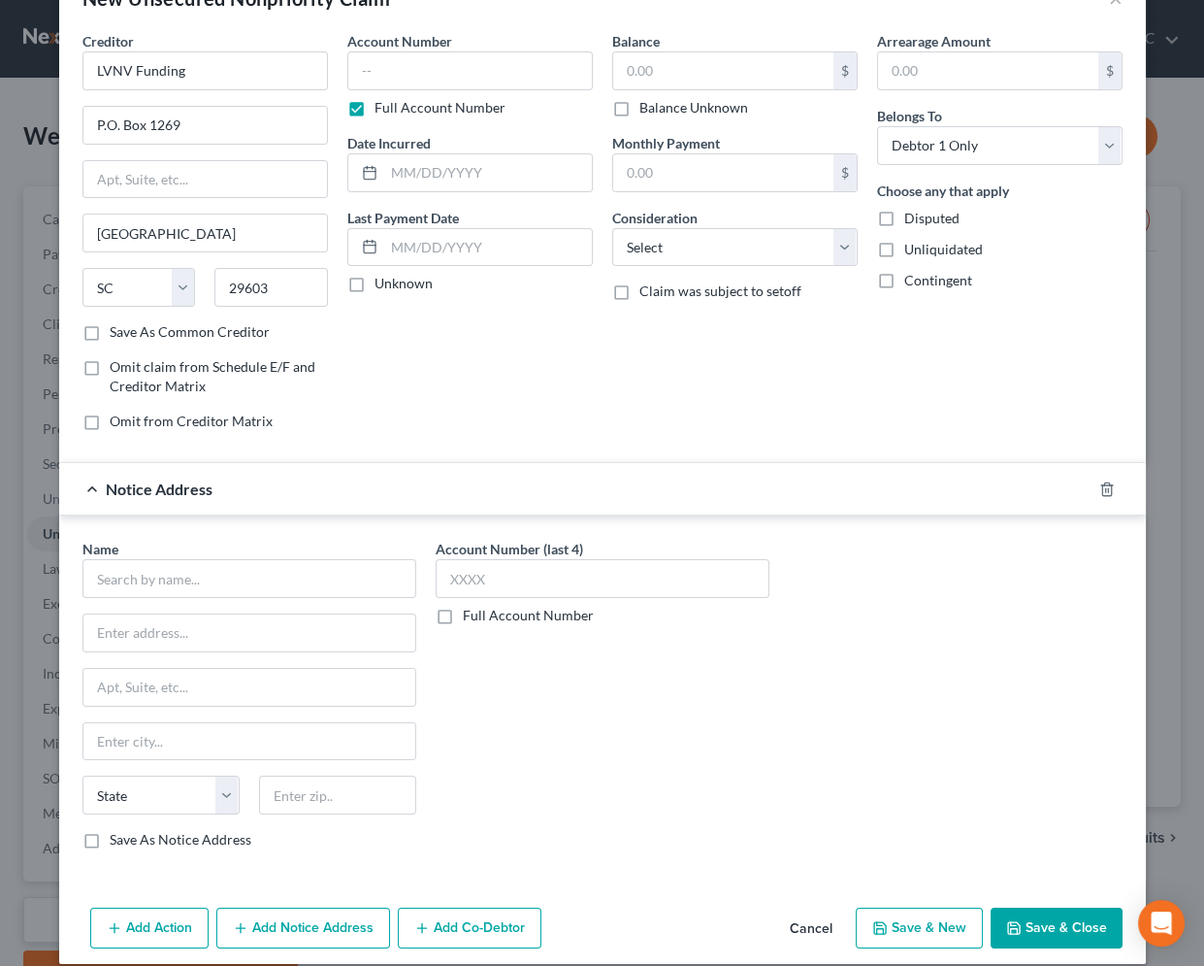
scroll to position [77, 0]
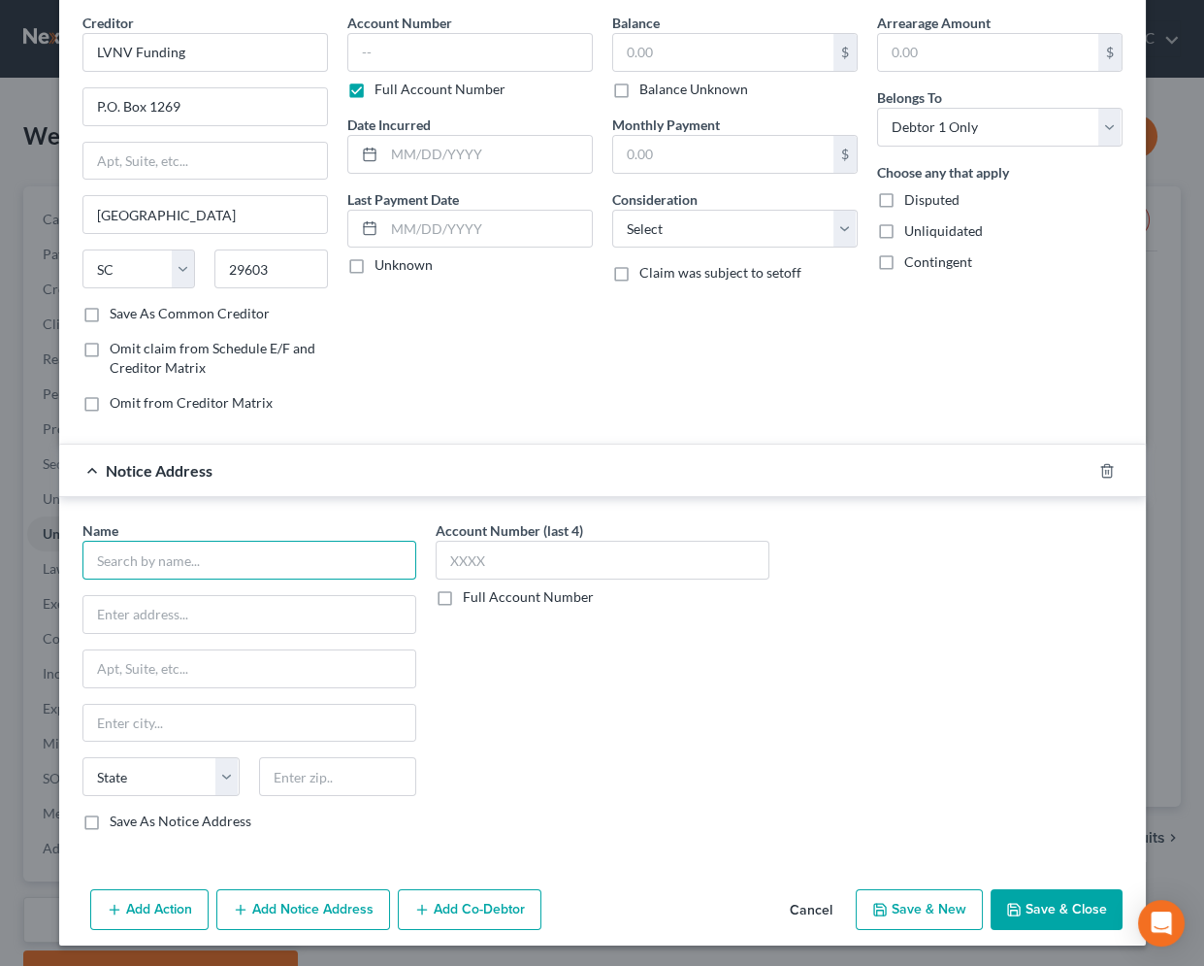
click at [213, 570] on input "text" at bounding box center [249, 560] width 334 height 39
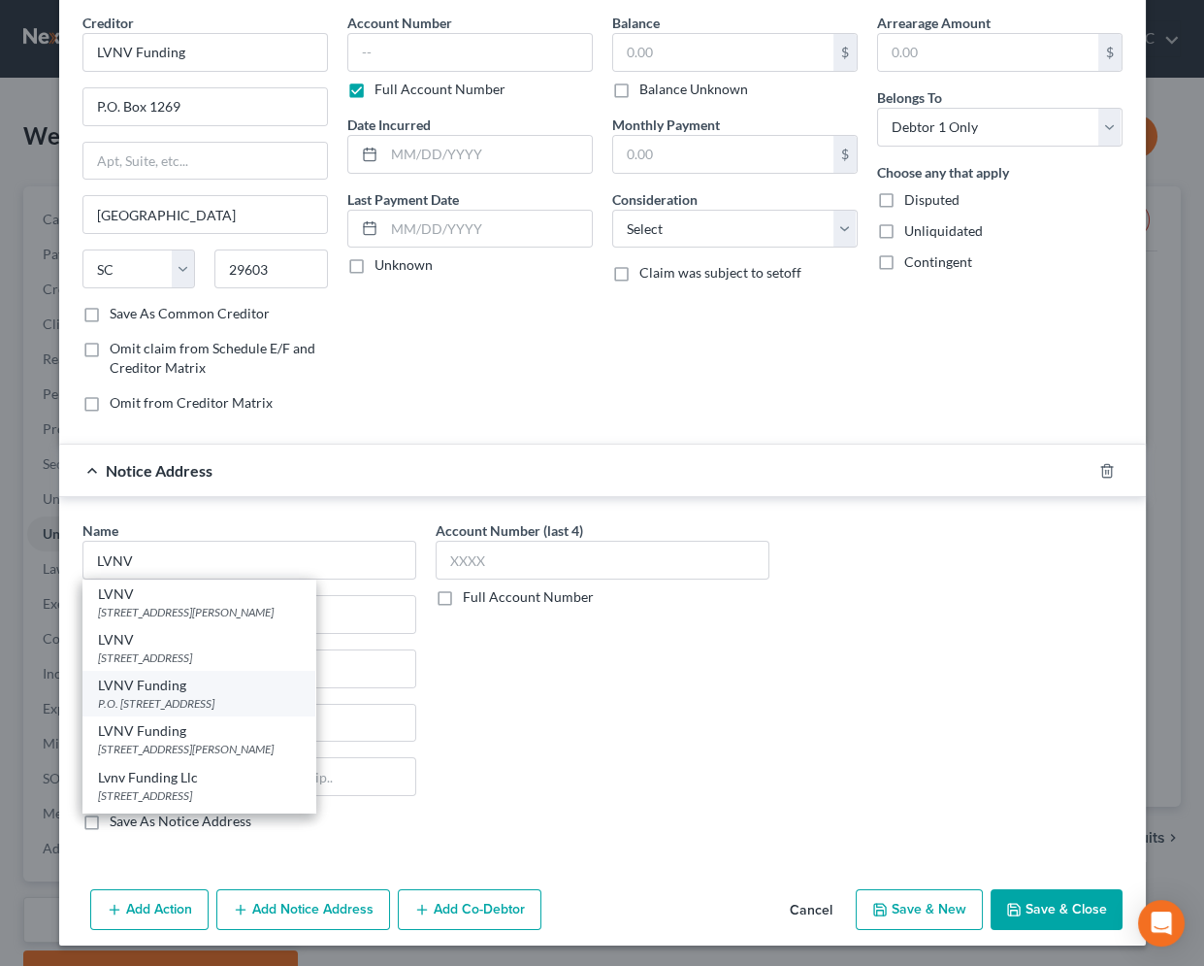
click at [192, 703] on div "P.O. [STREET_ADDRESS]" at bounding box center [199, 703] width 202 height 16
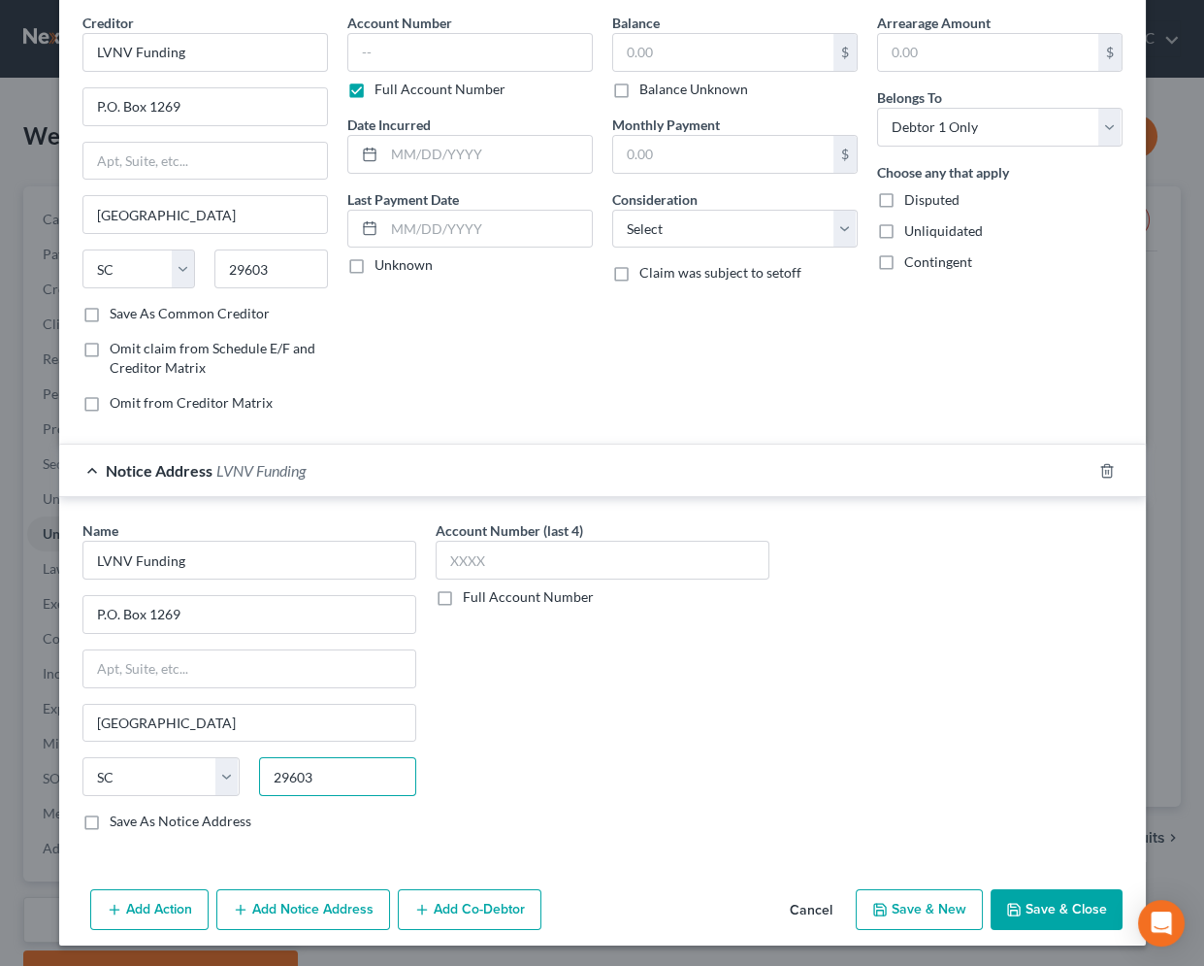
click at [326, 775] on input "29603" at bounding box center [337, 776] width 157 height 39
click at [286, 912] on button "Add Notice Address" at bounding box center [303, 909] width 174 height 41
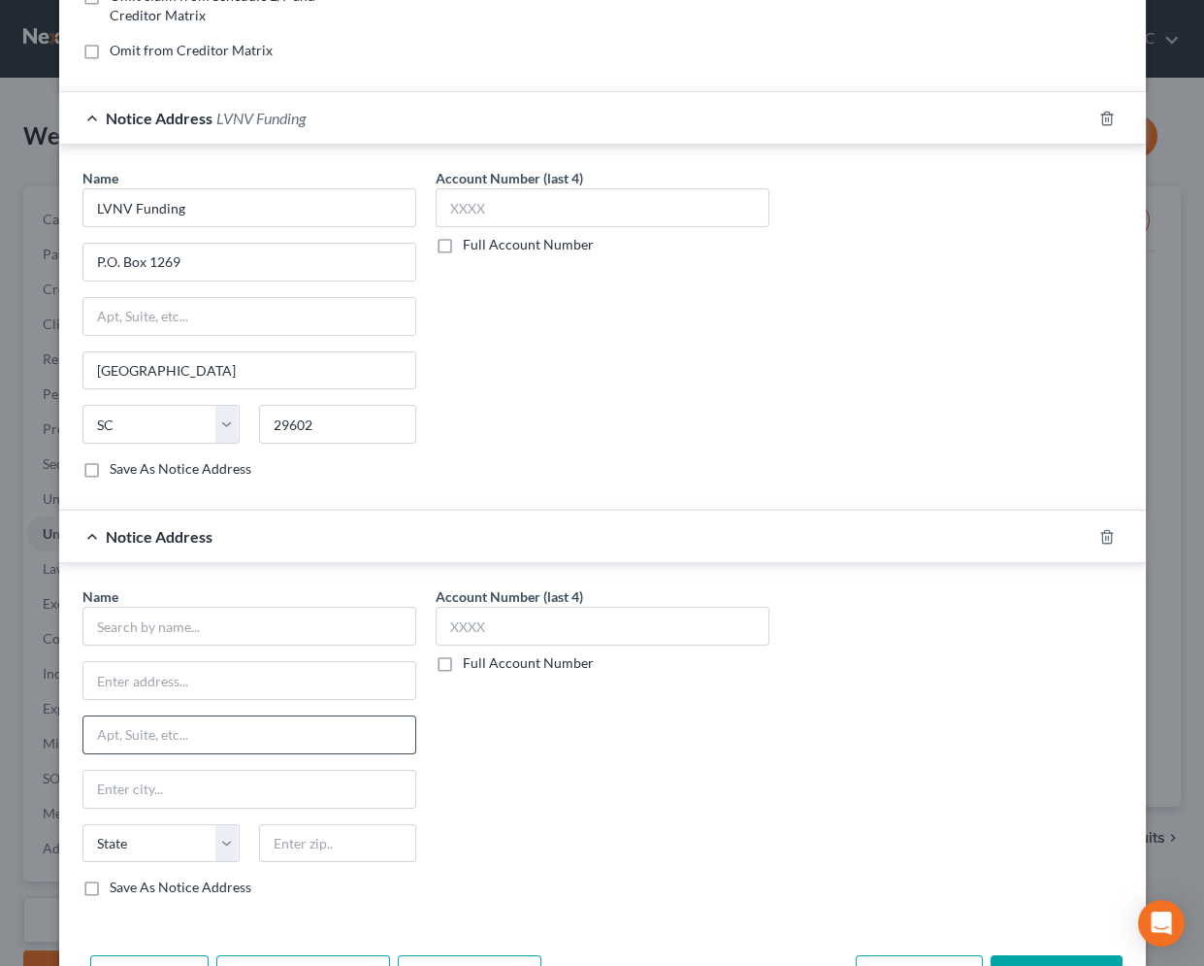
scroll to position [494, 0]
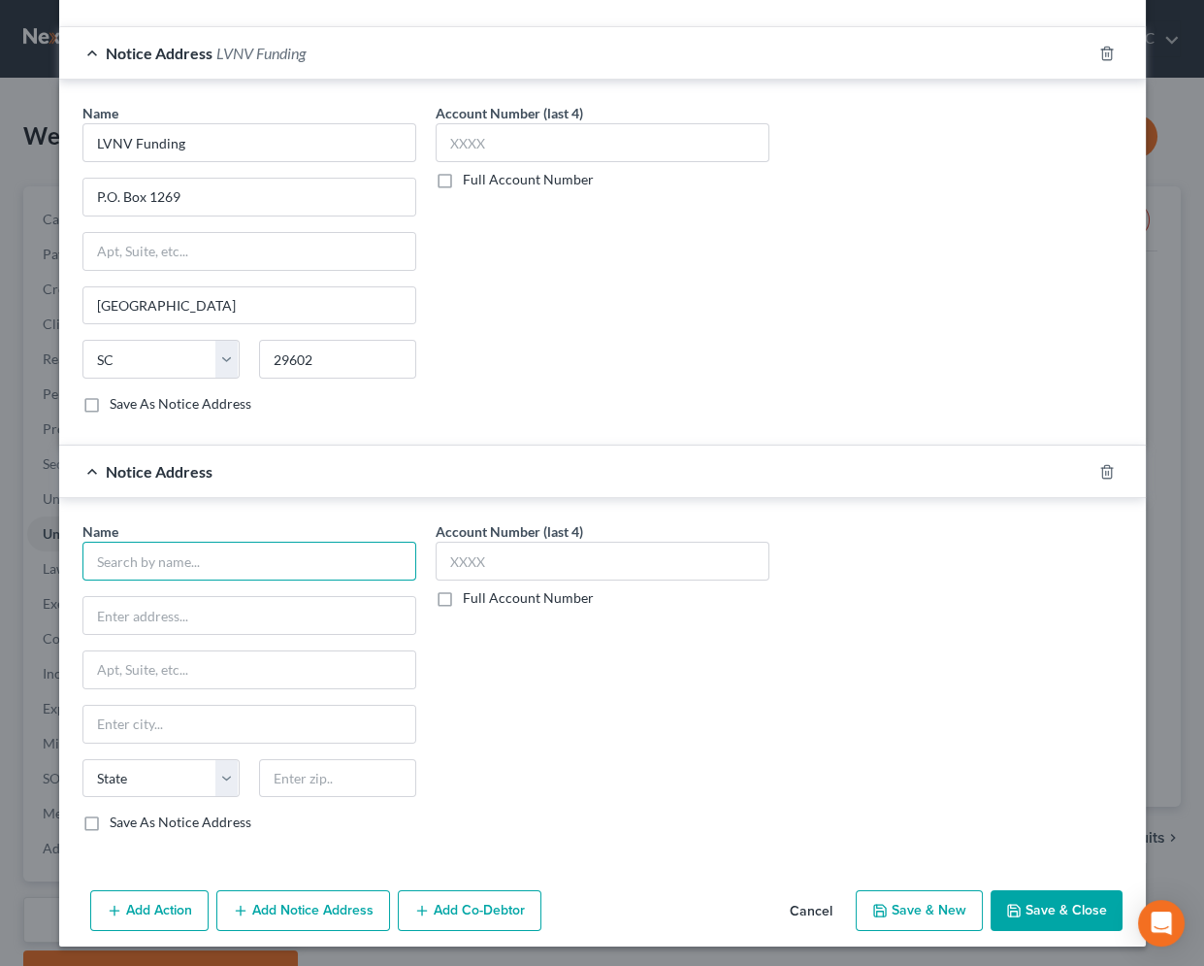
click at [155, 551] on input "text" at bounding box center [249, 560] width 334 height 39
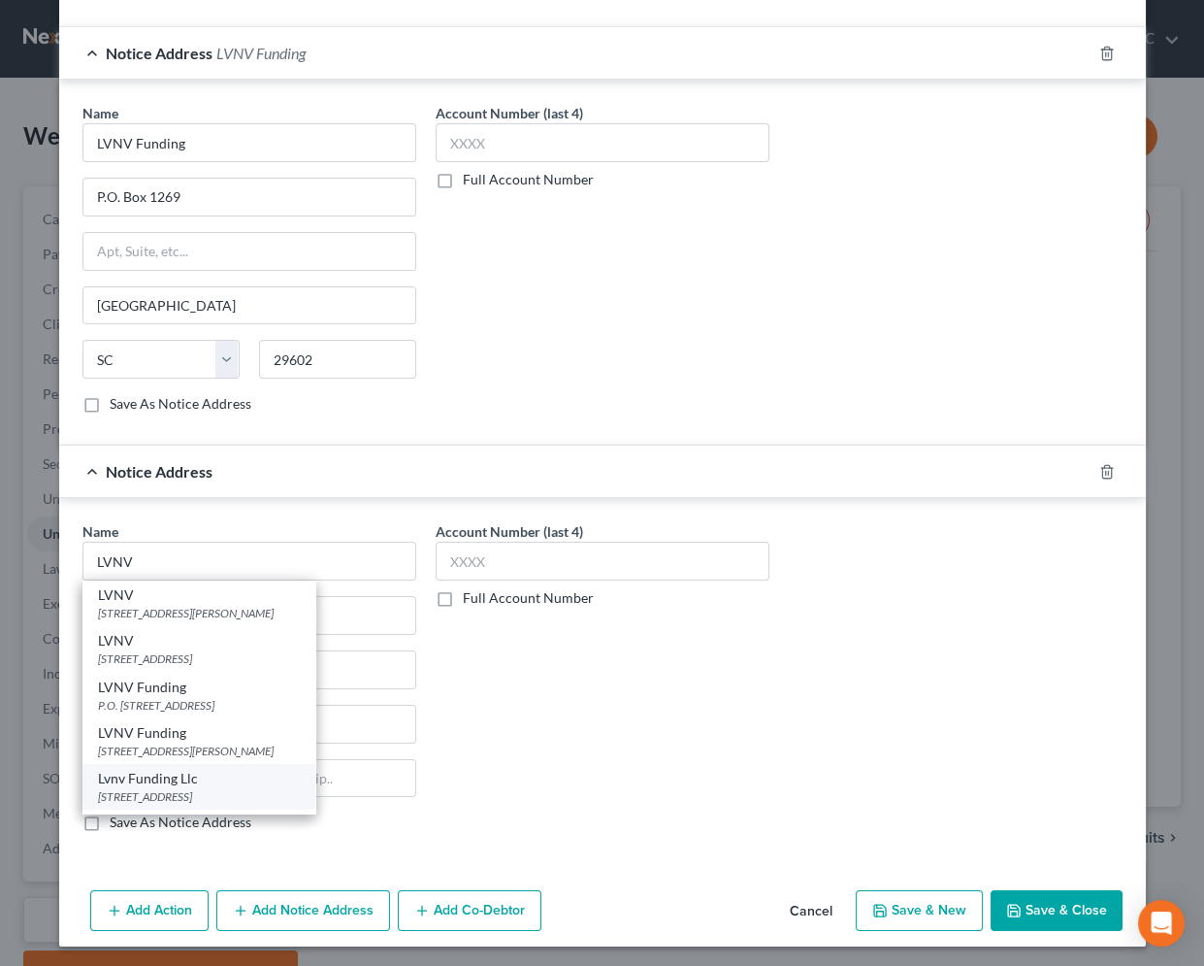
click at [206, 792] on div "[STREET_ADDRESS]" at bounding box center [199, 796] width 202 height 16
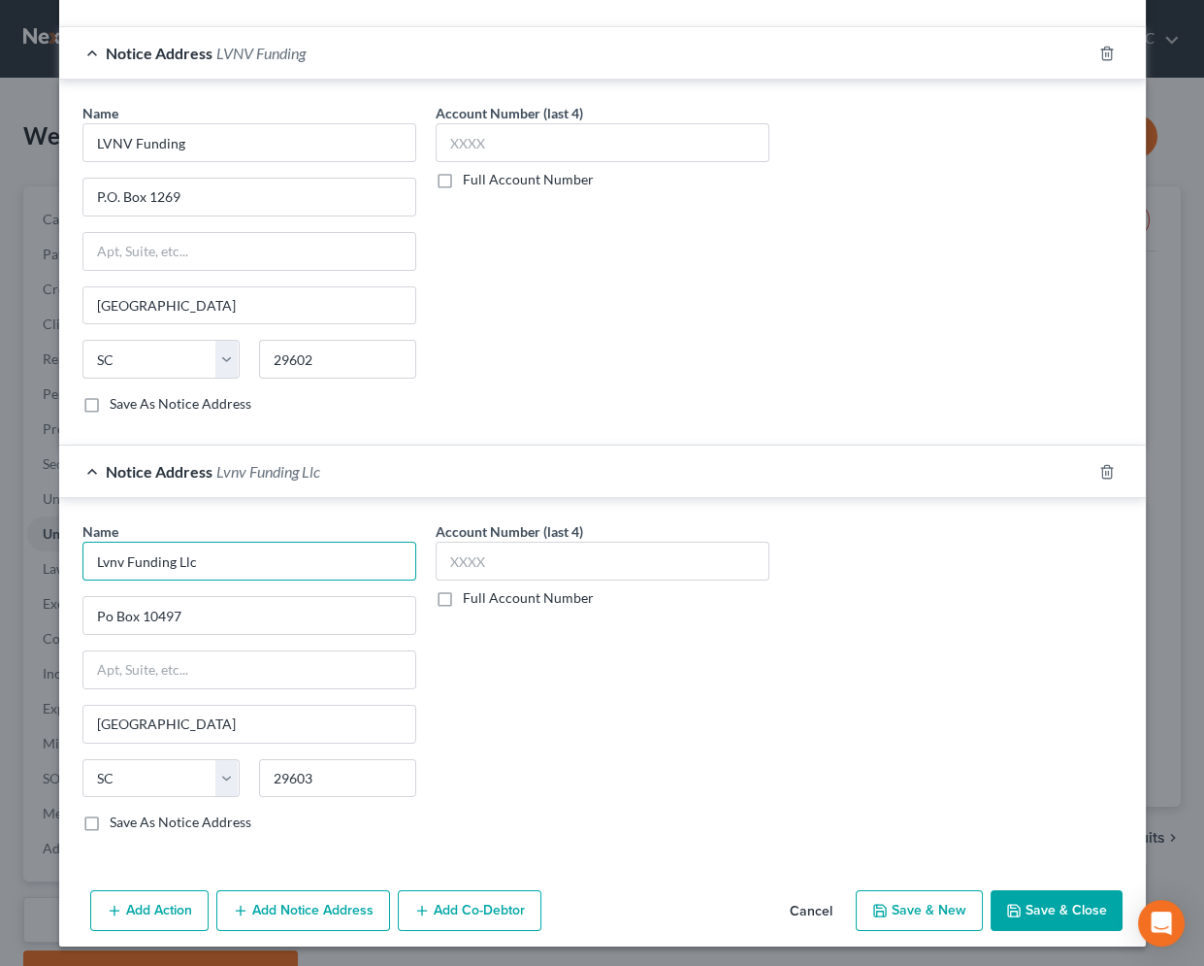
click at [223, 569] on input "Lvnv Funding Llc" at bounding box center [249, 560] width 334 height 39
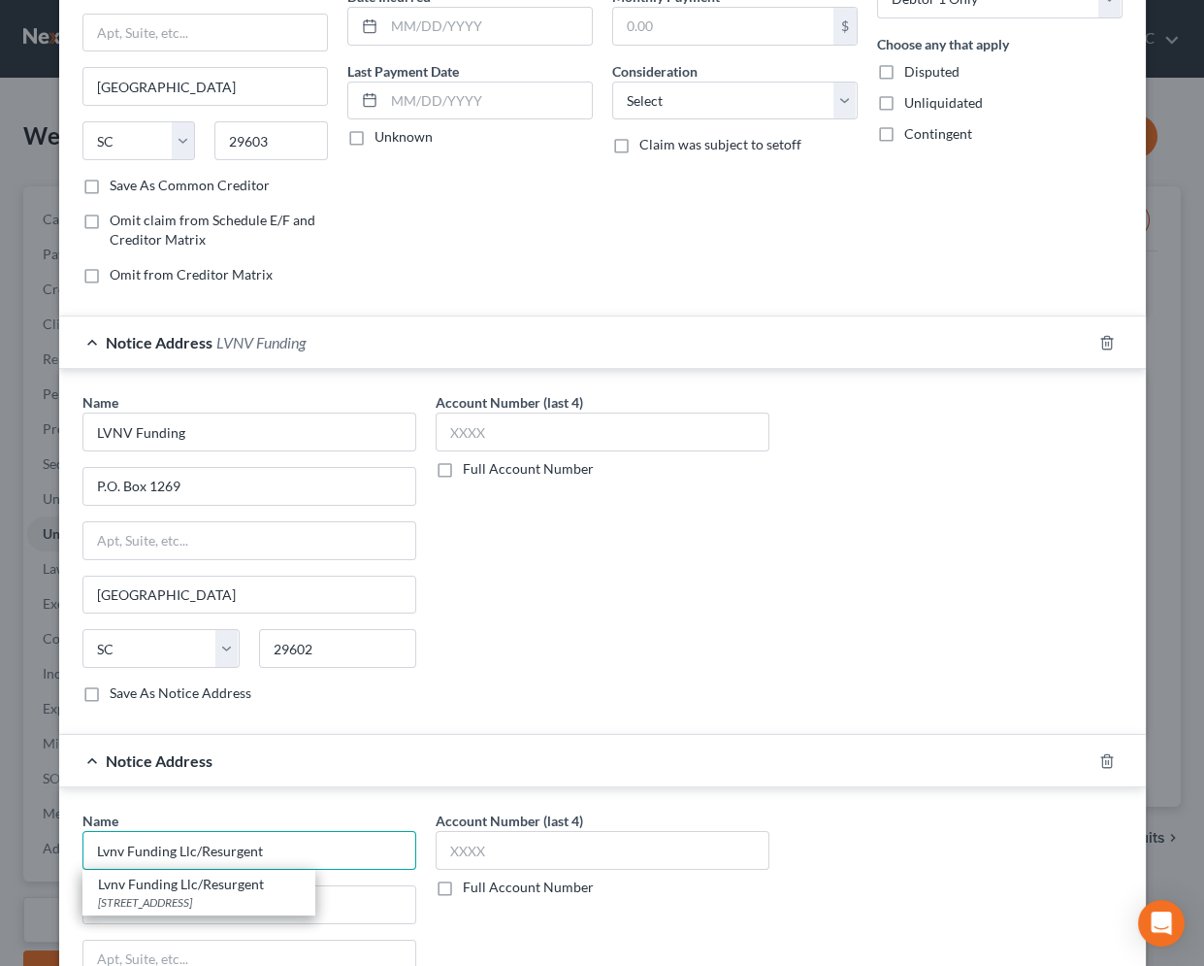
scroll to position [0, 0]
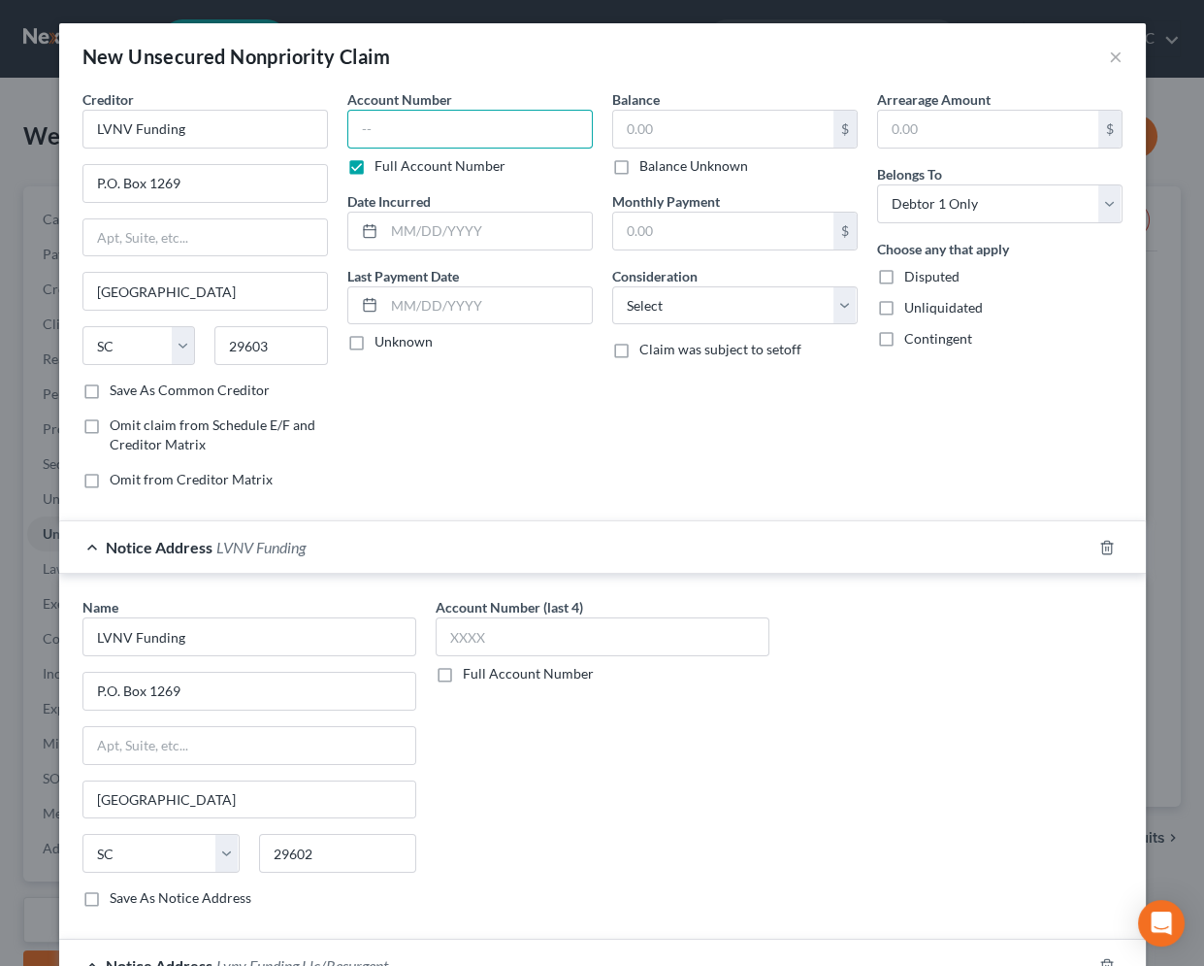
click at [379, 138] on input "text" at bounding box center [470, 129] width 246 height 39
click at [665, 124] on input "text" at bounding box center [723, 129] width 220 height 37
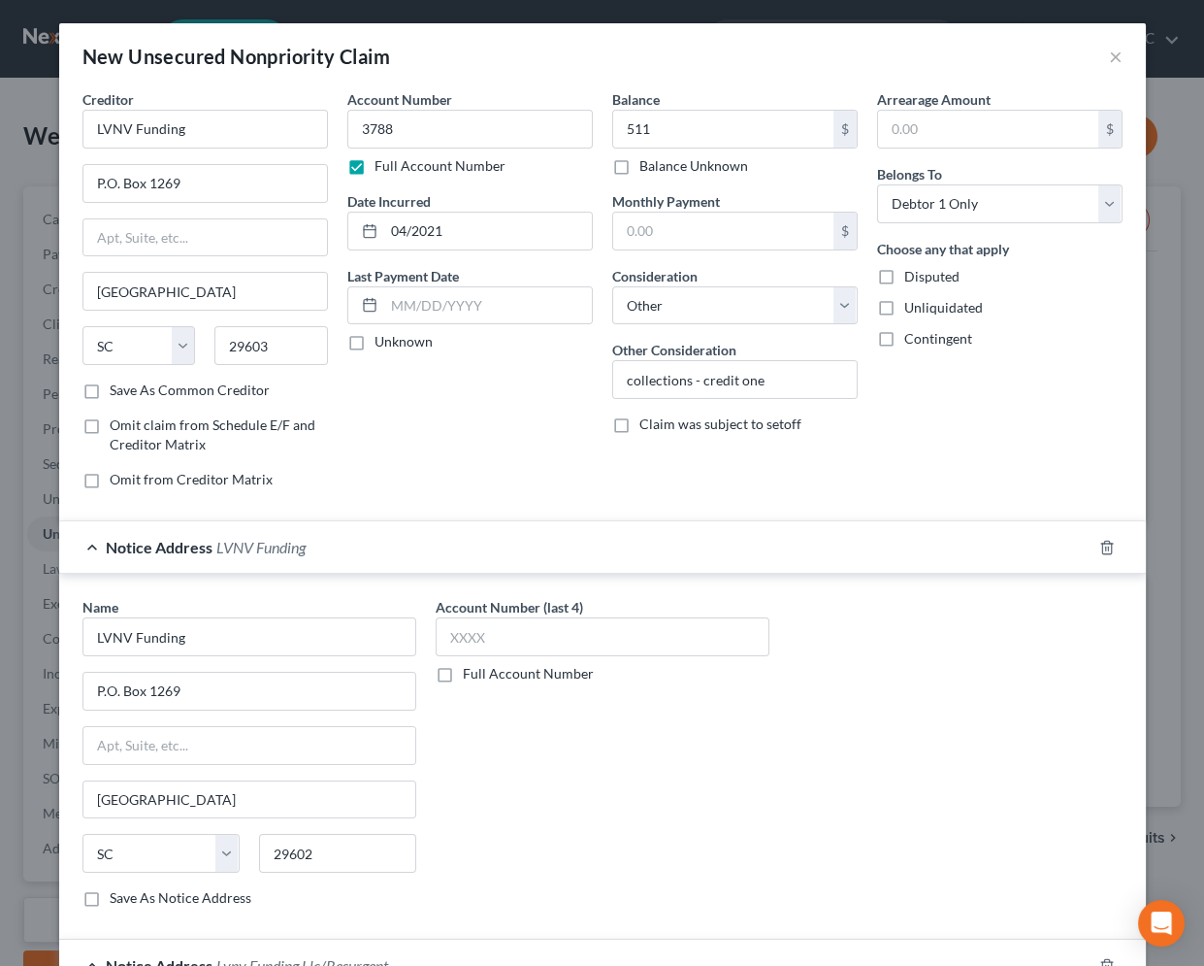
click at [485, 429] on div "Account Number 3788 Full Account Number Date Incurred 04/2021 Last Payment Date…" at bounding box center [470, 296] width 265 height 415
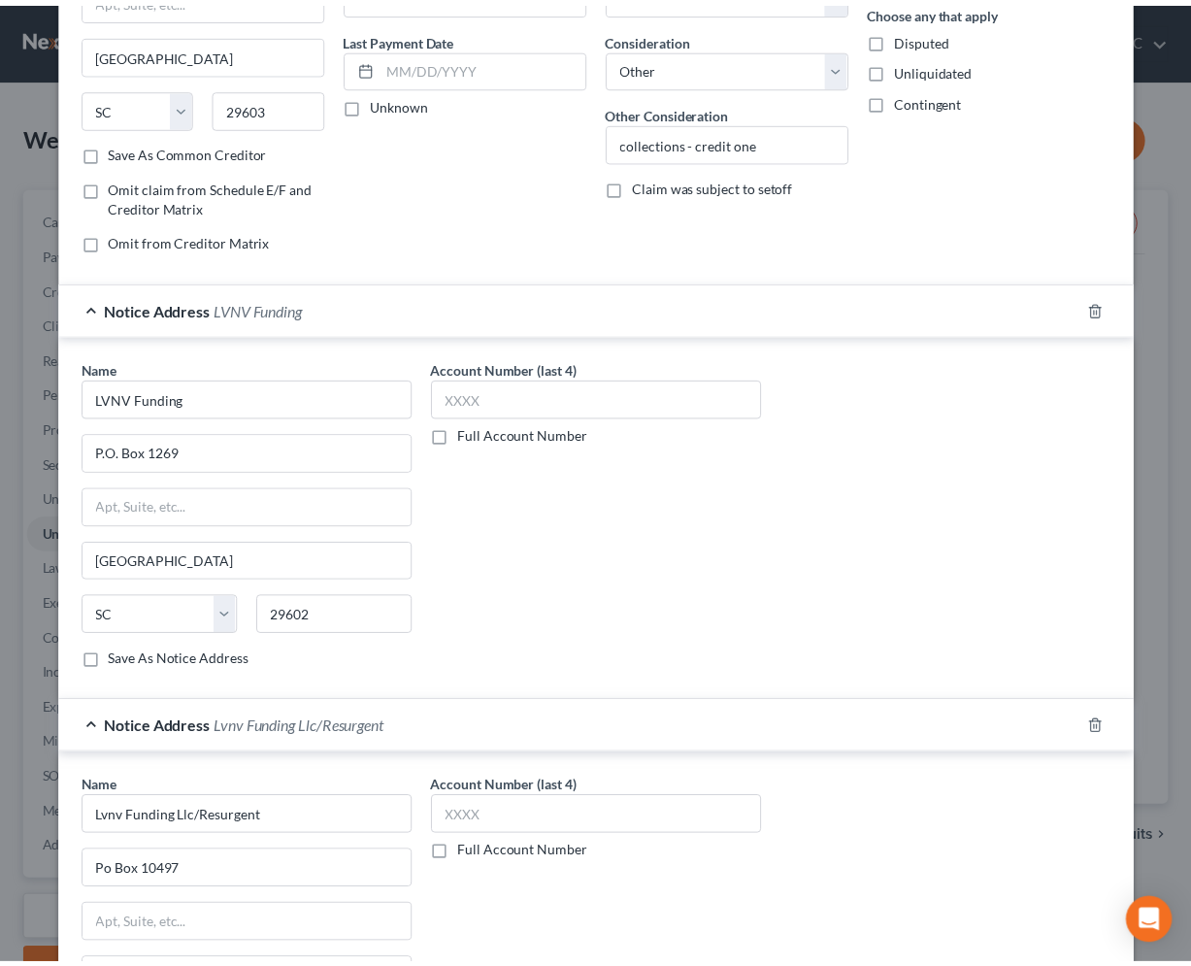
scroll to position [494, 0]
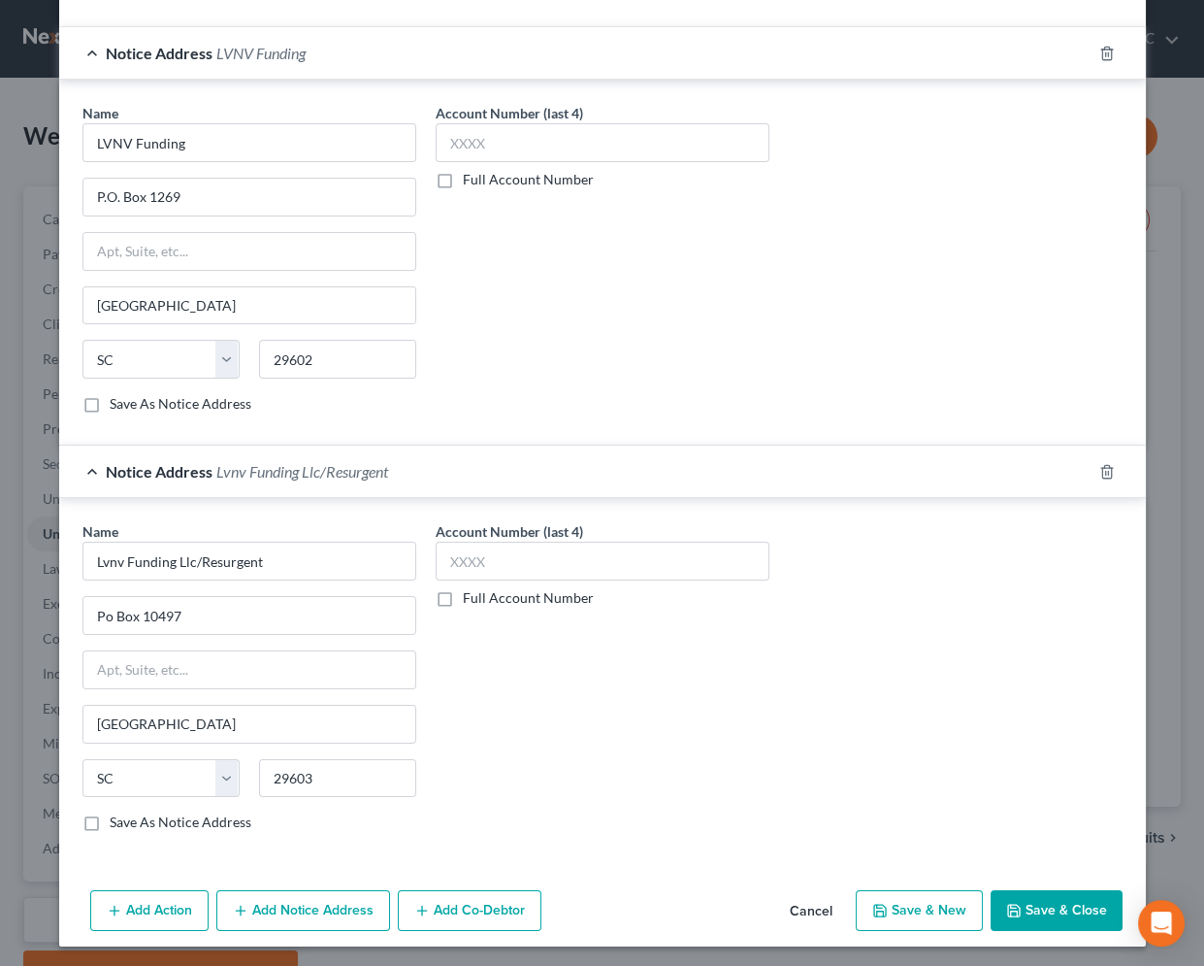
click at [1077, 911] on button "Save & Close" at bounding box center [1057, 910] width 132 height 41
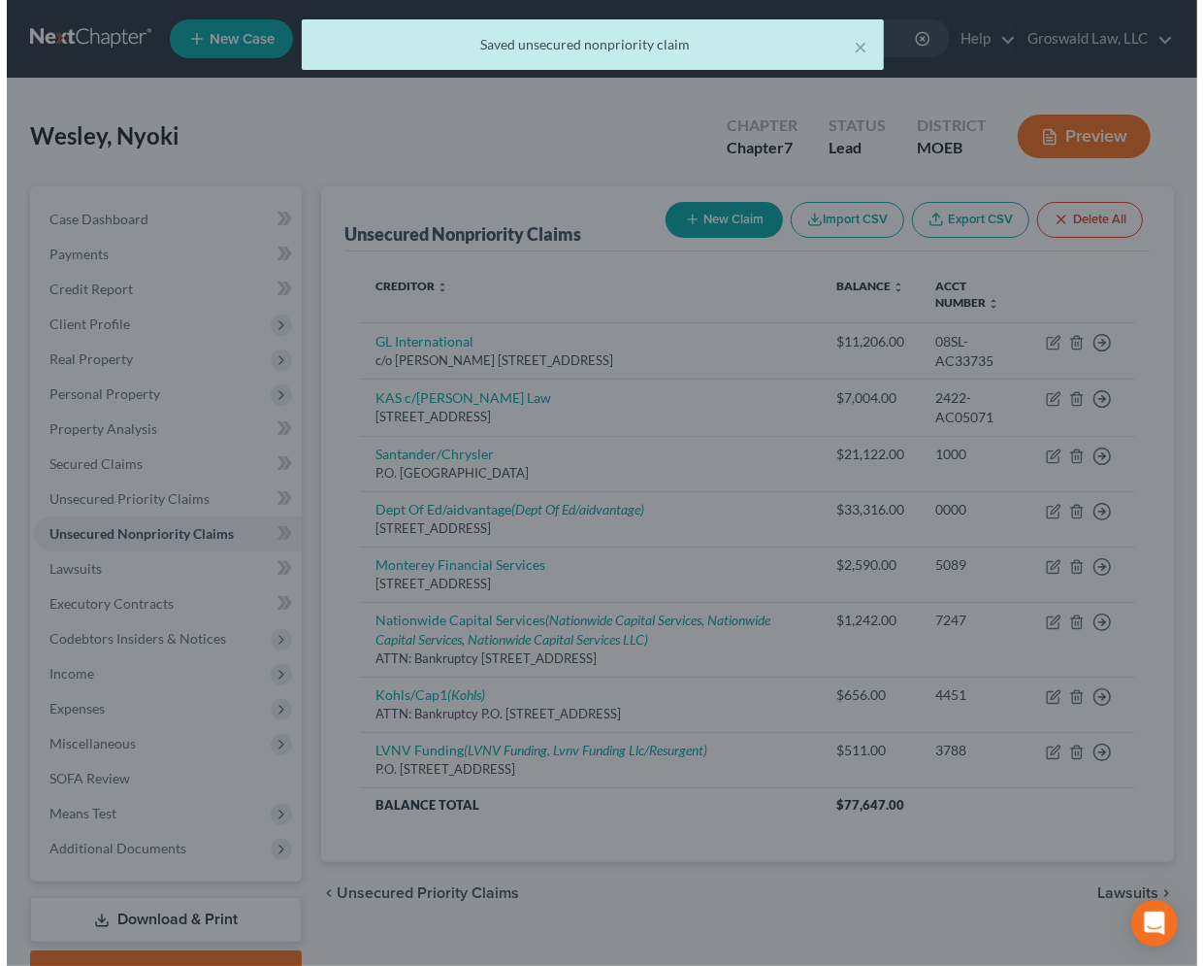
scroll to position [0, 0]
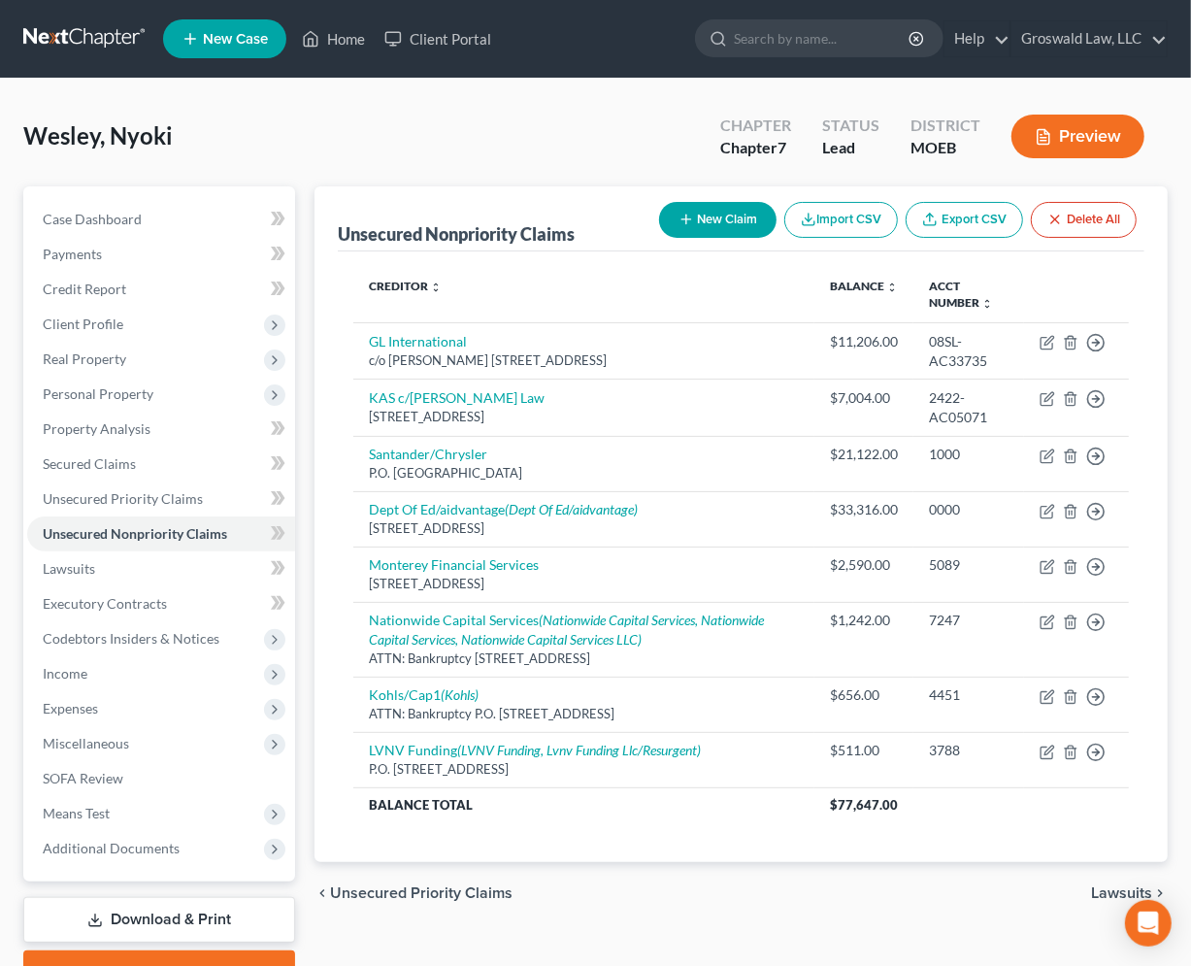
click at [709, 222] on button "New Claim" at bounding box center [717, 220] width 117 height 36
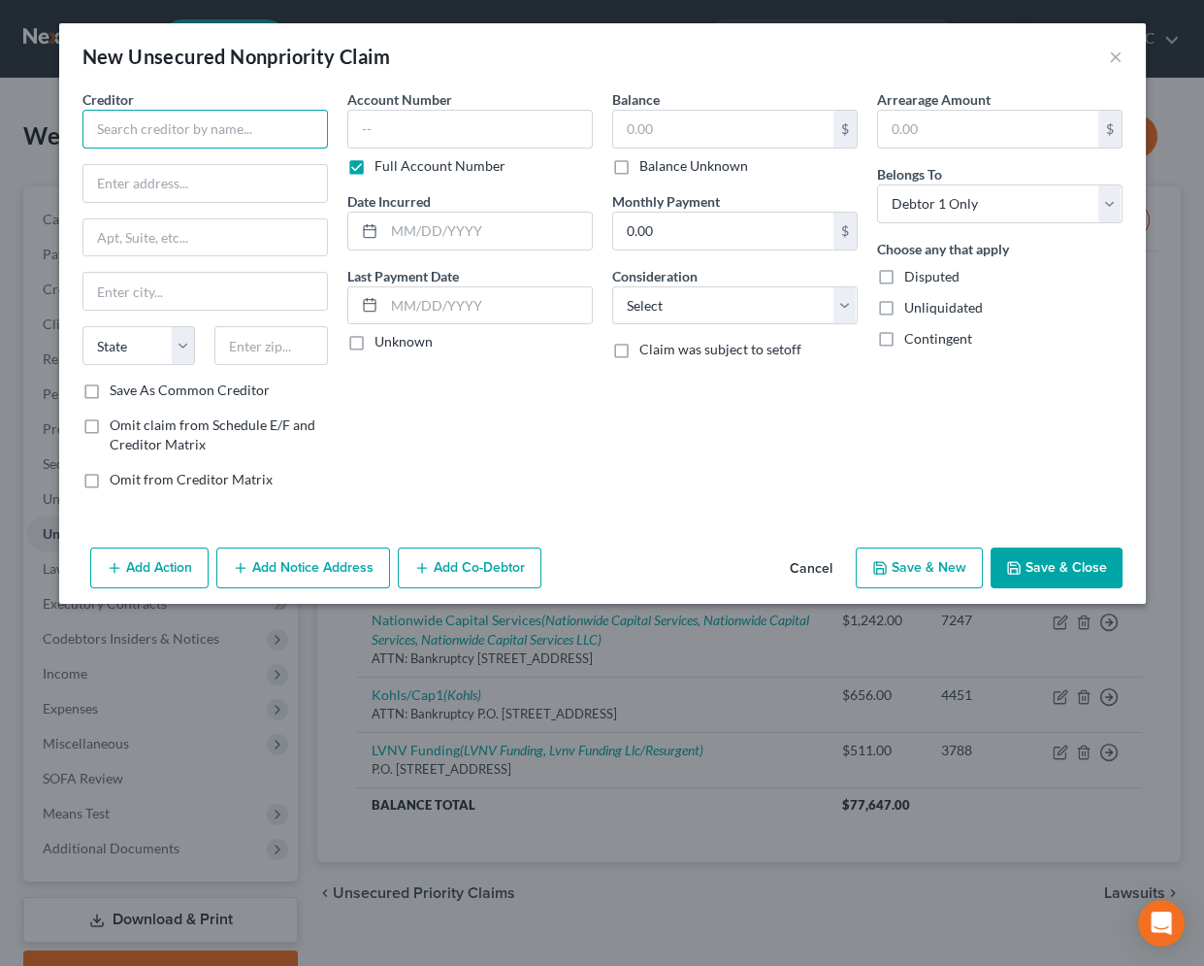
click at [275, 135] on input "text" at bounding box center [205, 129] width 246 height 39
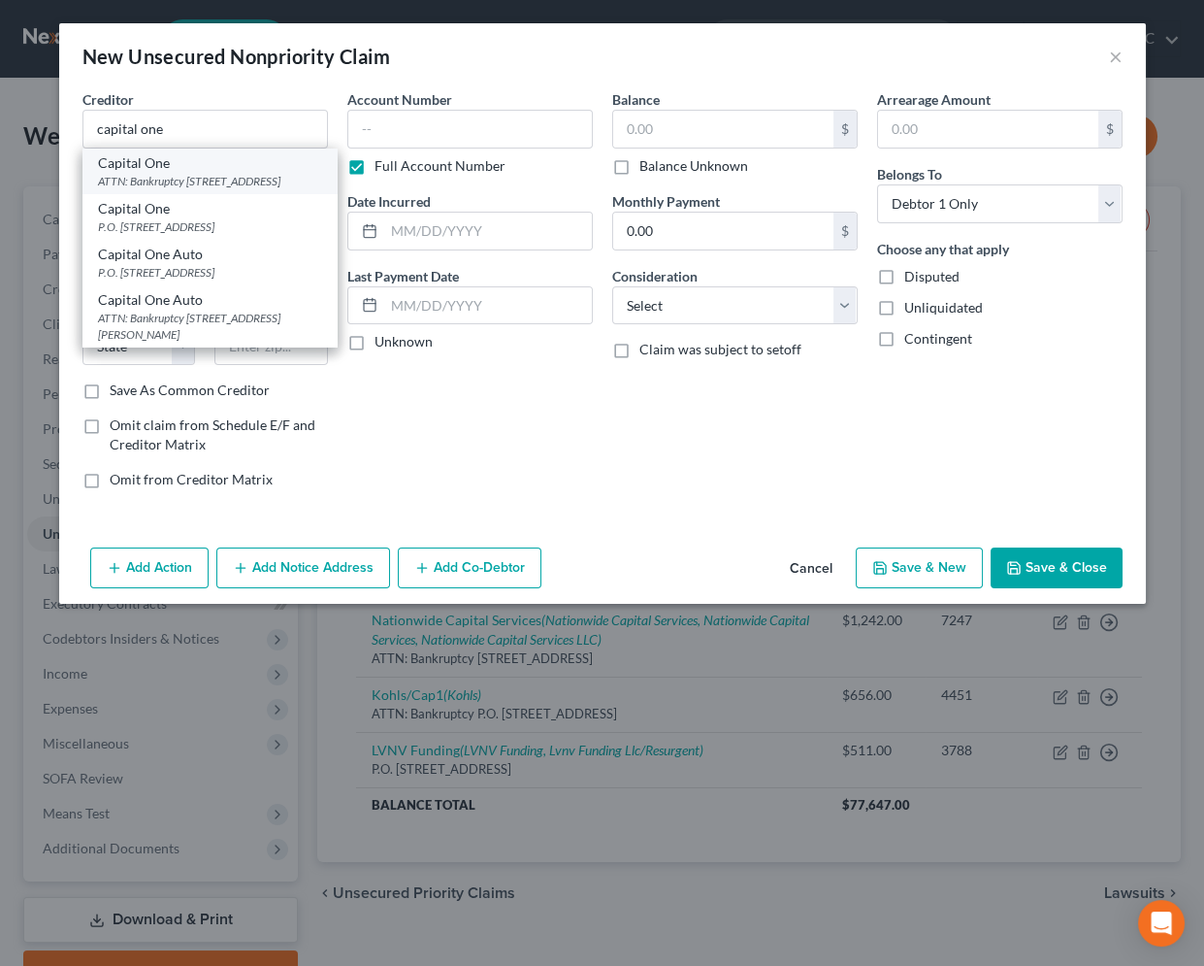
click at [210, 182] on div "ATTN: Bankruptcy [STREET_ADDRESS]" at bounding box center [210, 181] width 224 height 16
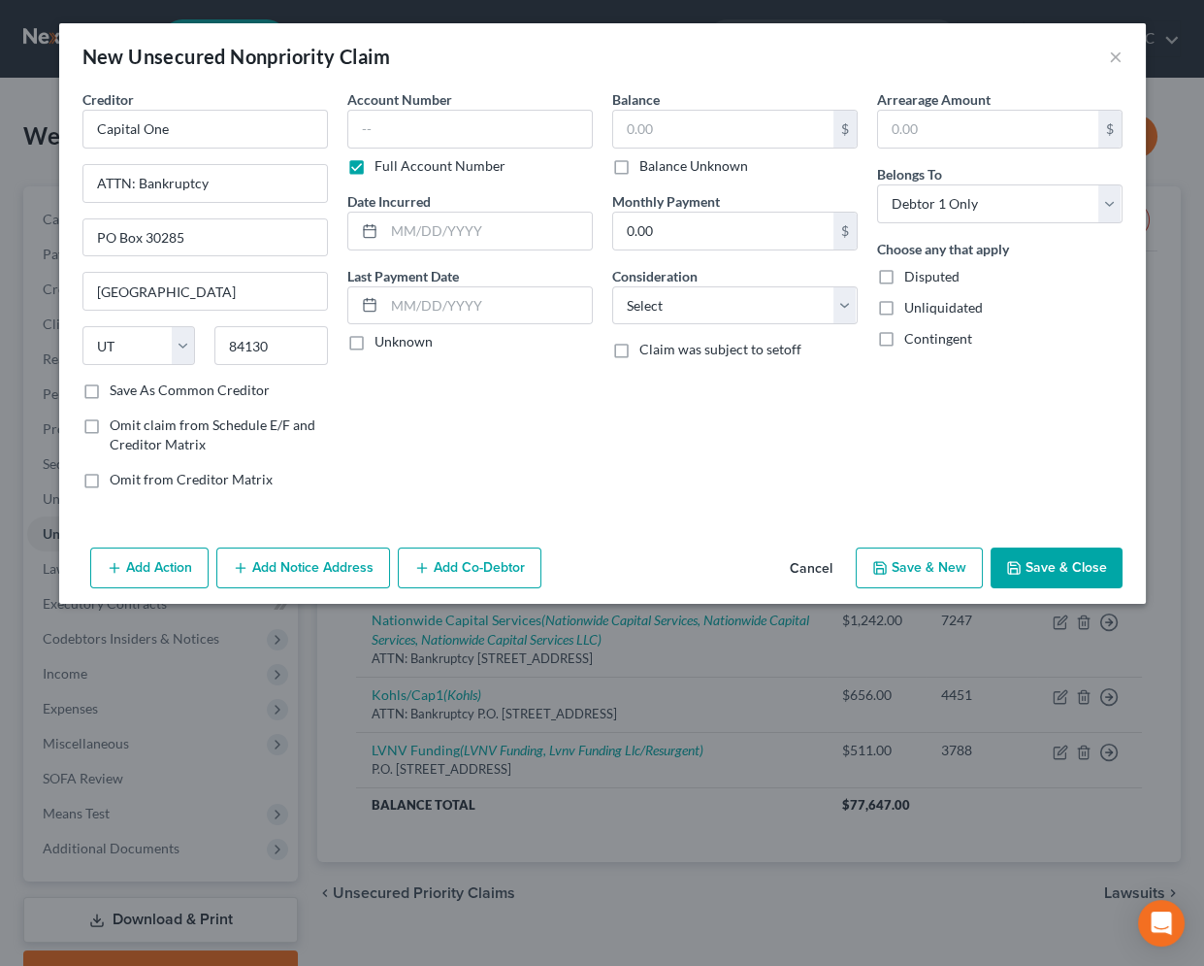
click at [312, 574] on button "Add Notice Address" at bounding box center [303, 567] width 174 height 41
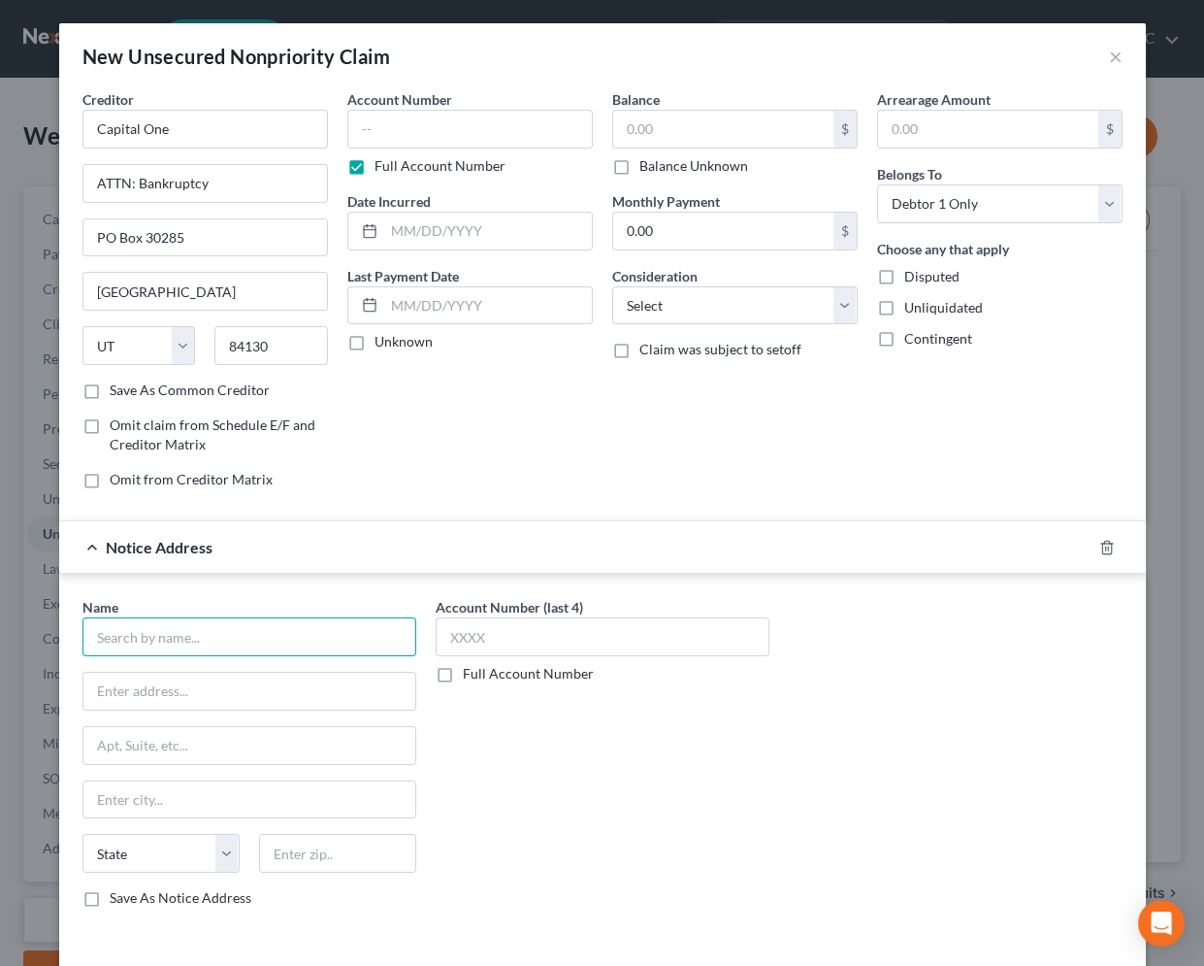
drag, startPoint x: 292, startPoint y: 632, endPoint x: 280, endPoint y: 622, distance: 15.2
click at [291, 632] on input "text" at bounding box center [249, 636] width 334 height 39
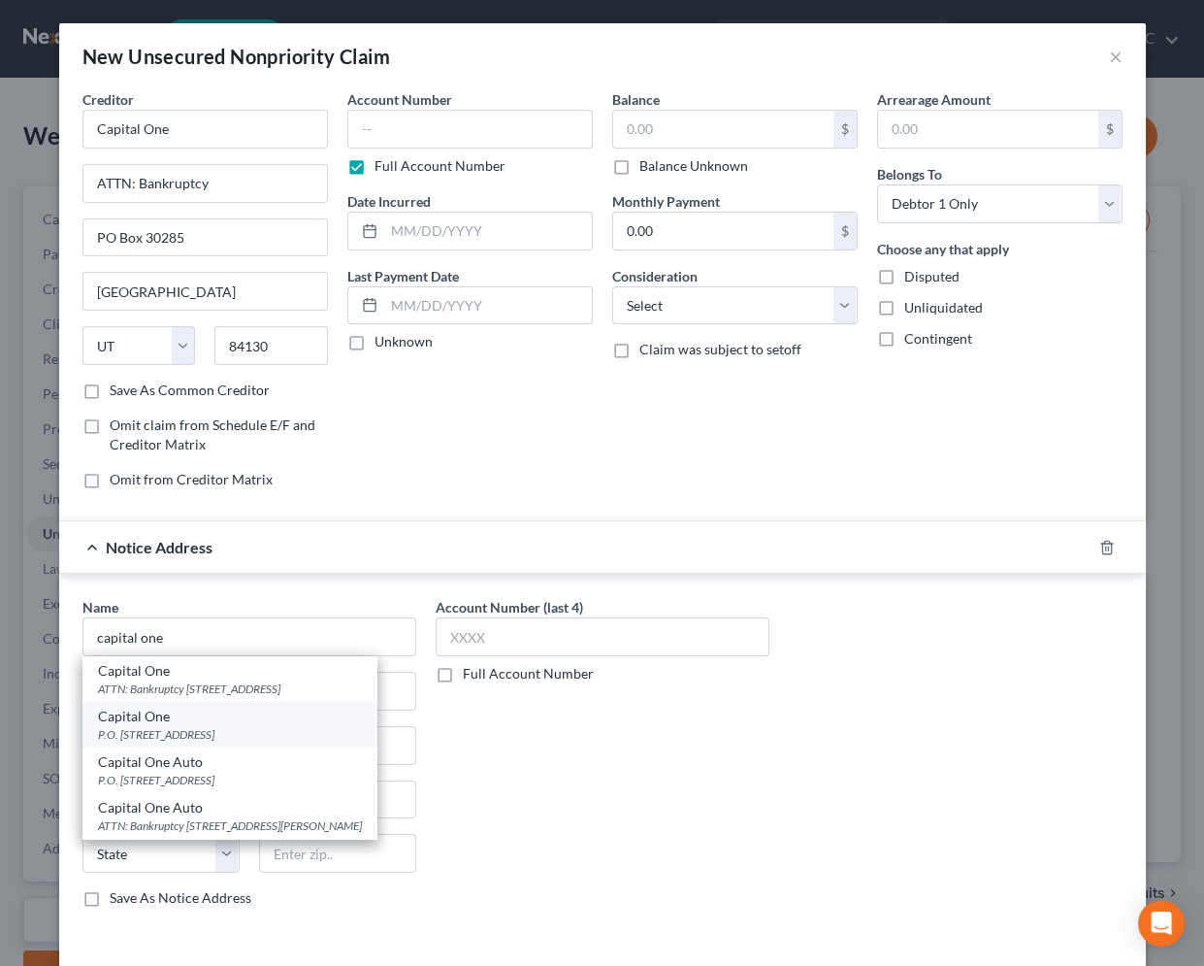
click at [242, 727] on div "P.O. [STREET_ADDRESS]" at bounding box center [230, 734] width 264 height 16
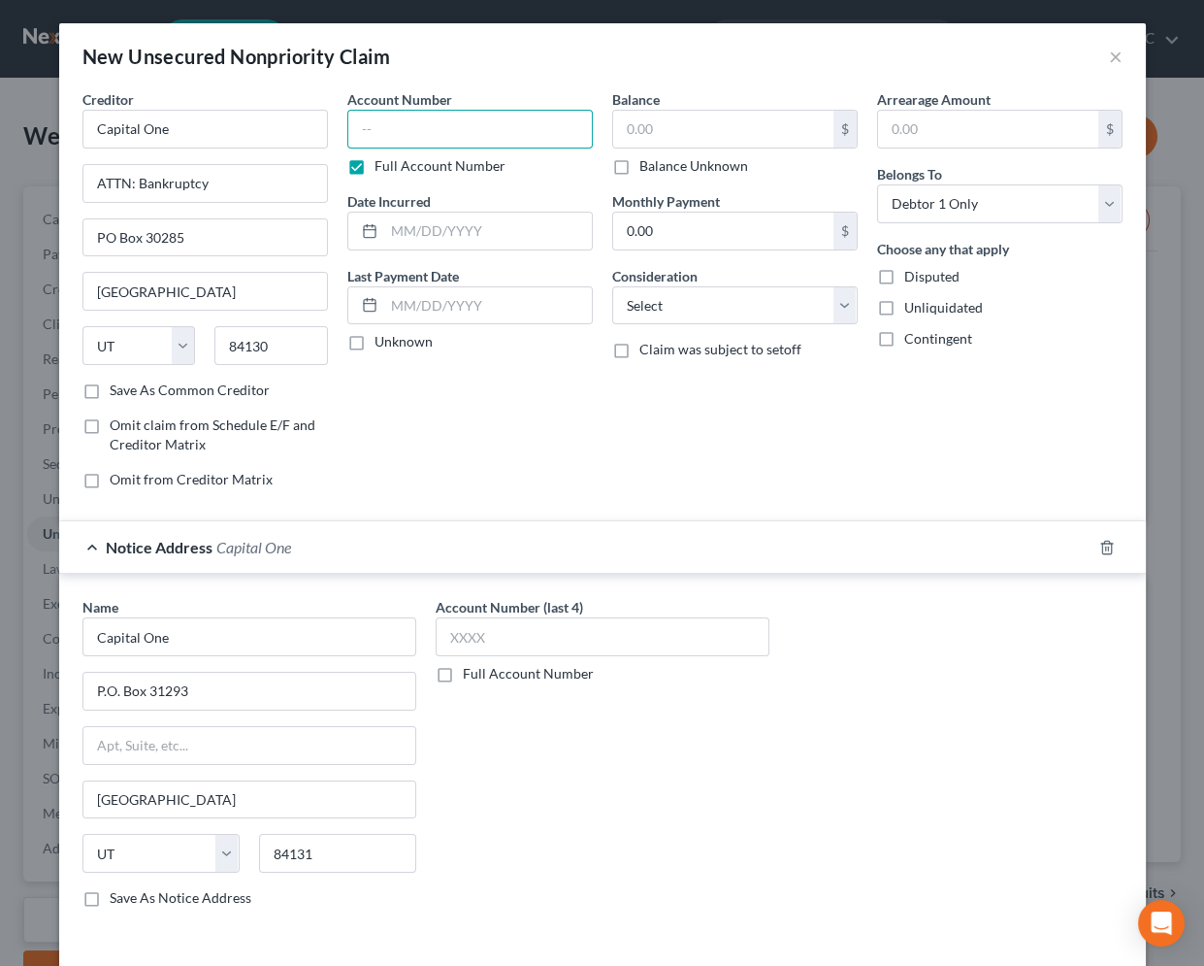
click at [513, 134] on input "text" at bounding box center [470, 129] width 246 height 39
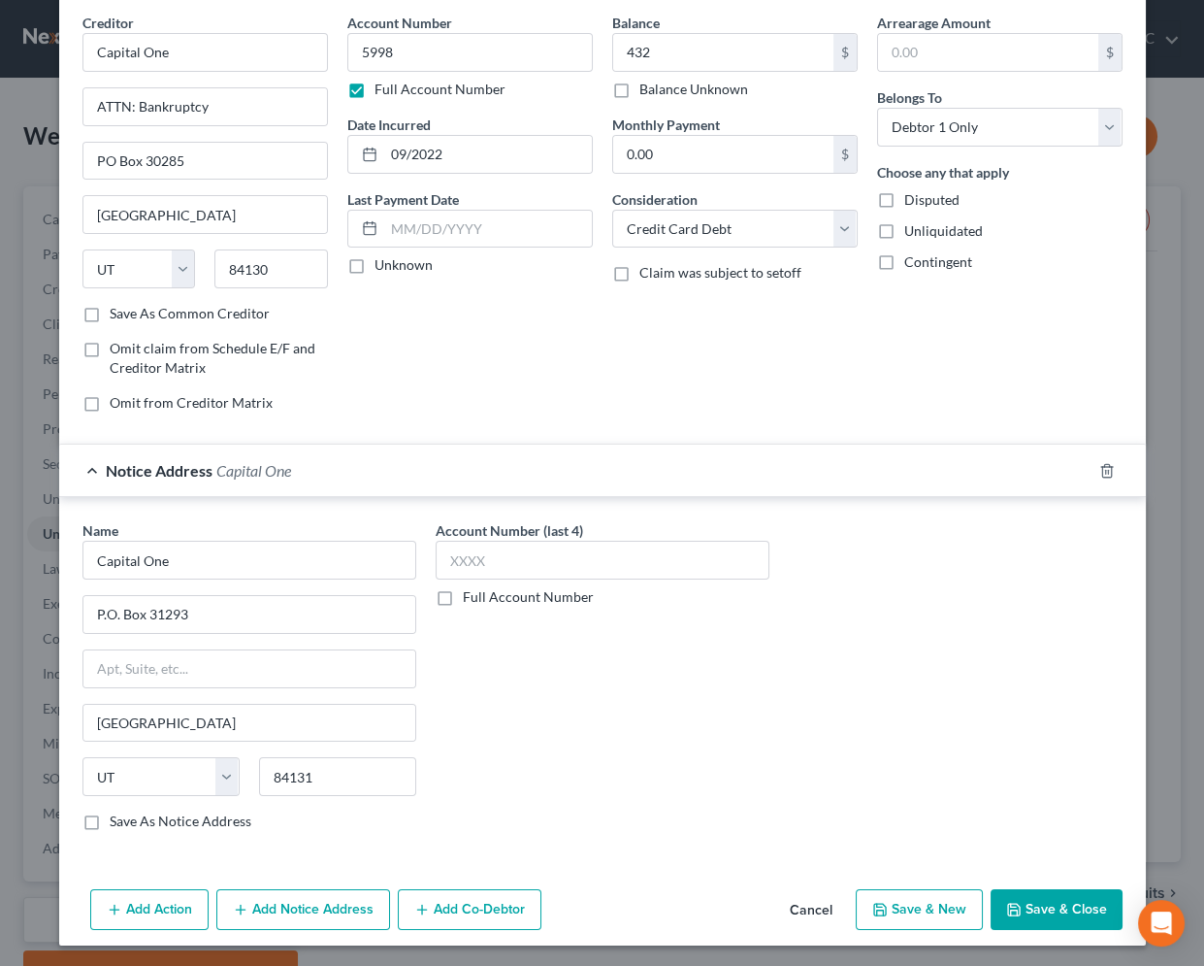
click at [1036, 908] on button "Save & Close" at bounding box center [1057, 909] width 132 height 41
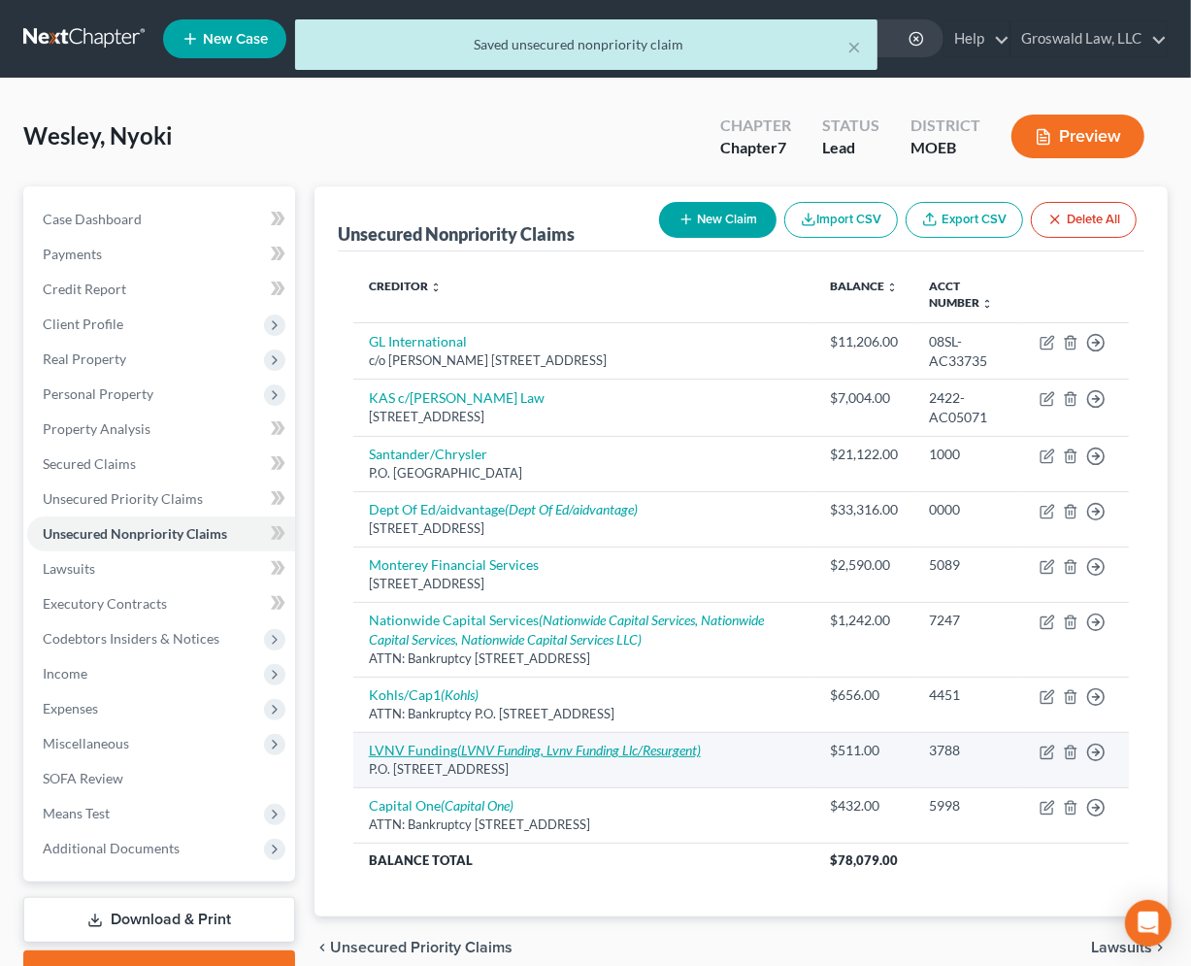
click at [555, 753] on icon "(LVNV Funding, Lvnv Funding Llc/Resurgent)" at bounding box center [579, 749] width 244 height 16
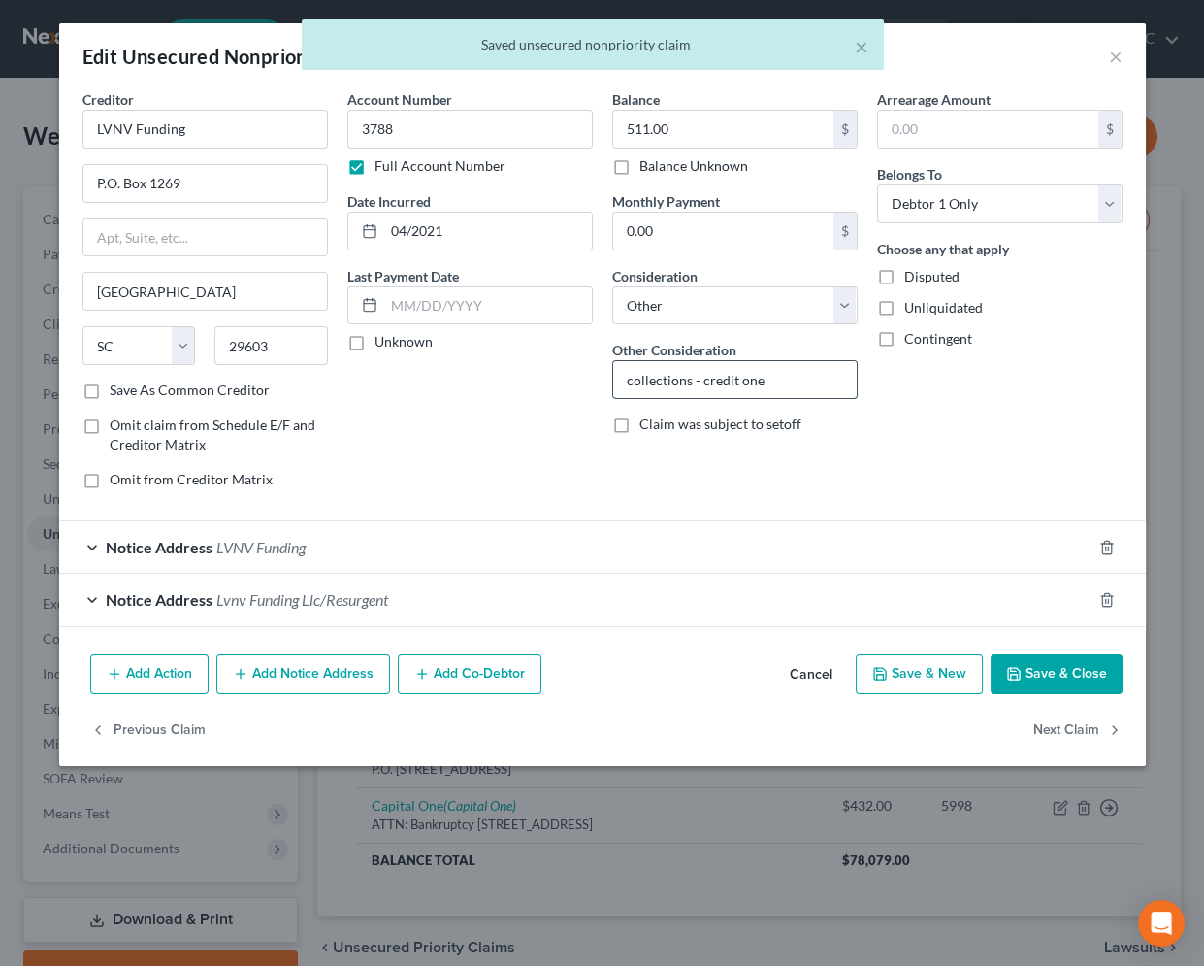
click at [798, 386] on input "collections - credit one" at bounding box center [735, 379] width 244 height 37
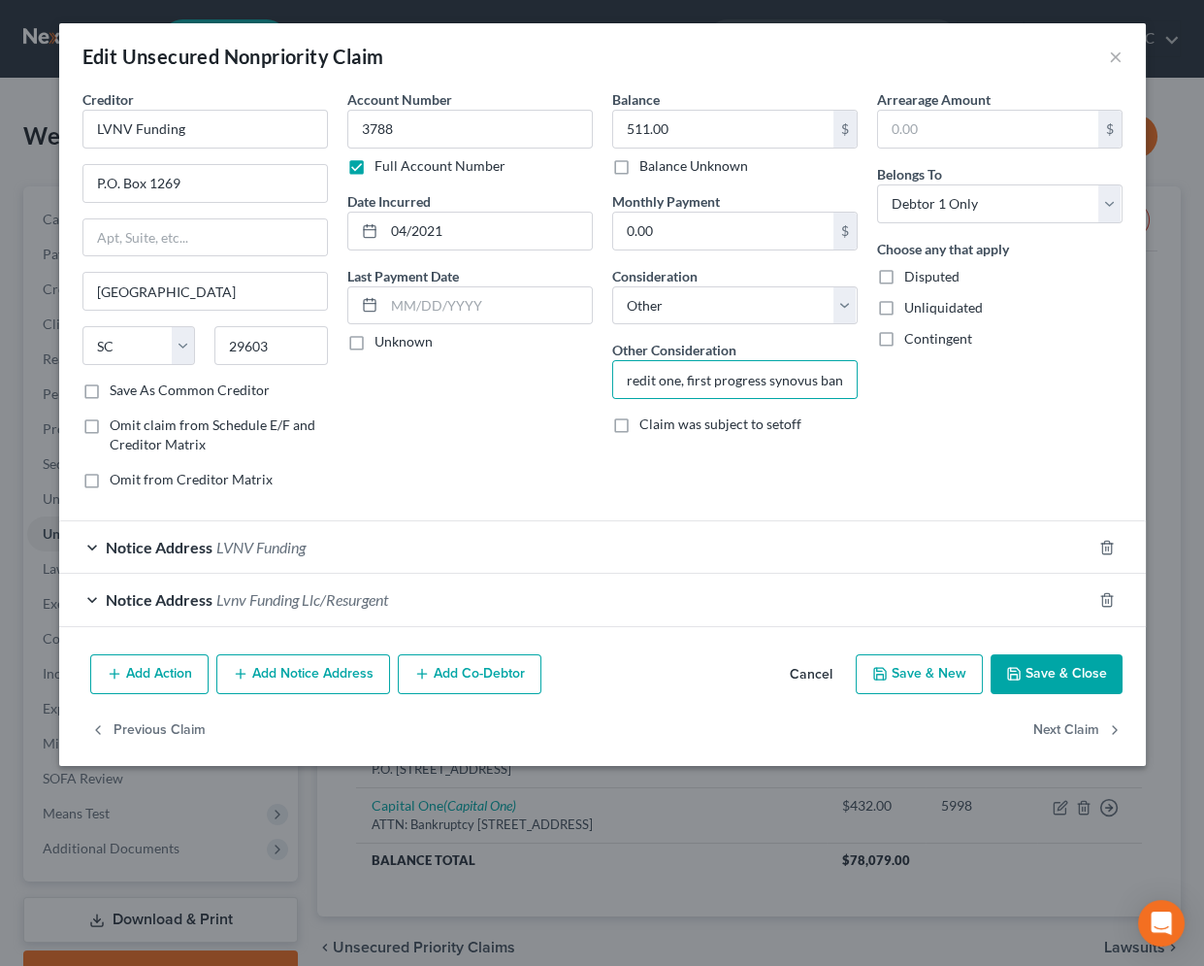
scroll to position [0, 0]
click at [916, 679] on button "Save & New" at bounding box center [919, 674] width 127 height 41
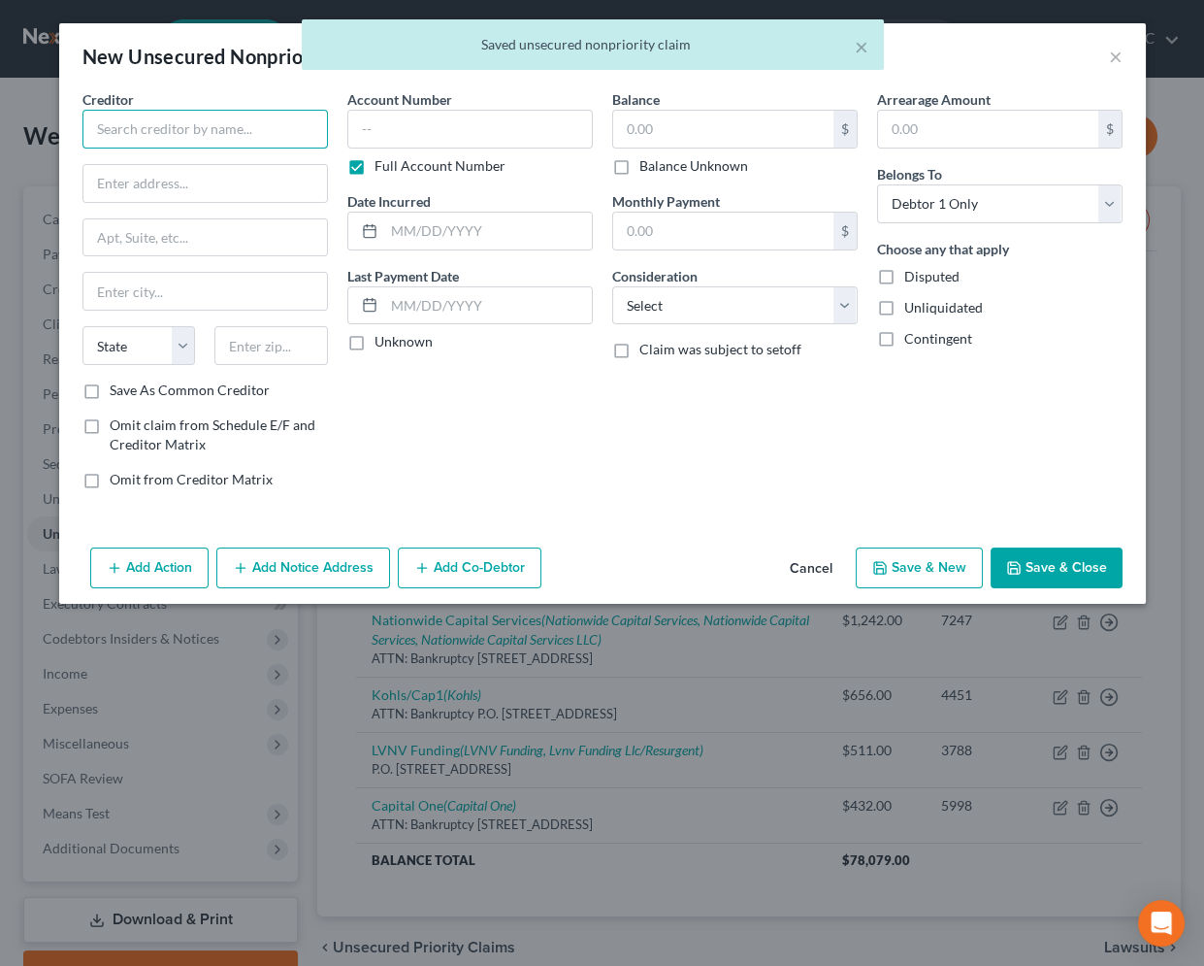
click at [240, 130] on input "text" at bounding box center [205, 129] width 246 height 39
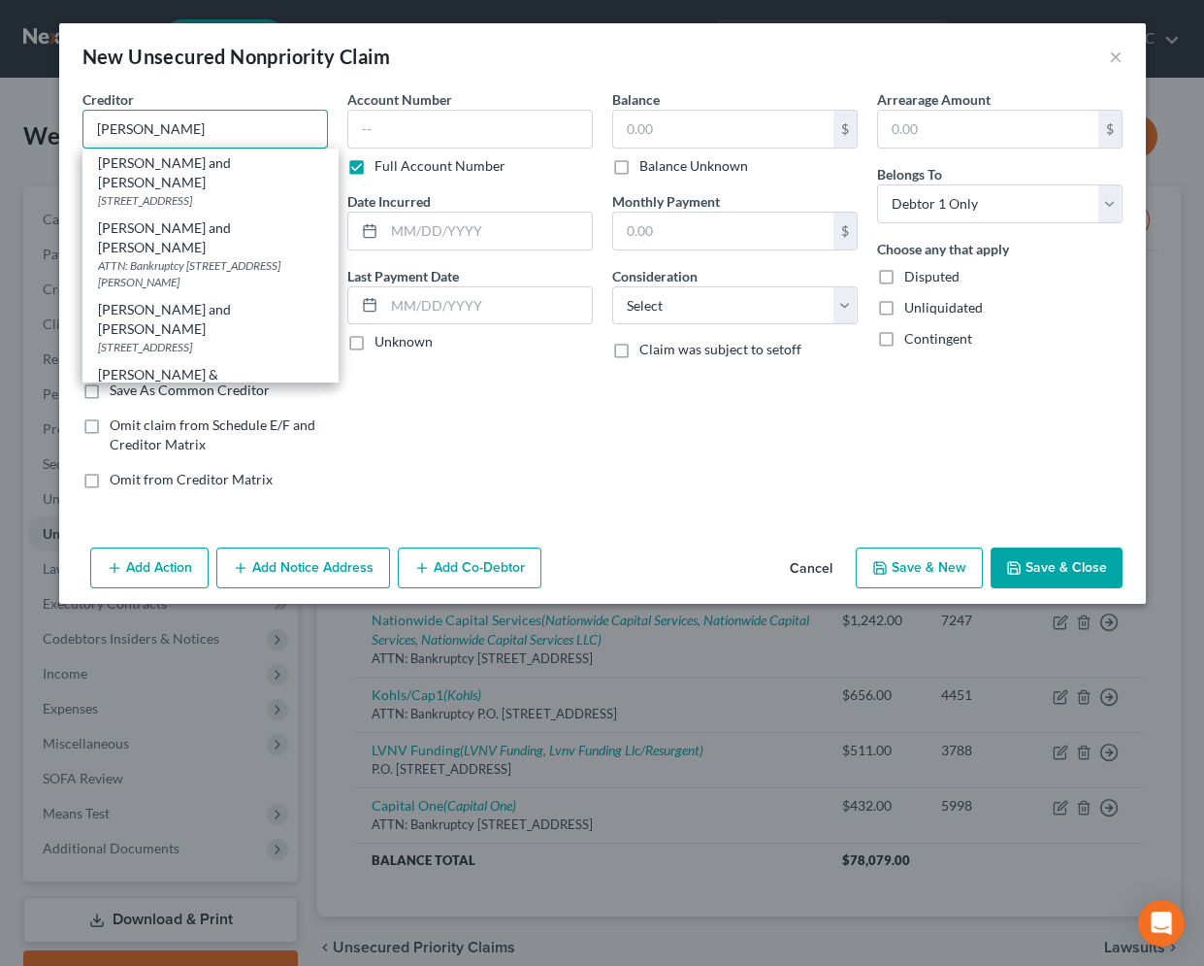
drag, startPoint x: 59, startPoint y: 130, endPoint x: -49, endPoint y: 130, distance: 107.7
click at [0, 130] on html "Home New Case Client Portal Groswald Law, LLC [PERSON_NAME][EMAIL_ADDRESS][DOMA…" at bounding box center [602, 560] width 1204 height 1121
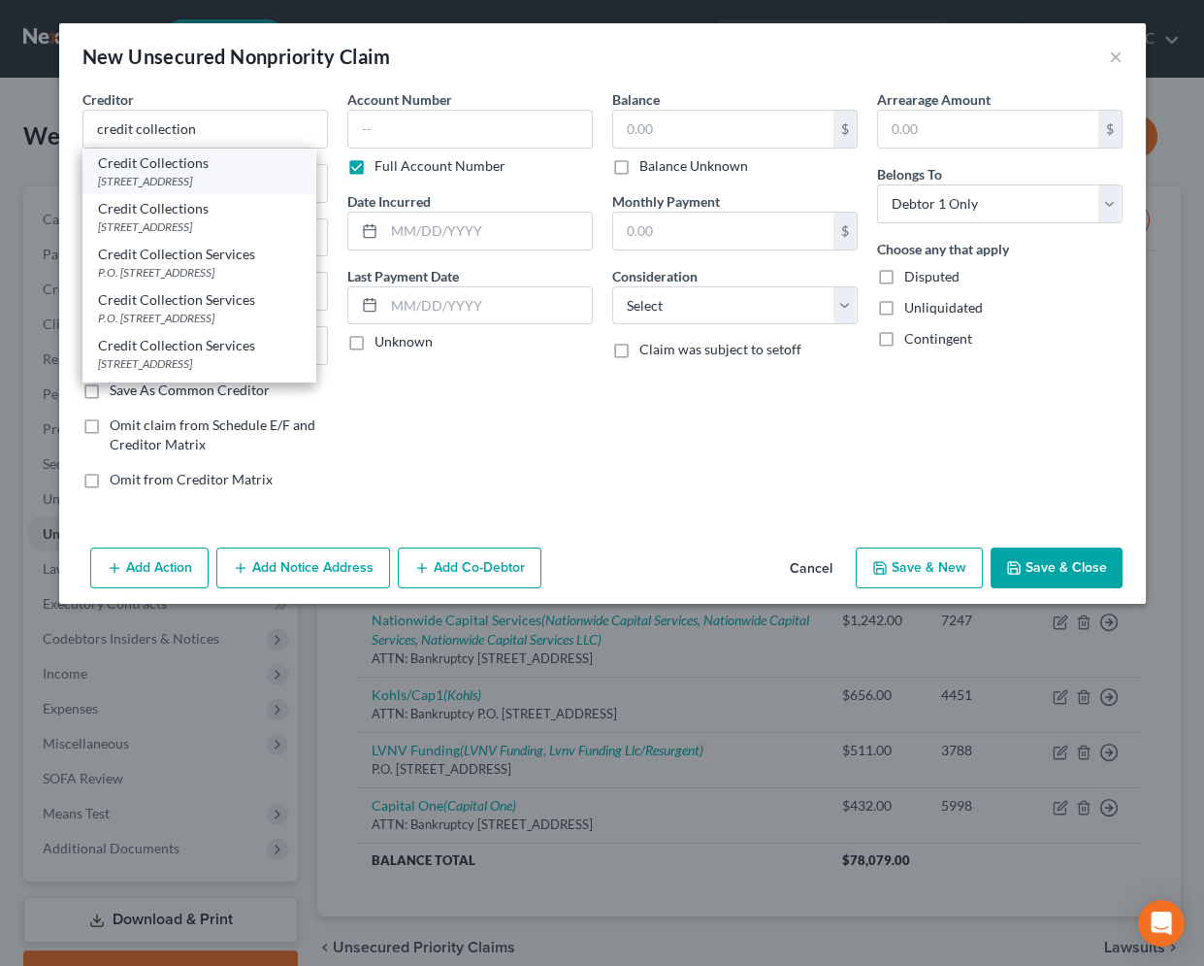
click at [136, 177] on div "[STREET_ADDRESS]" at bounding box center [199, 181] width 202 height 16
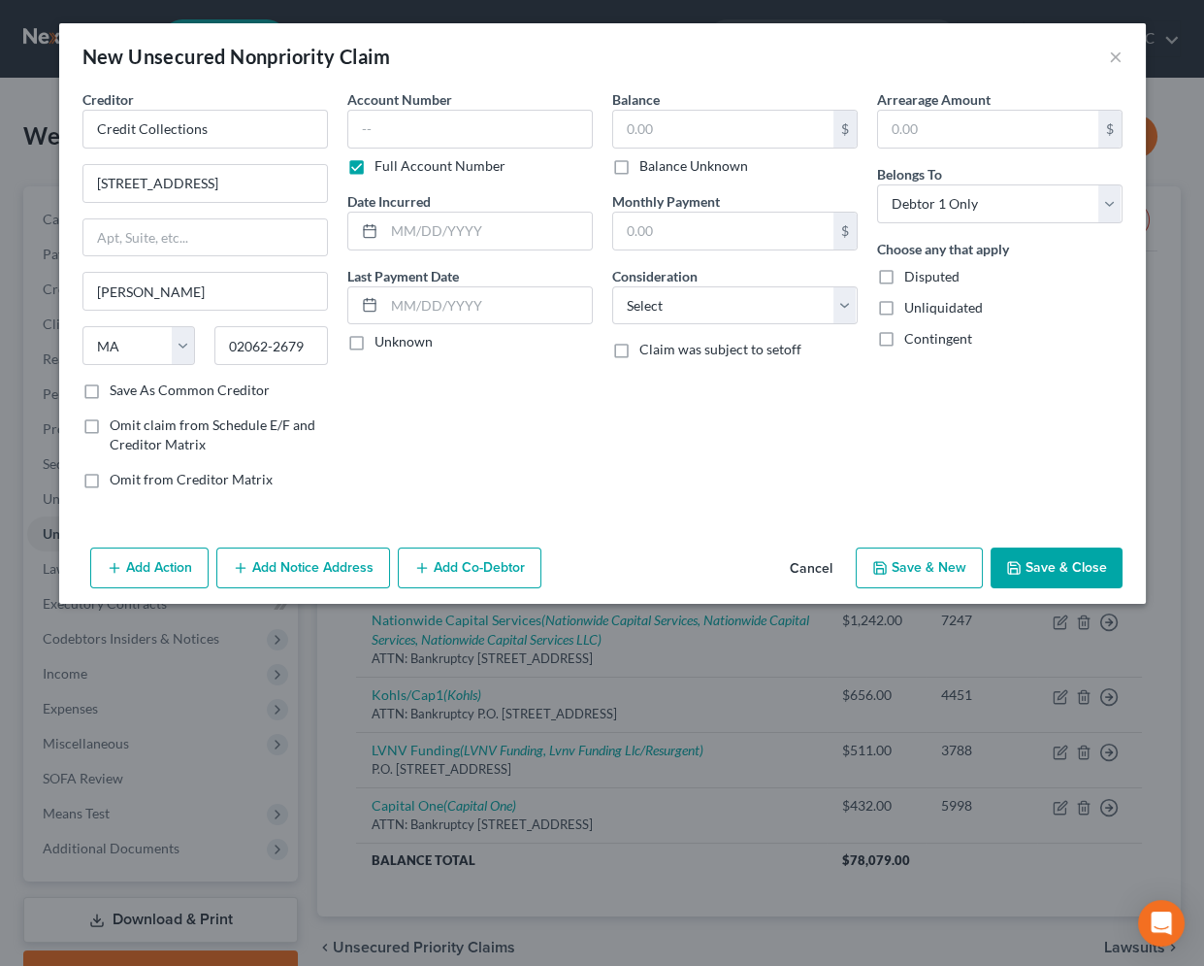
click at [312, 573] on button "Add Notice Address" at bounding box center [303, 567] width 174 height 41
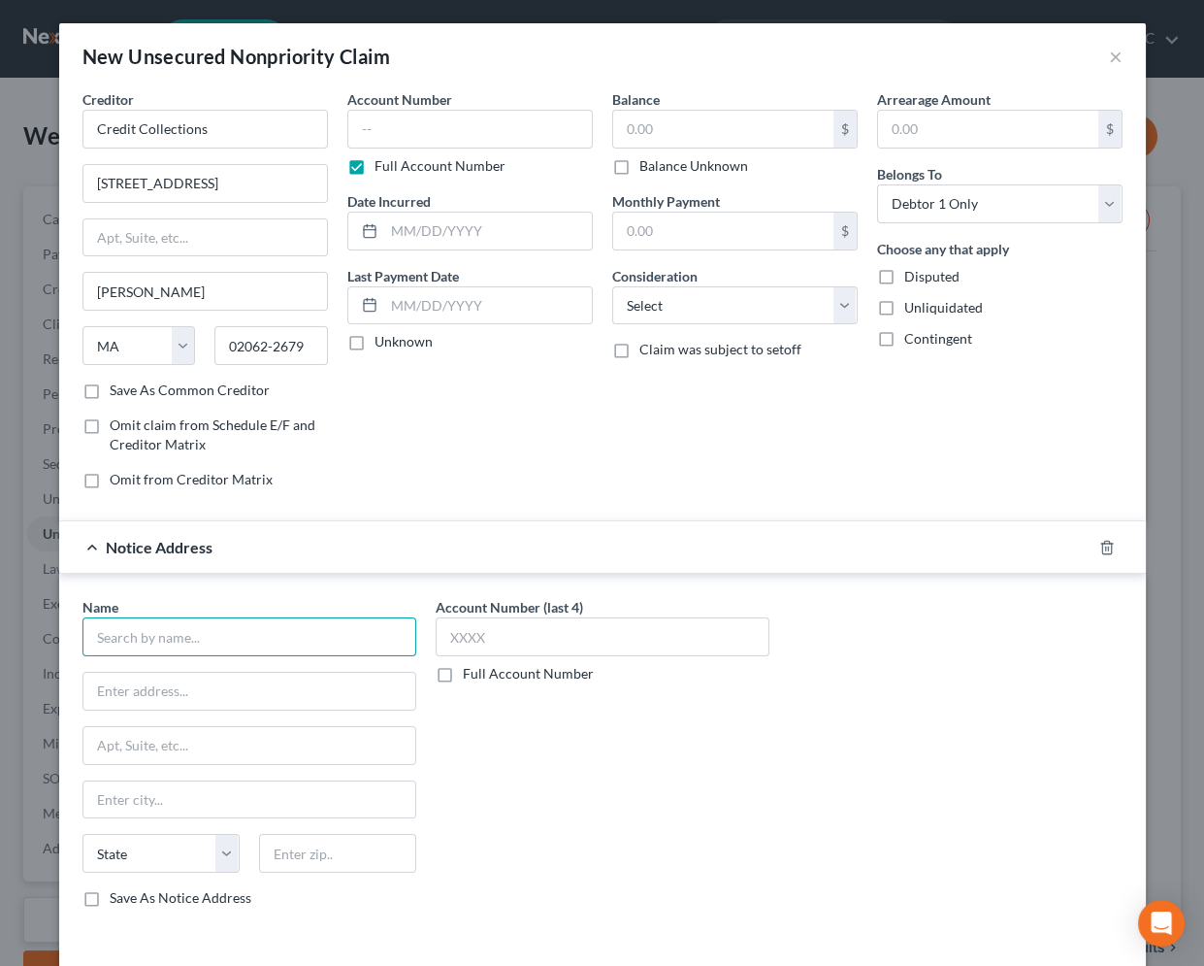
click at [295, 631] on input "text" at bounding box center [249, 636] width 334 height 39
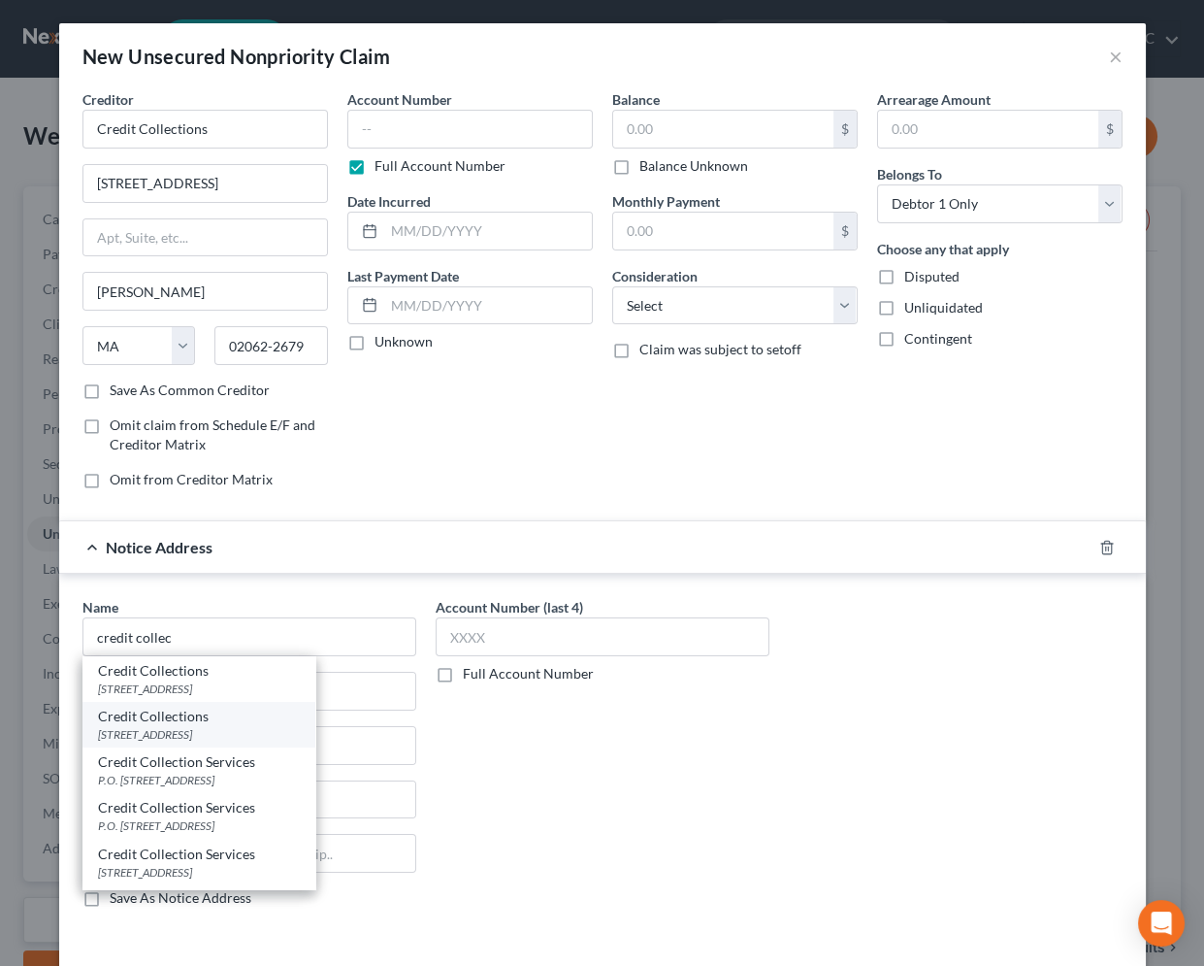
click at [190, 726] on div "[STREET_ADDRESS]" at bounding box center [199, 734] width 202 height 16
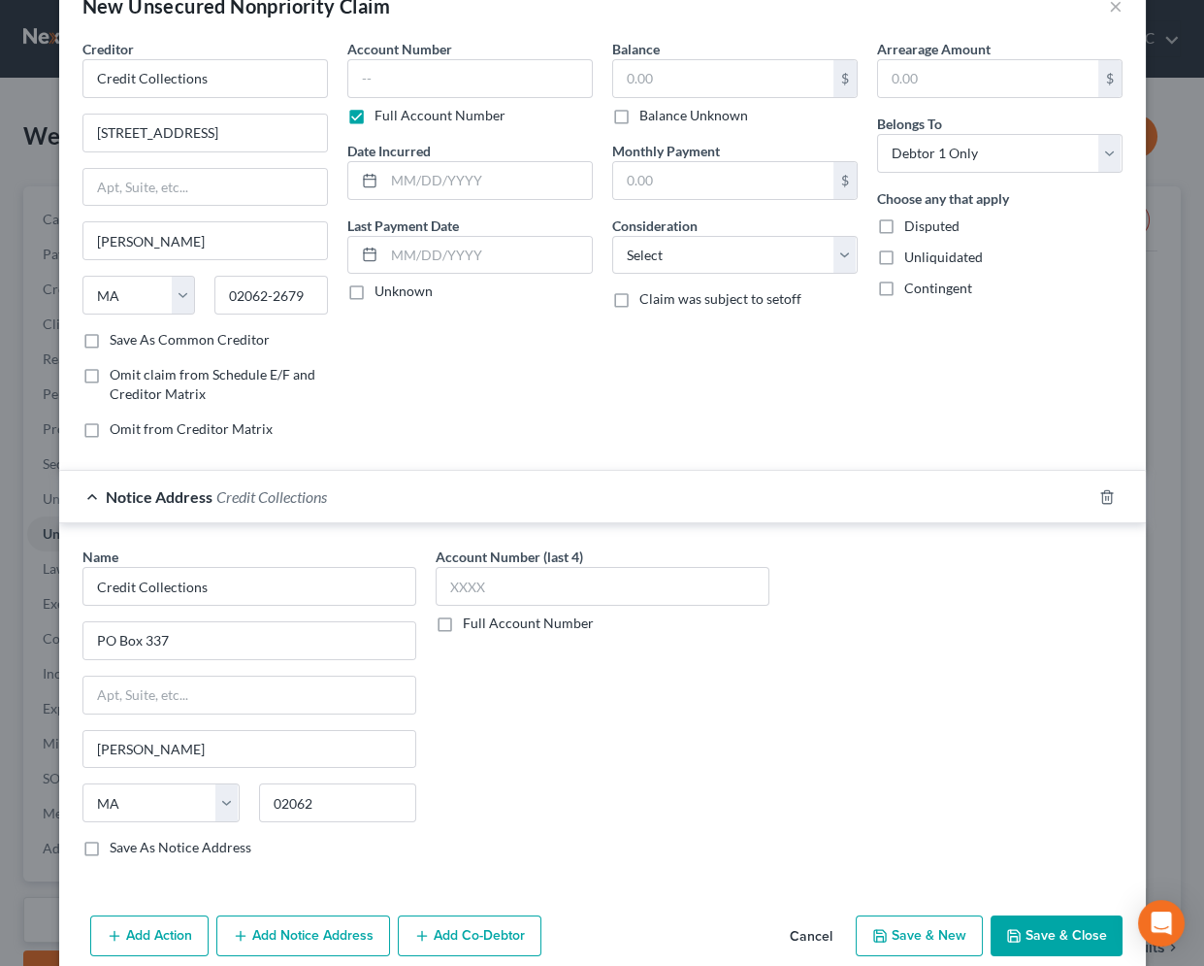
scroll to position [77, 0]
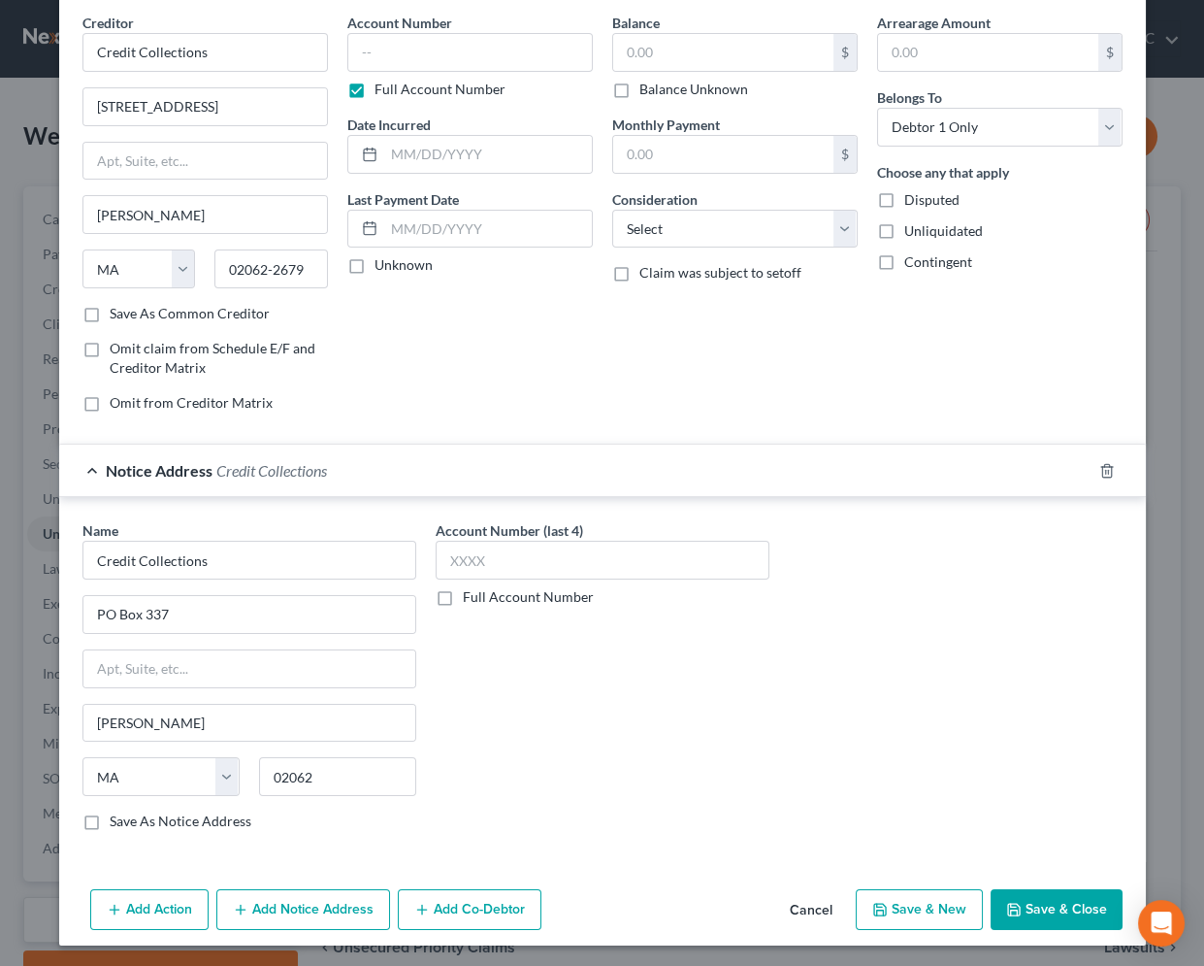
click at [329, 905] on button "Add Notice Address" at bounding box center [303, 909] width 174 height 41
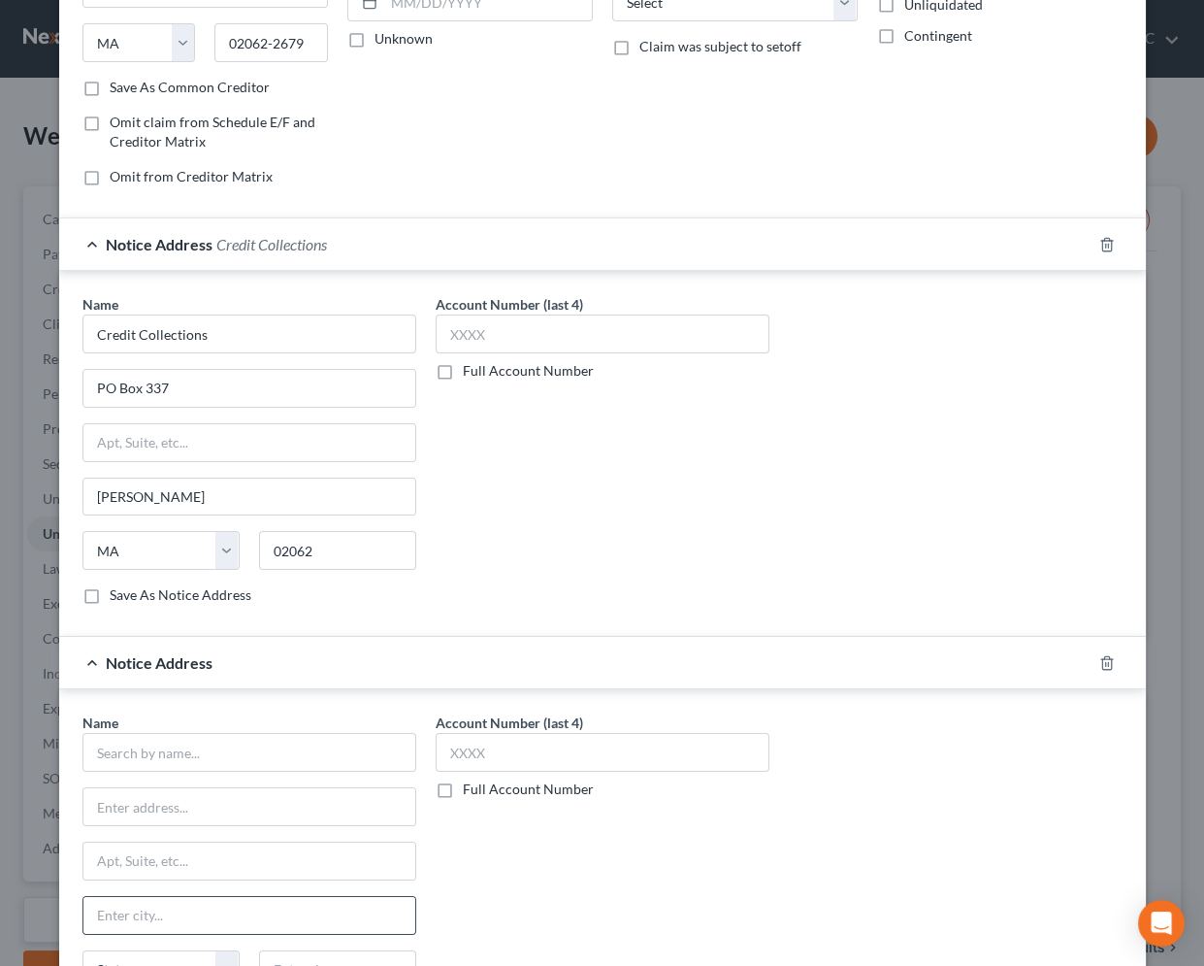
scroll to position [429, 0]
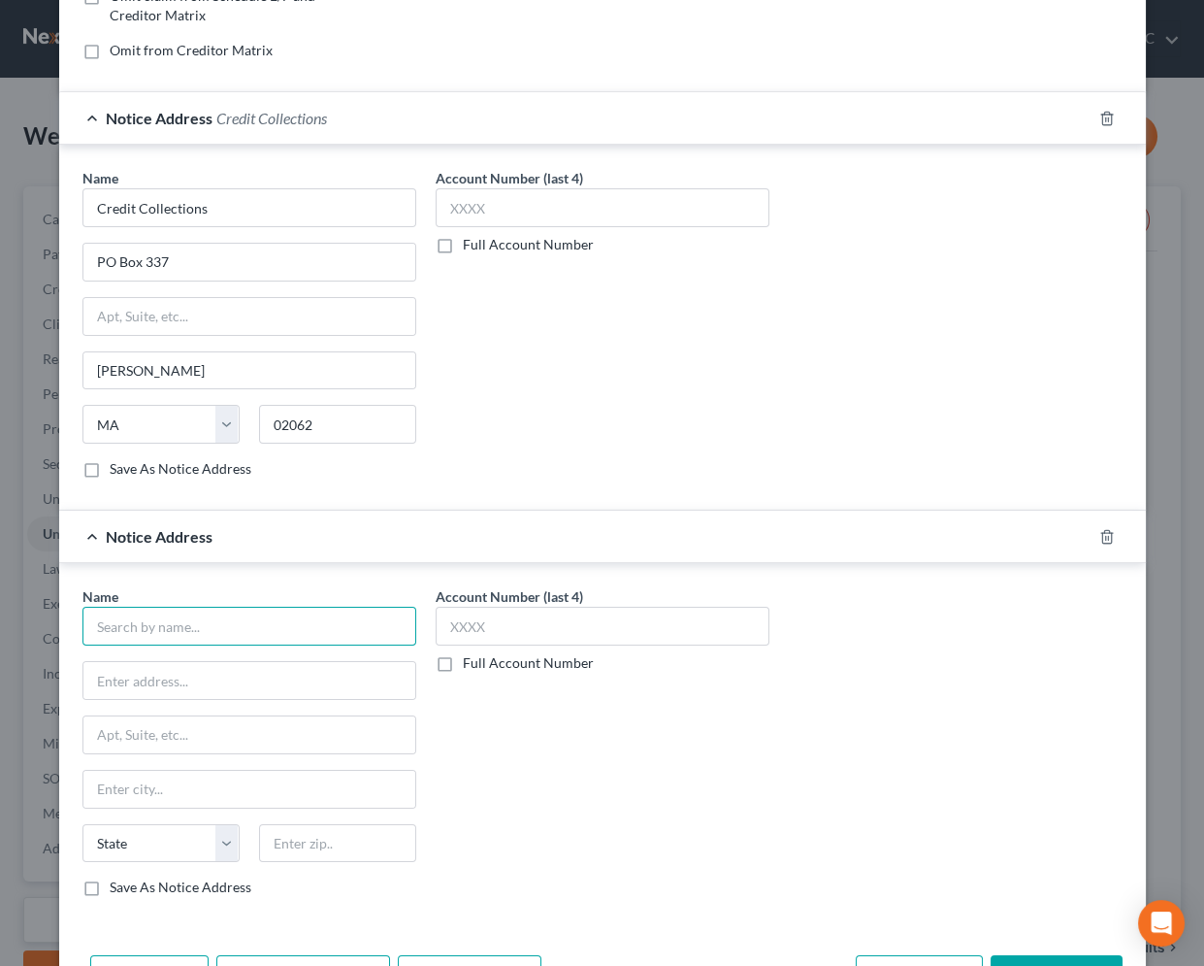
drag, startPoint x: 200, startPoint y: 619, endPoint x: 201, endPoint y: 598, distance: 21.4
click at [200, 618] on input "text" at bounding box center [249, 626] width 334 height 39
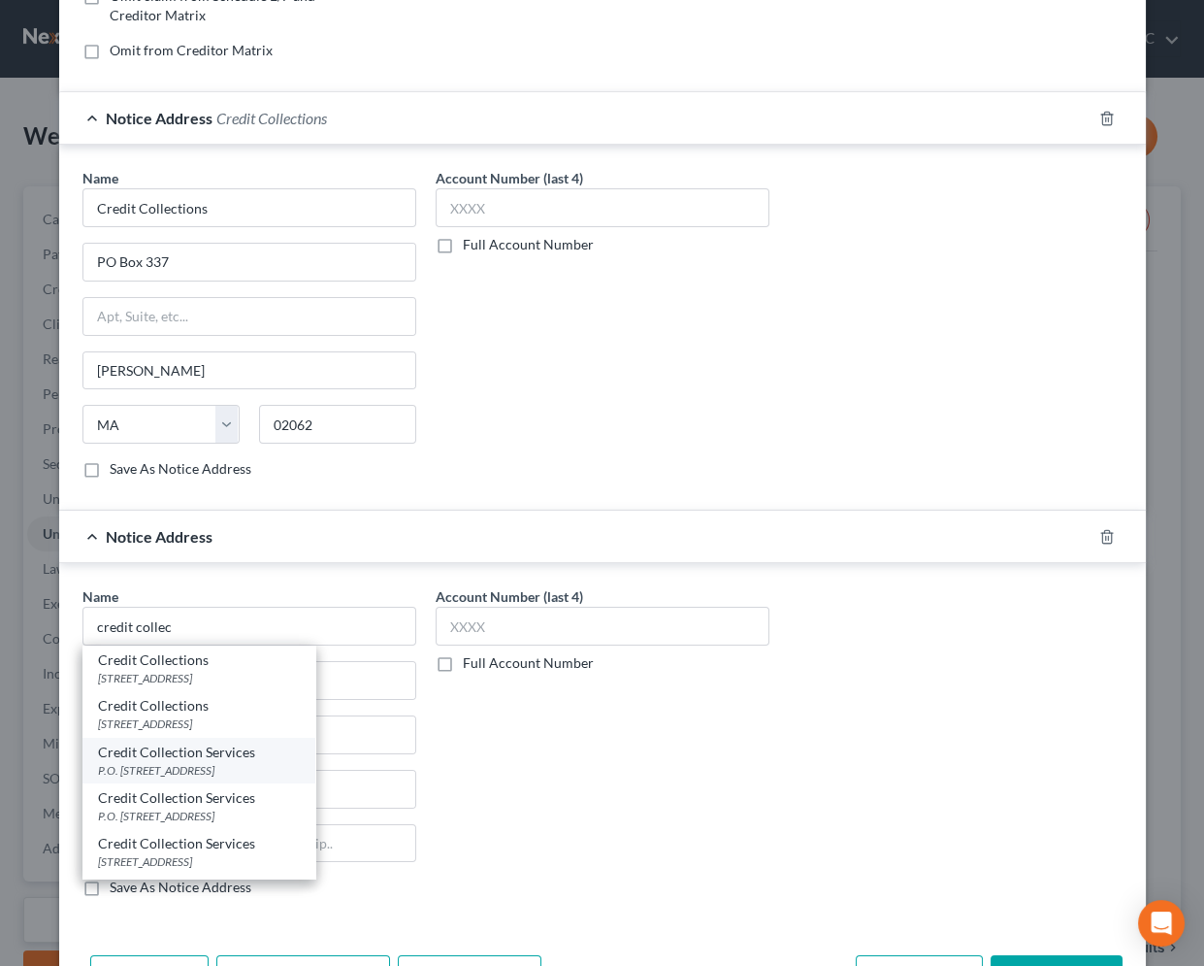
click at [192, 766] on div "P.O. [STREET_ADDRESS]" at bounding box center [199, 770] width 202 height 16
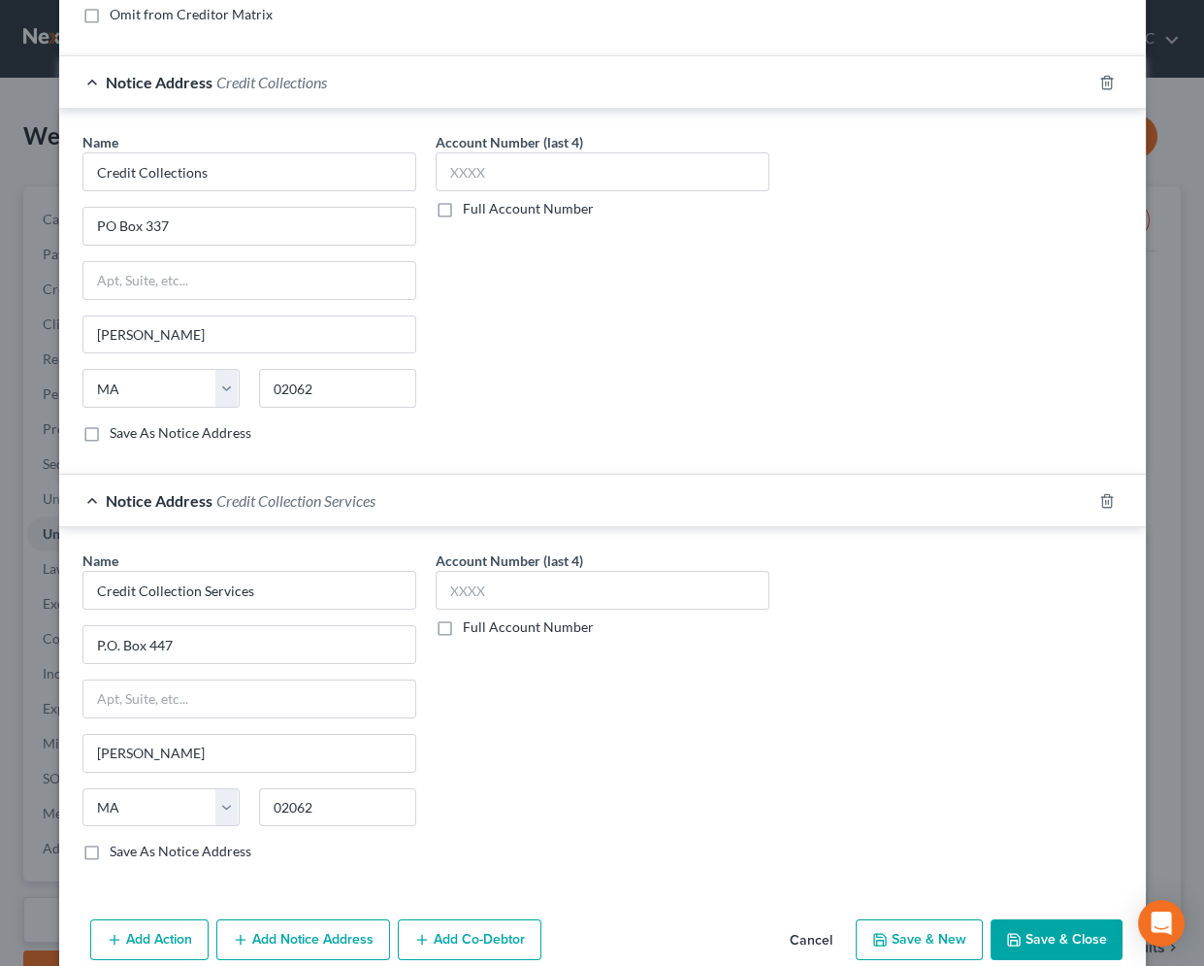
scroll to position [494, 0]
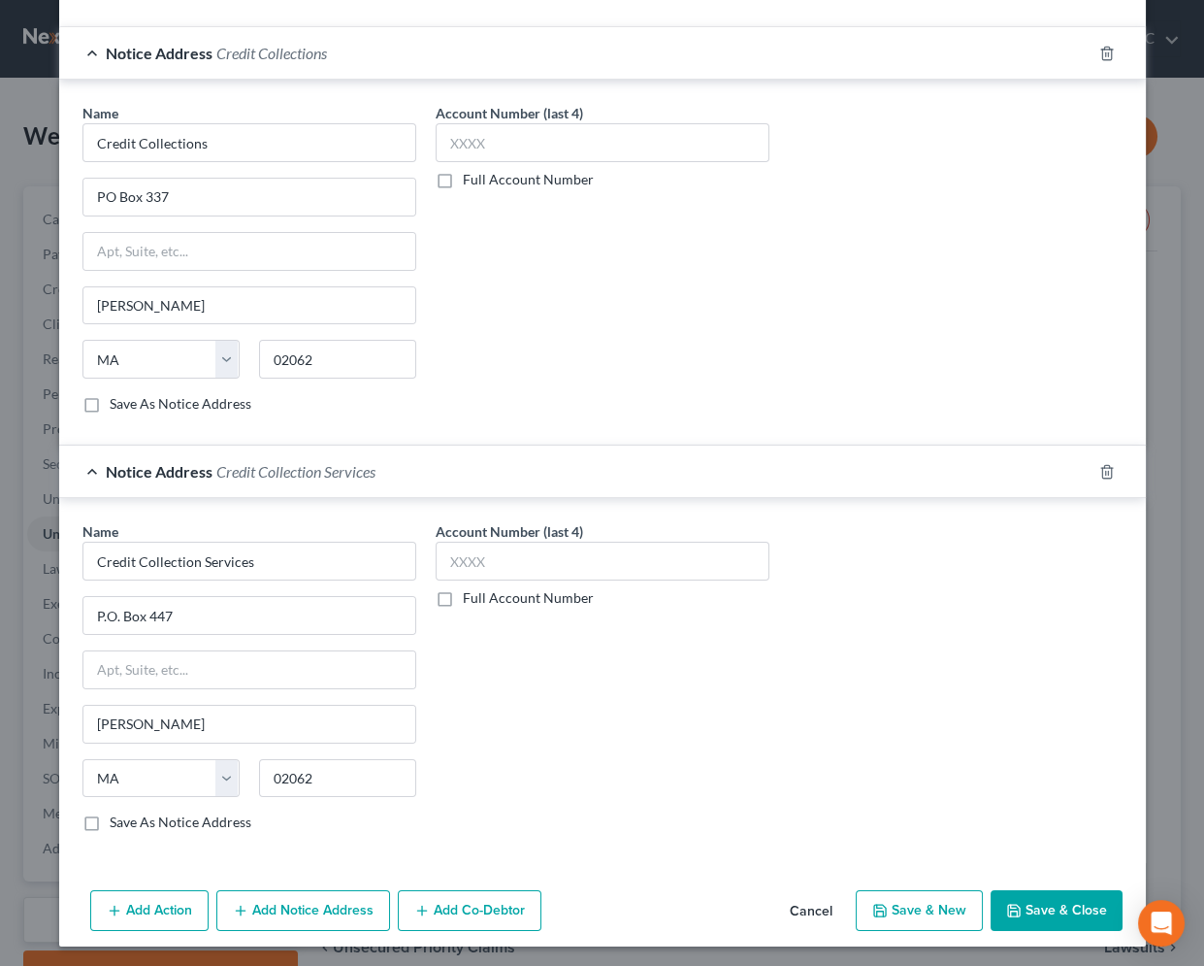
click at [319, 912] on button "Add Notice Address" at bounding box center [303, 910] width 174 height 41
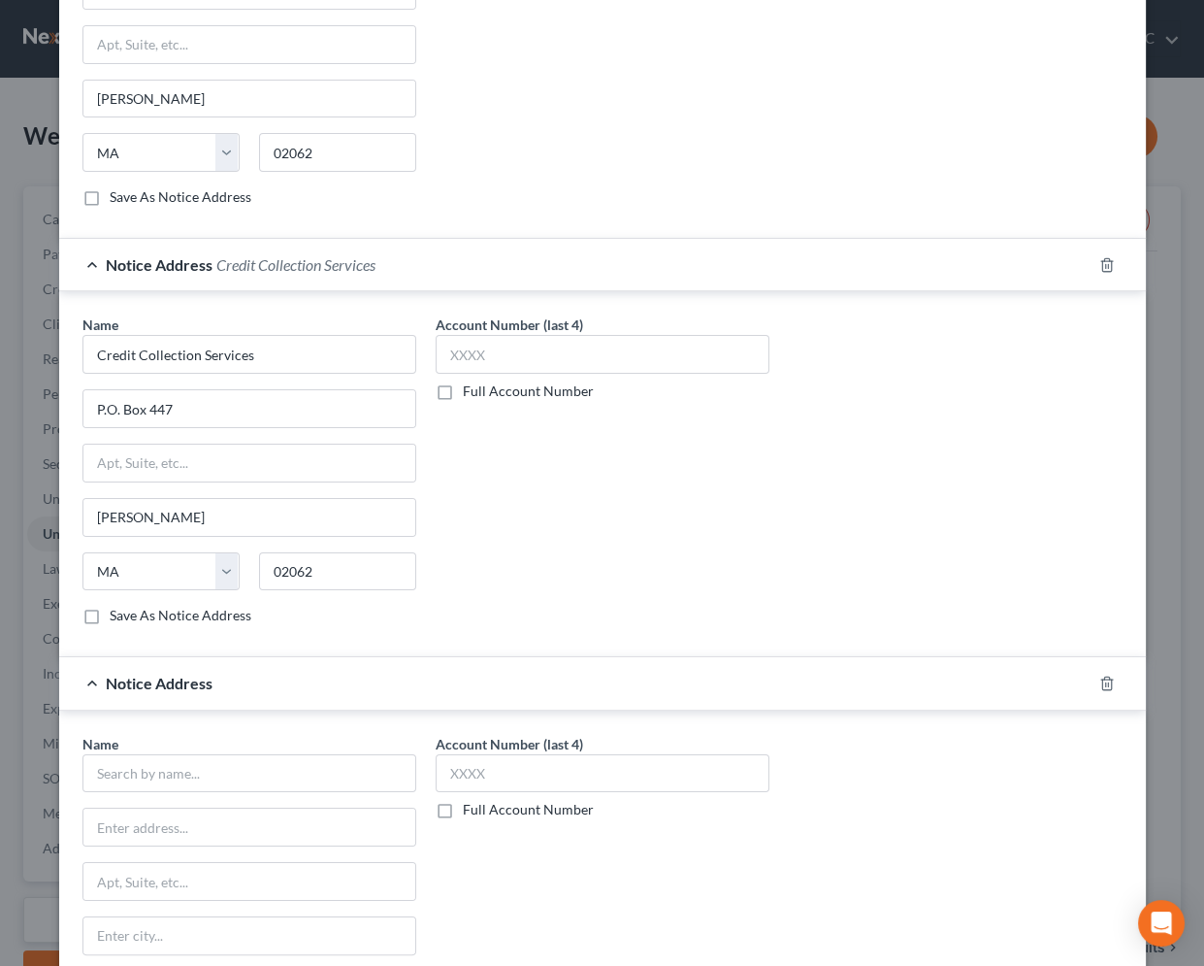
scroll to position [758, 0]
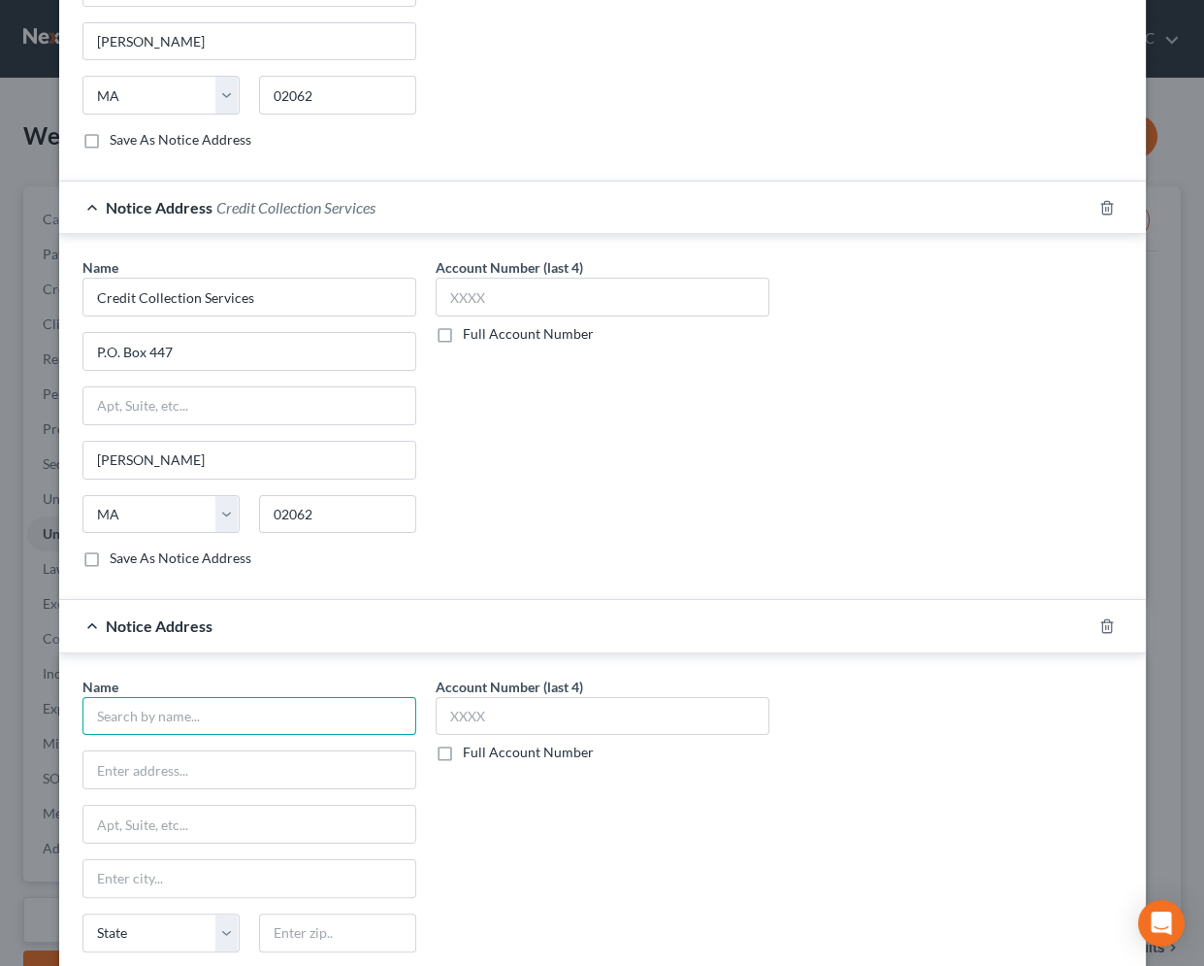
click at [198, 712] on input "text" at bounding box center [249, 716] width 334 height 39
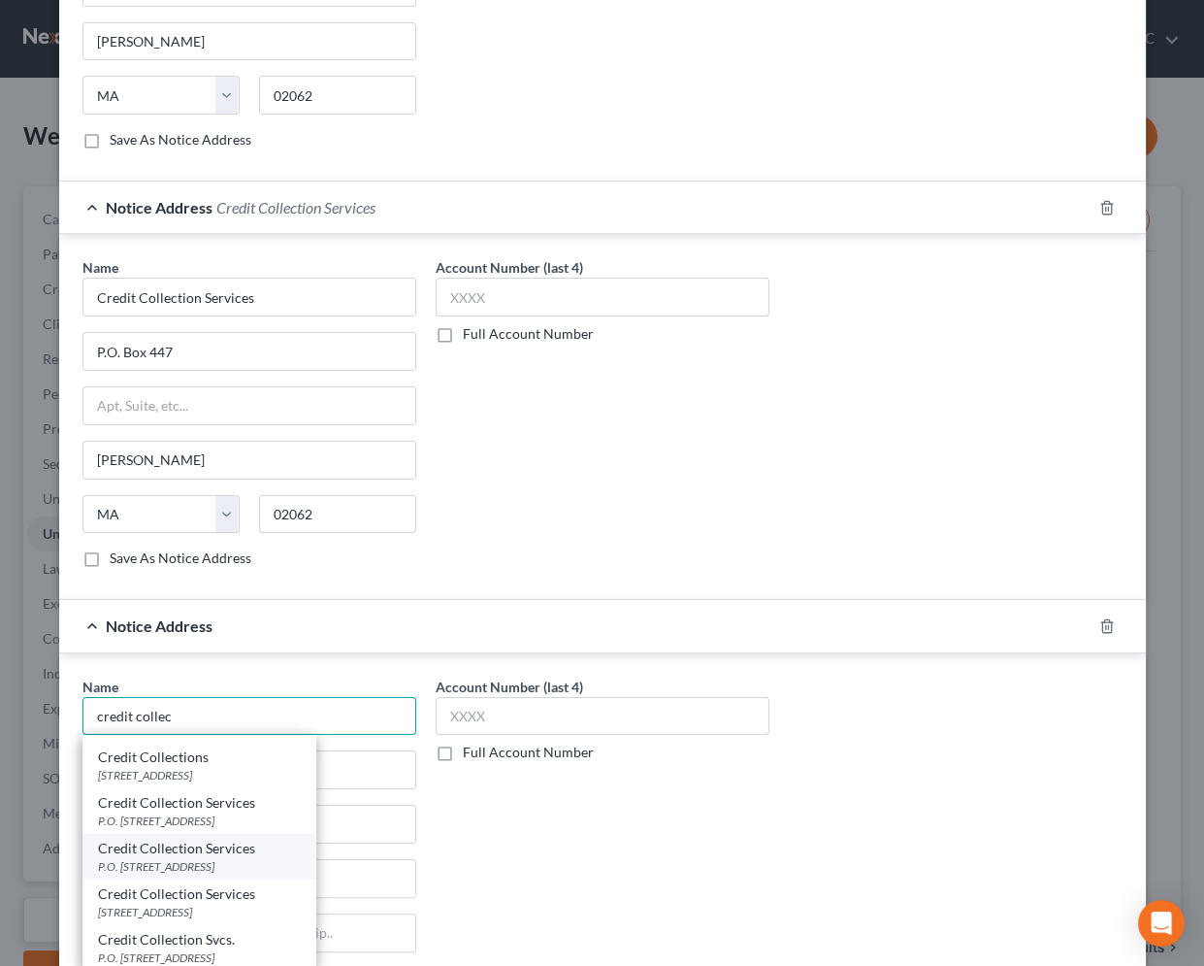
scroll to position [41, 0]
click at [182, 845] on div "Credit Collection Services" at bounding box center [199, 845] width 202 height 19
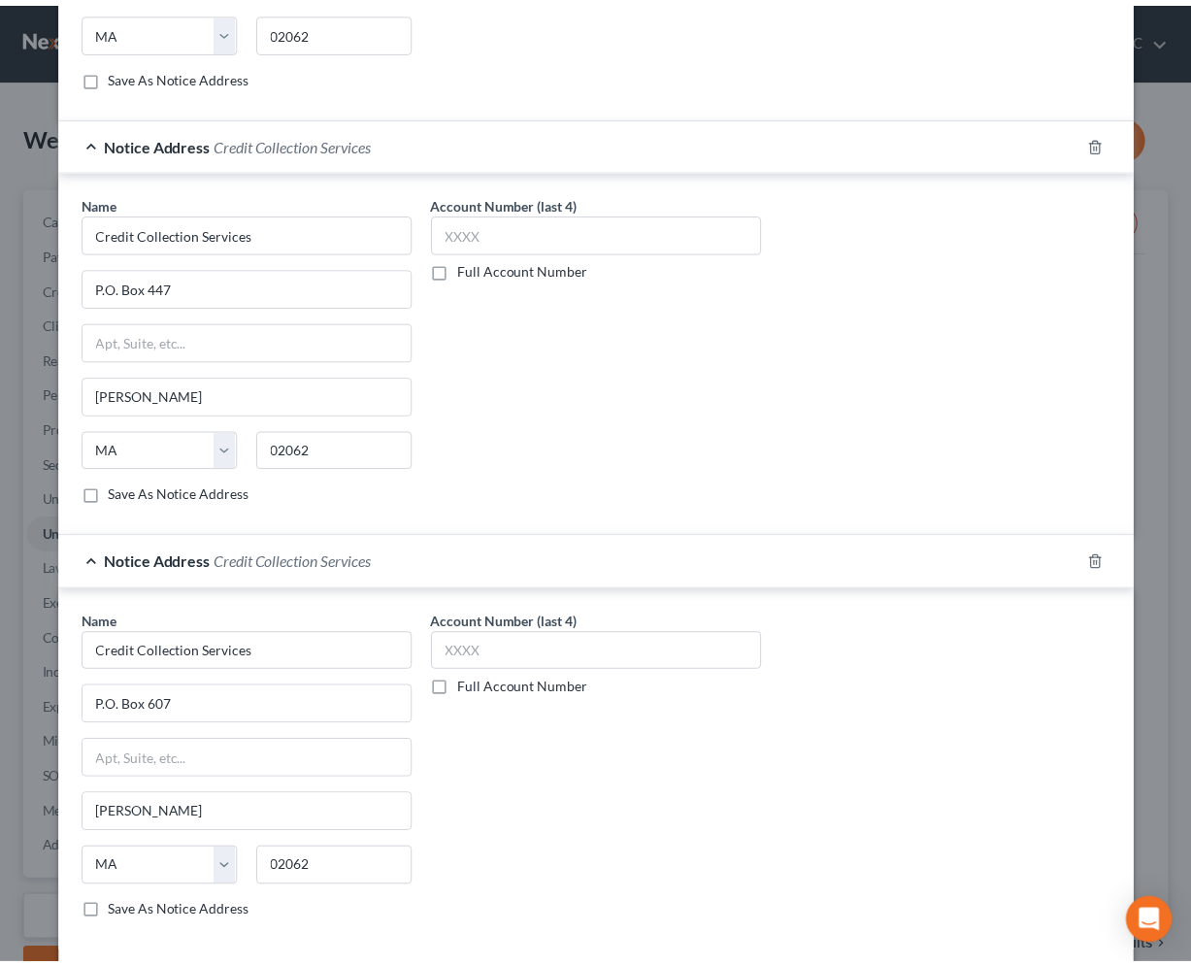
scroll to position [911, 0]
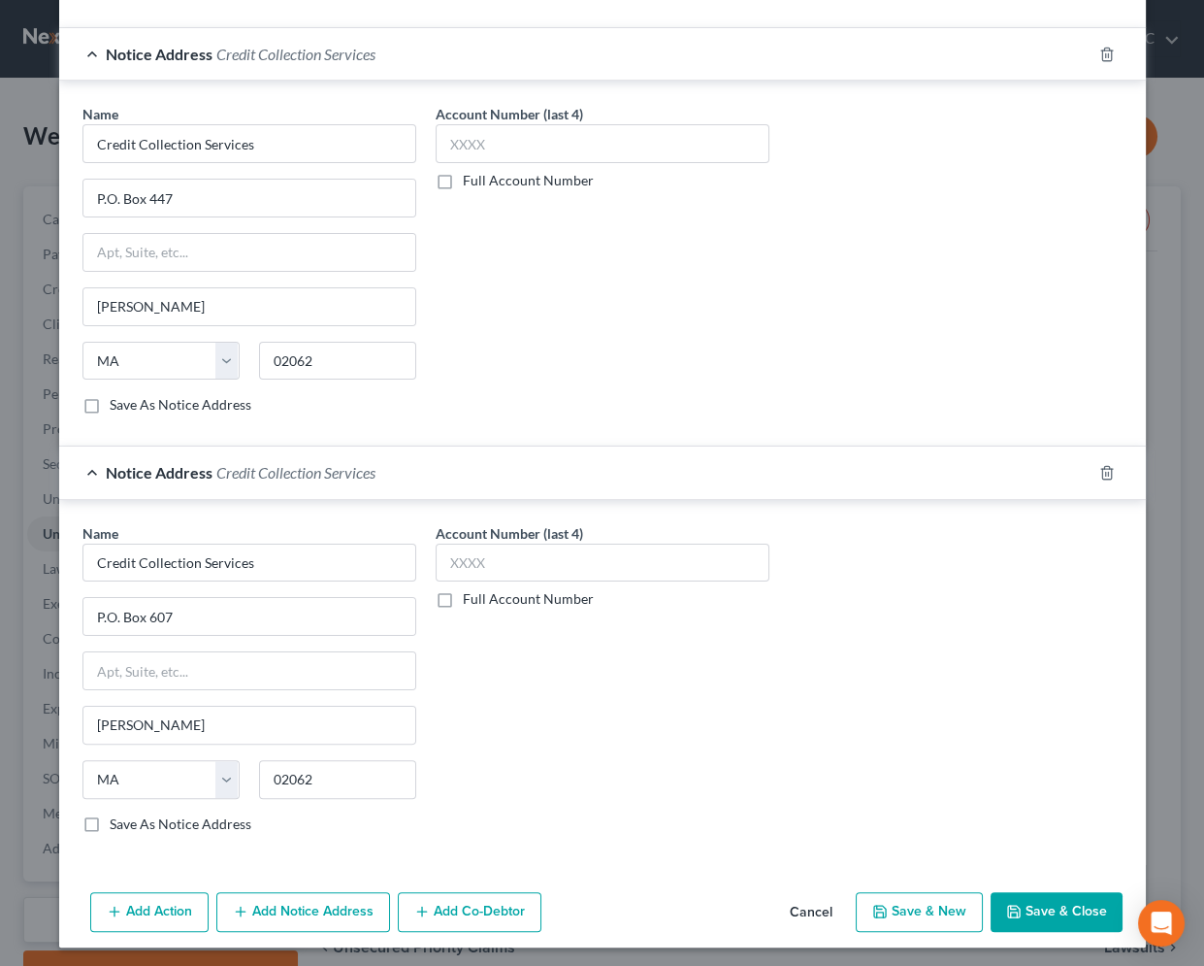
click at [1030, 902] on button "Save & Close" at bounding box center [1057, 912] width 132 height 41
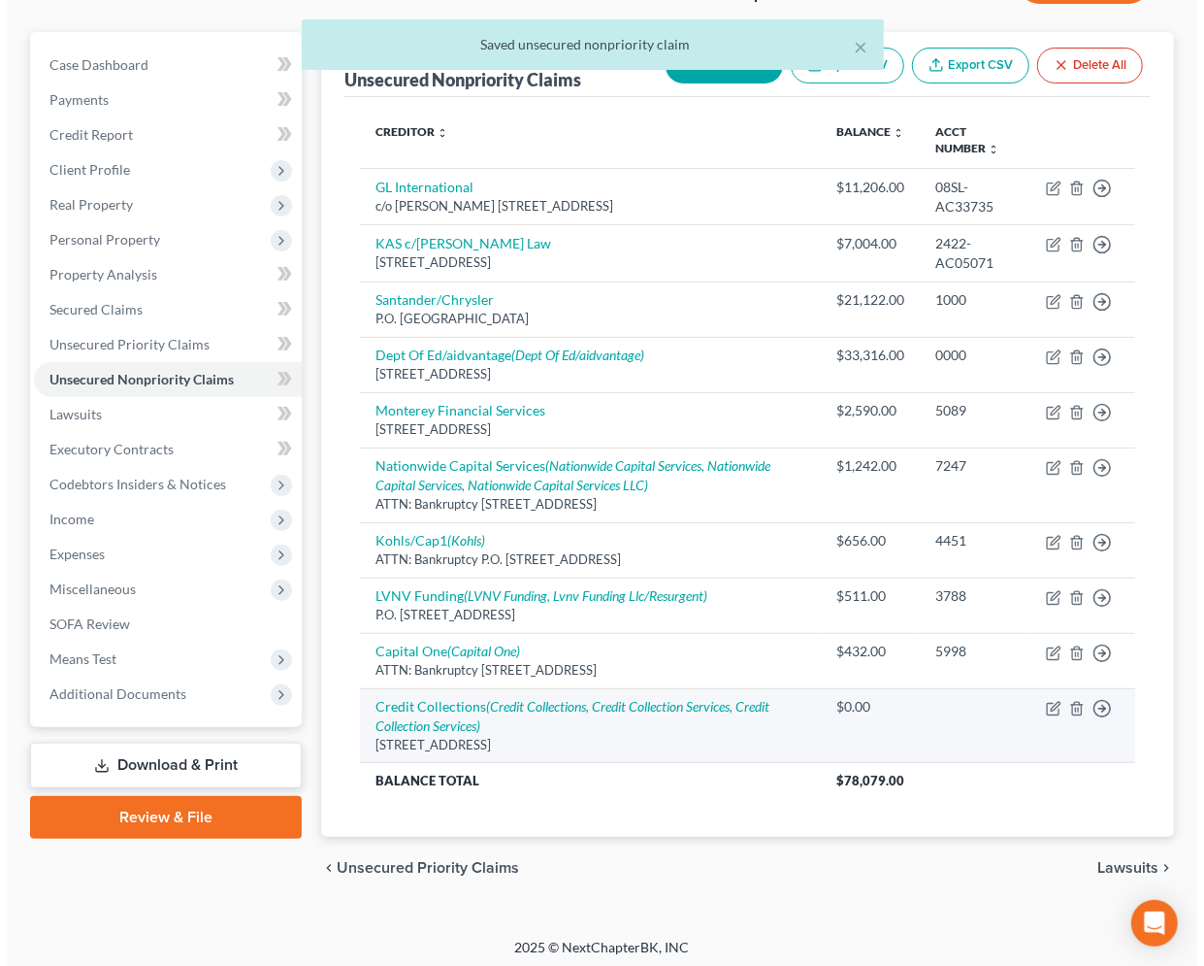
scroll to position [158, 0]
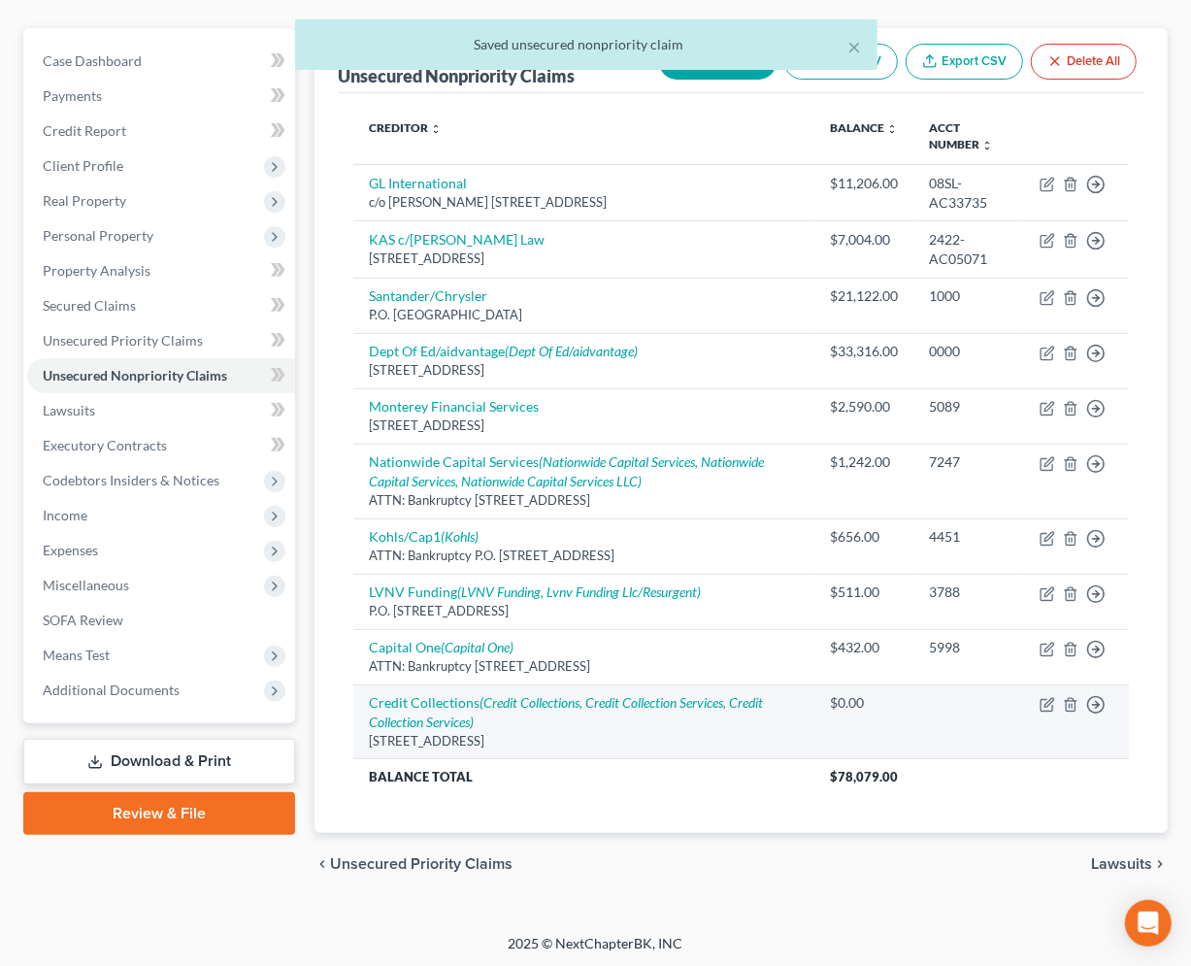
click at [431, 708] on td "Credit Collections (Credit Collections, Credit Collection Services, Credit Coll…" at bounding box center [583, 721] width 461 height 75
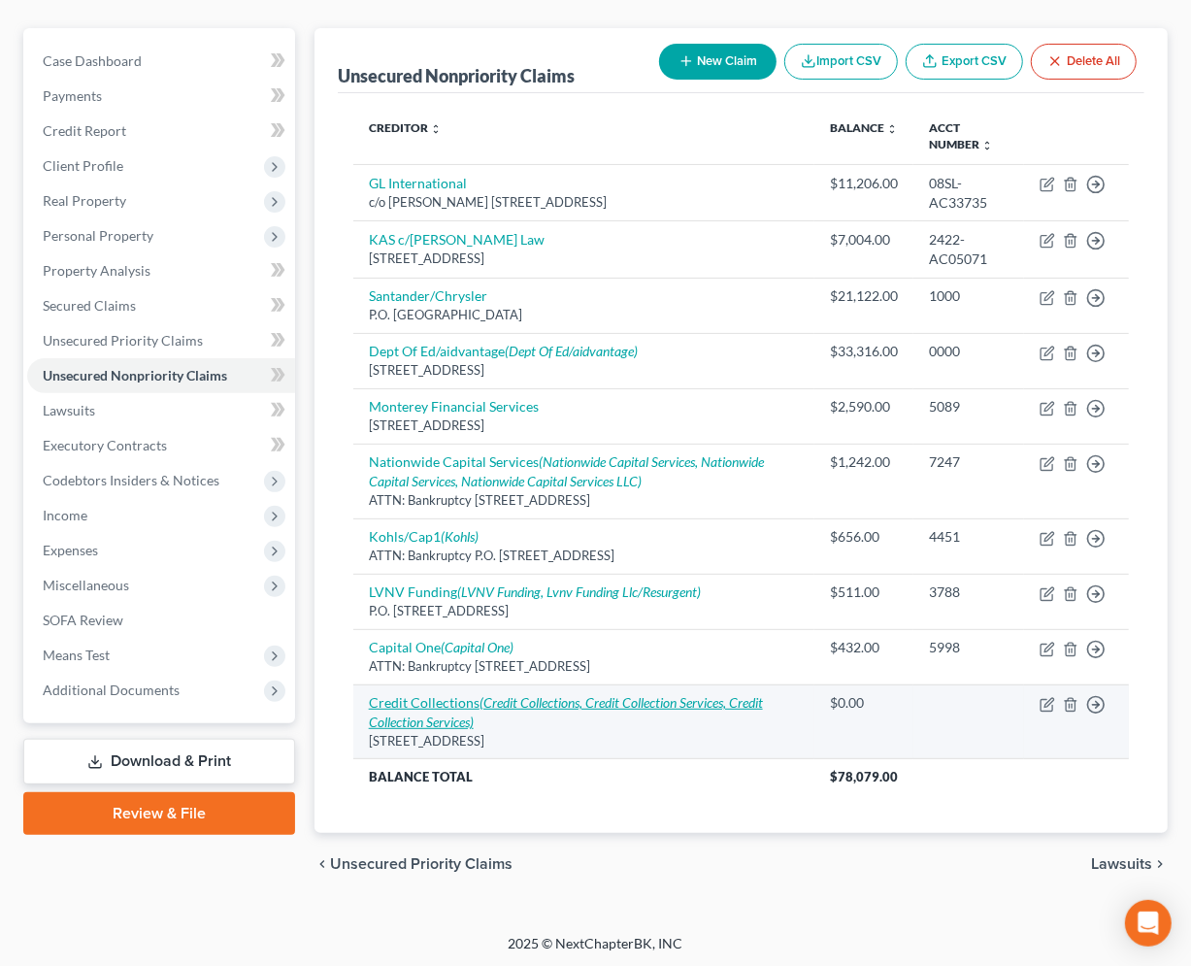
click at [404, 714] on icon "(Credit Collections, Credit Collection Services, Credit Collection Services)" at bounding box center [566, 712] width 394 height 36
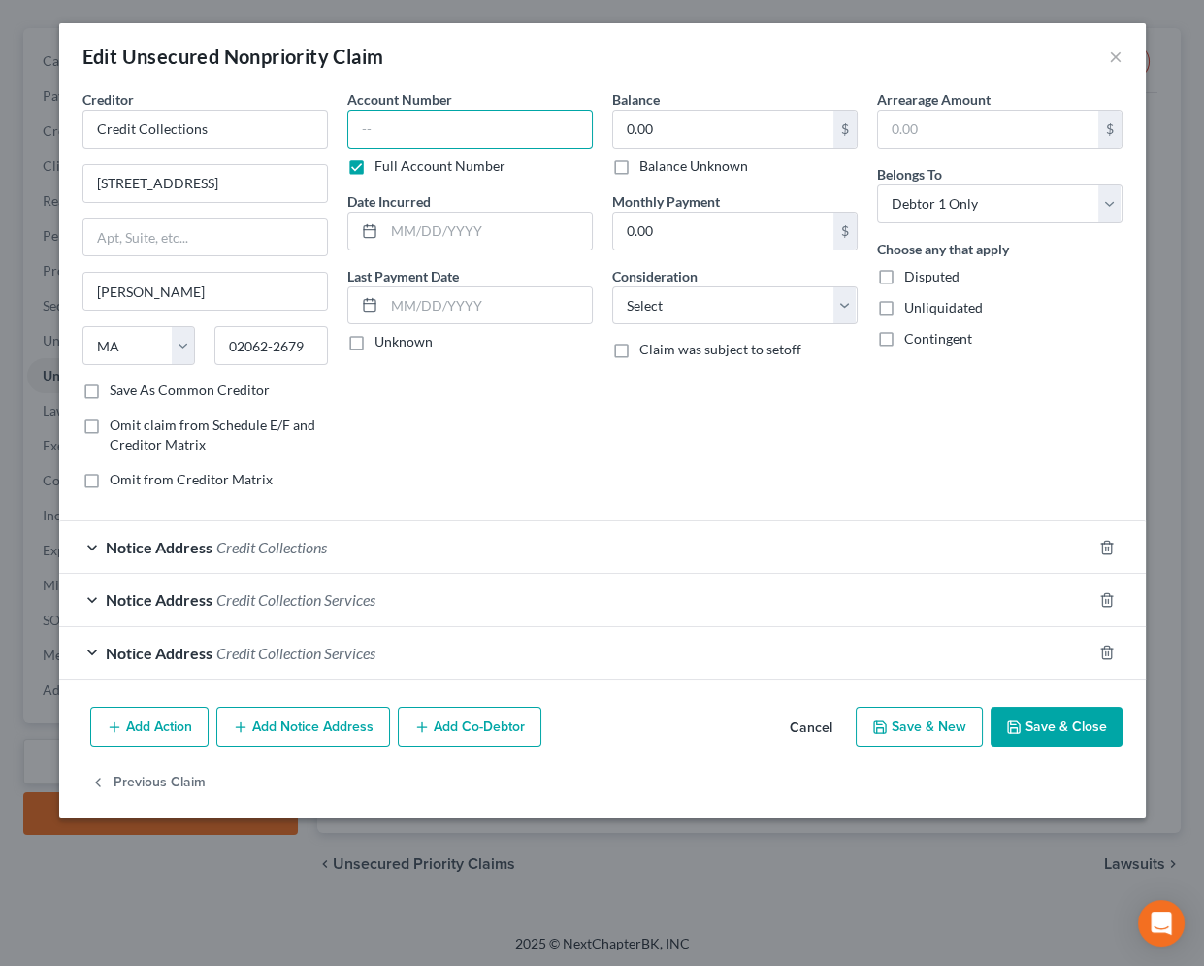
click at [428, 125] on input "text" at bounding box center [470, 129] width 246 height 39
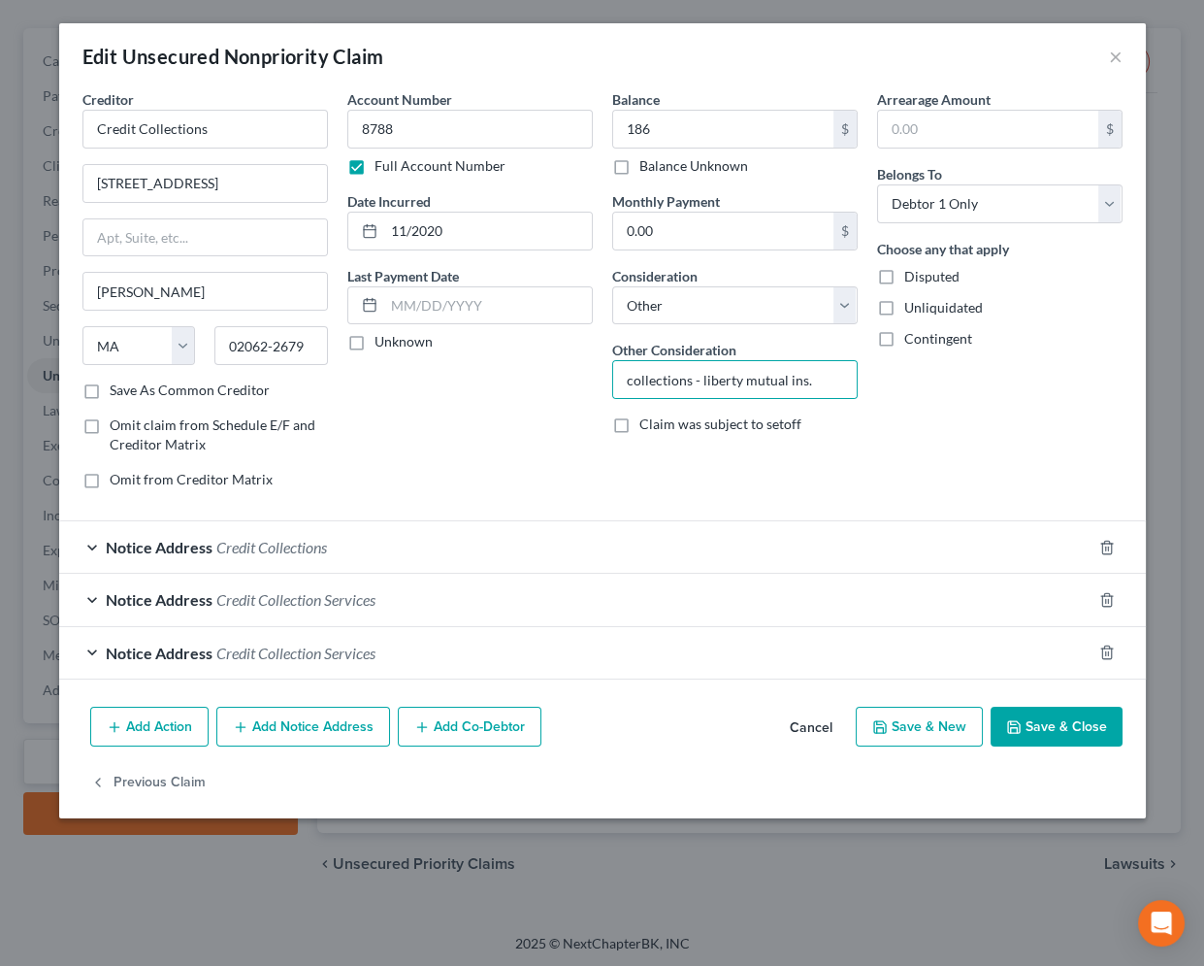
click at [1020, 731] on icon "button" at bounding box center [1014, 727] width 12 height 12
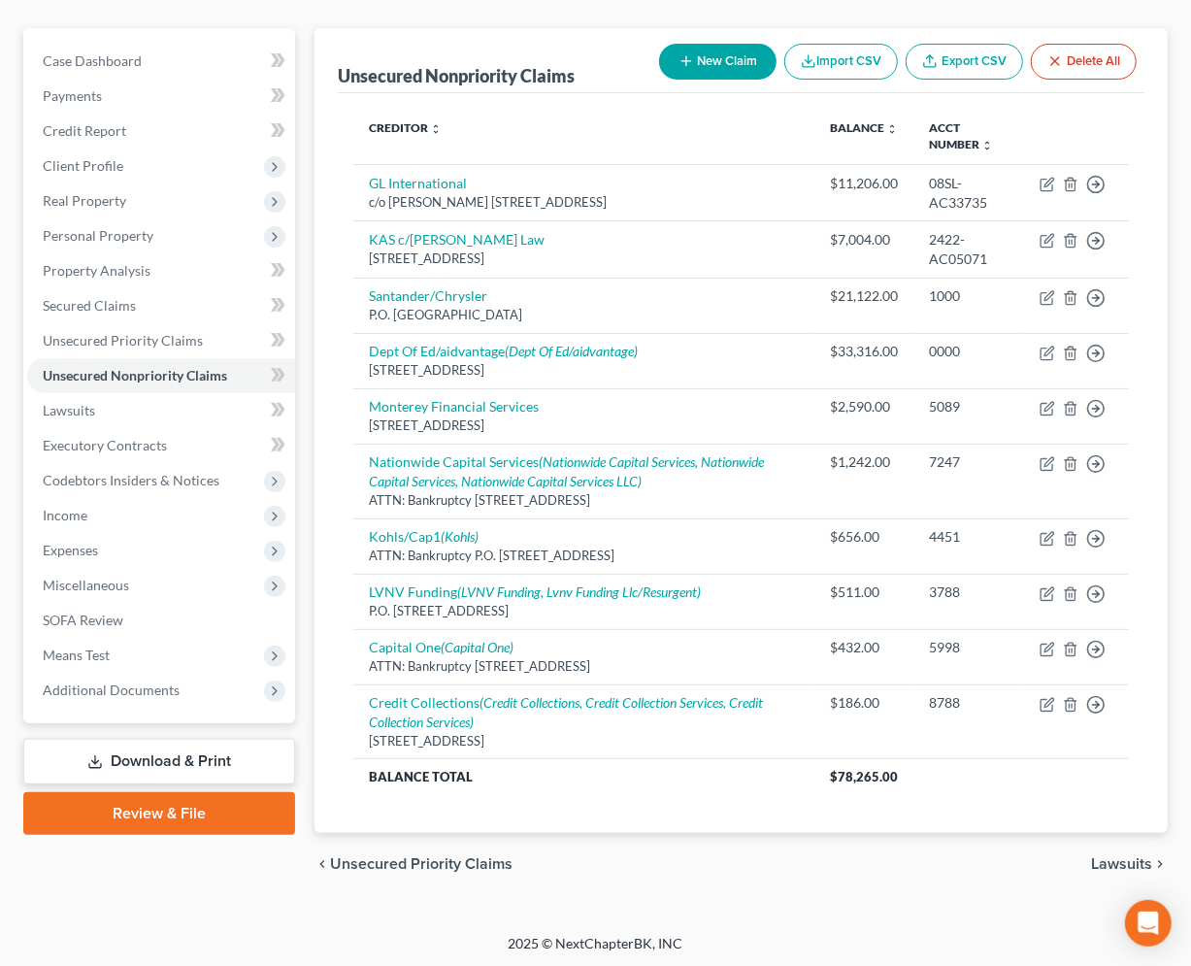
click at [738, 60] on button "New Claim" at bounding box center [717, 62] width 117 height 36
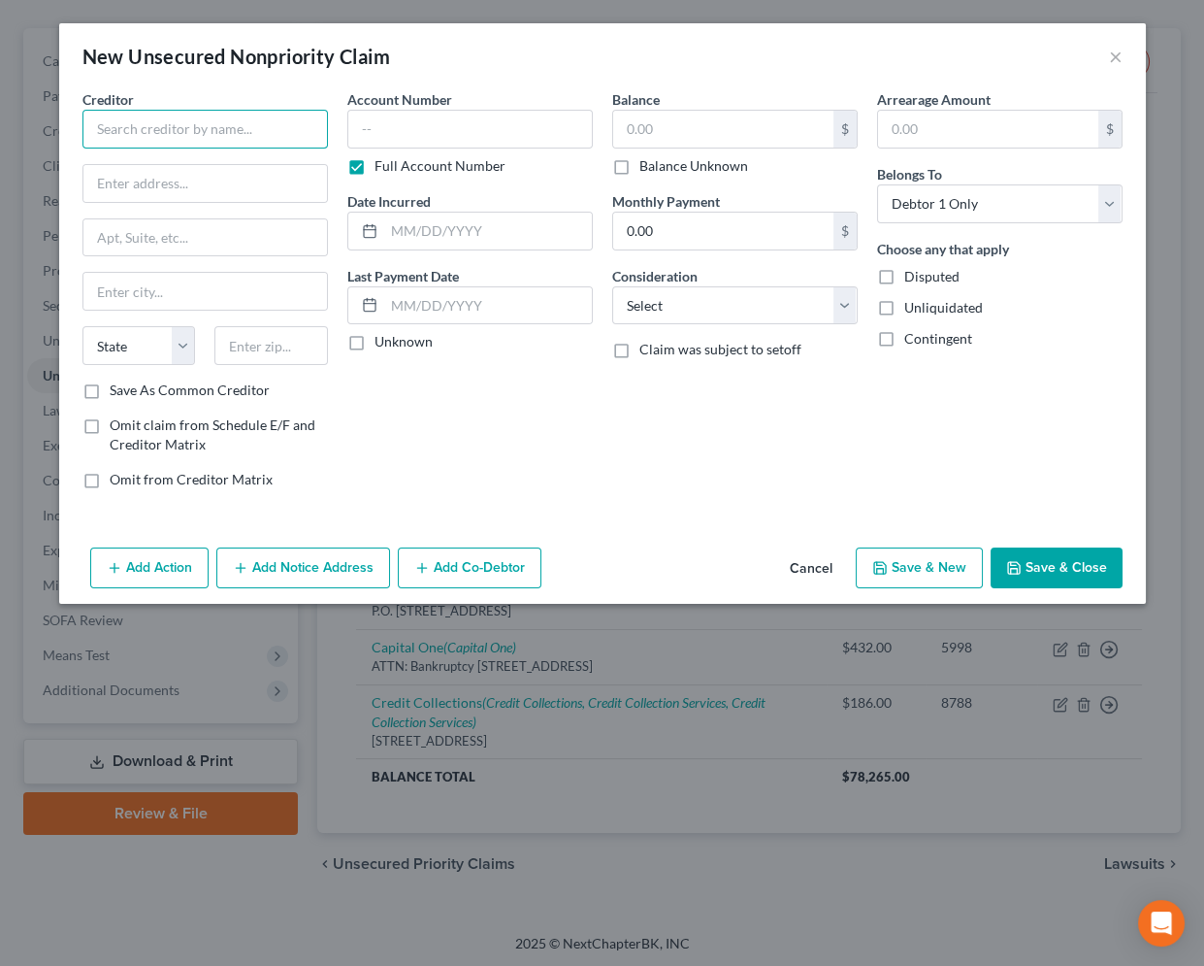
click at [230, 123] on input "text" at bounding box center [205, 129] width 246 height 39
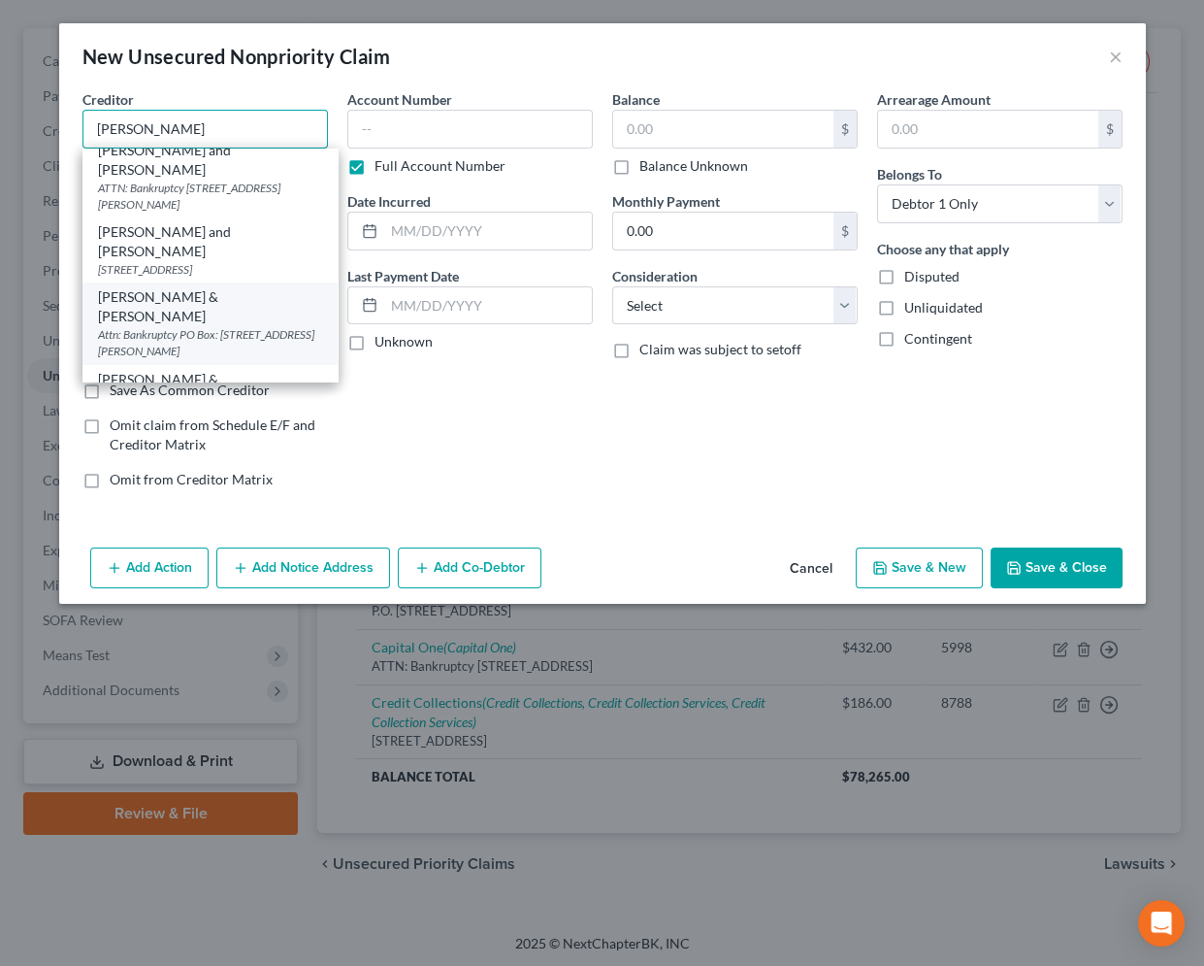
scroll to position [170, 0]
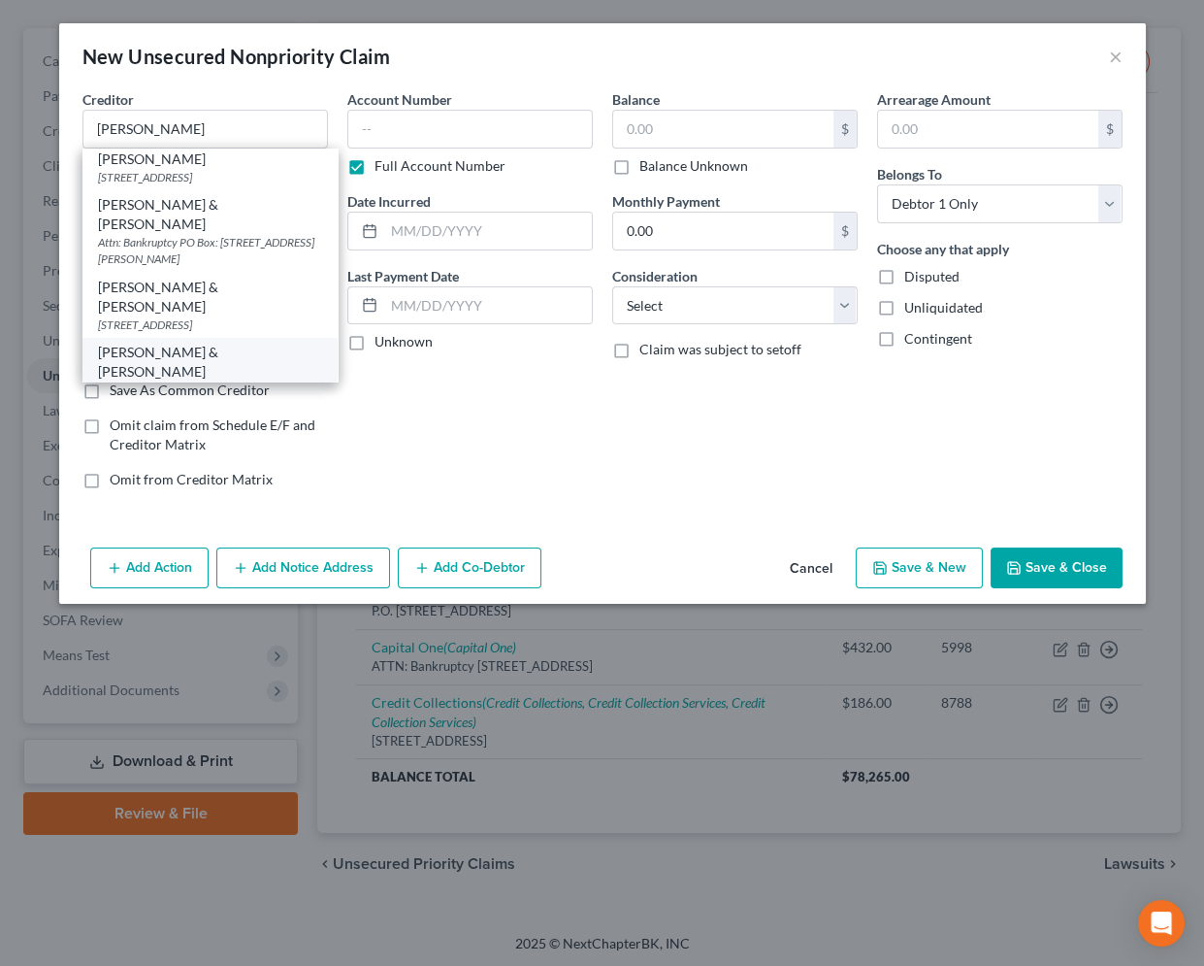
click at [197, 381] on div "[STREET_ADDRESS][PERSON_NAME]" at bounding box center [210, 389] width 224 height 16
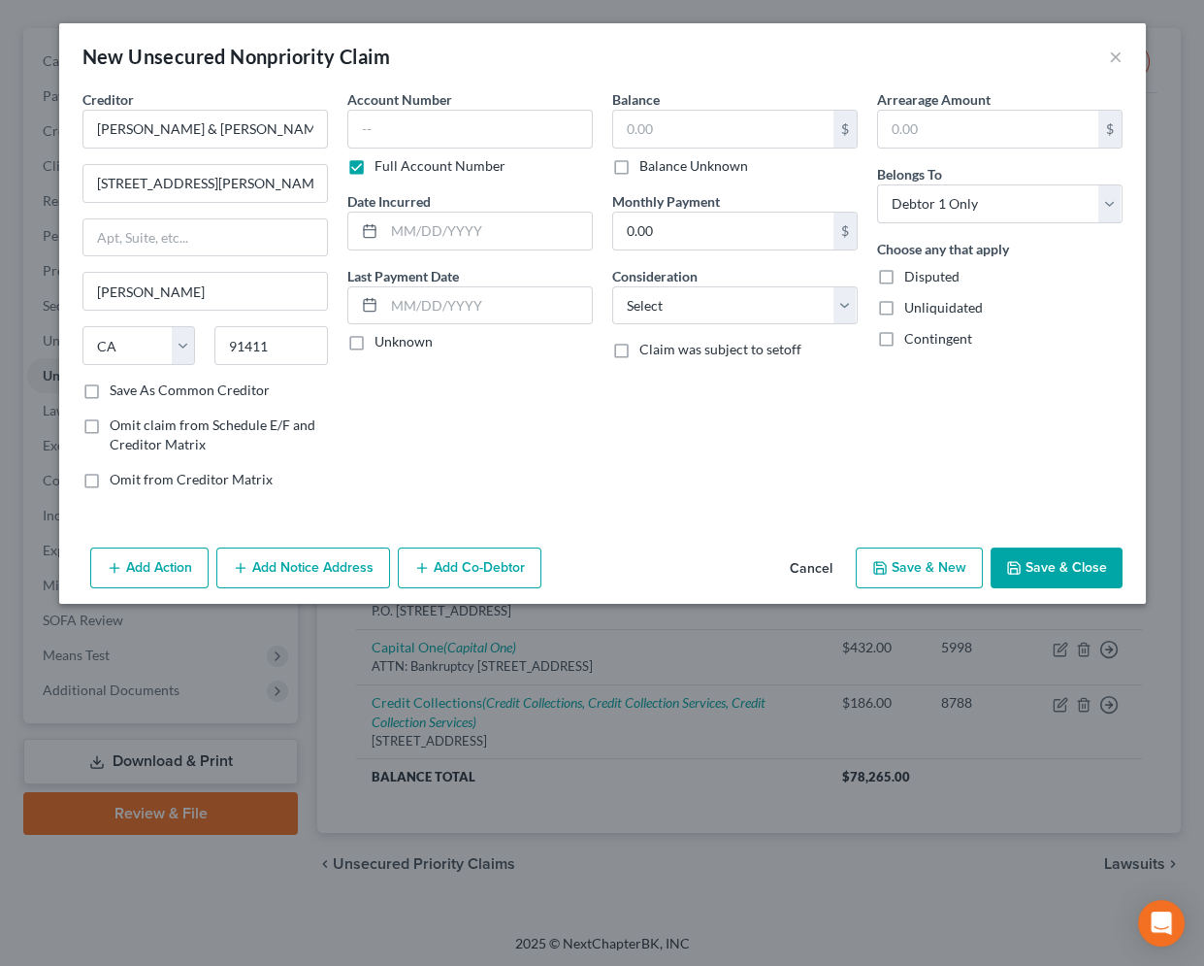
scroll to position [0, 0]
click at [279, 556] on button "Add Notice Address" at bounding box center [303, 567] width 174 height 41
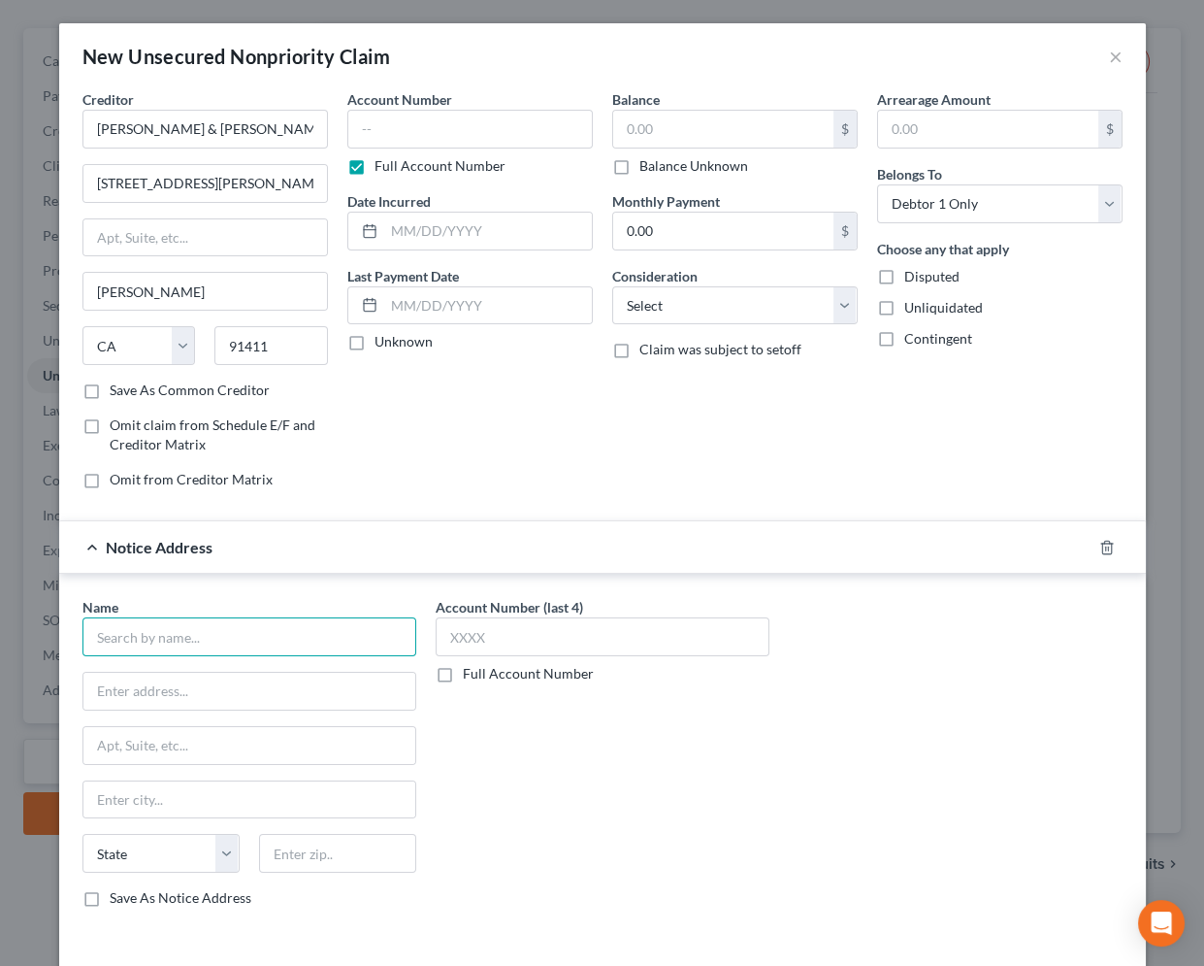
drag, startPoint x: 192, startPoint y: 636, endPoint x: 184, endPoint y: 620, distance: 17.4
click at [194, 632] on input "text" at bounding box center [249, 636] width 334 height 39
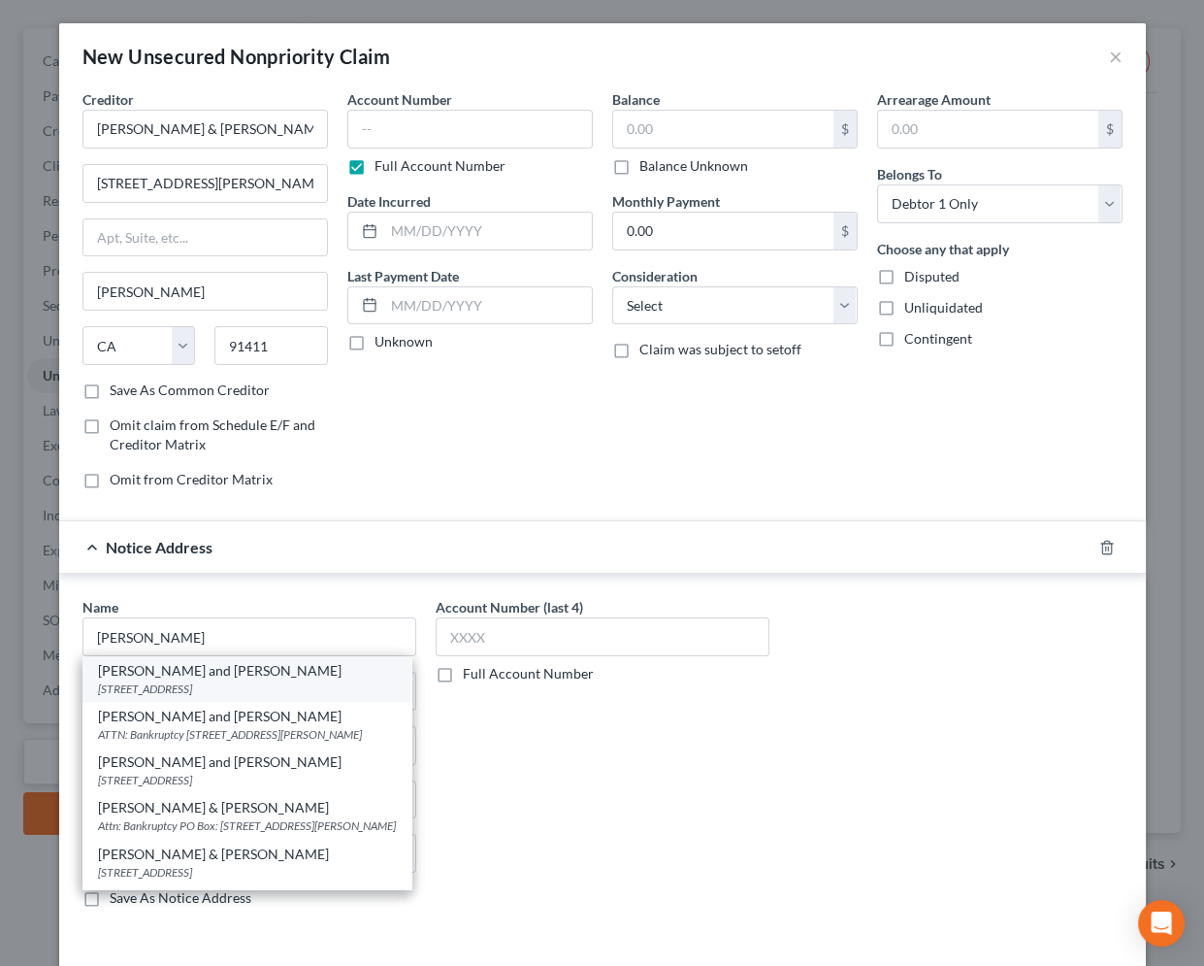
click at [192, 685] on div "[STREET_ADDRESS]" at bounding box center [247, 688] width 298 height 16
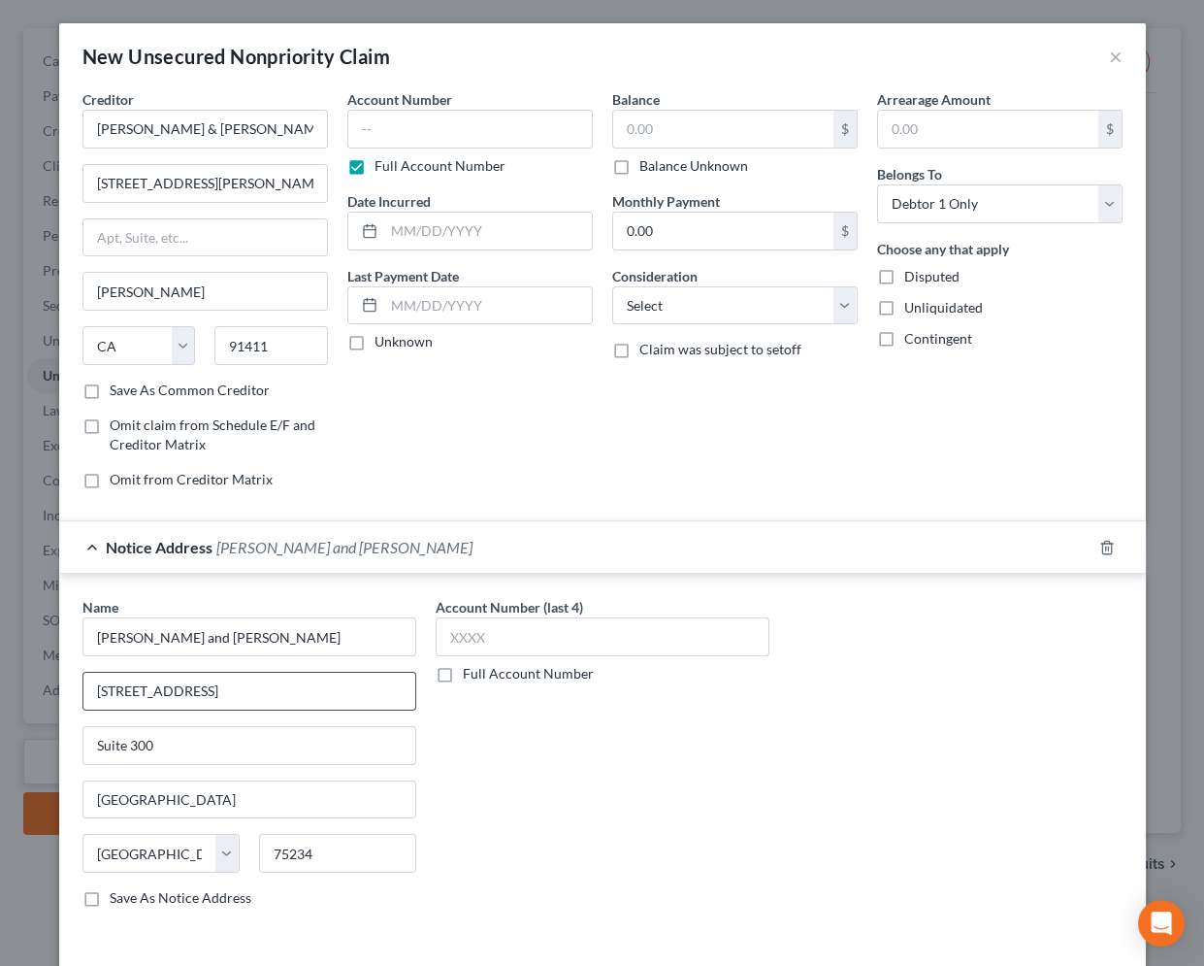
scroll to position [77, 0]
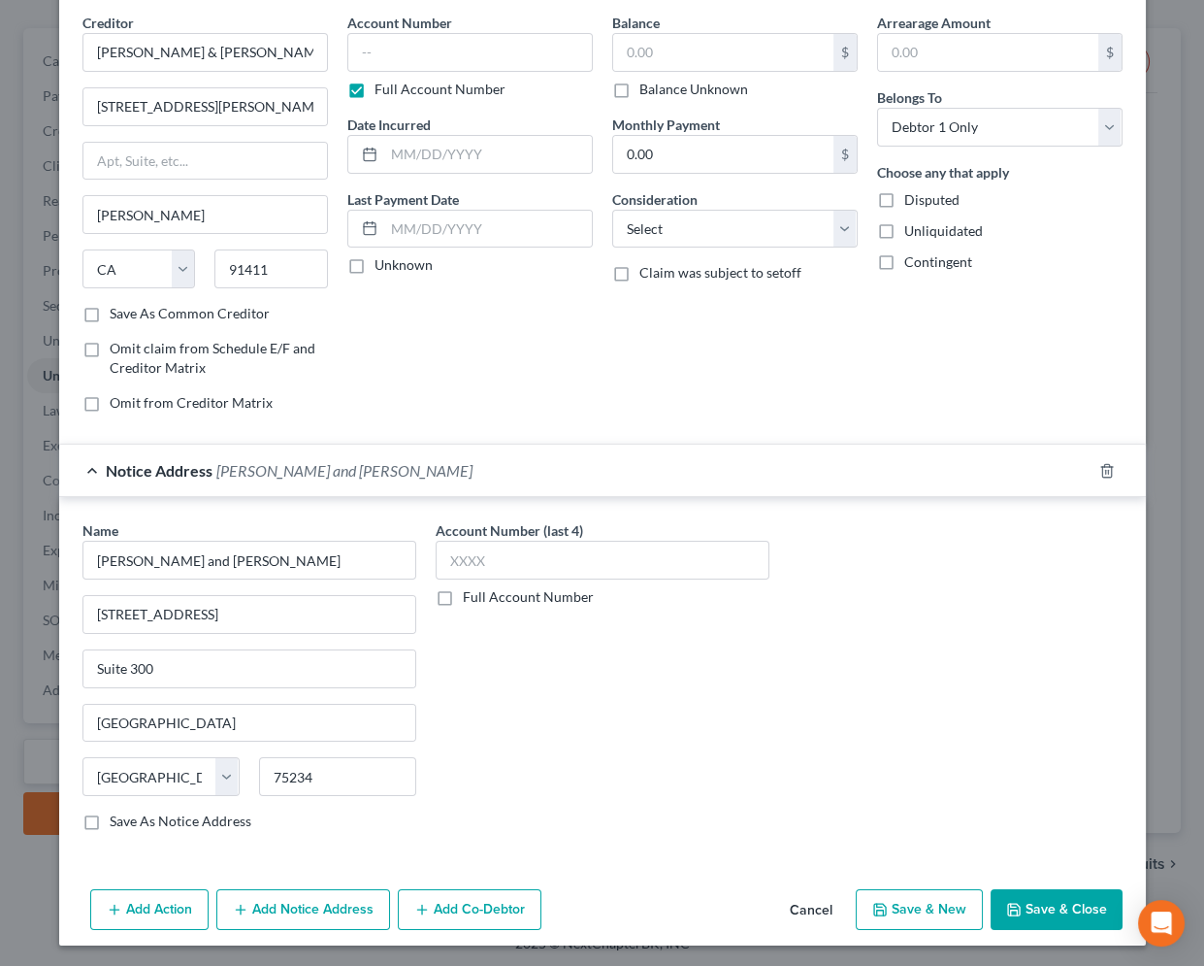
click at [293, 918] on button "Add Notice Address" at bounding box center [303, 909] width 174 height 41
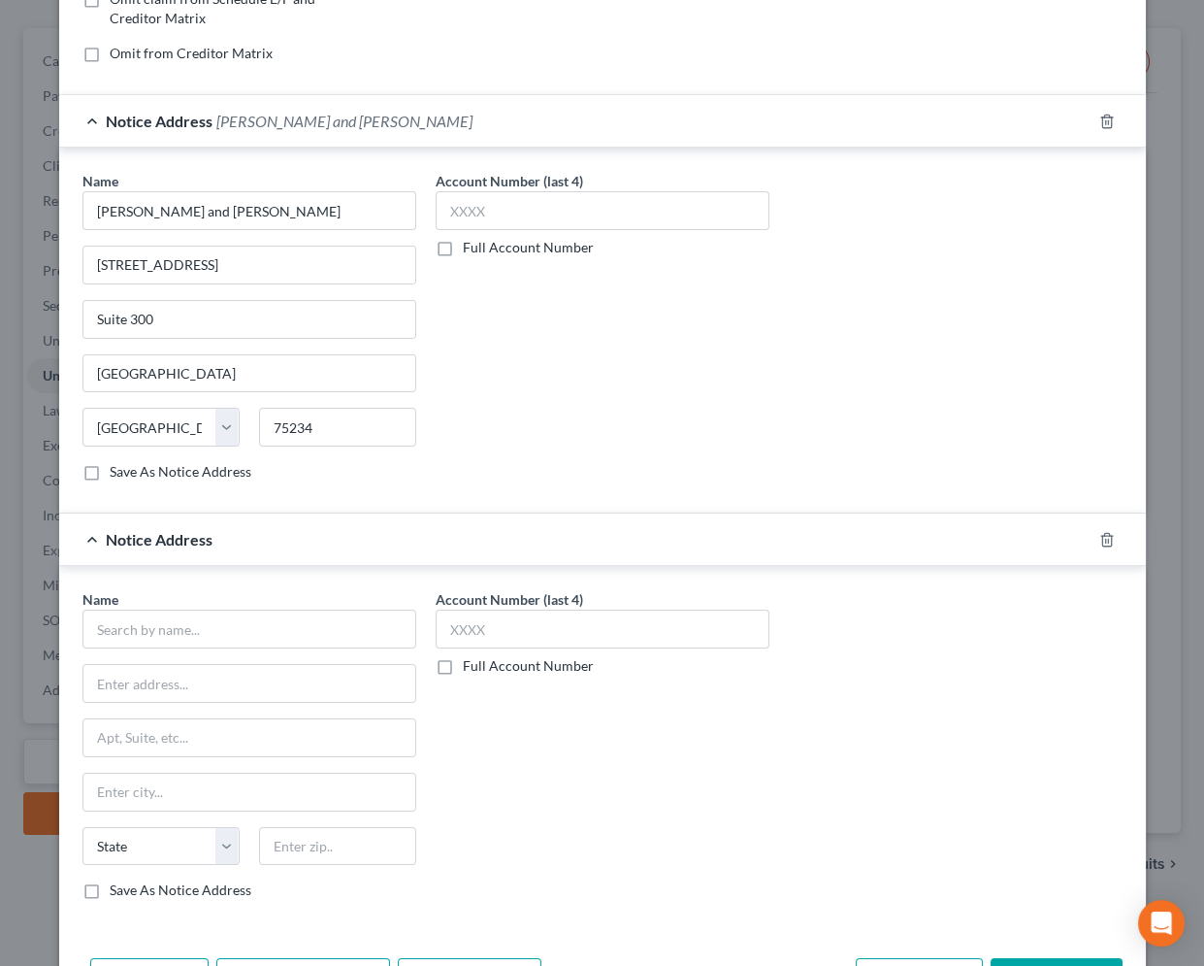
scroll to position [429, 0]
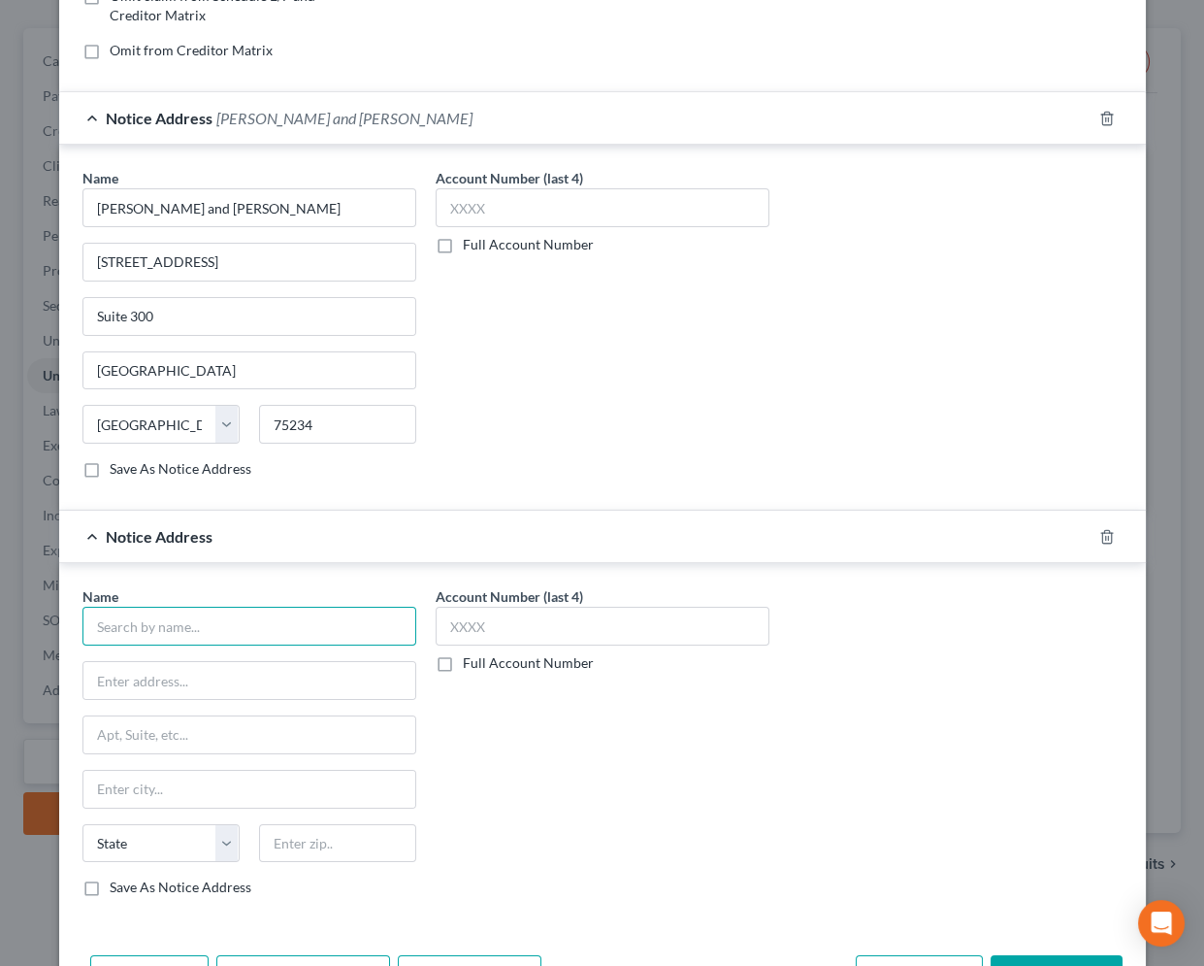
drag, startPoint x: 161, startPoint y: 627, endPoint x: 171, endPoint y: 614, distance: 15.9
click at [162, 625] on input "text" at bounding box center [249, 626] width 334 height 39
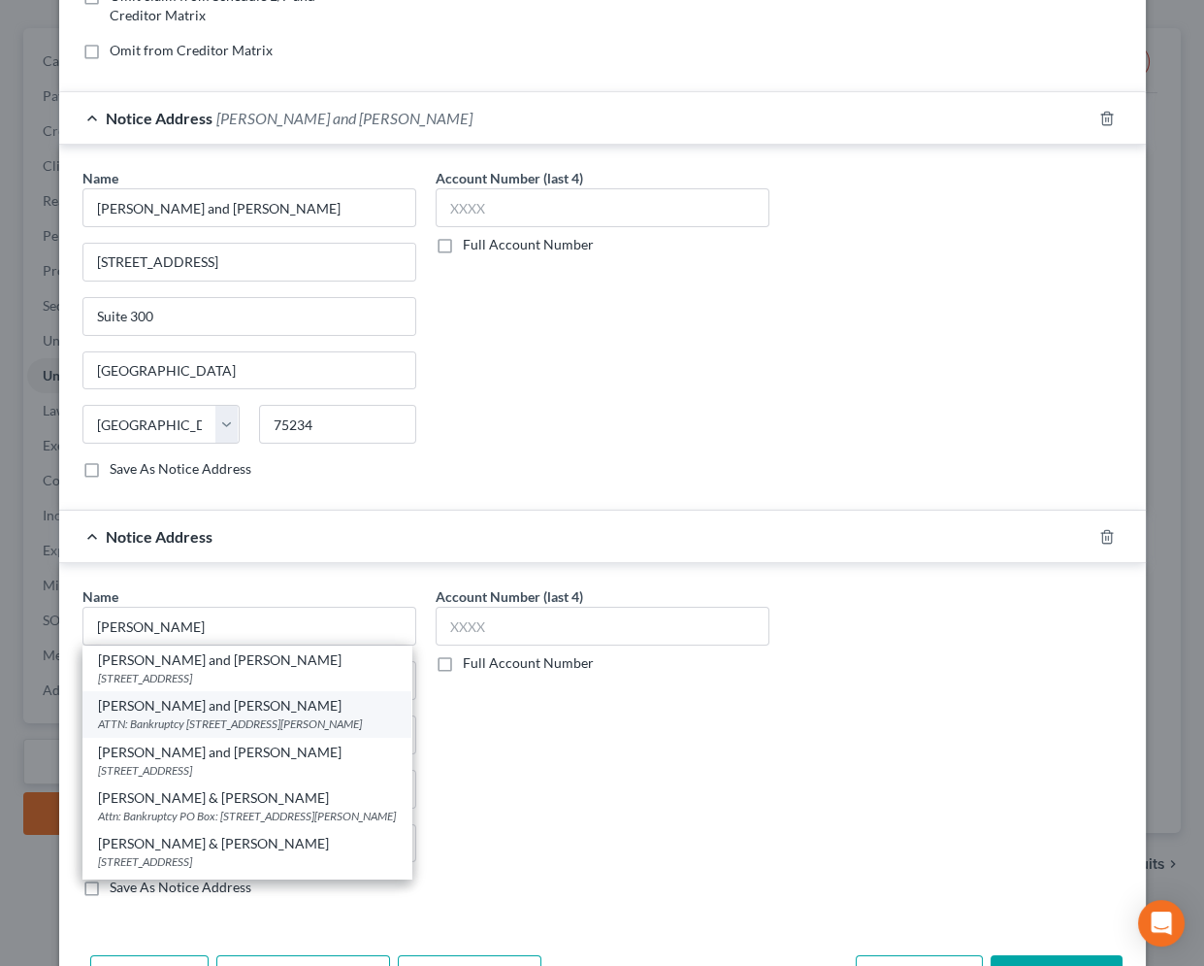
click at [221, 721] on div "ATTN: Bankruptcy [STREET_ADDRESS][PERSON_NAME]" at bounding box center [247, 723] width 298 height 16
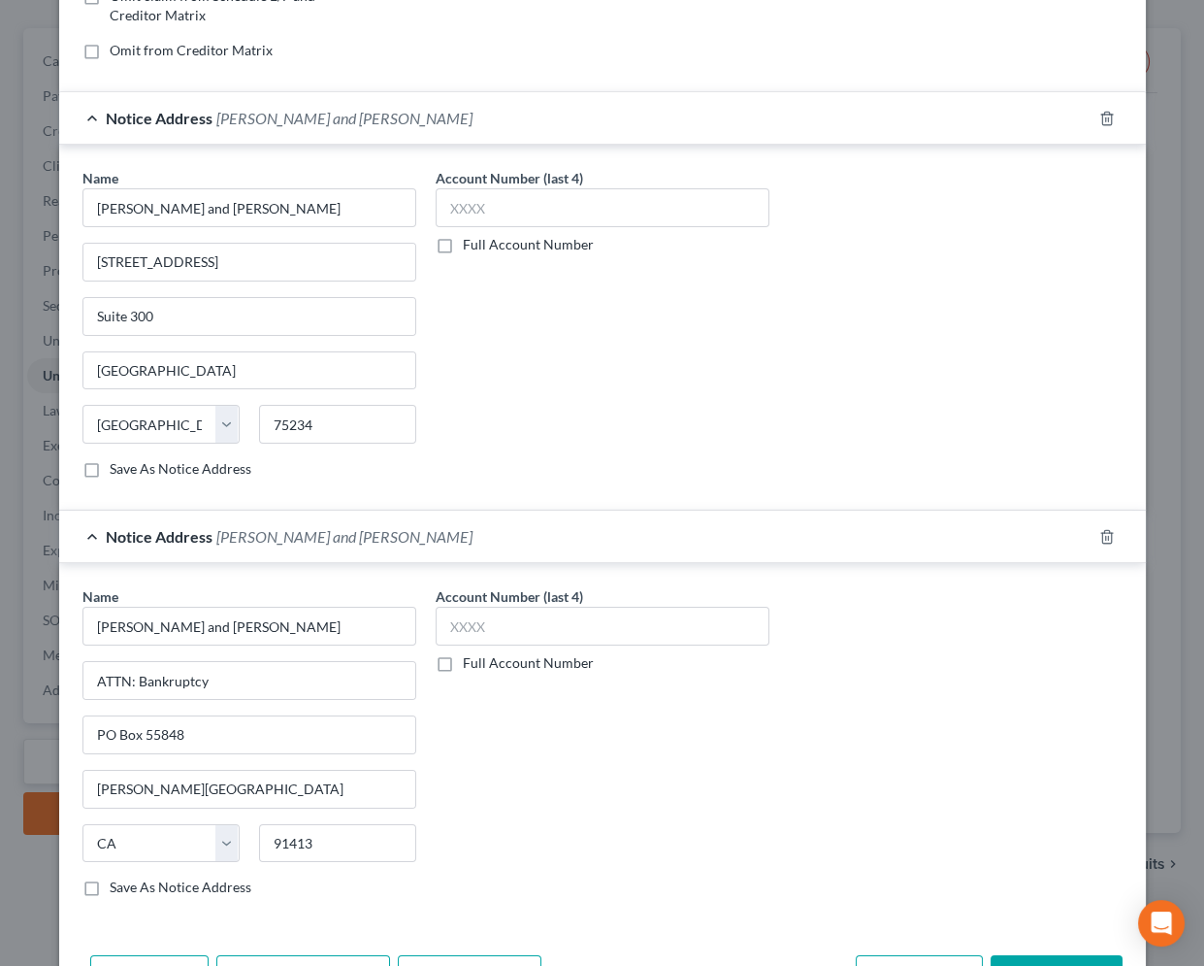
scroll to position [494, 0]
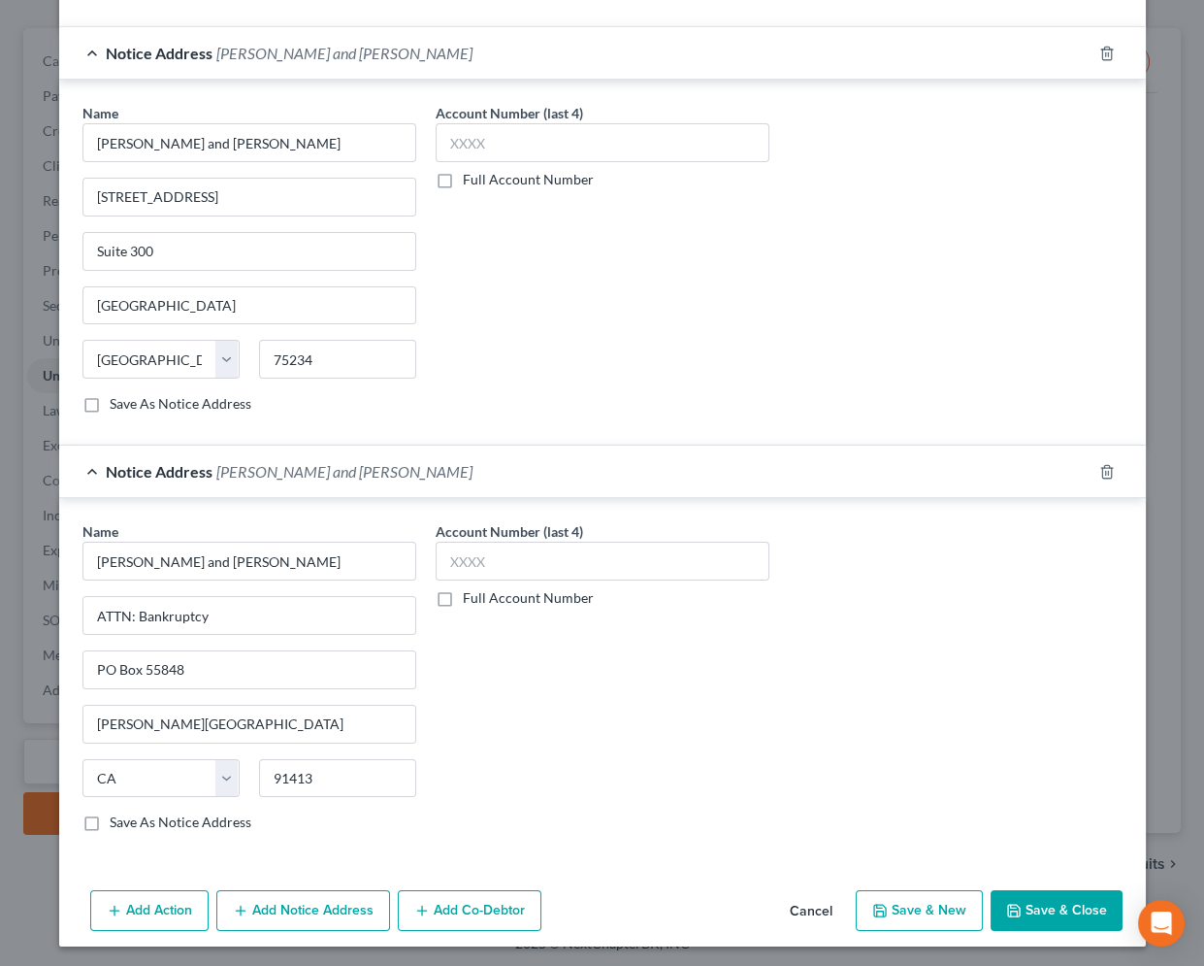
click at [286, 905] on button "Add Notice Address" at bounding box center [303, 910] width 174 height 41
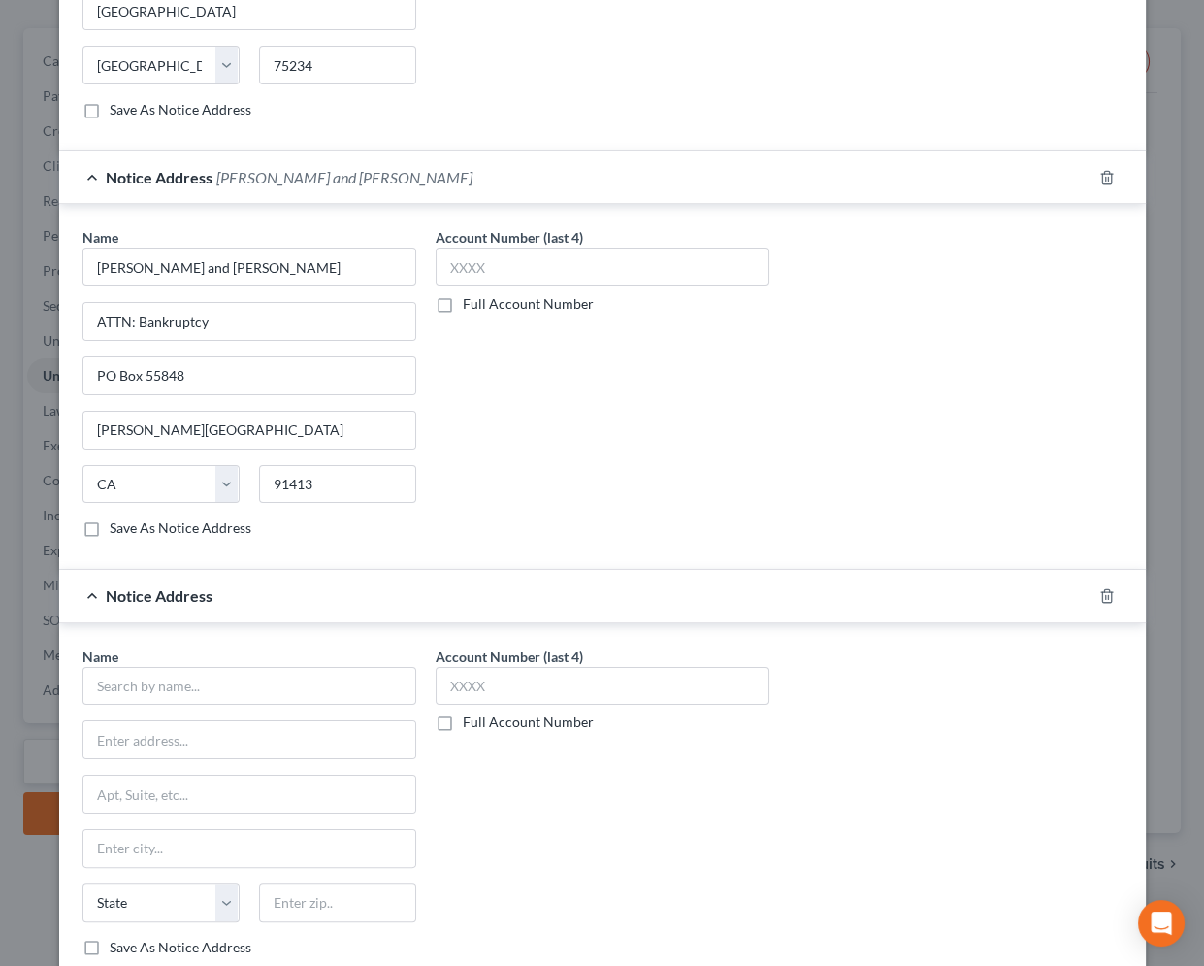
scroll to position [911, 0]
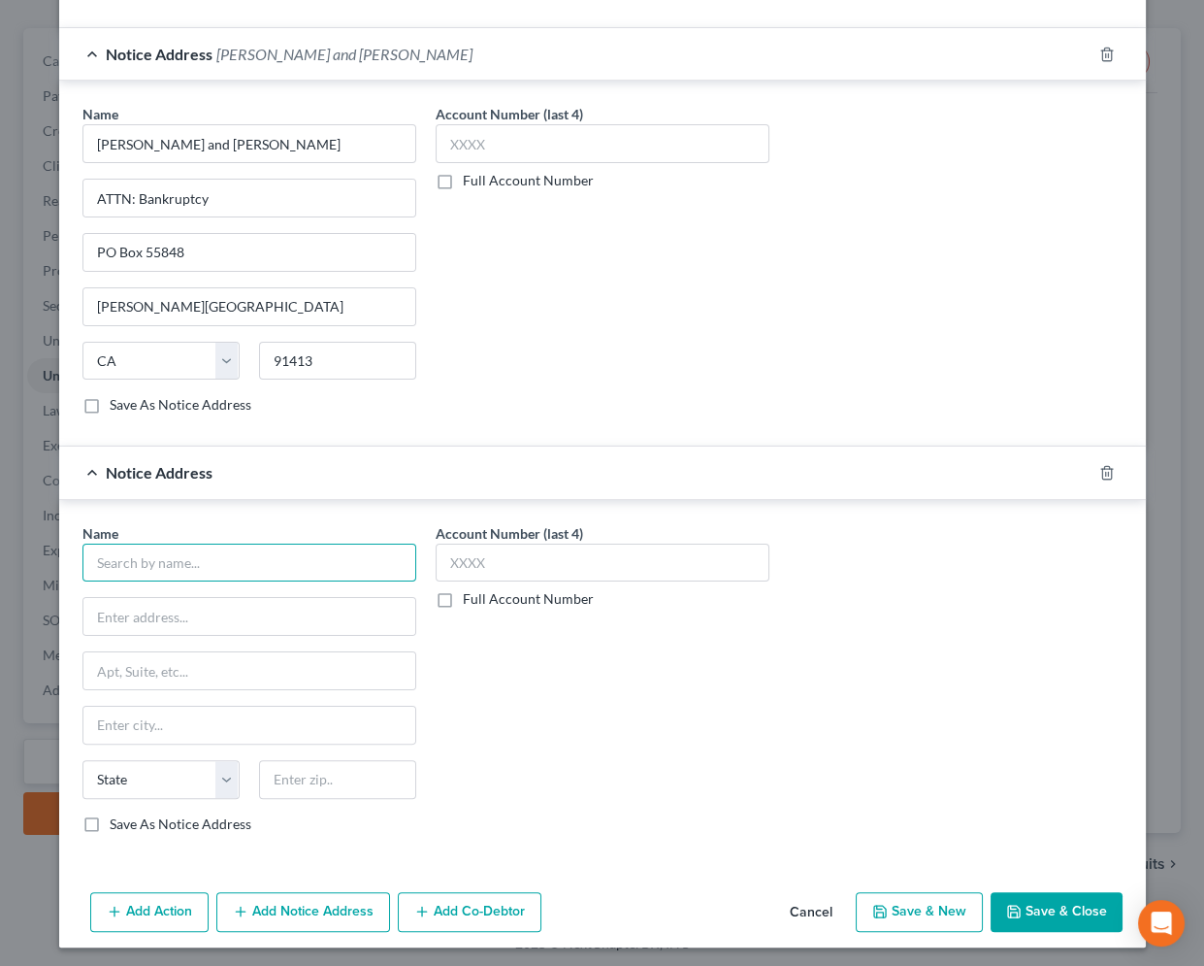
click at [208, 563] on input "text" at bounding box center [249, 562] width 334 height 39
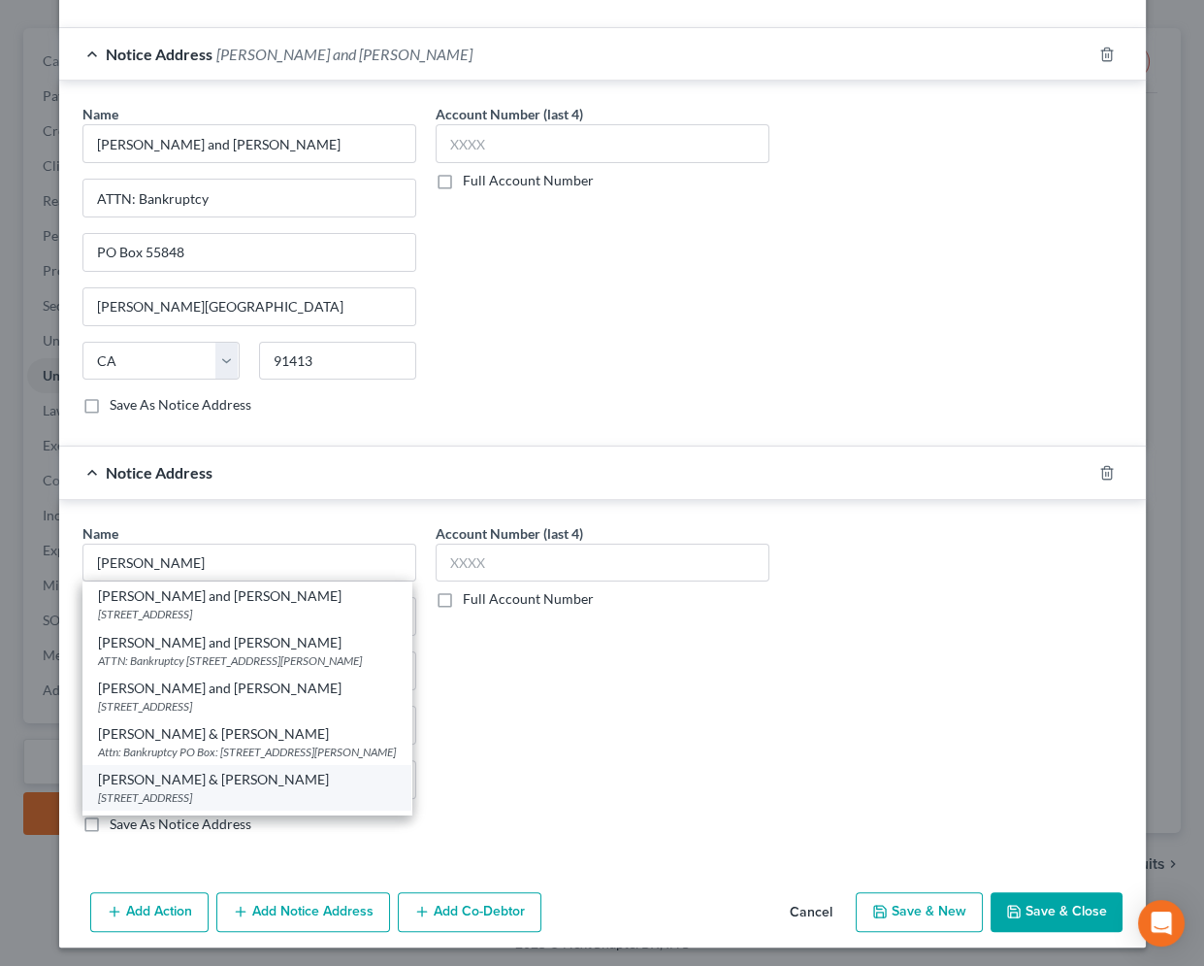
click at [202, 789] on div "[STREET_ADDRESS]" at bounding box center [247, 797] width 298 height 16
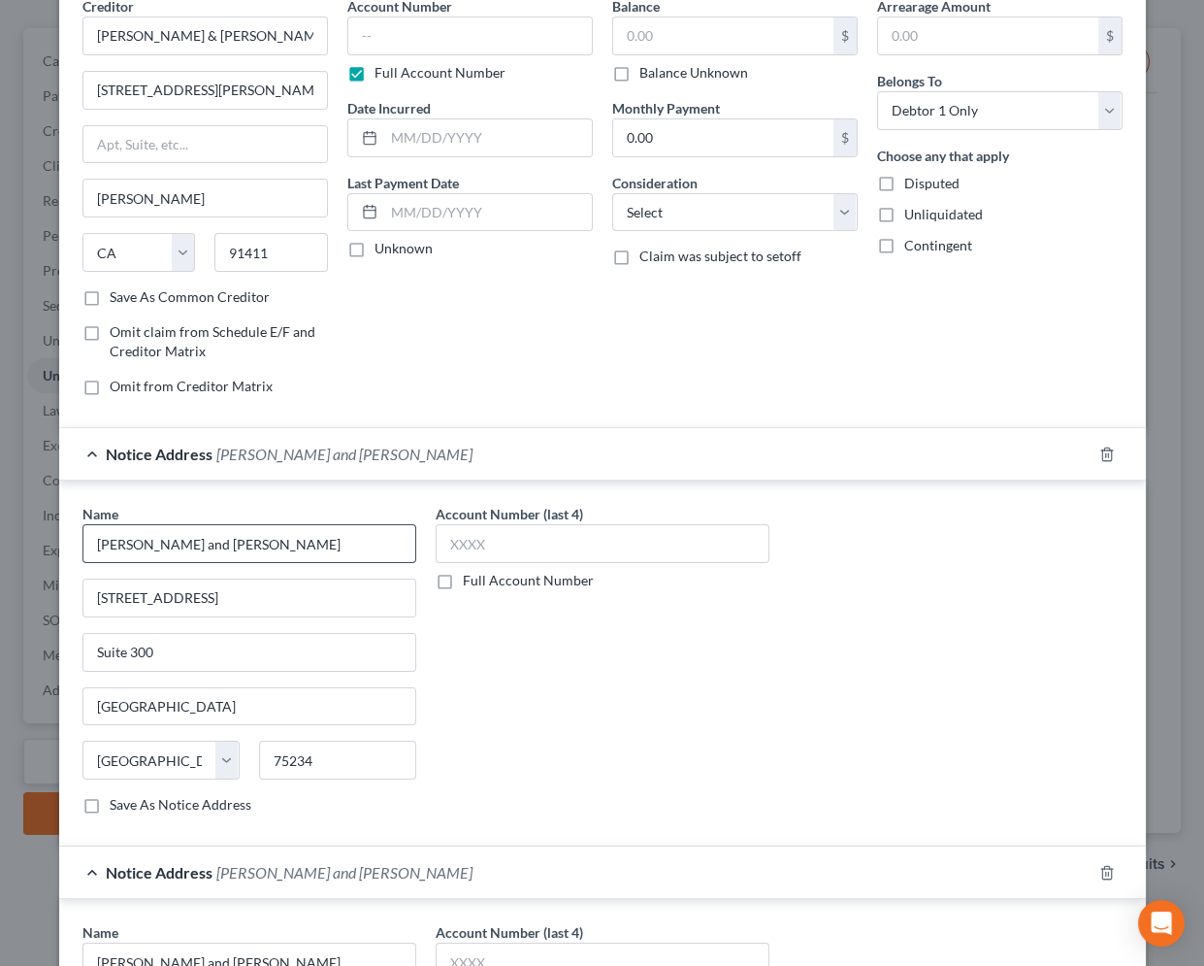
scroll to position [0, 0]
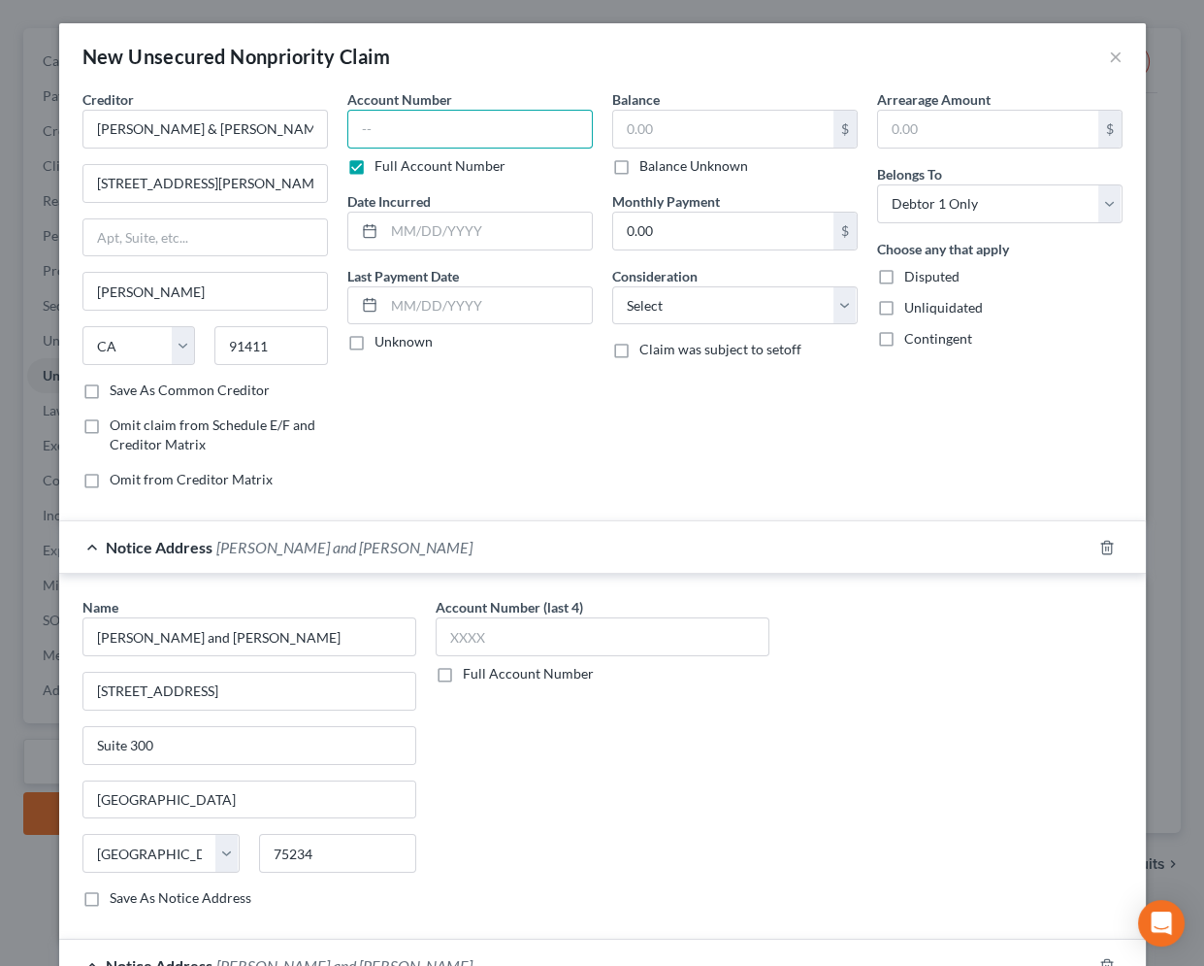
click at [386, 123] on input "text" at bounding box center [470, 129] width 246 height 39
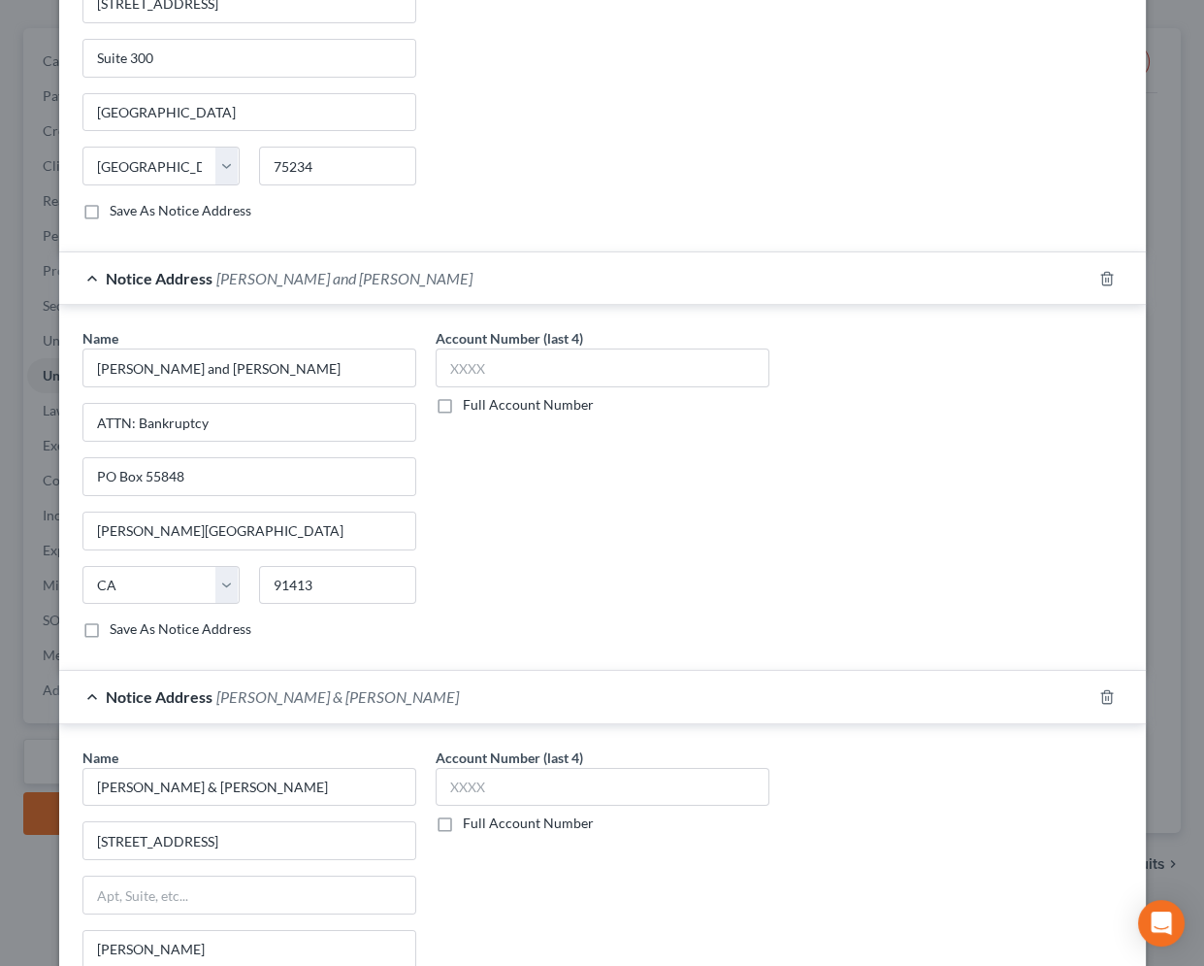
scroll to position [911, 0]
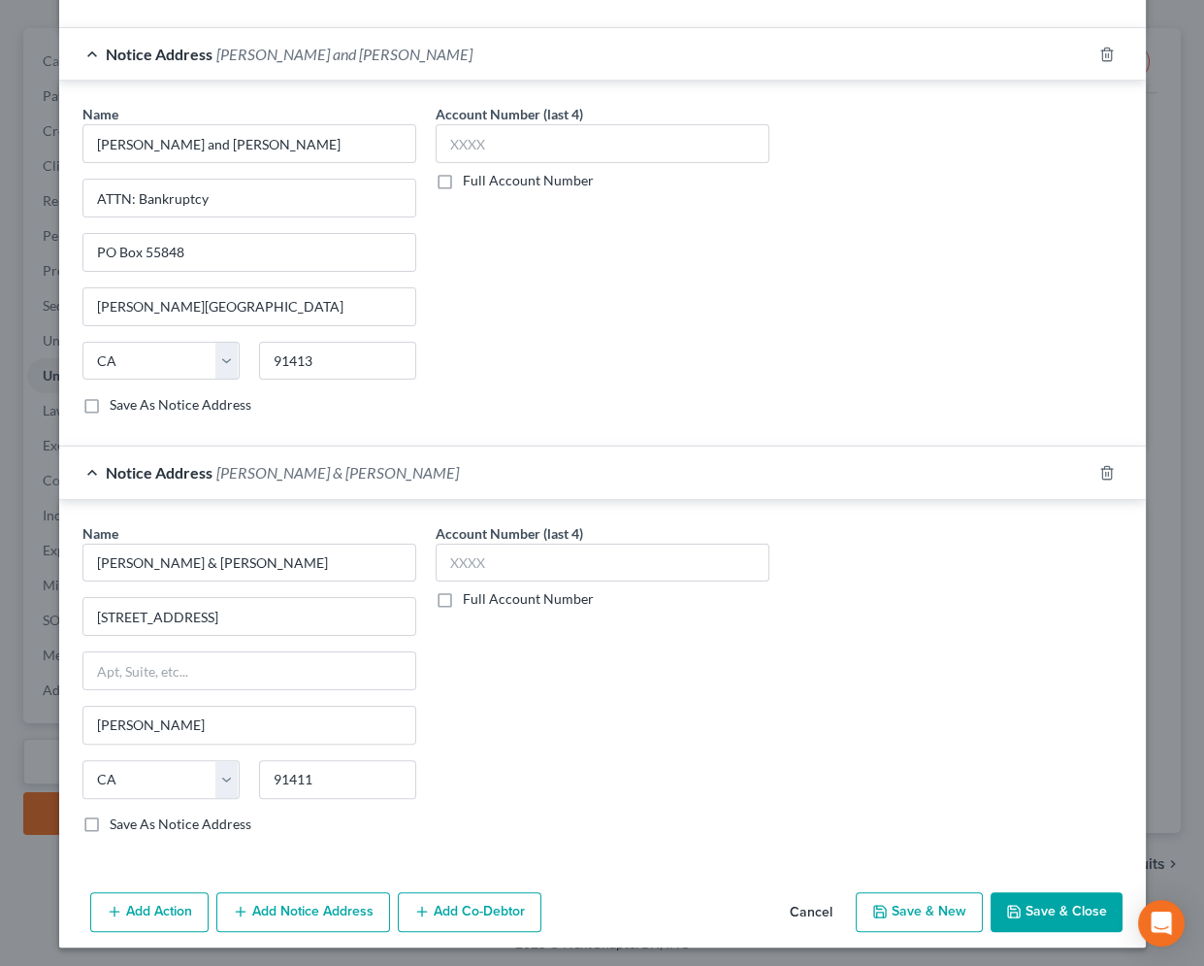
click at [1074, 905] on button "Save & Close" at bounding box center [1057, 912] width 132 height 41
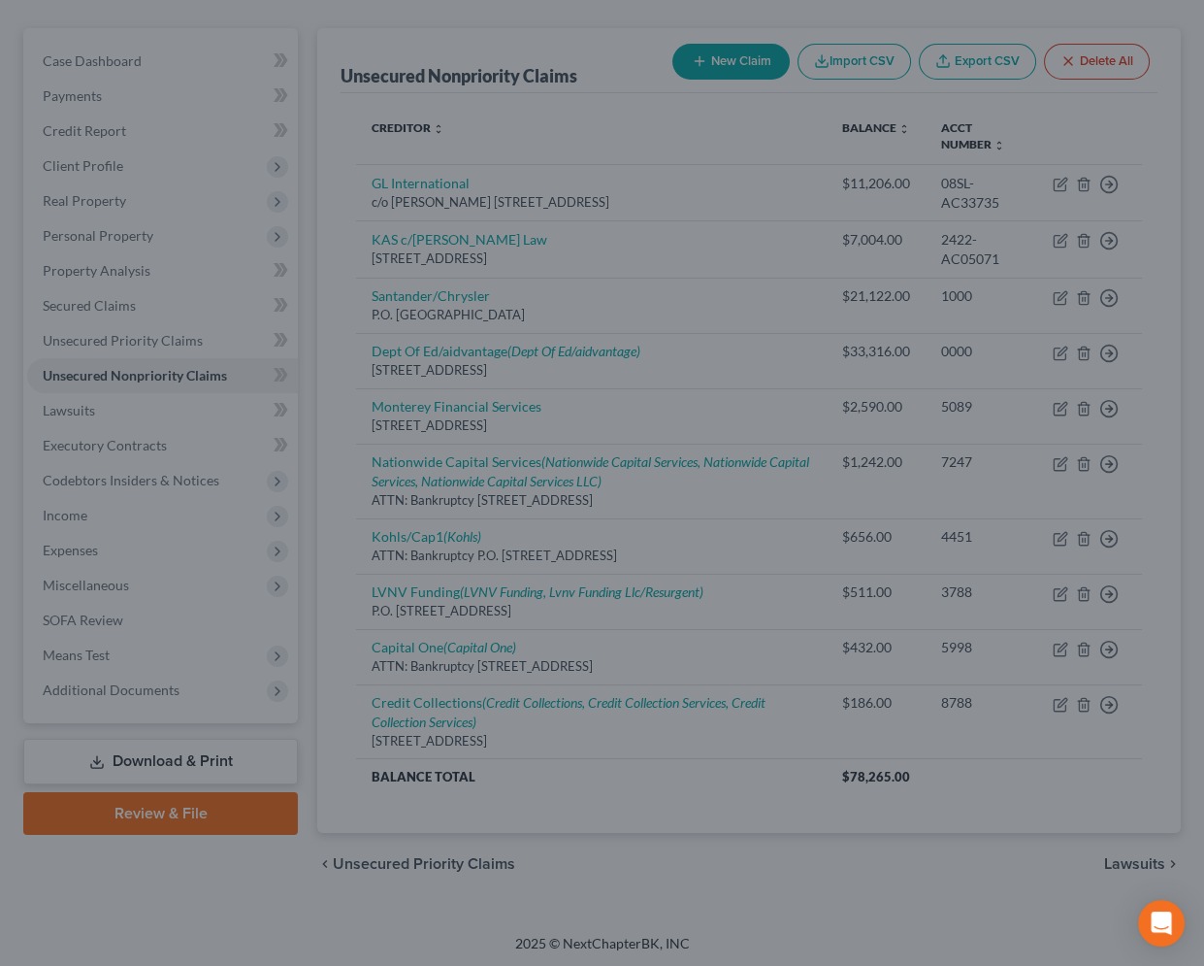
scroll to position [0, 0]
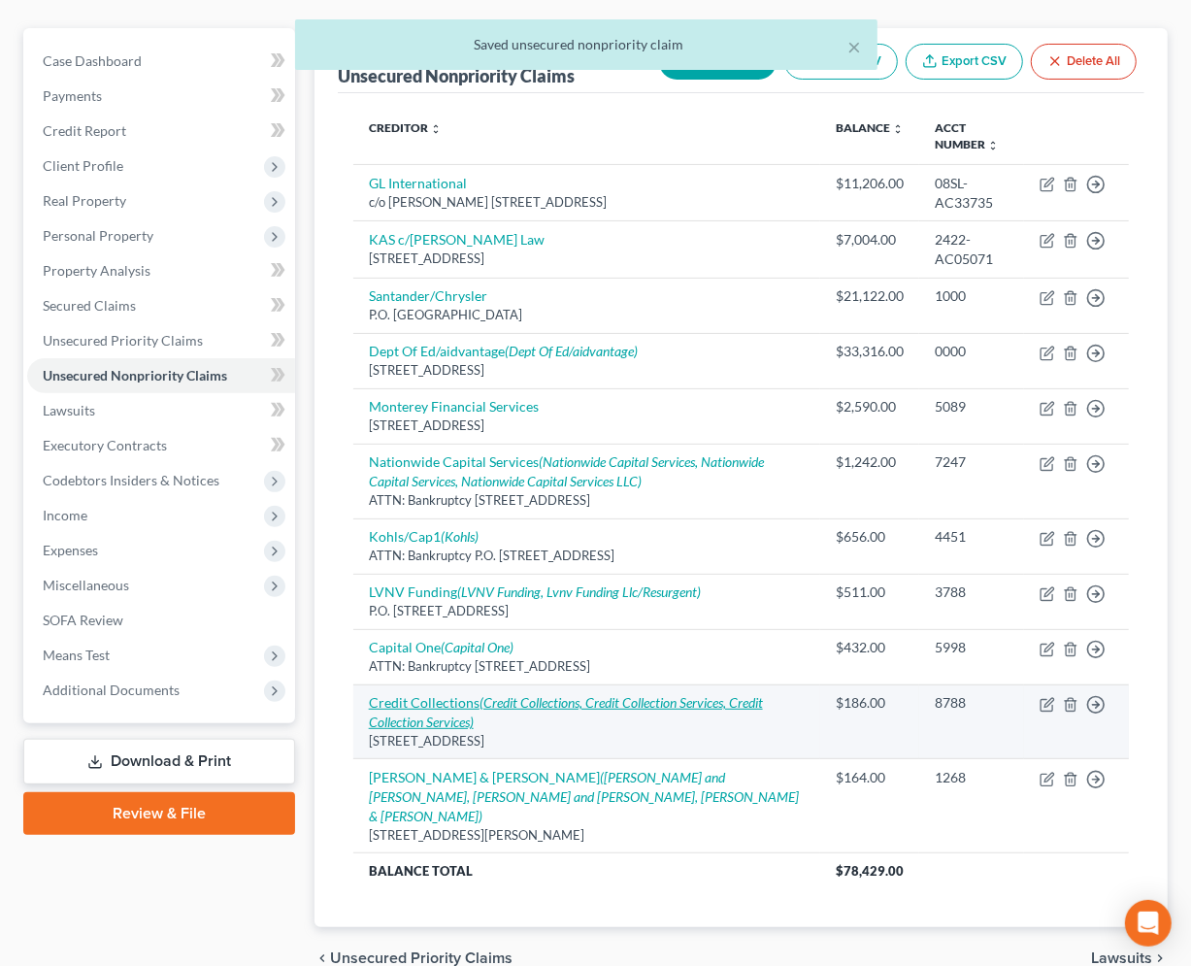
click at [441, 694] on link "Credit Collections (Credit Collections, Credit Collection Services, Credit Coll…" at bounding box center [566, 712] width 394 height 36
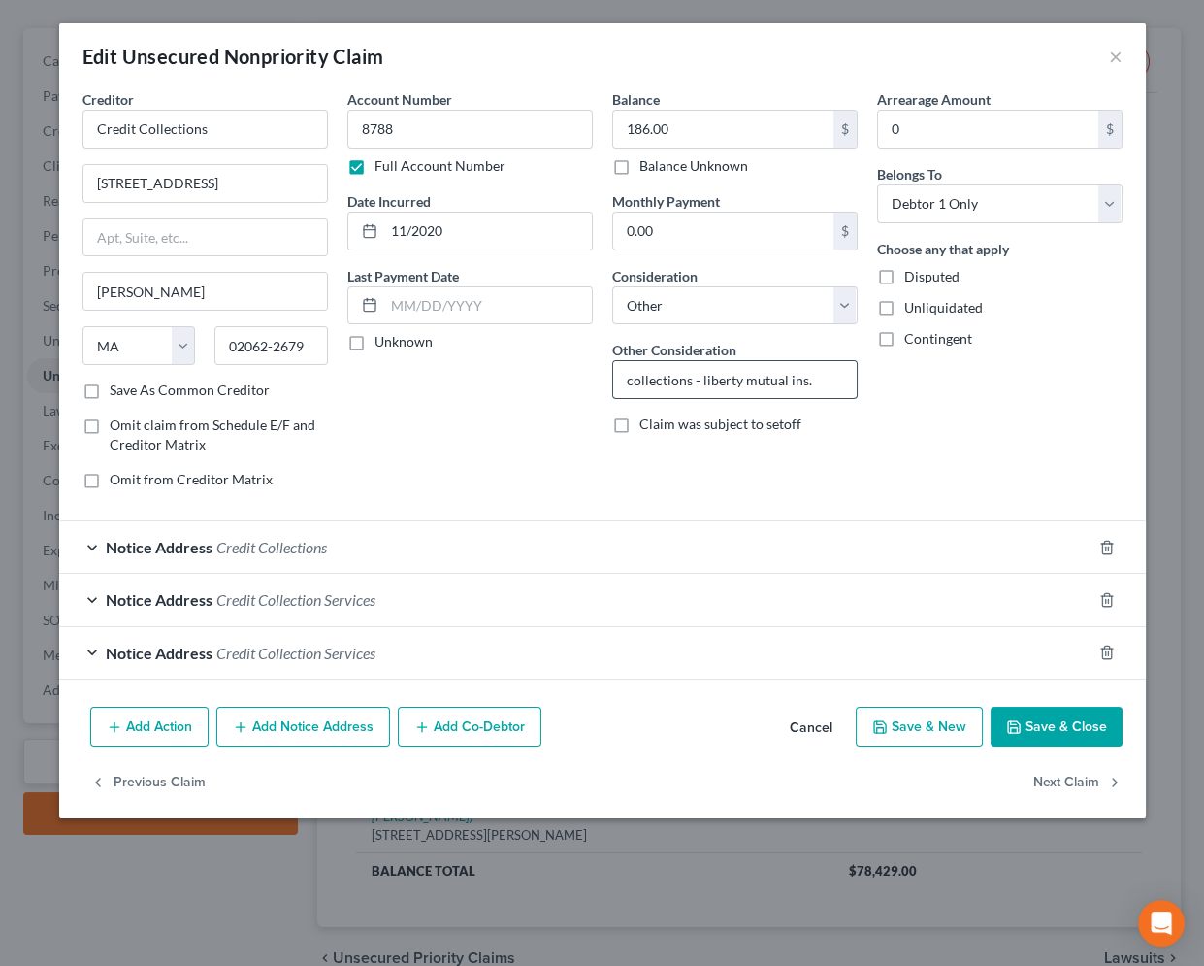
click at [828, 370] on input "collections - liberty mutual ins." at bounding box center [735, 379] width 244 height 37
click at [1067, 724] on button "Save & Close" at bounding box center [1057, 726] width 132 height 41
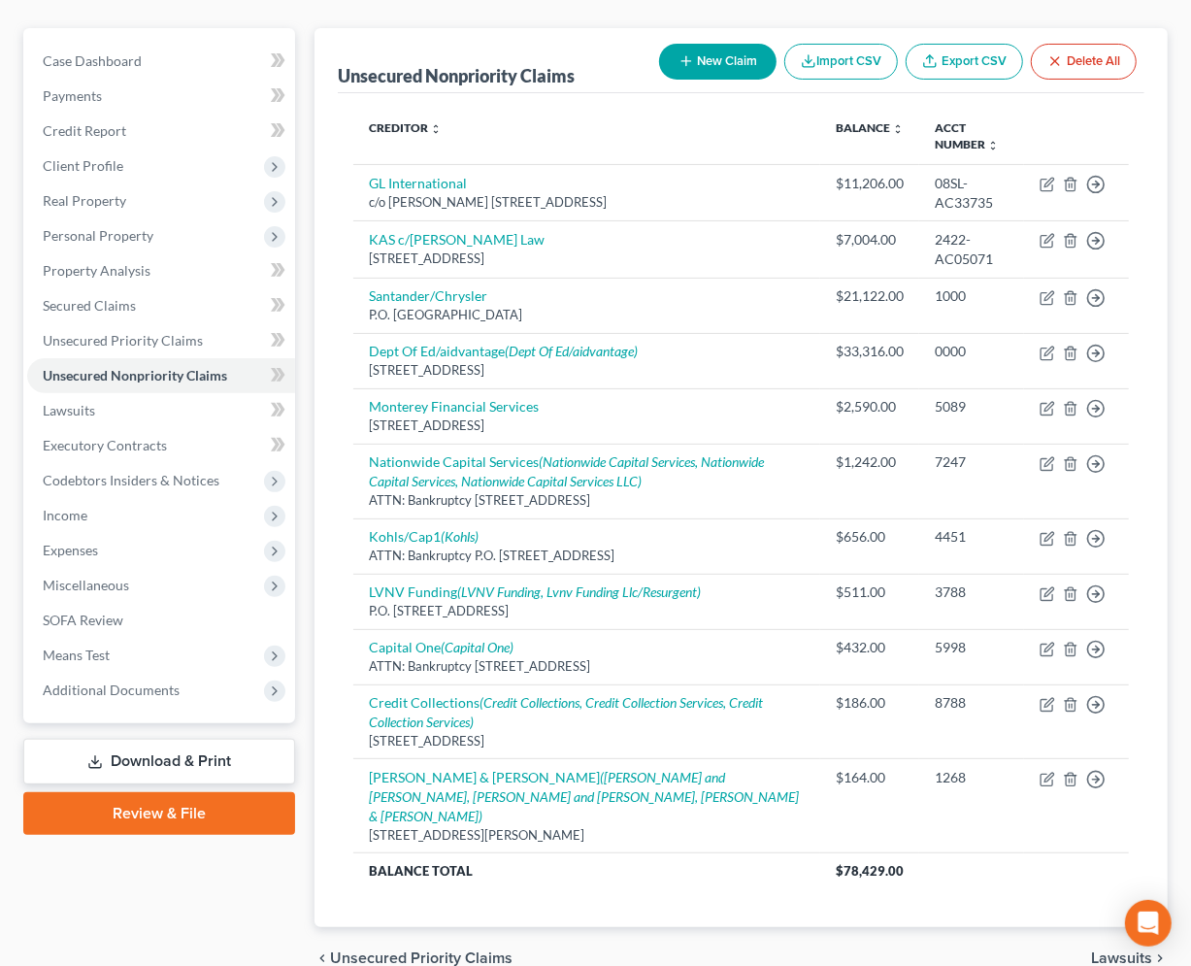
click at [855, 46] on button "Import CSV" at bounding box center [841, 62] width 114 height 36
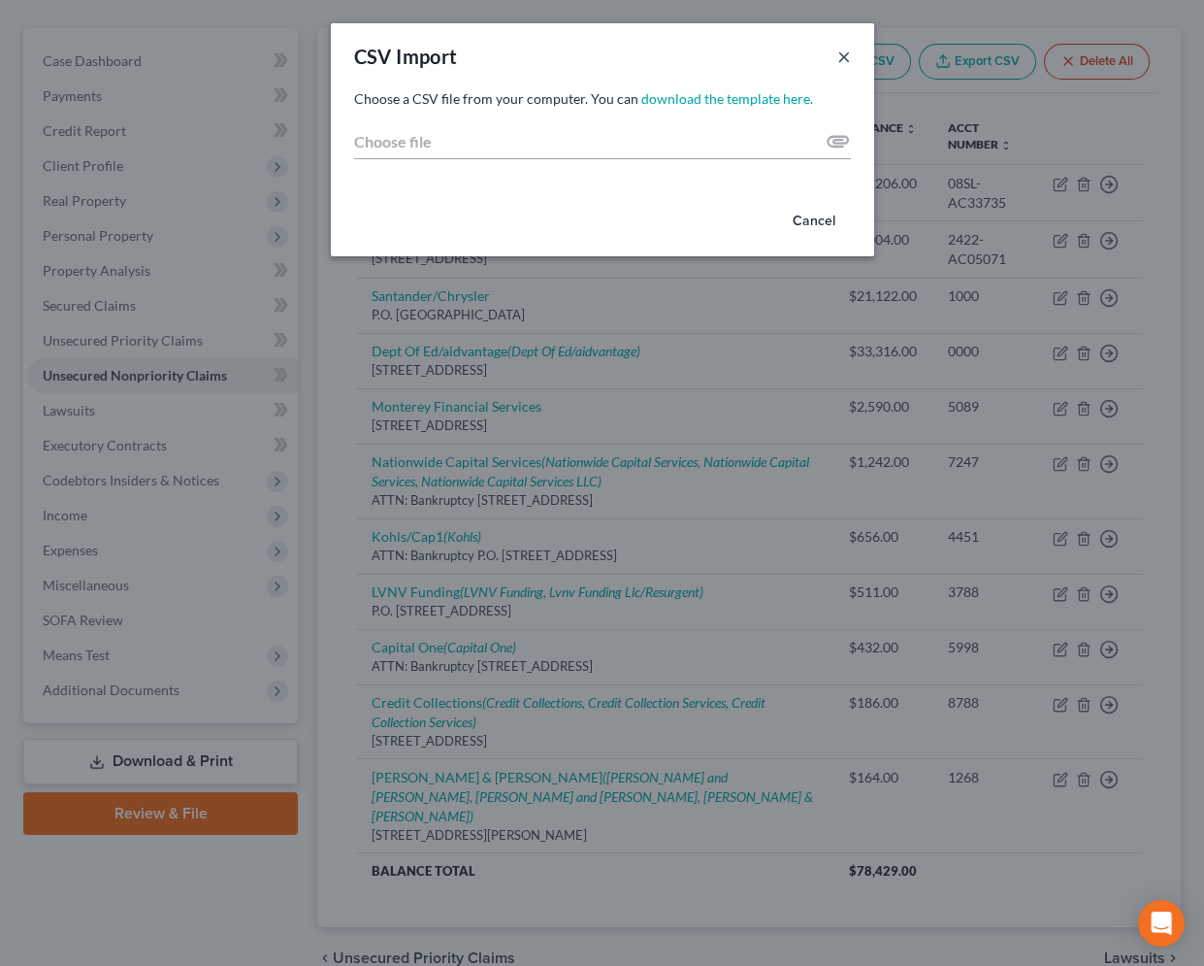
click at [840, 50] on button "×" at bounding box center [844, 56] width 14 height 23
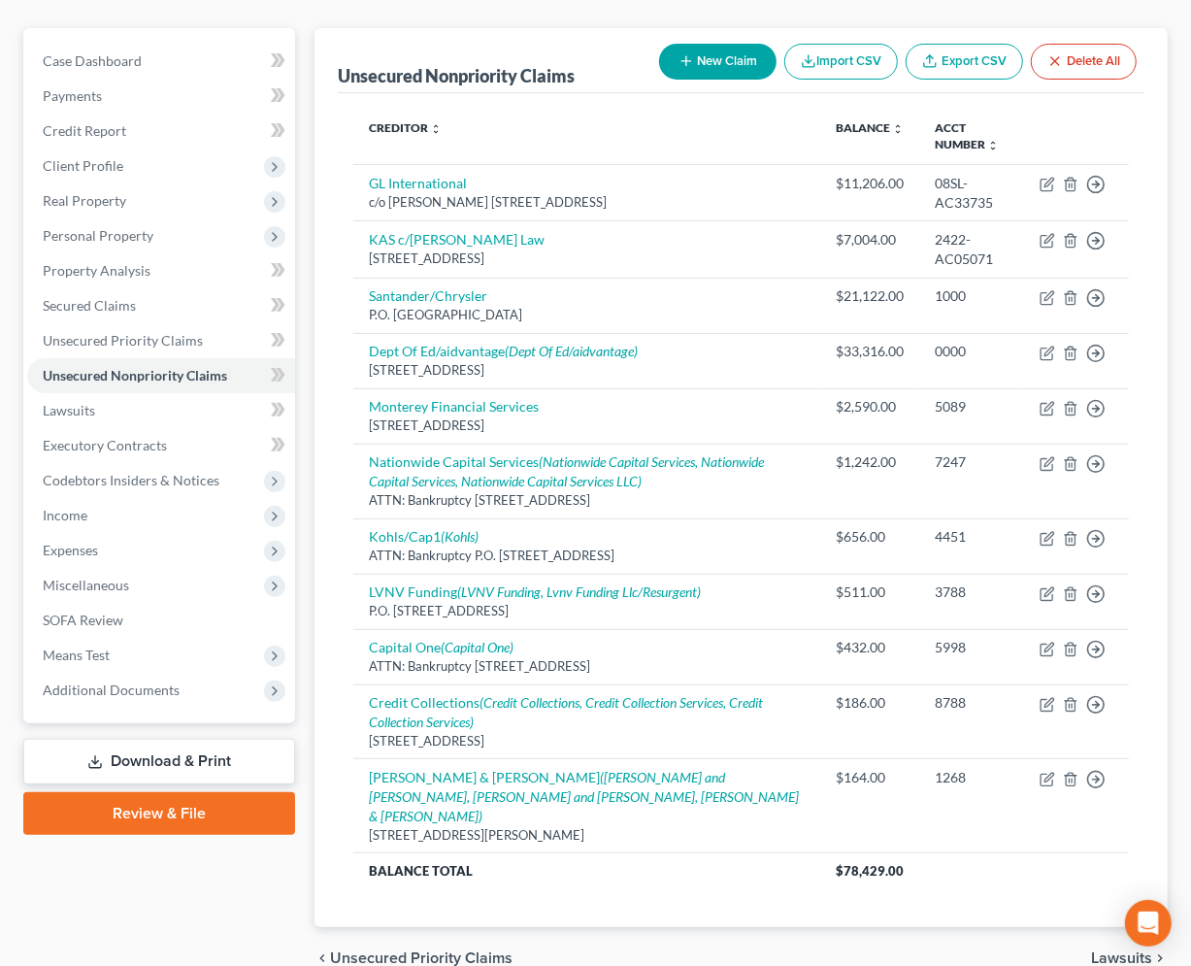
click at [716, 69] on button "New Claim" at bounding box center [717, 62] width 117 height 36
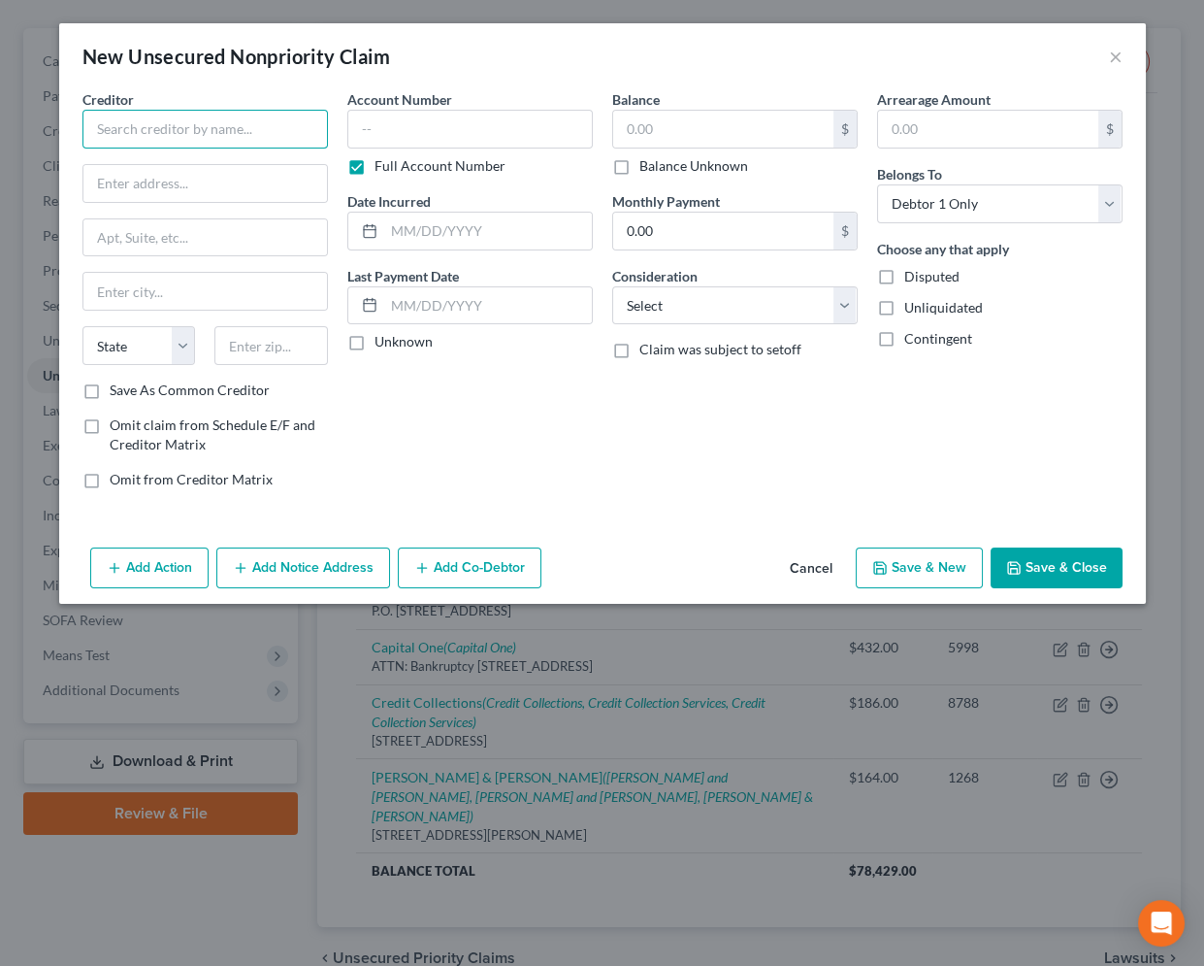
click at [190, 123] on input "text" at bounding box center [205, 129] width 246 height 39
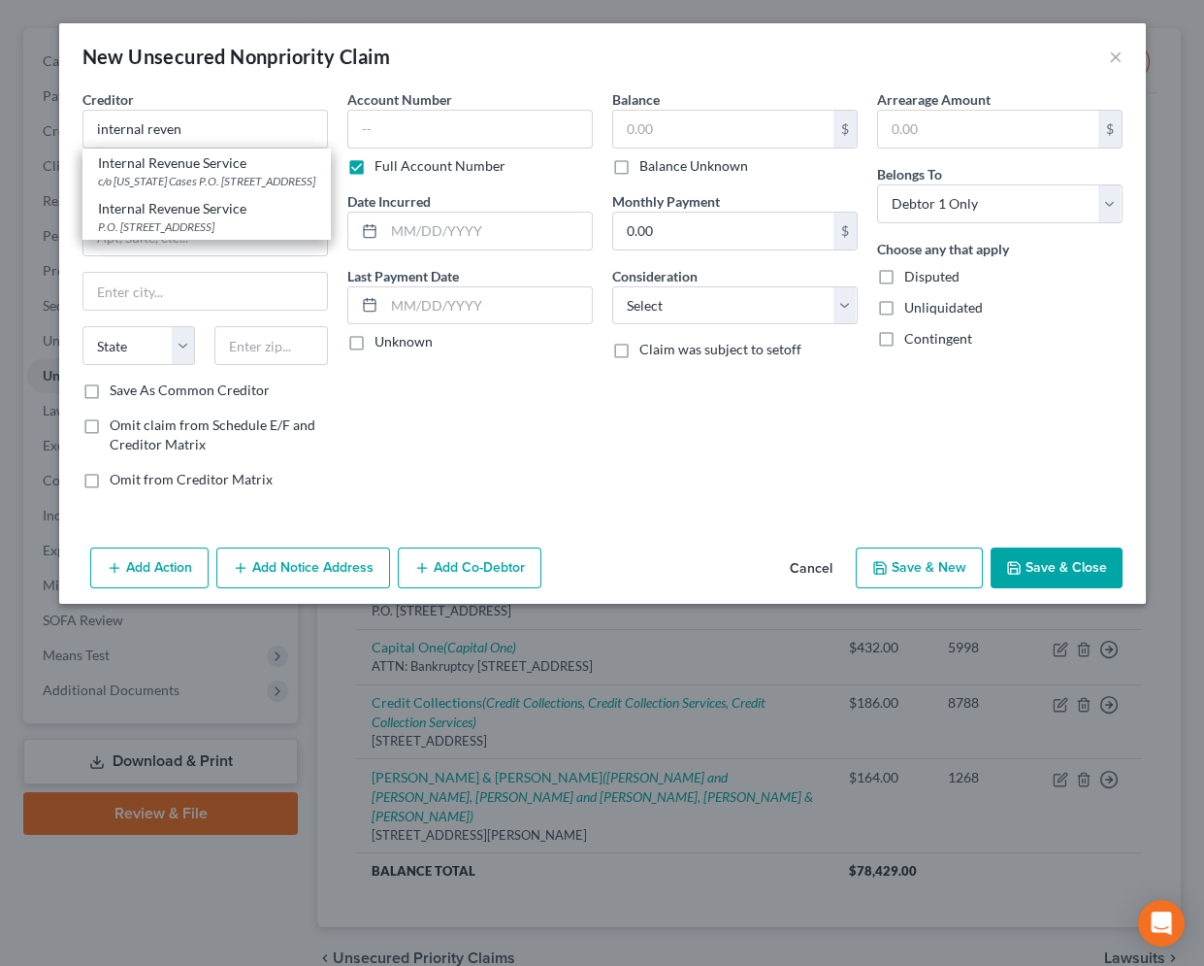
drag, startPoint x: 226, startPoint y: 229, endPoint x: 320, endPoint y: 180, distance: 105.9
click at [226, 218] on div "Internal Revenue Service" at bounding box center [206, 208] width 217 height 19
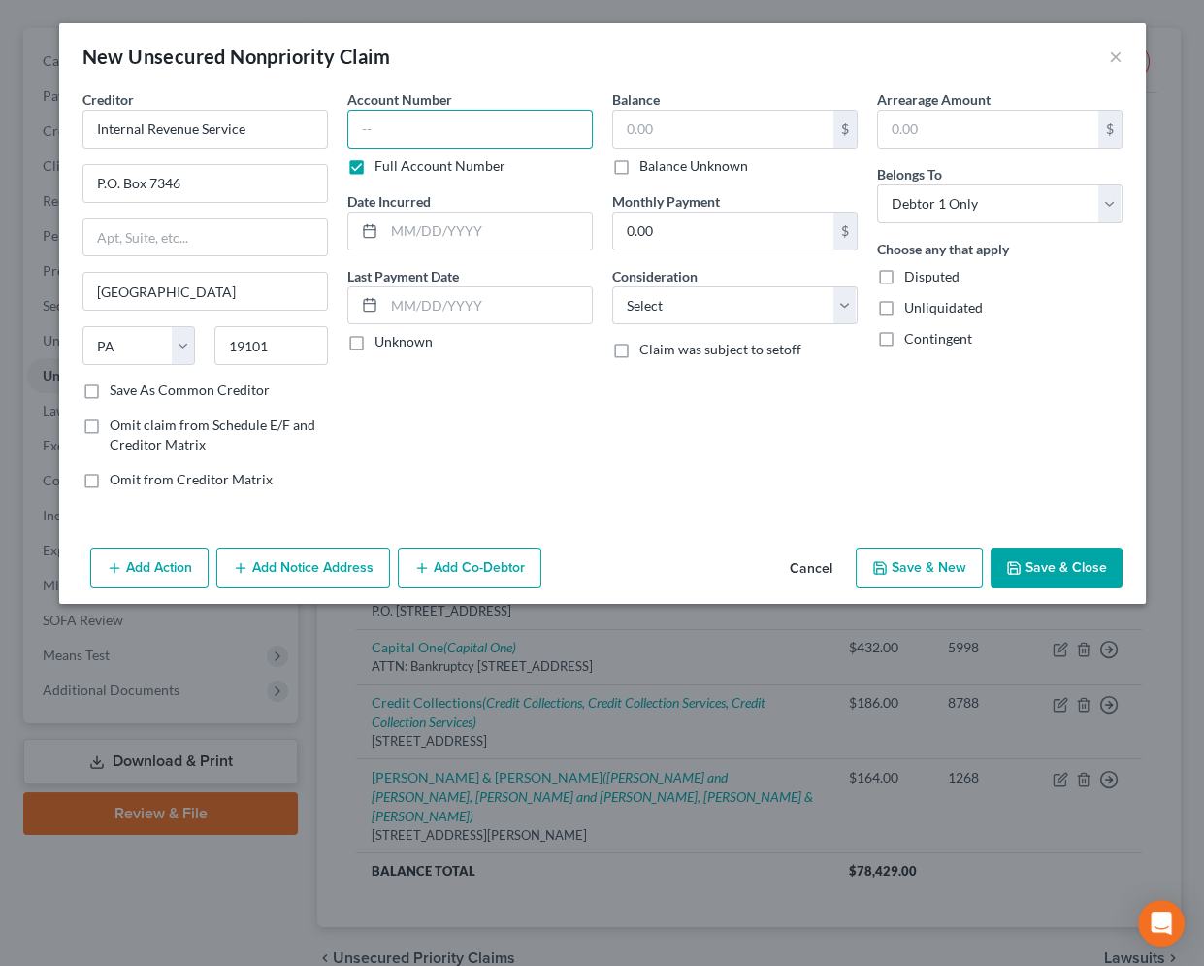
click at [408, 131] on input "text" at bounding box center [470, 129] width 246 height 39
click at [663, 301] on select "Select Cable / Satellite Services Collection Agency Credit Card Debt Debt Couns…" at bounding box center [735, 305] width 246 height 39
click at [612, 286] on select "Select Cable / Satellite Services Collection Agency Credit Card Debt Debt Couns…" at bounding box center [735, 305] width 246 height 39
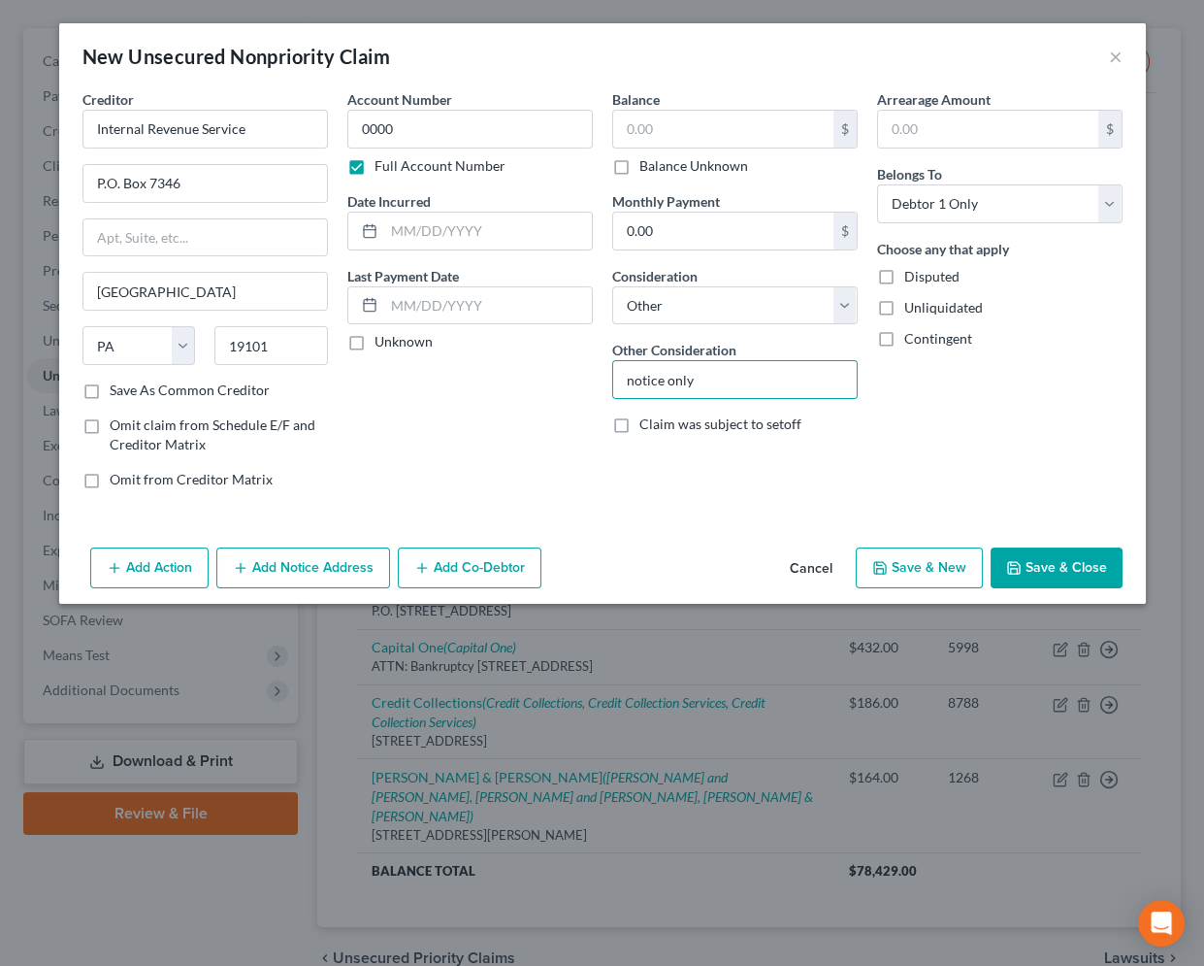
click at [940, 563] on button "Save & New" at bounding box center [919, 567] width 127 height 41
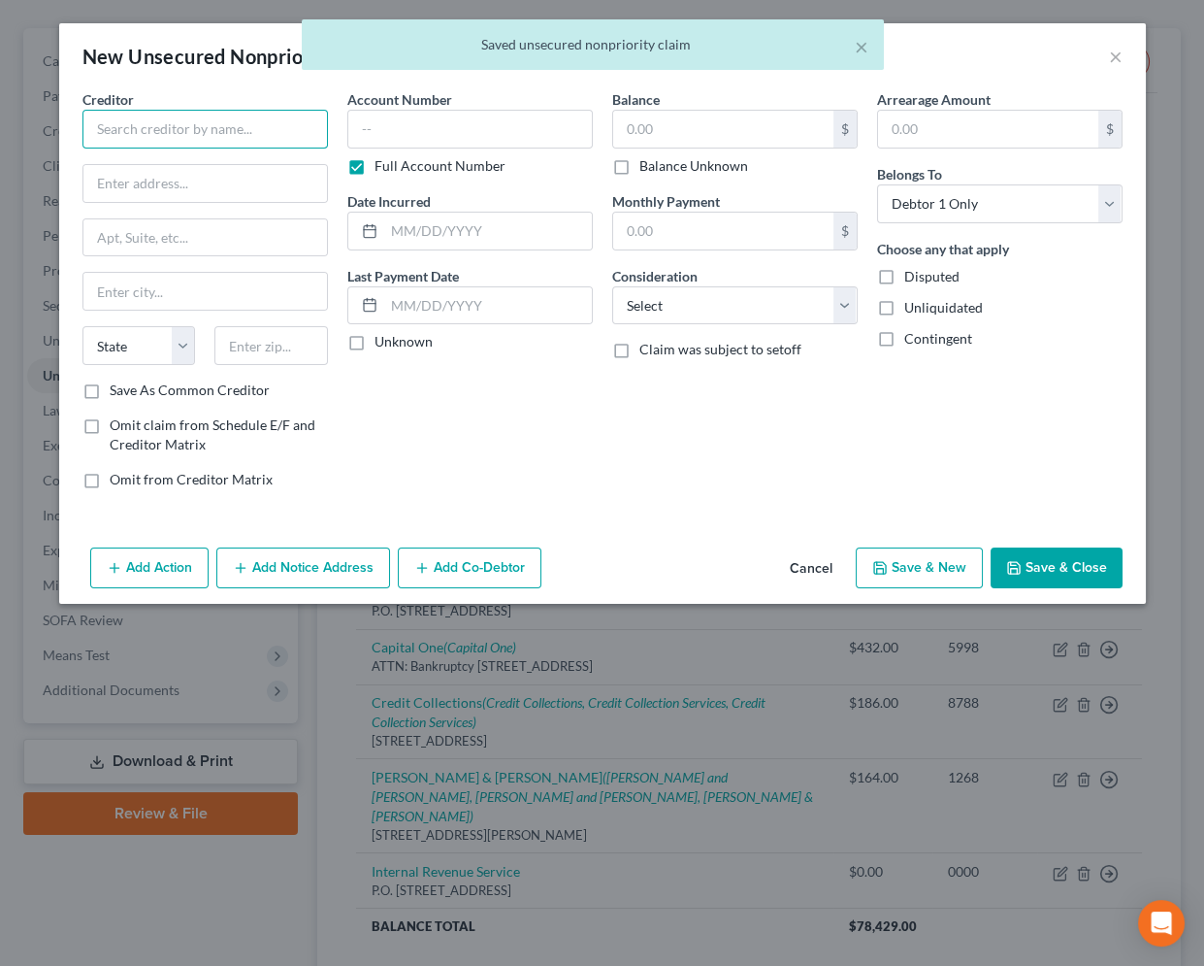
click at [176, 136] on input "text" at bounding box center [205, 129] width 246 height 39
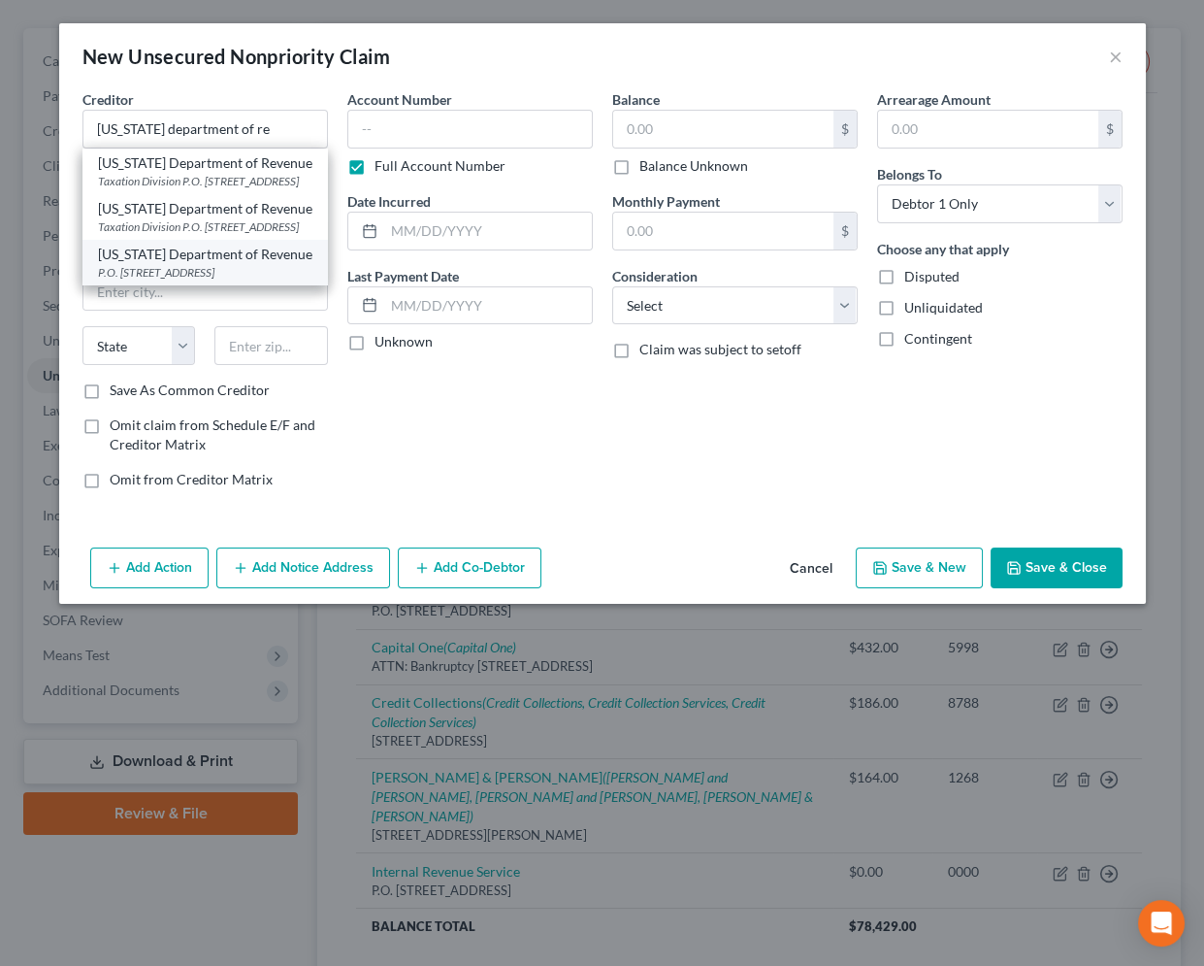
click at [213, 280] on div "P.O. [STREET_ADDRESS]" at bounding box center [205, 272] width 214 height 16
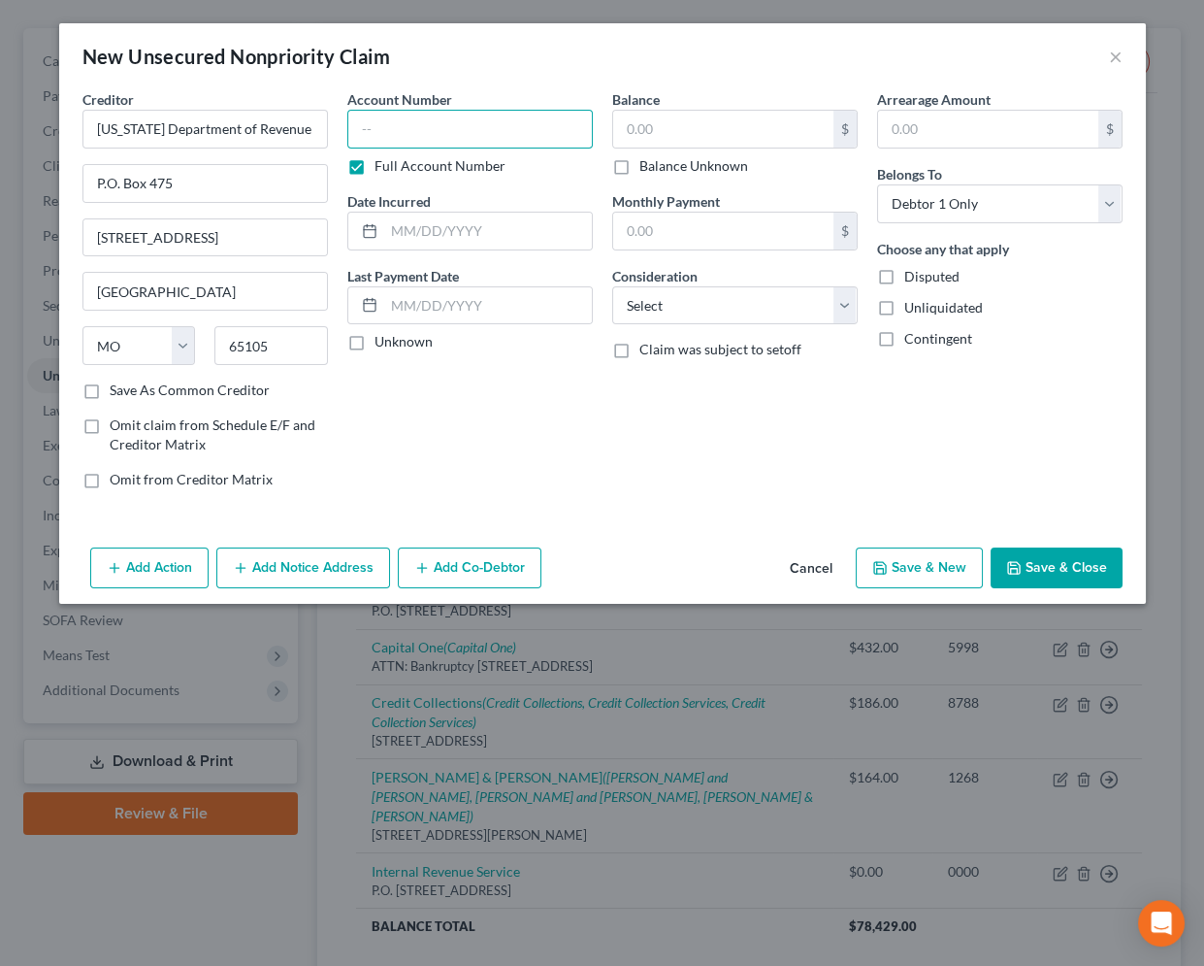
click at [490, 142] on input "text" at bounding box center [470, 129] width 246 height 39
click at [710, 303] on select "Select Cable / Satellite Services Collection Agency Credit Card Debt Debt Couns…" at bounding box center [735, 305] width 246 height 39
click at [612, 286] on select "Select Cable / Satellite Services Collection Agency Credit Card Debt Debt Couns…" at bounding box center [735, 305] width 246 height 39
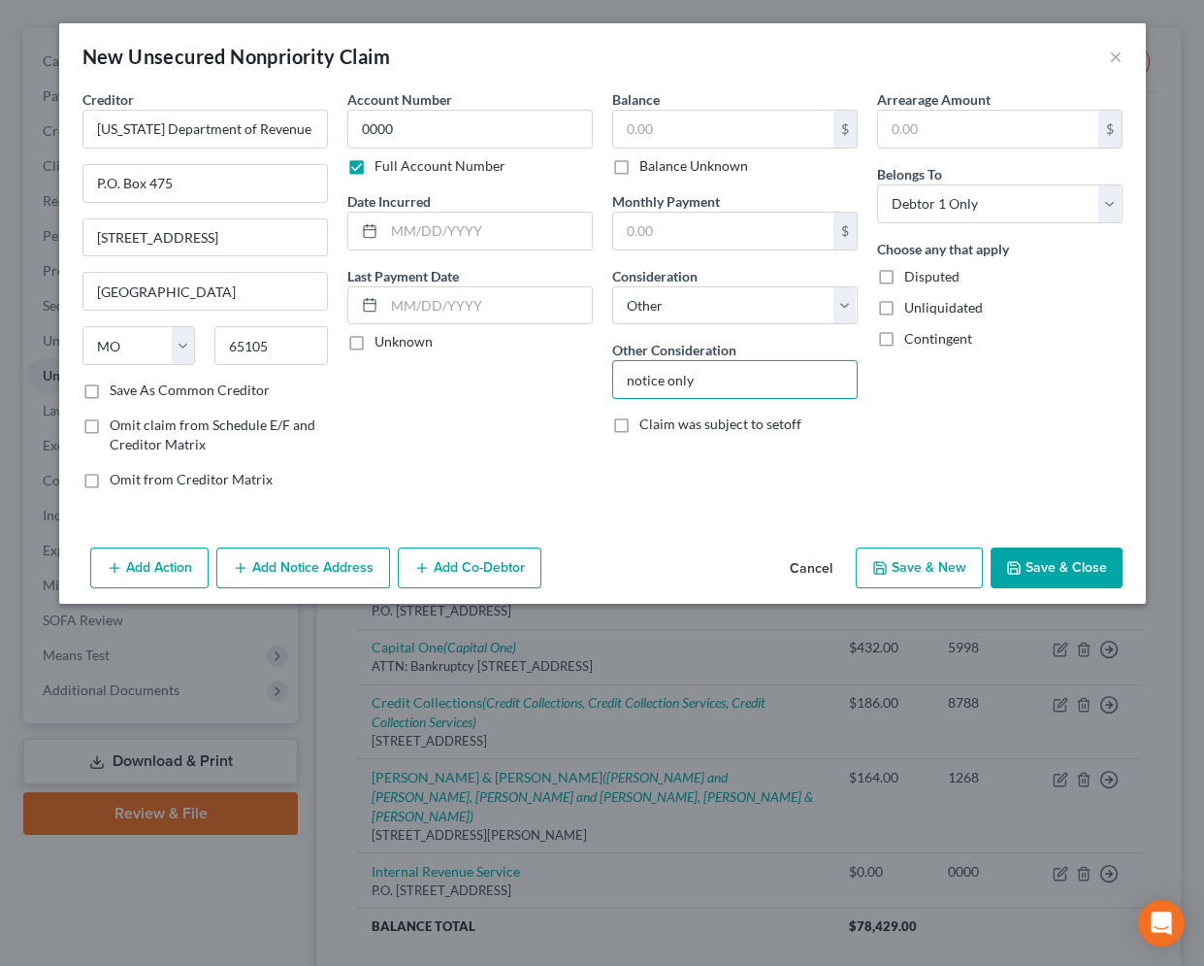
drag, startPoint x: 288, startPoint y: 562, endPoint x: 272, endPoint y: 574, distance: 20.2
click at [287, 560] on button "Add Notice Address" at bounding box center [303, 567] width 174 height 41
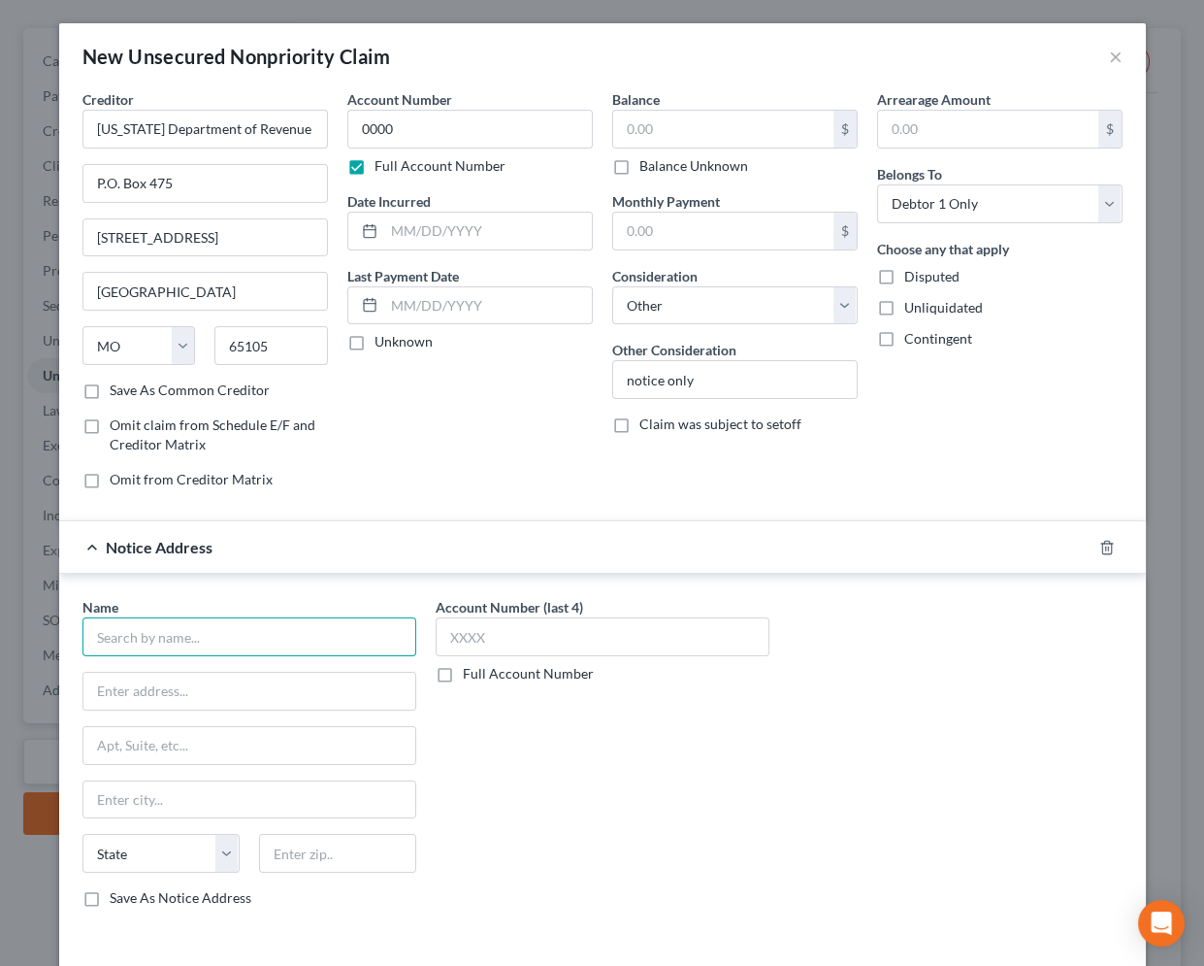
click at [245, 627] on input "text" at bounding box center [249, 636] width 334 height 39
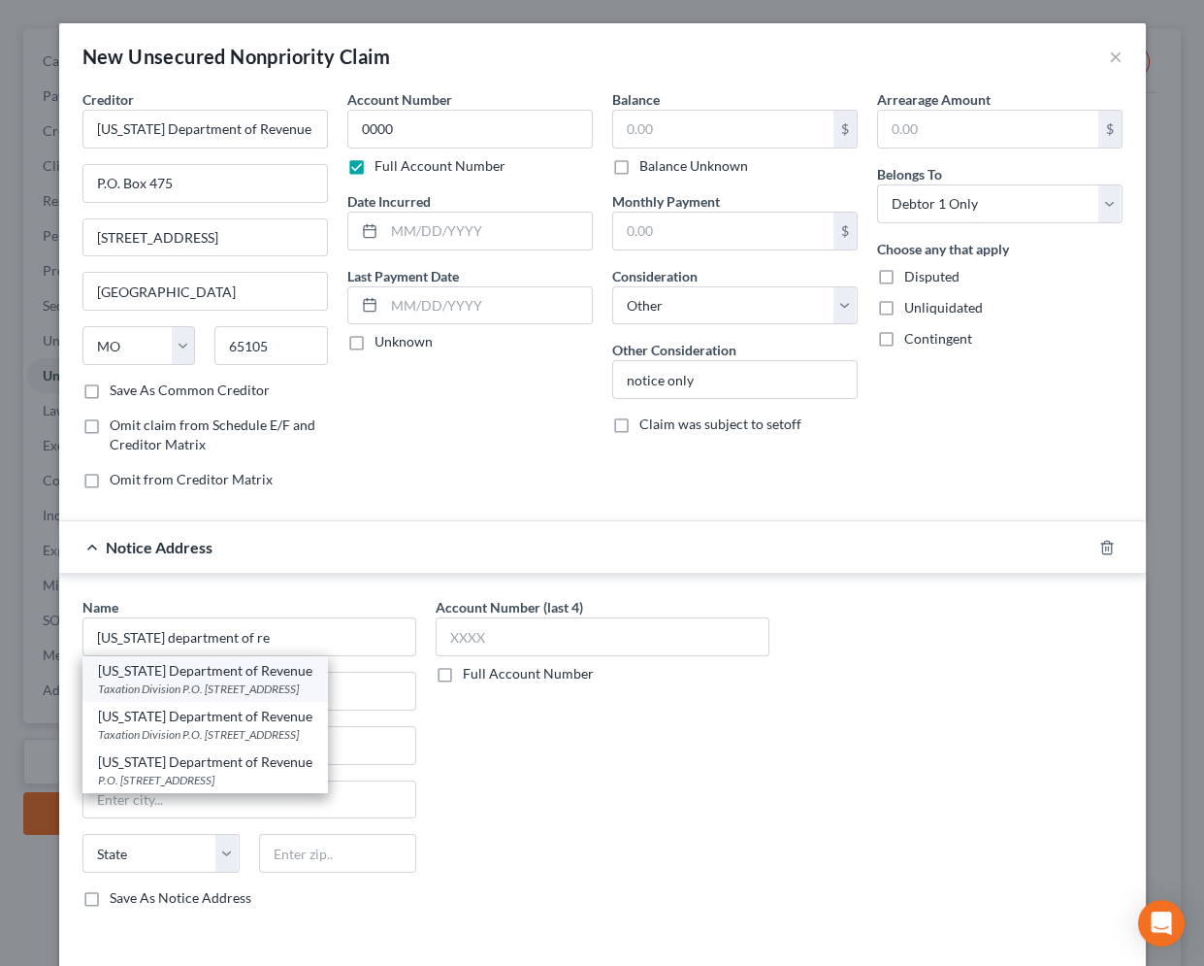
click at [262, 680] on div "Taxation Division P.O. [STREET_ADDRESS]" at bounding box center [205, 688] width 214 height 16
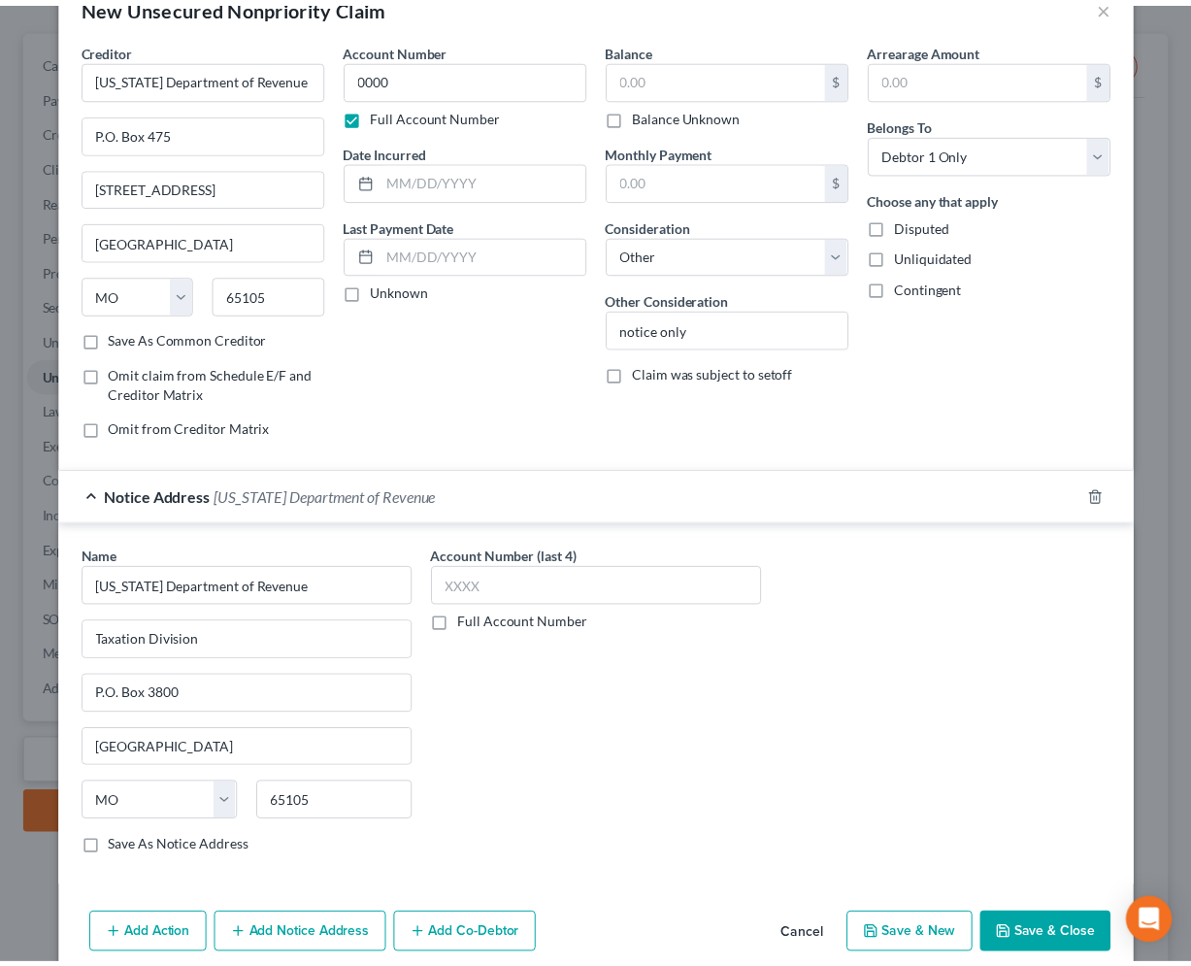
scroll to position [77, 0]
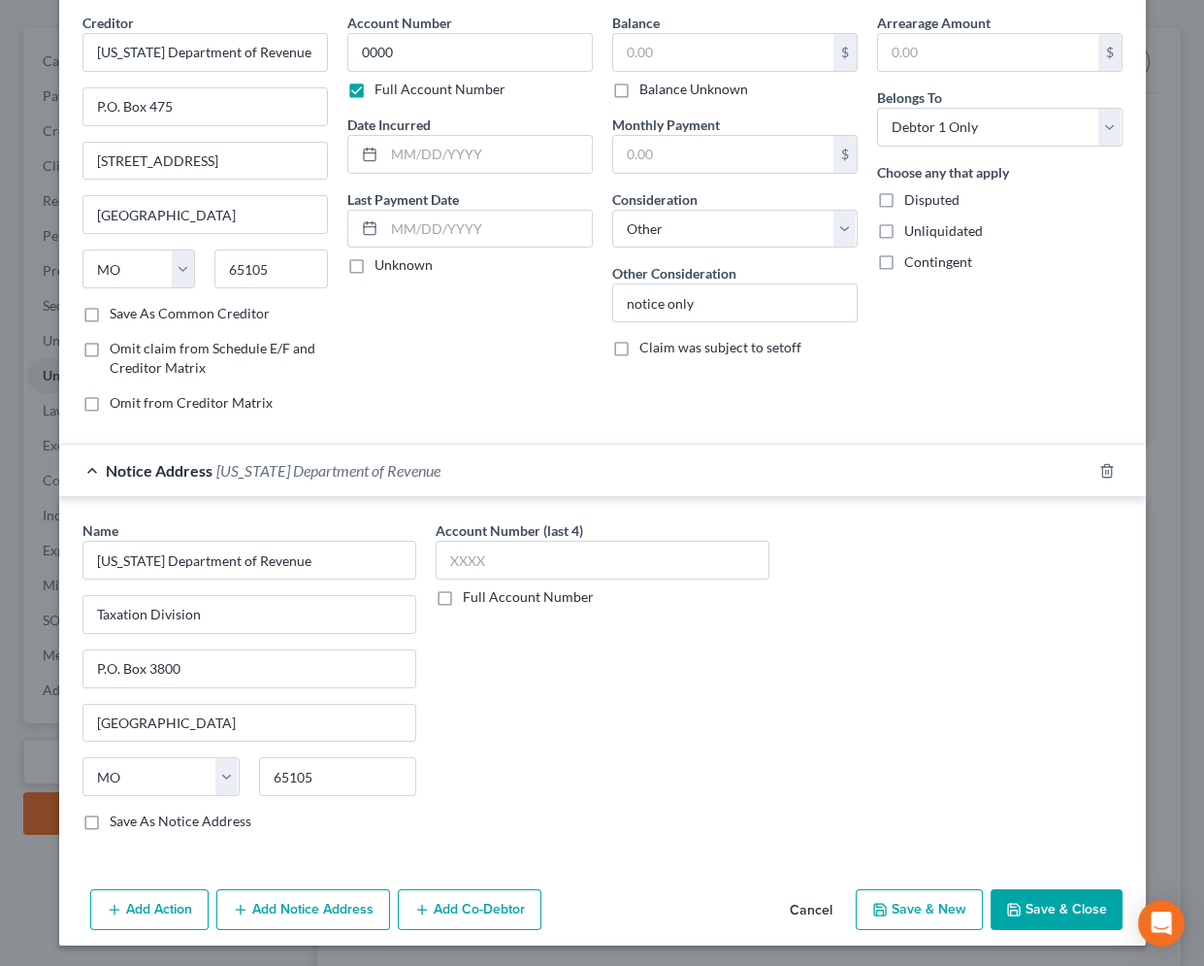
click at [1070, 915] on button "Save & Close" at bounding box center [1057, 909] width 132 height 41
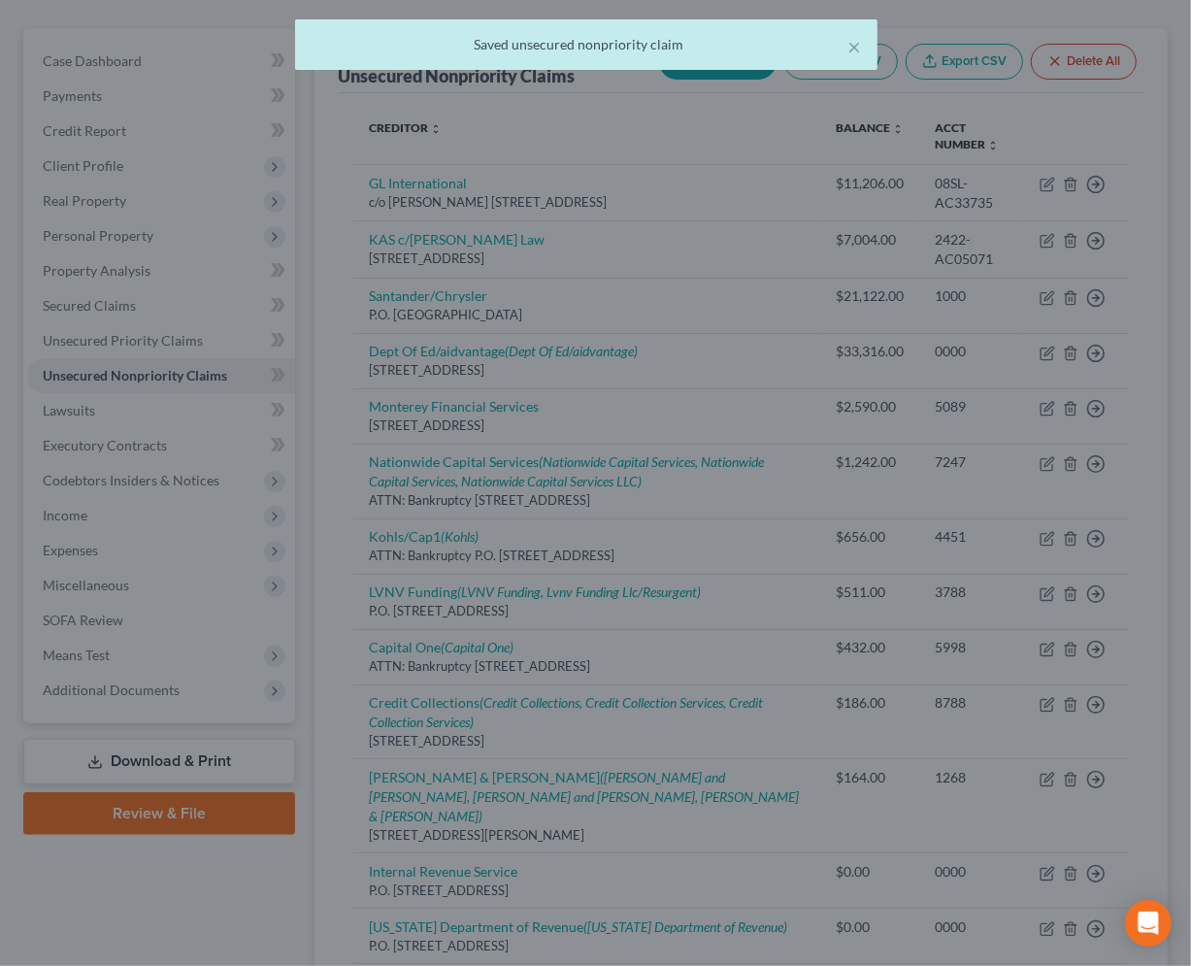
scroll to position [0, 0]
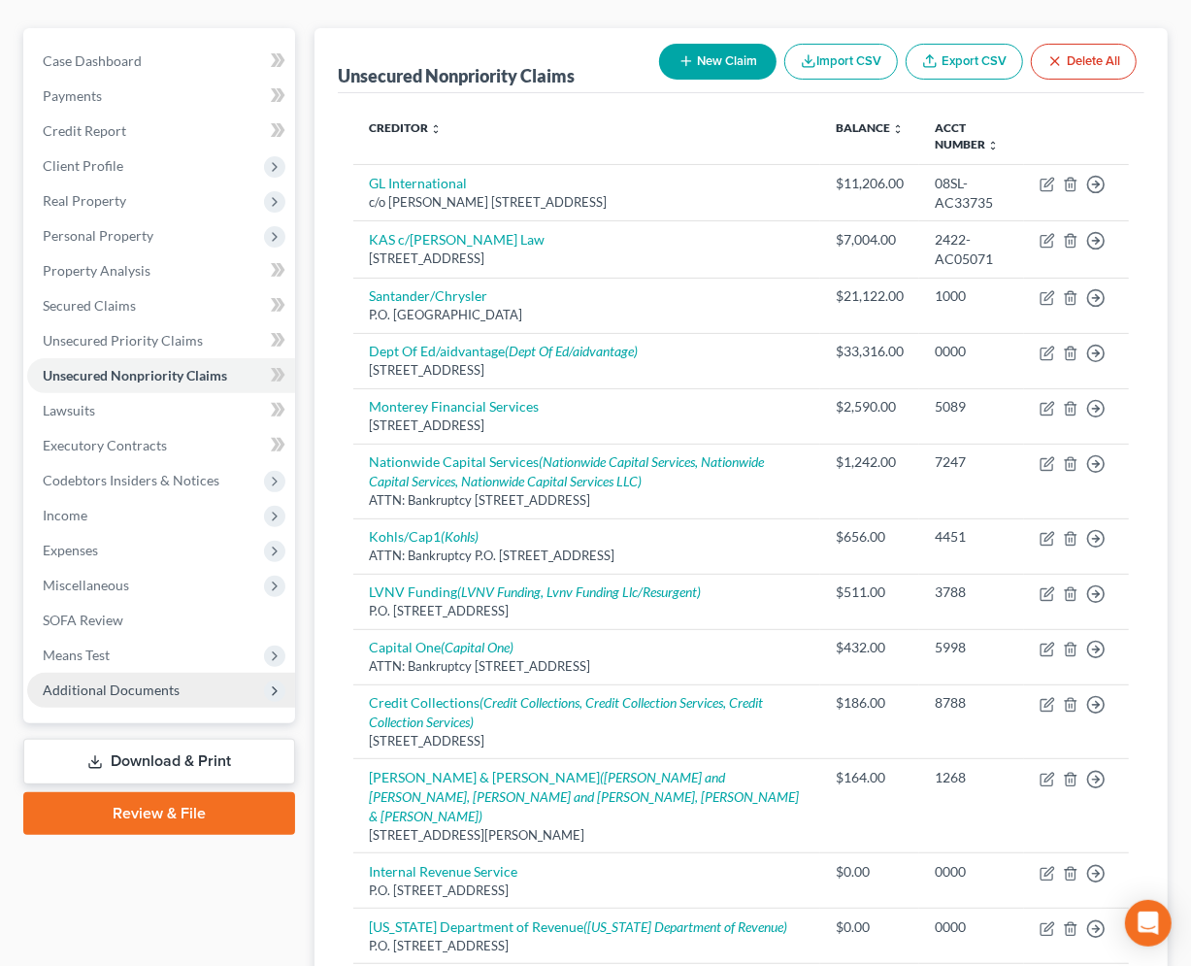
click at [146, 687] on span "Additional Documents" at bounding box center [111, 689] width 137 height 16
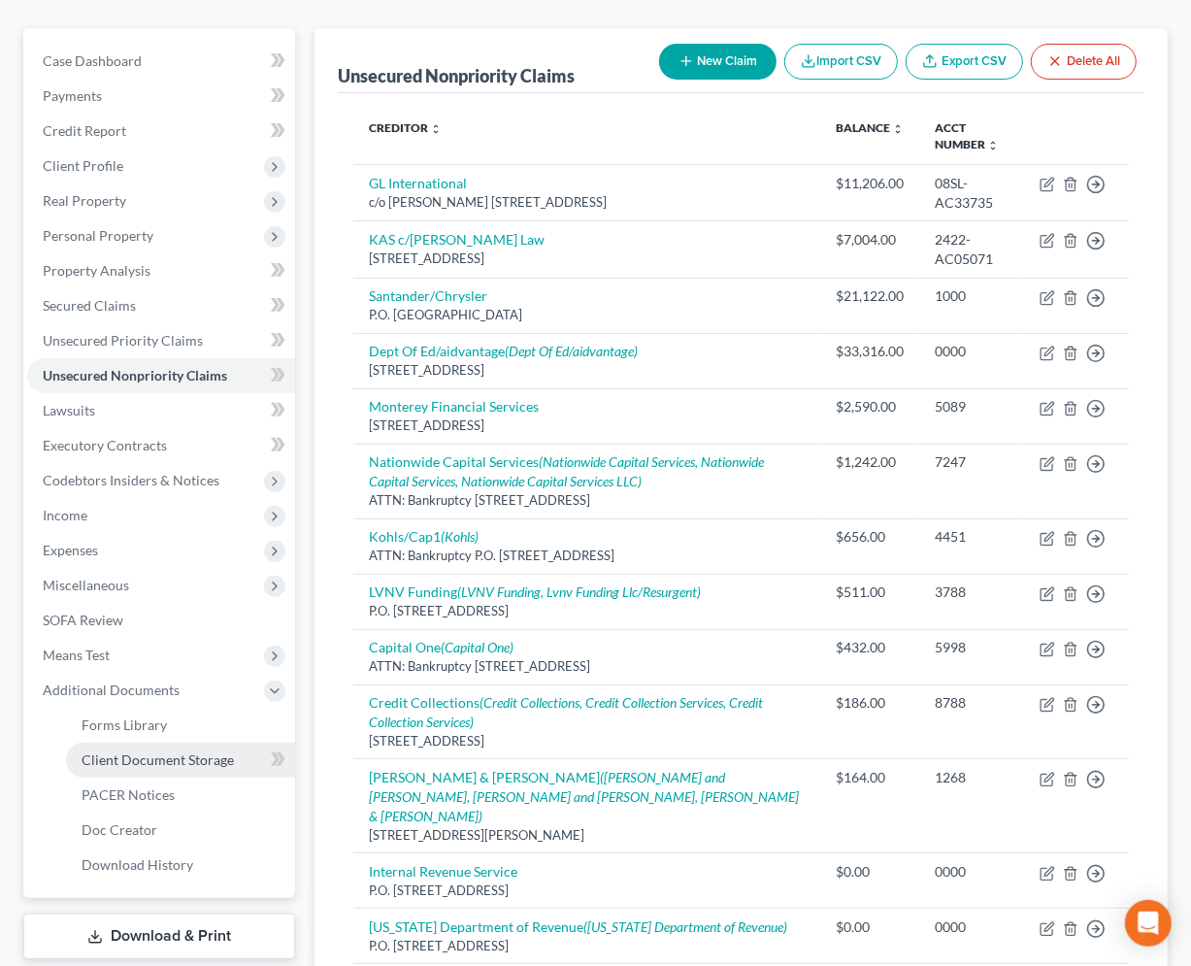
click at [150, 763] on span "Client Document Storage" at bounding box center [158, 759] width 152 height 16
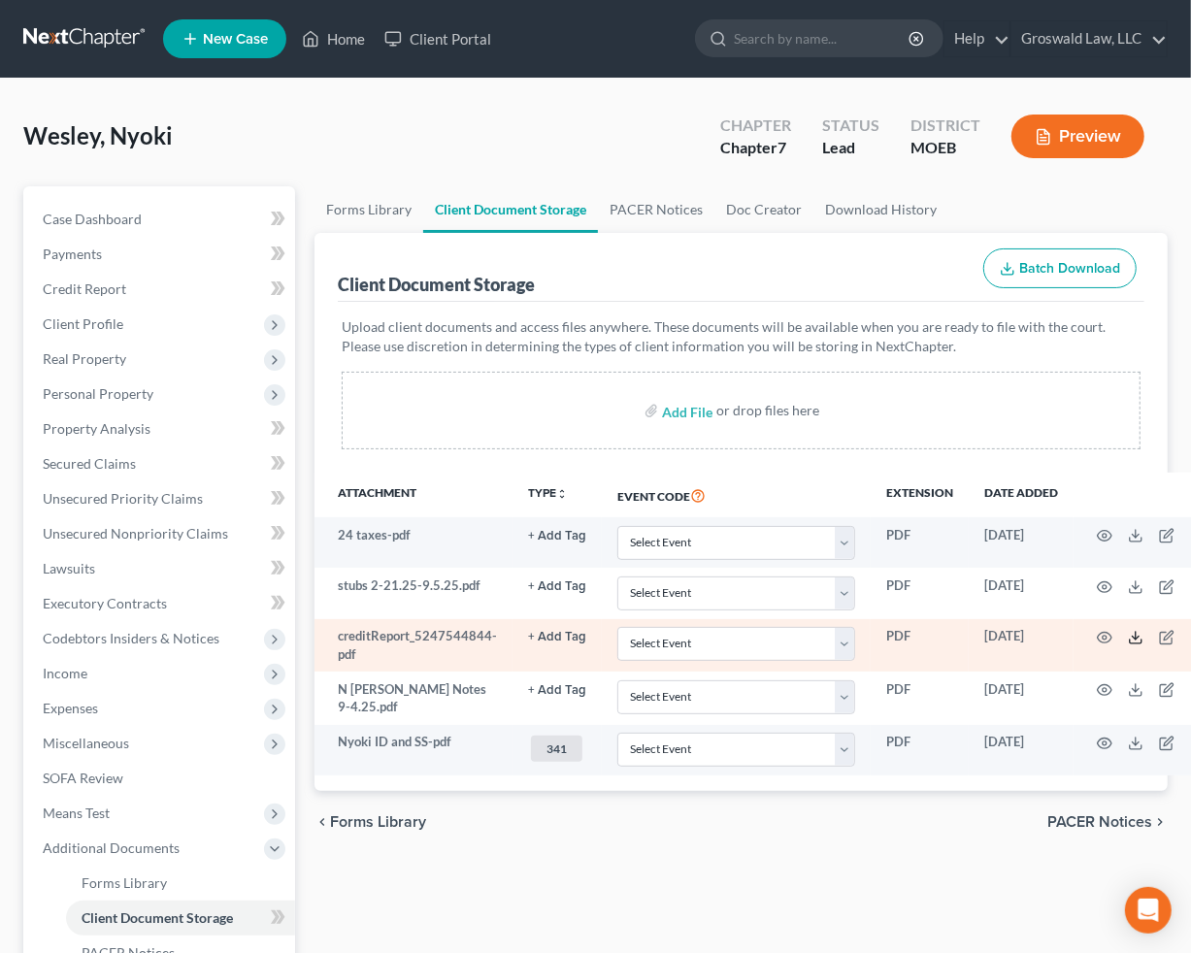
click at [1132, 637] on polyline at bounding box center [1135, 638] width 7 height 3
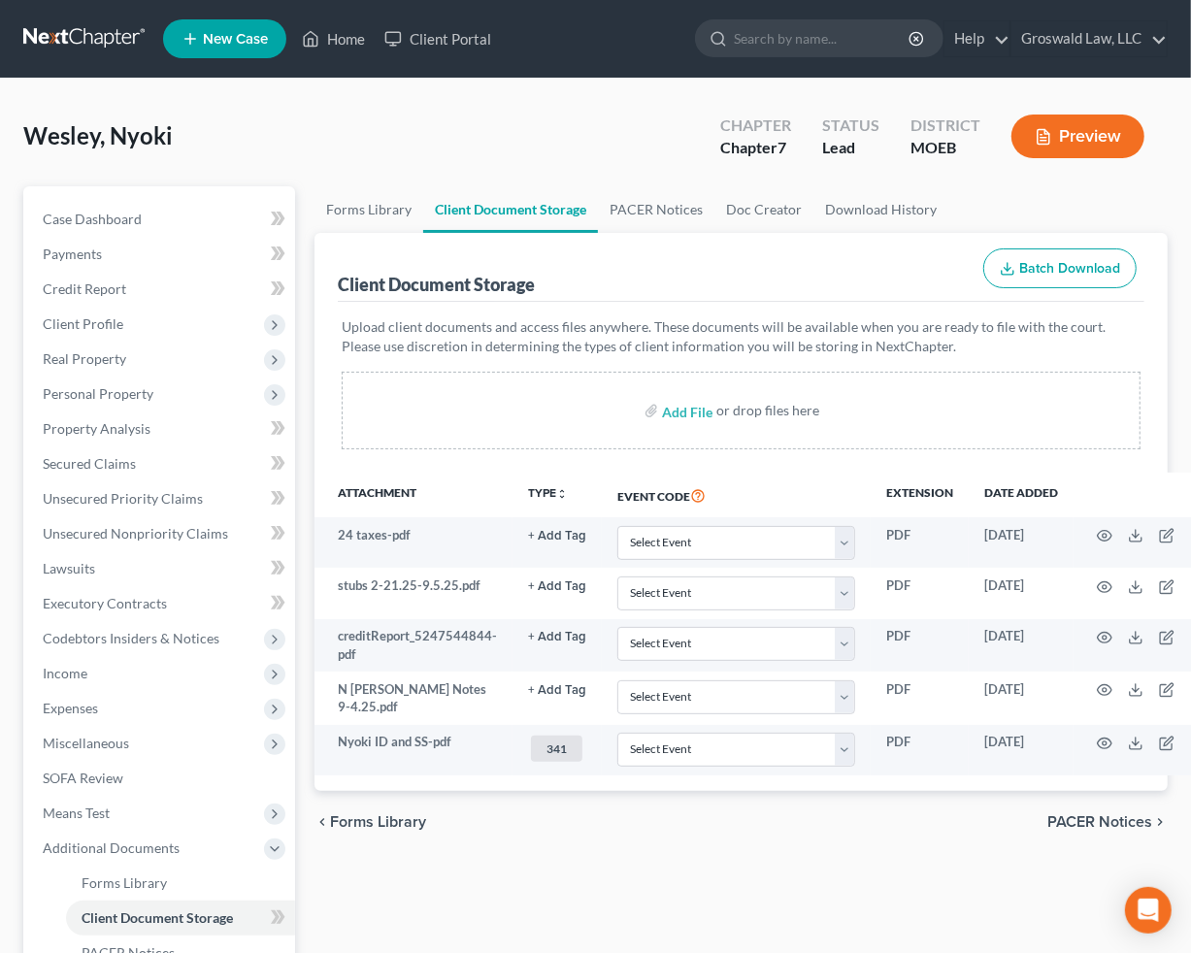
click at [434, 328] on p "Upload client documents and access files anywhere. These documents will be avai…" at bounding box center [741, 336] width 799 height 39
click at [147, 532] on span "Unsecured Nonpriority Claims" at bounding box center [135, 533] width 185 height 16
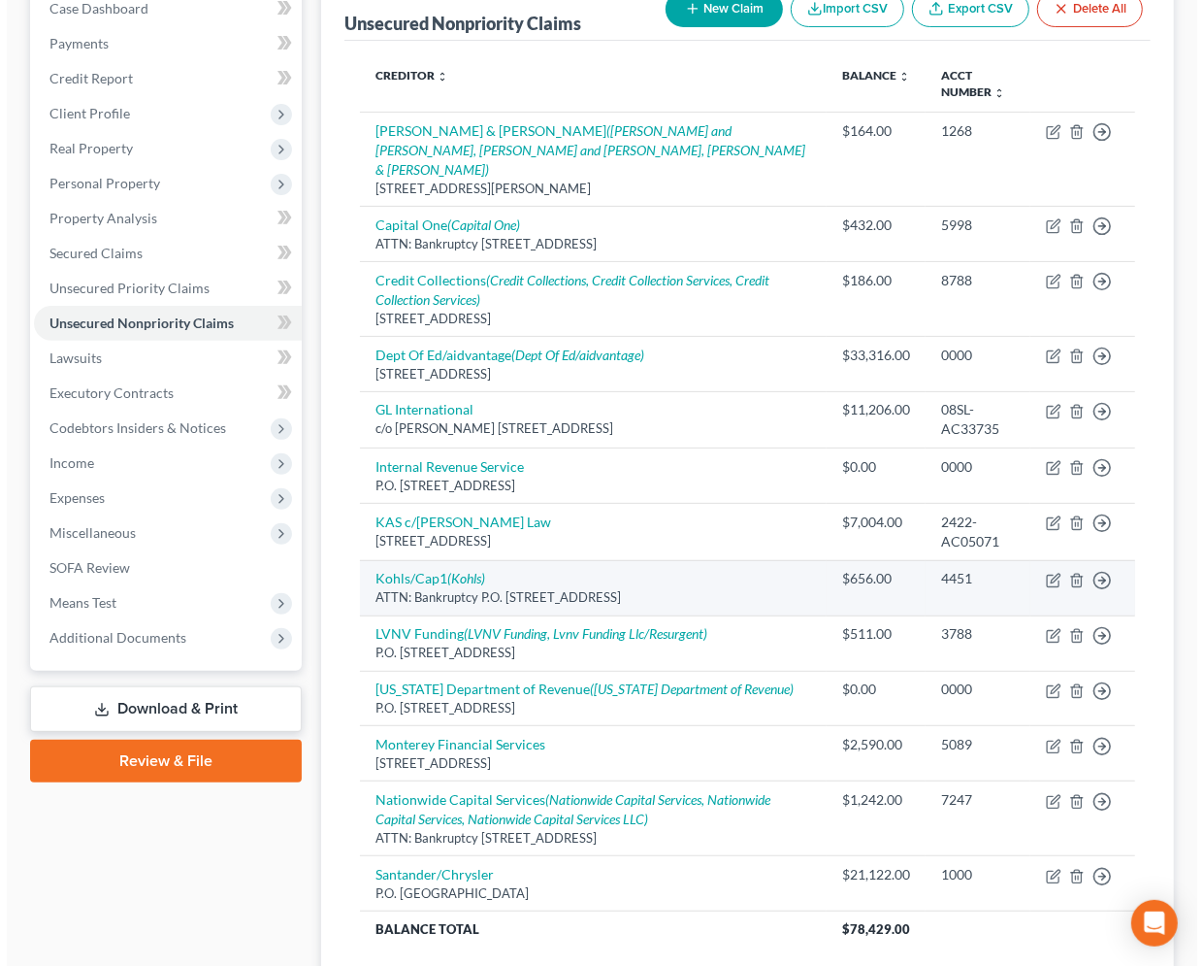
scroll to position [324, 0]
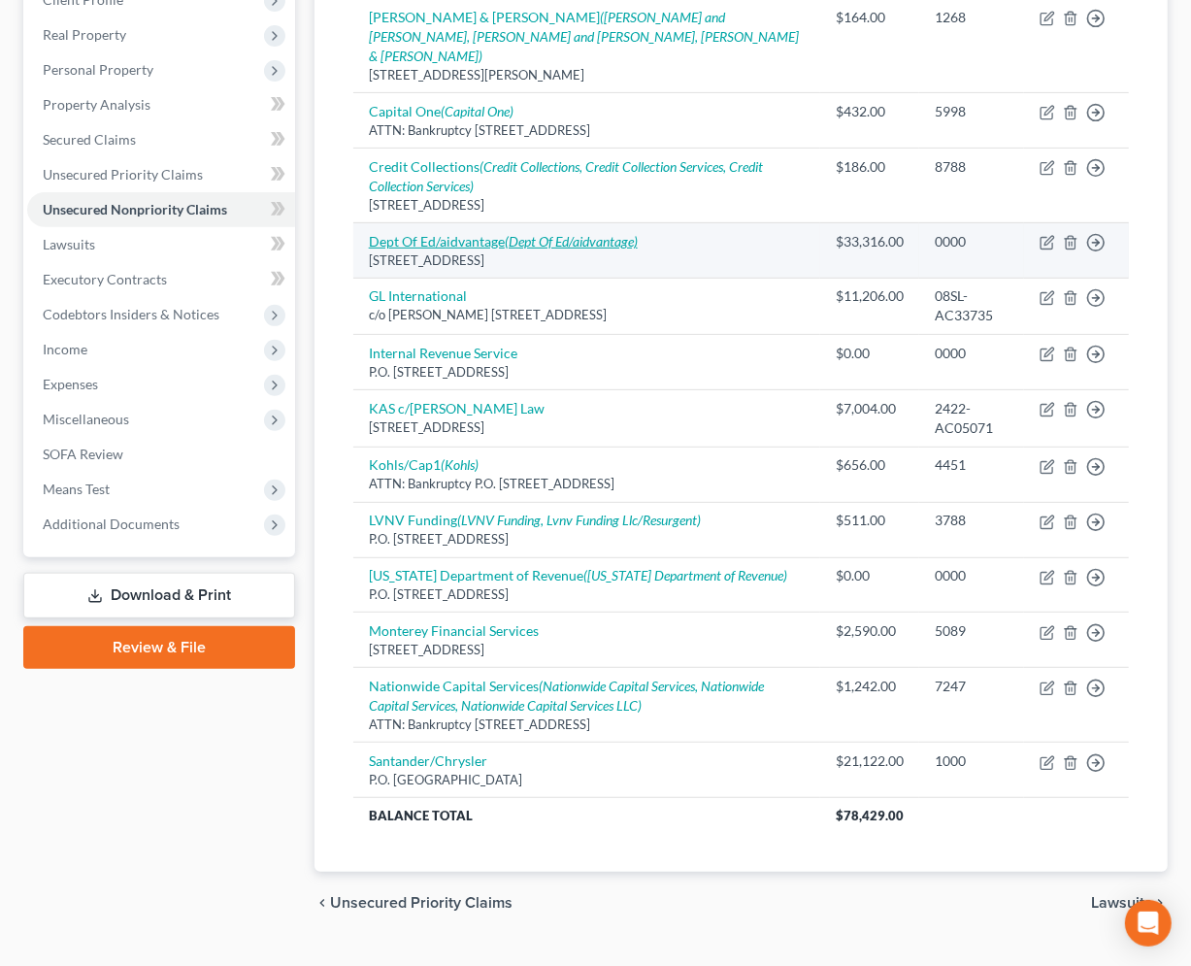
click at [408, 233] on link "Dept Of Ed/aidvantage (Dept Of Ed/aidvantage)" at bounding box center [503, 241] width 269 height 16
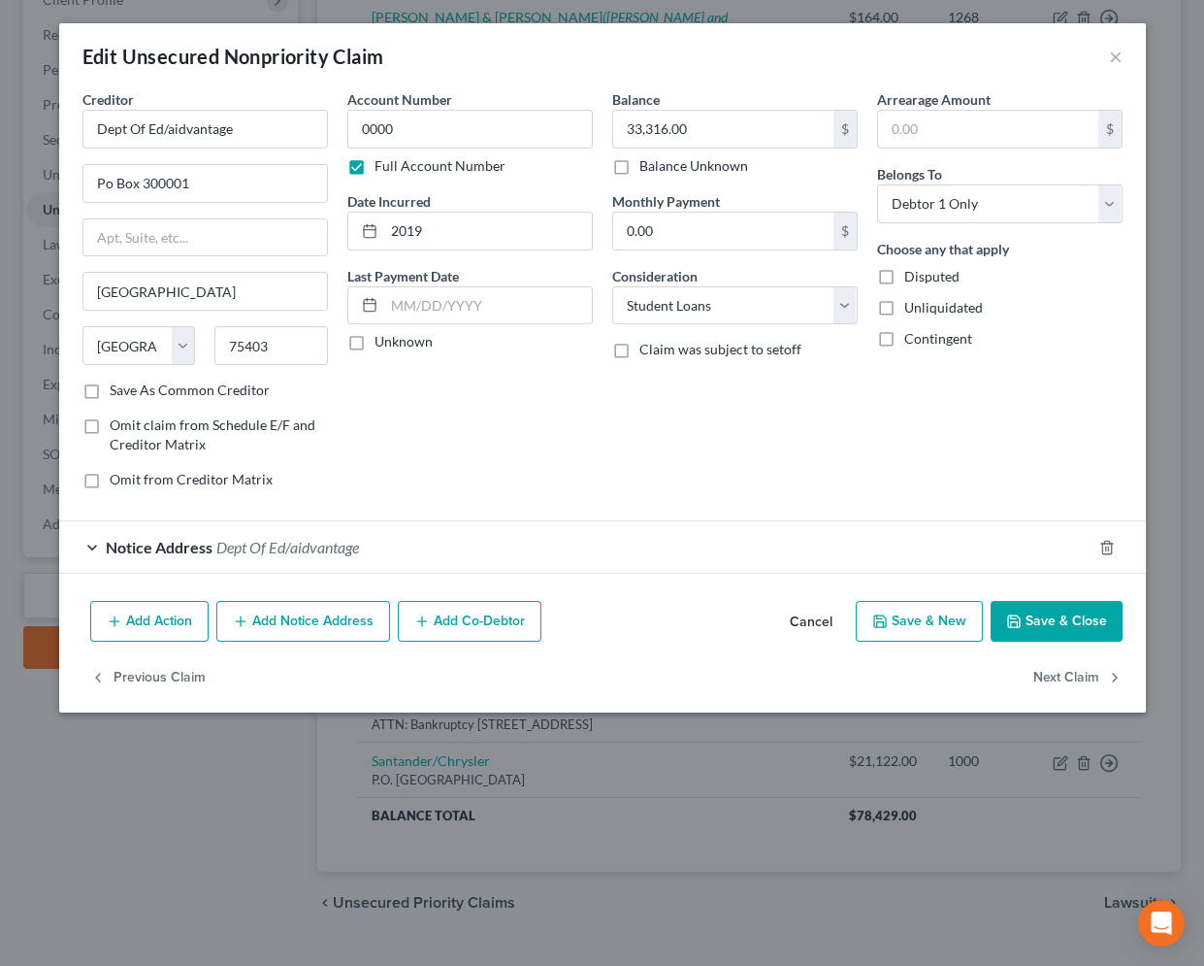
click at [306, 545] on span "Dept Of Ed/aidvantage" at bounding box center [287, 547] width 143 height 18
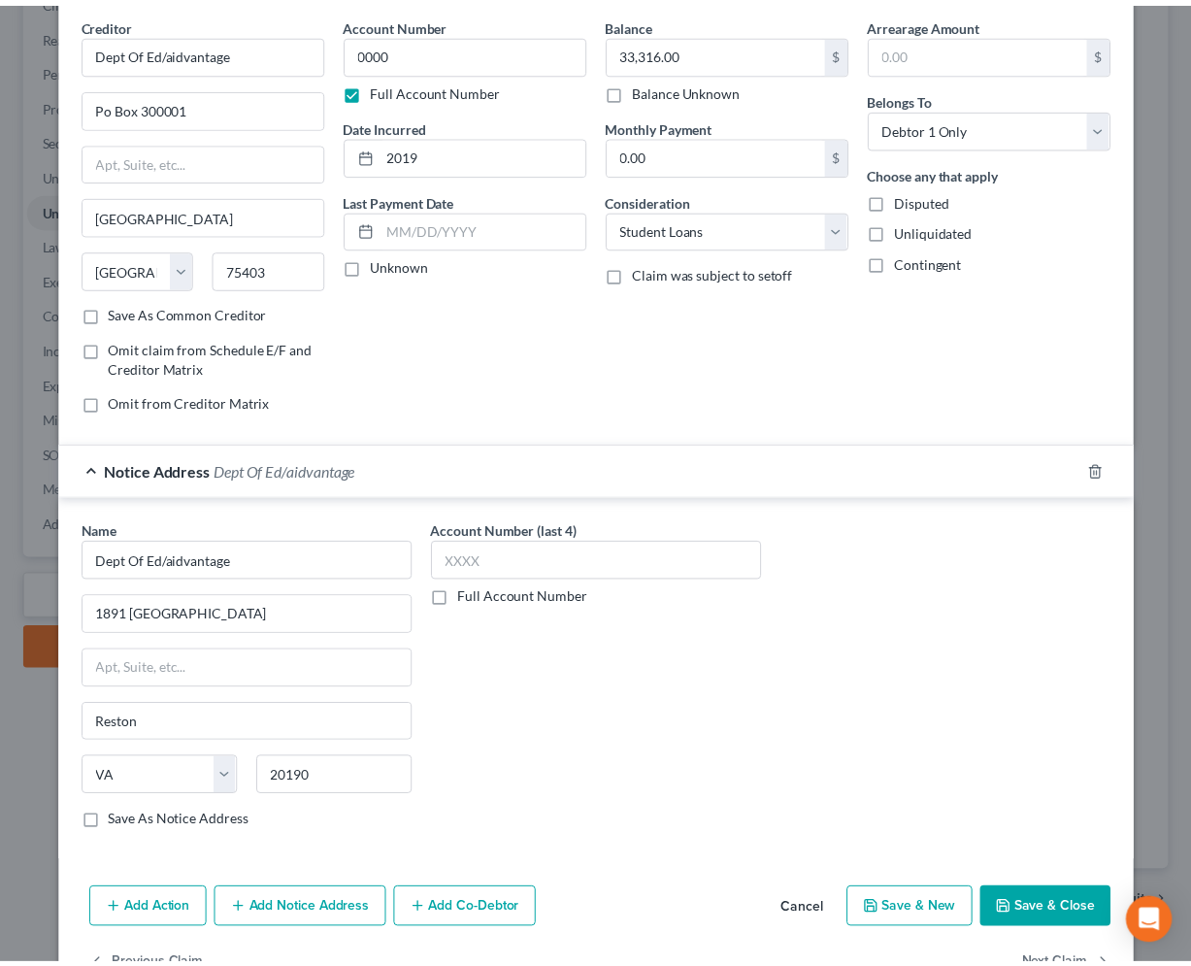
scroll to position [132, 0]
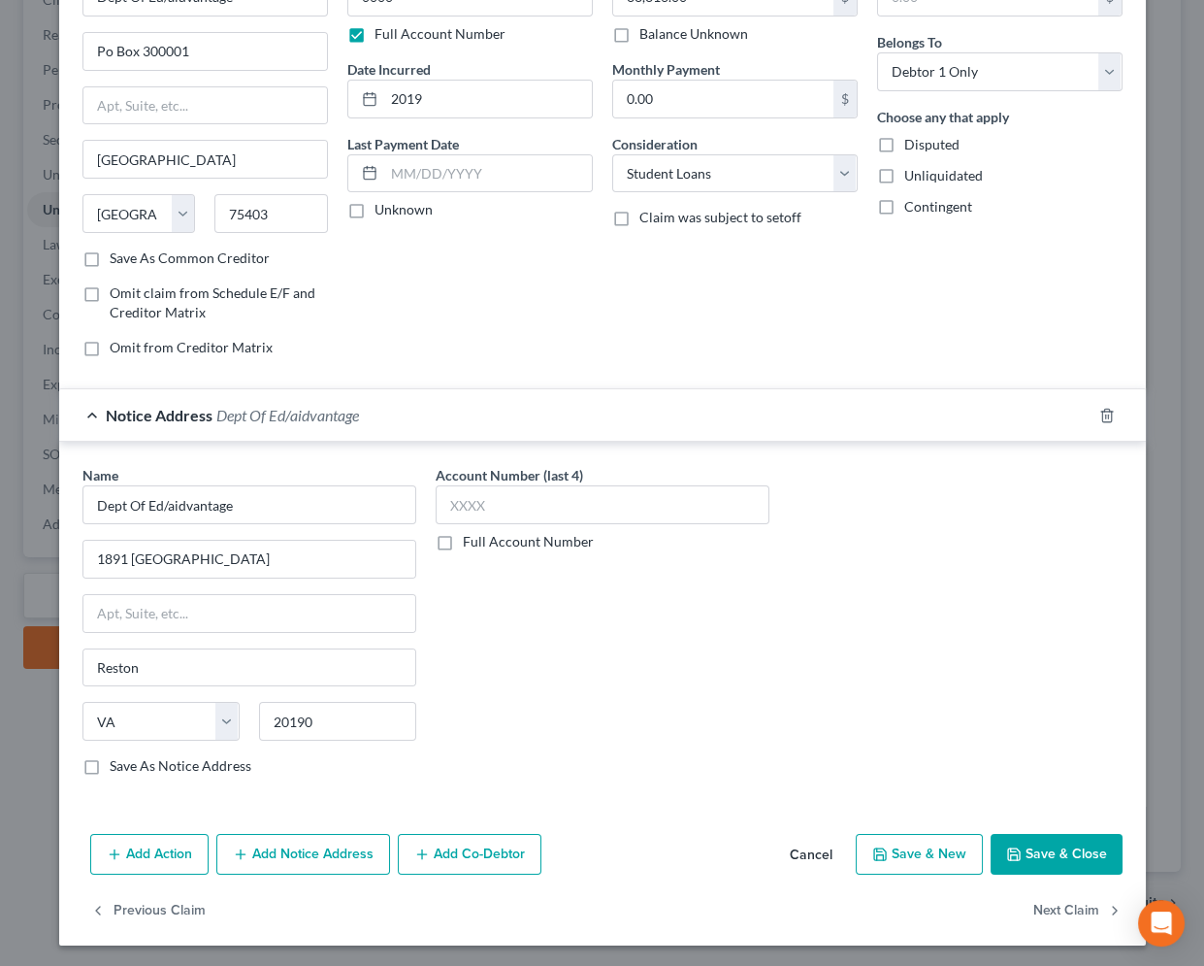
click at [1046, 842] on button "Save & Close" at bounding box center [1057, 854] width 132 height 41
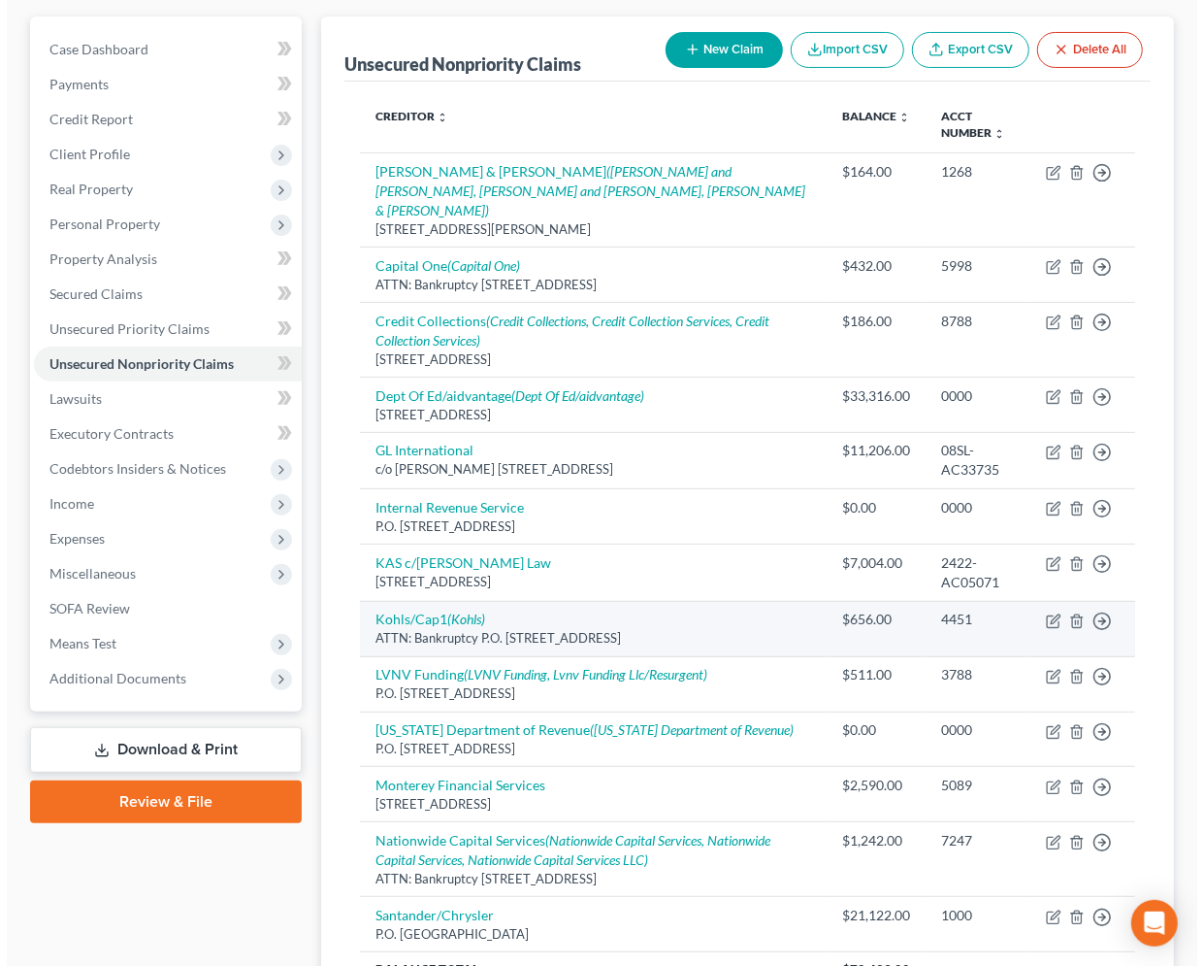
scroll to position [148, 0]
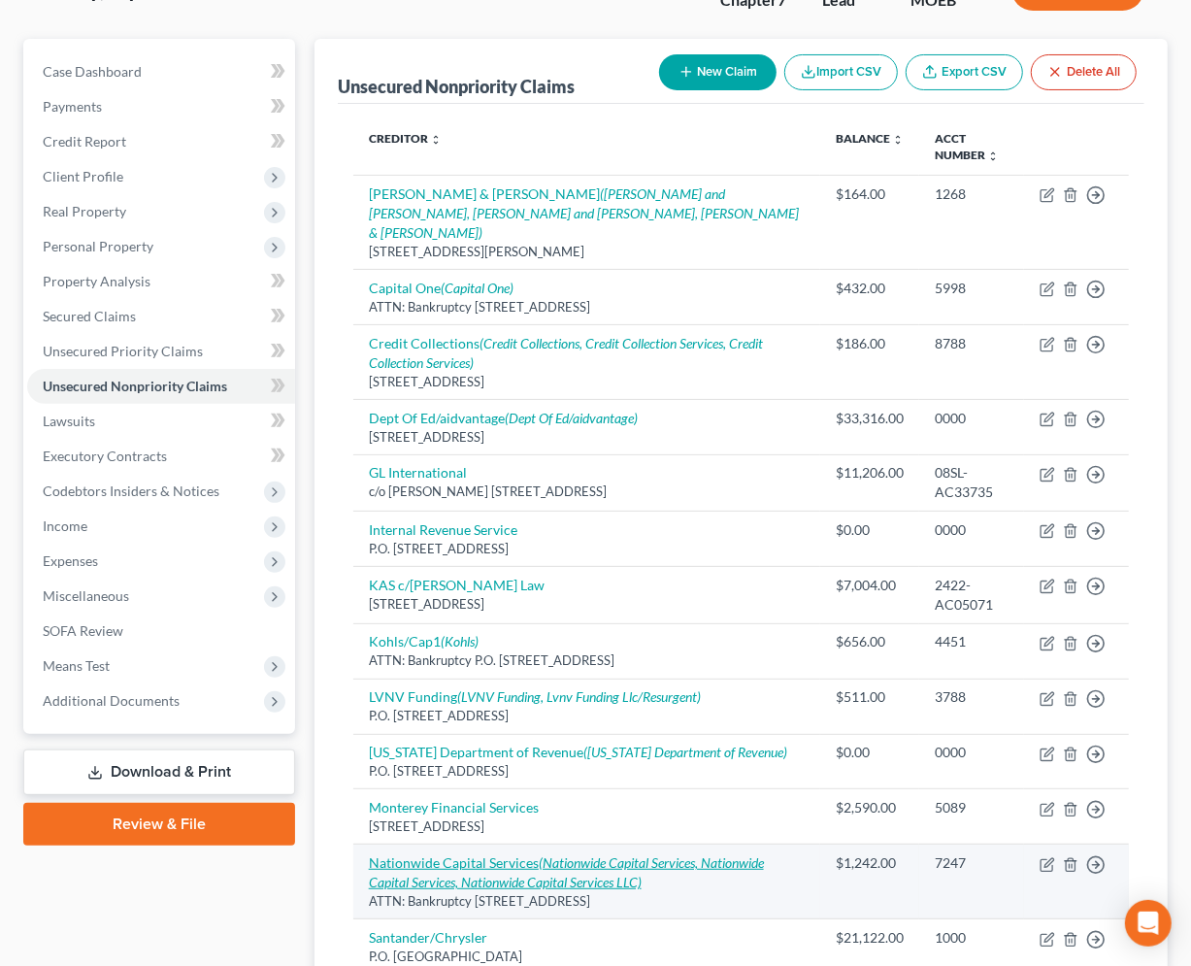
click at [465, 854] on link "Nationwide Capital Services (Nationwide Capital Services, Nationwide Capital Se…" at bounding box center [566, 872] width 395 height 36
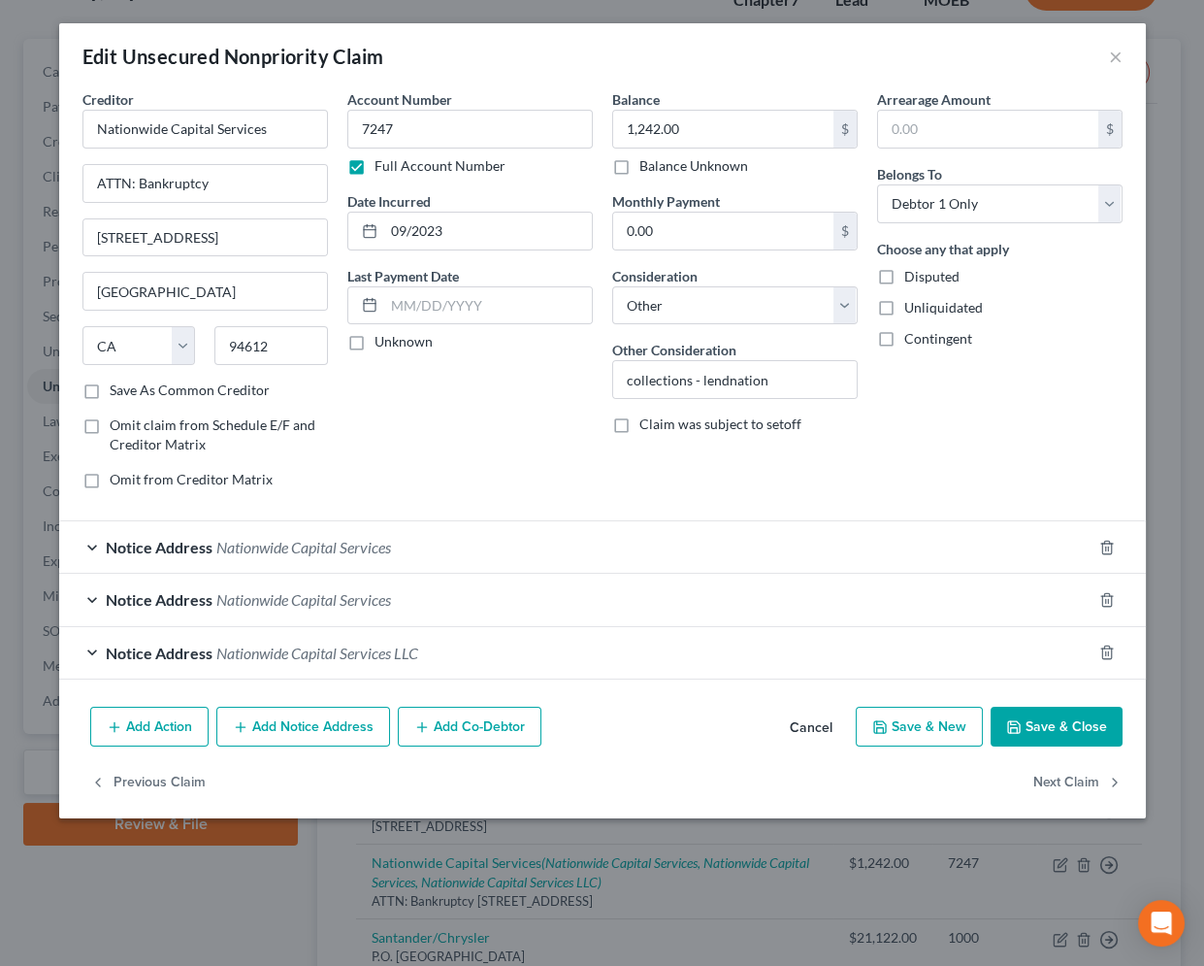
click at [268, 549] on span "Nationwide Capital Services" at bounding box center [303, 547] width 175 height 18
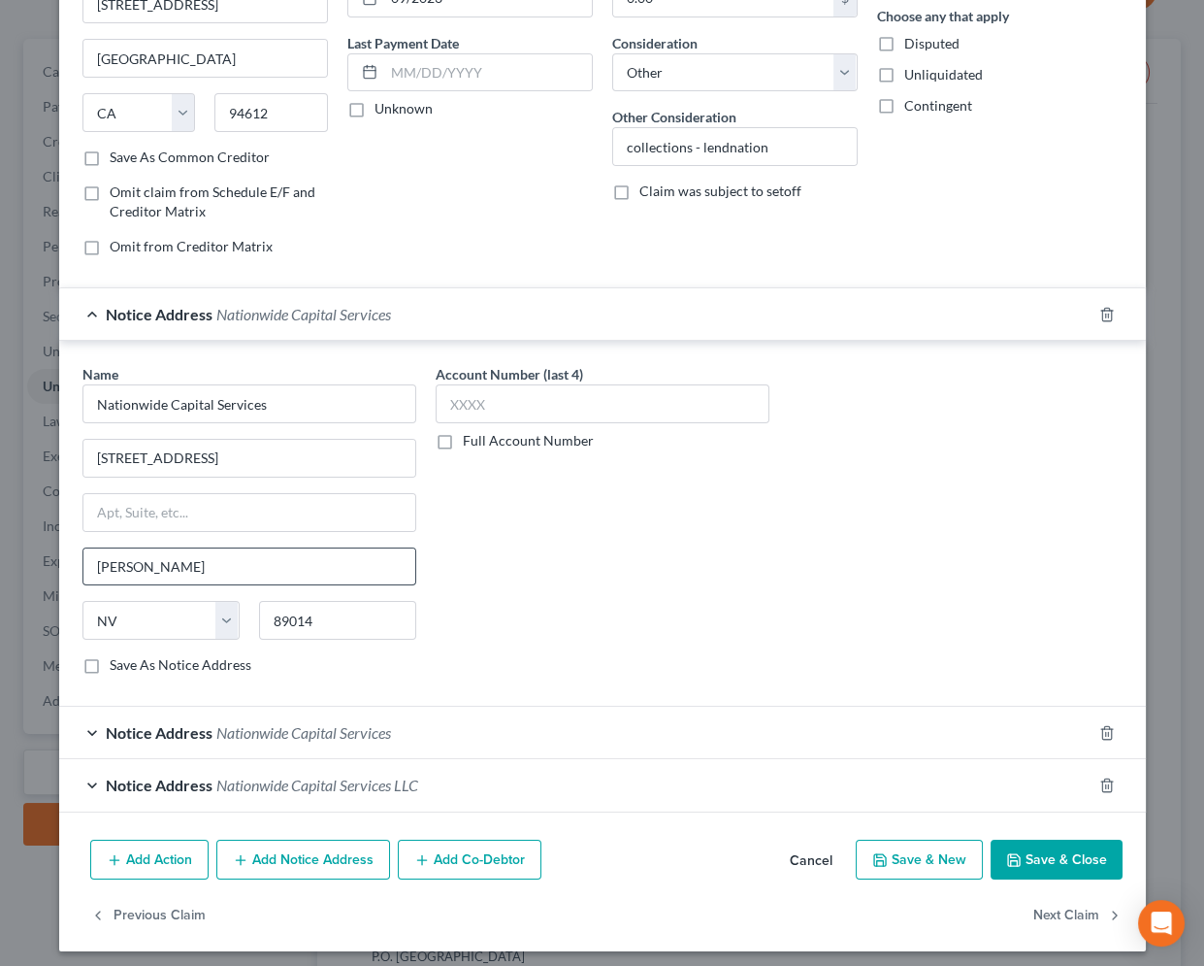
scroll to position [239, 0]
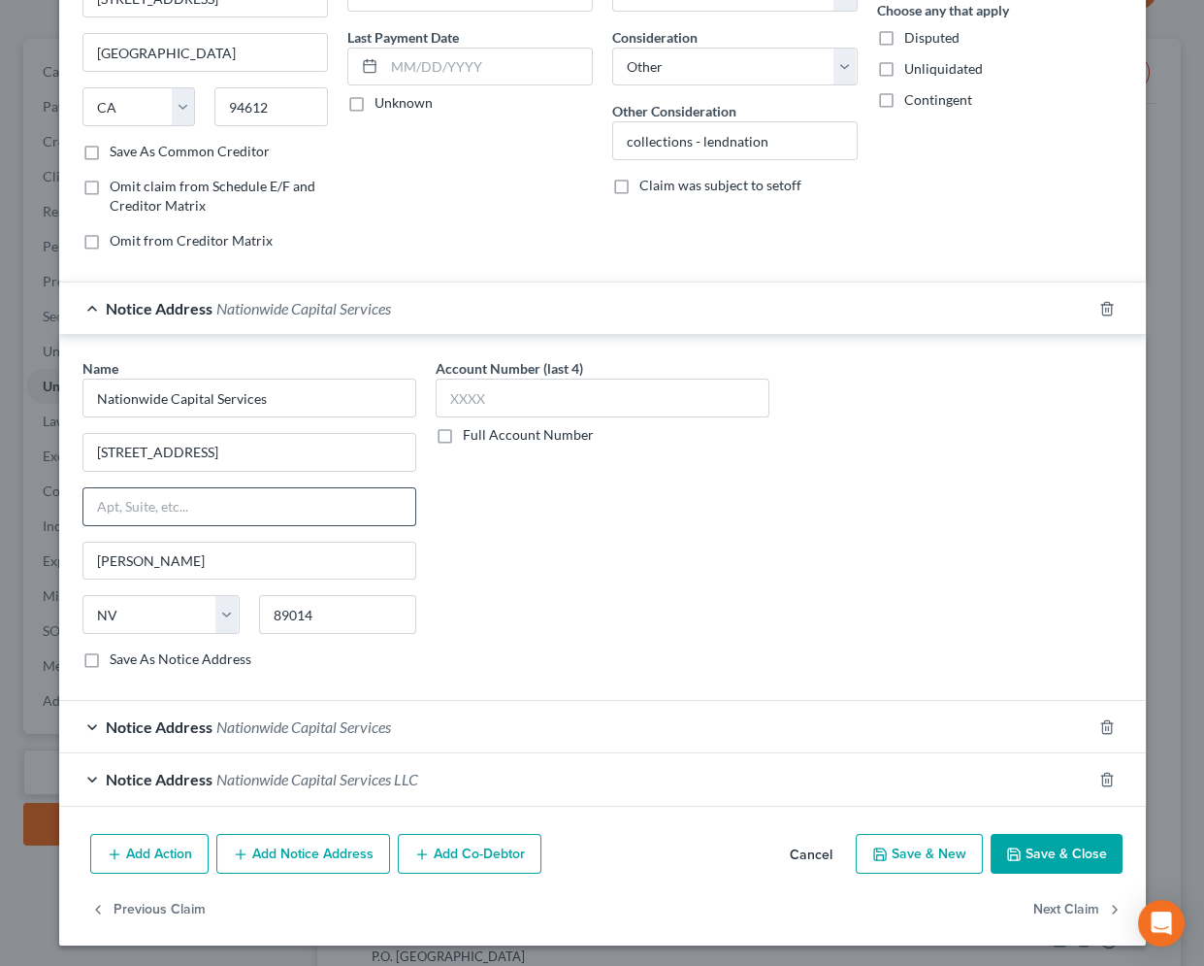
click at [212, 495] on input "text" at bounding box center [249, 506] width 332 height 37
click at [116, 659] on label "Save As Notice Address" at bounding box center [181, 658] width 142 height 19
click at [117, 659] on input "Save As Notice Address" at bounding box center [123, 655] width 13 height 13
click at [1051, 843] on button "Save & Close" at bounding box center [1057, 854] width 132 height 41
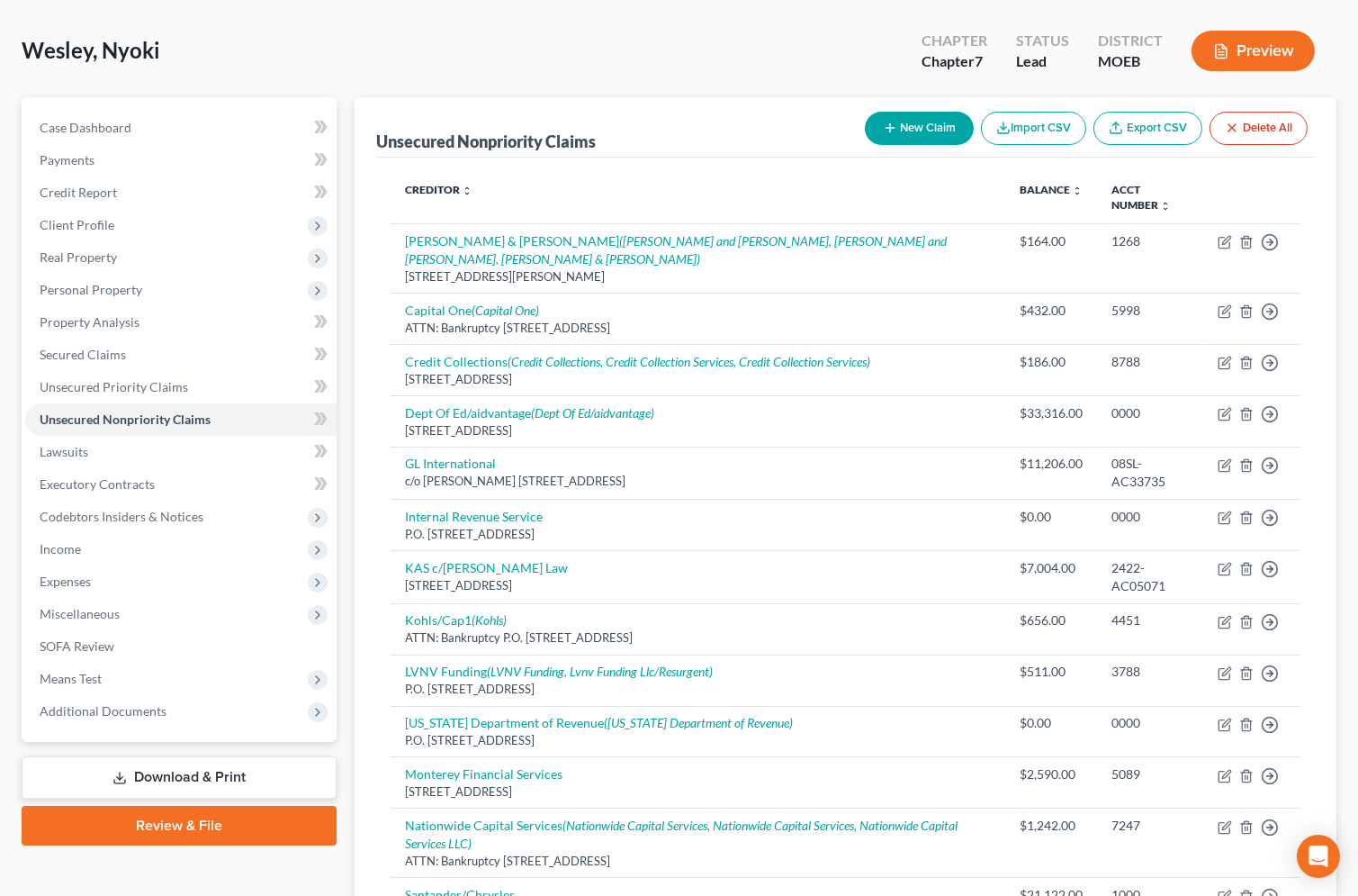
scroll to position [0, 0]
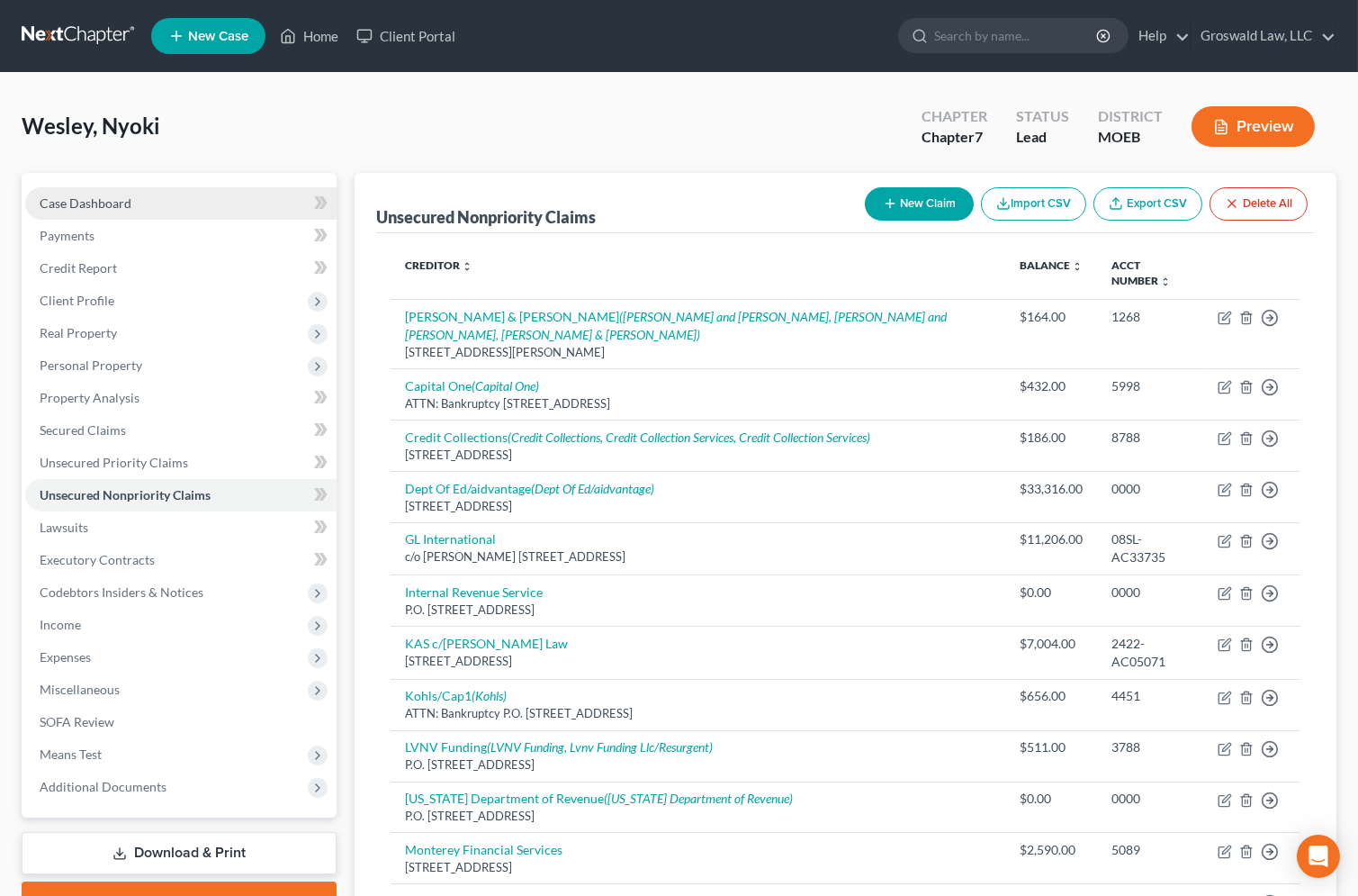
click at [160, 202] on link "Case Dashboard" at bounding box center [181, 203] width 312 height 32
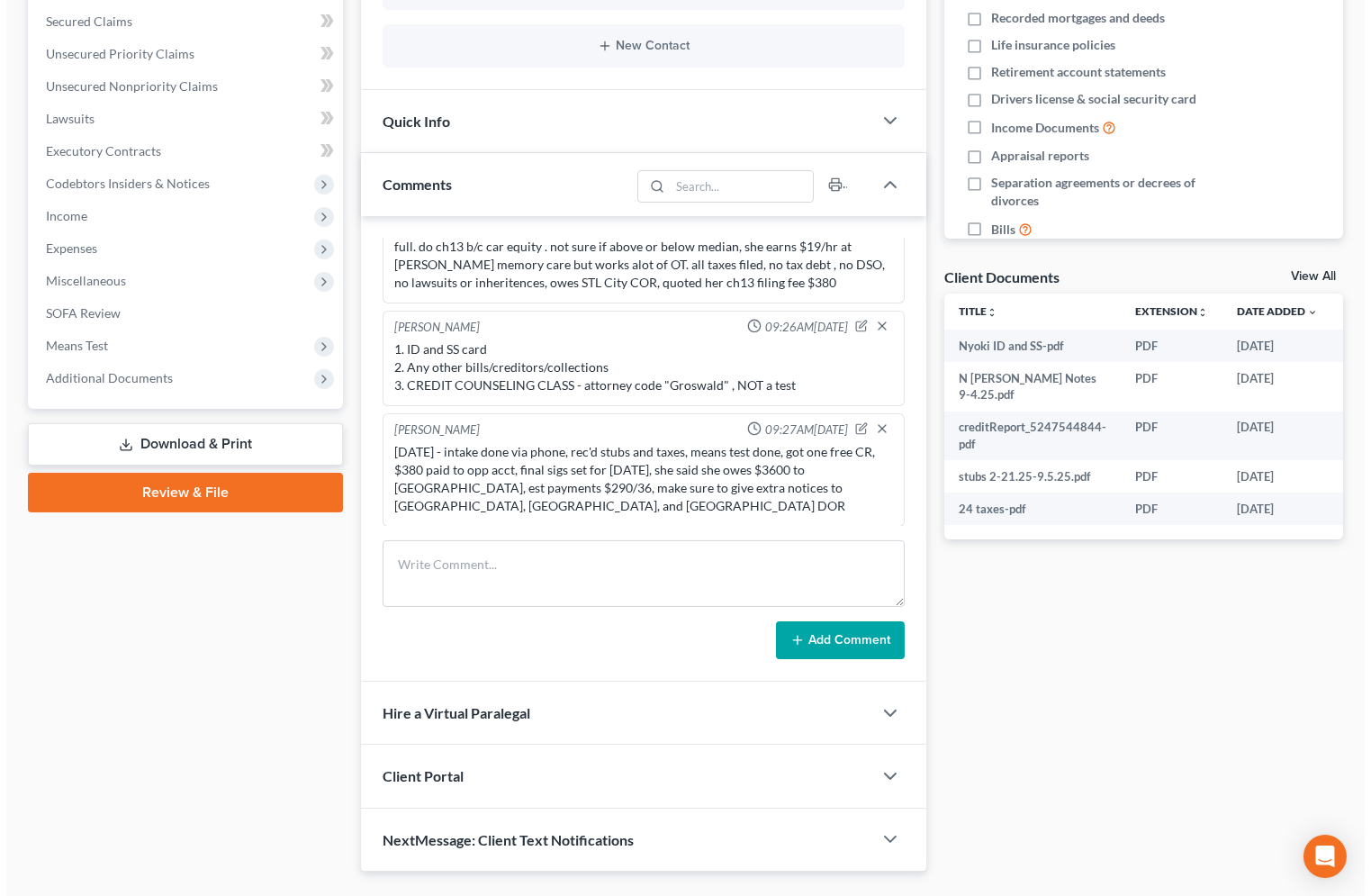
scroll to position [0, 28]
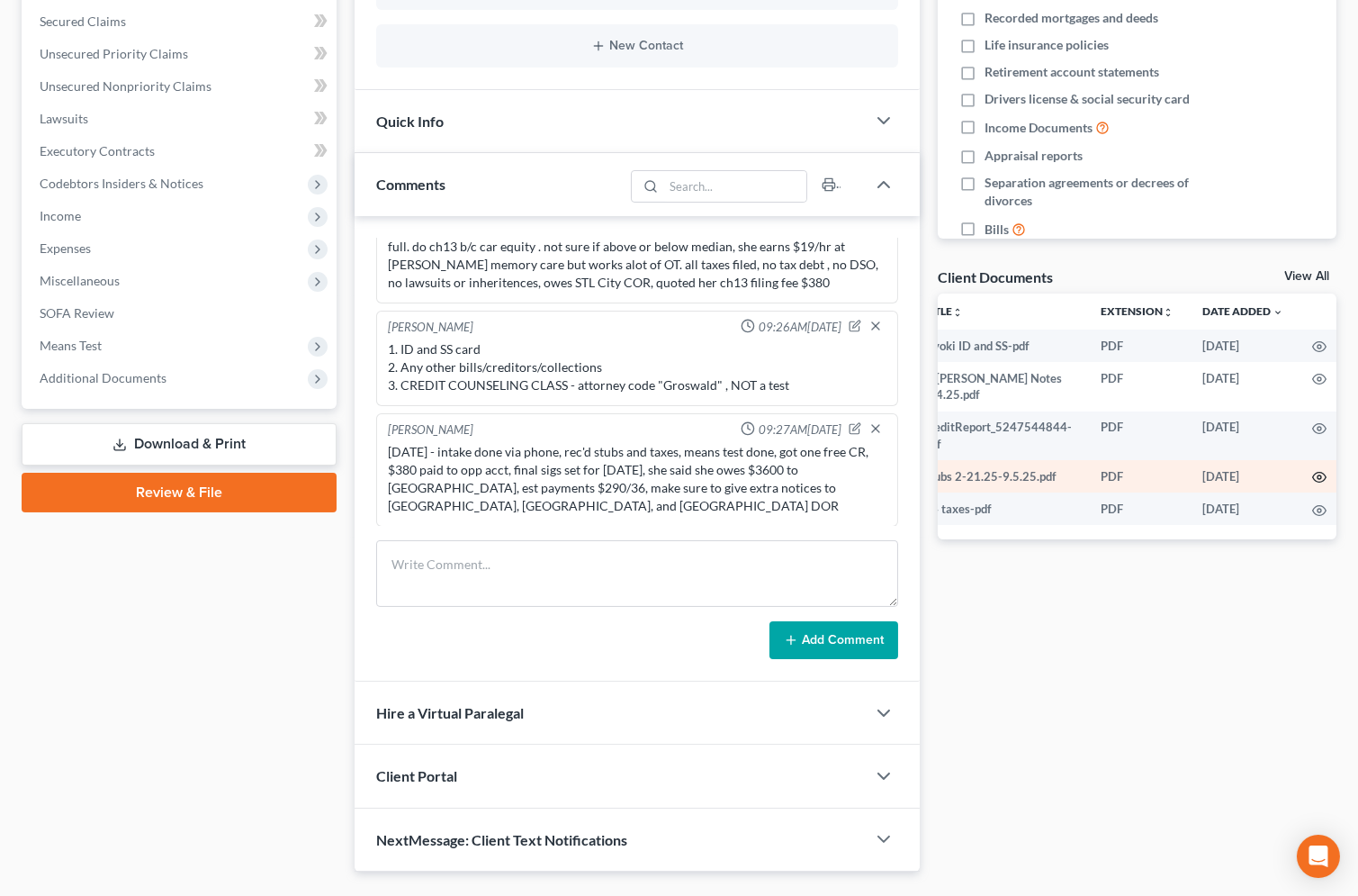
click at [1313, 470] on icon "button" at bounding box center [1320, 478] width 15 height 15
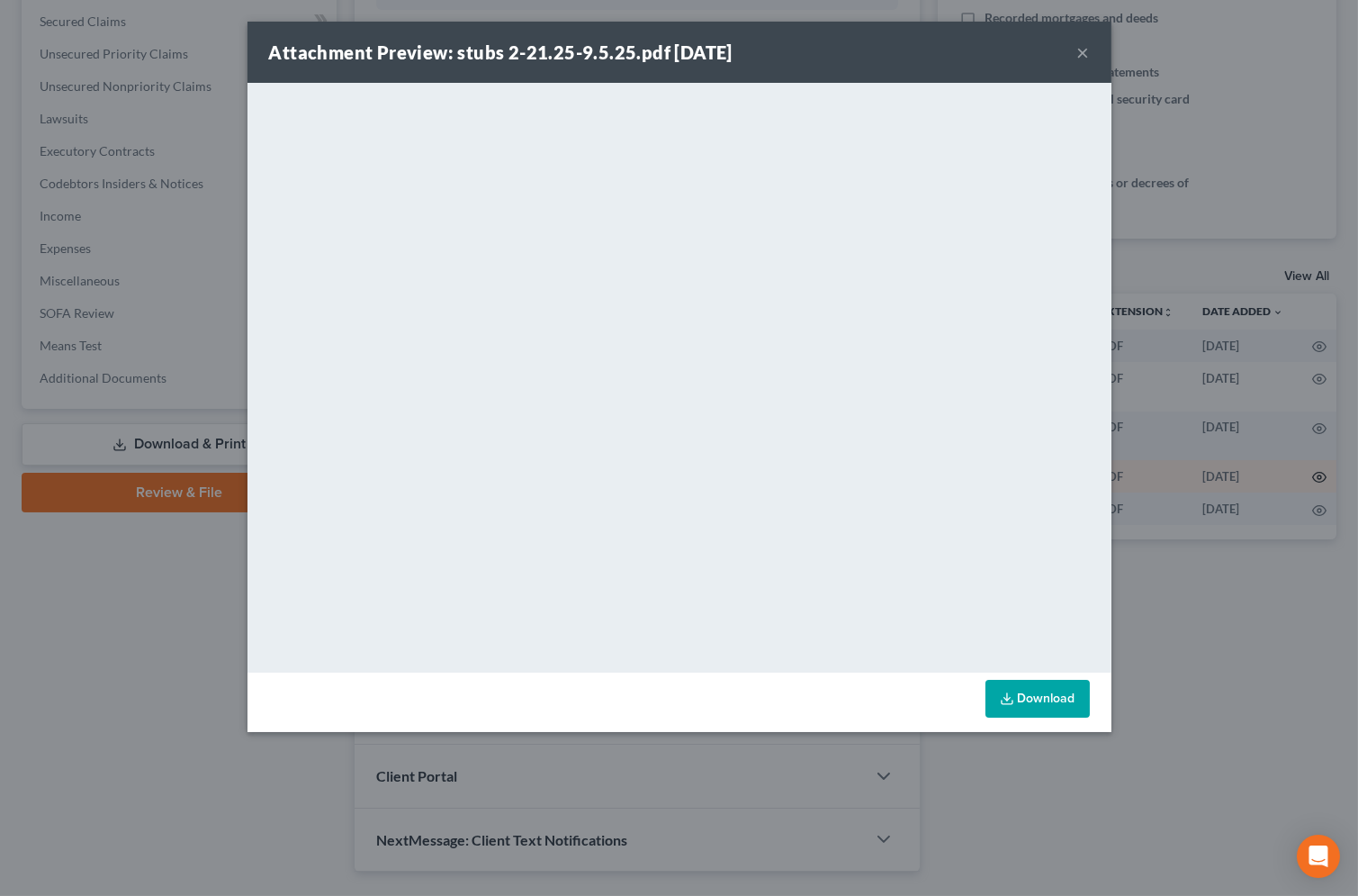
scroll to position [0, 25]
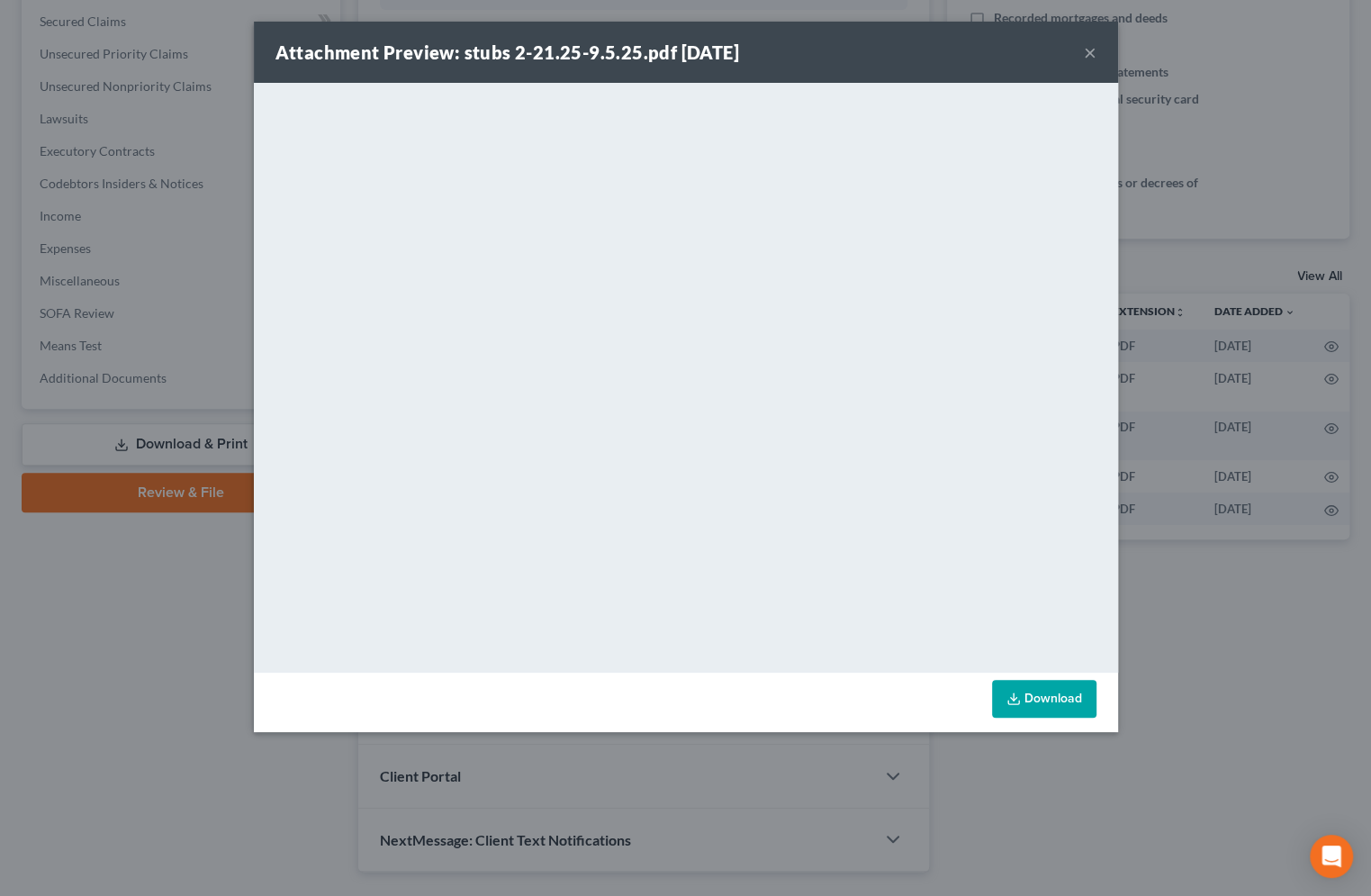
drag, startPoint x: 1033, startPoint y: 698, endPoint x: 582, endPoint y: 75, distance: 769.1
click at [1034, 695] on link "Download" at bounding box center [1044, 698] width 105 height 38
drag, startPoint x: 1089, startPoint y: 50, endPoint x: 1078, endPoint y: 49, distance: 11.0
click at [1089, 50] on button "×" at bounding box center [1090, 52] width 13 height 21
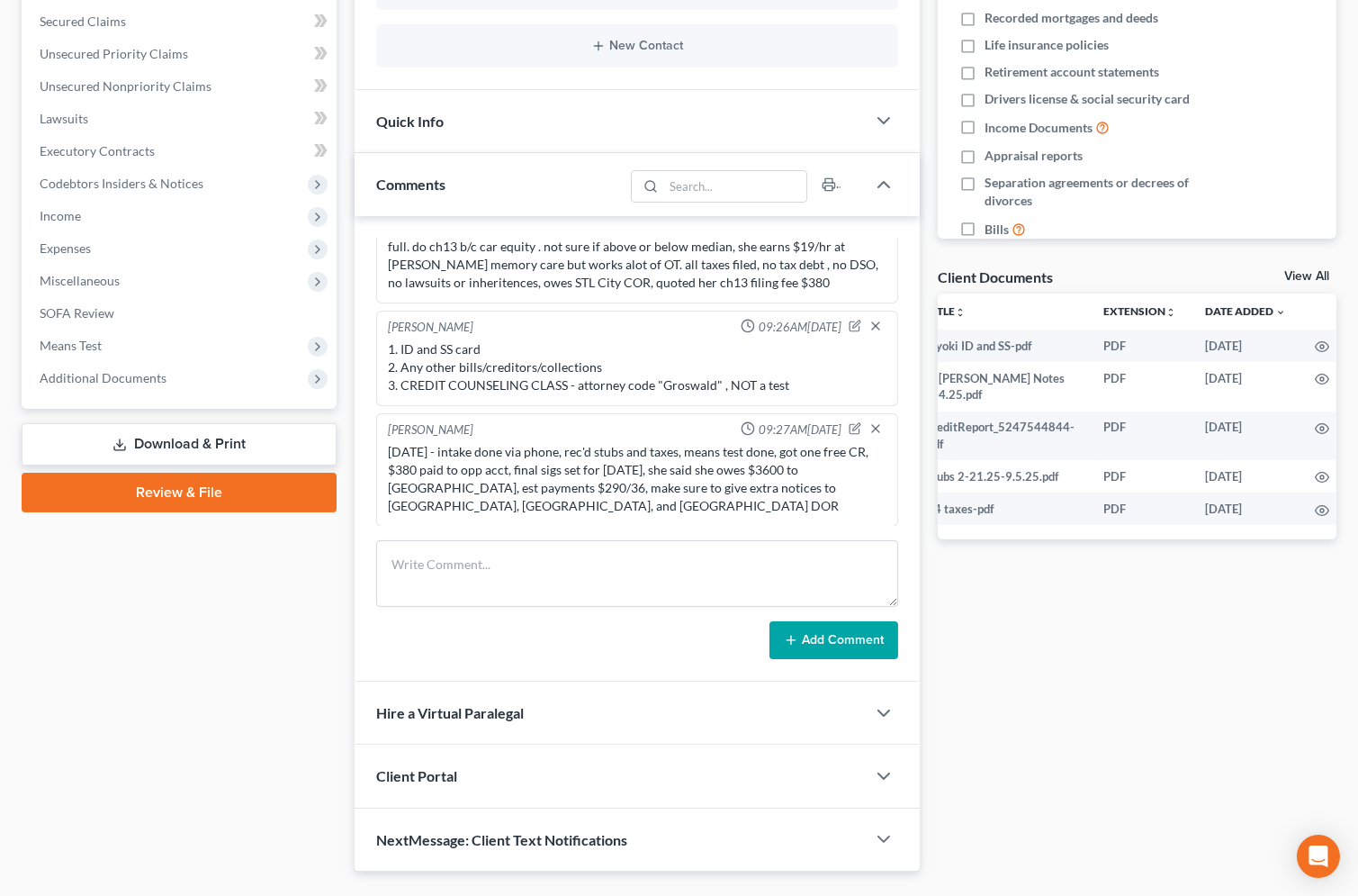
drag, startPoint x: 122, startPoint y: 215, endPoint x: 2, endPoint y: 156, distance: 133.7
click at [122, 215] on span "Income" at bounding box center [181, 215] width 312 height 32
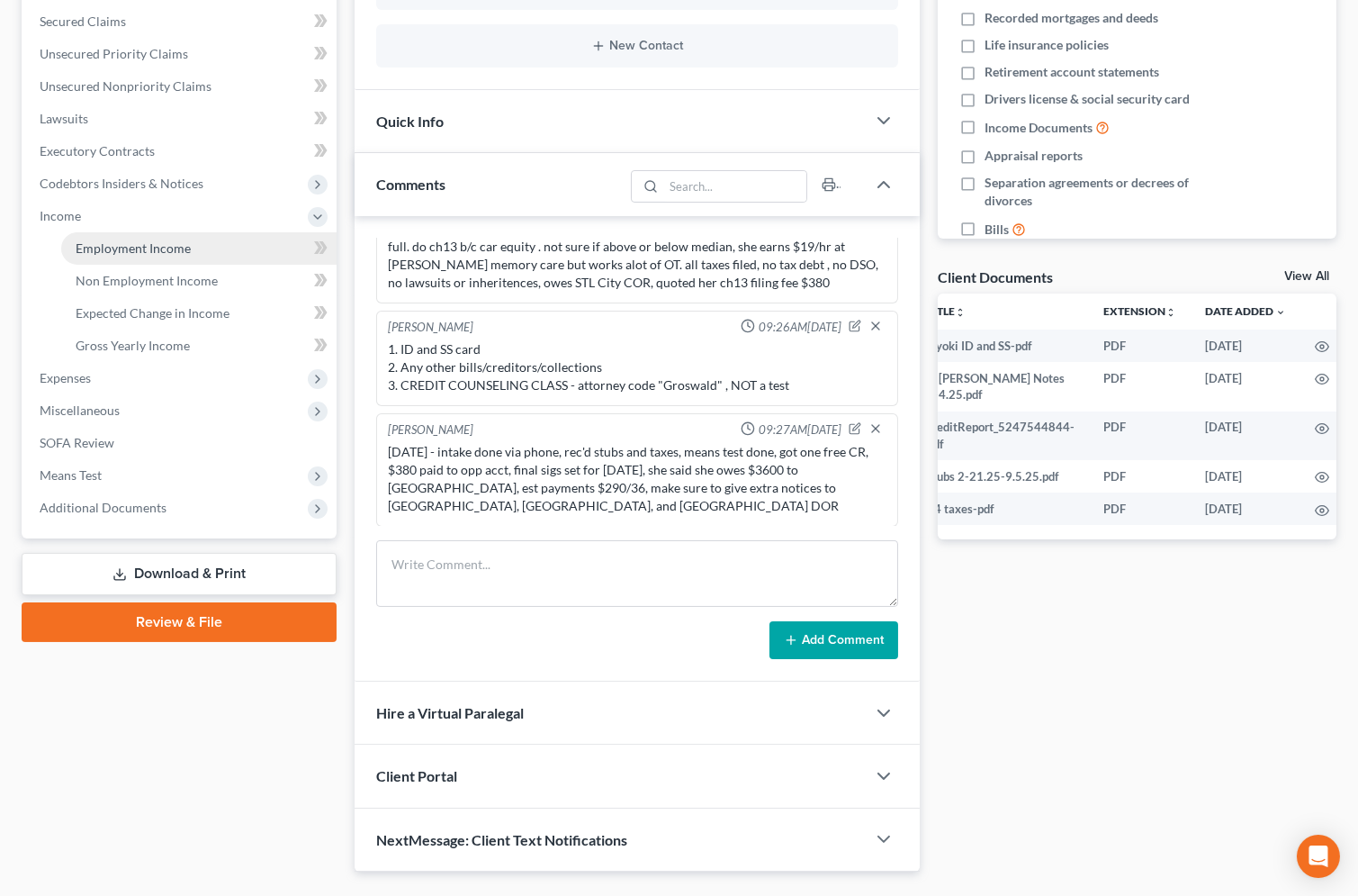
drag, startPoint x: 117, startPoint y: 243, endPoint x: 12, endPoint y: 157, distance: 135.7
click at [117, 242] on span "Employment Income" at bounding box center [134, 248] width 115 height 15
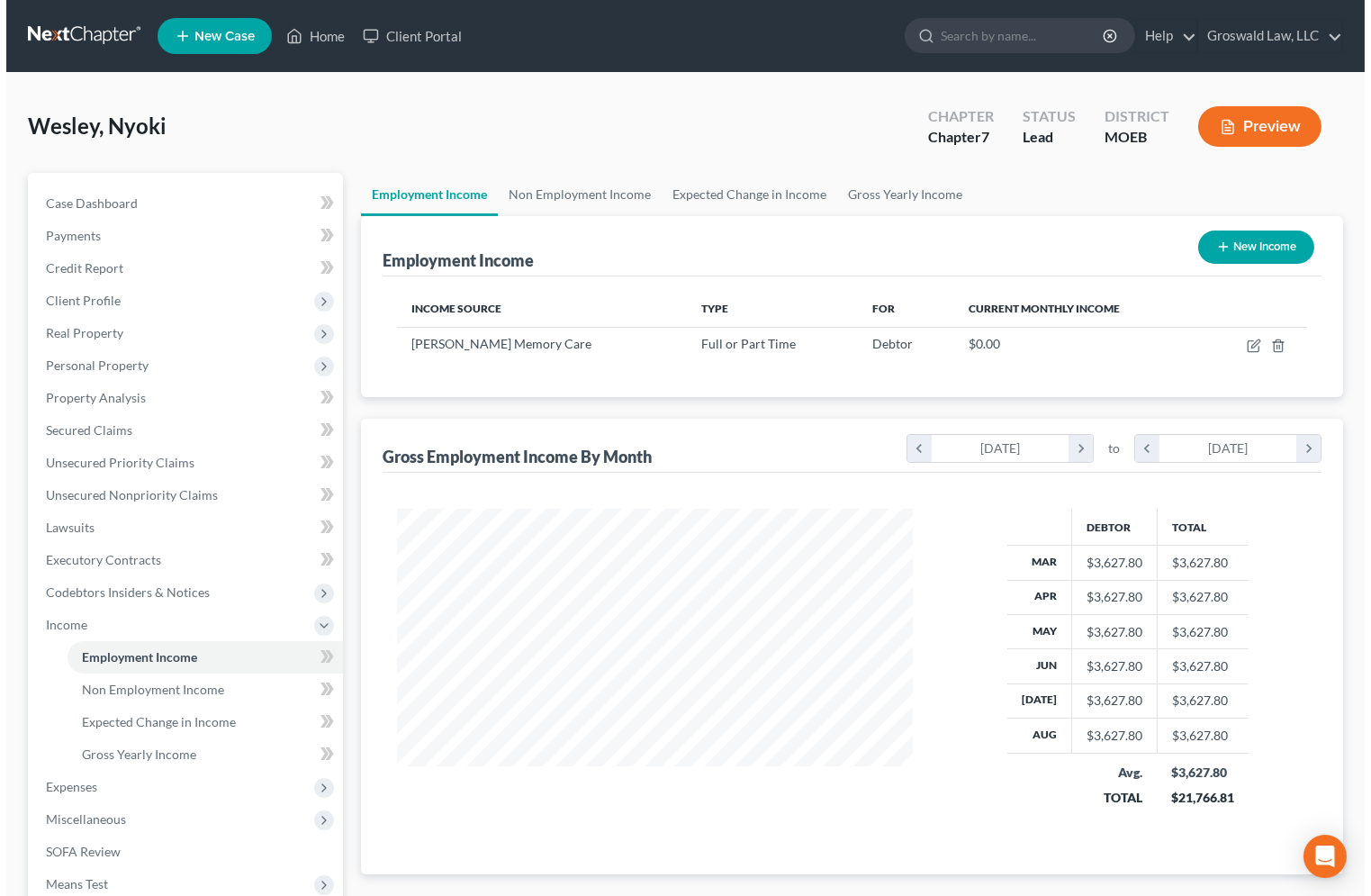
scroll to position [322, 552]
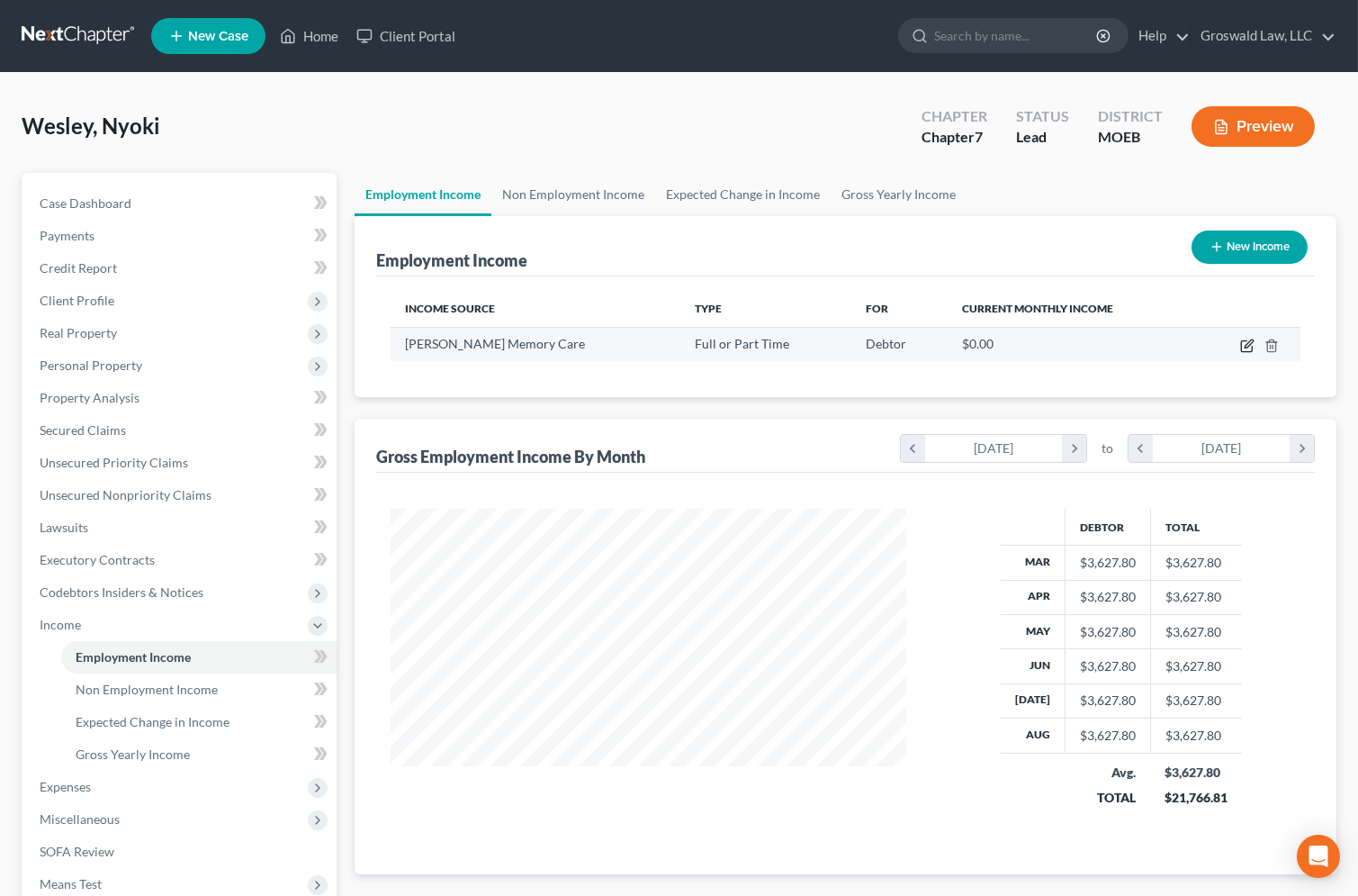
click at [1249, 342] on icon "button" at bounding box center [1248, 346] width 15 height 15
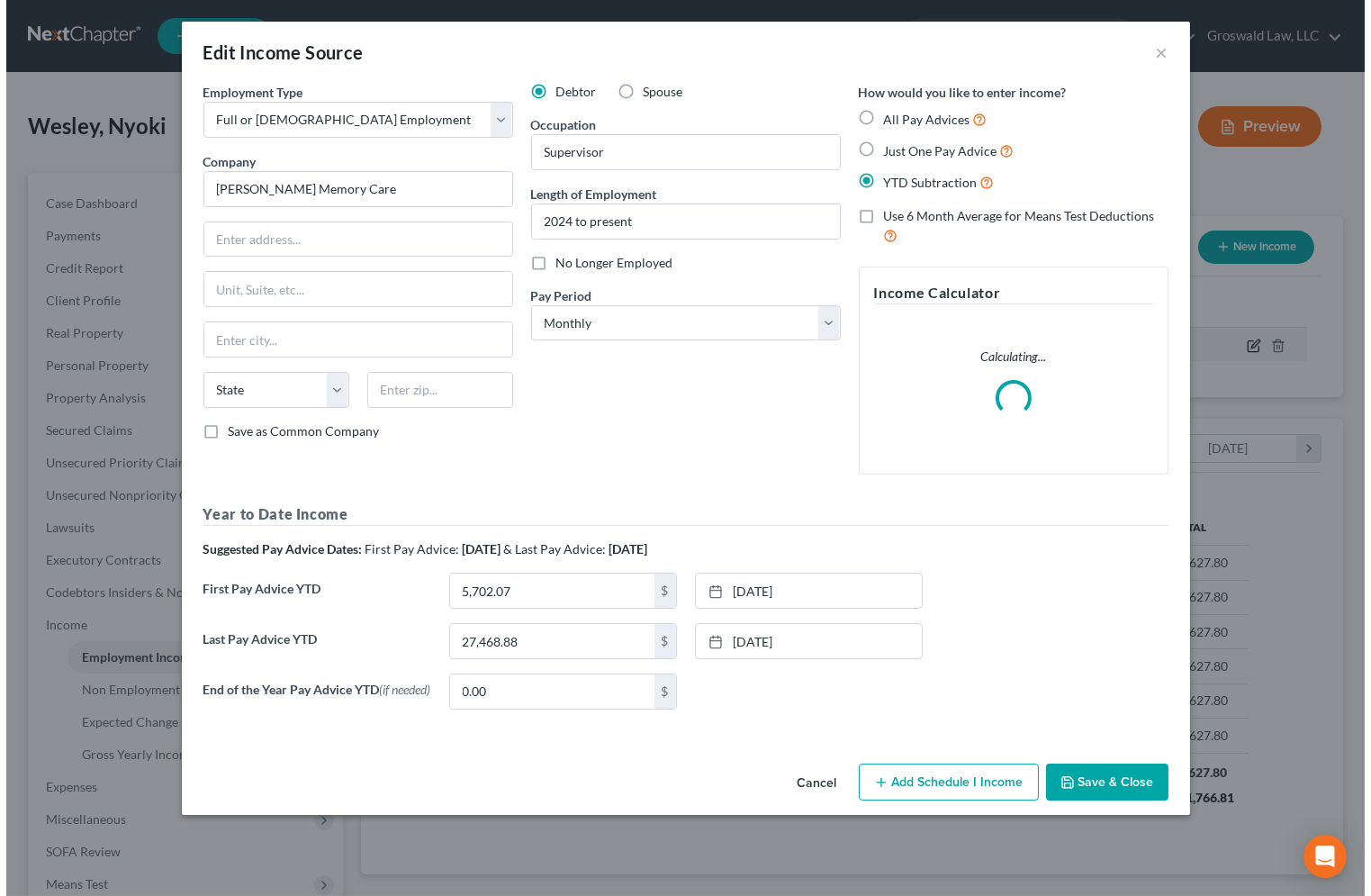
scroll to position [322, 557]
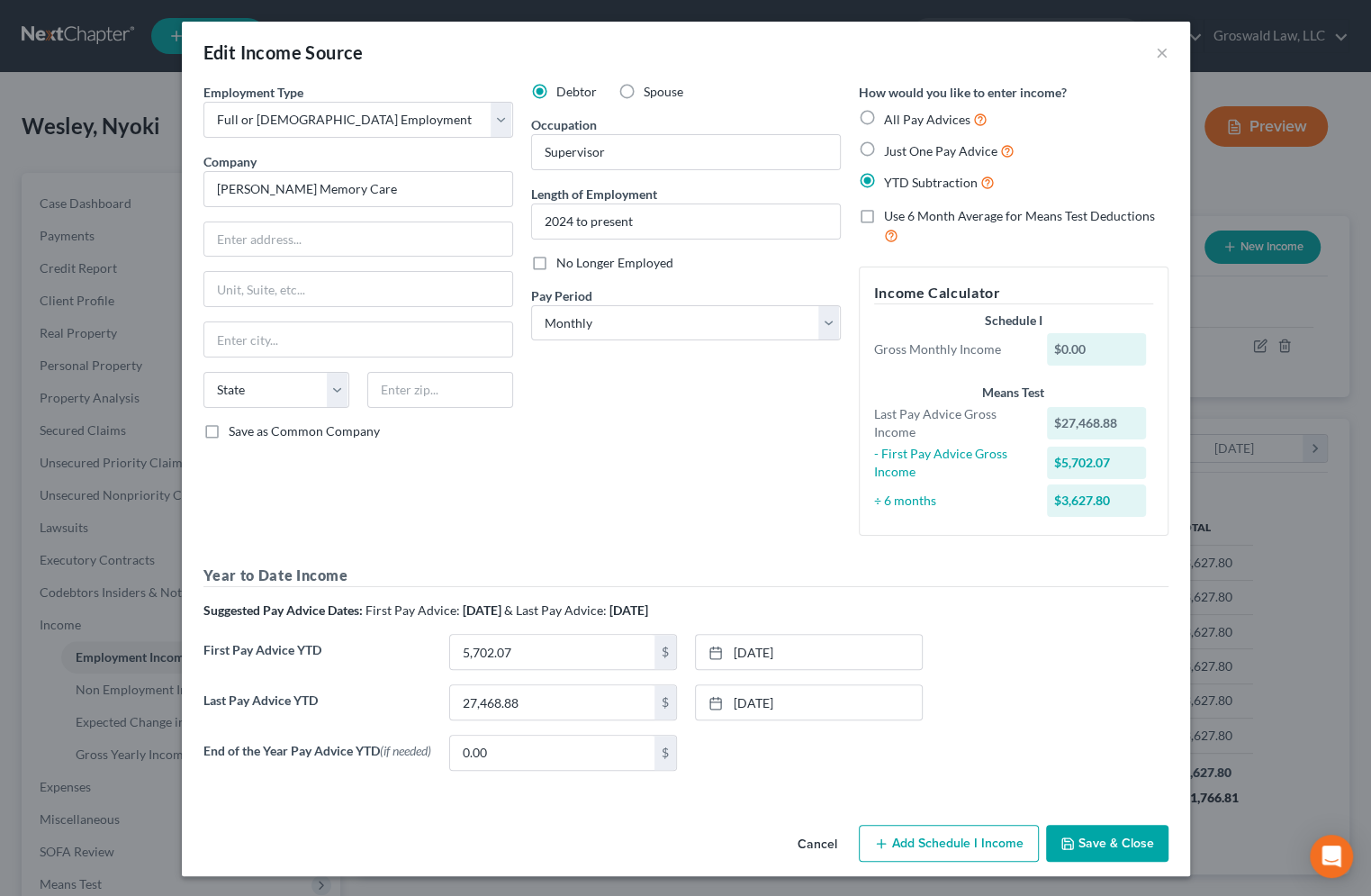
click at [1161, 55] on div "Edit Income Source ×" at bounding box center [686, 52] width 1008 height 61
drag, startPoint x: 815, startPoint y: 501, endPoint x: 645, endPoint y: 374, distance: 212.2
click at [814, 500] on div "Debtor Spouse Occupation Supervisor Length of Employment 2024 to present No Lon…" at bounding box center [686, 316] width 327 height 467
click at [384, 239] on input "text" at bounding box center [358, 239] width 308 height 34
paste input "[STREET_ADDRESS][PERSON_NAME]"
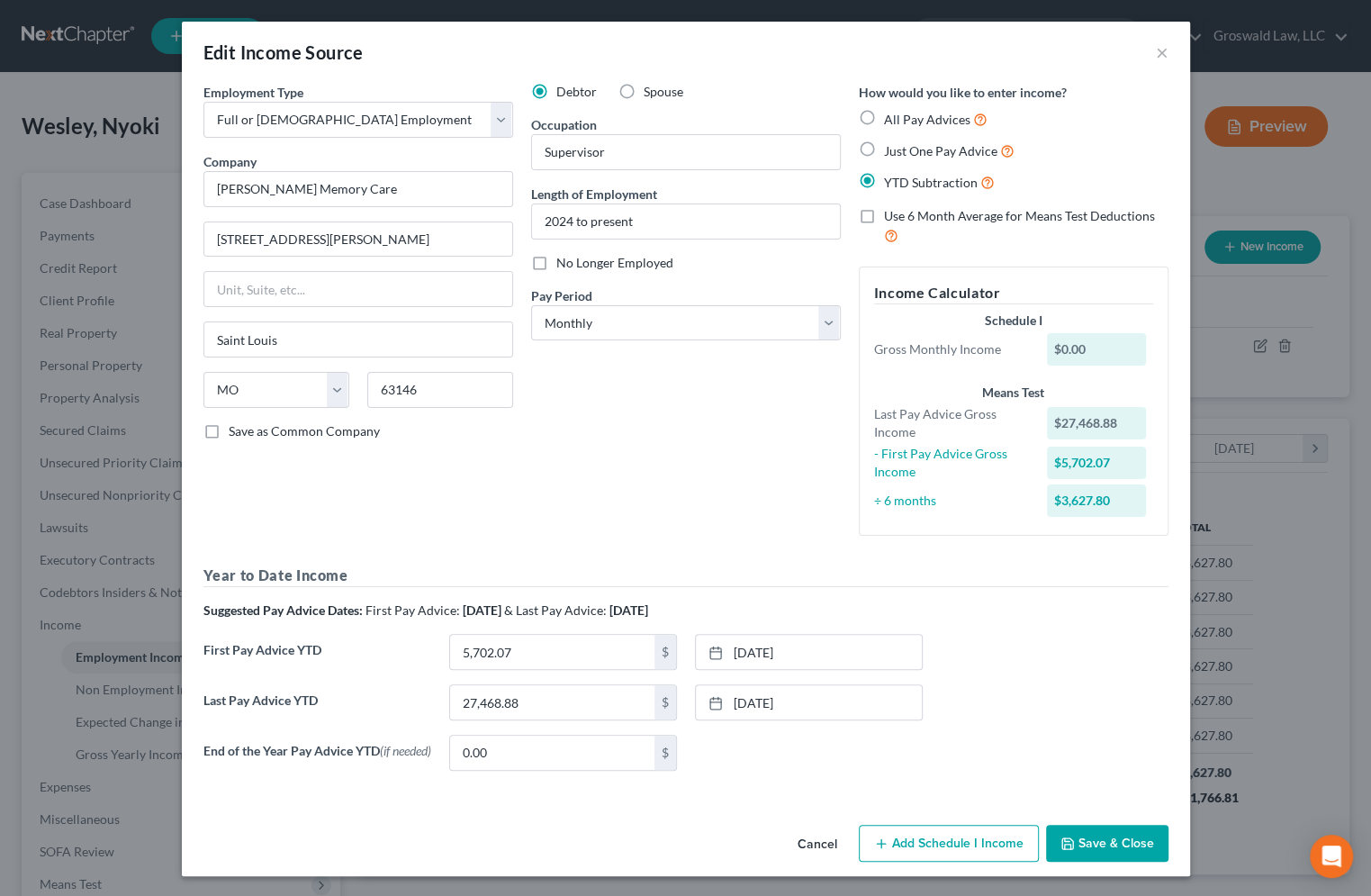
click at [918, 856] on button "Add Schedule I Income" at bounding box center [949, 843] width 180 height 38
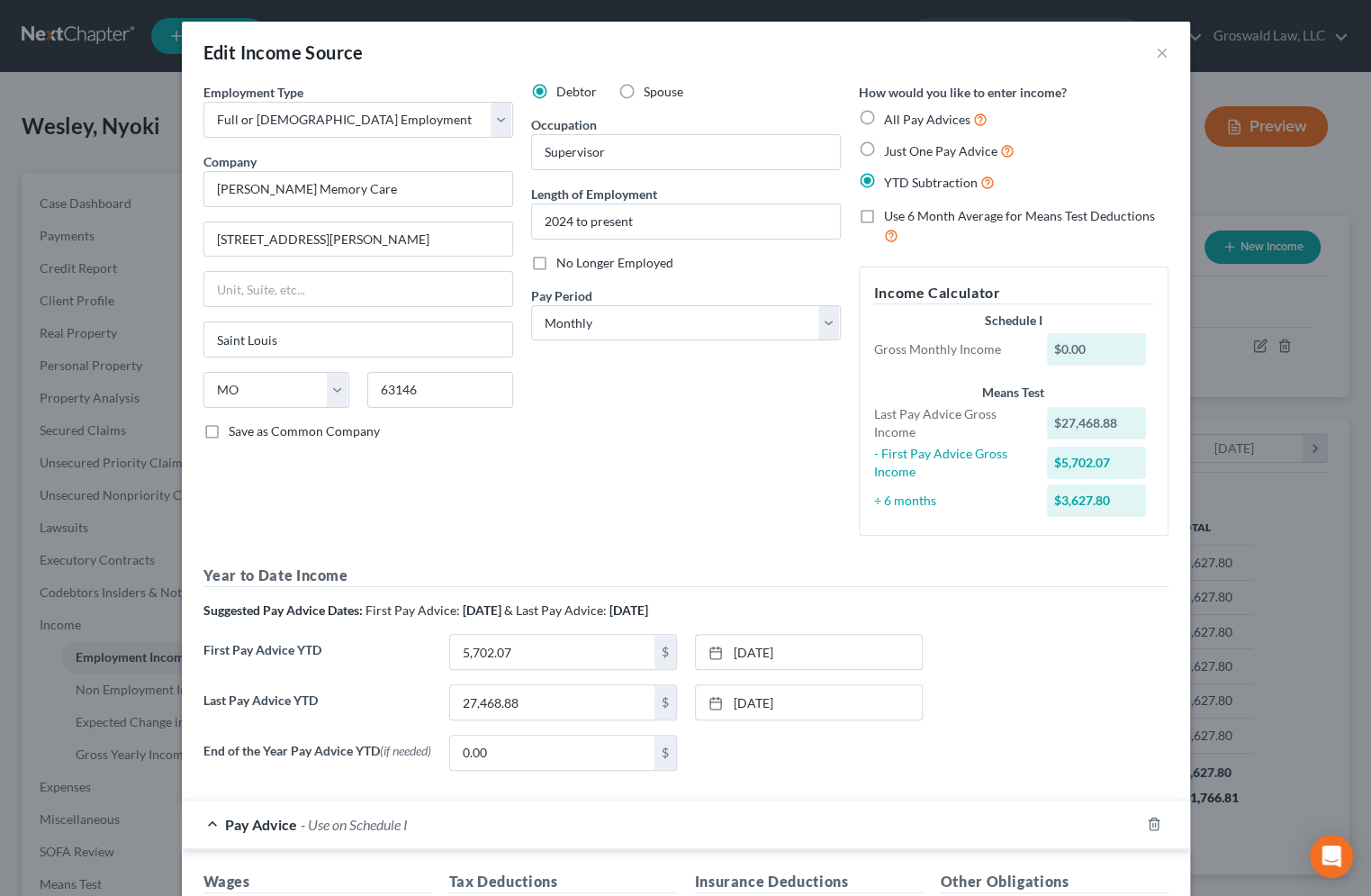
click at [991, 638] on div "First Pay Advice YTD 5,702.07 $ [DATE] close Date [DATE] Time 12:00 AM chevron_…" at bounding box center [686, 659] width 983 height 50
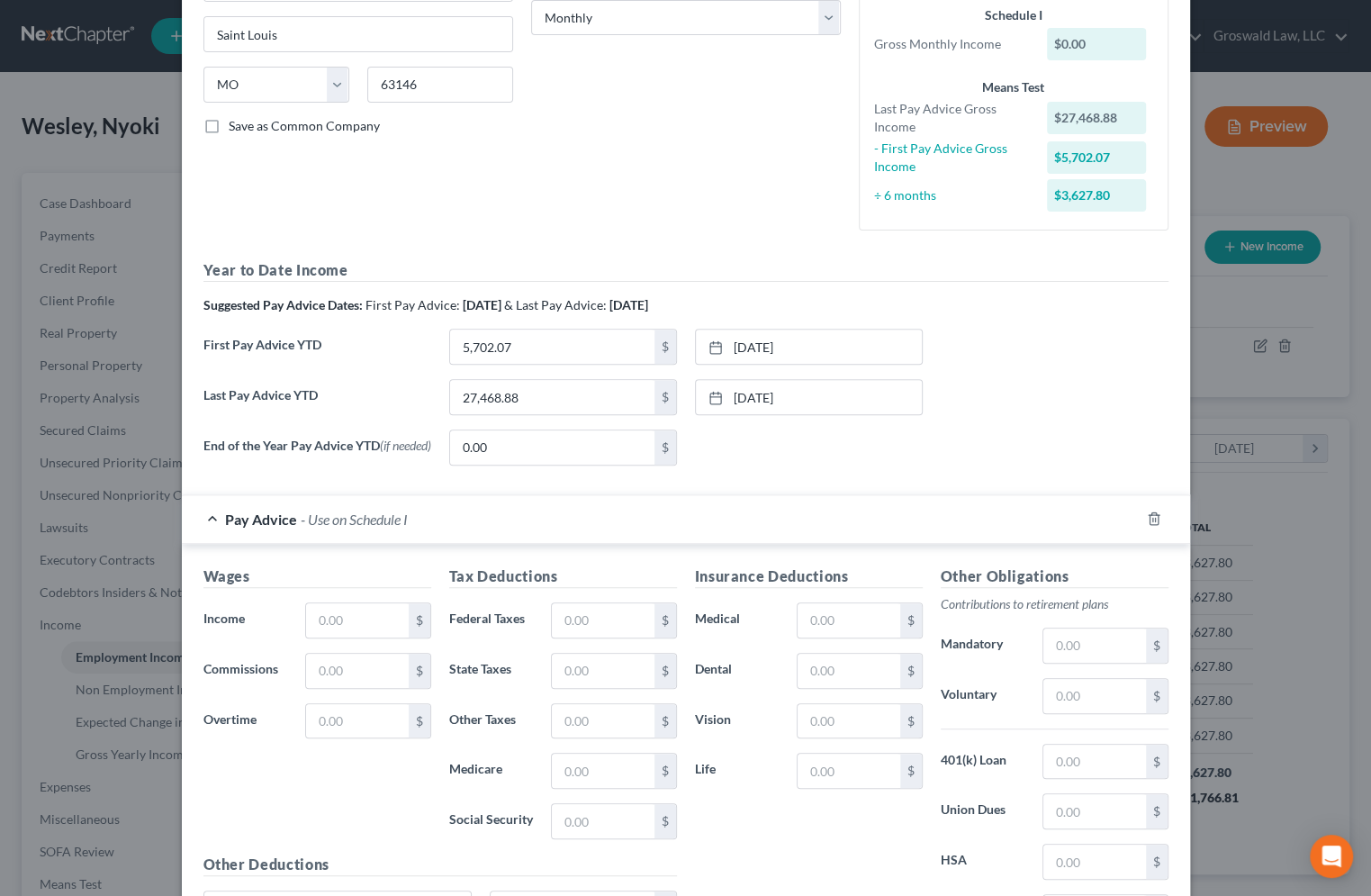
scroll to position [326, 0]
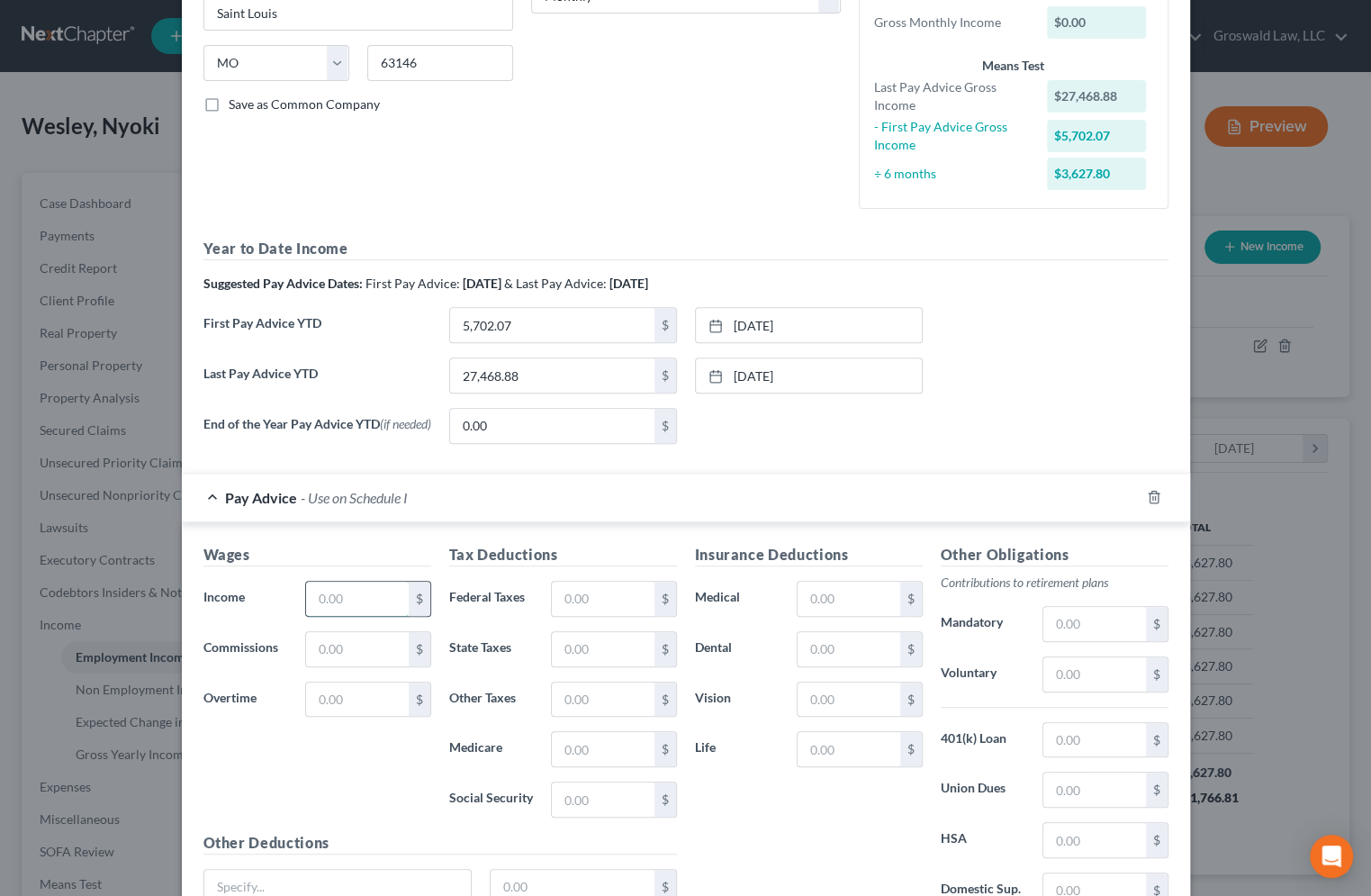
click at [345, 599] on input "text" at bounding box center [357, 598] width 102 height 34
click at [654, 594] on div "$" at bounding box center [664, 598] width 21 height 34
click at [585, 594] on input "text" at bounding box center [603, 598] width 102 height 34
click at [563, 806] on input "text" at bounding box center [603, 799] width 102 height 34
click at [576, 741] on input "text" at bounding box center [603, 749] width 102 height 34
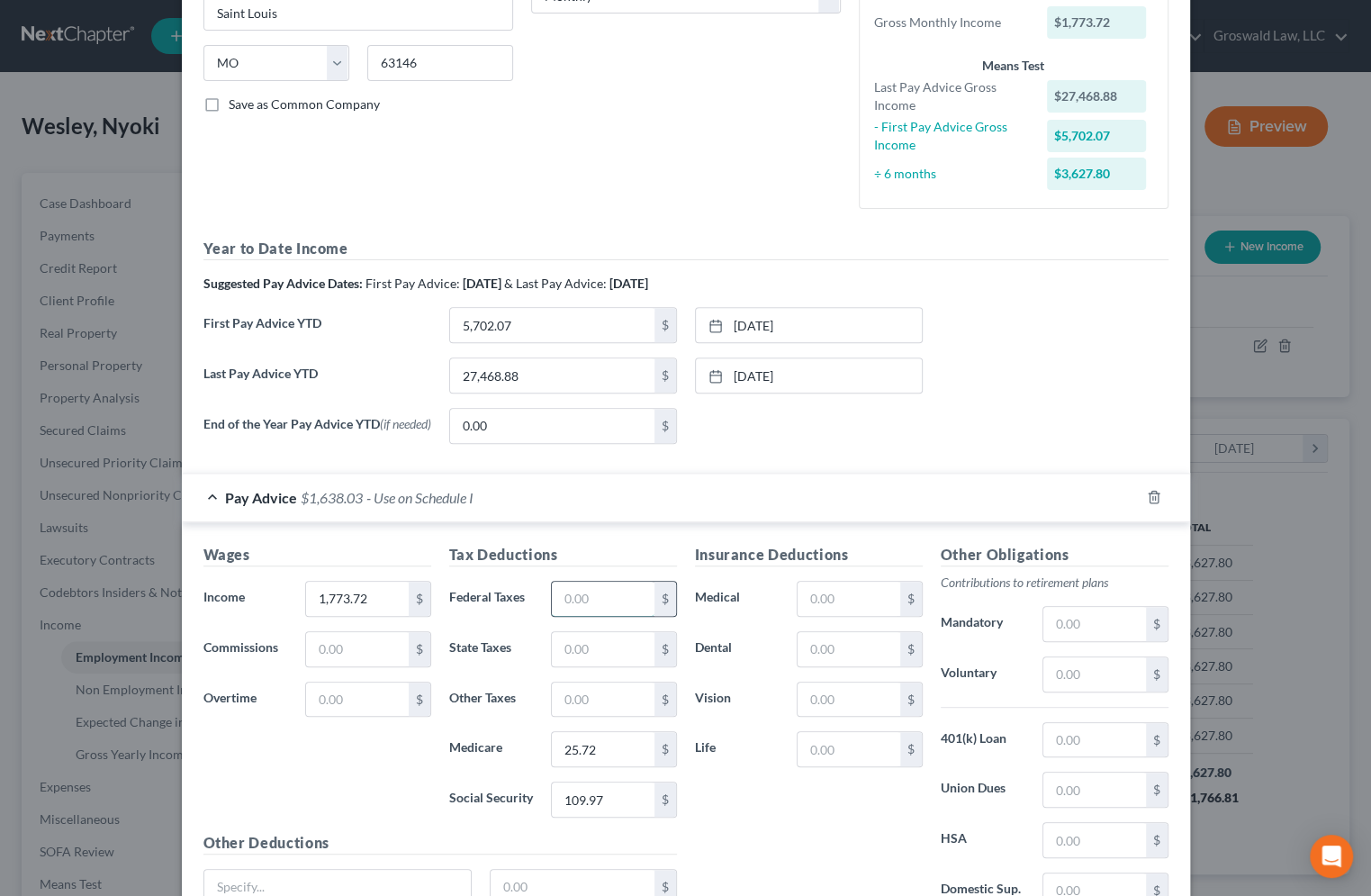
click at [601, 604] on input "text" at bounding box center [603, 598] width 102 height 34
click at [572, 692] on input "text" at bounding box center [603, 699] width 102 height 34
click at [1068, 679] on input "text" at bounding box center [1095, 673] width 102 height 34
click at [1095, 671] on input "35" at bounding box center [1095, 673] width 102 height 34
drag, startPoint x: 1115, startPoint y: 670, endPoint x: 865, endPoint y: 672, distance: 250.0
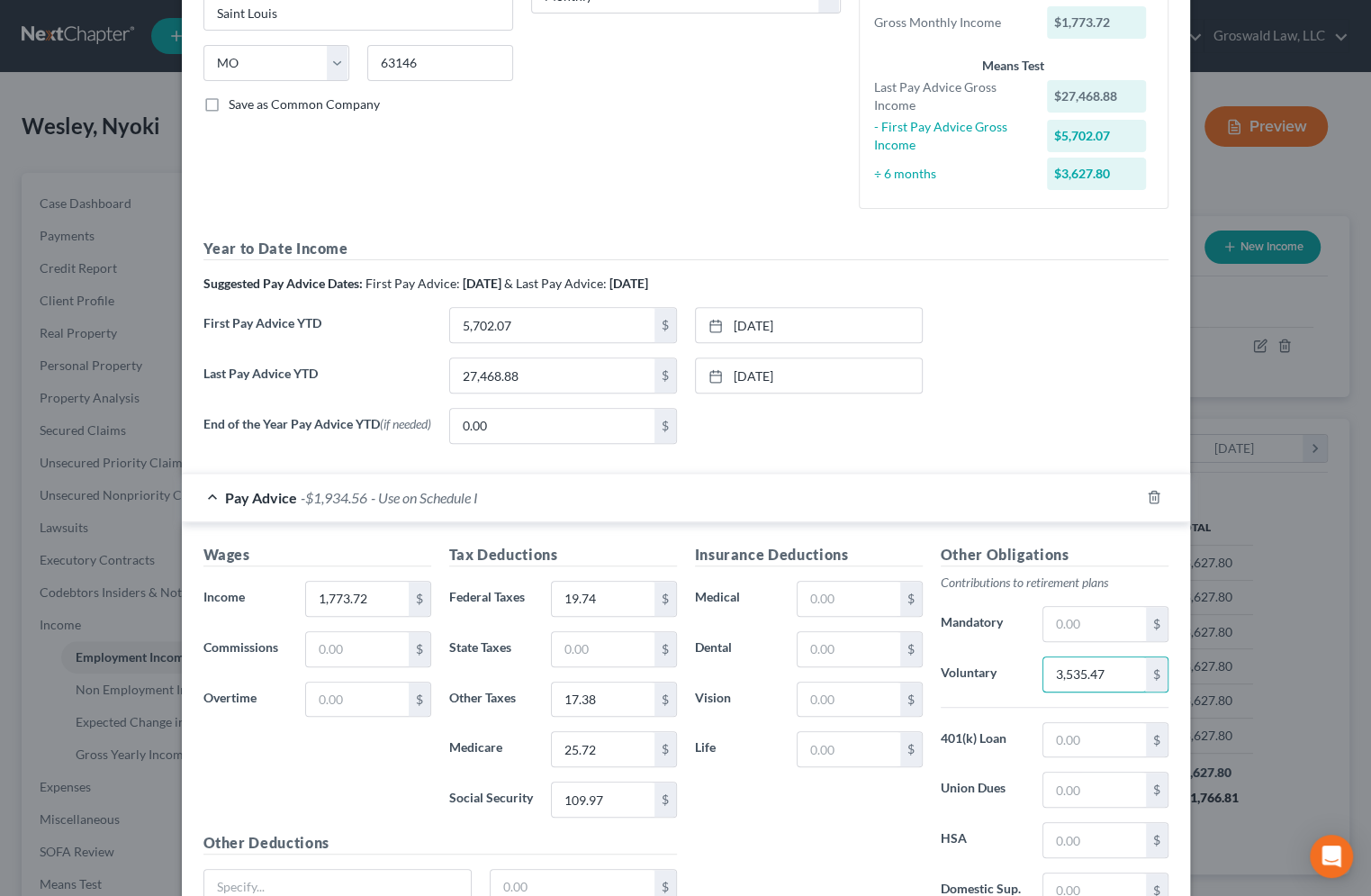
click at [869, 673] on div "Insurance Deductions Medical $ Dental $ Vision $ Life $ Other Obligations Contr…" at bounding box center [931, 733] width 492 height 379
drag, startPoint x: 992, startPoint y: 363, endPoint x: 1021, endPoint y: 404, distance: 50.2
click at [992, 363] on div "Last Pay Advice YTD 27,468.88 $ [DATE] close Date [DATE] Time 12:00 AM chevron_…" at bounding box center [686, 382] width 983 height 50
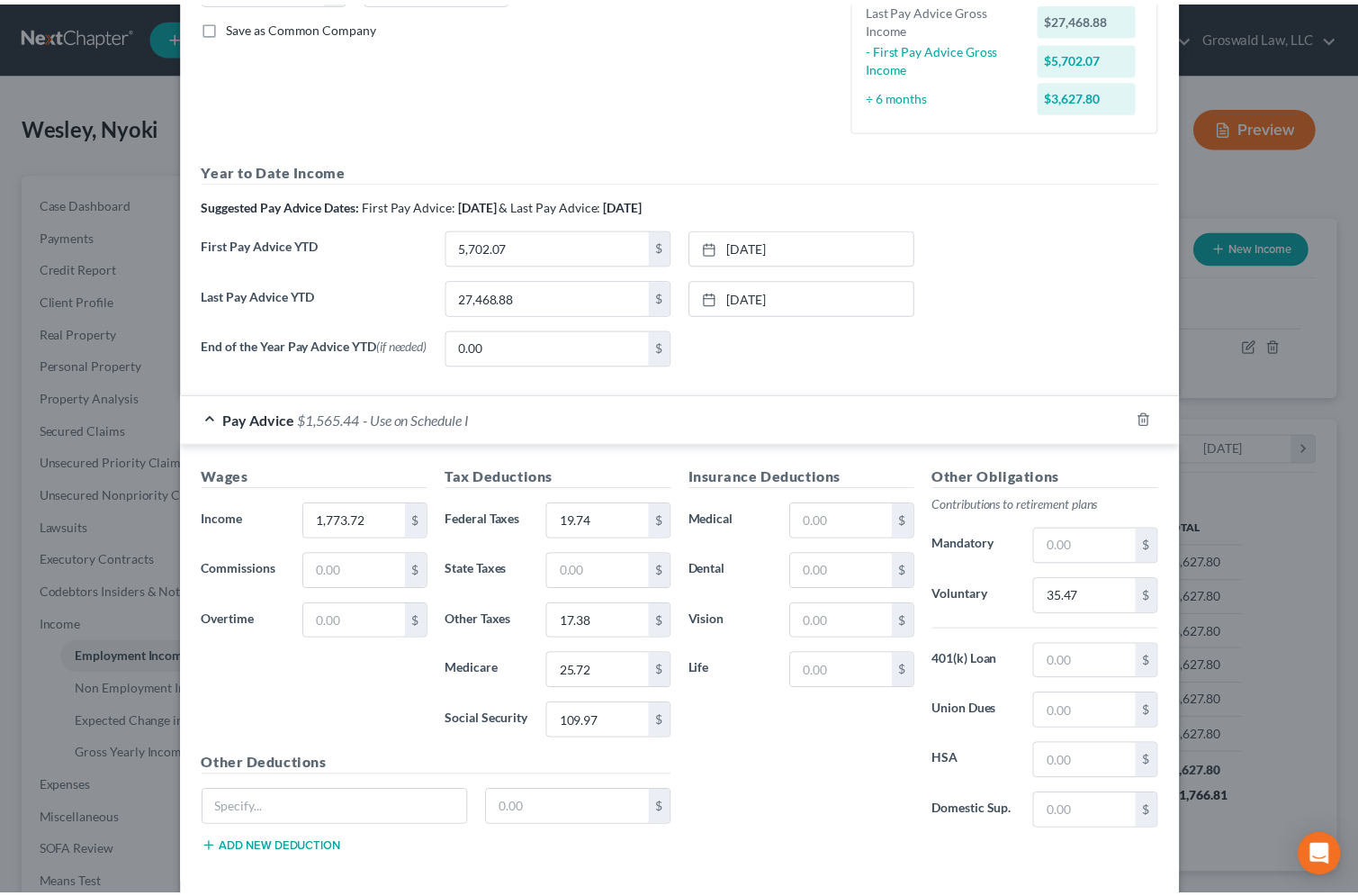
scroll to position [493, 0]
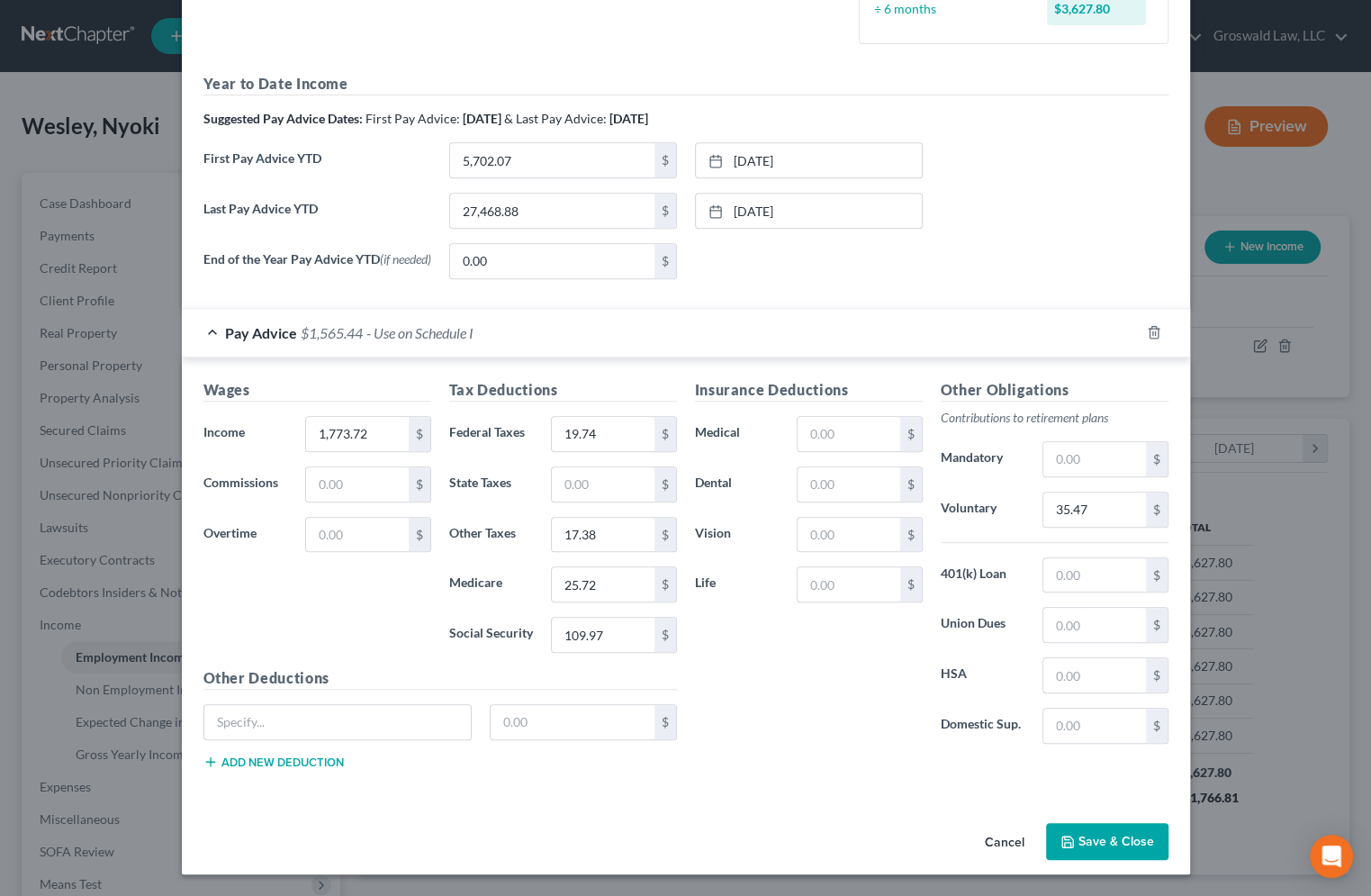
click at [1106, 851] on button "Save & Close" at bounding box center [1108, 841] width 122 height 38
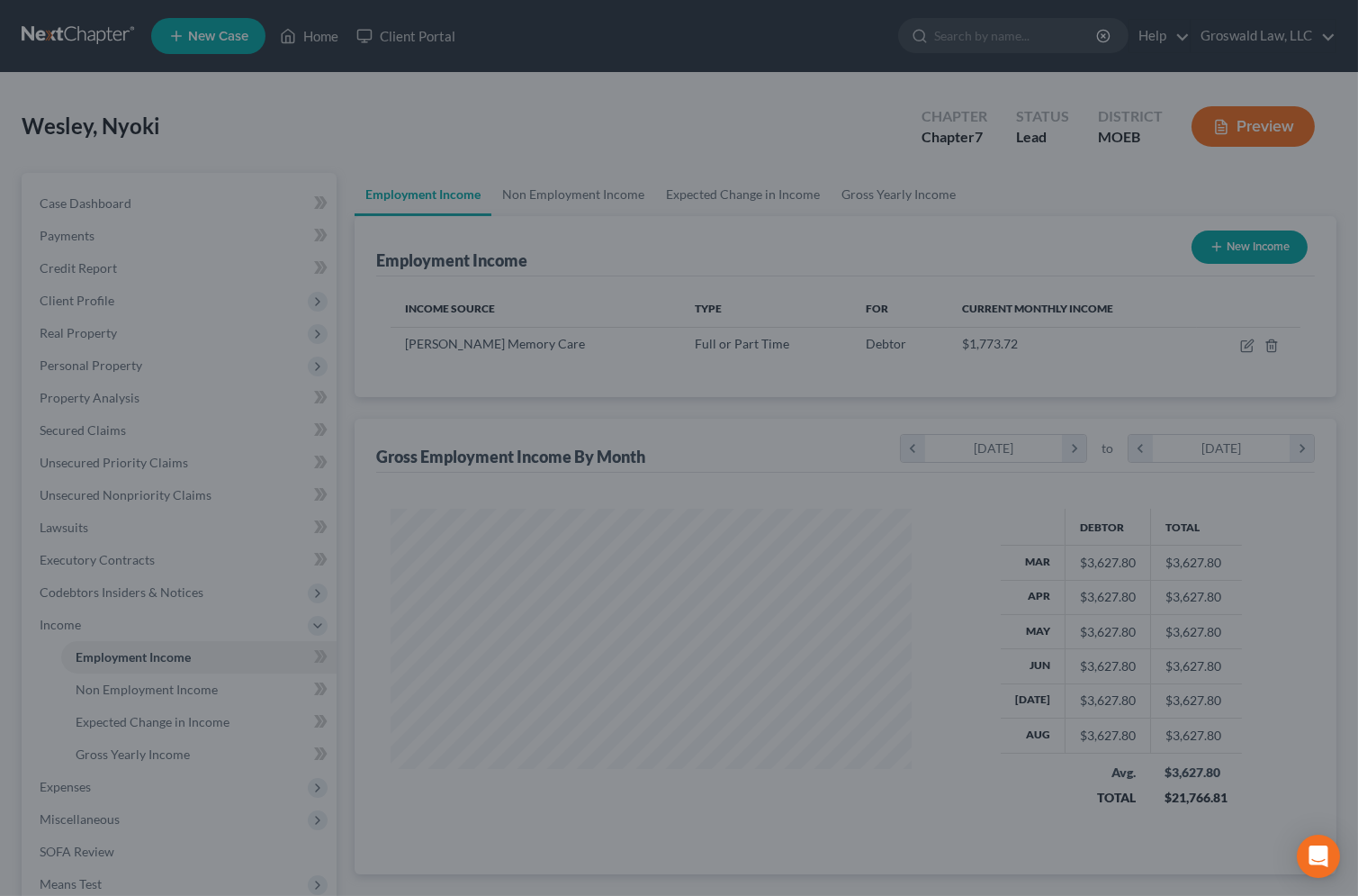
scroll to position [899770, 899598]
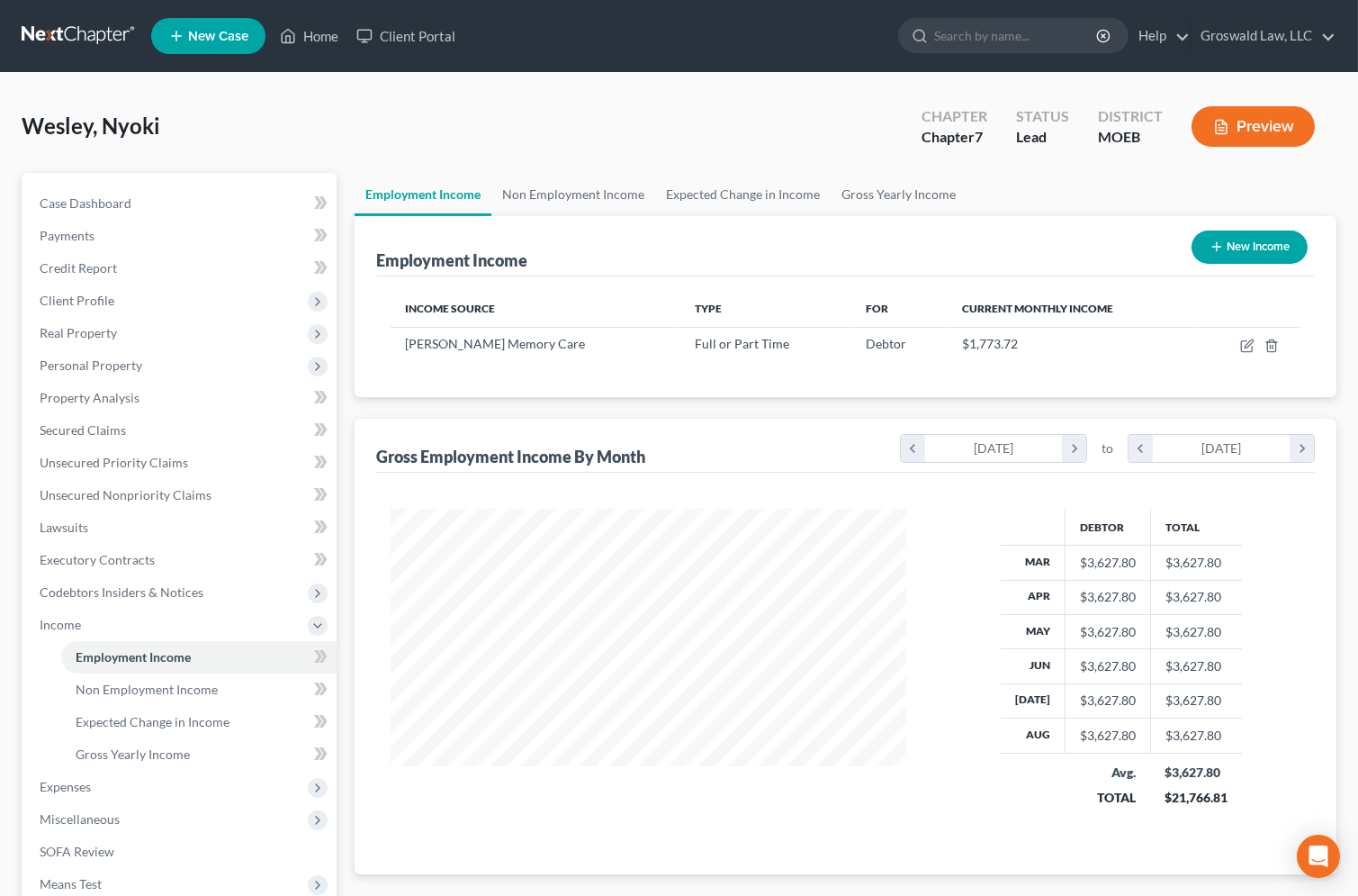
click at [942, 409] on div "Employment Income New Income Income Source Type For Current Monthly Income [PER…" at bounding box center [845, 545] width 982 height 659
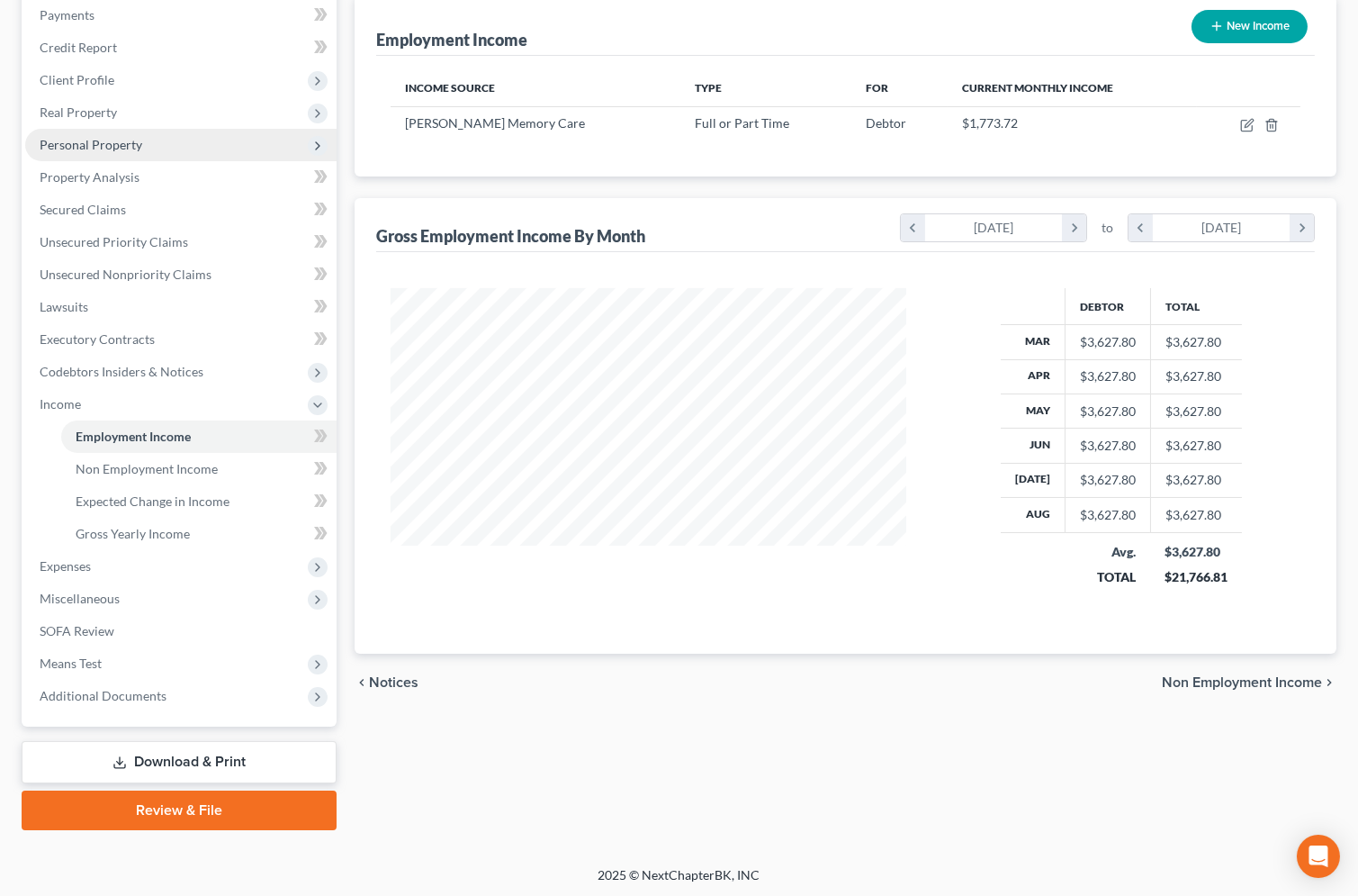
scroll to position [0, 0]
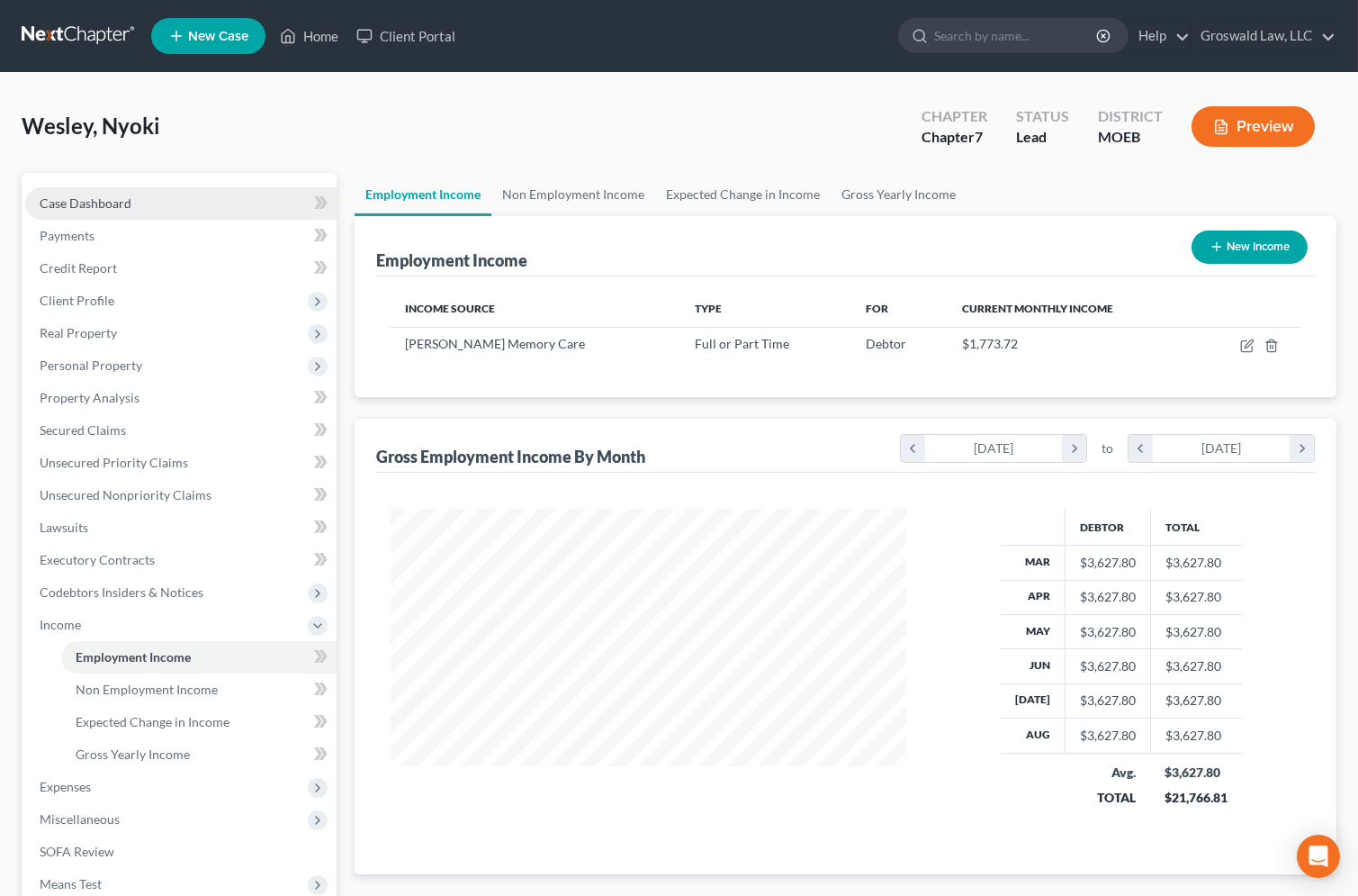
click at [43, 198] on span "Case Dashboard" at bounding box center [85, 203] width 92 height 15
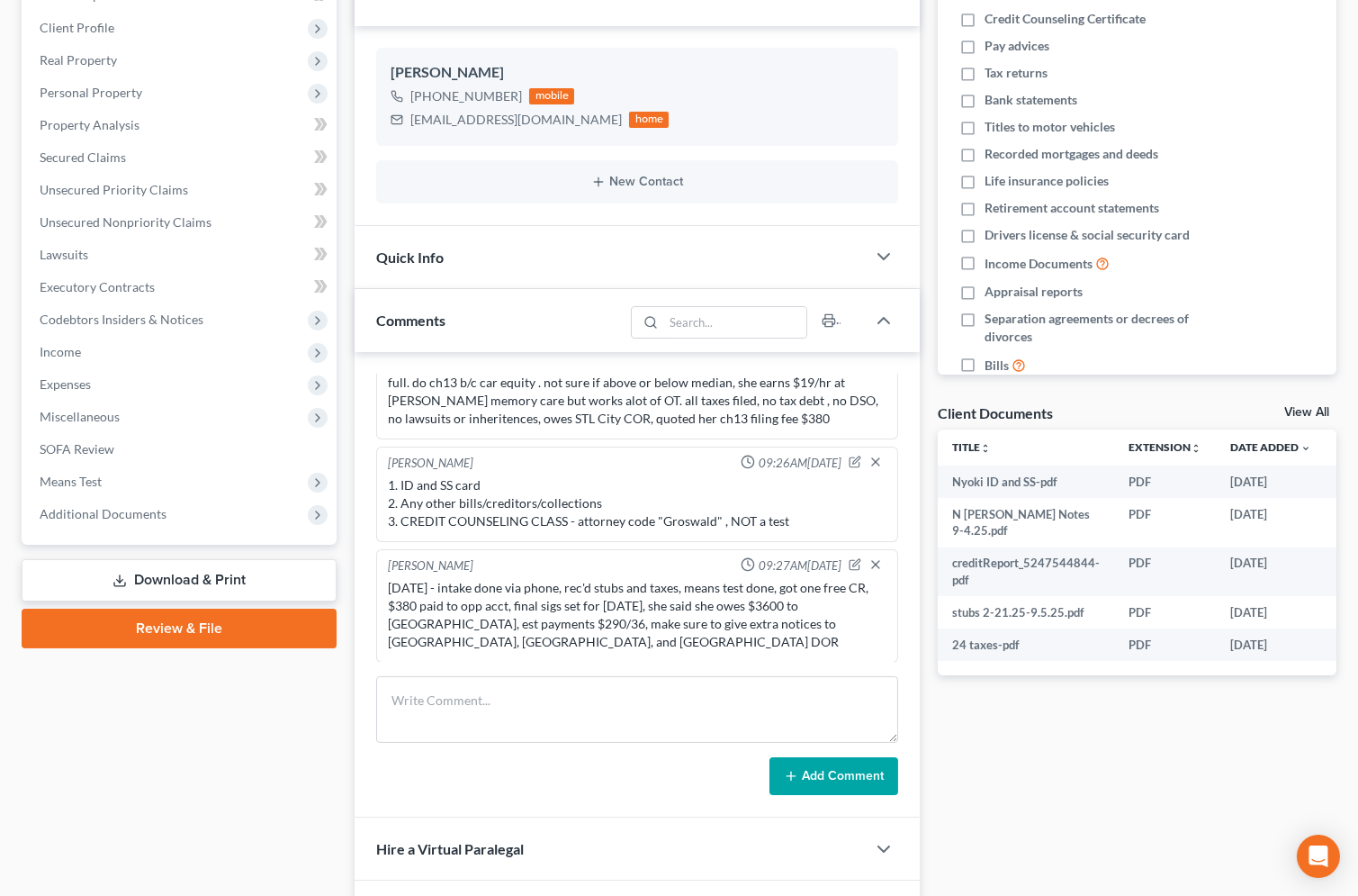
scroll to position [450, 0]
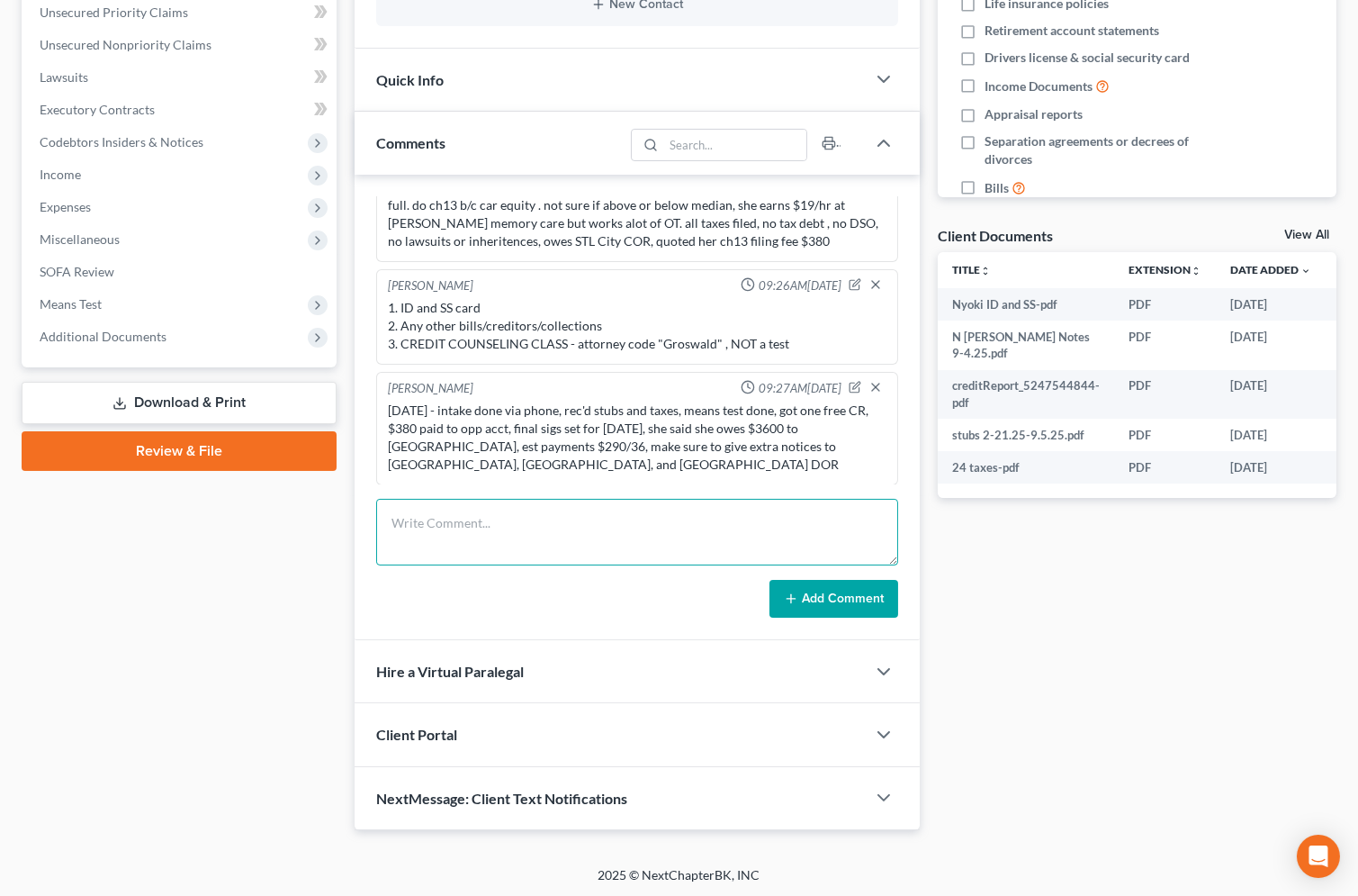
drag, startPoint x: 489, startPoint y: 535, endPoint x: 487, endPoint y: 523, distance: 12.2
click at [489, 533] on textarea at bounding box center [637, 532] width 522 height 67
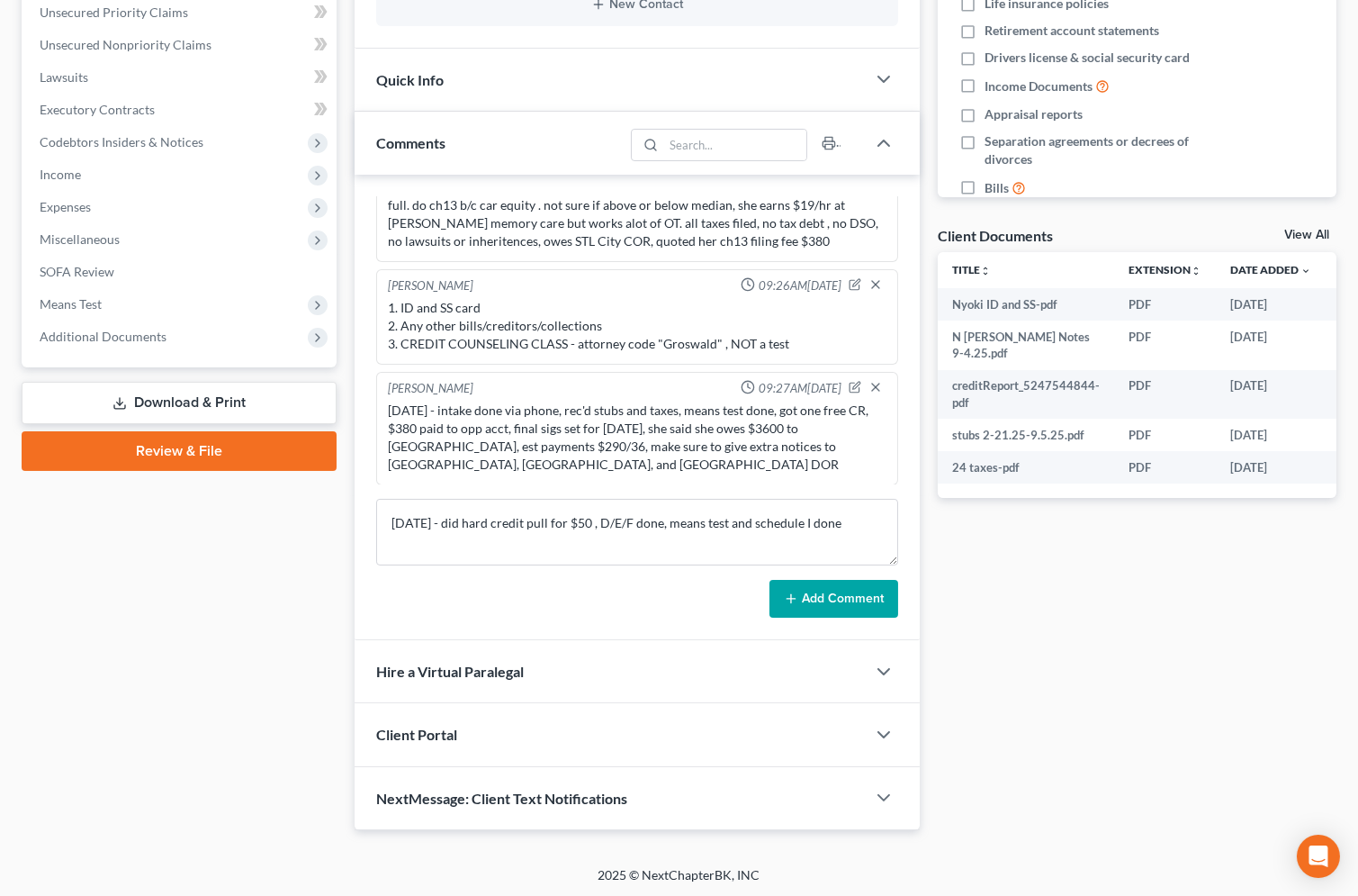
click at [824, 595] on button "Add Comment" at bounding box center [834, 598] width 129 height 38
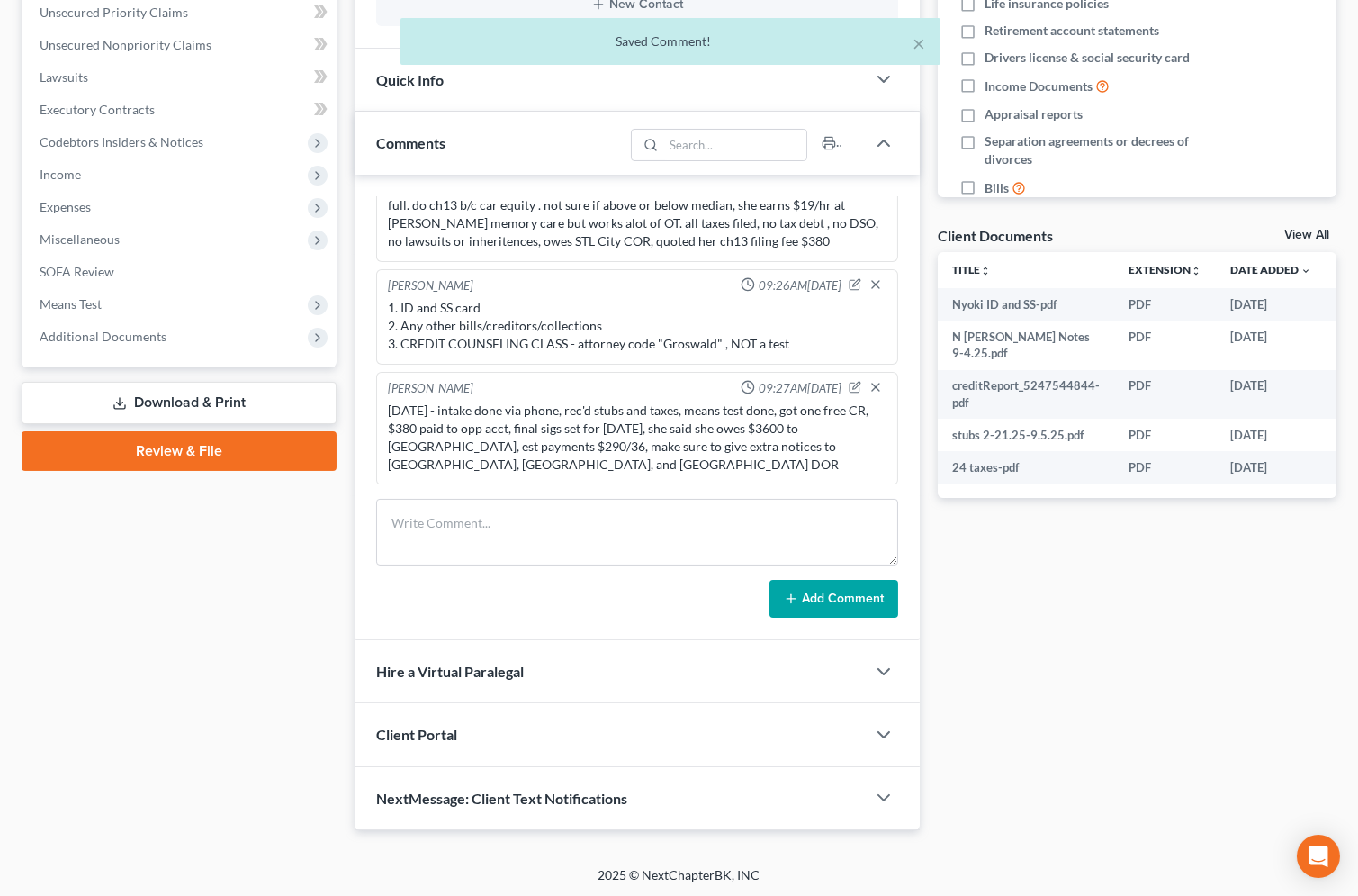
scroll to position [133, 0]
